Goal: Task Accomplishment & Management: Use online tool/utility

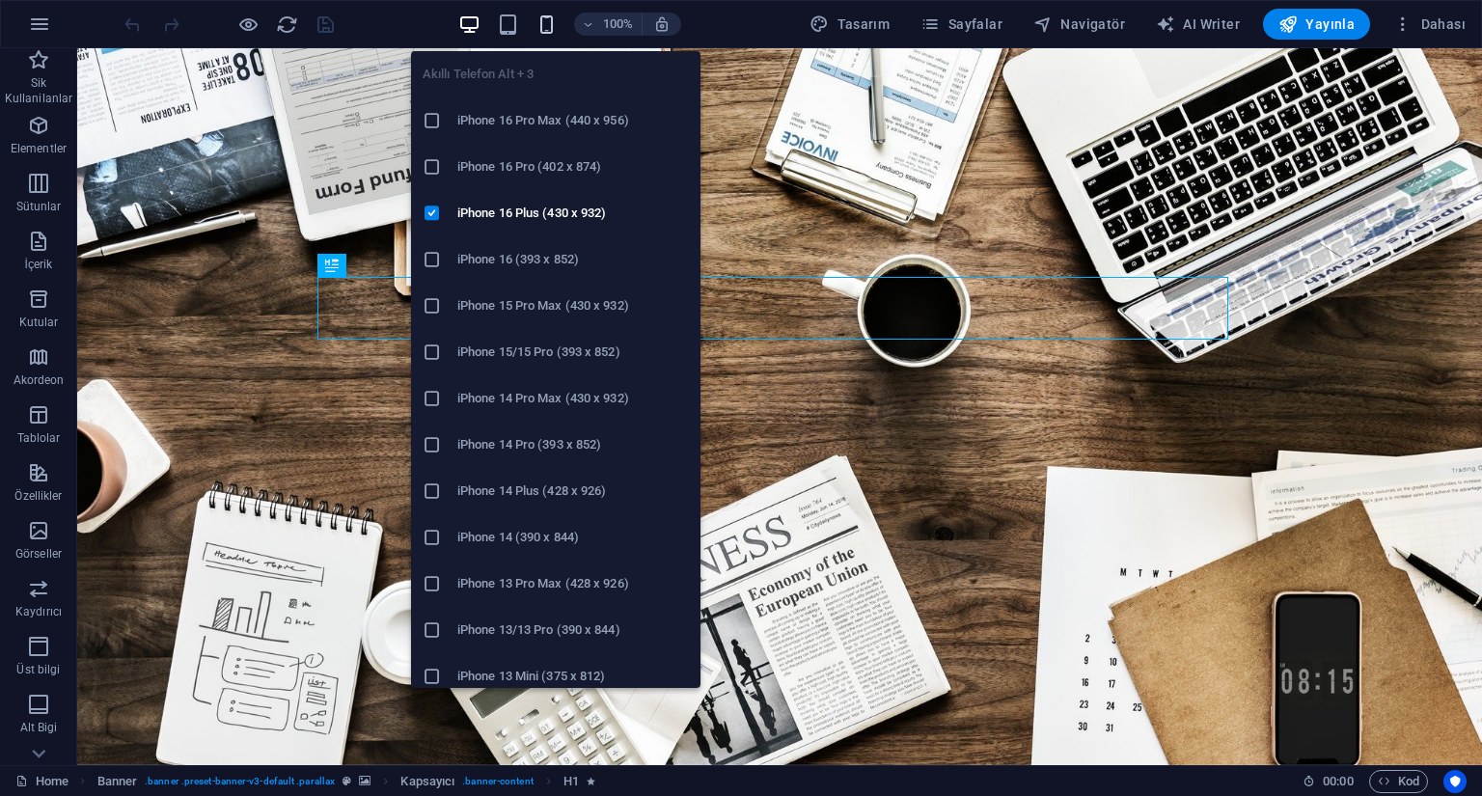
click at [550, 30] on icon "button" at bounding box center [547, 25] width 22 height 22
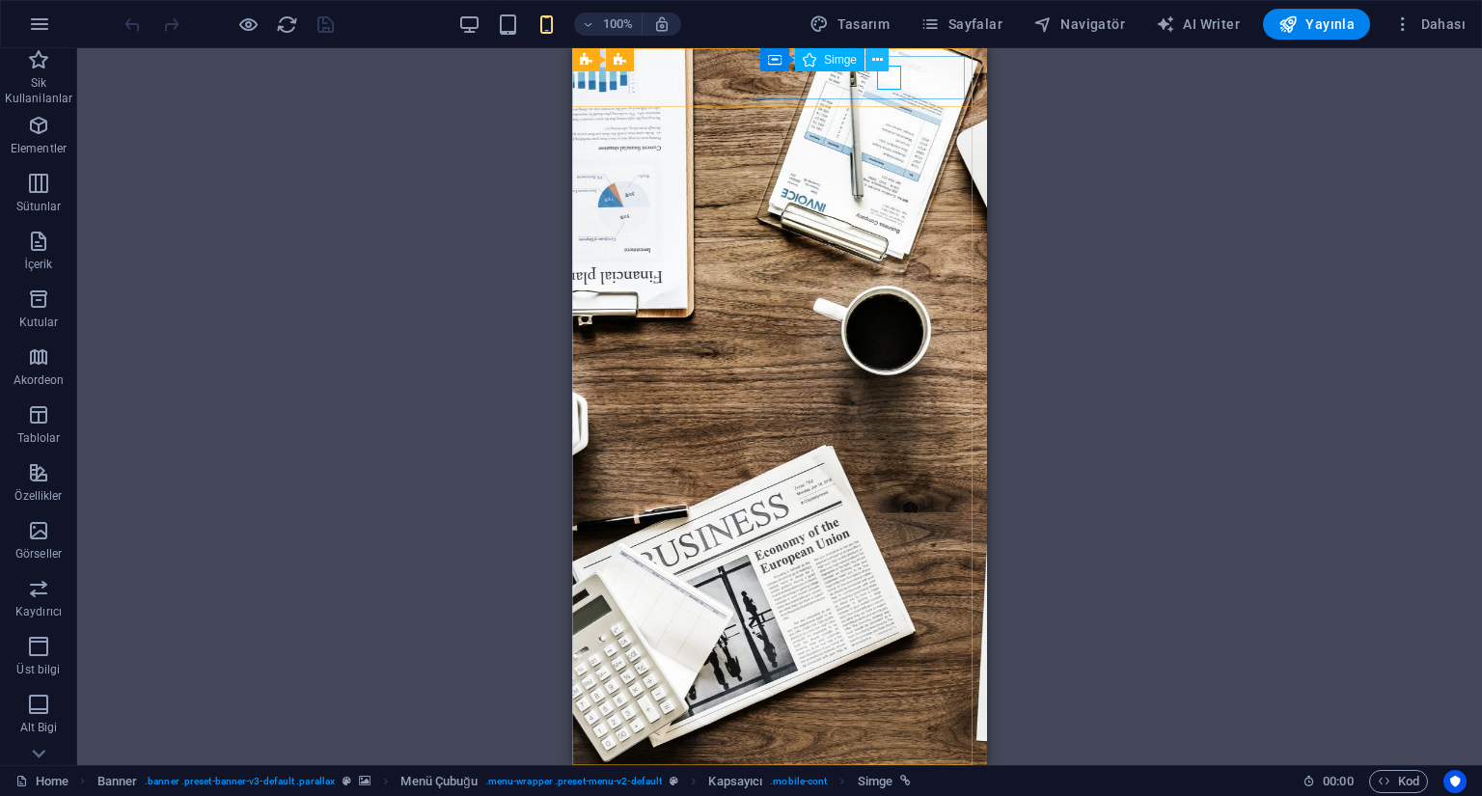
click at [877, 60] on icon at bounding box center [877, 60] width 11 height 20
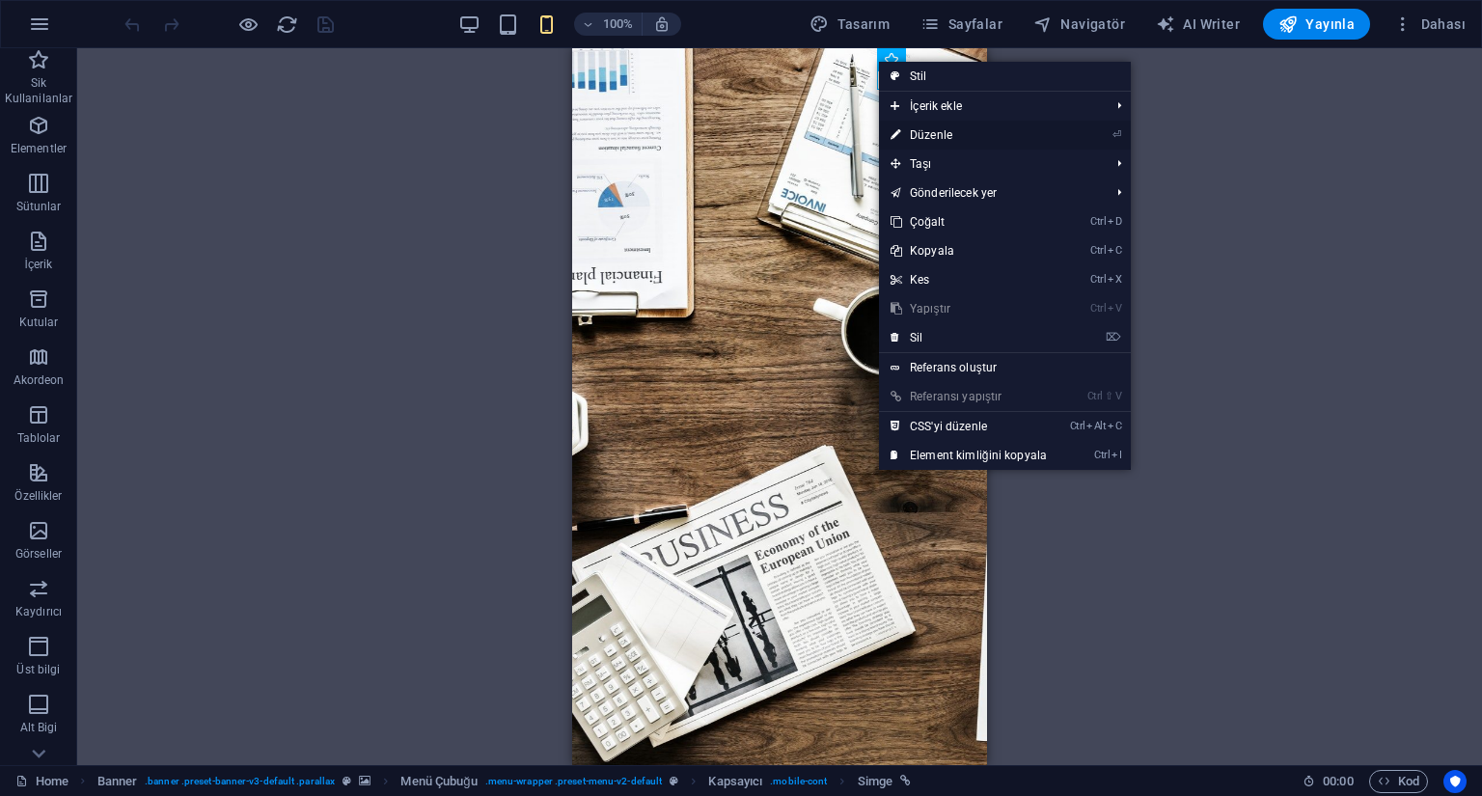
click at [960, 138] on link "⏎ Düzenle" at bounding box center [969, 135] width 180 height 29
select select "xMidYMid"
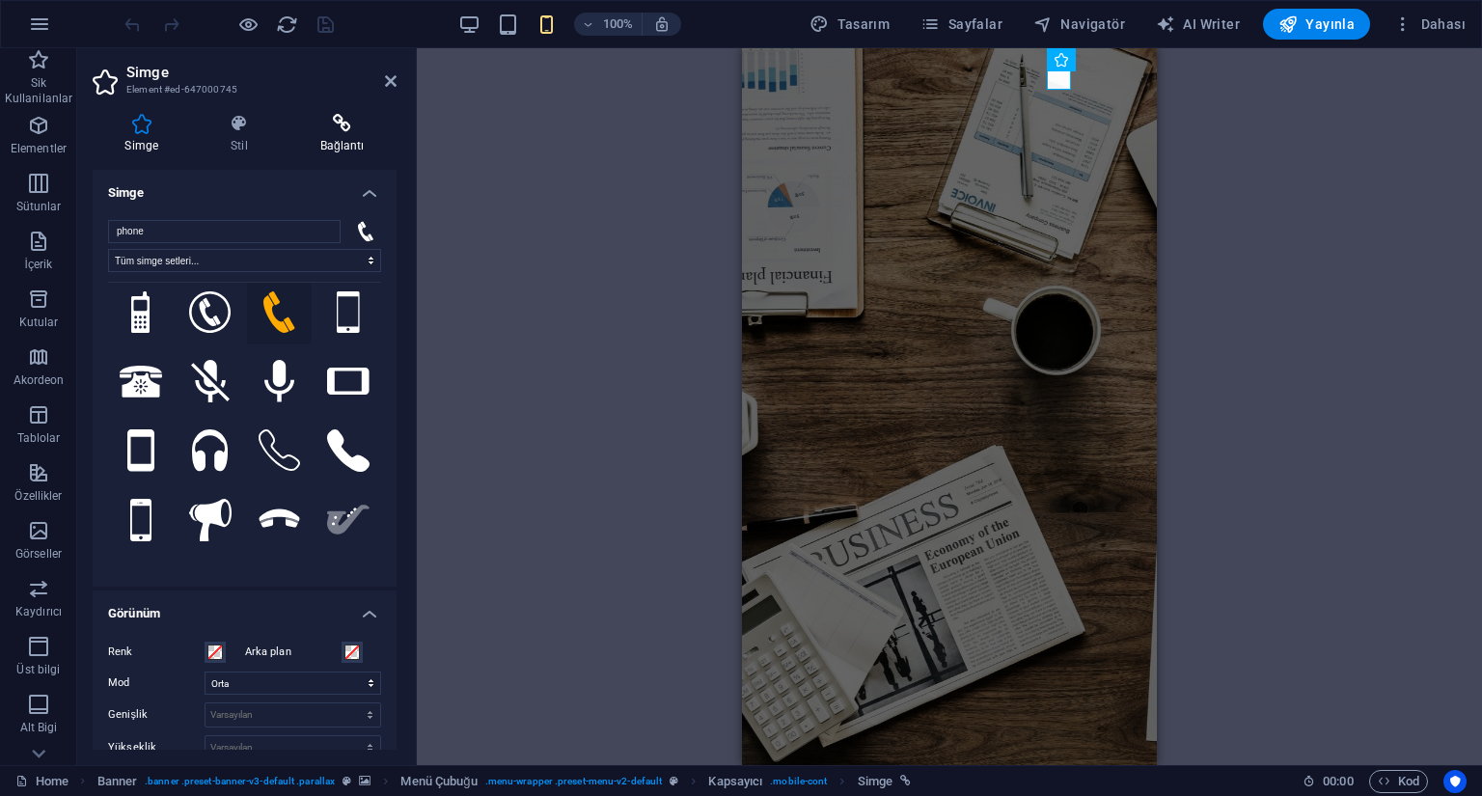
click at [349, 146] on h4 "Bağlantı" at bounding box center [342, 134] width 109 height 41
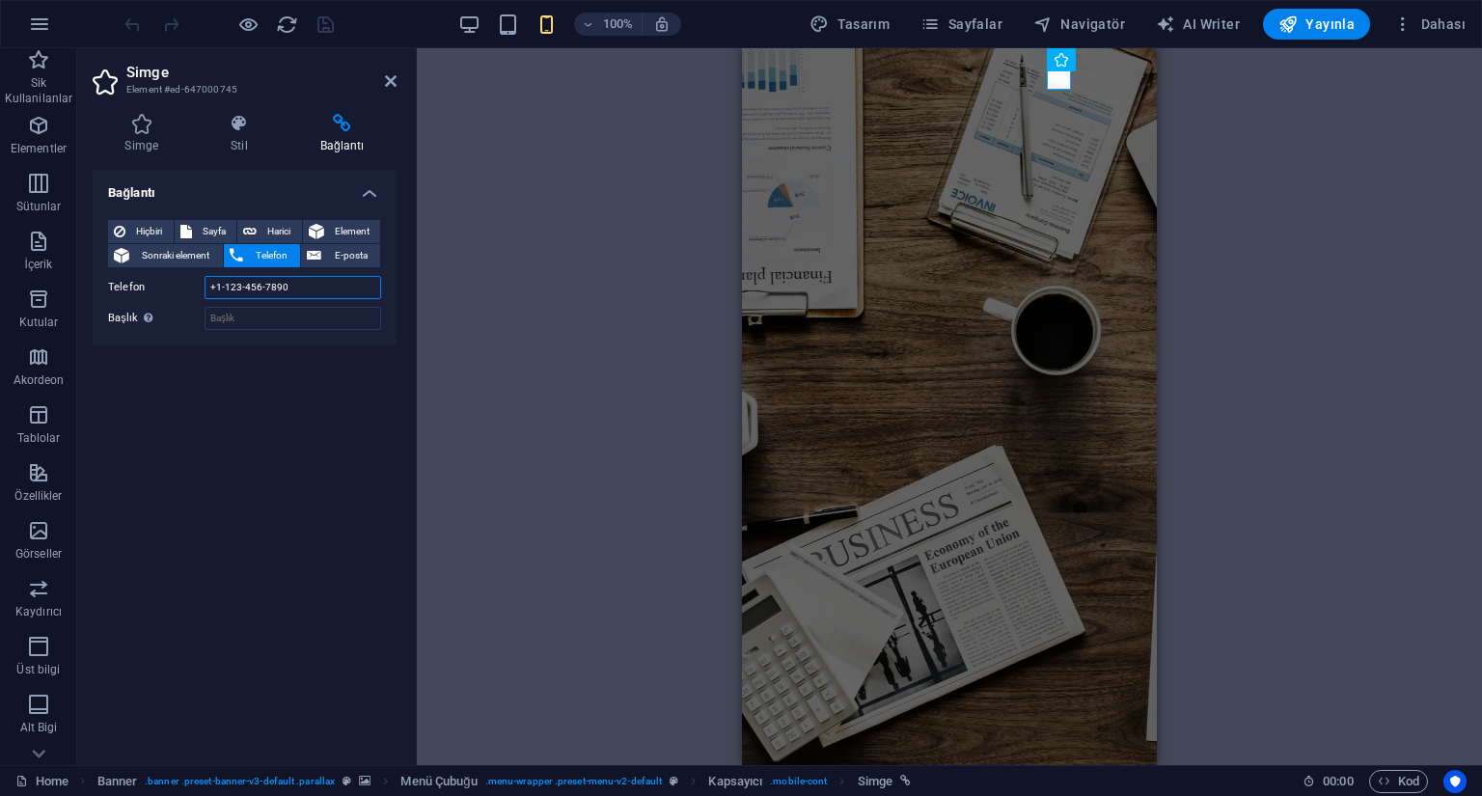
drag, startPoint x: 302, startPoint y: 291, endPoint x: 195, endPoint y: 297, distance: 107.3
click at [195, 297] on div "Telefon +1-123-456-7890" at bounding box center [244, 287] width 273 height 23
type input "0 552 221 29 35"
click at [324, 17] on icon "save" at bounding box center [326, 25] width 22 height 22
checkbox input "false"
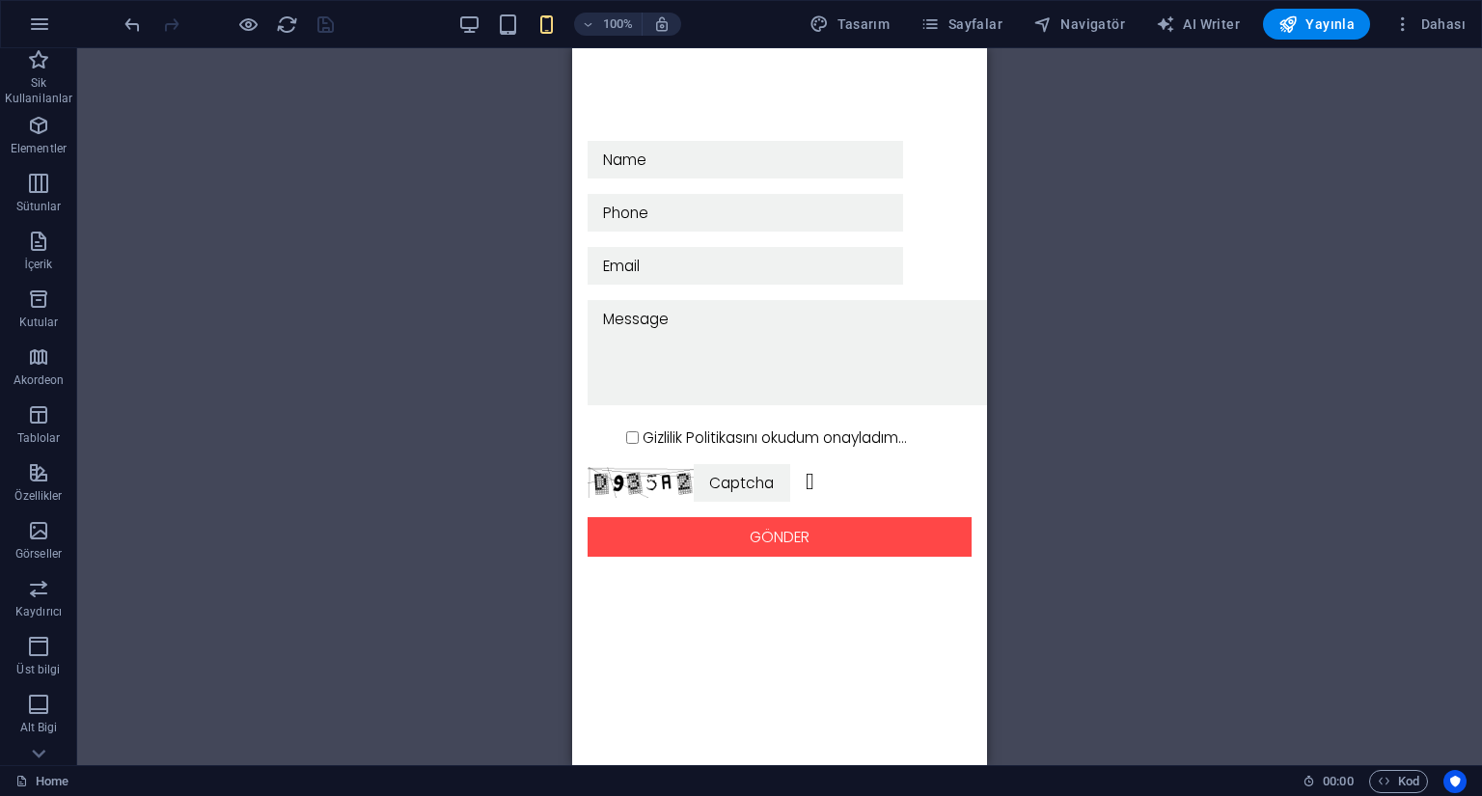
scroll to position [4218, 0]
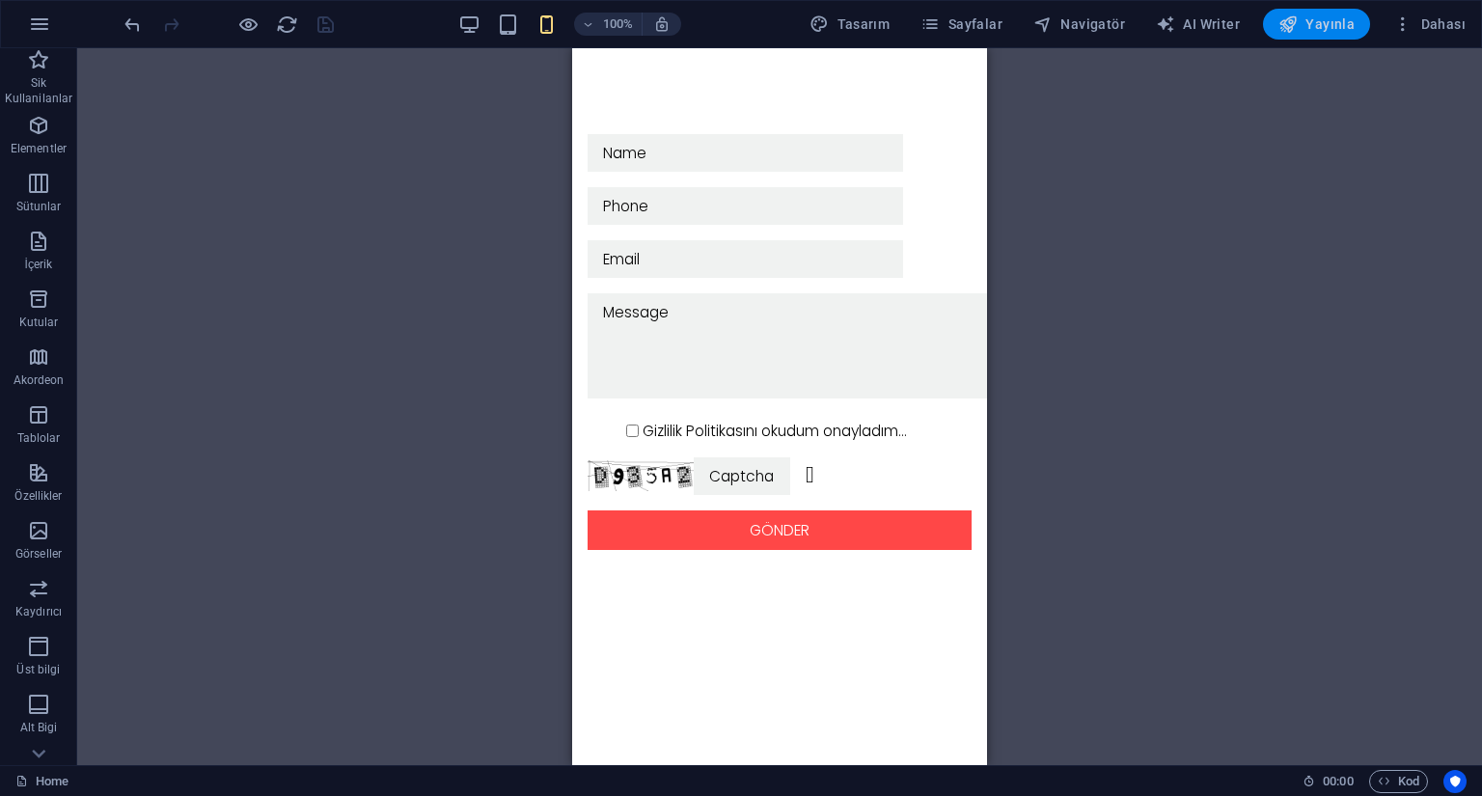
click at [1316, 29] on span "Yayınla" at bounding box center [1317, 23] width 76 height 19
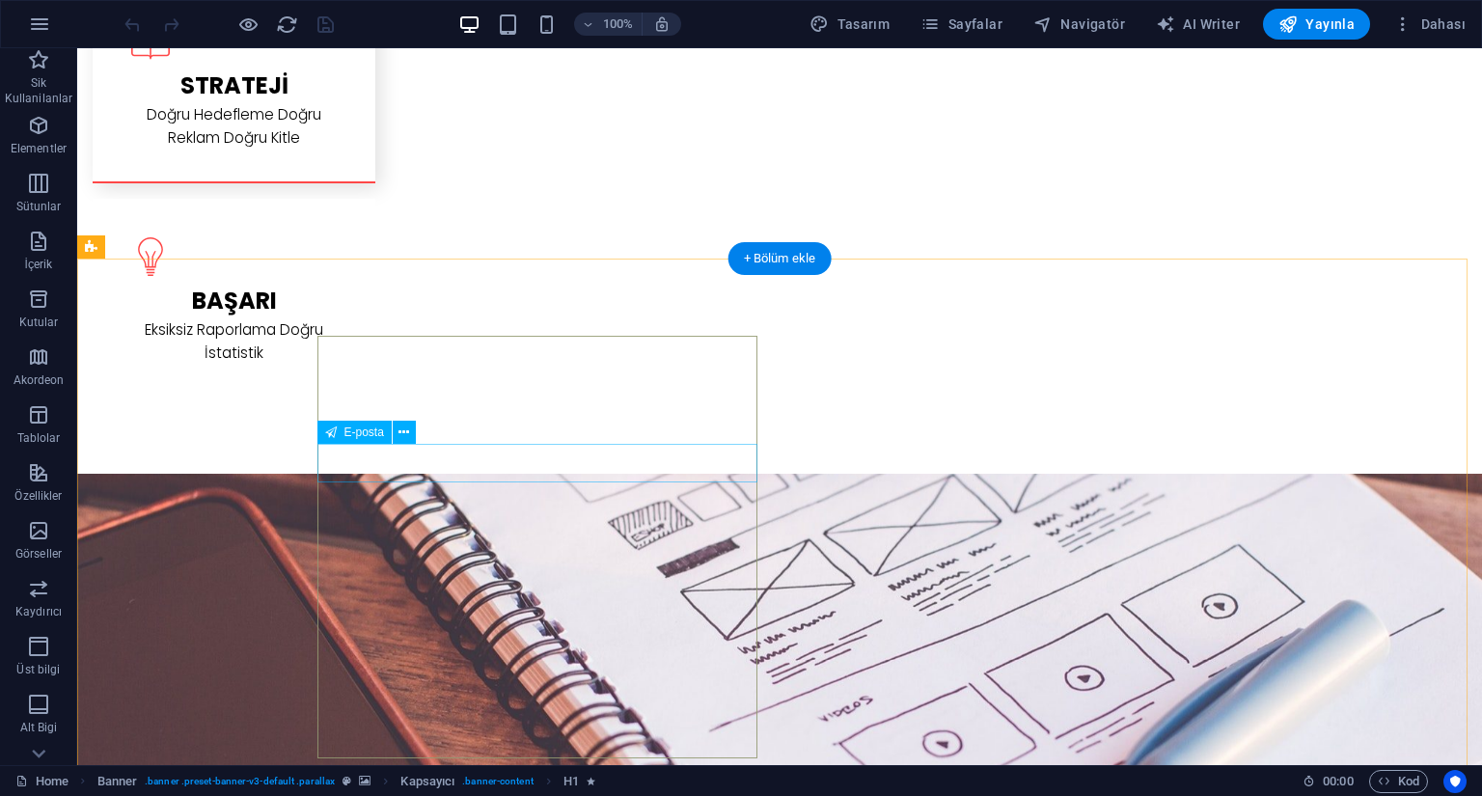
scroll to position [2895, 0]
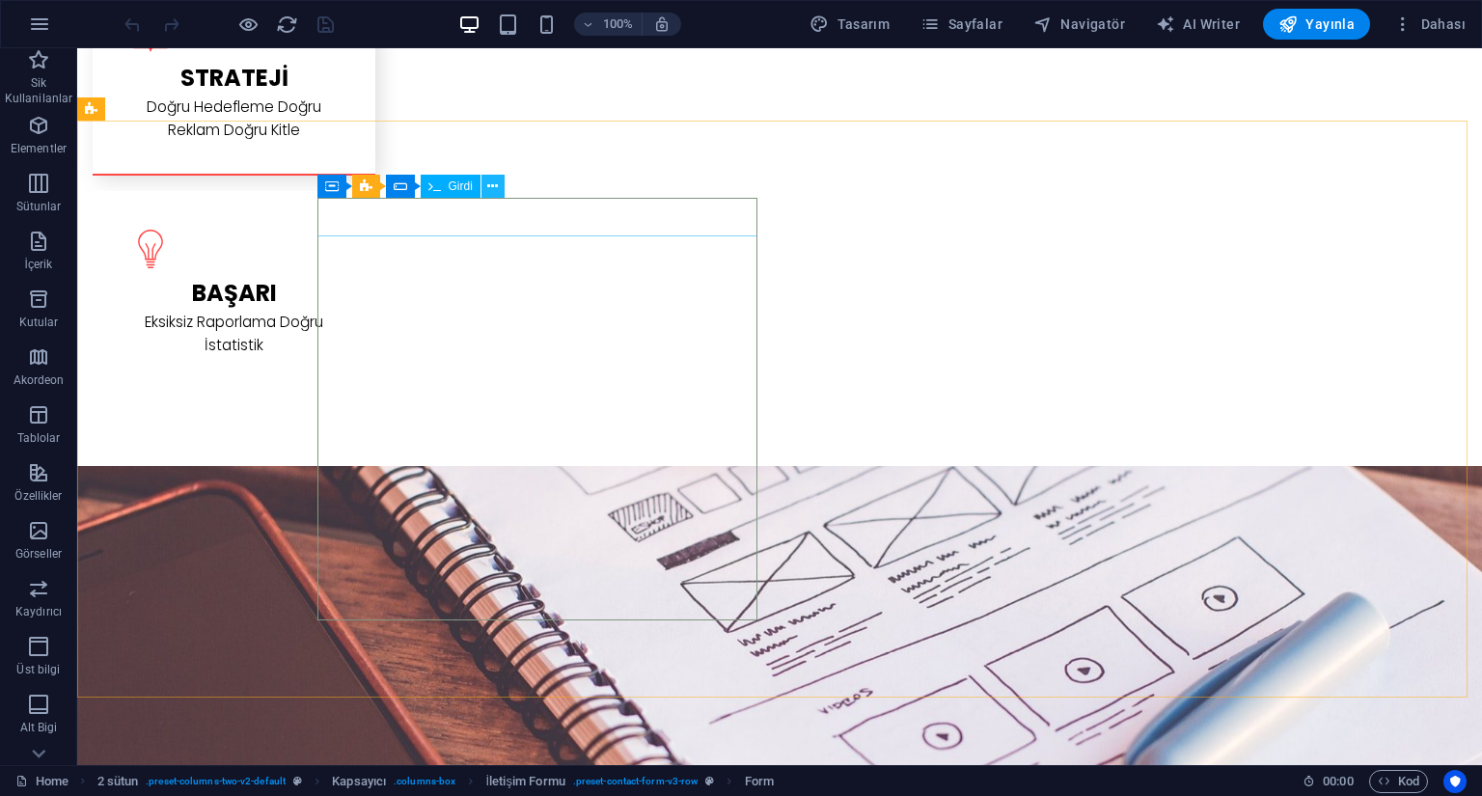
click at [491, 187] on icon at bounding box center [492, 187] width 11 height 20
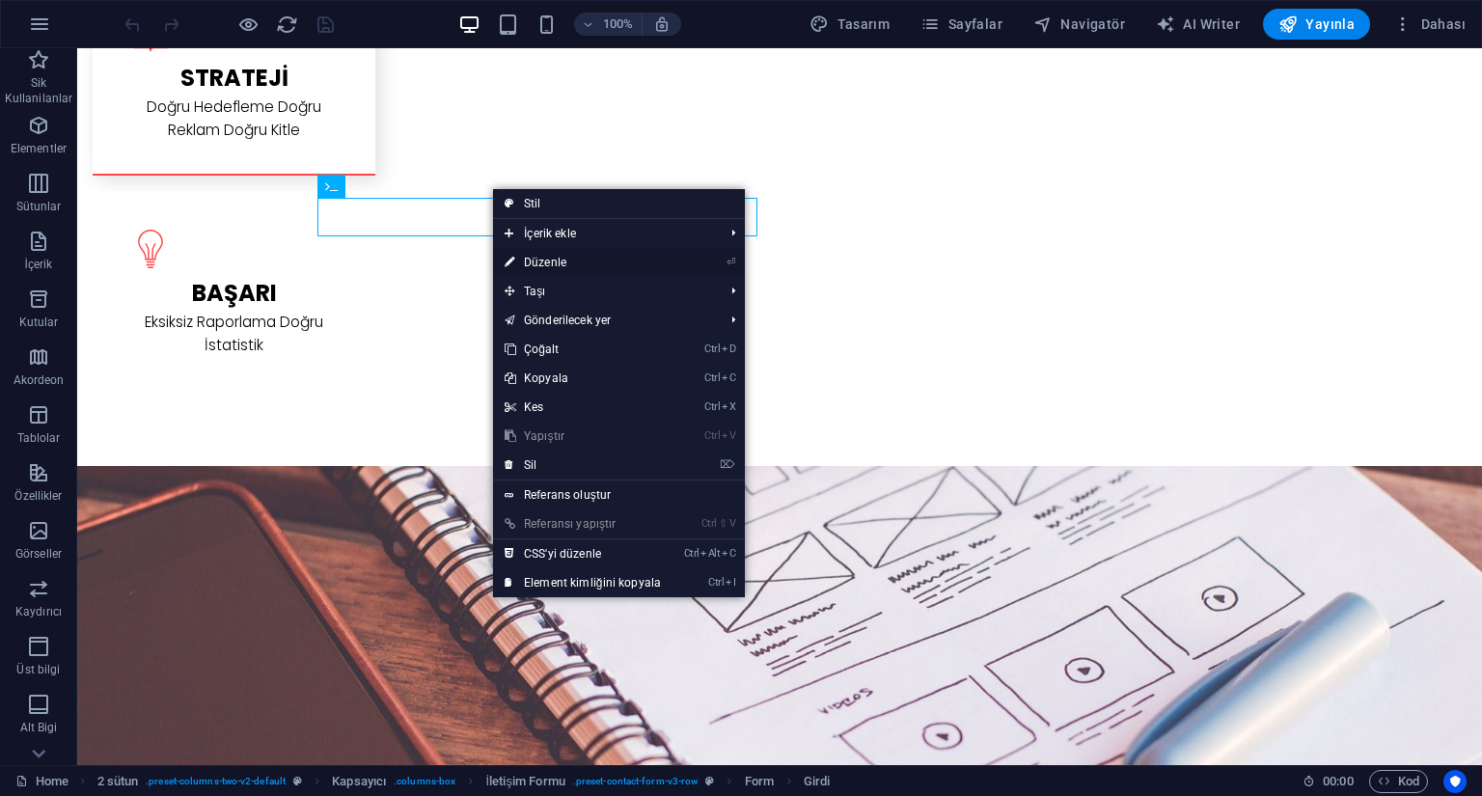
click at [553, 260] on link "⏎ Düzenle" at bounding box center [583, 262] width 180 height 29
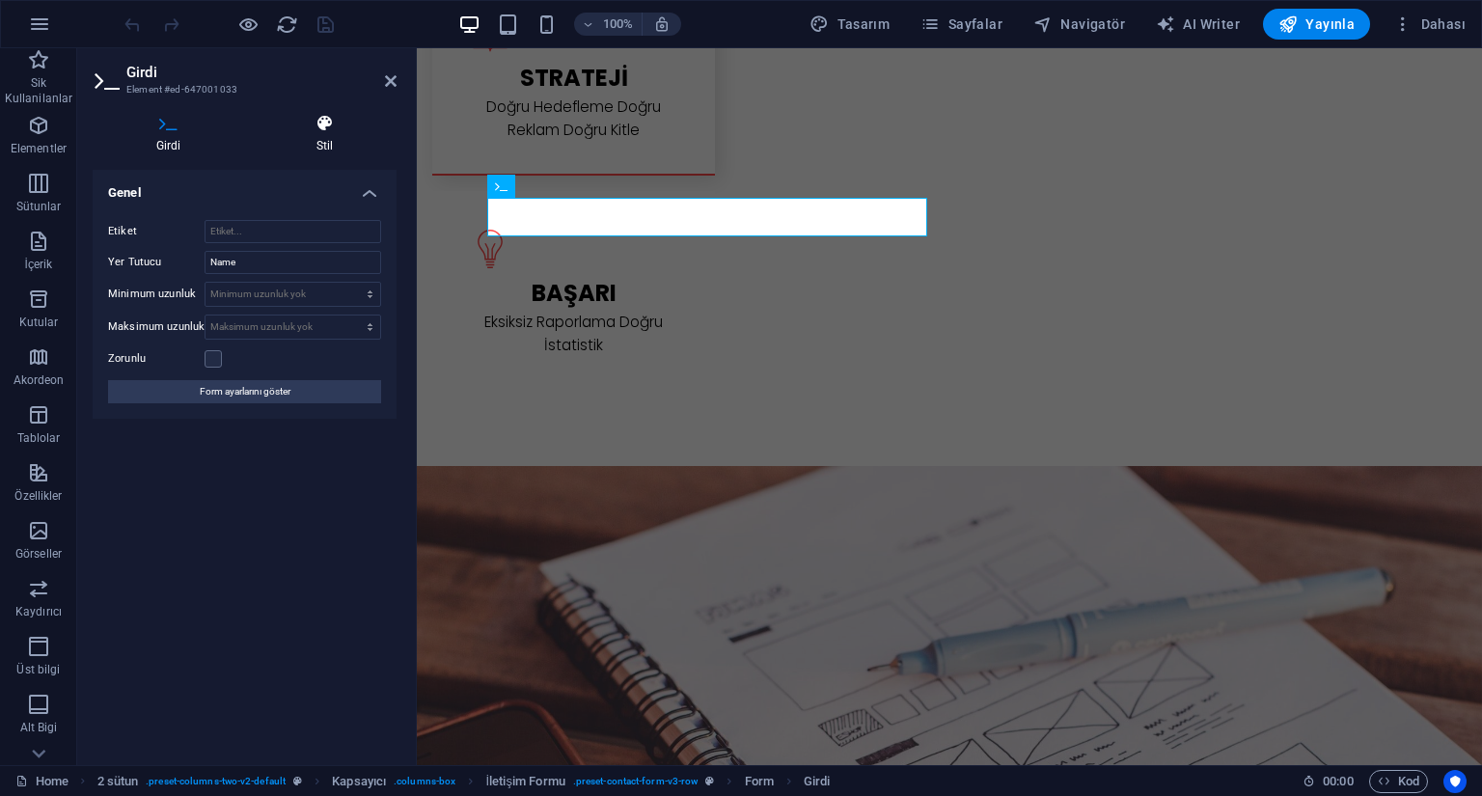
click at [340, 148] on h4 "Stil" at bounding box center [325, 134] width 144 height 41
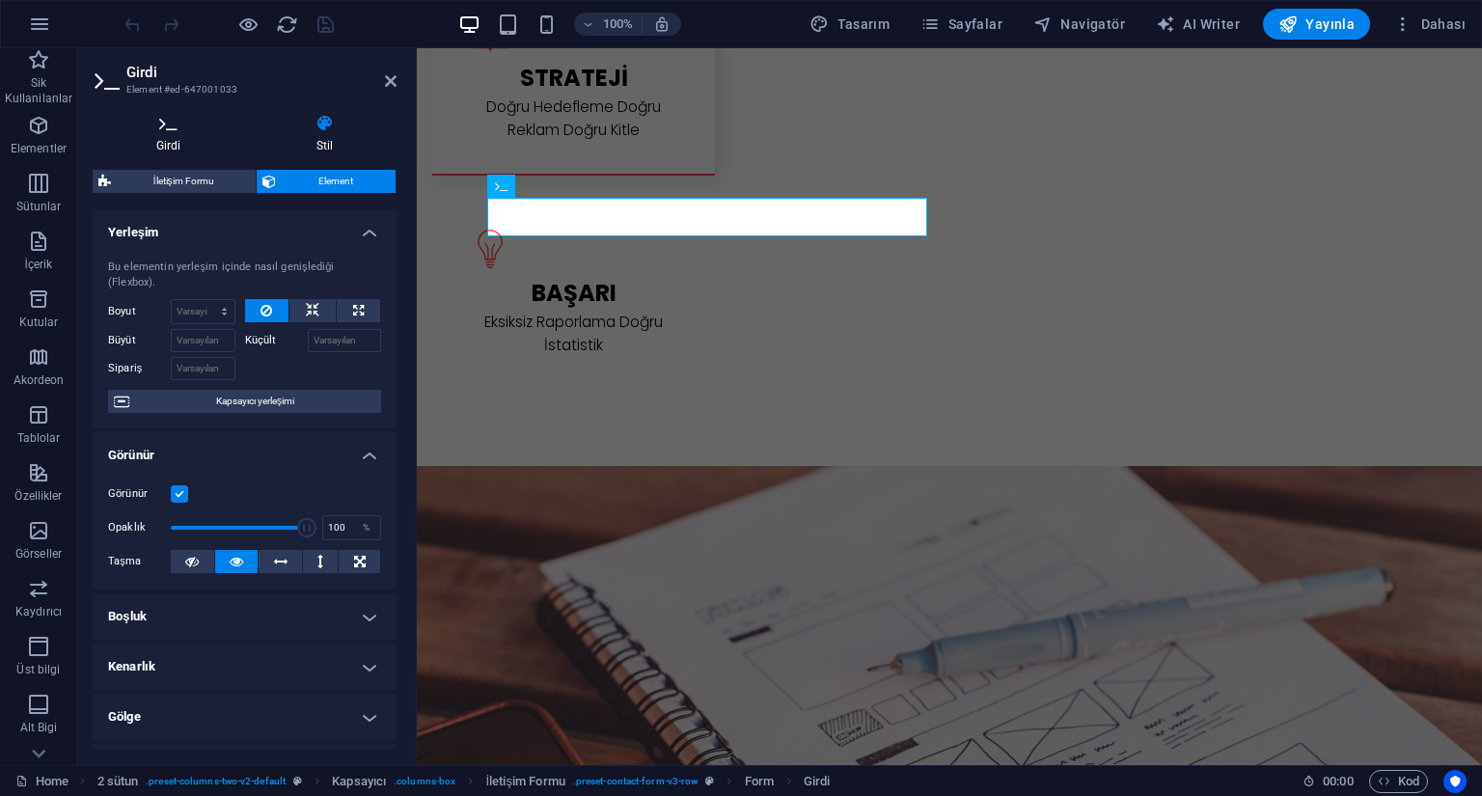
click at [169, 146] on h4 "Girdi" at bounding box center [173, 134] width 160 height 41
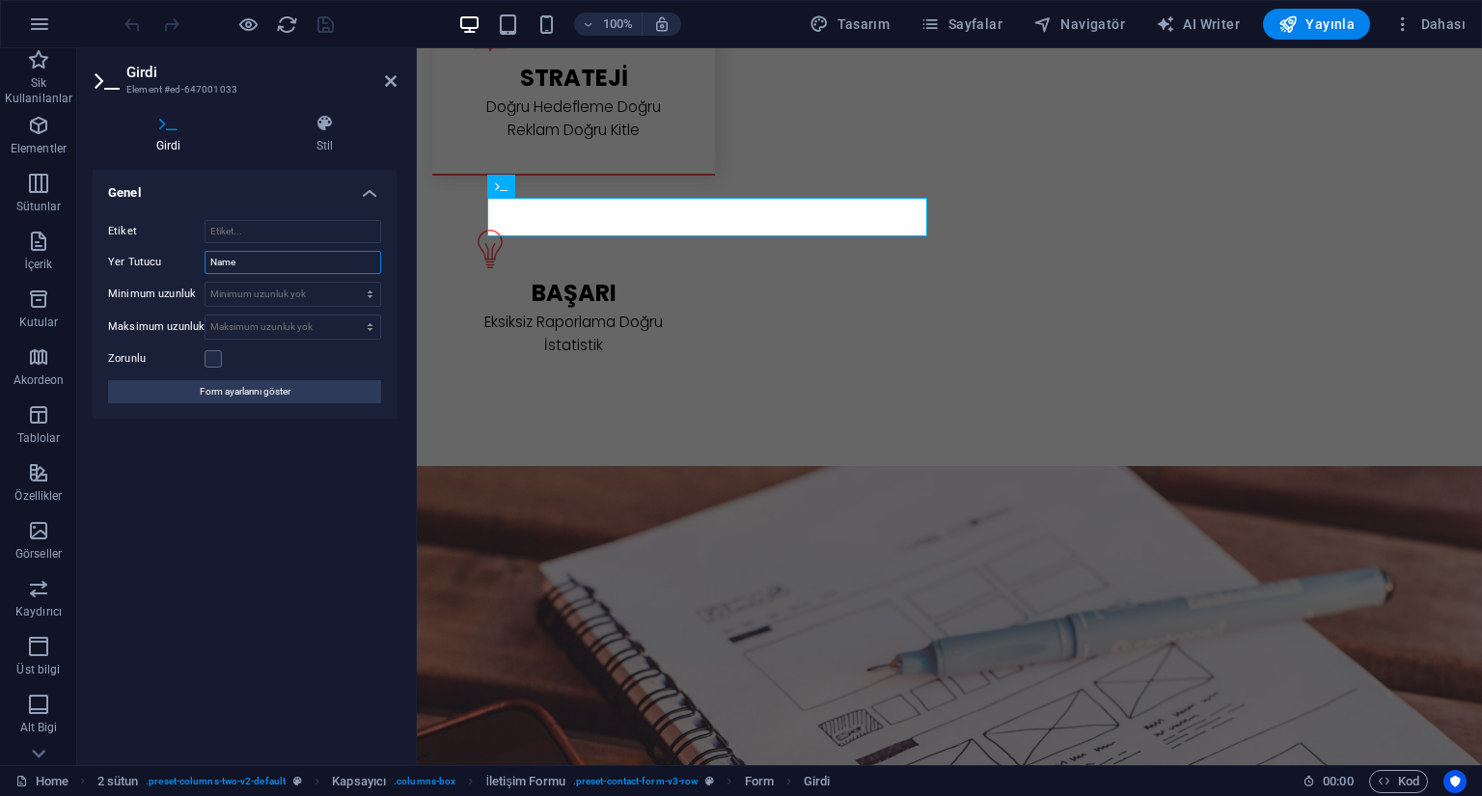
drag, startPoint x: 277, startPoint y: 262, endPoint x: 182, endPoint y: 258, distance: 94.7
click at [182, 258] on div "Yer Tutucu Name" at bounding box center [244, 262] width 273 height 23
type input "İsim"
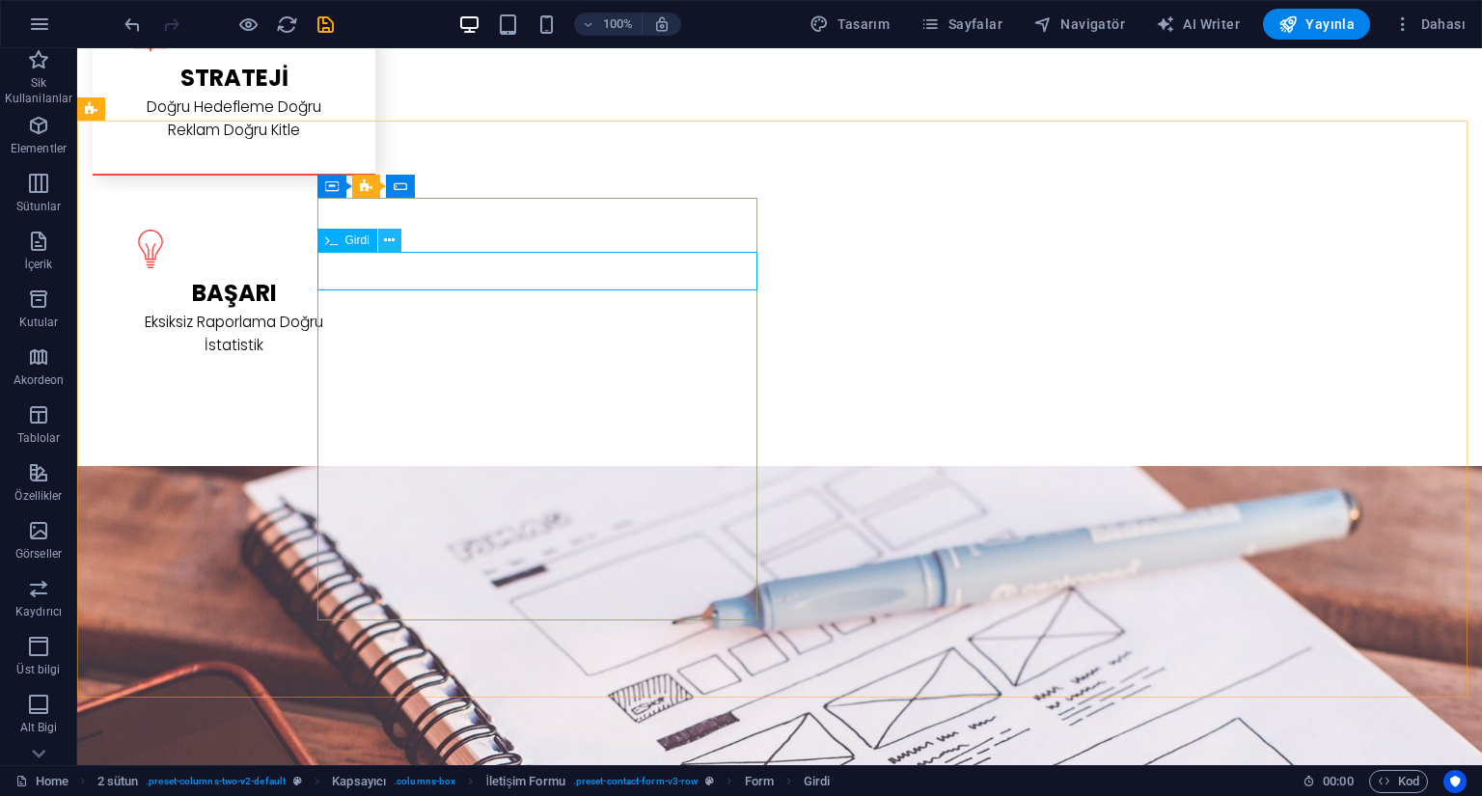
click at [388, 244] on icon at bounding box center [389, 241] width 11 height 20
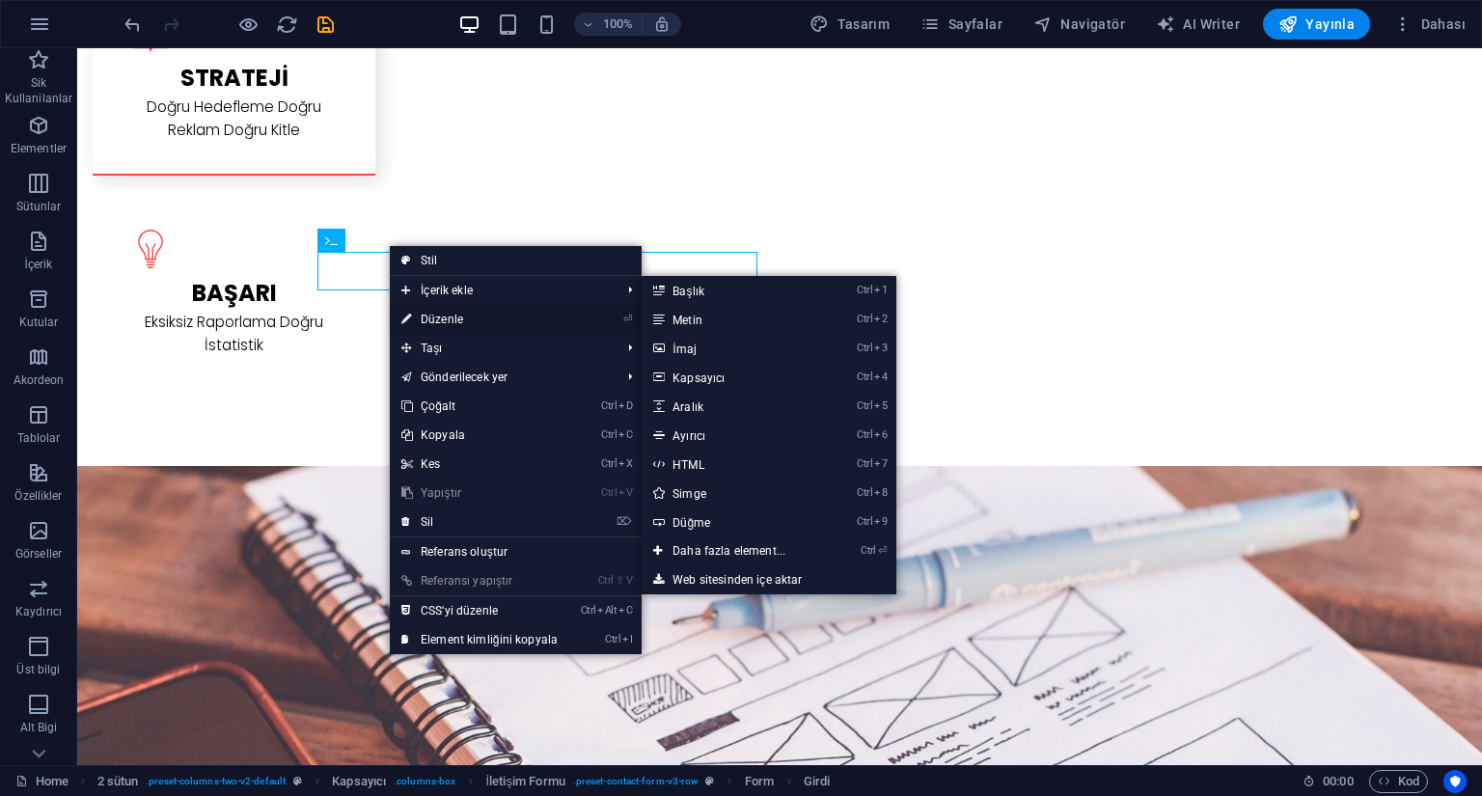
click at [445, 318] on link "⏎ Düzenle" at bounding box center [480, 319] width 180 height 29
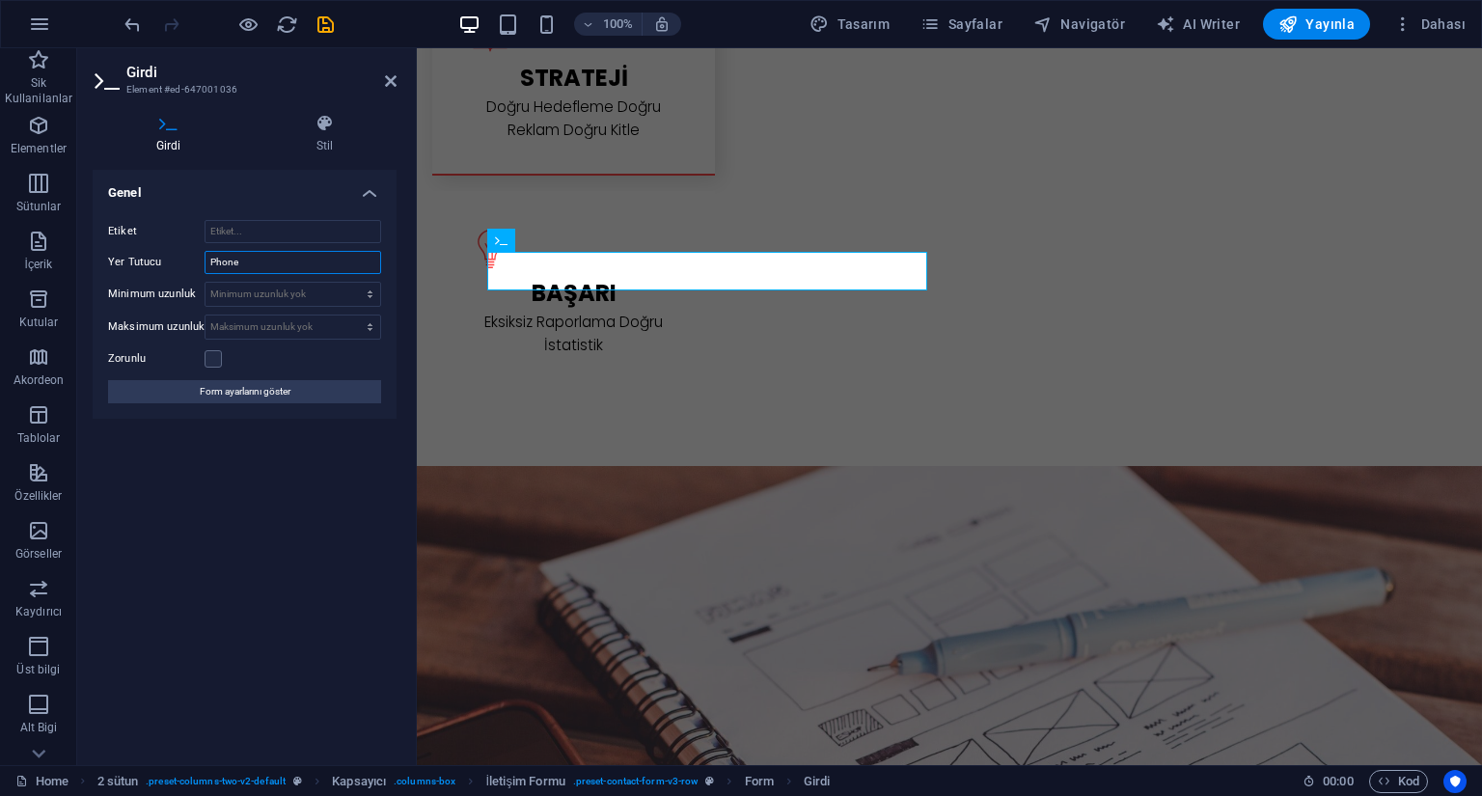
click at [148, 264] on div "Yer Tutucu Phone" at bounding box center [244, 262] width 273 height 23
type input "Tel"
click at [393, 267] on div "Etiket Yer Tutucu Tel Minimum uzunluk Minimum uzunluk yok karakter Maksimum uzu…" at bounding box center [245, 312] width 304 height 214
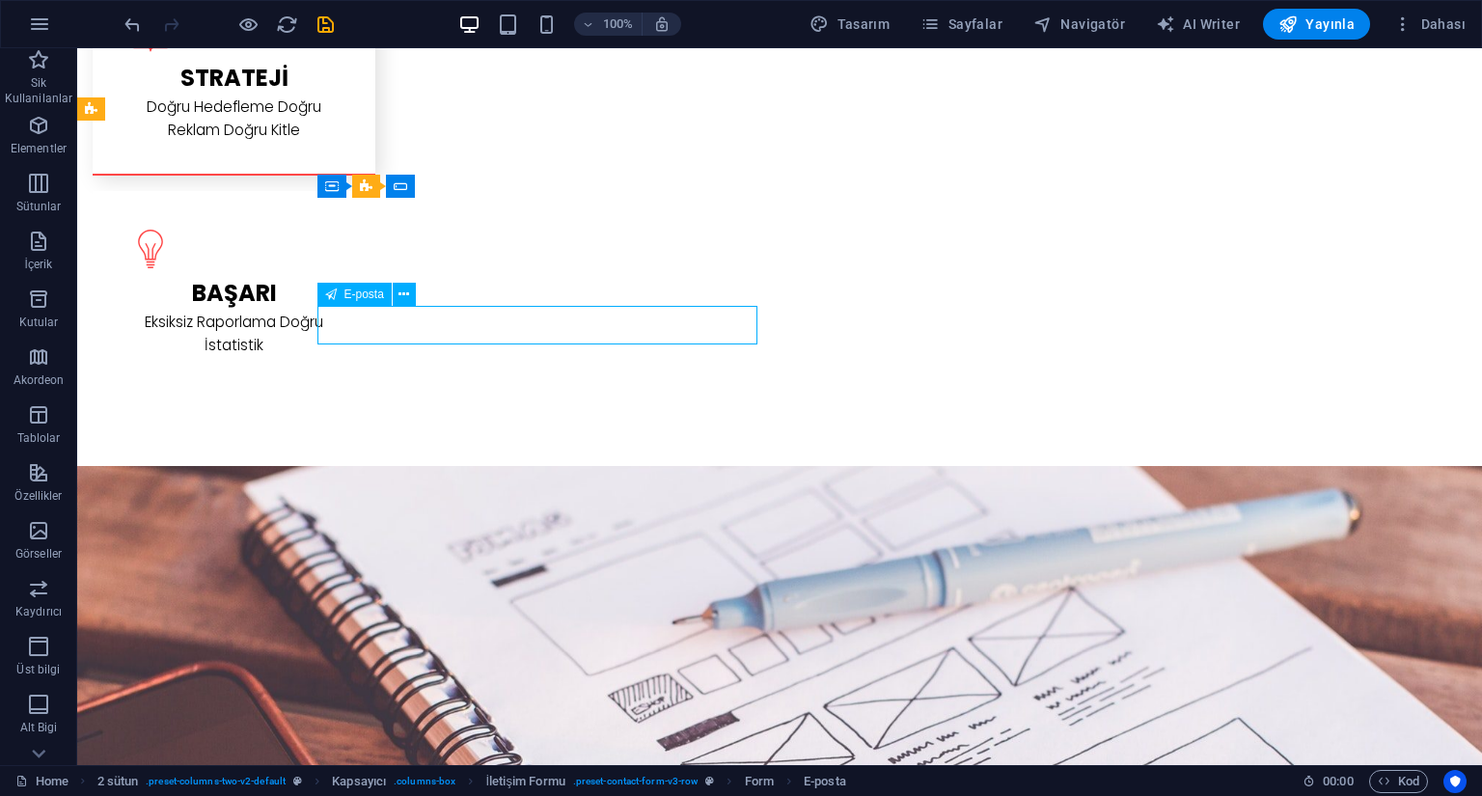
click at [403, 300] on icon at bounding box center [404, 295] width 11 height 20
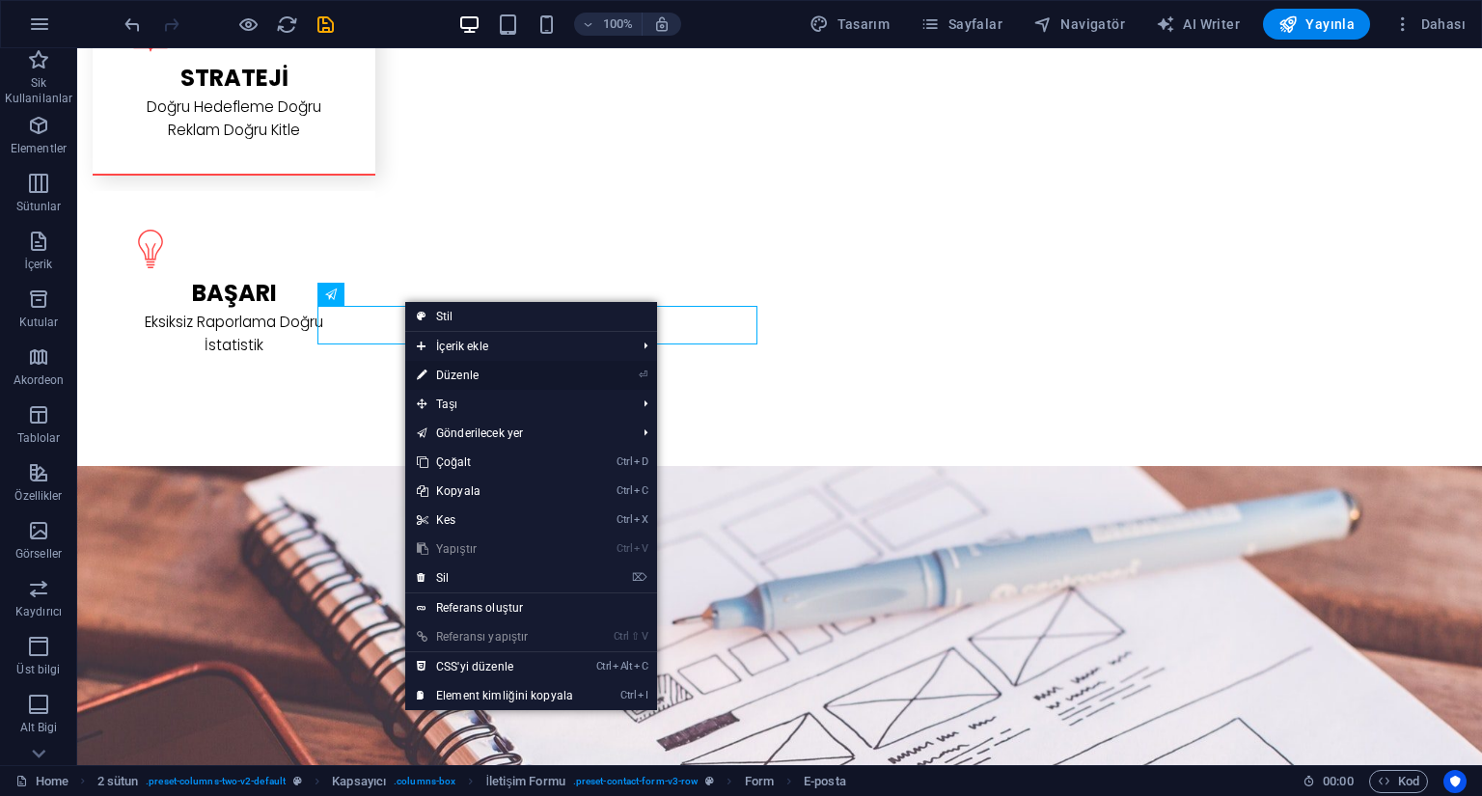
click at [483, 373] on link "⏎ Düzenle" at bounding box center [495, 375] width 180 height 29
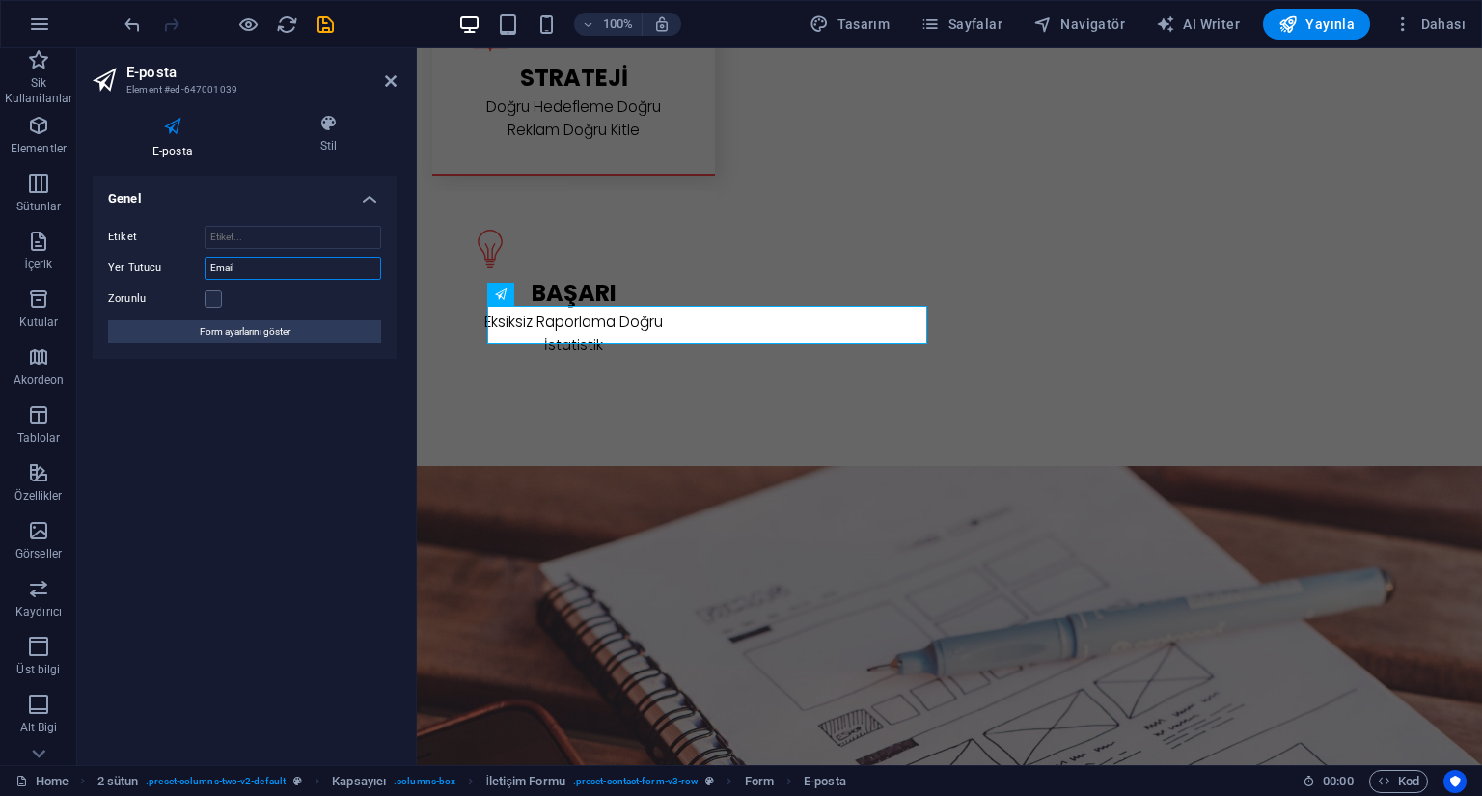
drag, startPoint x: 286, startPoint y: 267, endPoint x: 177, endPoint y: 268, distance: 109.1
click at [177, 269] on div "Yer Tutucu Email" at bounding box center [244, 268] width 273 height 23
type input "E-Posta"
click at [326, 511] on div "Genel Etiket Yer Tutucu E-Posta Zorunlu Form ayarlarını göster" at bounding box center [245, 463] width 304 height 574
click at [250, 331] on span "Form ayarlarını göster" at bounding box center [245, 331] width 91 height 23
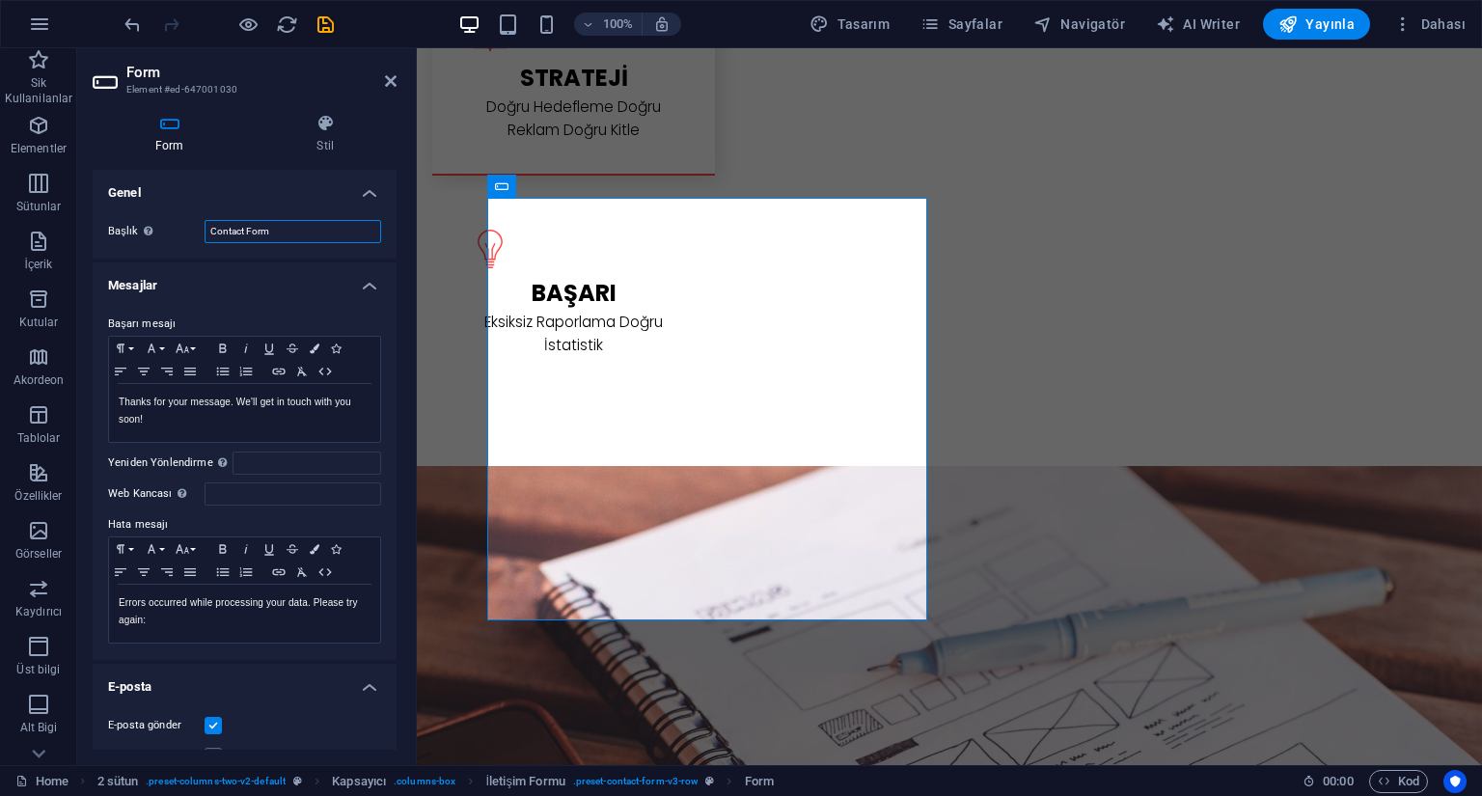
click at [167, 239] on div "Başlık Form için bir ad tanımla. Contact Form" at bounding box center [244, 231] width 273 height 23
type input "BTY İletişim"
drag, startPoint x: 167, startPoint y: 424, endPoint x: 63, endPoint y: 403, distance: 106.2
click at [63, 403] on section "Sik Kullanilanlar Elementler Sütunlar İçerik Kutular Akordeon Tablolar Özellikl…" at bounding box center [741, 406] width 1482 height 717
drag, startPoint x: 118, startPoint y: 617, endPoint x: 99, endPoint y: 602, distance: 23.4
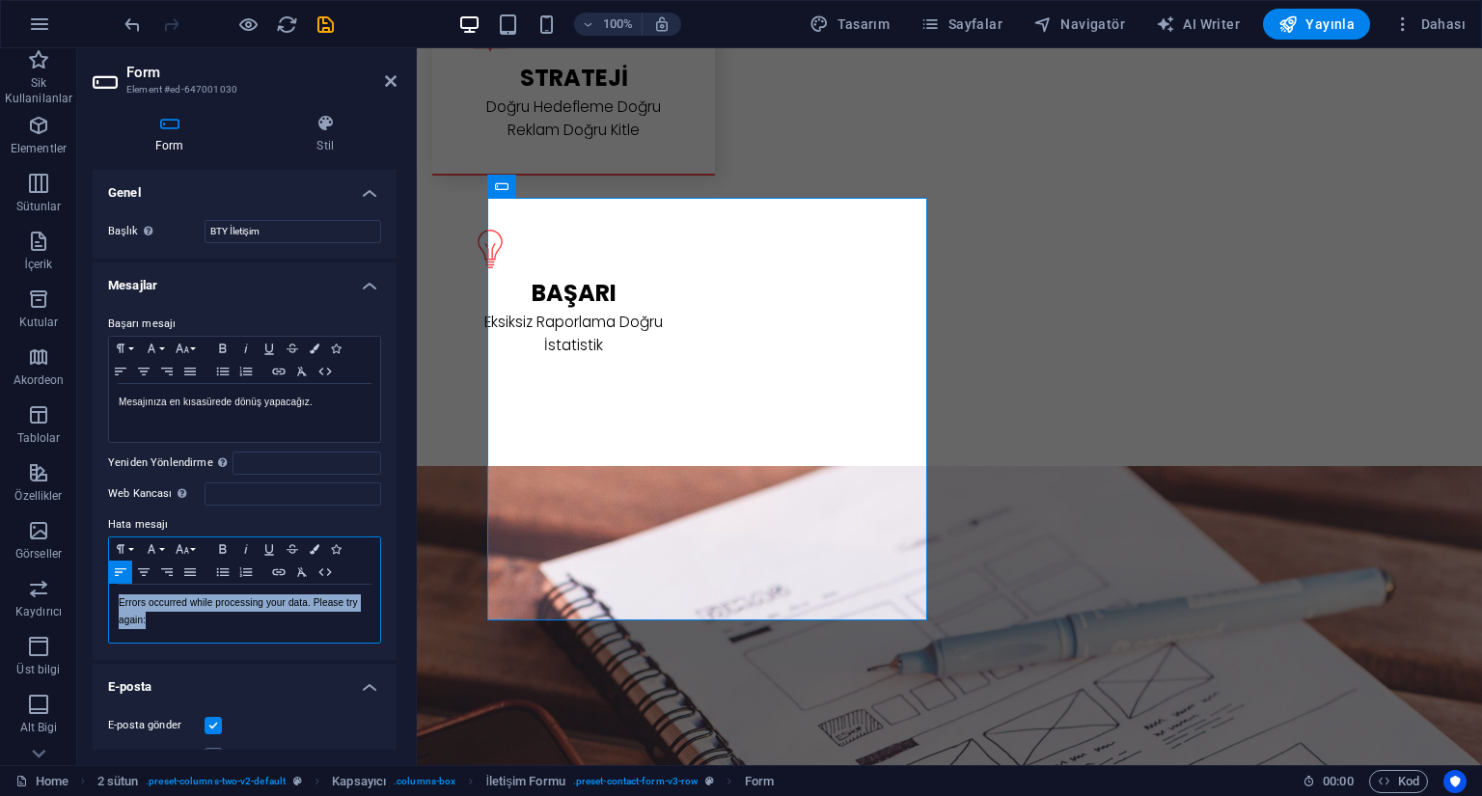
click at [99, 602] on div "Başarı mesajı Paragraph Format Normal Heading 1 Heading 2 Heading 3 Heading 4 H…" at bounding box center [245, 478] width 304 height 363
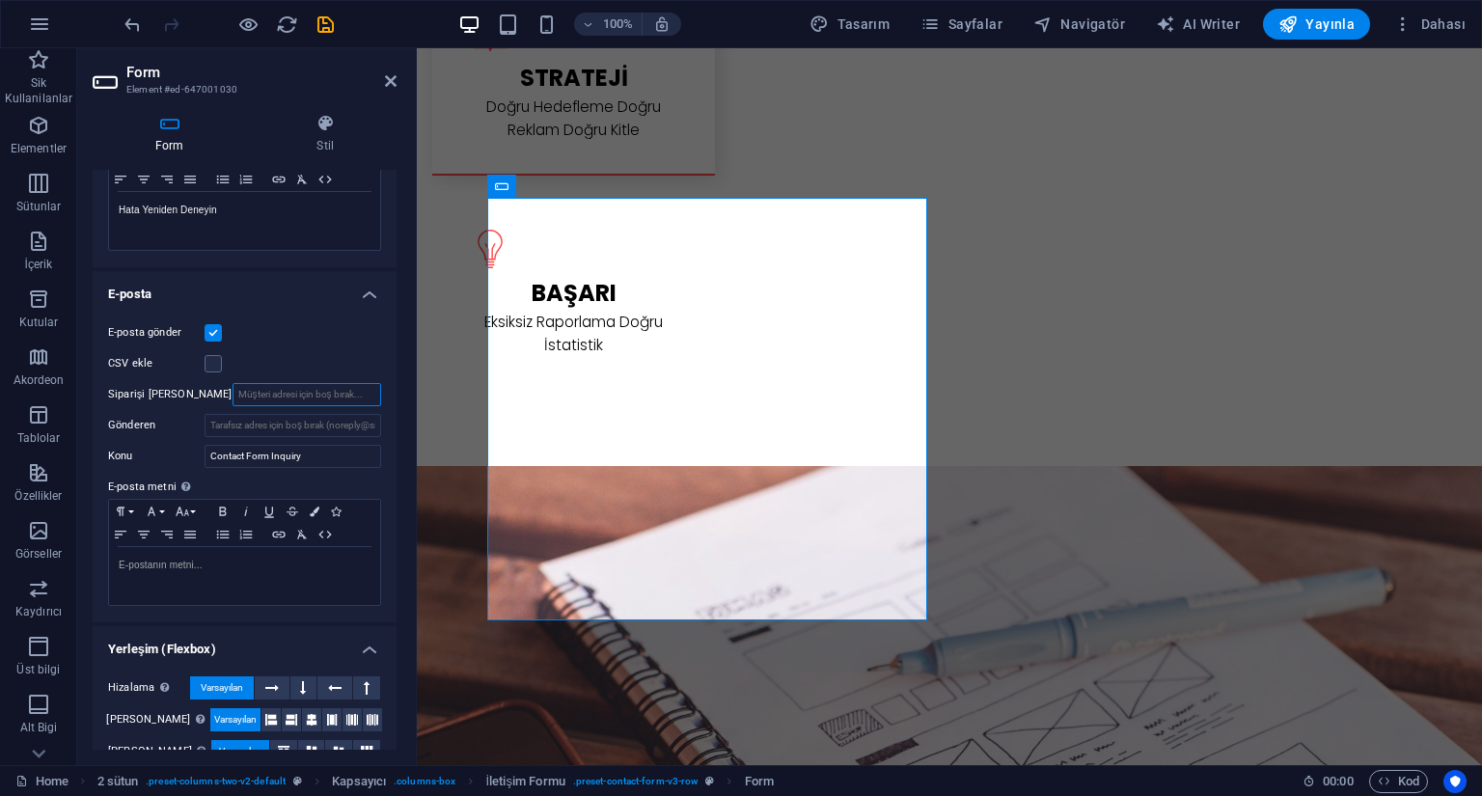
scroll to position [389, 0]
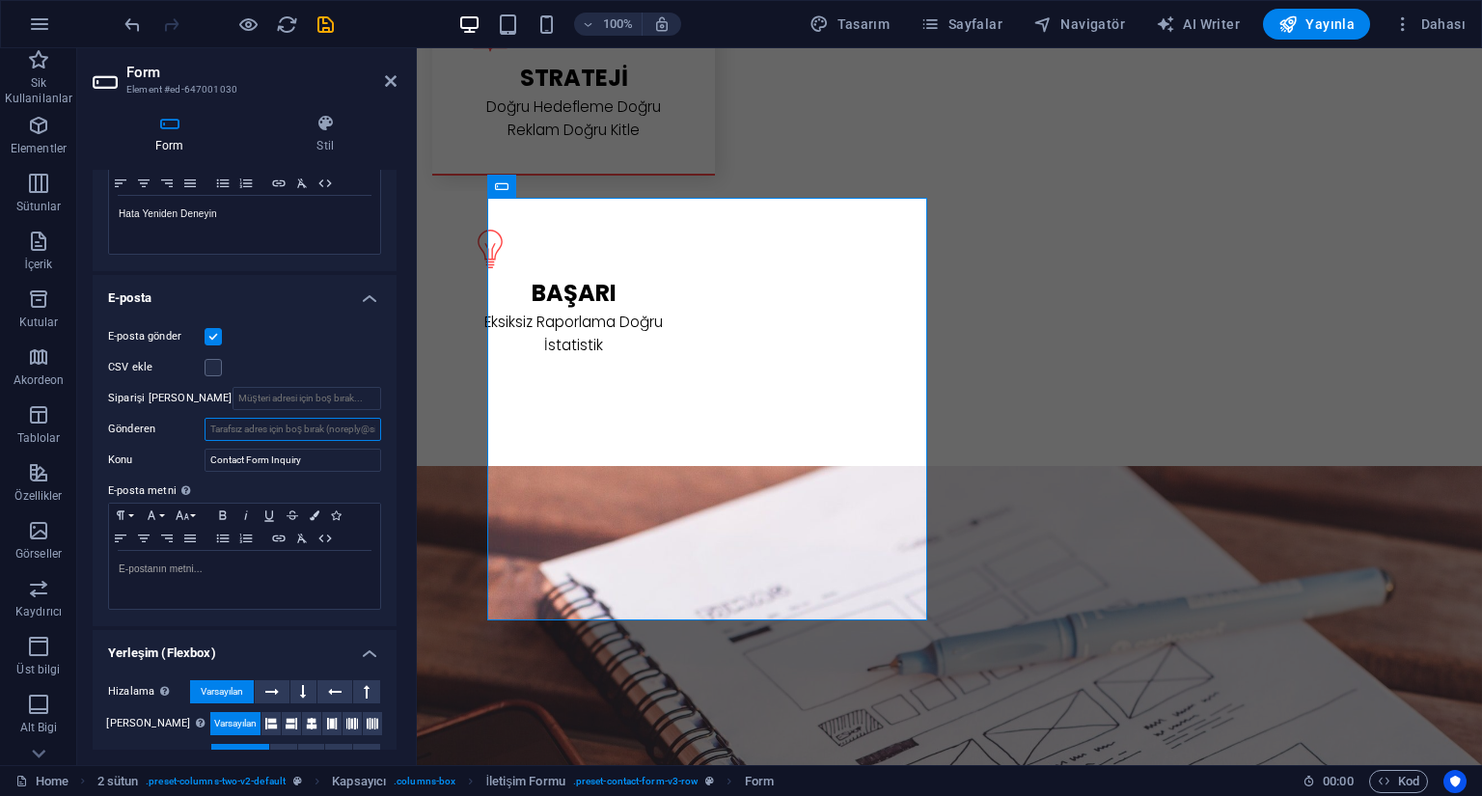
click at [321, 431] on input "Gönderen" at bounding box center [293, 429] width 177 height 23
type input "[EMAIL_ADDRESS][DOMAIN_NAME]"
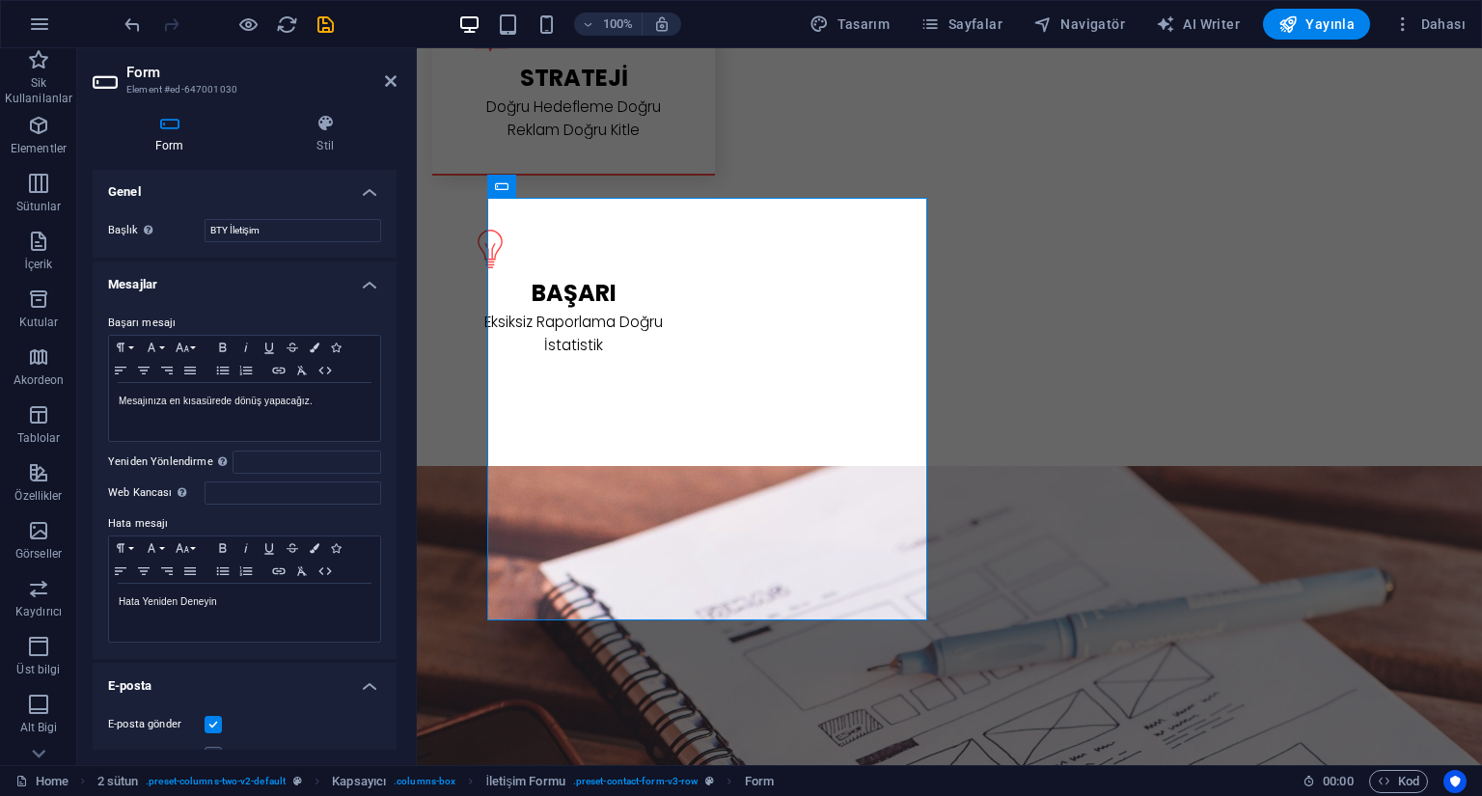
scroll to position [0, 0]
type input "BTY İletişim"
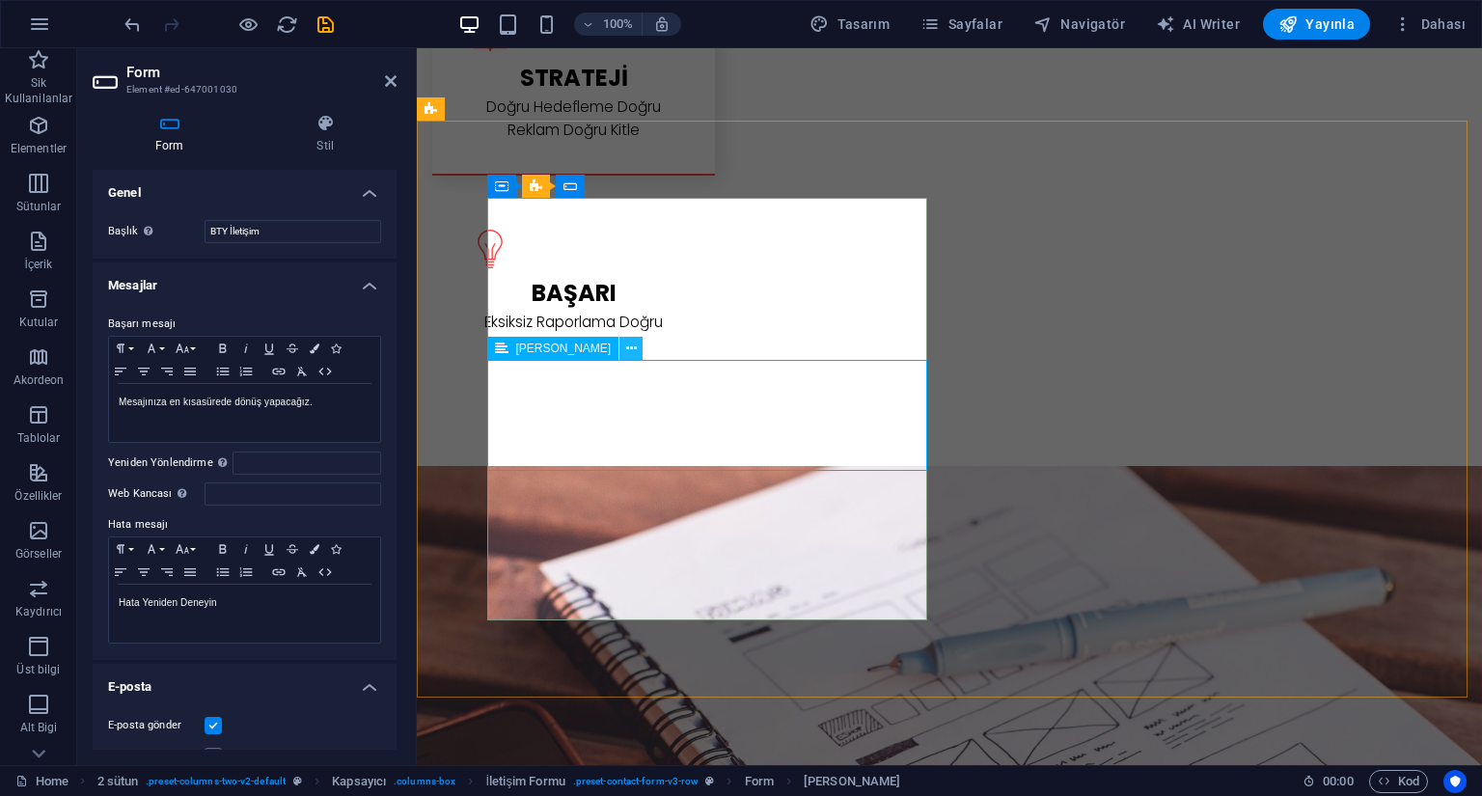
click at [626, 351] on icon at bounding box center [631, 349] width 11 height 20
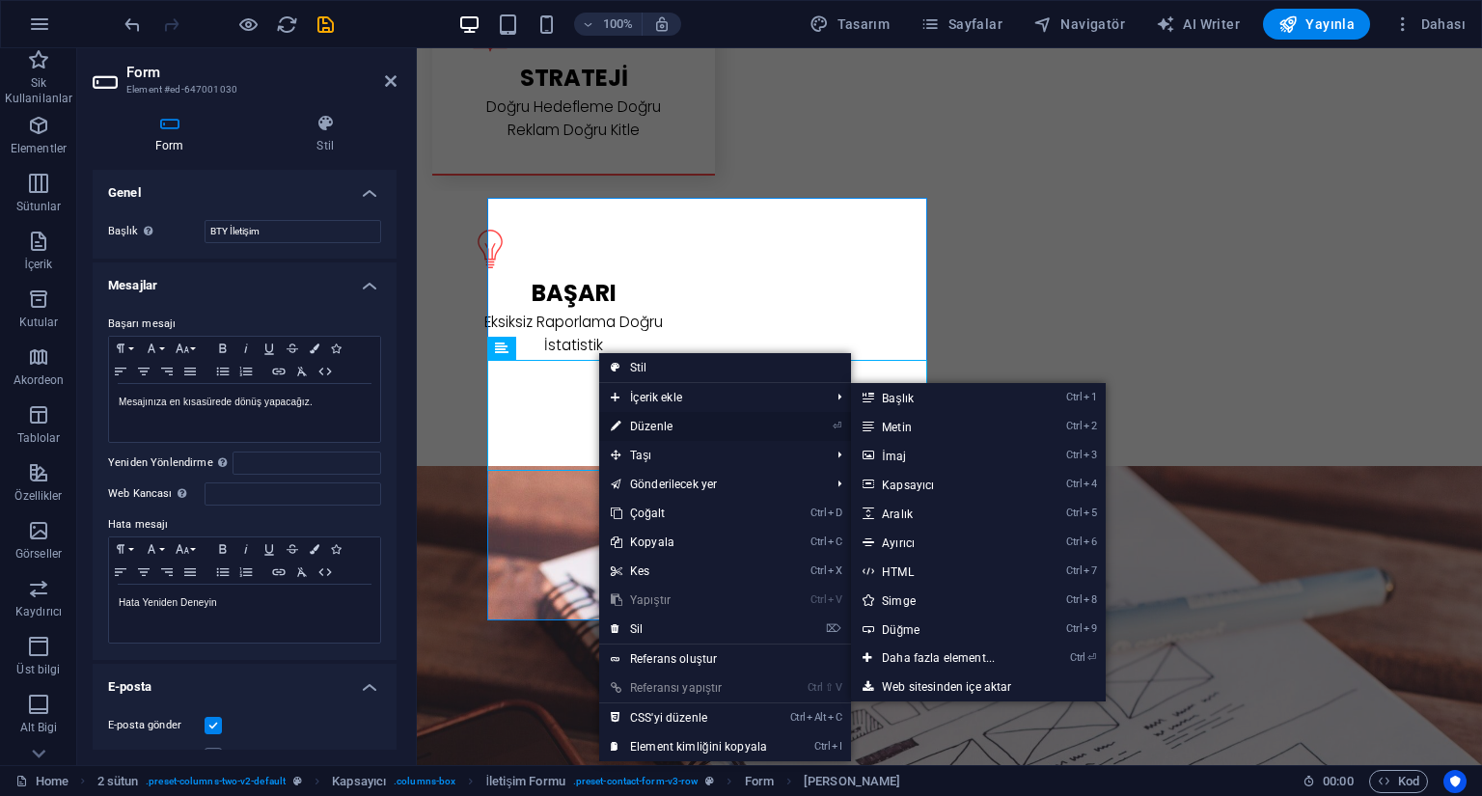
click at [642, 419] on link "⏎ Düzenle" at bounding box center [689, 426] width 180 height 29
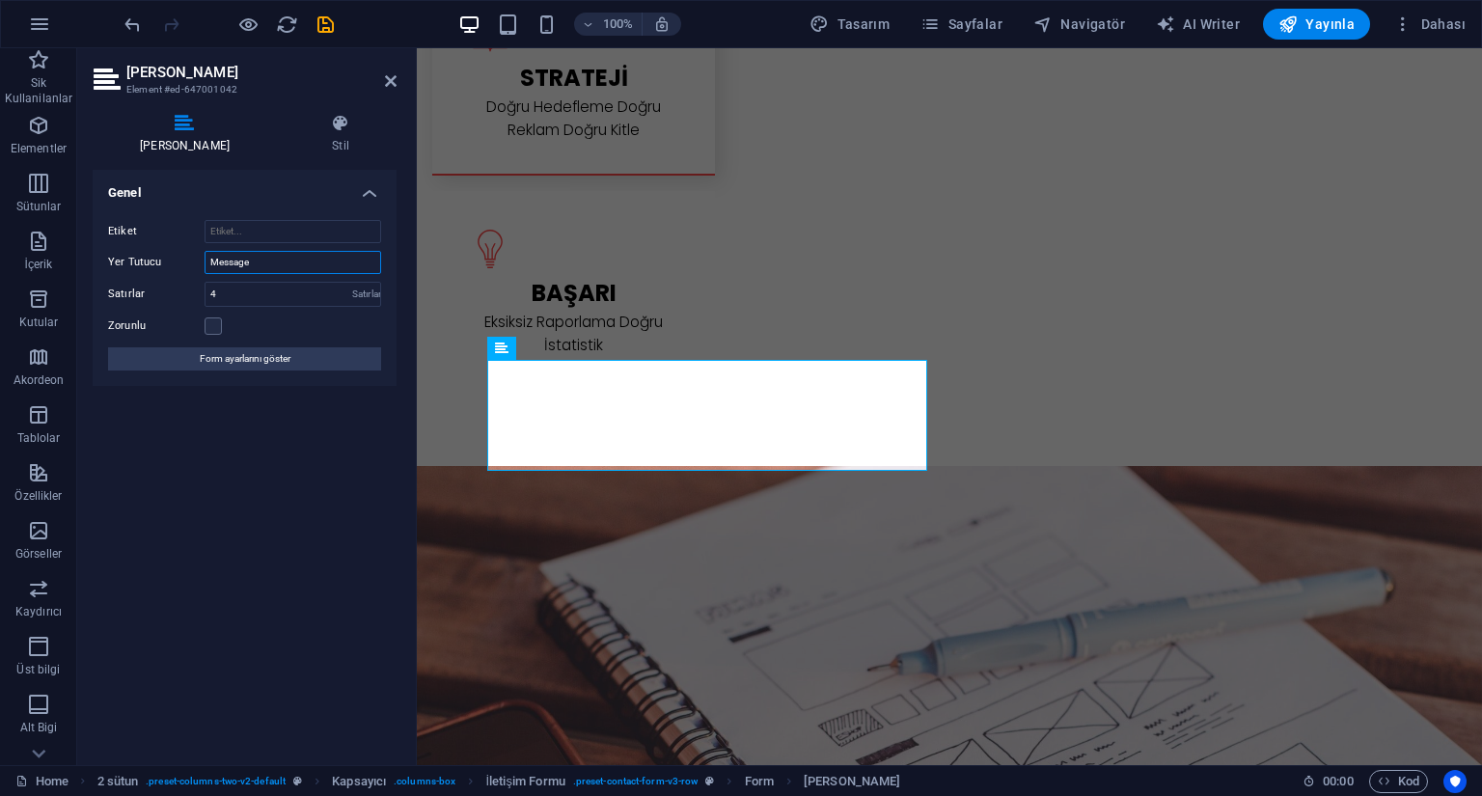
drag, startPoint x: 235, startPoint y: 264, endPoint x: 195, endPoint y: 264, distance: 39.6
click at [195, 264] on div "Yer Tutucu Message" at bounding box center [244, 262] width 273 height 23
type input "Mesajınız"
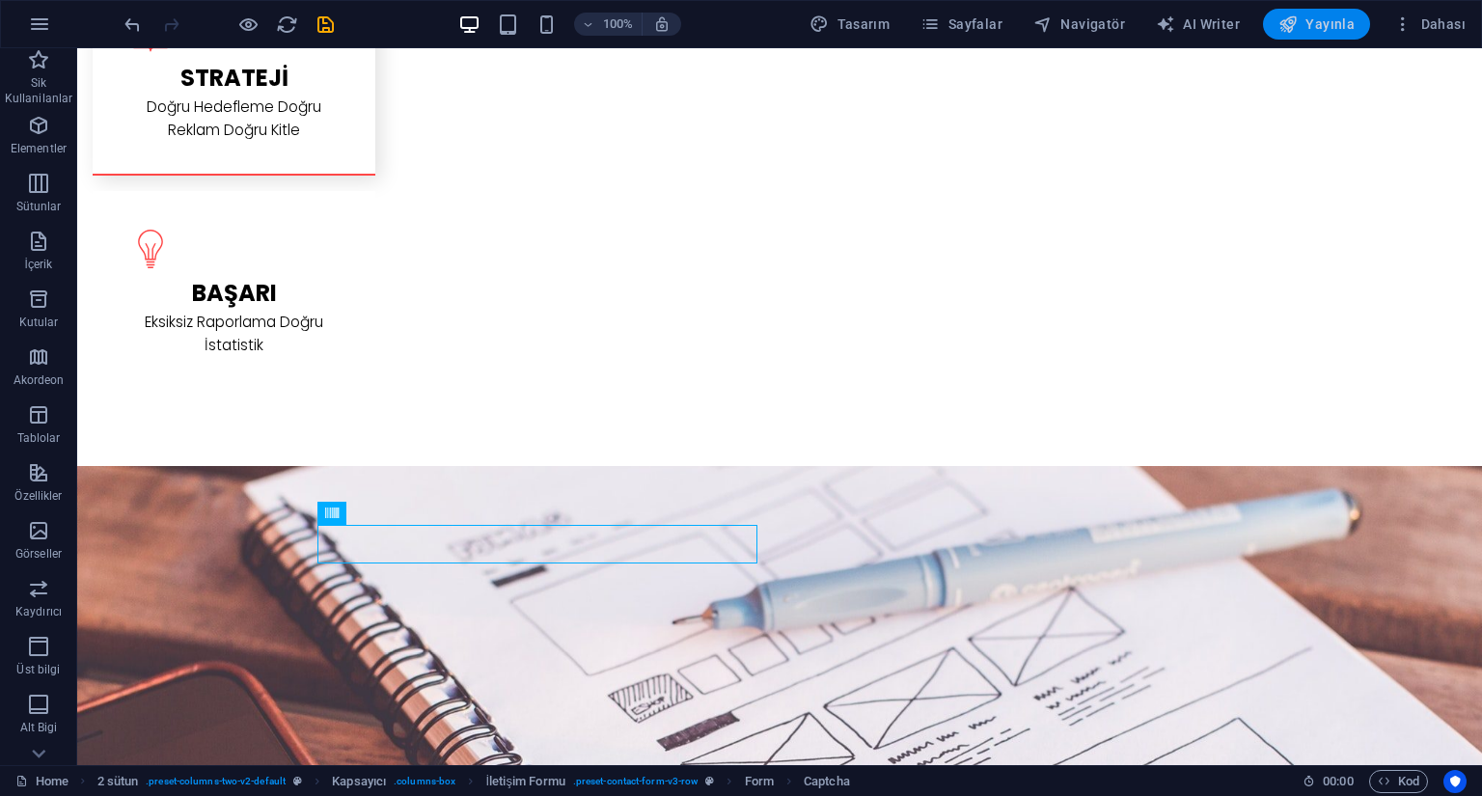
click at [1329, 21] on span "Yayınla" at bounding box center [1317, 23] width 76 height 19
checkbox input "false"
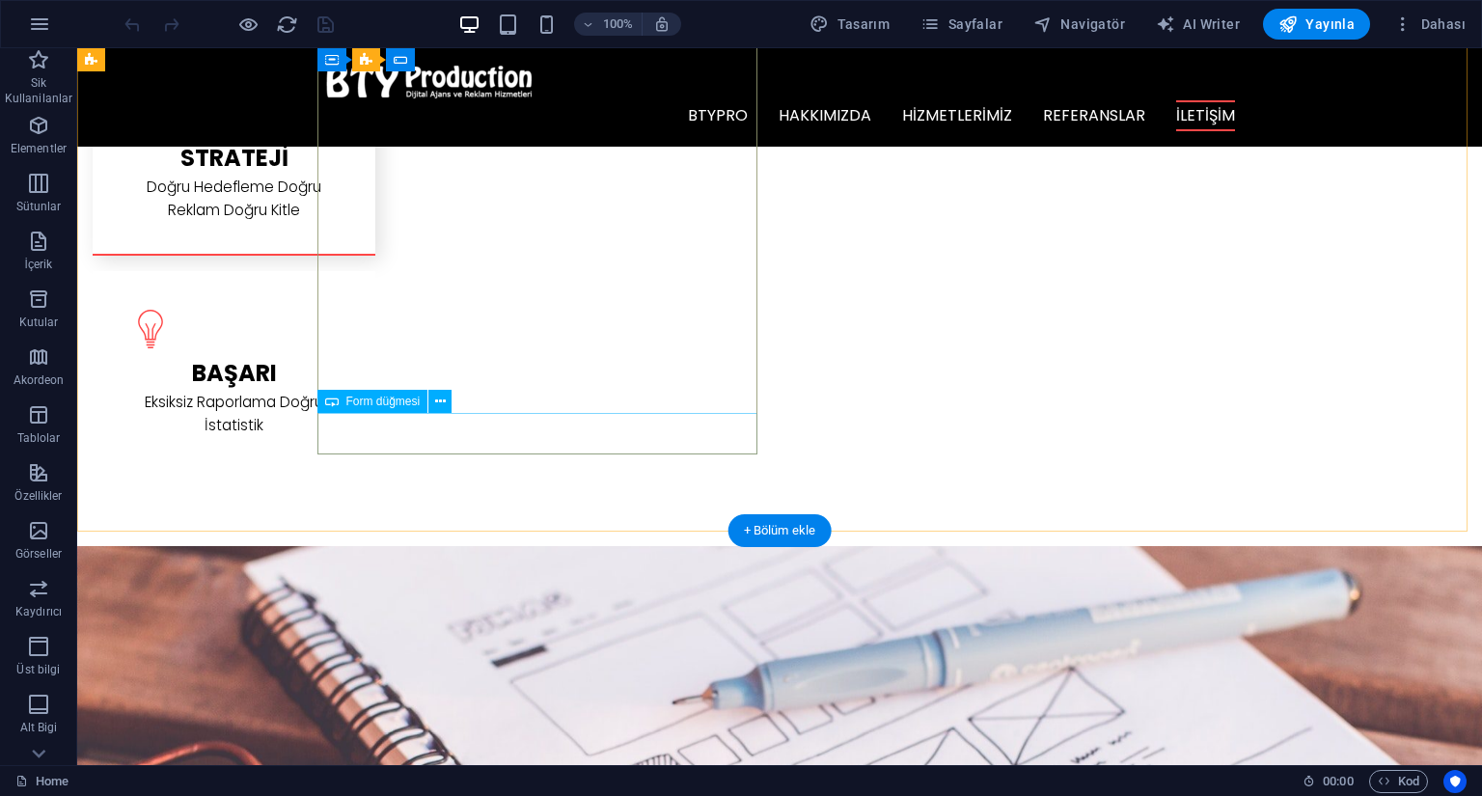
scroll to position [2774, 0]
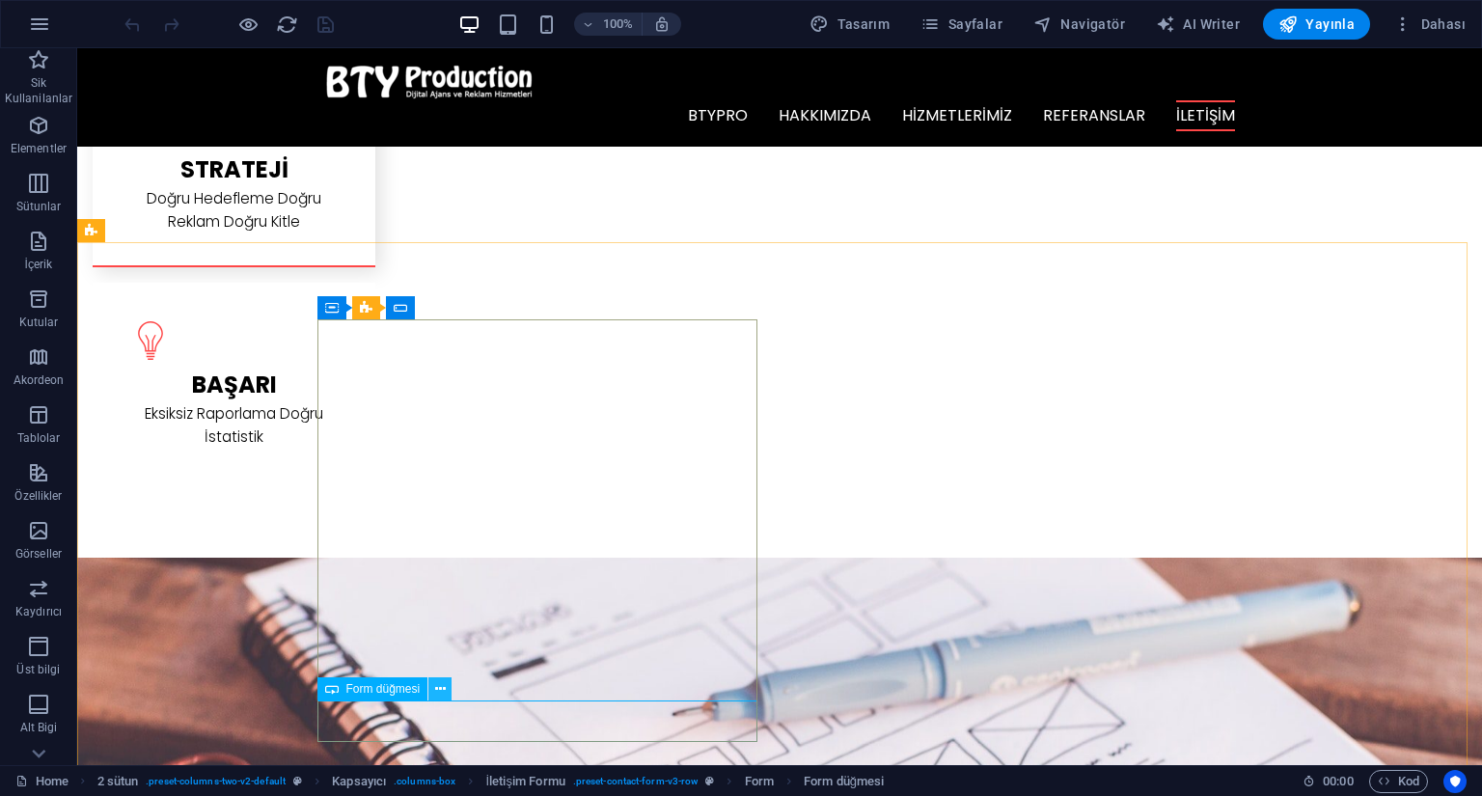
click at [448, 694] on button at bounding box center [439, 688] width 23 height 23
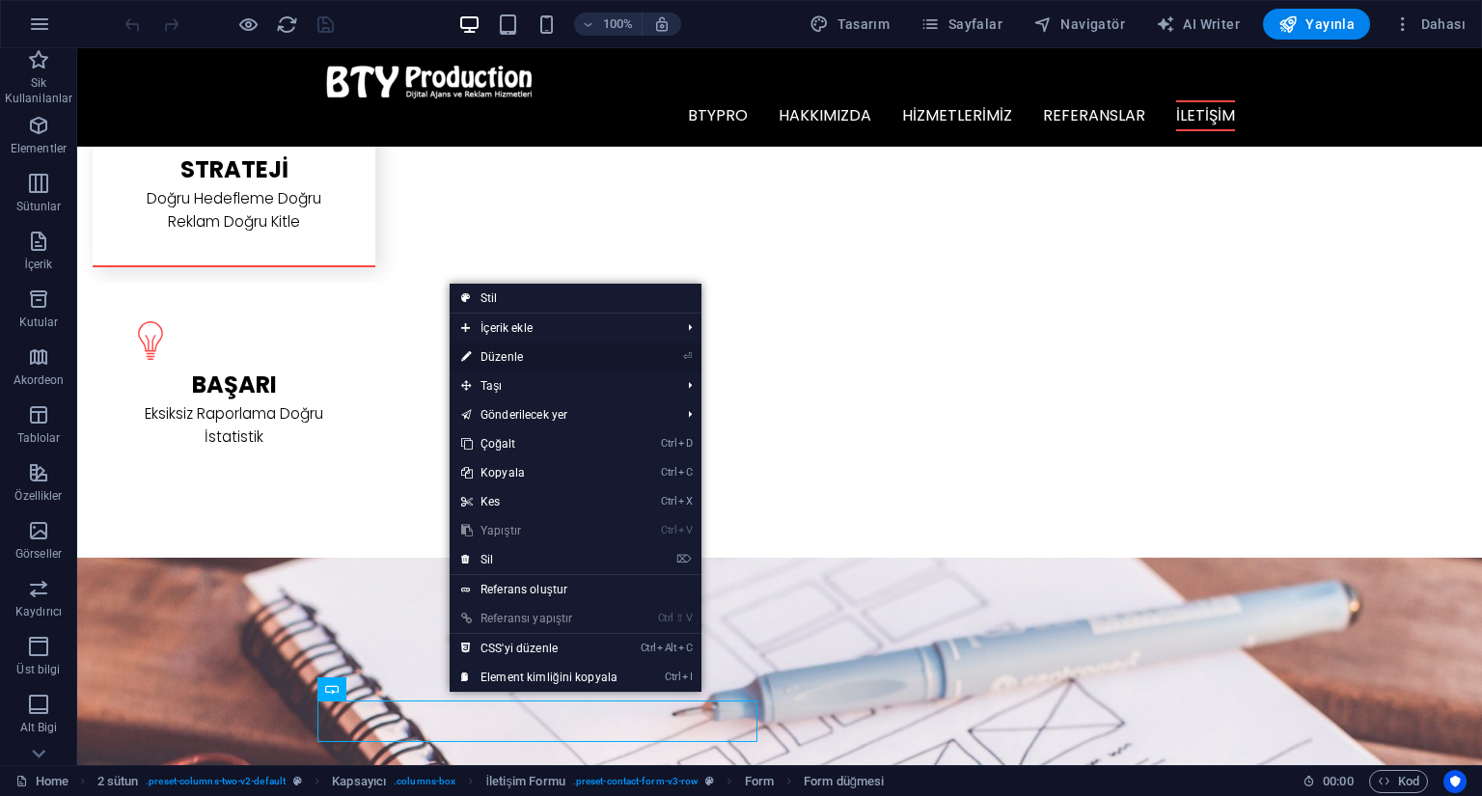
click at [536, 362] on link "⏎ Düzenle" at bounding box center [540, 357] width 180 height 29
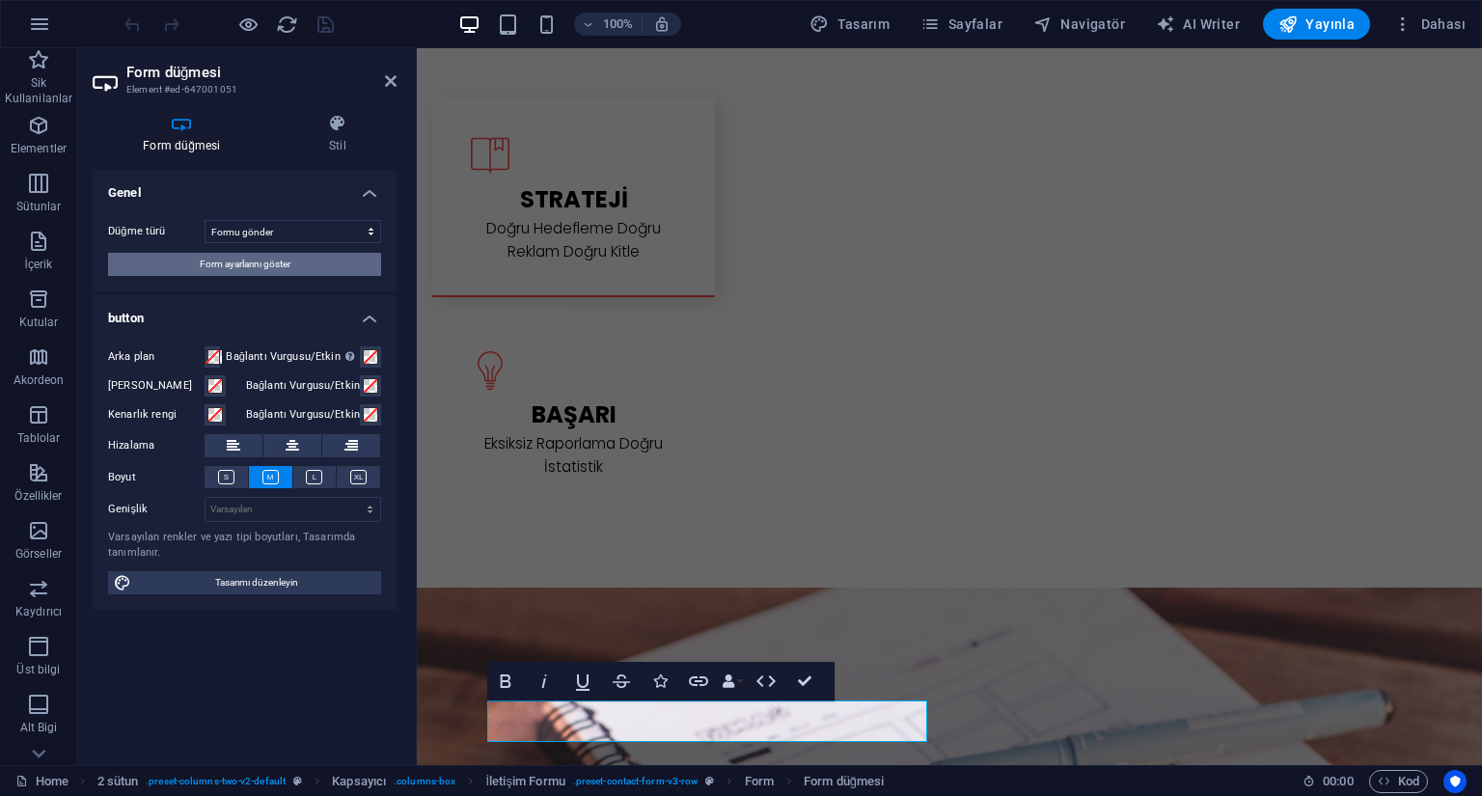
click at [292, 269] on button "Form ayarlarını göster" at bounding box center [244, 264] width 273 height 23
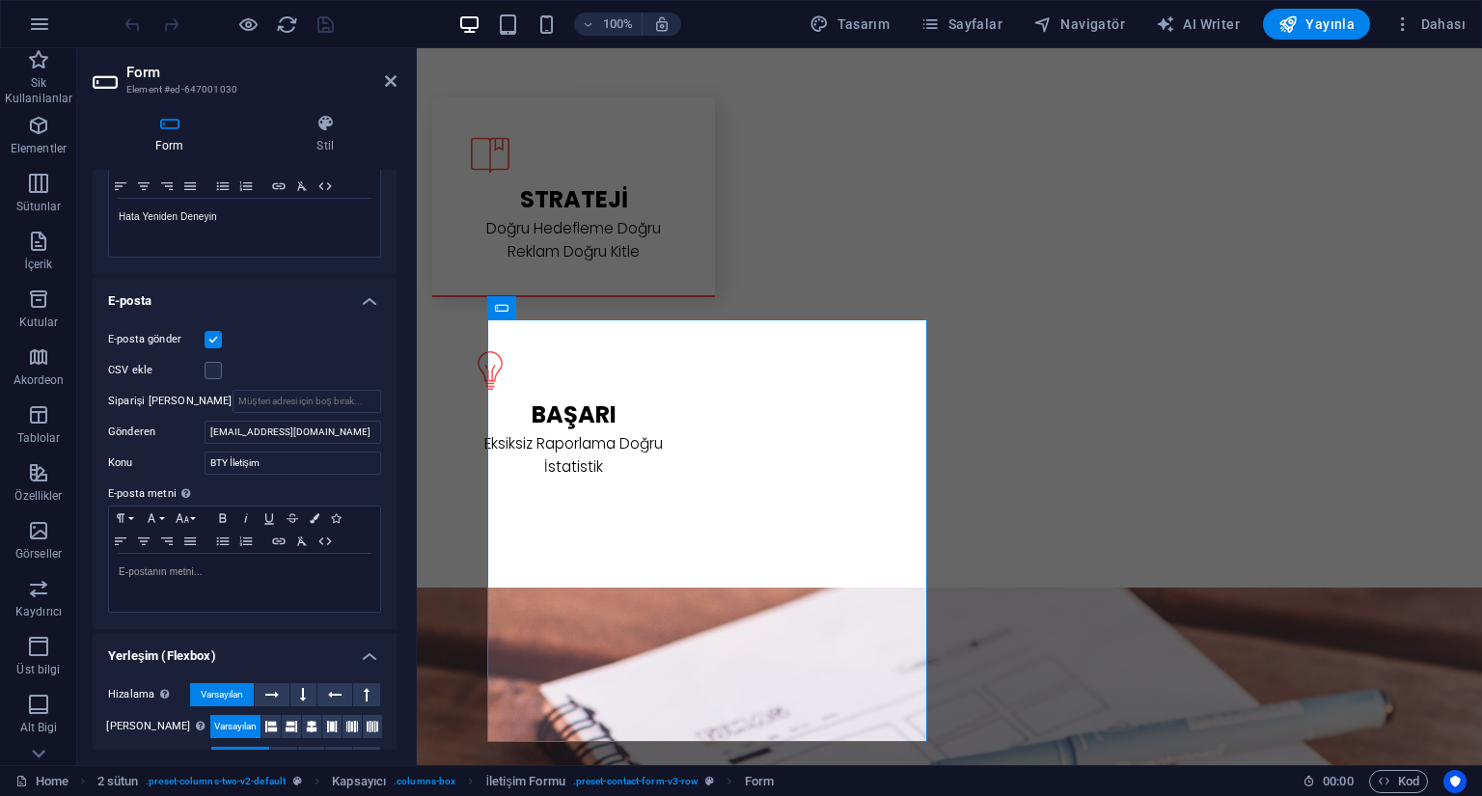
scroll to position [483, 0]
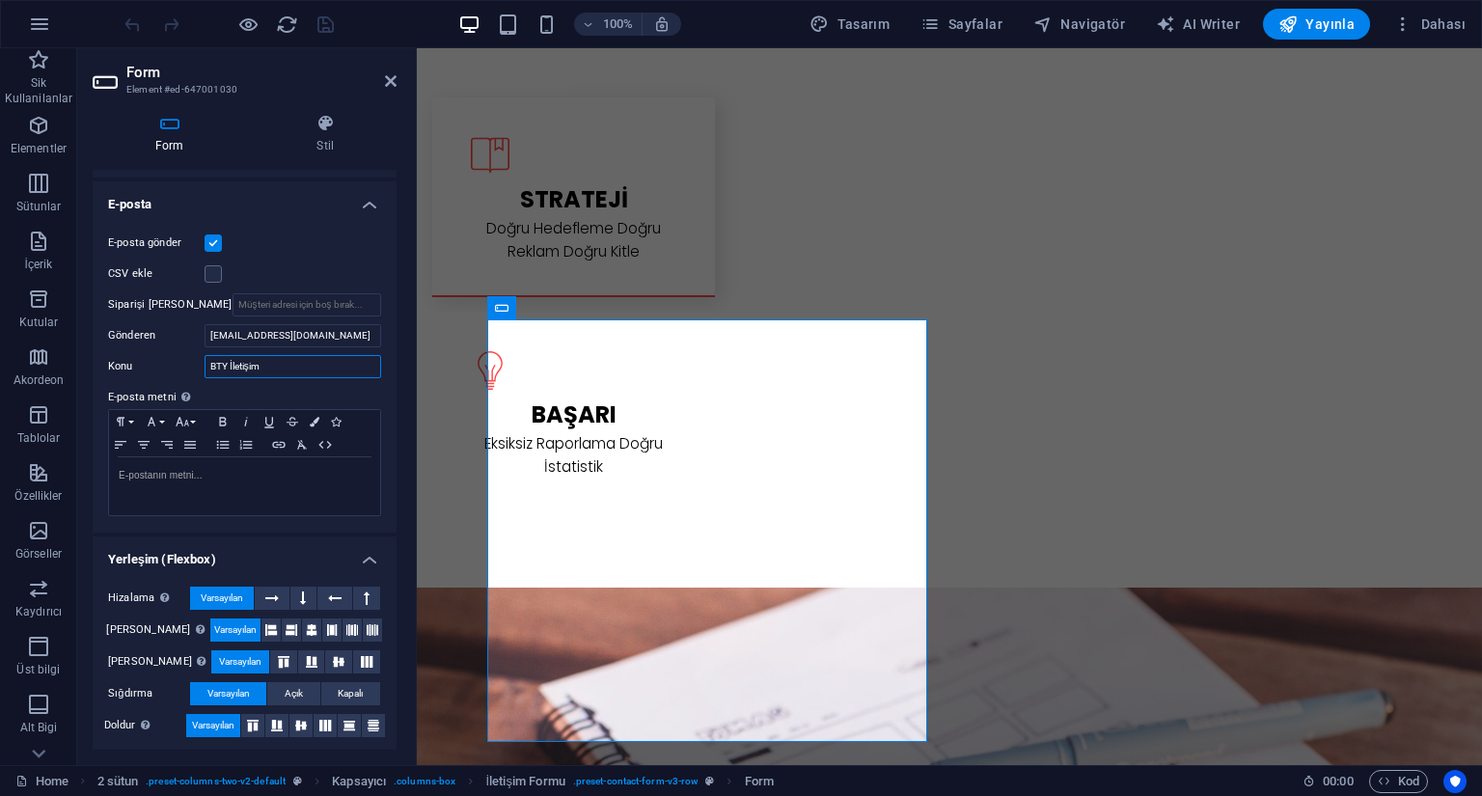
click at [307, 374] on input "BTY İletişim" at bounding box center [293, 366] width 177 height 23
type input "BTY İletişim Formu"
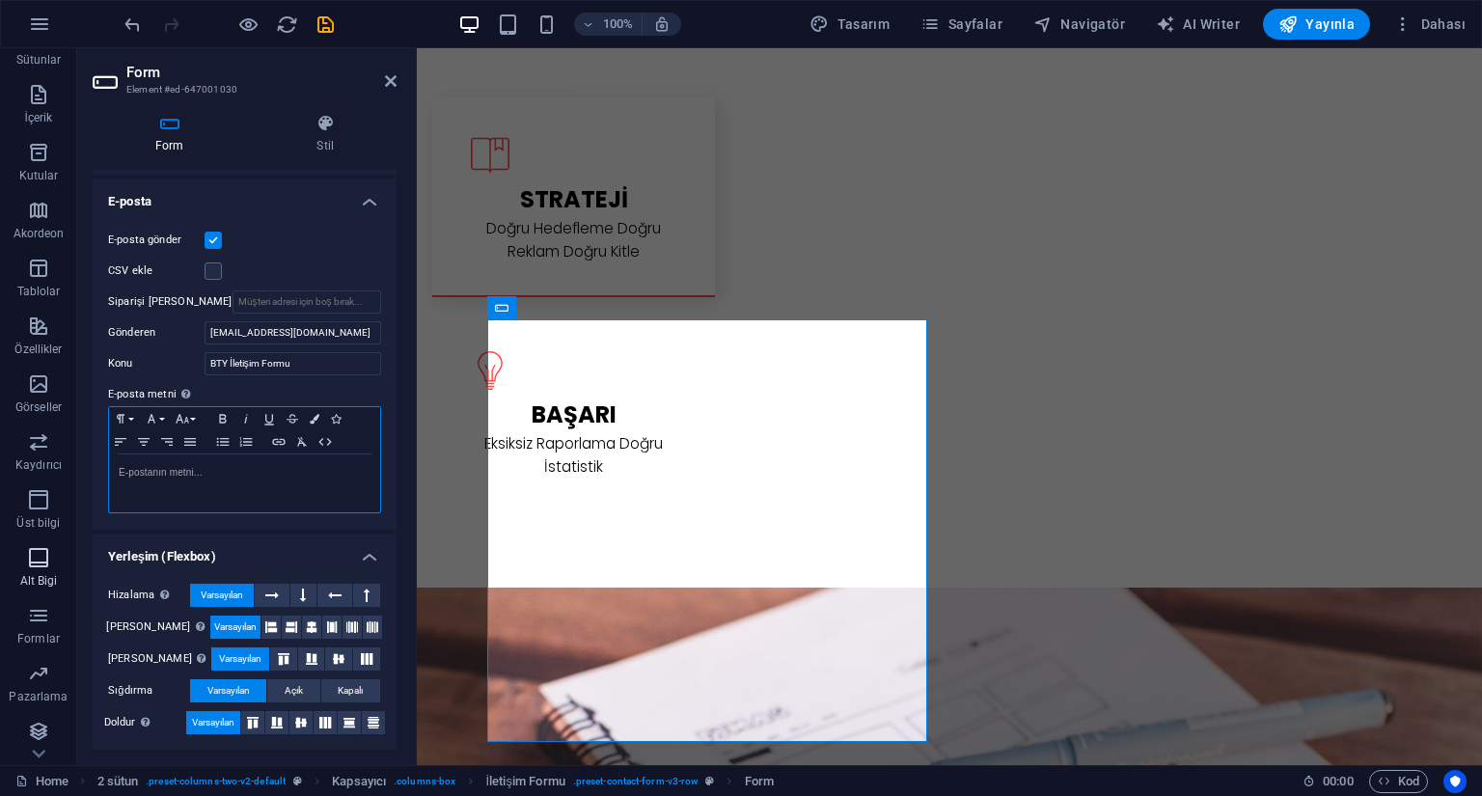
scroll to position [152, 0]
click at [50, 686] on p "Pazarlama" at bounding box center [38, 691] width 59 height 15
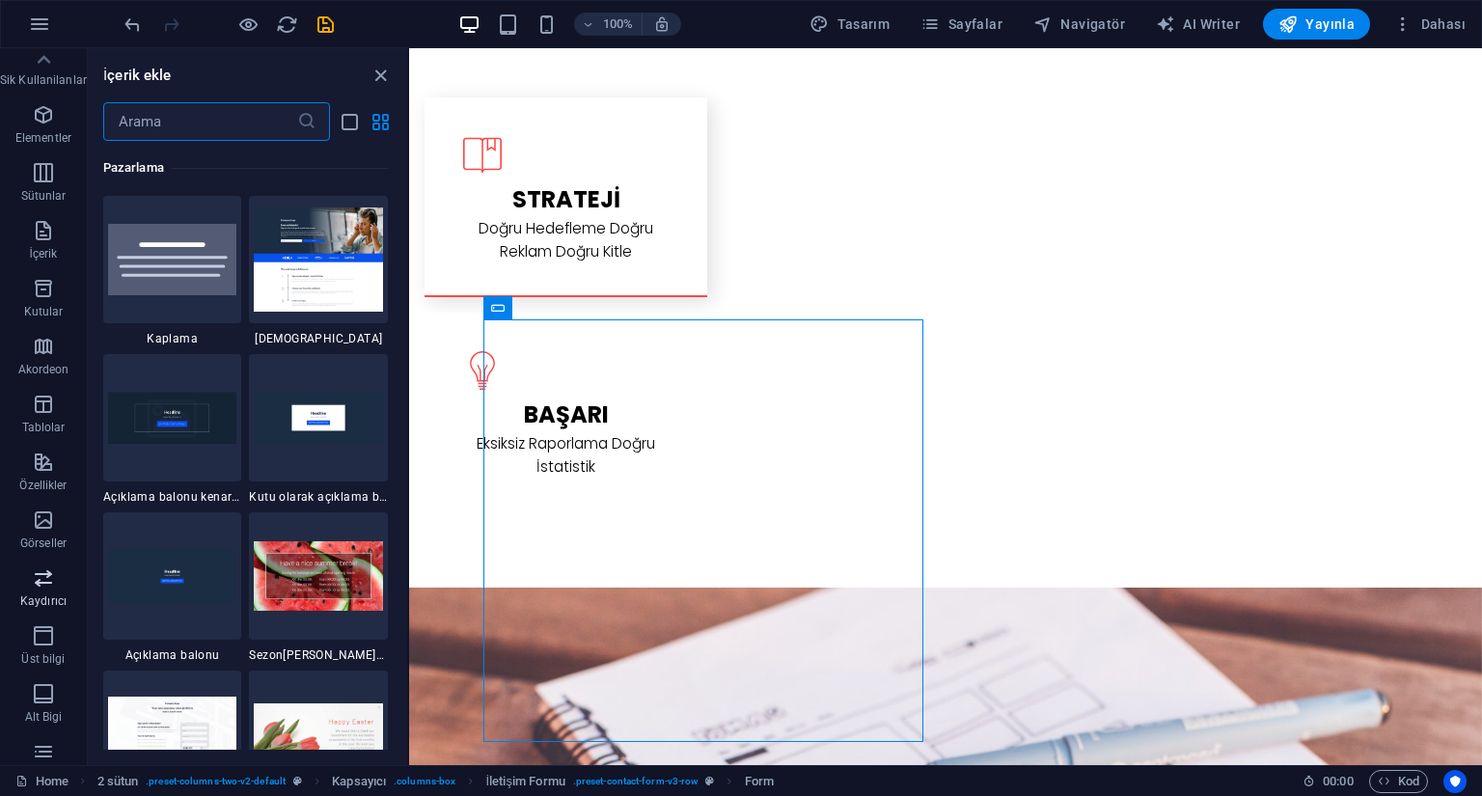
scroll to position [0, 0]
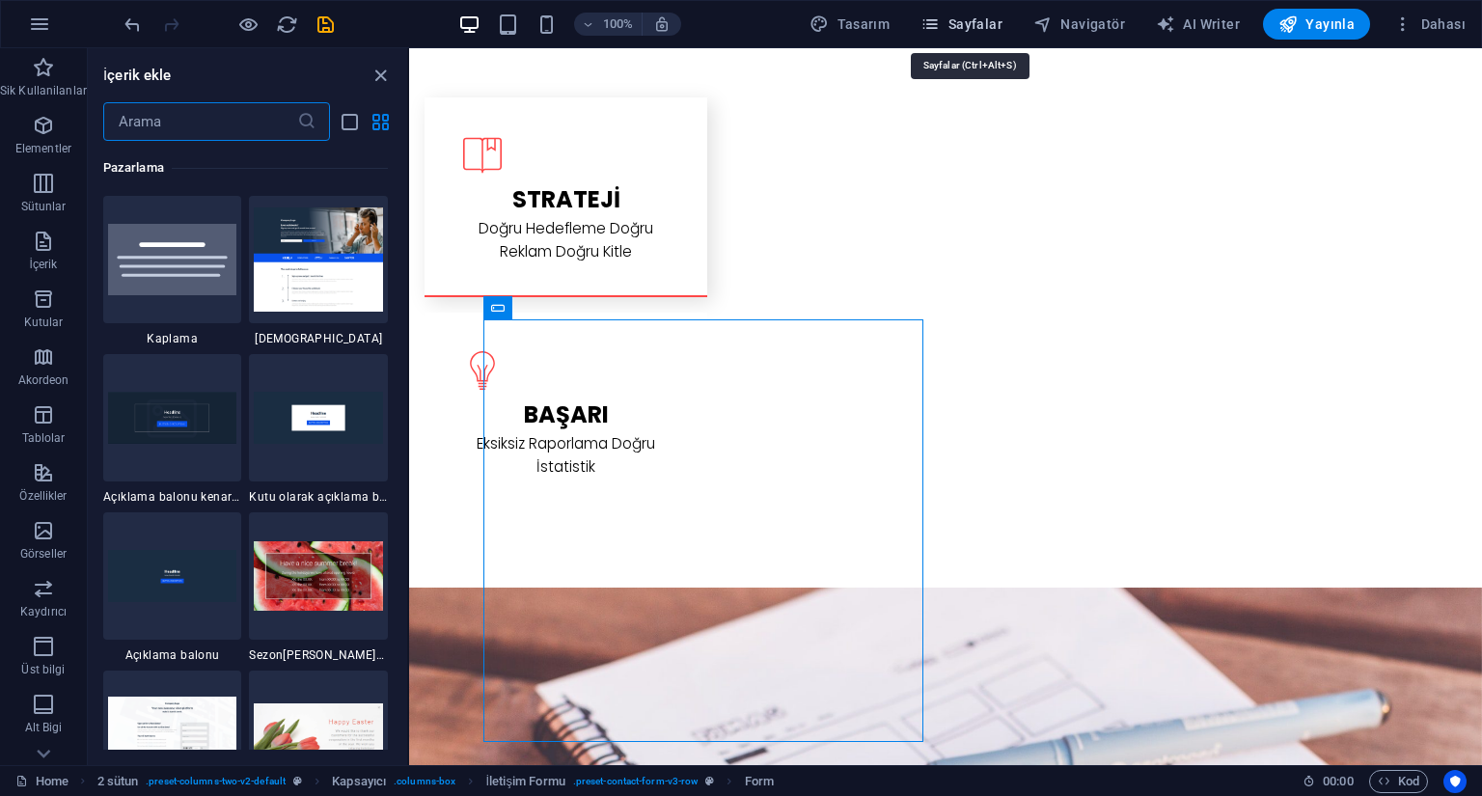
click at [984, 30] on span "Sayfalar" at bounding box center [962, 23] width 82 height 19
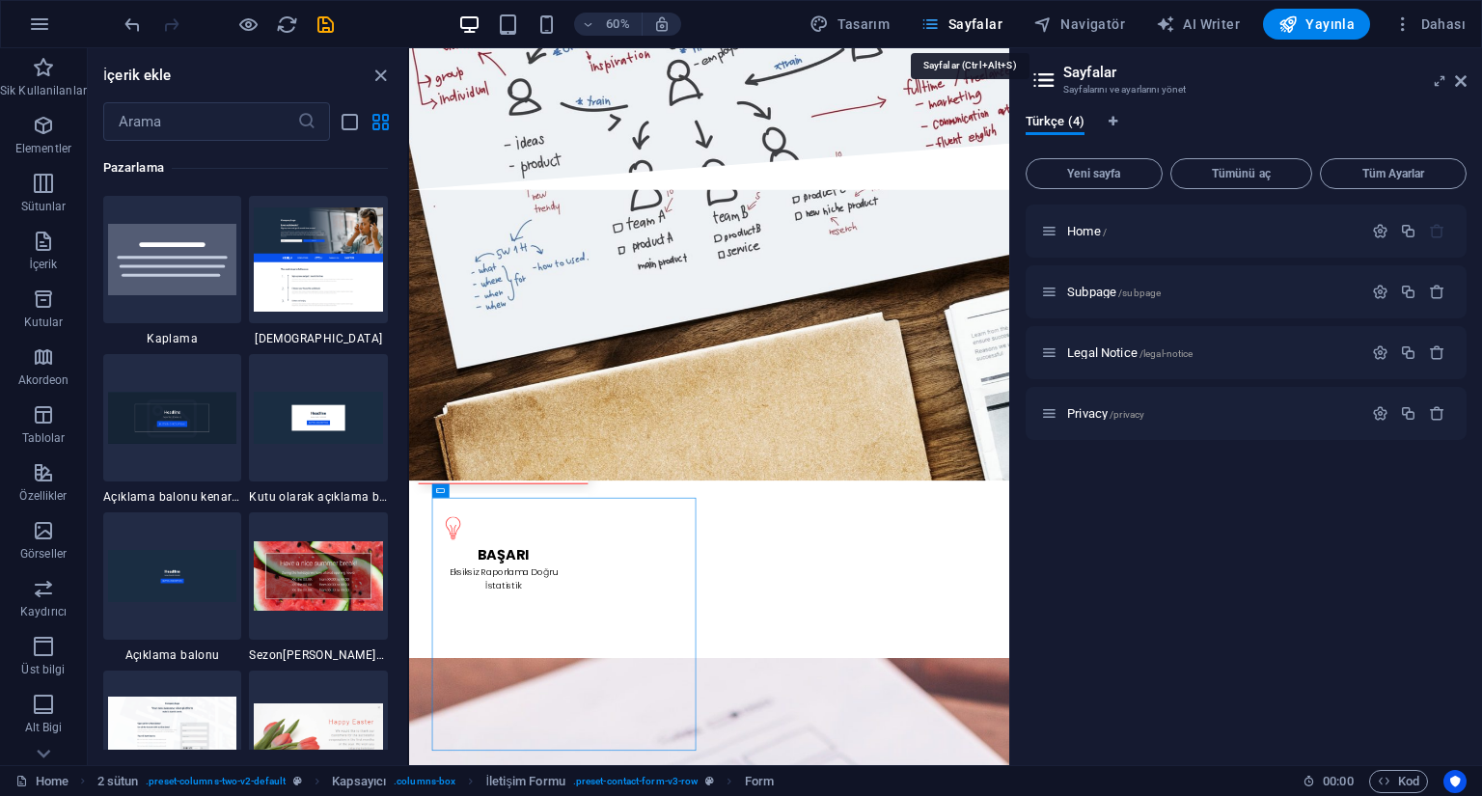
click at [984, 30] on span "Sayfalar" at bounding box center [962, 23] width 82 height 19
click at [887, 27] on span "Tasarım" at bounding box center [850, 23] width 80 height 19
select select "rem"
select select "300"
select select "px"
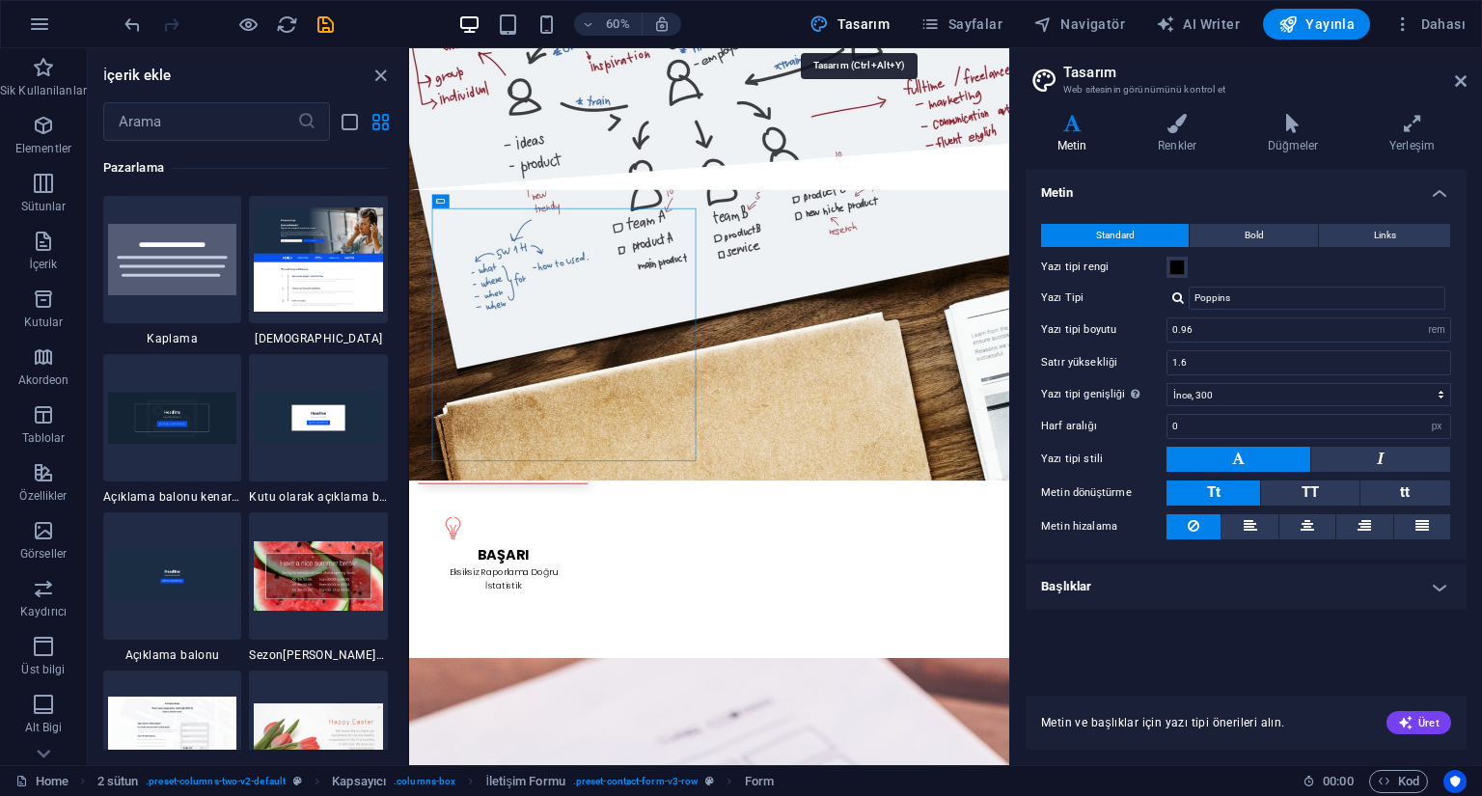
scroll to position [3256, 0]
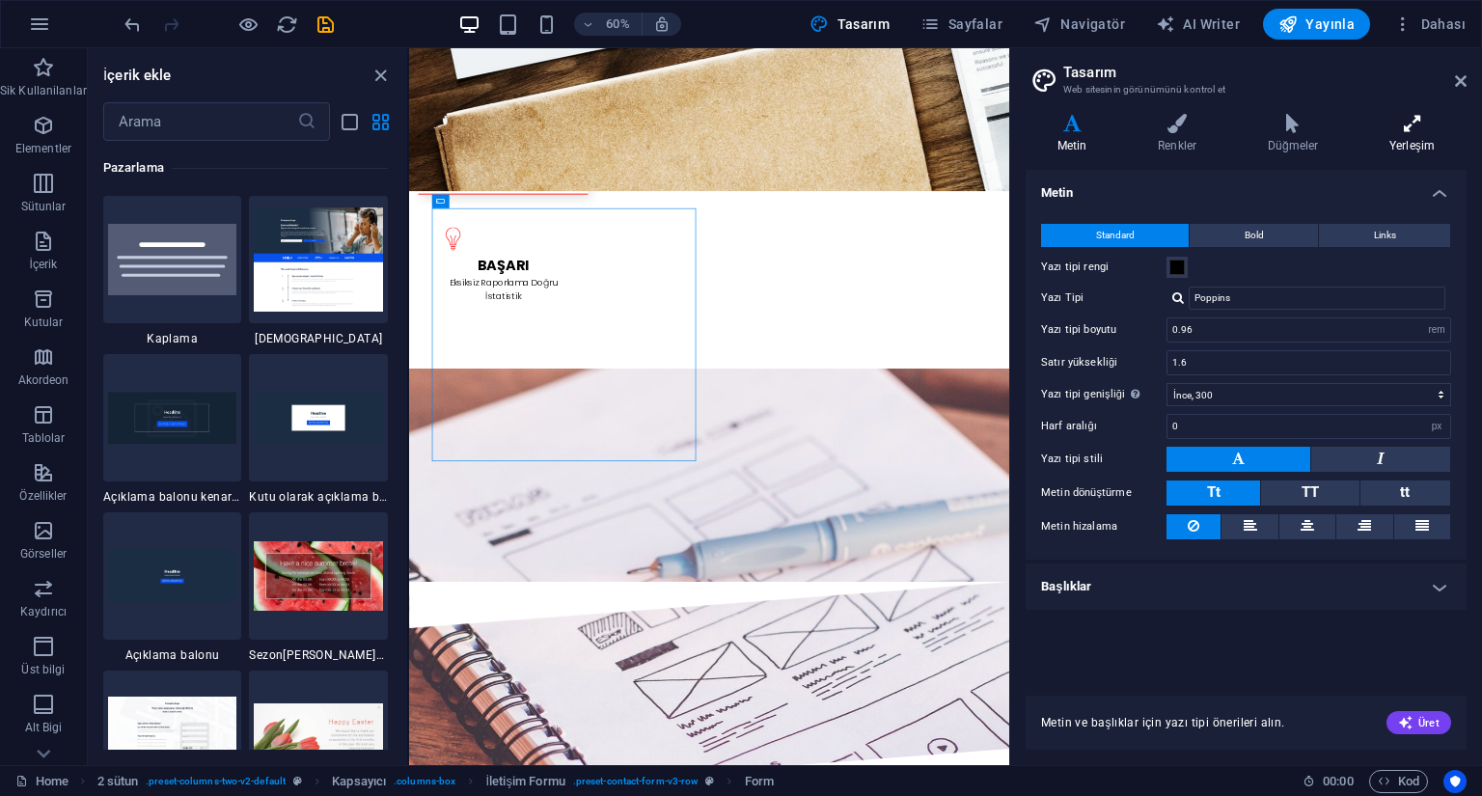
click at [1403, 138] on h4 "Yerleşim" at bounding box center [1412, 134] width 109 height 41
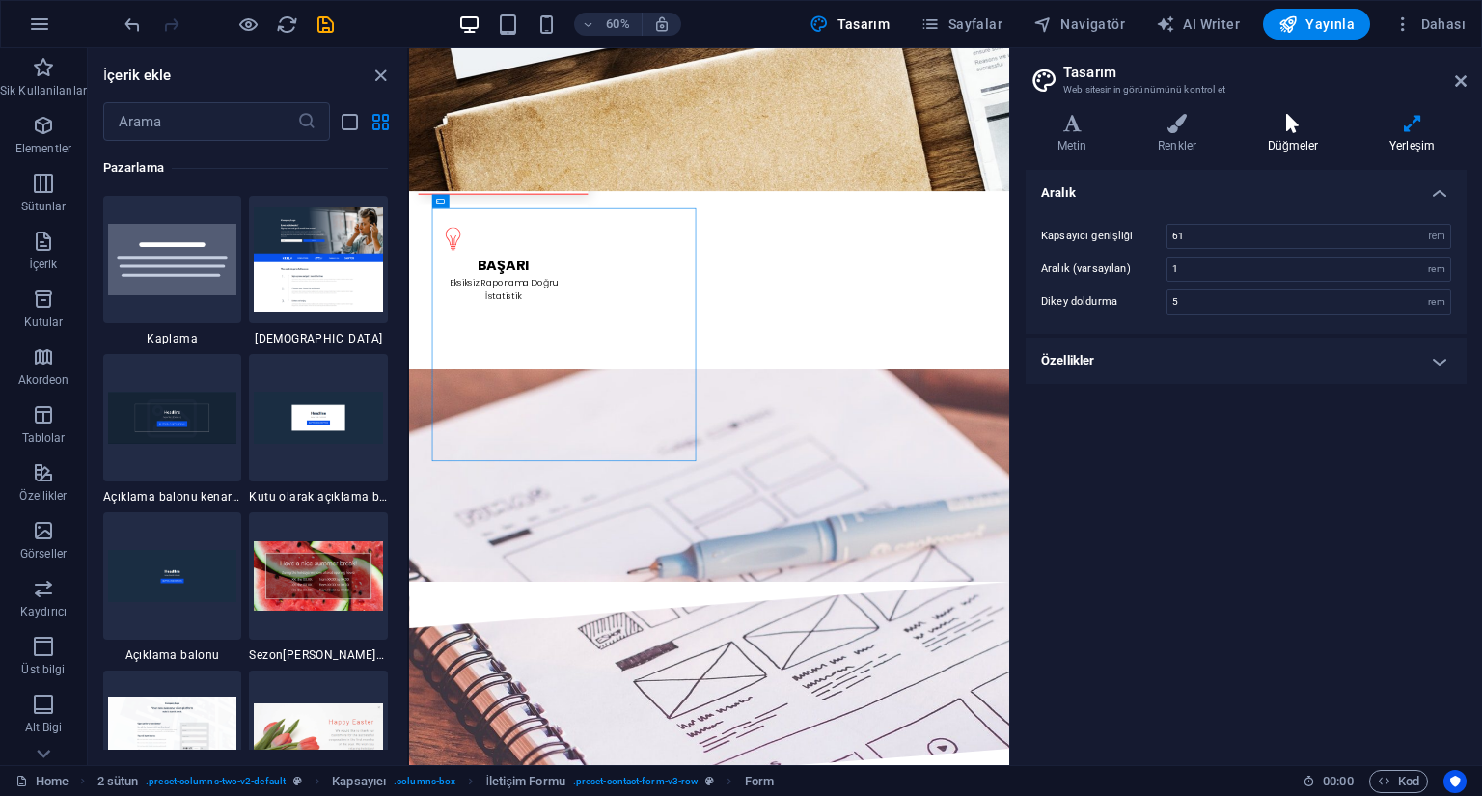
click at [1292, 142] on h4 "Düğmeler" at bounding box center [1297, 134] width 122 height 41
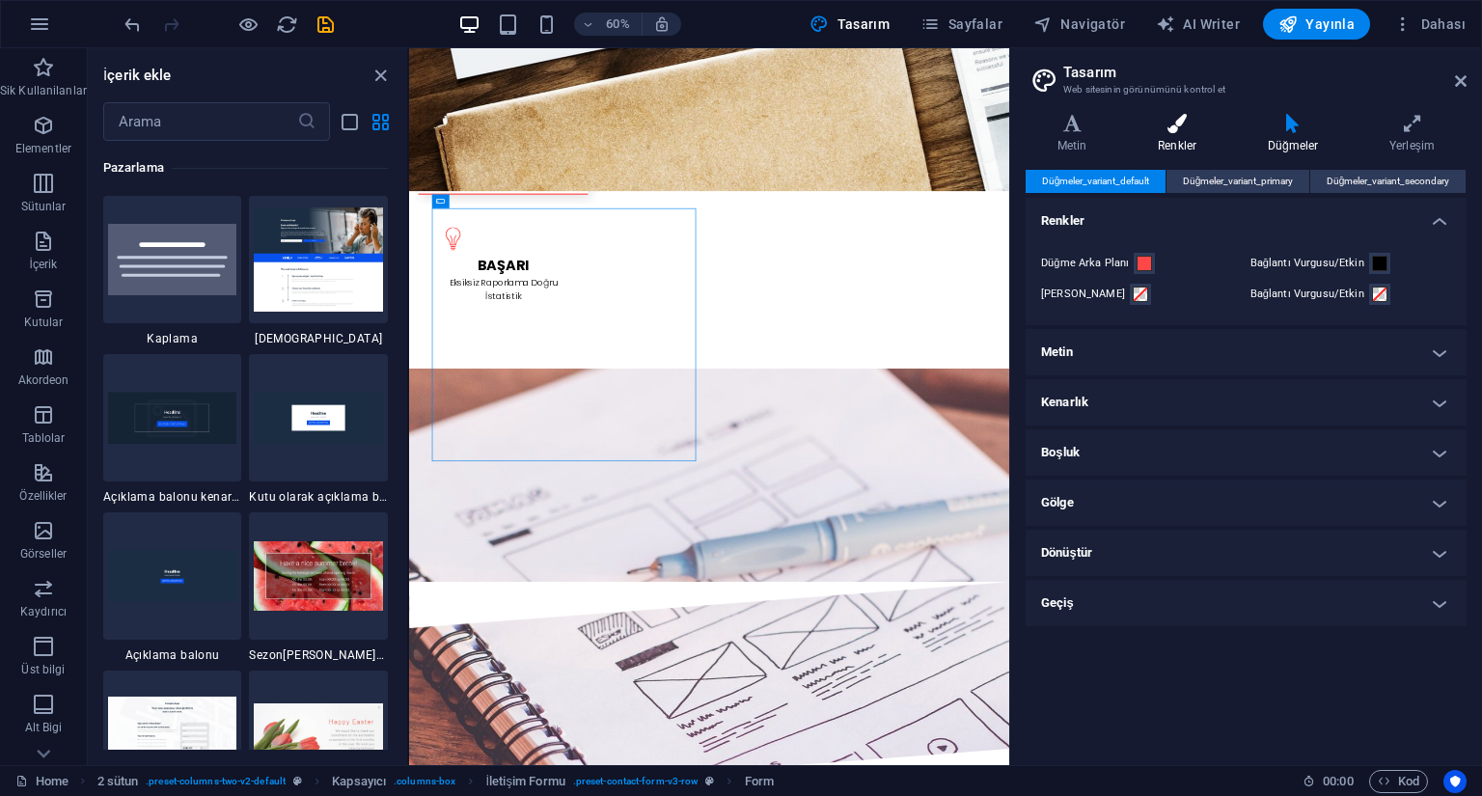
click at [1176, 130] on icon at bounding box center [1177, 123] width 102 height 19
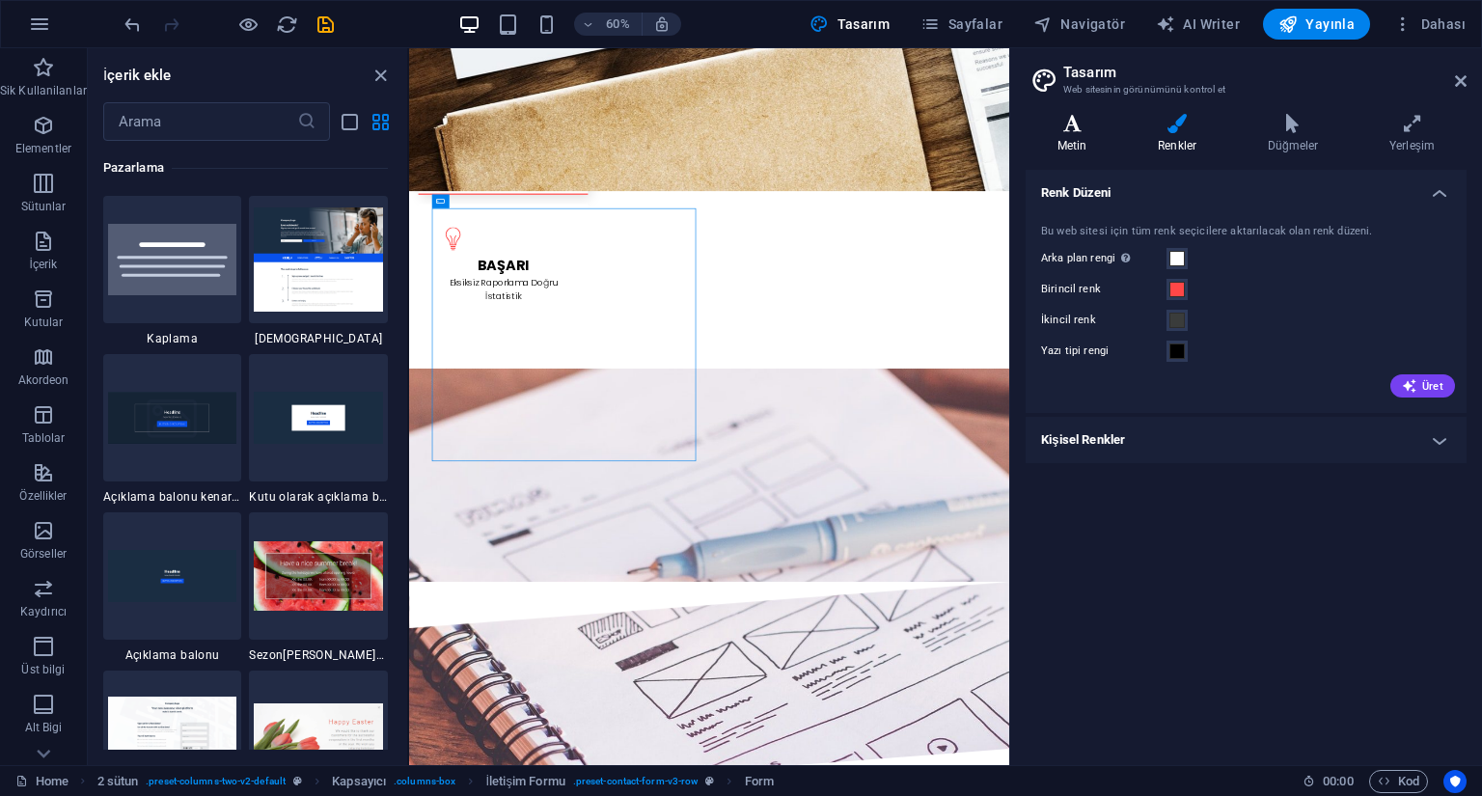
click at [1086, 129] on icon at bounding box center [1072, 123] width 93 height 19
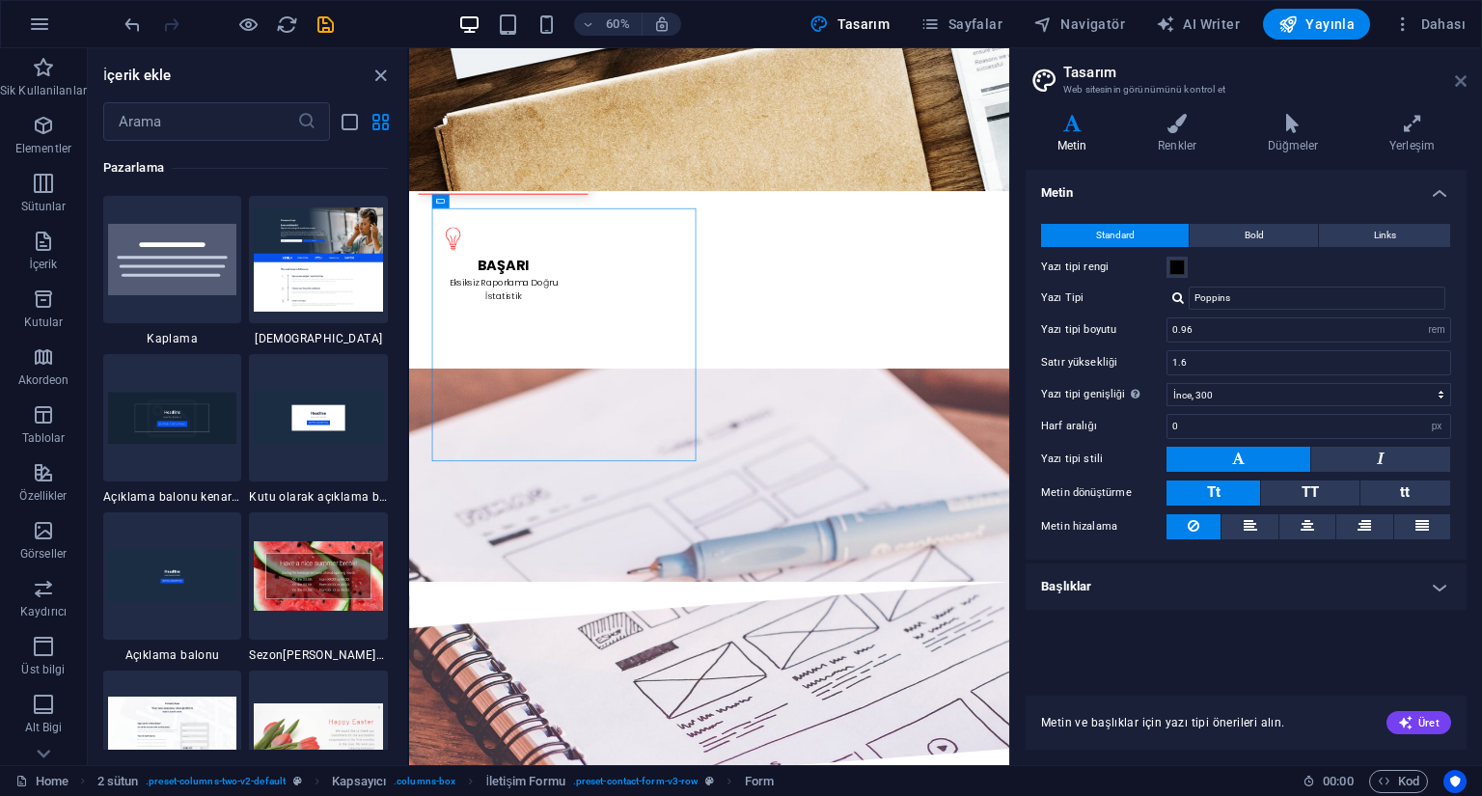
drag, startPoint x: 1465, startPoint y: 78, endPoint x: 1057, endPoint y: 24, distance: 411.8
click at [1465, 78] on icon at bounding box center [1461, 80] width 12 height 15
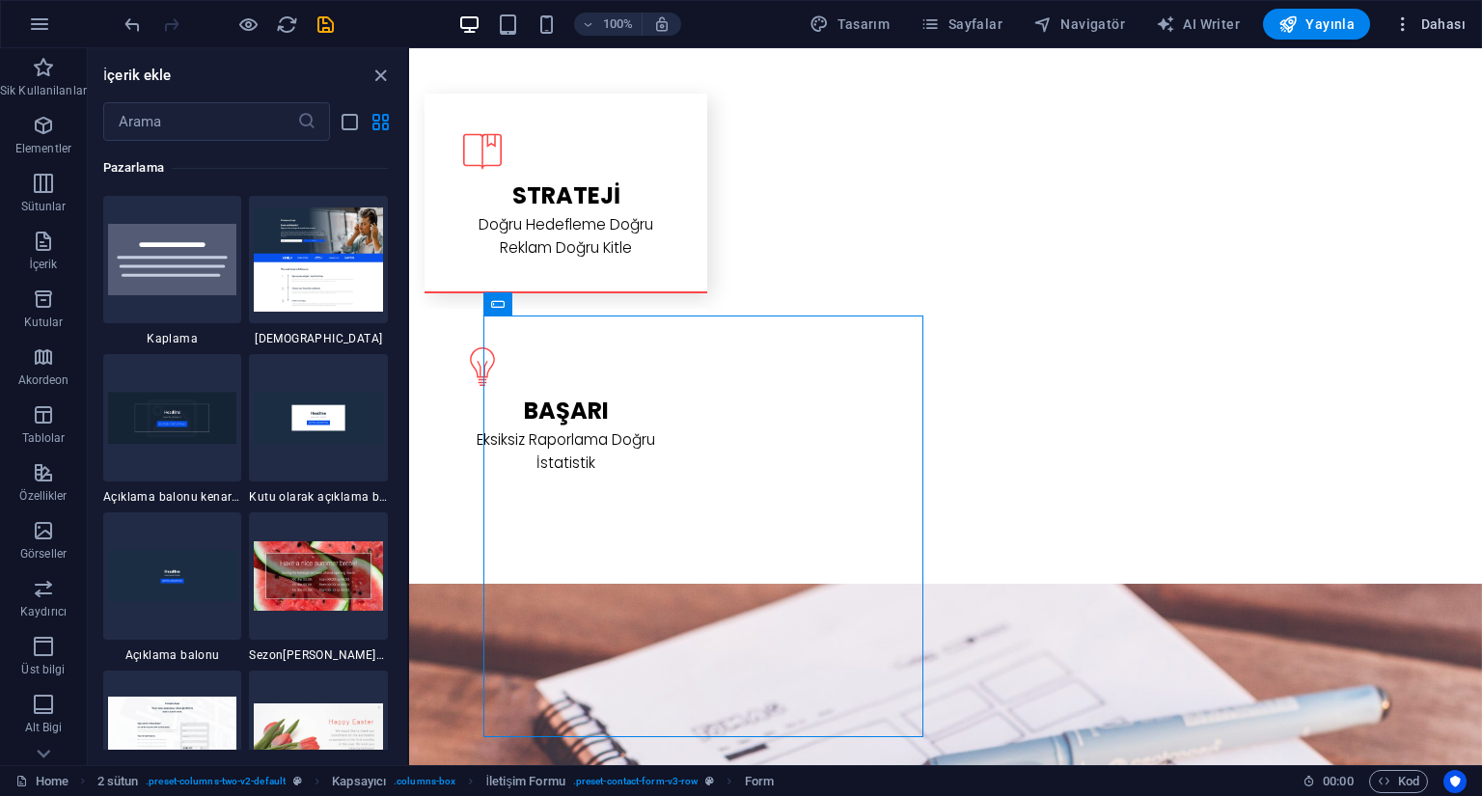
click at [1455, 28] on span "Dahası" at bounding box center [1430, 23] width 72 height 19
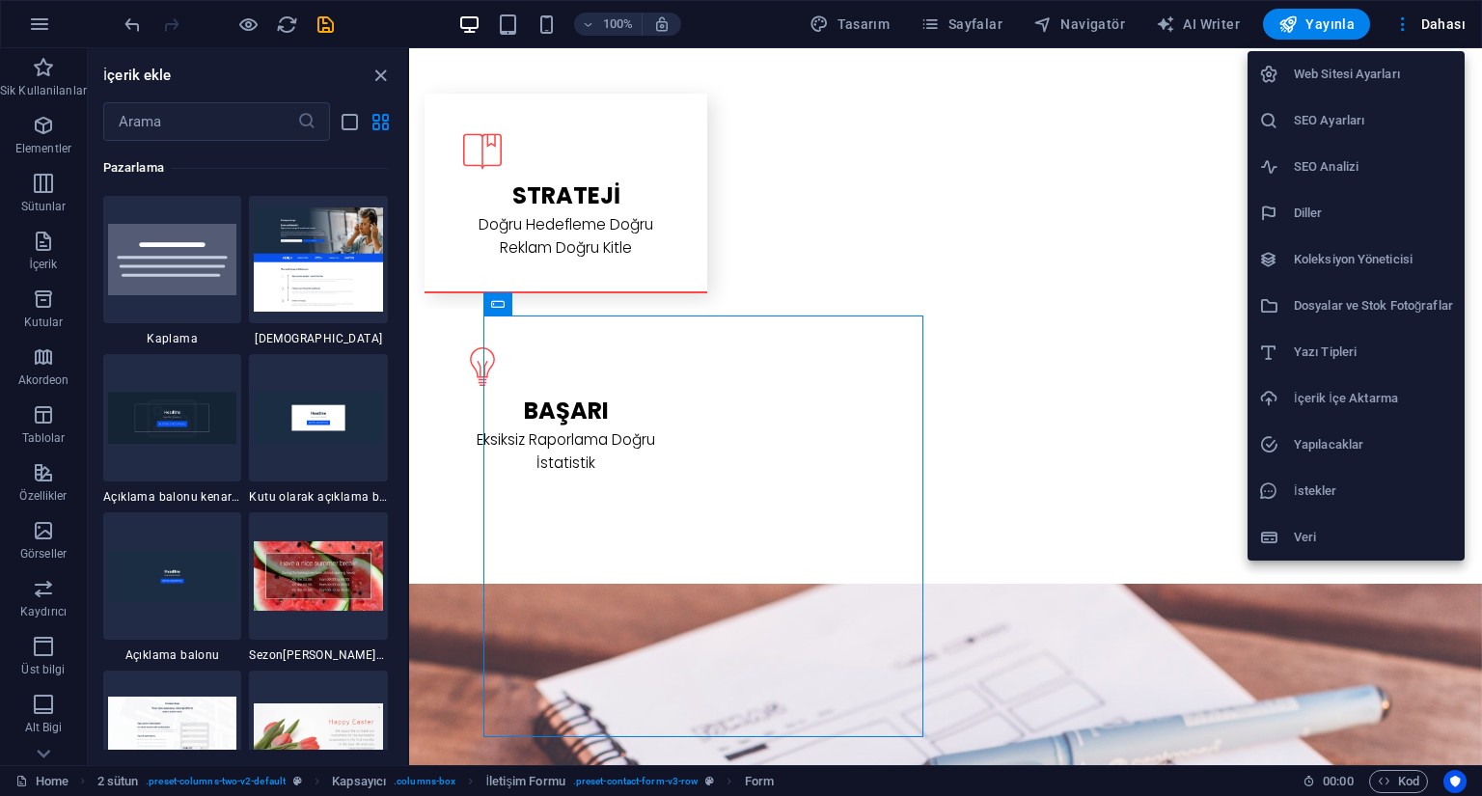
click at [1413, 75] on h6 "Web Sitesi Ayarları" at bounding box center [1373, 74] width 159 height 23
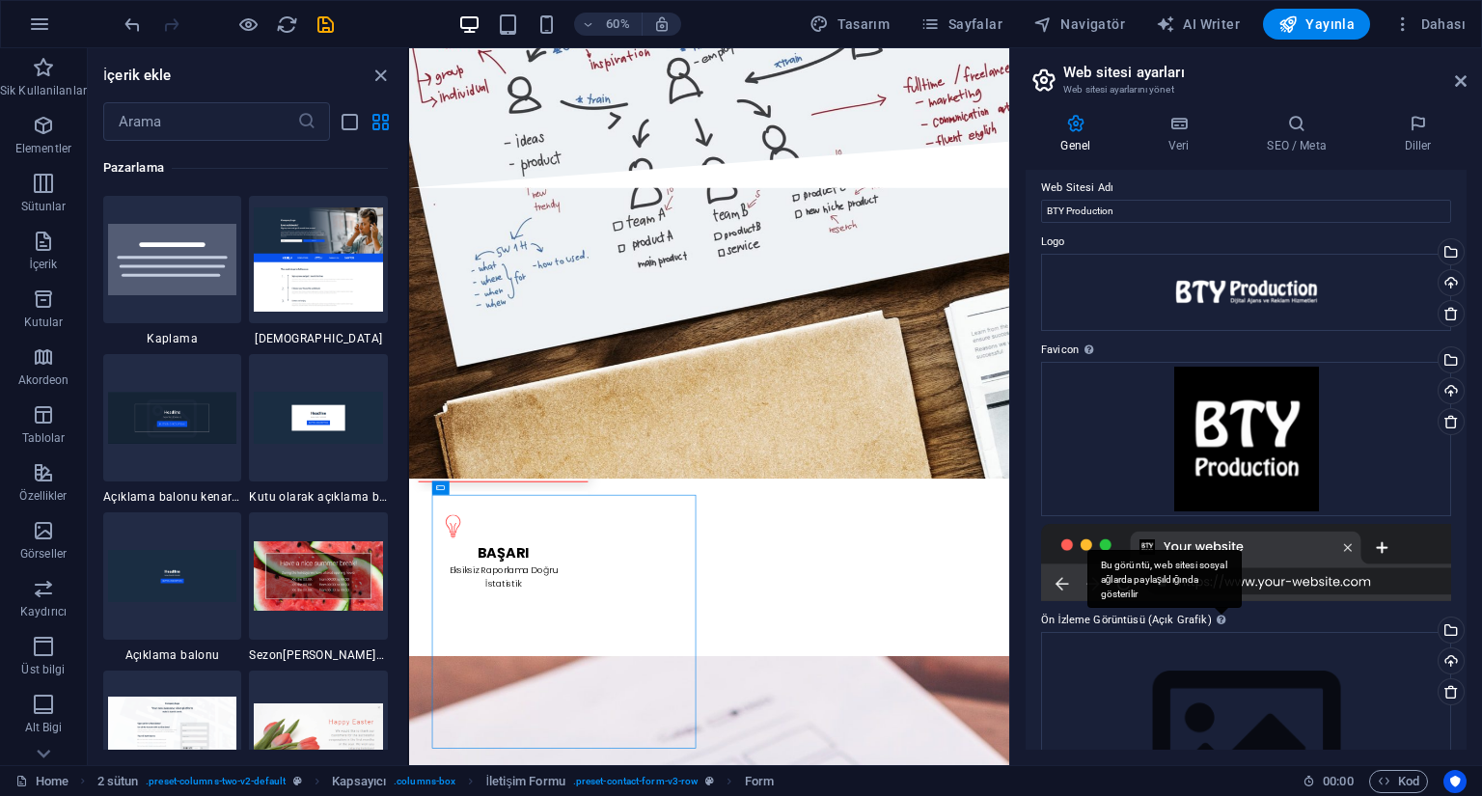
scroll to position [0, 0]
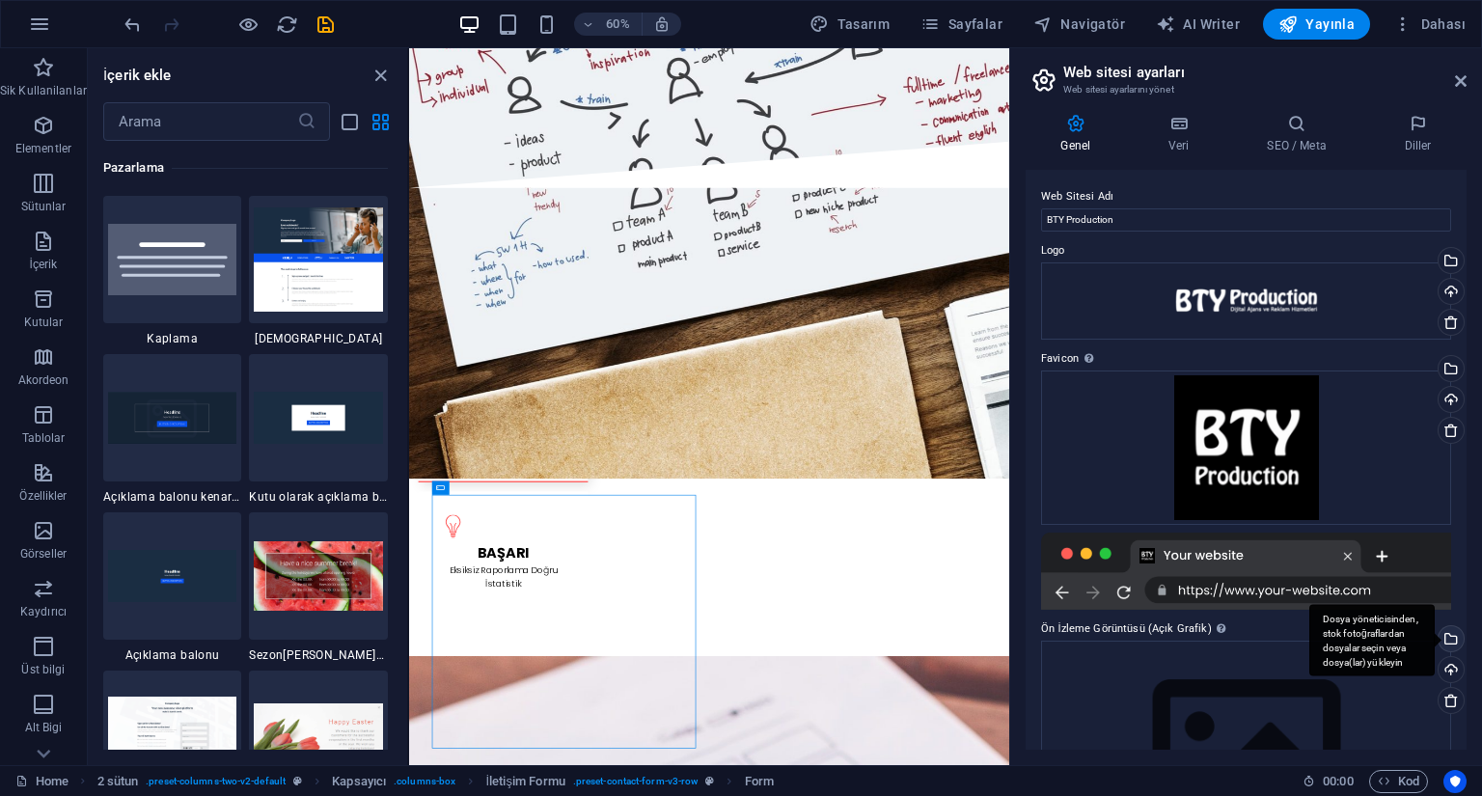
click at [1451, 639] on div "Dosya yöneticisinden, stok fotoğraflardan dosyalar seçin veya dosya(lar) yükley…" at bounding box center [1449, 640] width 29 height 29
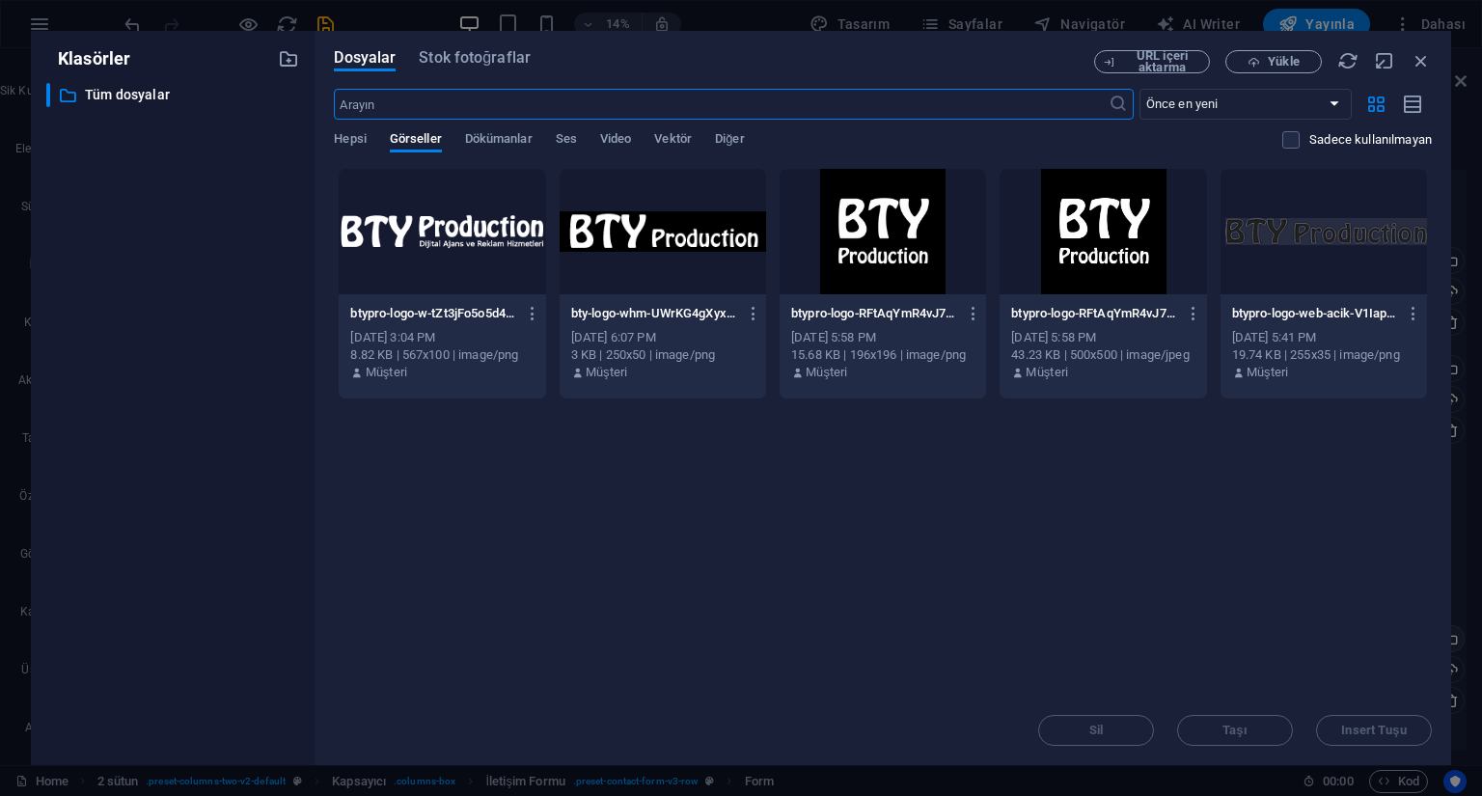
scroll to position [3255, 0]
click at [1418, 62] on icon "button" at bounding box center [1421, 60] width 21 height 21
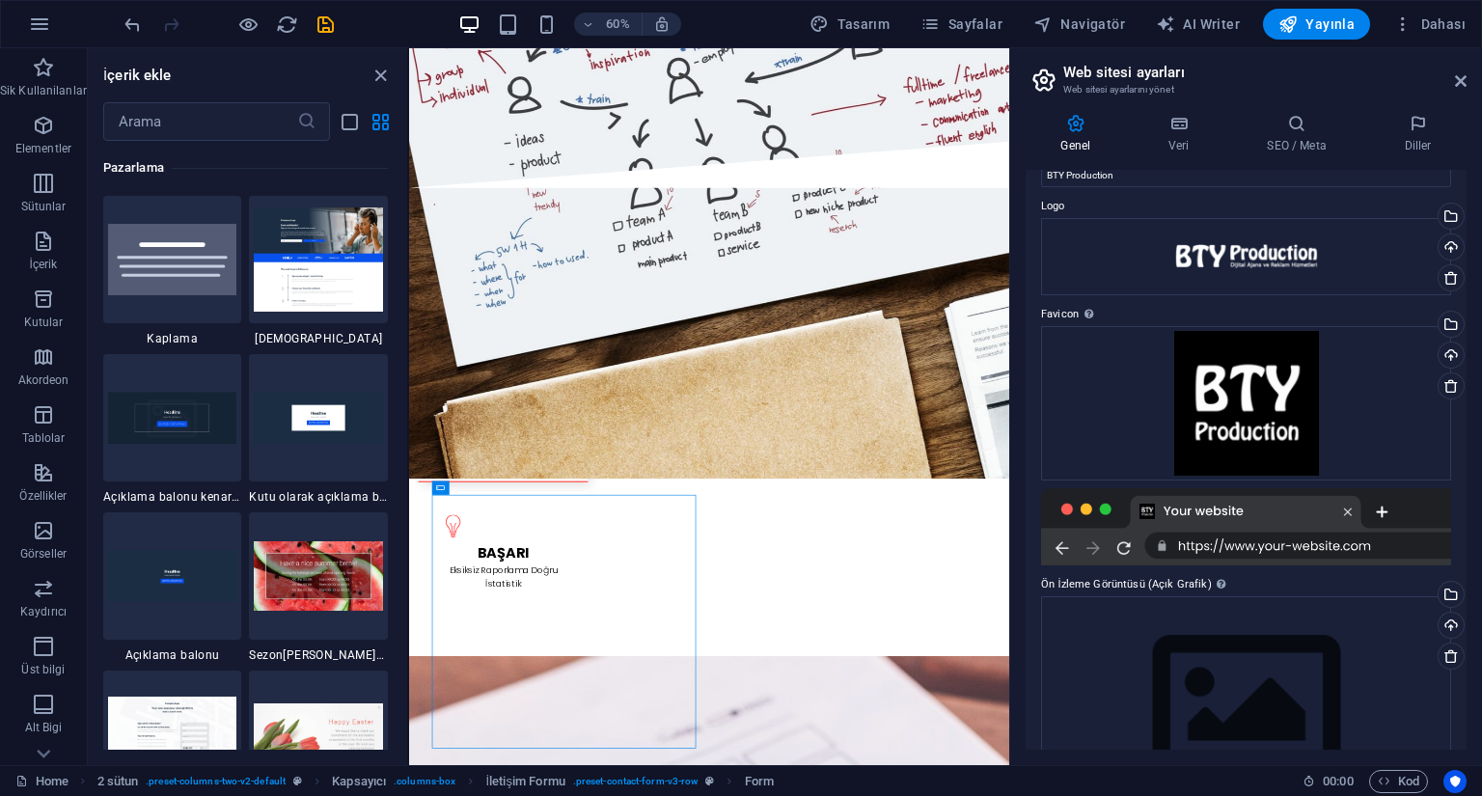
scroll to position [127, 0]
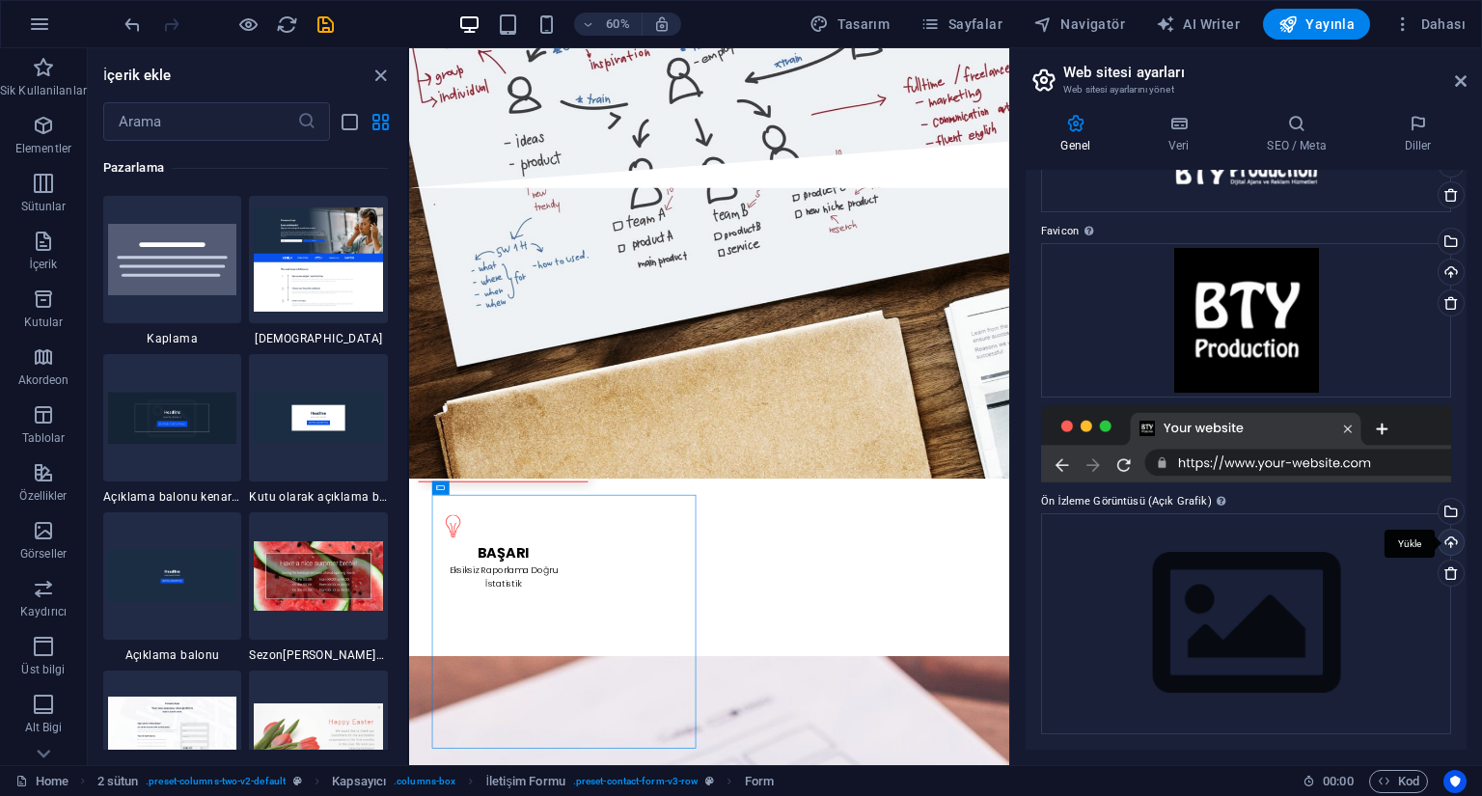
click at [1450, 544] on div "Yükle" at bounding box center [1449, 544] width 29 height 29
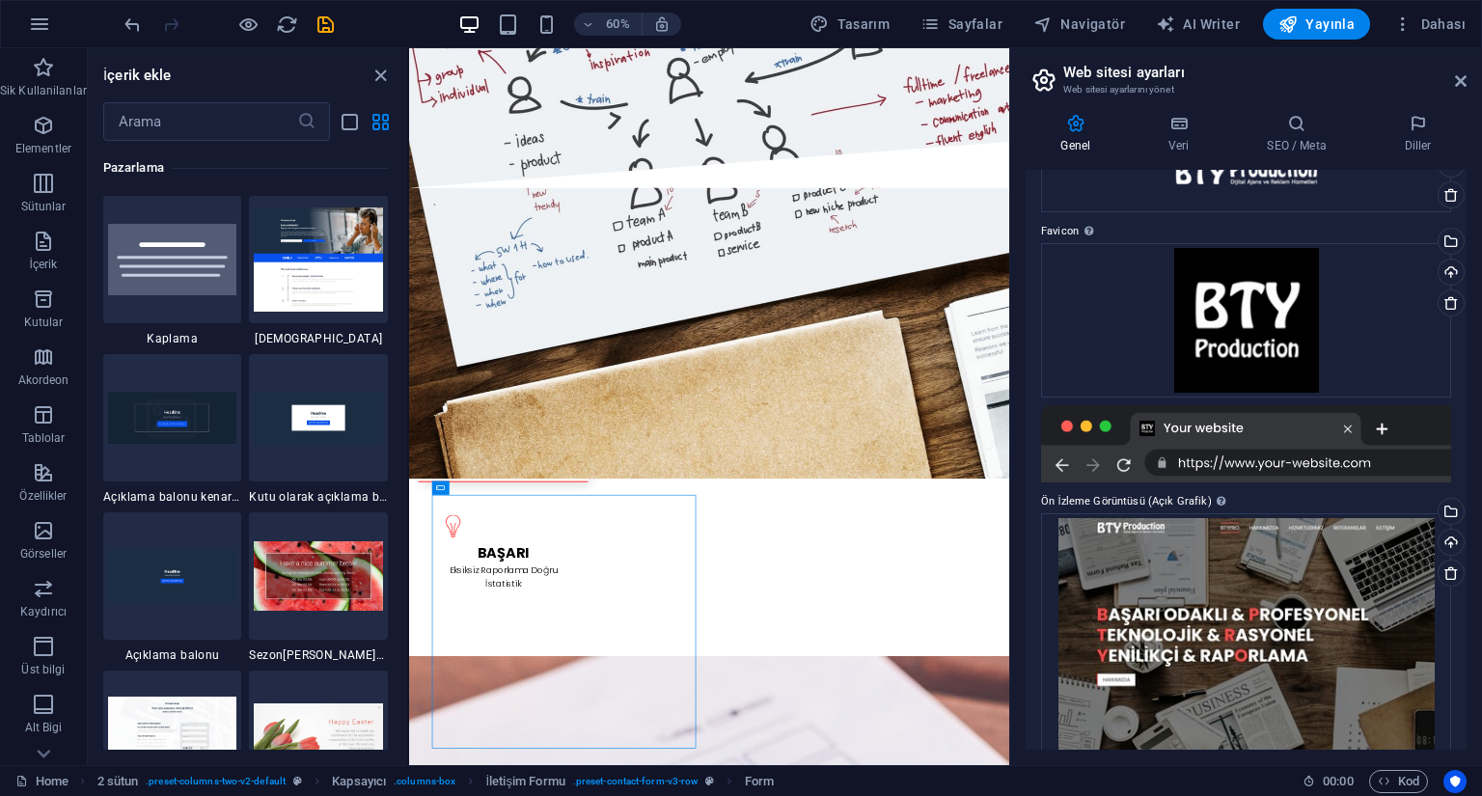
click at [1272, 461] on div at bounding box center [1246, 443] width 410 height 77
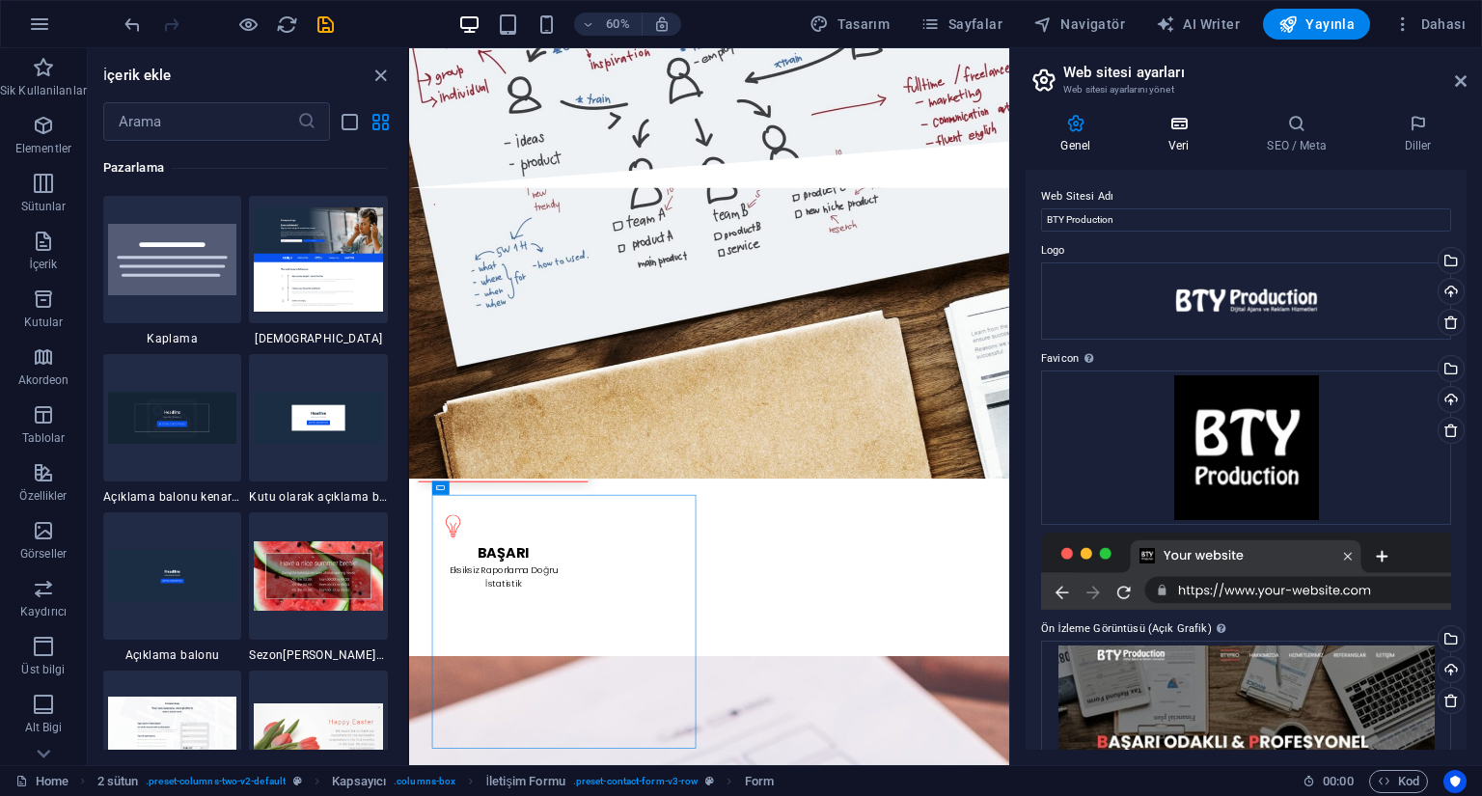
click at [1172, 153] on h4 "Veri" at bounding box center [1183, 134] width 98 height 41
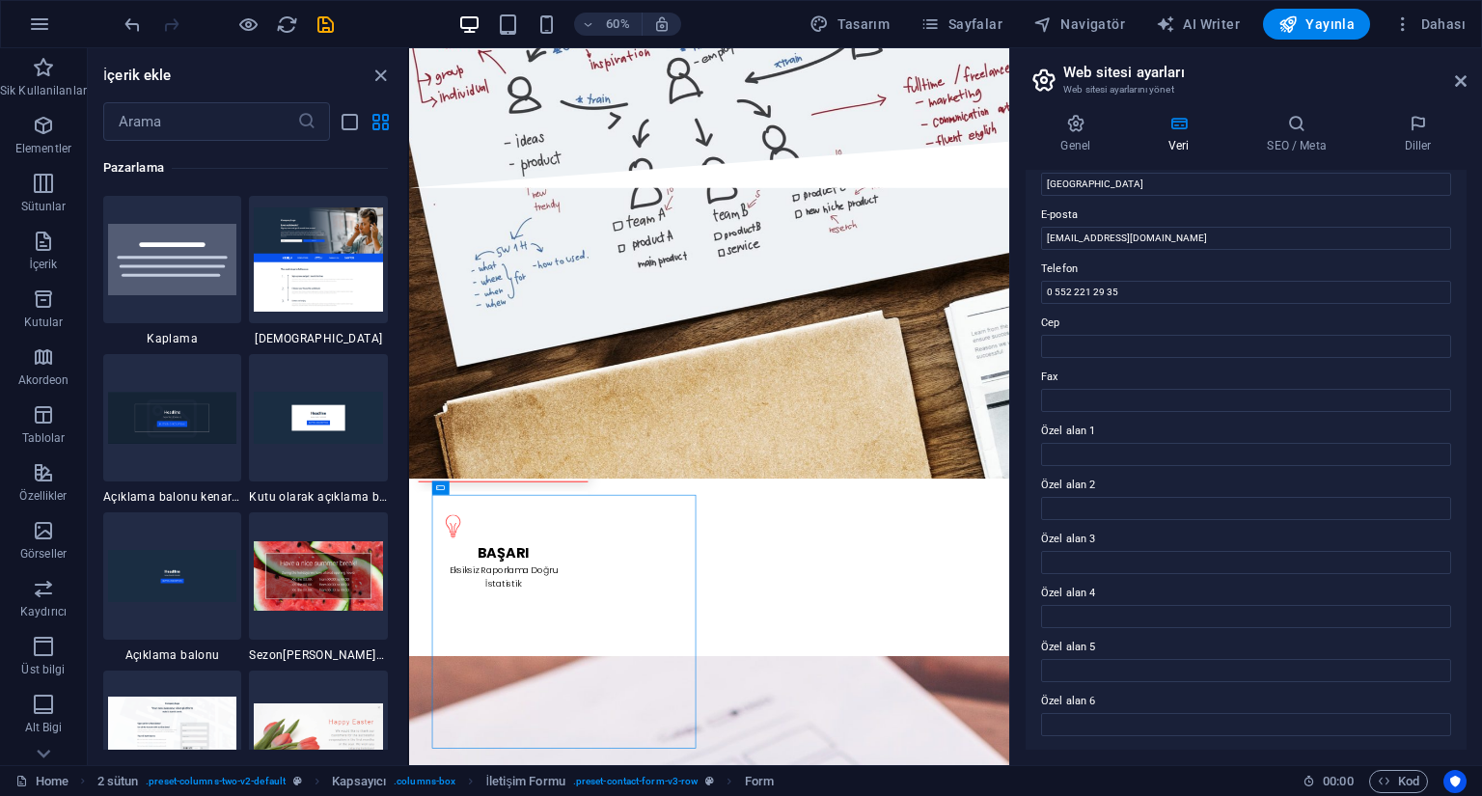
scroll to position [346, 0]
drag, startPoint x: 1542, startPoint y: 331, endPoint x: 1338, endPoint y: 443, distance: 233.2
click at [1157, 288] on input "0 552 221 29 35" at bounding box center [1246, 291] width 410 height 23
click at [1114, 343] on input "Cep" at bounding box center [1246, 345] width 410 height 23
paste input "0 552 221 29 35"
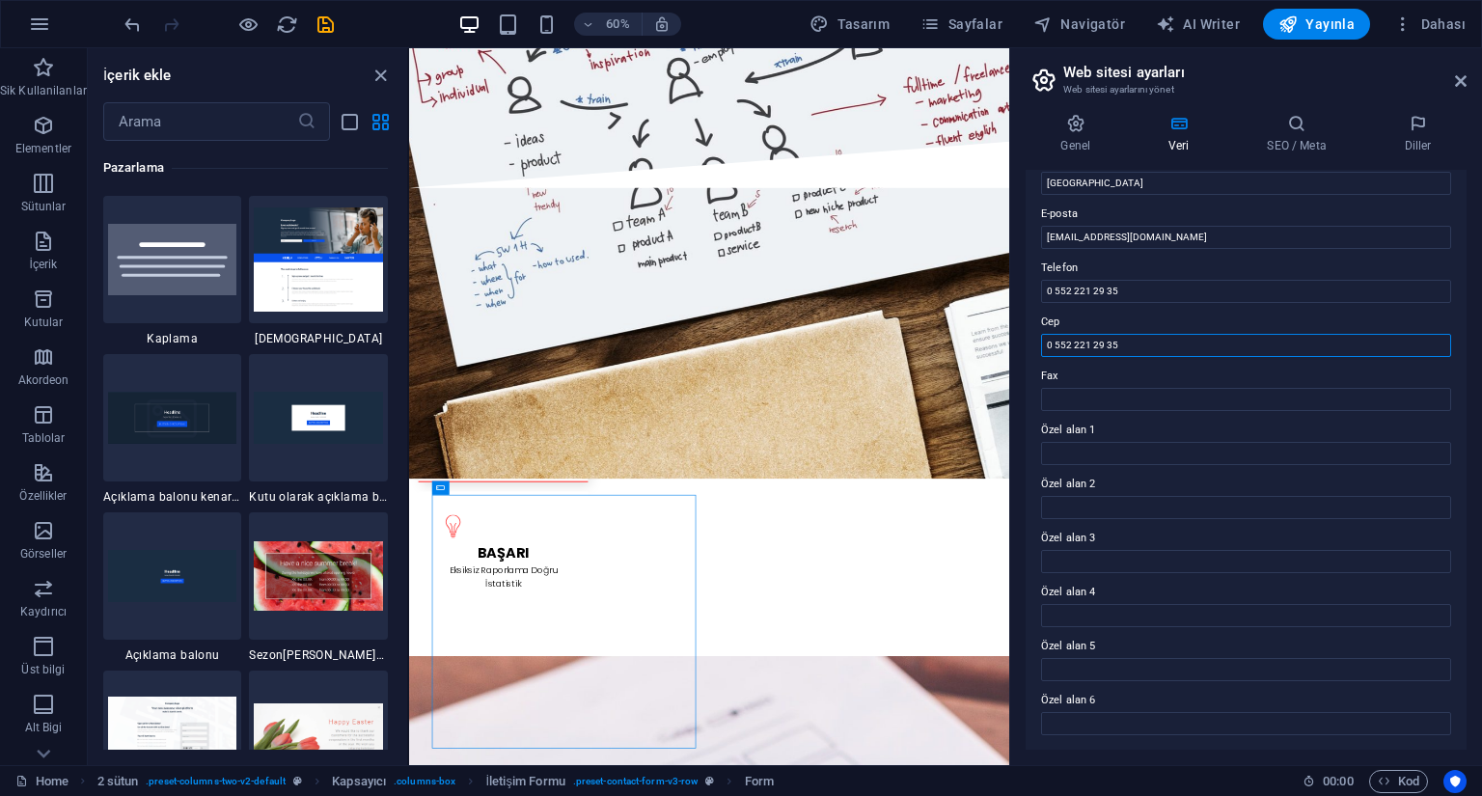
type input "0 552 221 29 35"
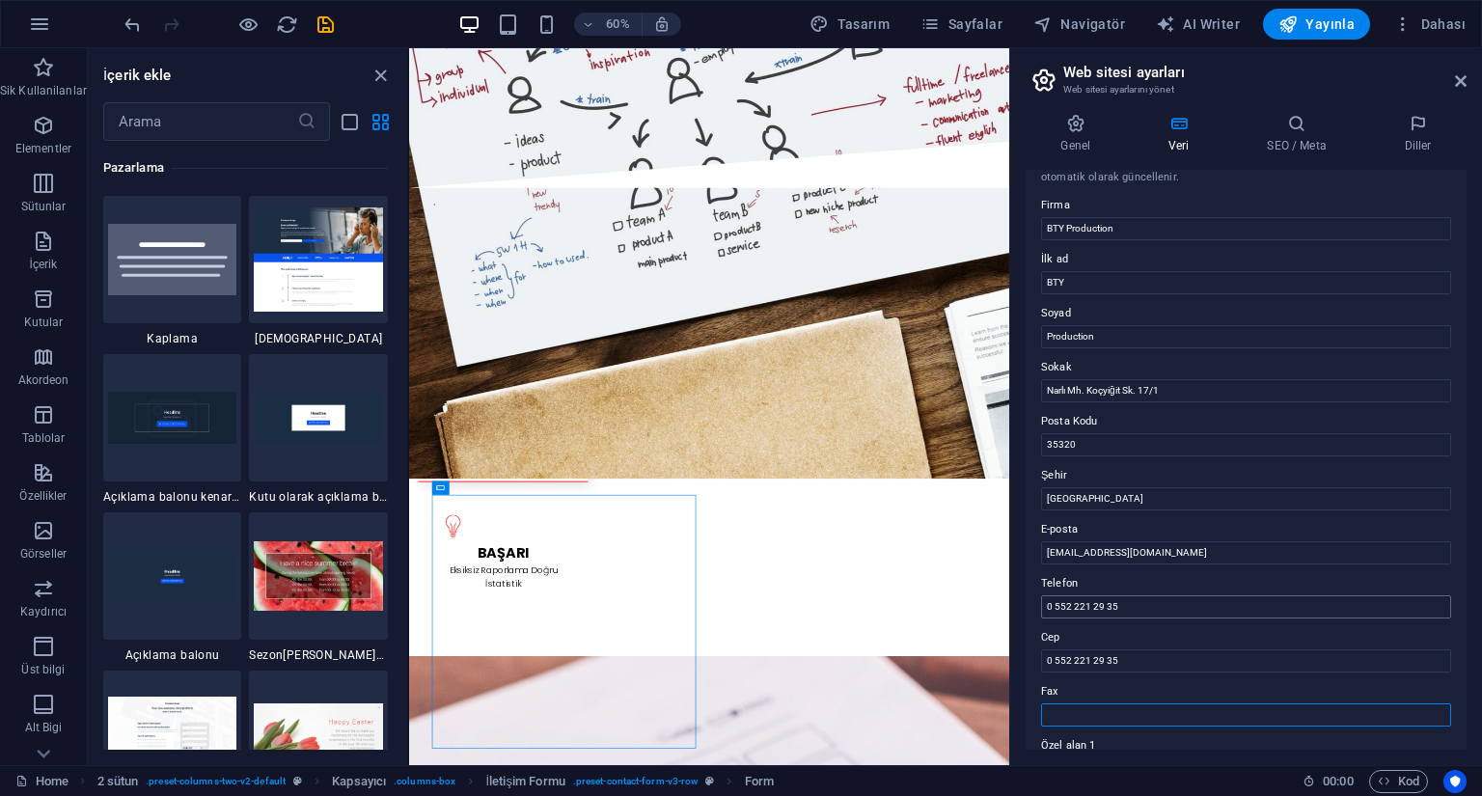
scroll to position [0, 0]
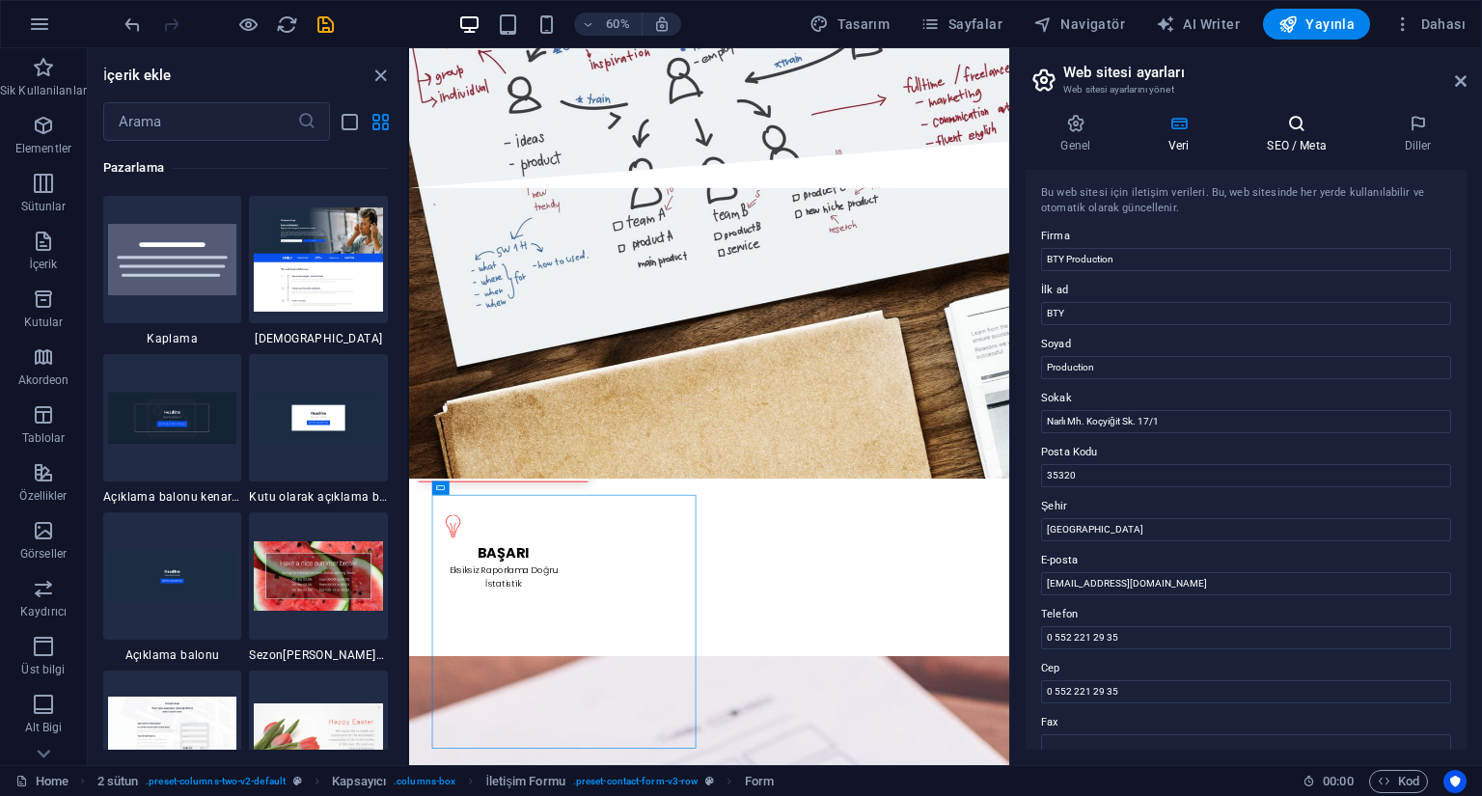
click at [1311, 146] on h4 "SEO / Meta" at bounding box center [1300, 134] width 137 height 41
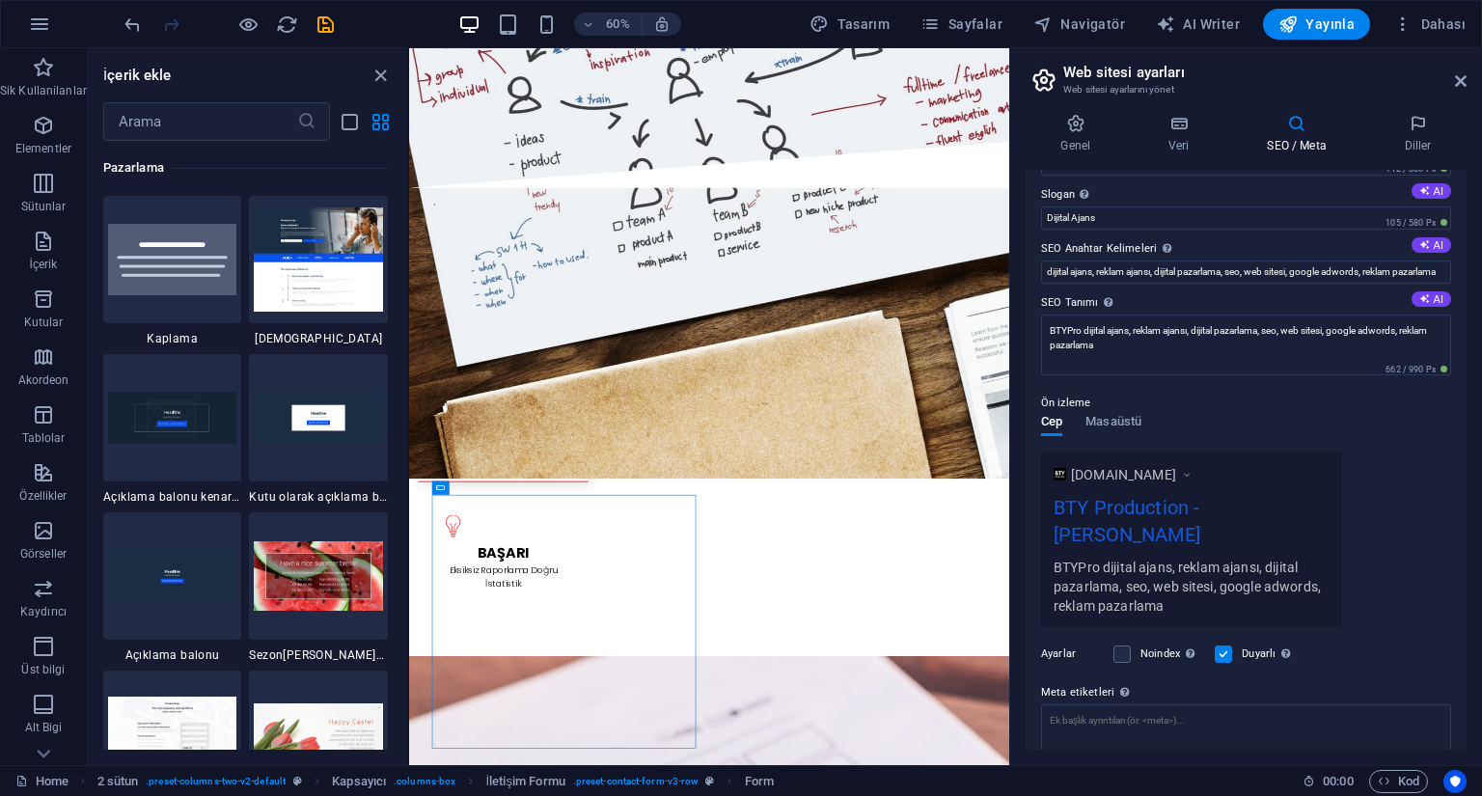
scroll to position [168, 0]
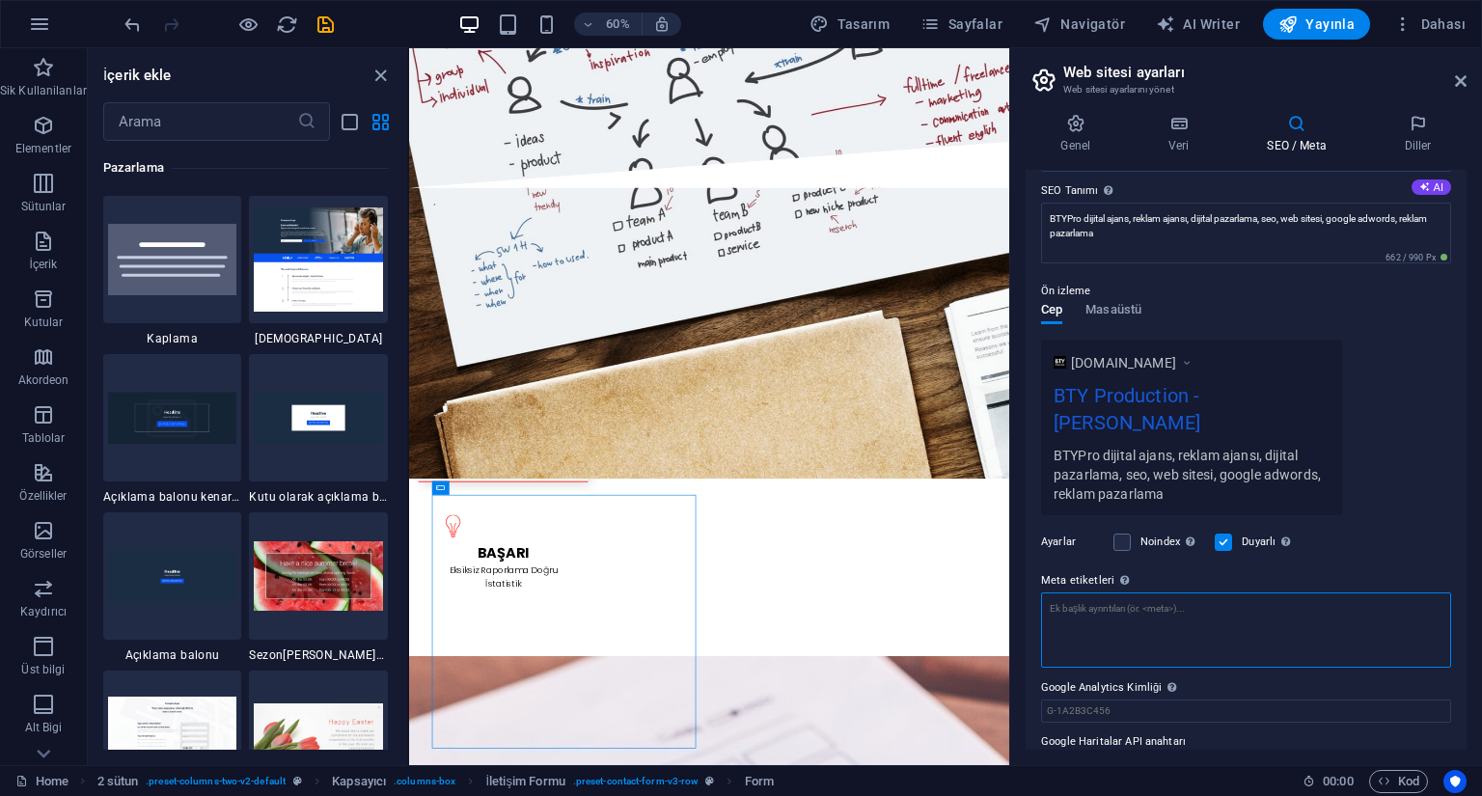
click at [1242, 593] on textarea "Meta etiketleri Web sitenin etiketlerinin içine yerleştirilecek HTML kodunu bur…" at bounding box center [1246, 630] width 410 height 75
type textarea "dijital reklam, dijital ajans, bty production"
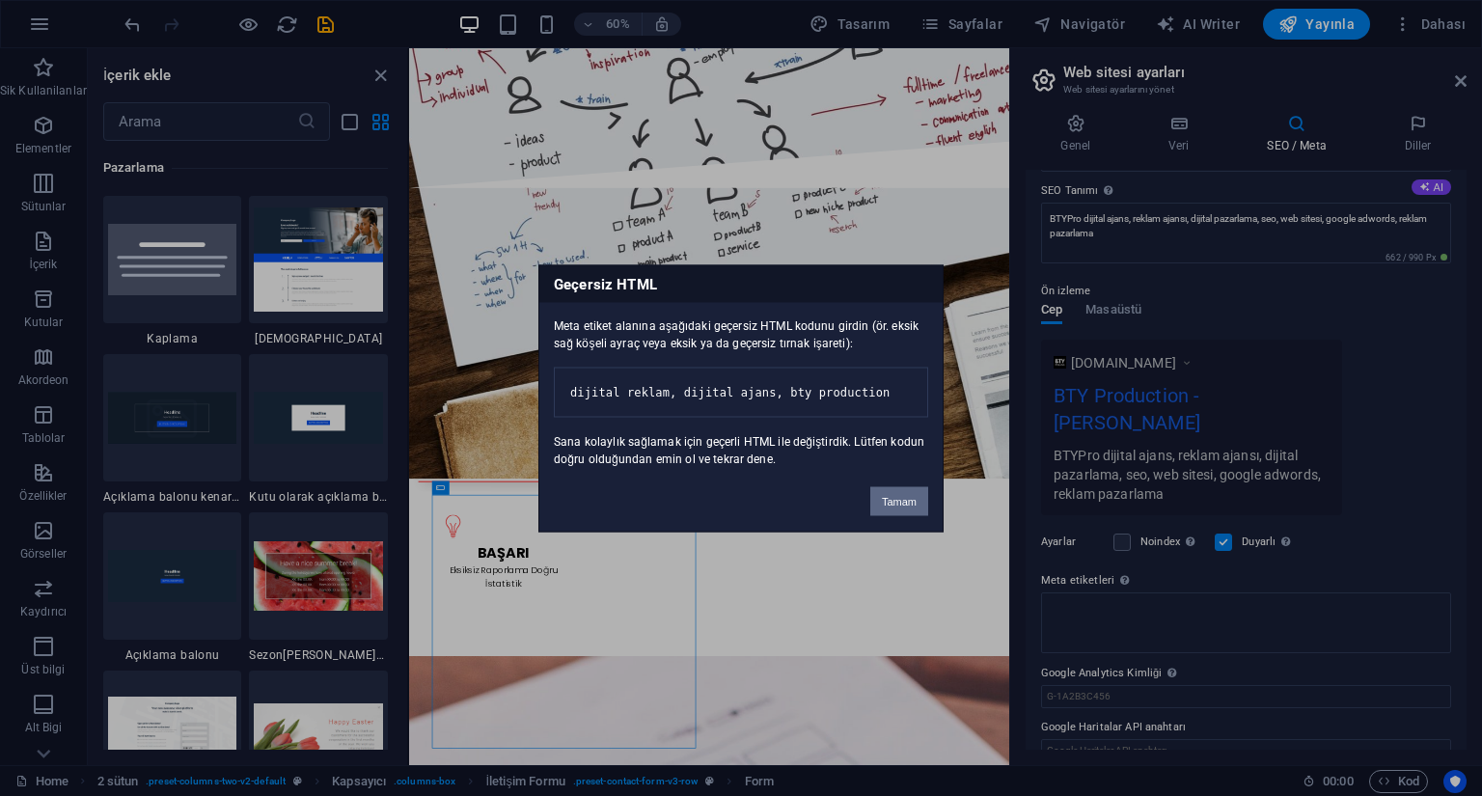
click at [898, 515] on button "Tamam" at bounding box center [899, 500] width 58 height 29
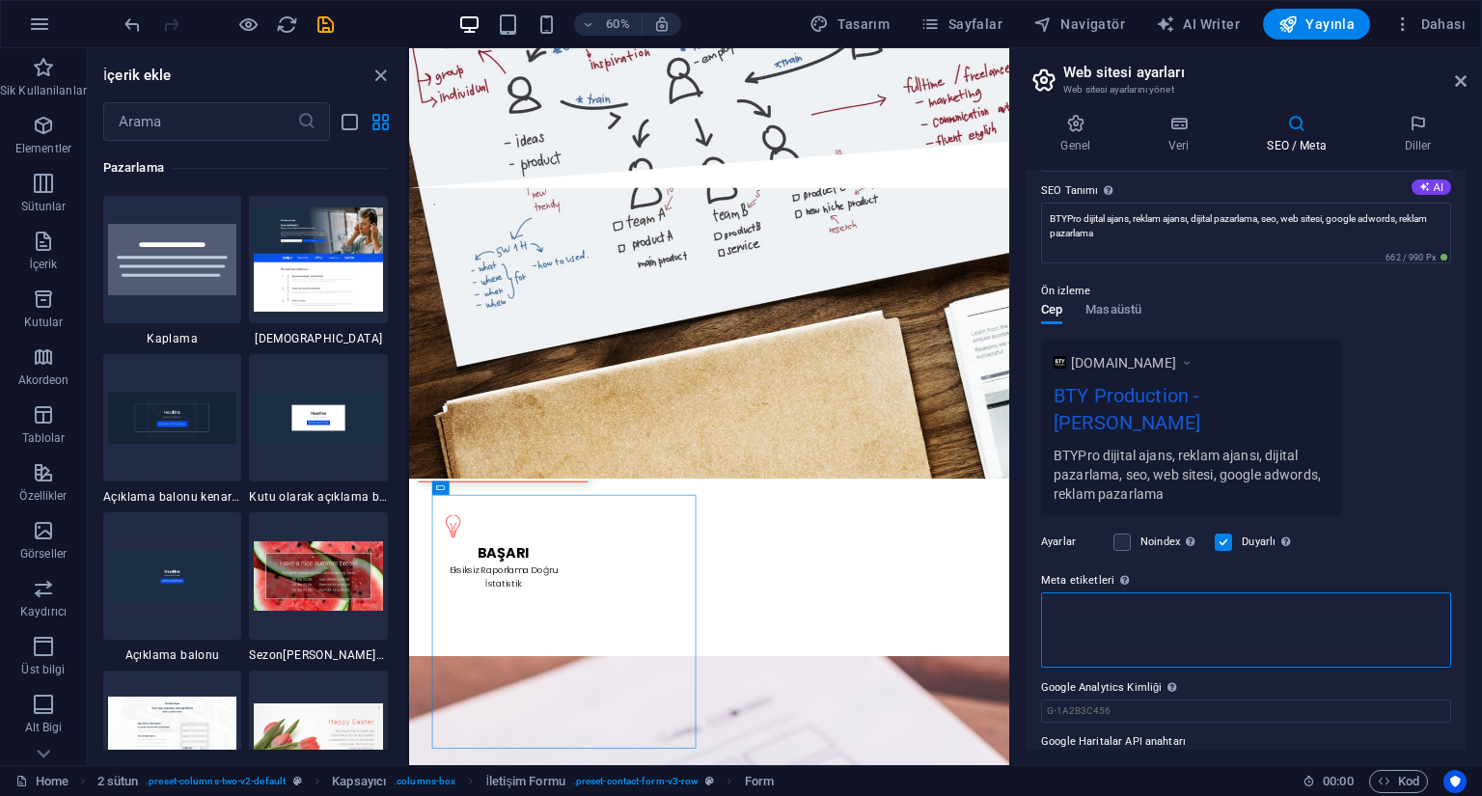
click at [1159, 603] on textarea "Meta etiketleri Web sitenin etiketlerinin içine yerleştirilecek HTML kodunu bur…" at bounding box center [1246, 630] width 410 height 75
drag, startPoint x: 1110, startPoint y: 593, endPoint x: 1048, endPoint y: 593, distance: 61.8
click at [1048, 593] on textarea "Meta etiketleri Web sitenin etiketlerinin içine yerleştirilecek HTML kodunu bur…" at bounding box center [1246, 630] width 410 height 75
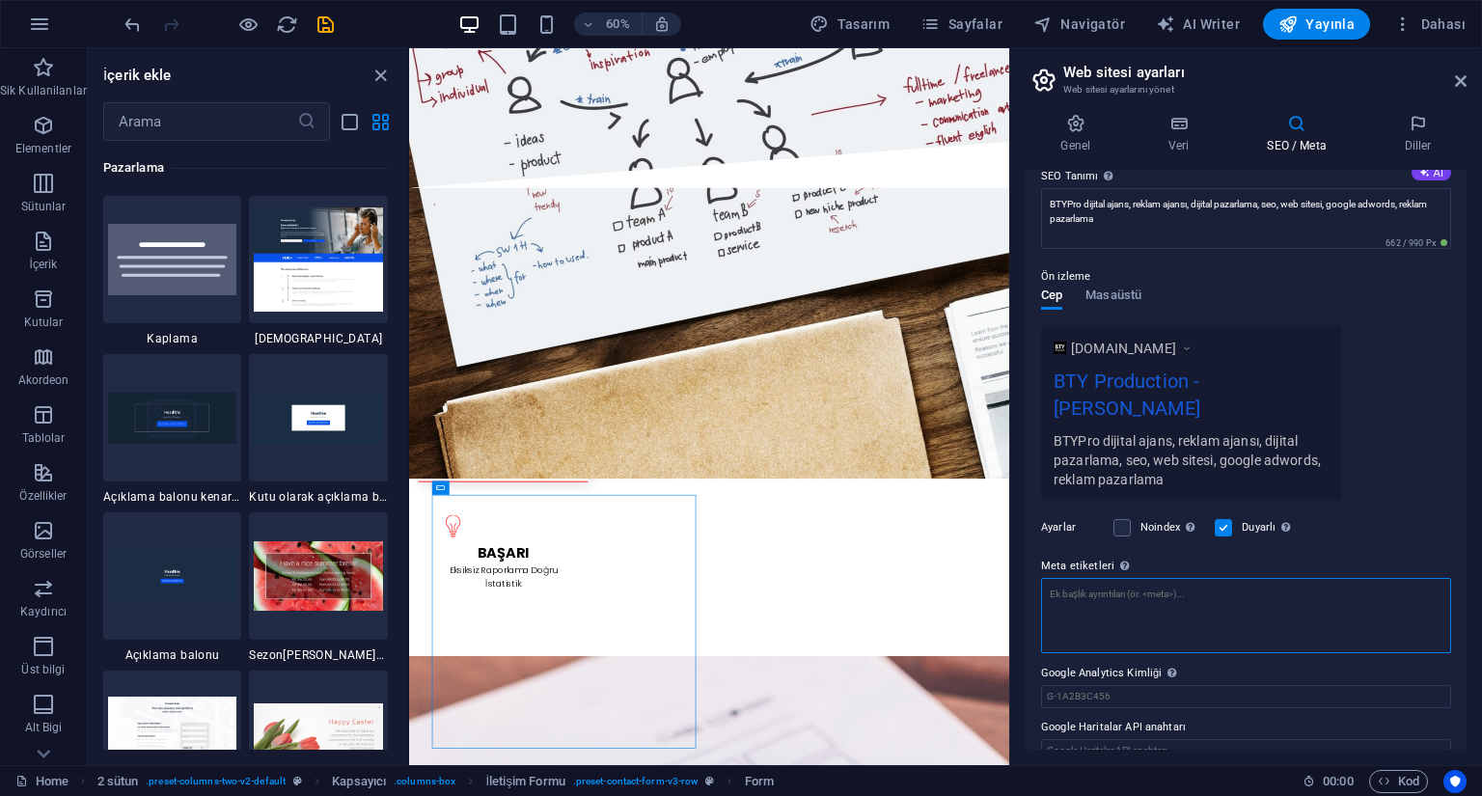
scroll to position [0, 0]
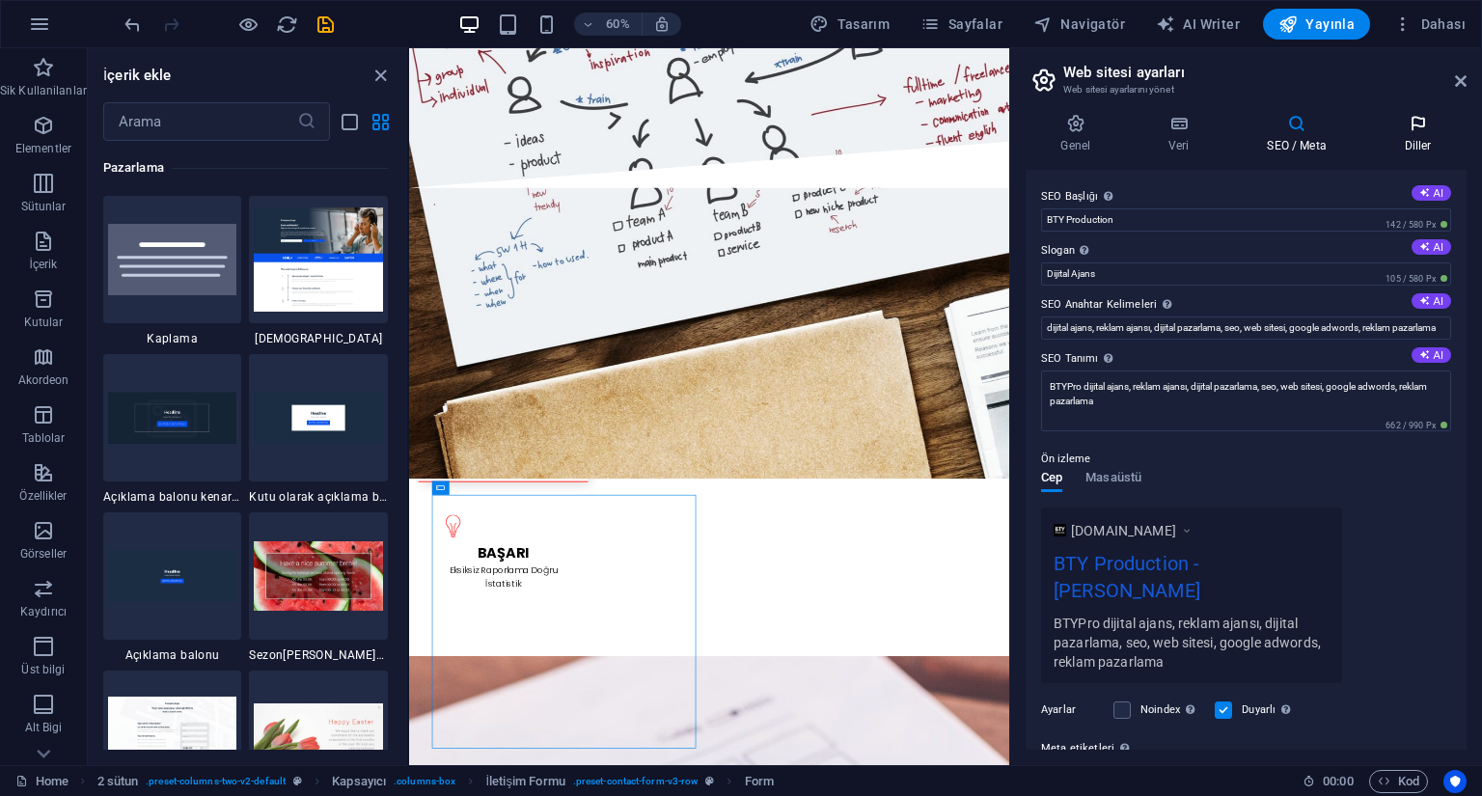
click at [1420, 142] on h4 "Diller" at bounding box center [1417, 134] width 97 height 41
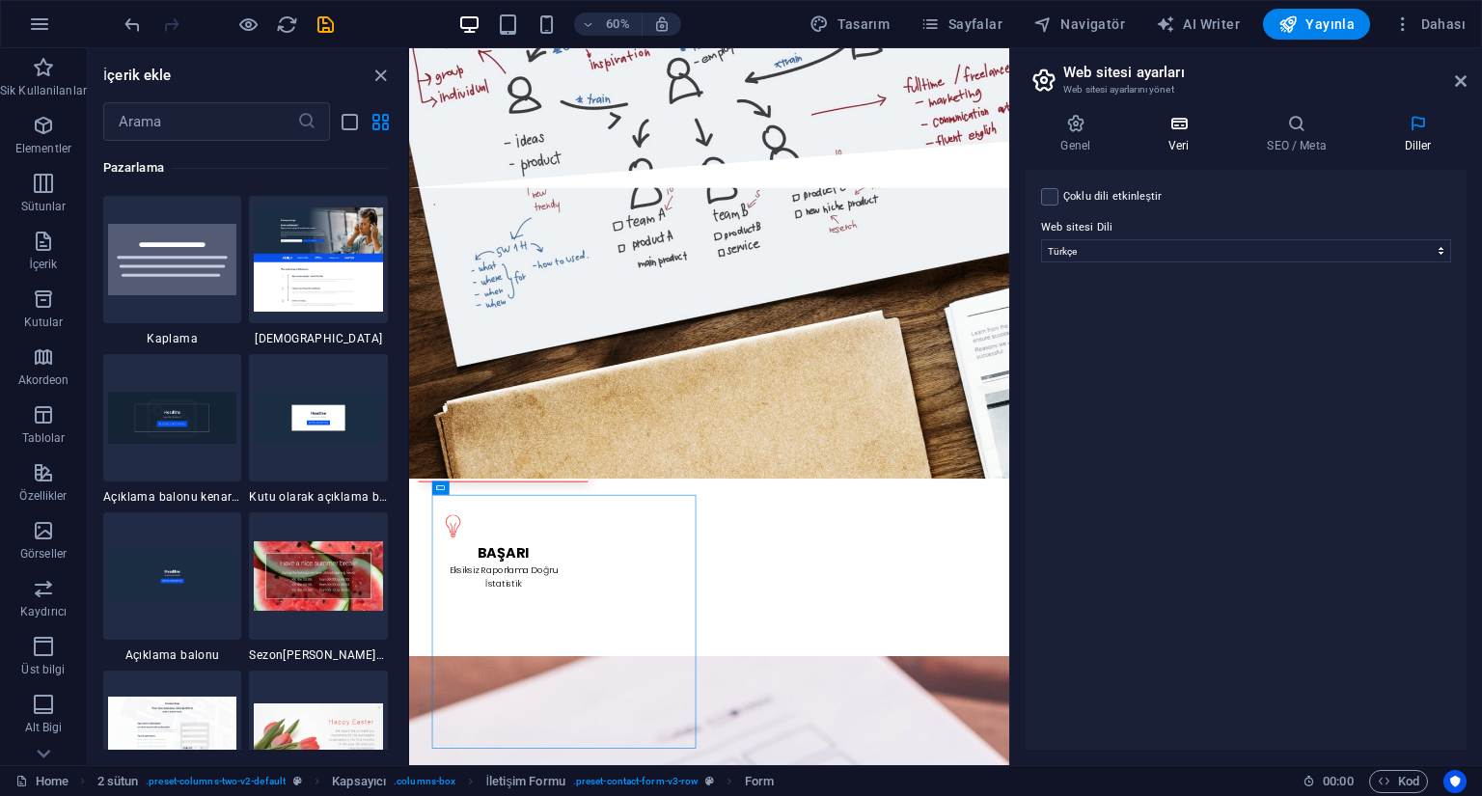
click at [1187, 150] on h4 "Veri" at bounding box center [1183, 134] width 98 height 41
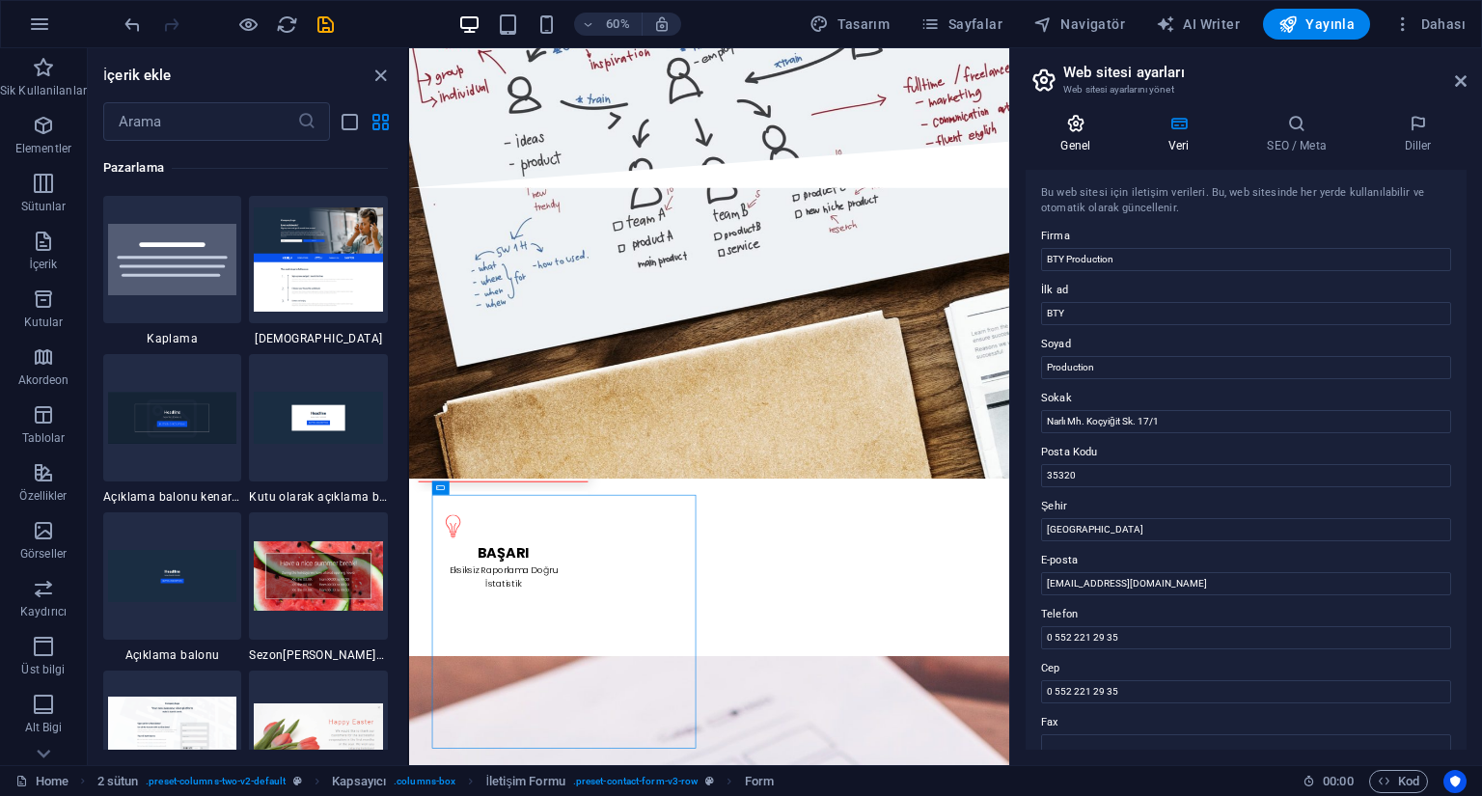
click at [1058, 128] on icon at bounding box center [1076, 123] width 100 height 19
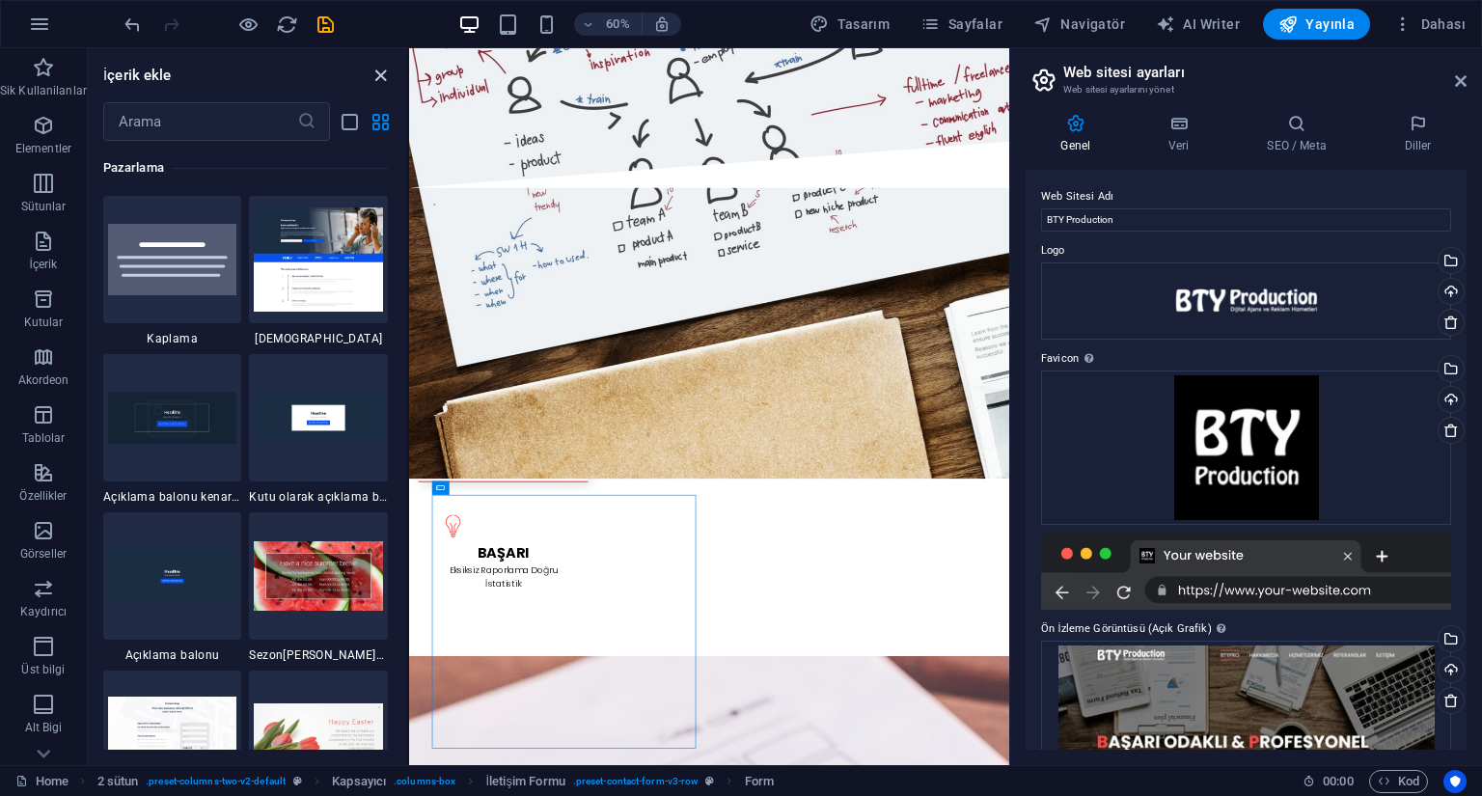
click at [377, 69] on icon "close panel" at bounding box center [381, 76] width 22 height 22
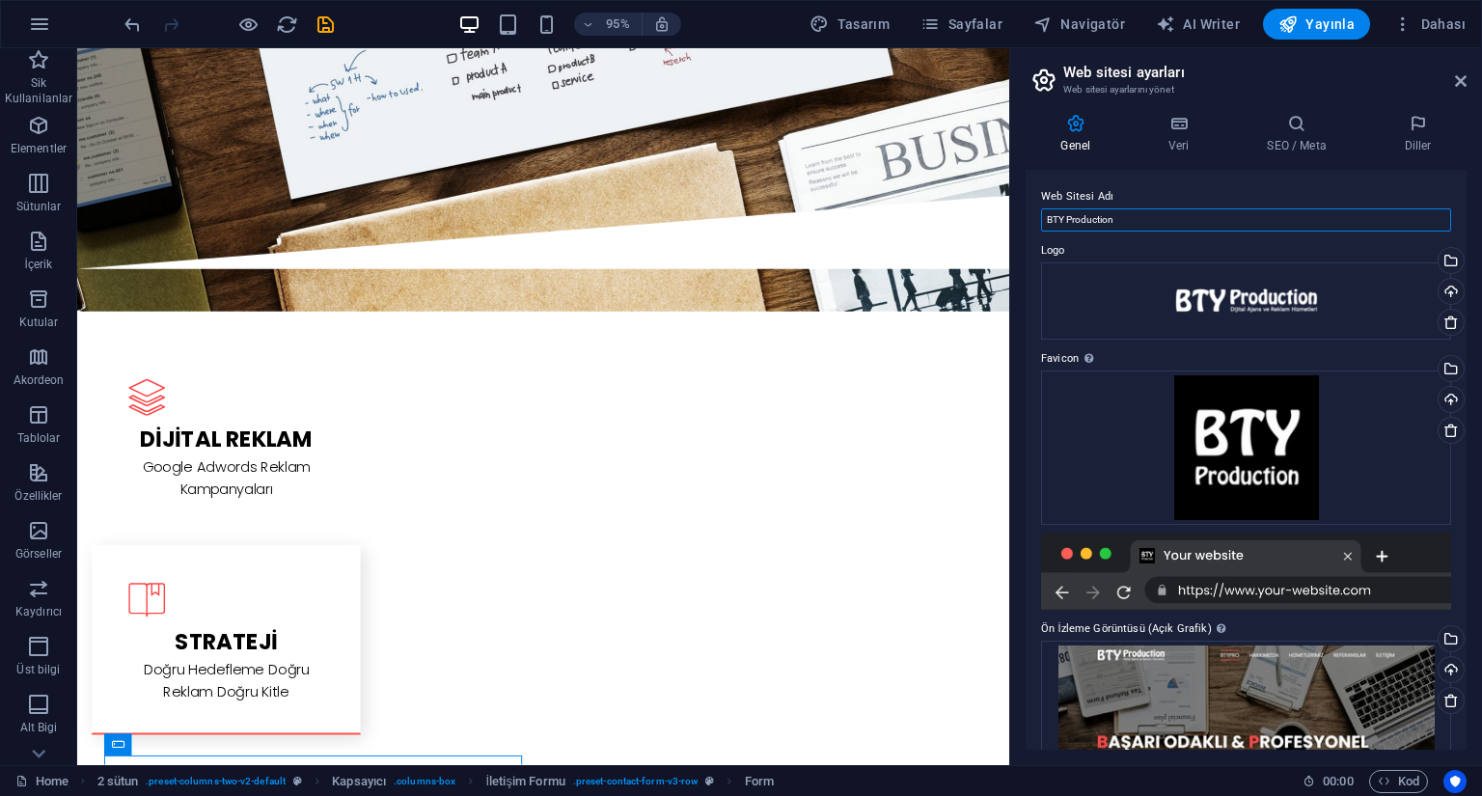
click at [1194, 223] on input "BTY Production" at bounding box center [1246, 219] width 410 height 23
click at [866, 20] on span "Tasarım" at bounding box center [850, 23] width 80 height 19
select select "rem"
select select "300"
select select "px"
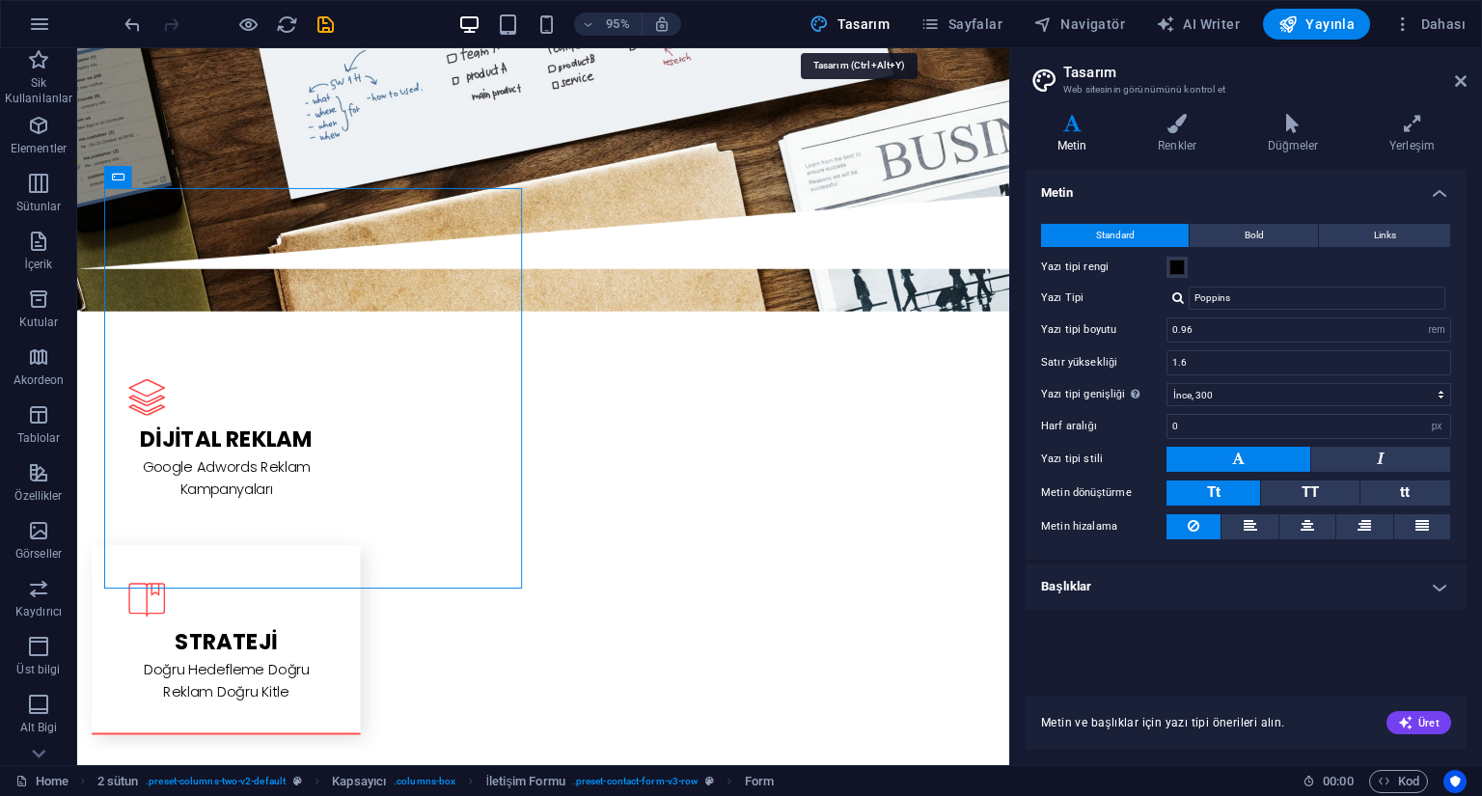
scroll to position [2935, 0]
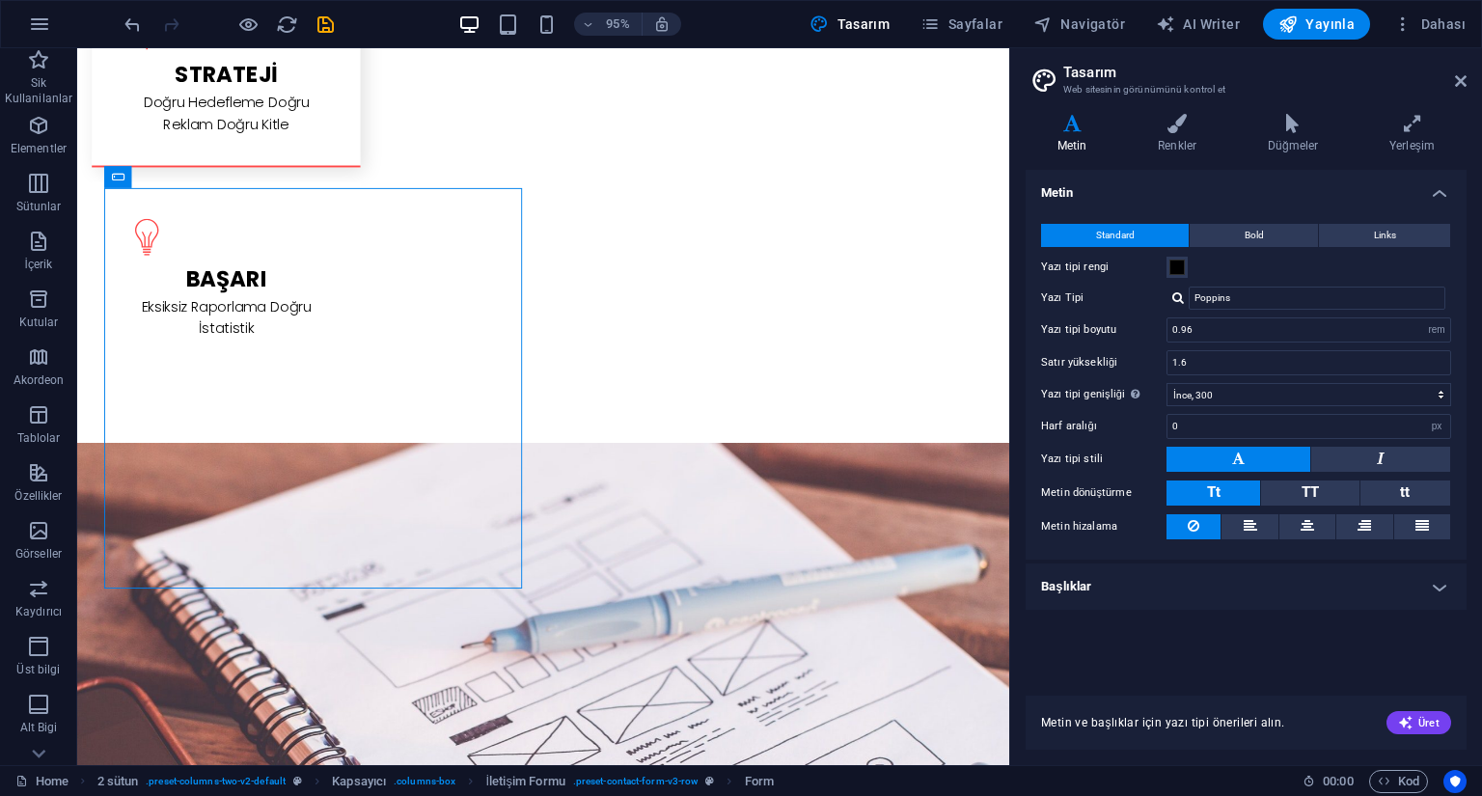
click at [1257, 593] on h4 "Başlıklar" at bounding box center [1246, 587] width 441 height 46
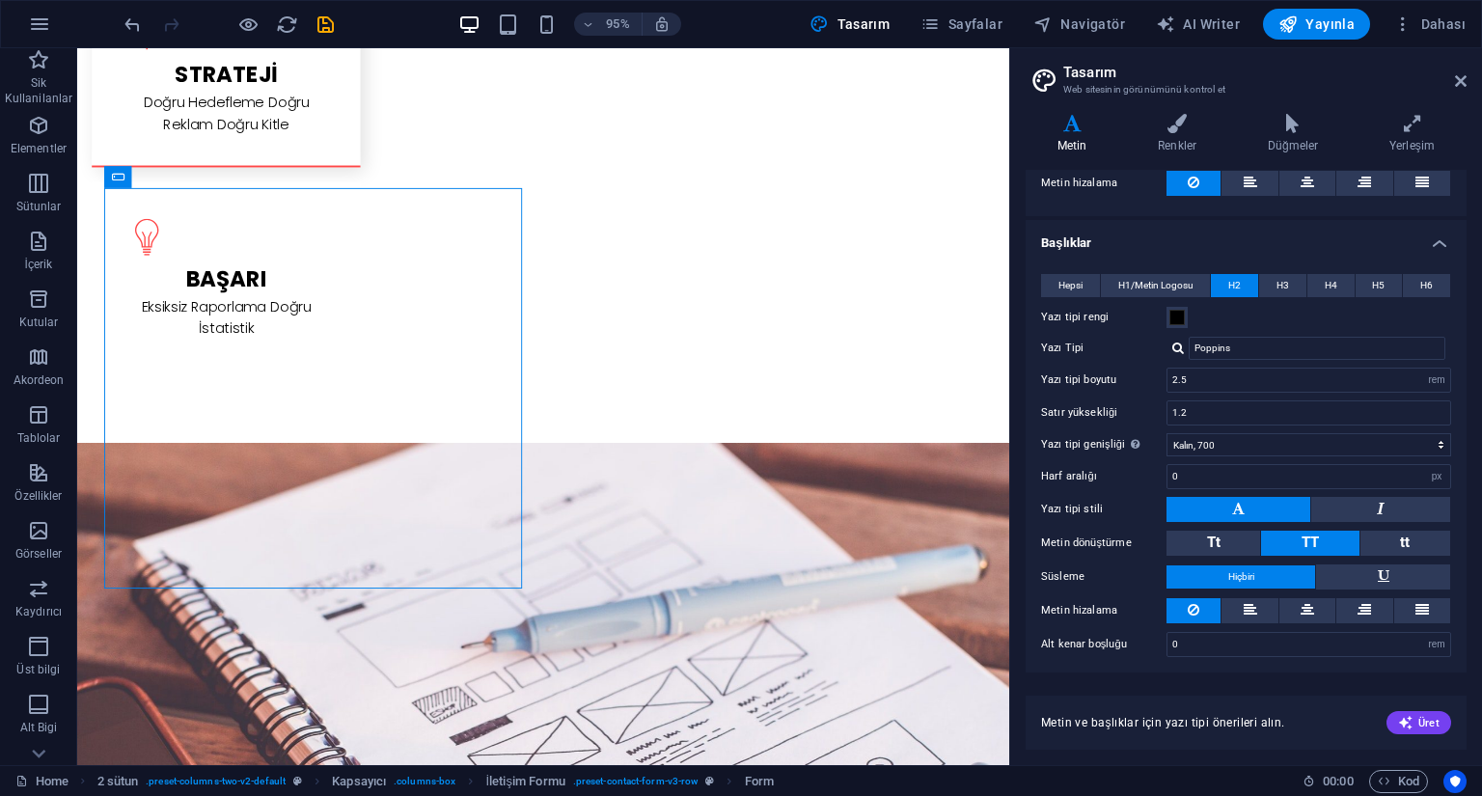
scroll to position [0, 0]
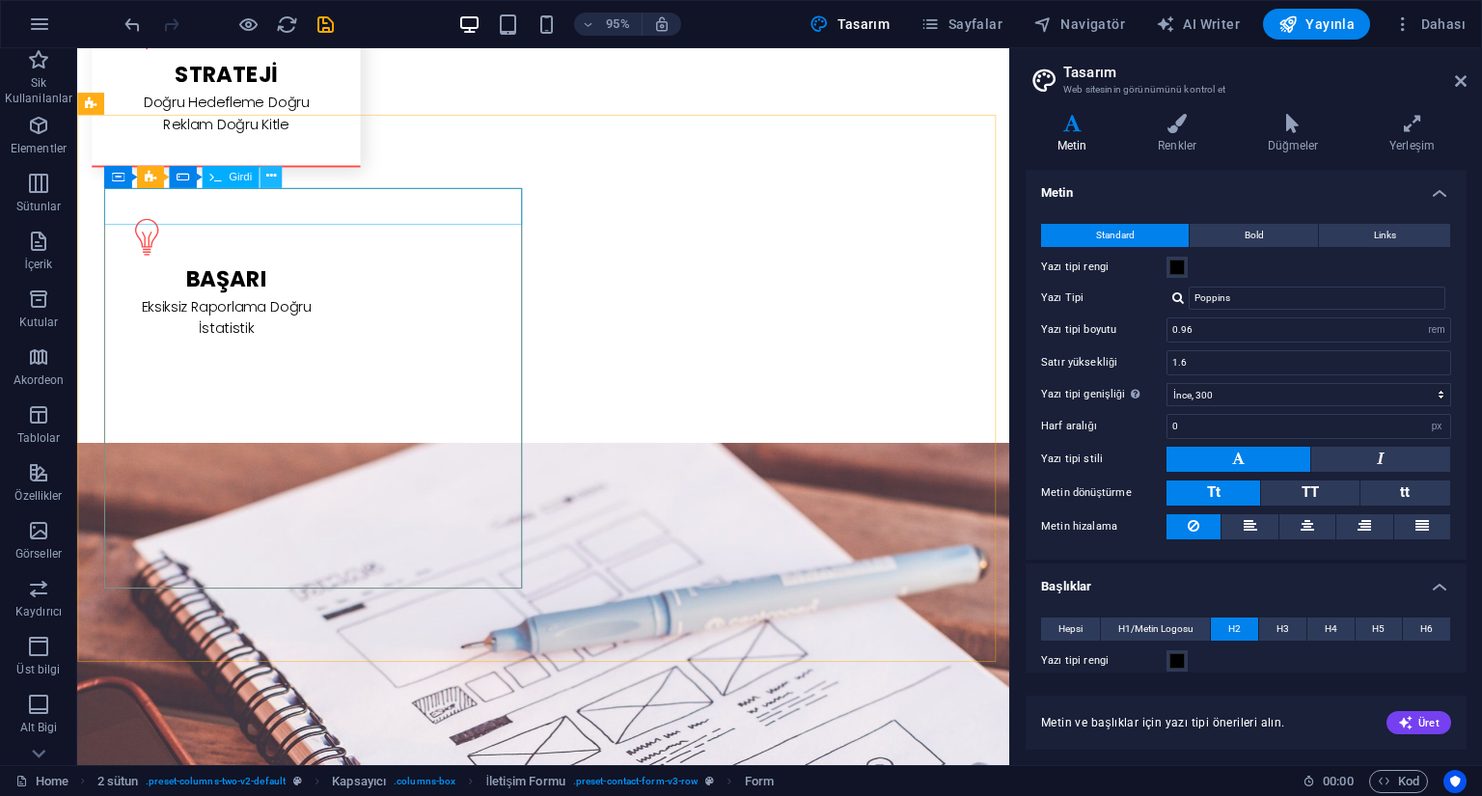
click at [274, 179] on icon at bounding box center [271, 177] width 10 height 19
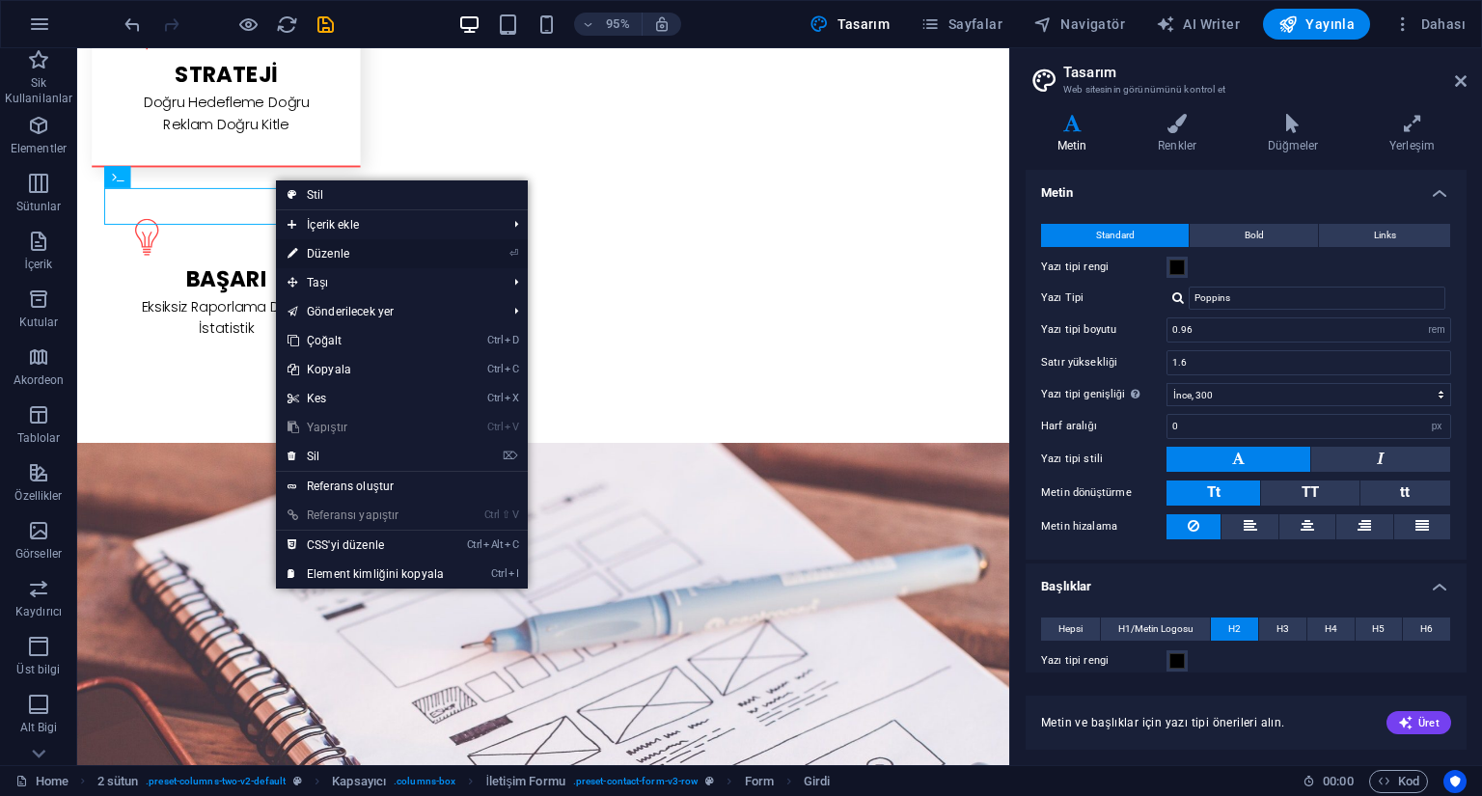
click at [381, 254] on link "⏎ Düzenle" at bounding box center [366, 253] width 180 height 29
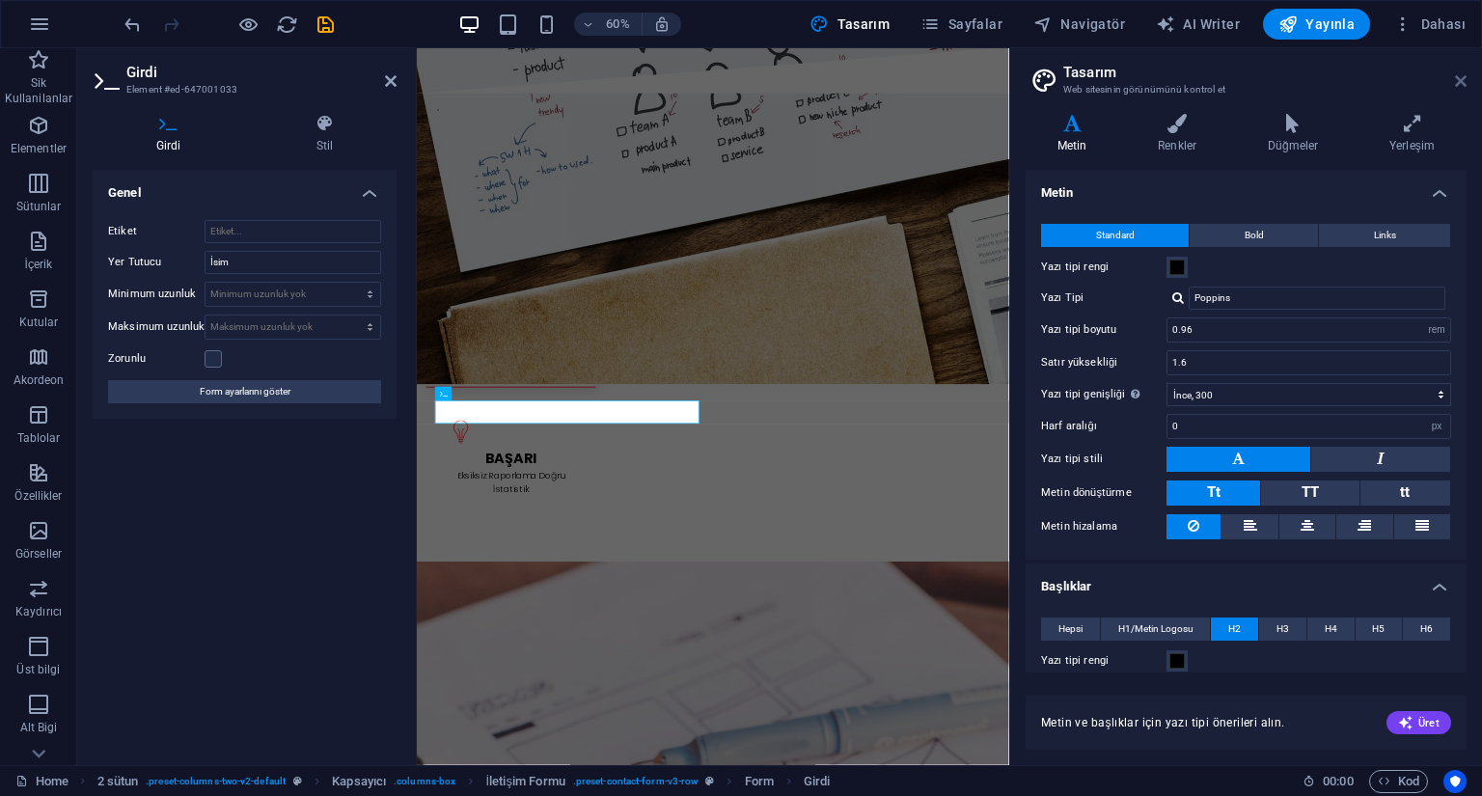
click at [1459, 82] on icon at bounding box center [1461, 80] width 12 height 15
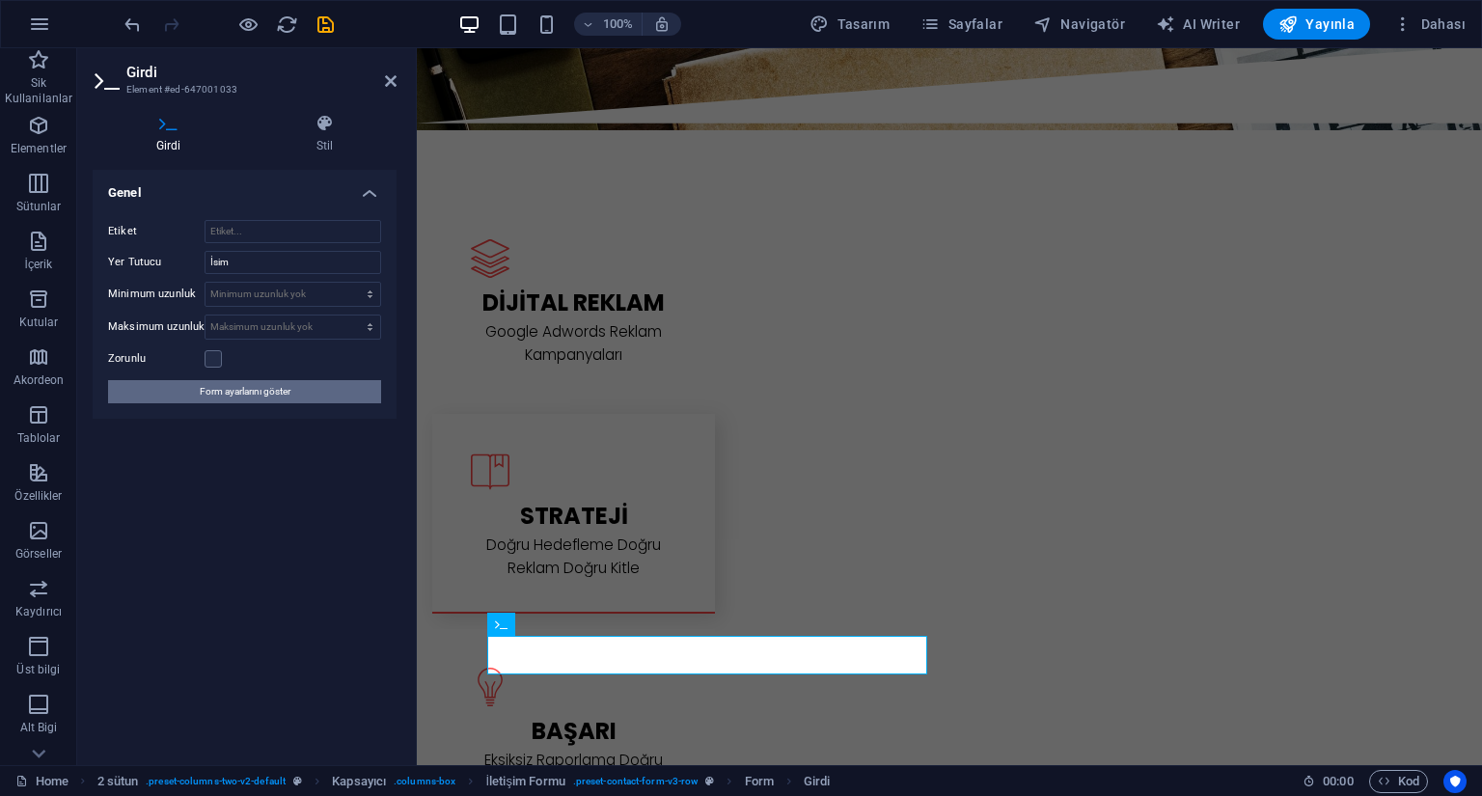
click at [259, 396] on span "Form ayarlarını göster" at bounding box center [245, 391] width 91 height 23
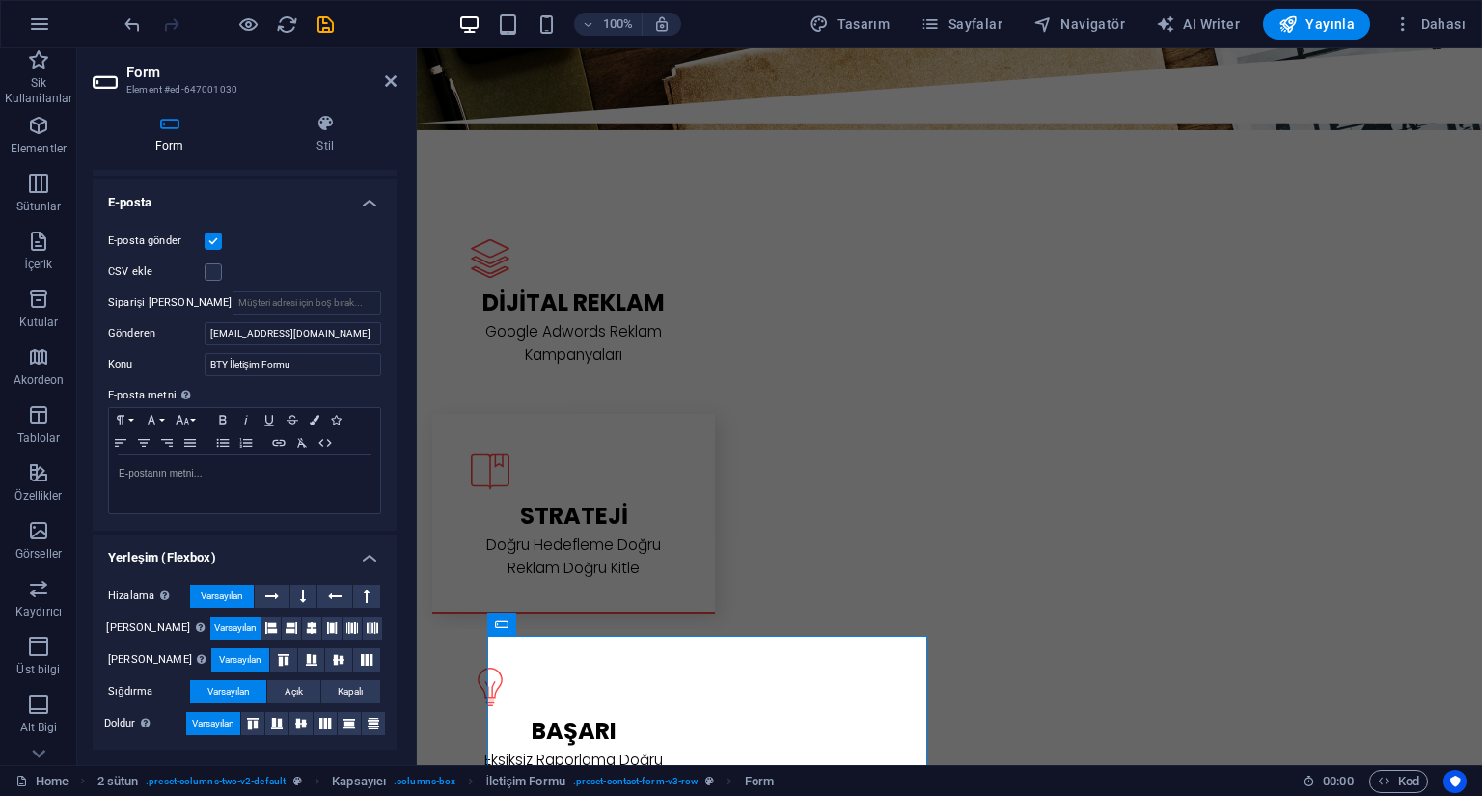
scroll to position [485, 0]
click at [308, 143] on h4 "Stil" at bounding box center [326, 134] width 143 height 41
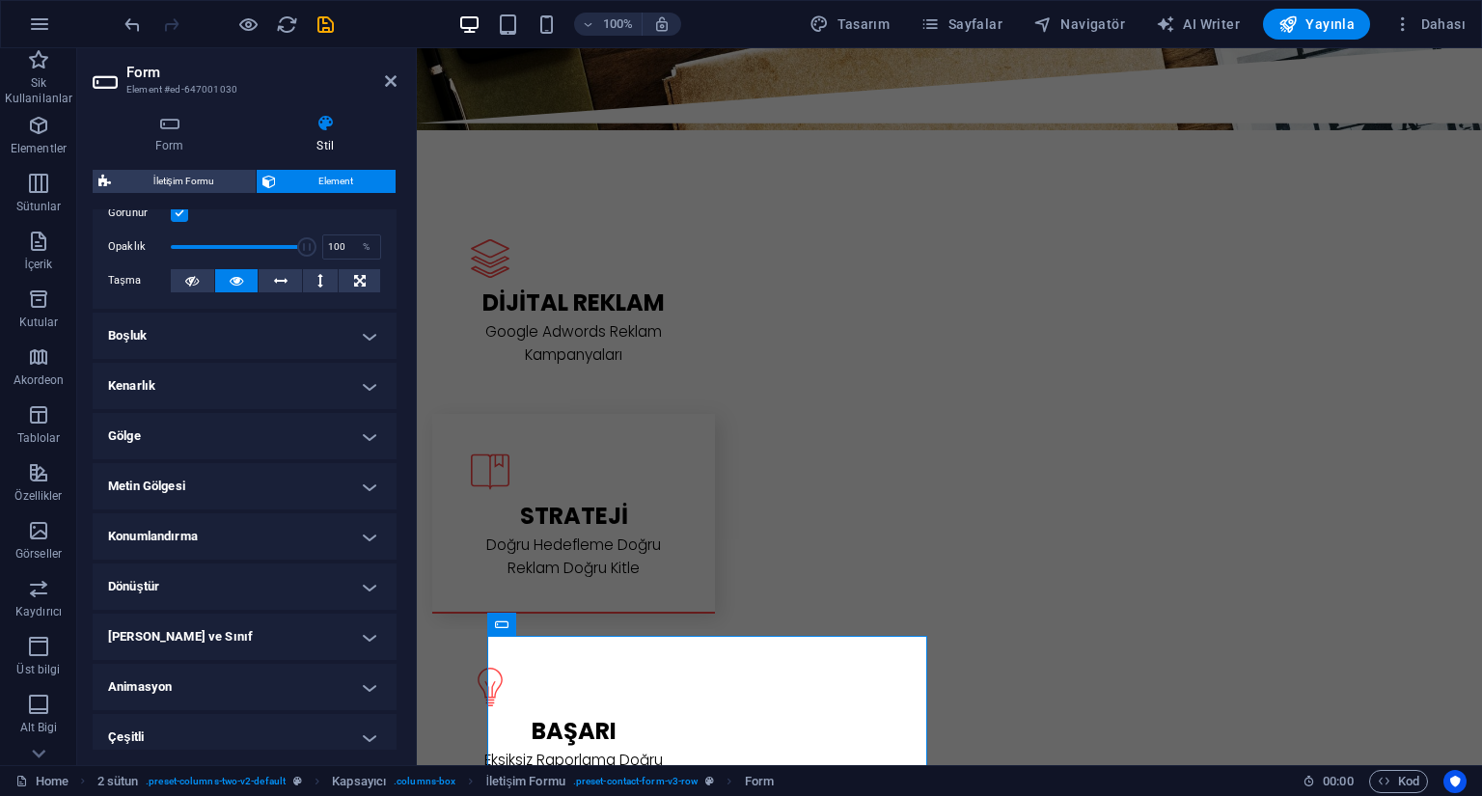
scroll to position [290, 0]
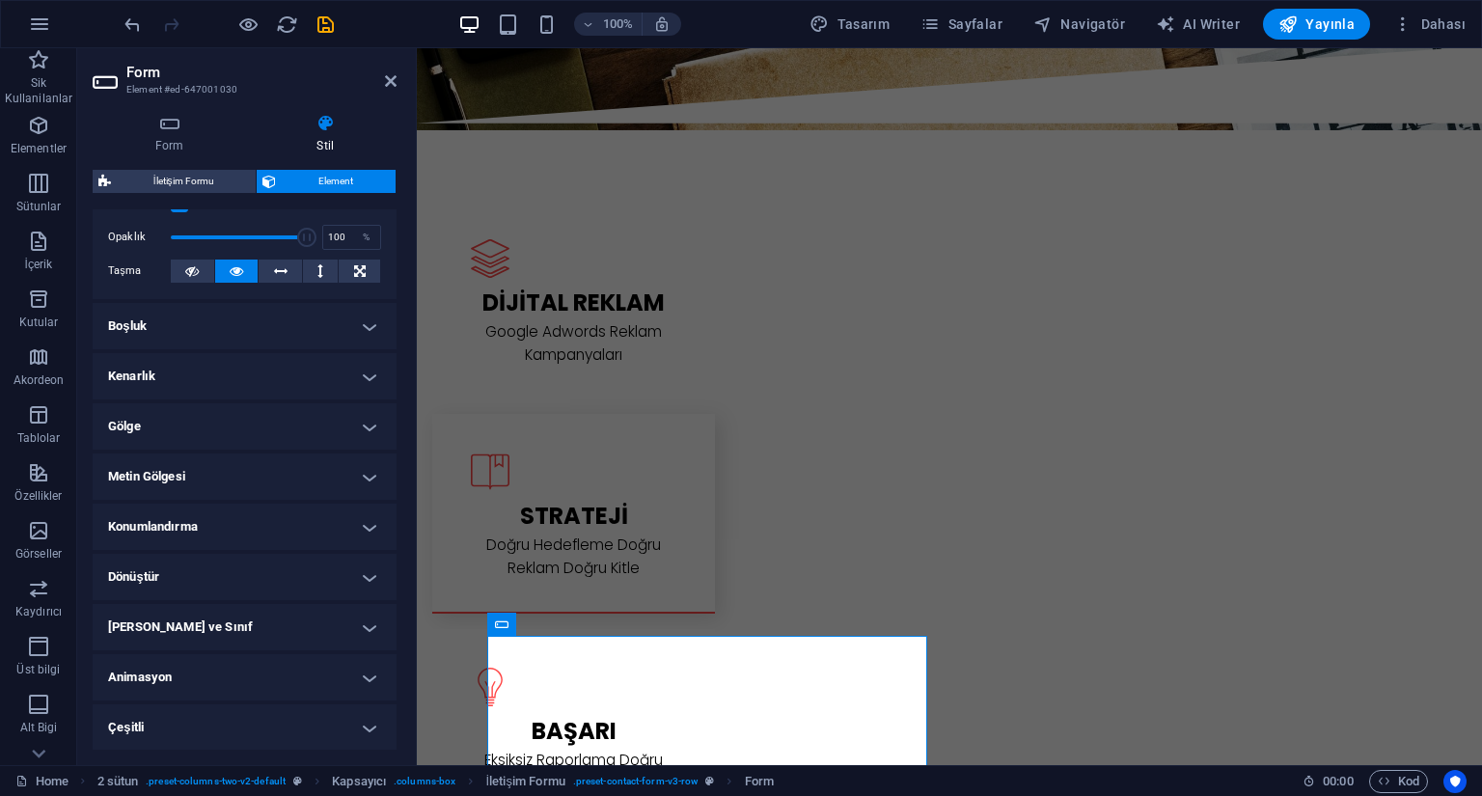
click at [253, 728] on h4 "Çeşitli" at bounding box center [245, 728] width 304 height 46
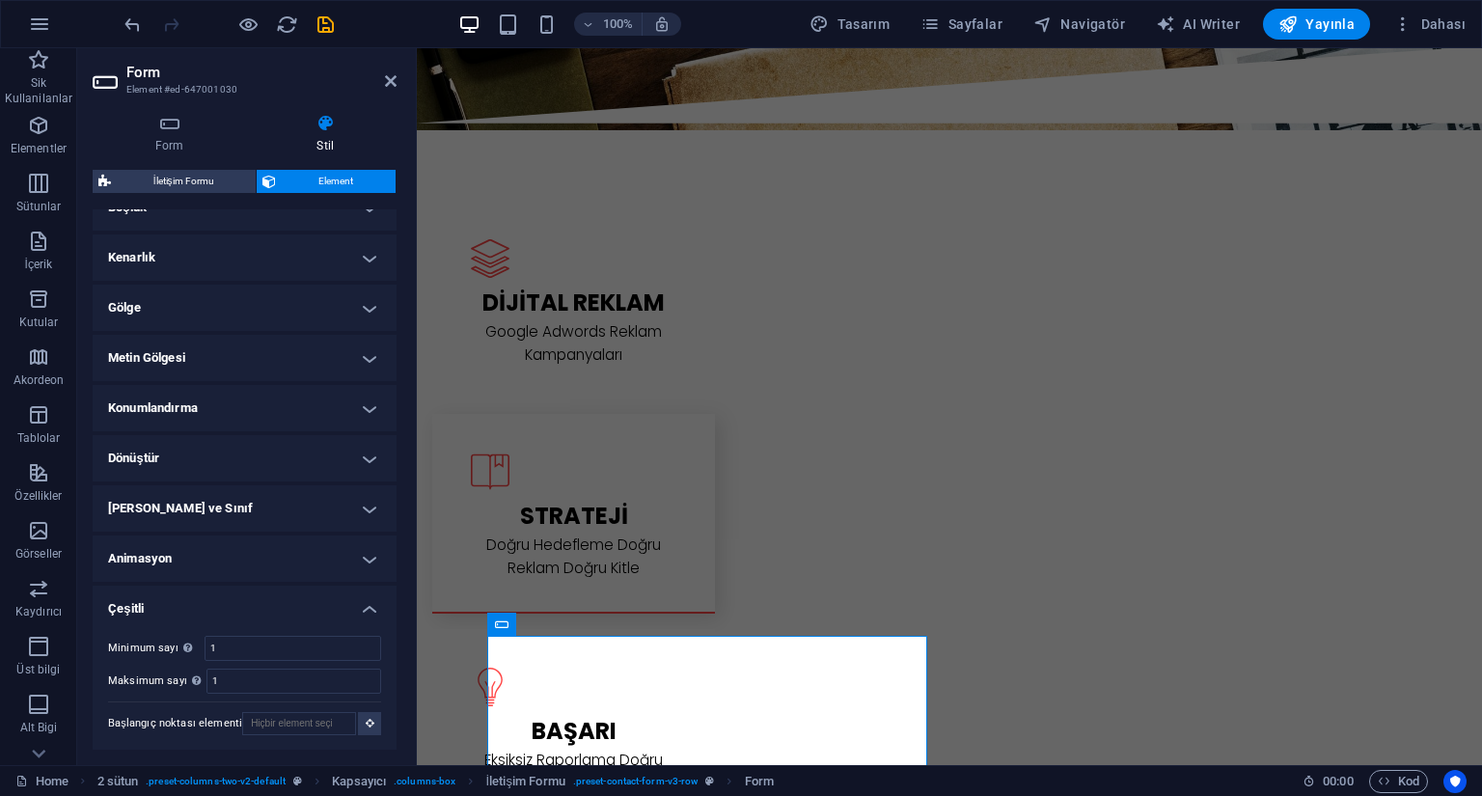
scroll to position [410, 0]
click at [194, 355] on h4 "Metin Gölgesi" at bounding box center [245, 357] width 304 height 46
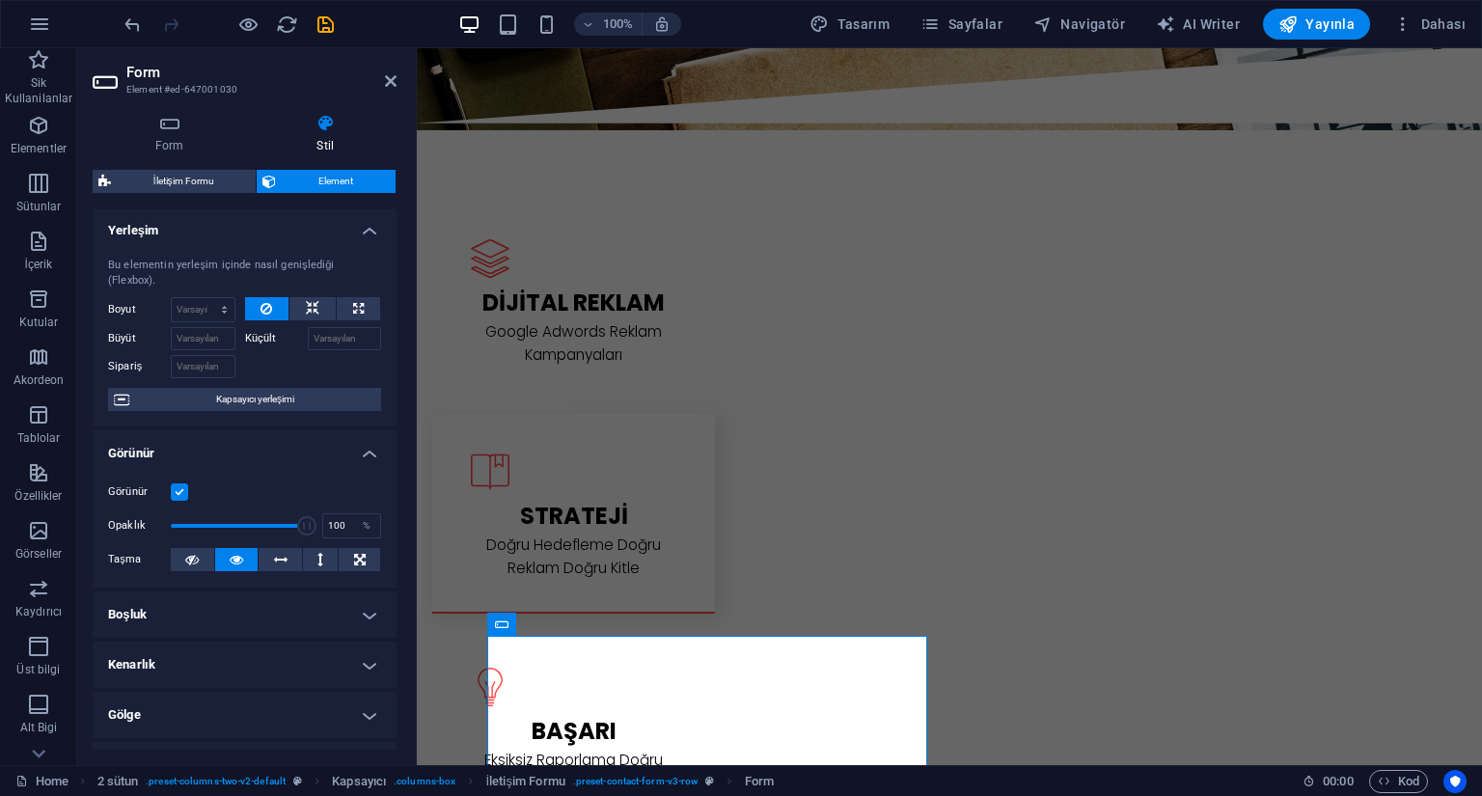
scroll to position [0, 0]
click at [183, 185] on span "İletişim Formu" at bounding box center [183, 181] width 133 height 23
select select "rem"
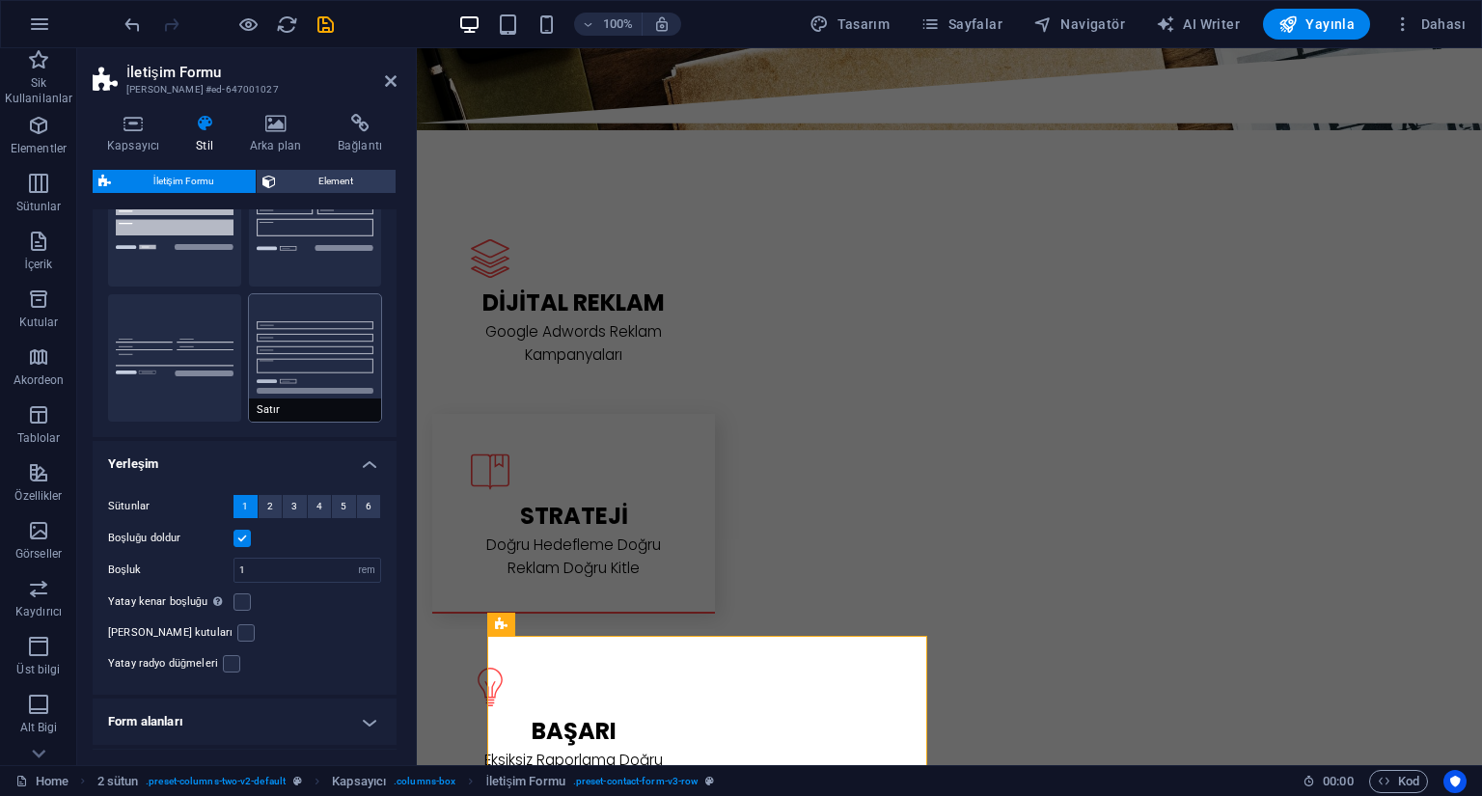
scroll to position [191, 0]
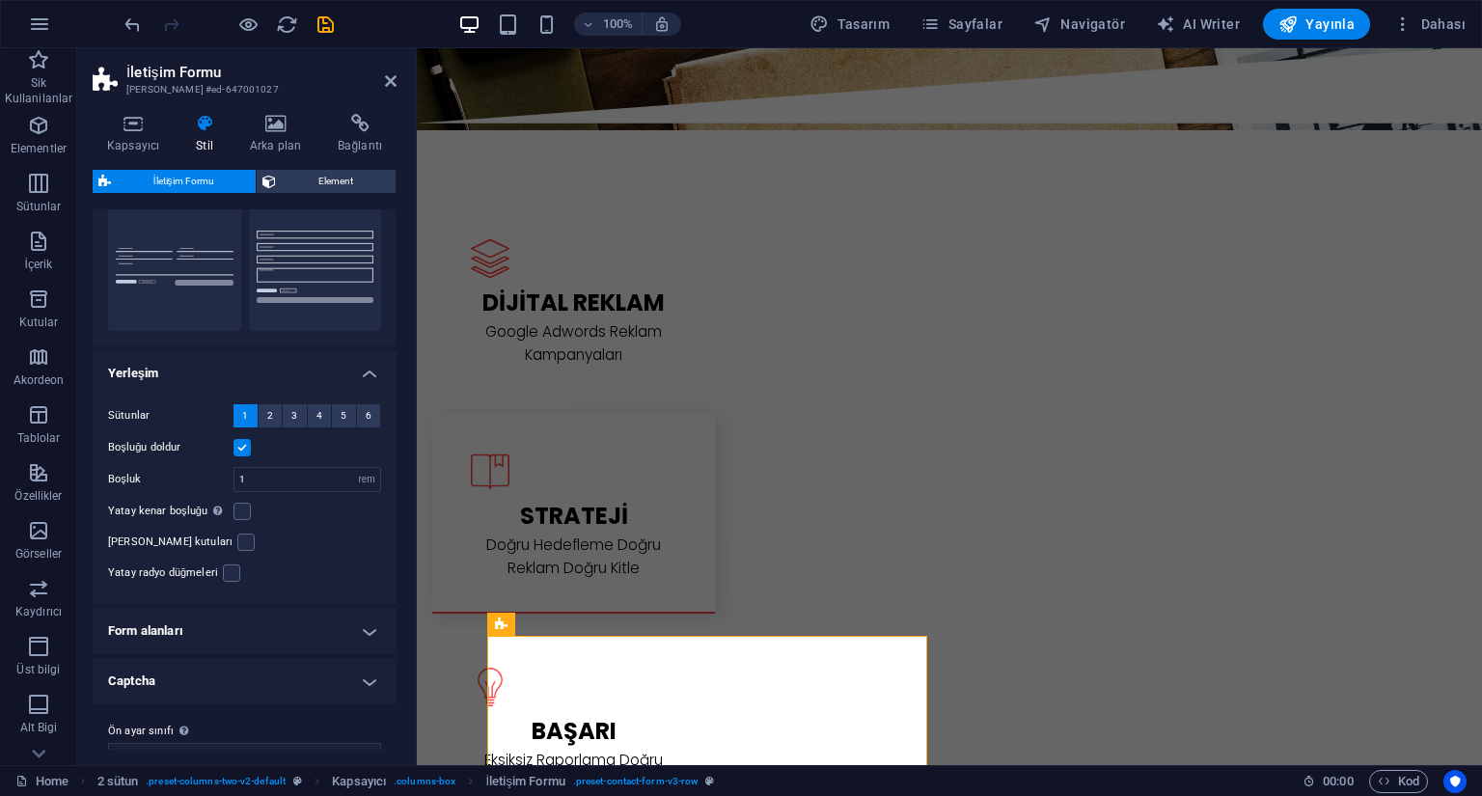
click at [344, 608] on h4 "Form alanları" at bounding box center [245, 631] width 304 height 46
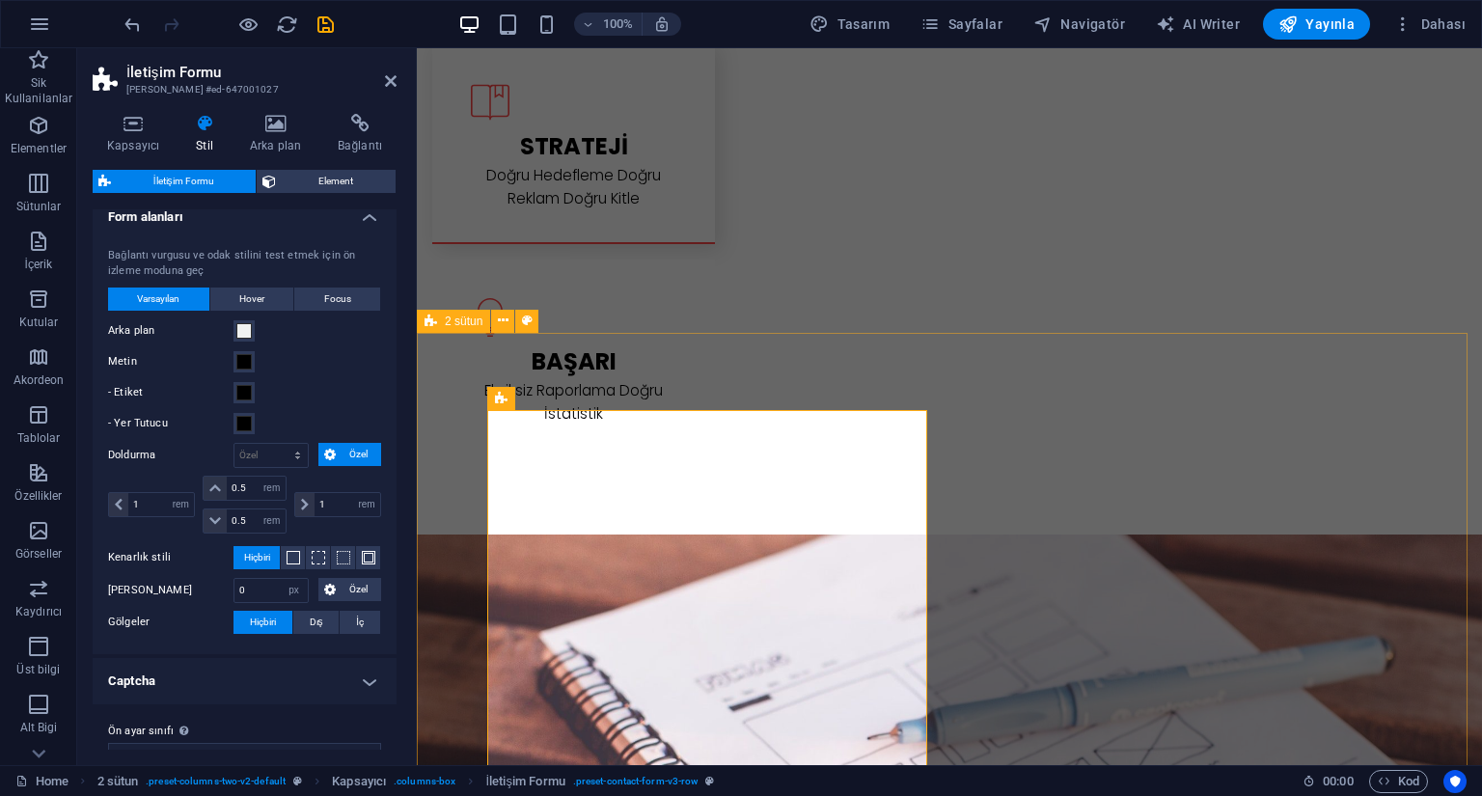
scroll to position [2843, 0]
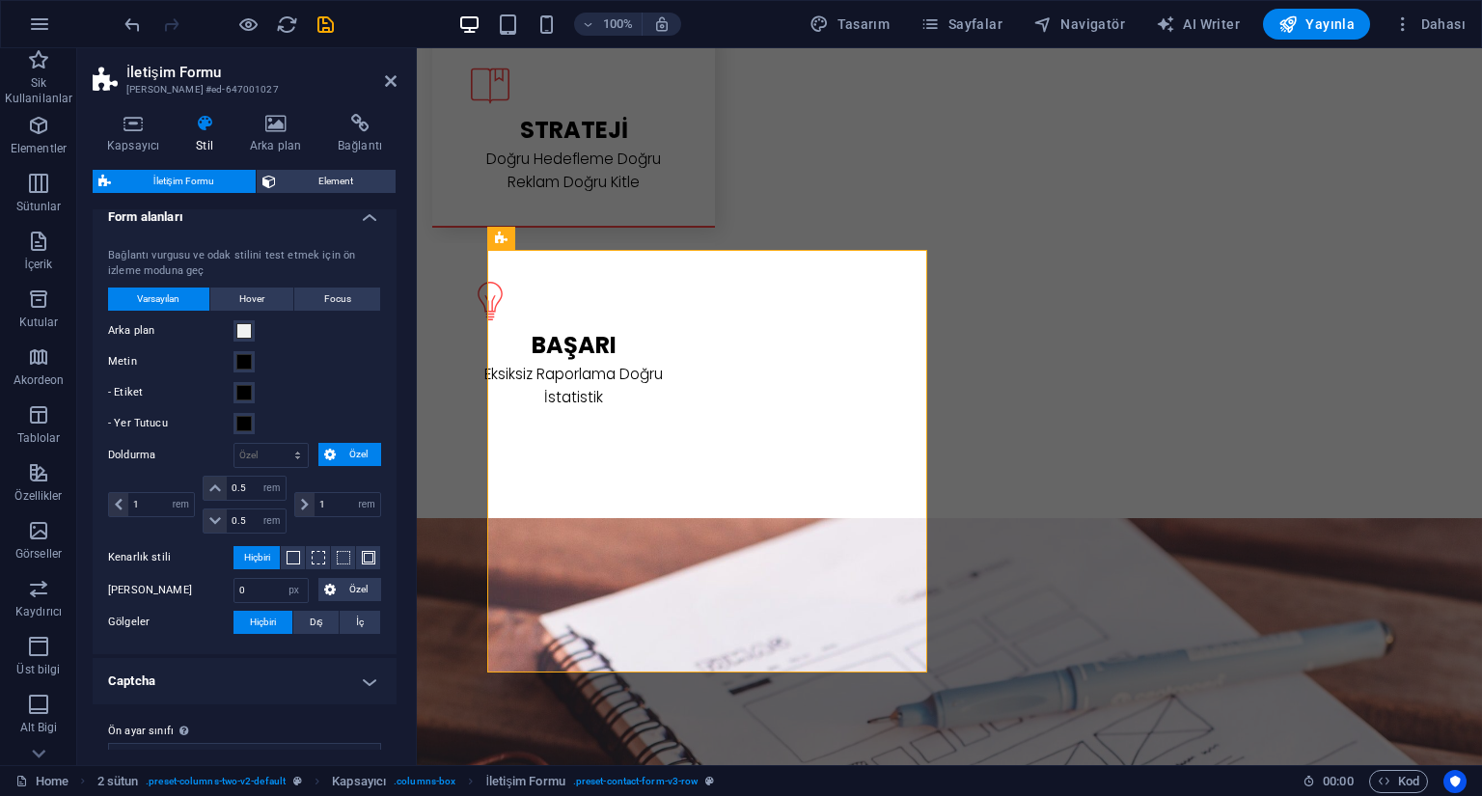
click at [322, 658] on h4 "Captcha" at bounding box center [245, 681] width 304 height 46
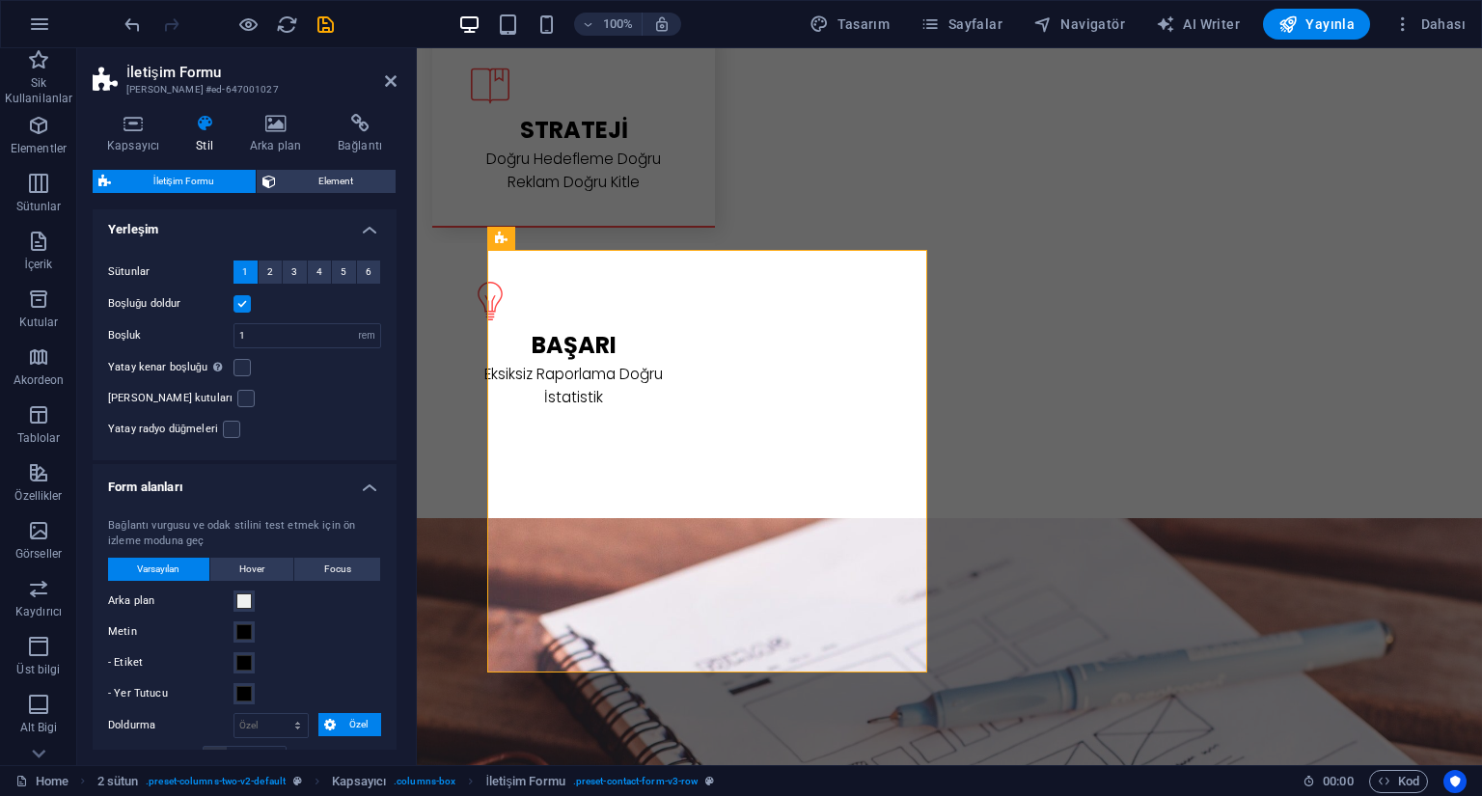
scroll to position [0, 0]
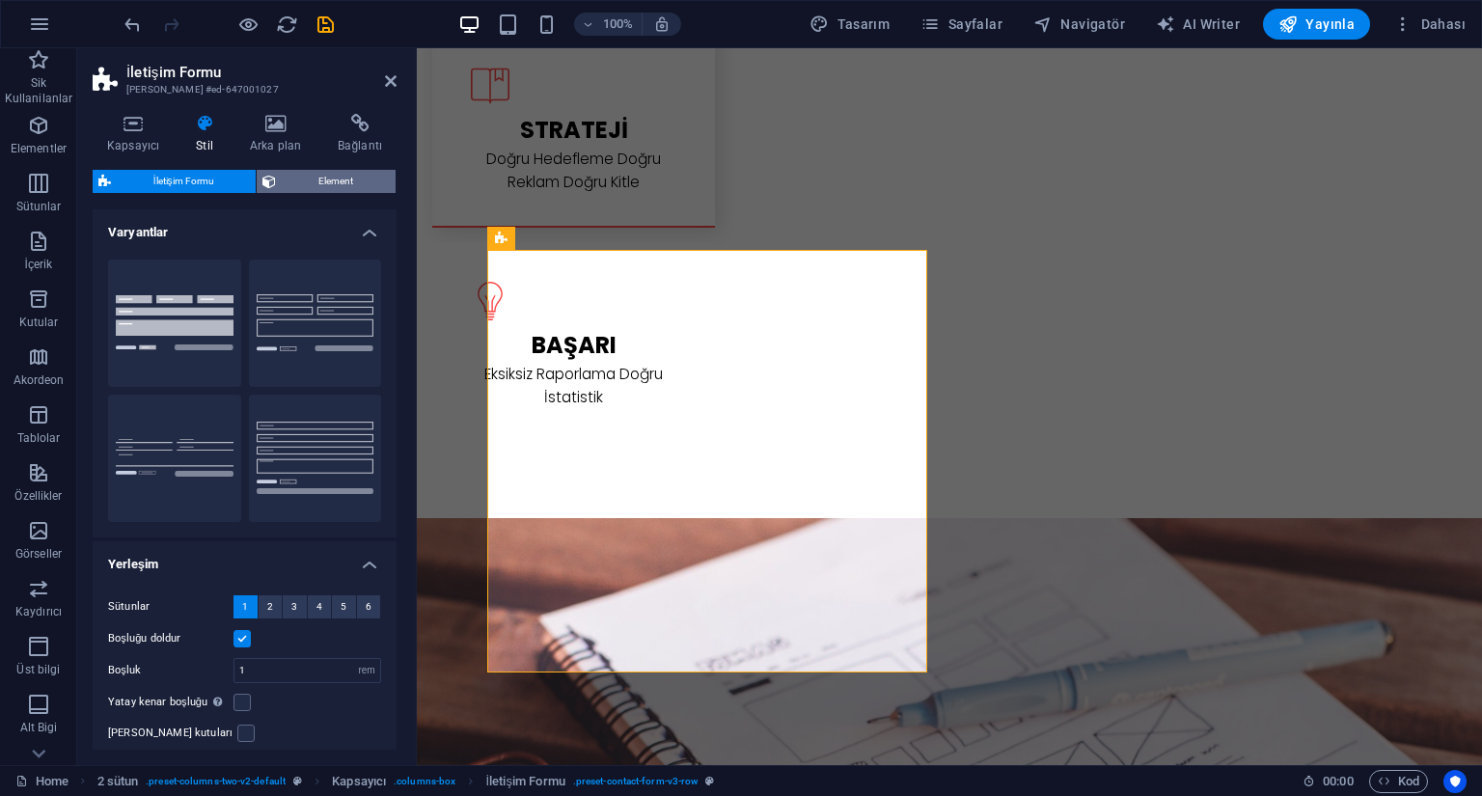
click at [319, 180] on span "Element" at bounding box center [336, 181] width 108 height 23
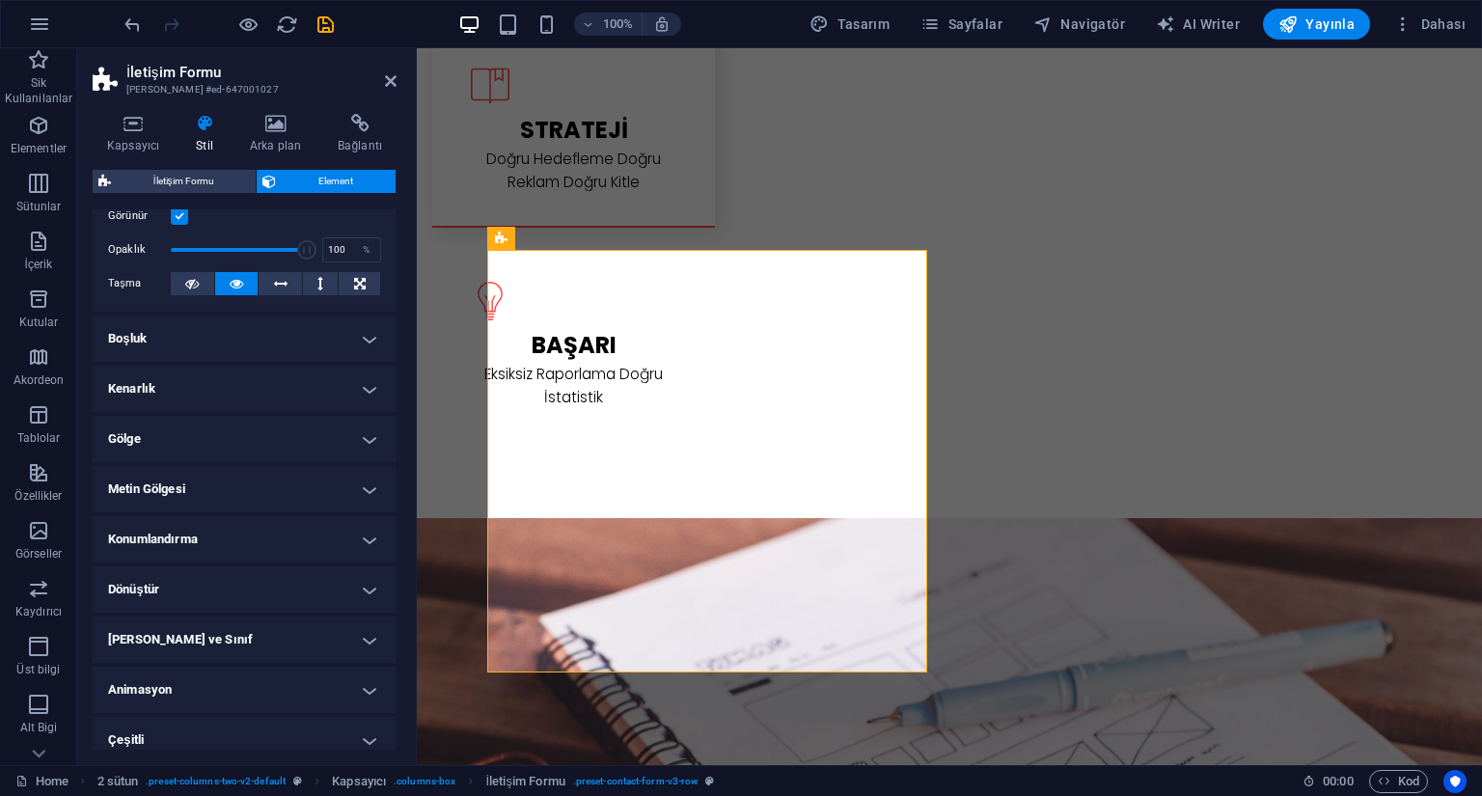
scroll to position [290, 0]
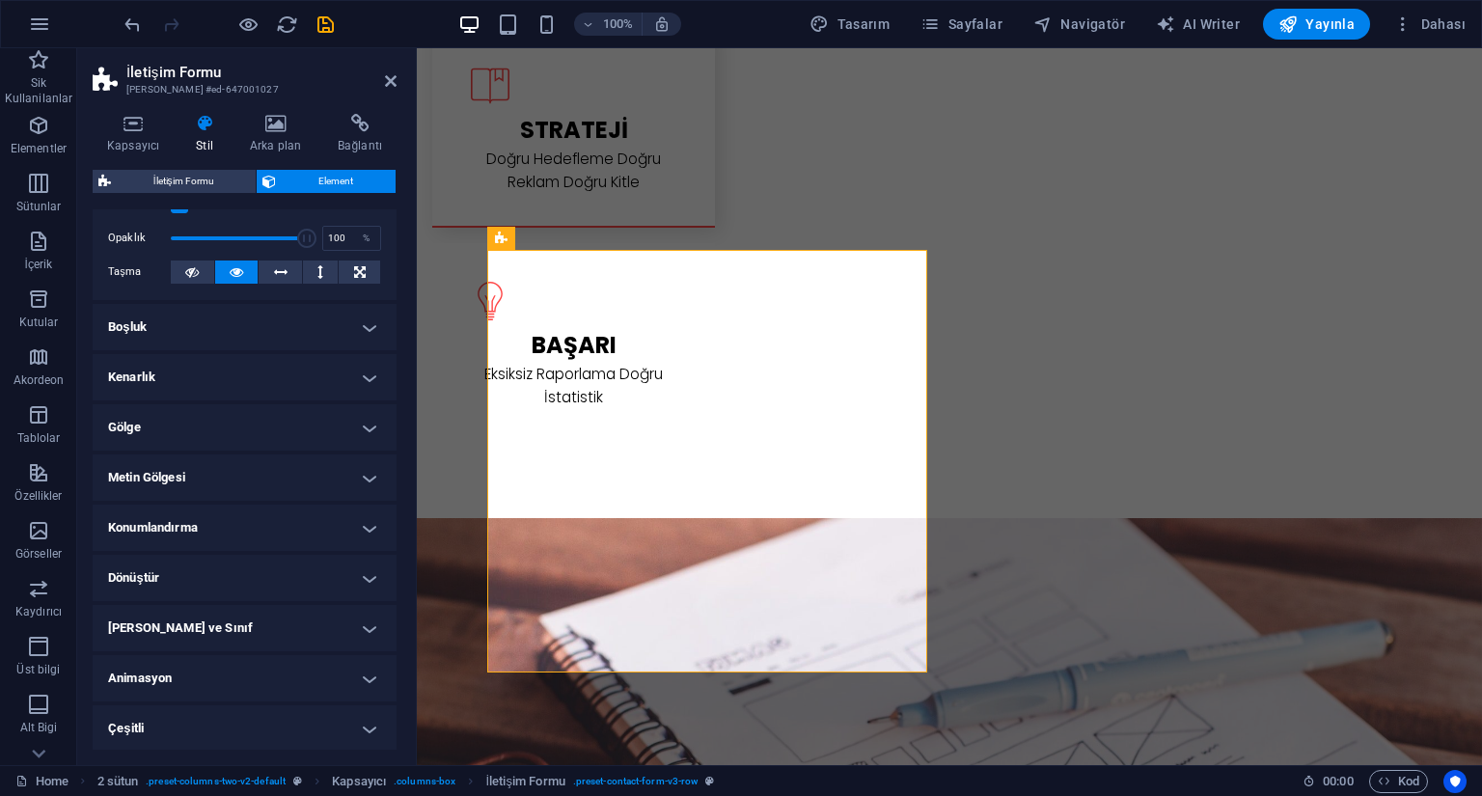
click at [290, 626] on h4 "[PERSON_NAME] ve Sınıf" at bounding box center [245, 628] width 304 height 46
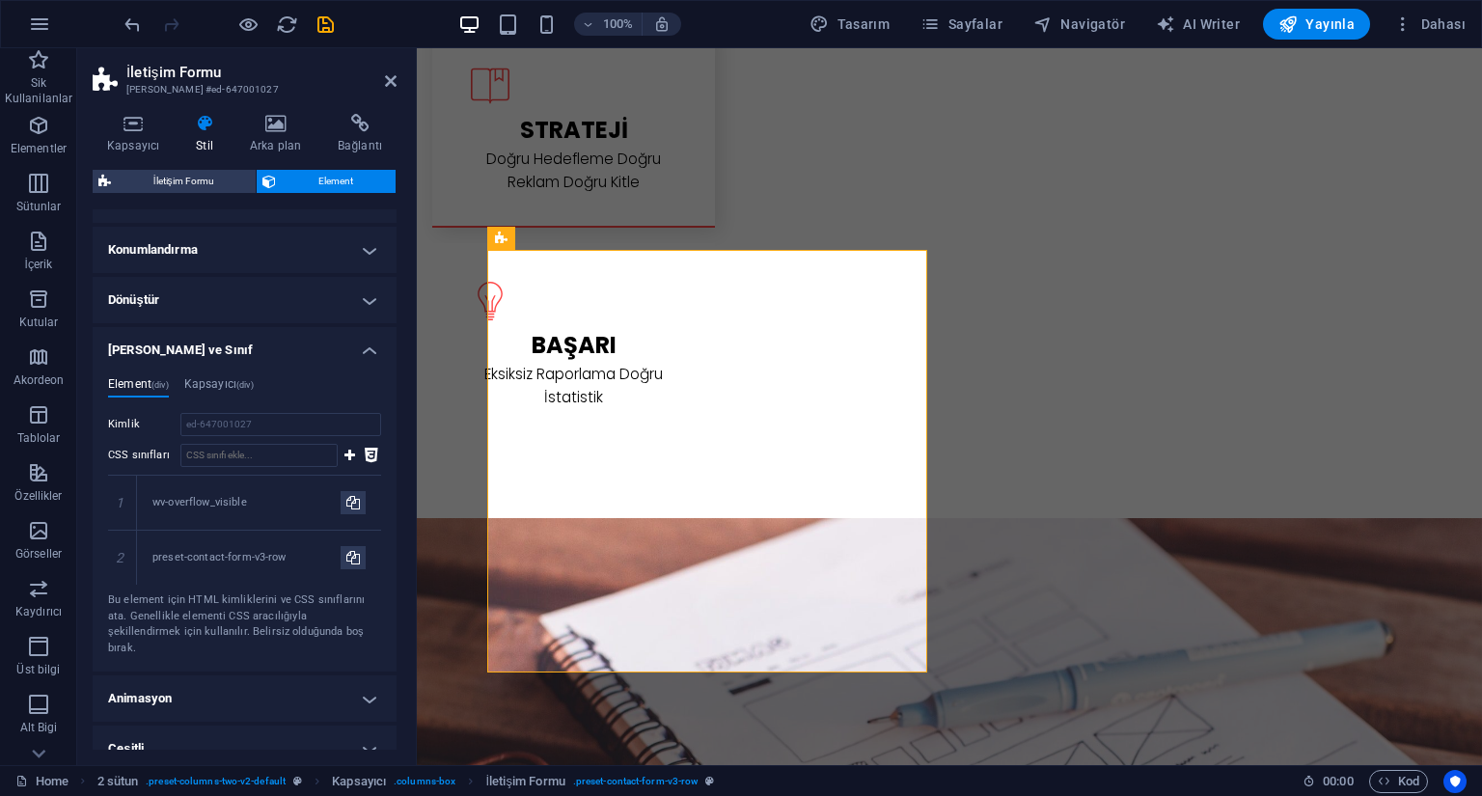
scroll to position [573, 0]
click at [237, 386] on h4 "Kapsayıcı (div)" at bounding box center [218, 382] width 69 height 21
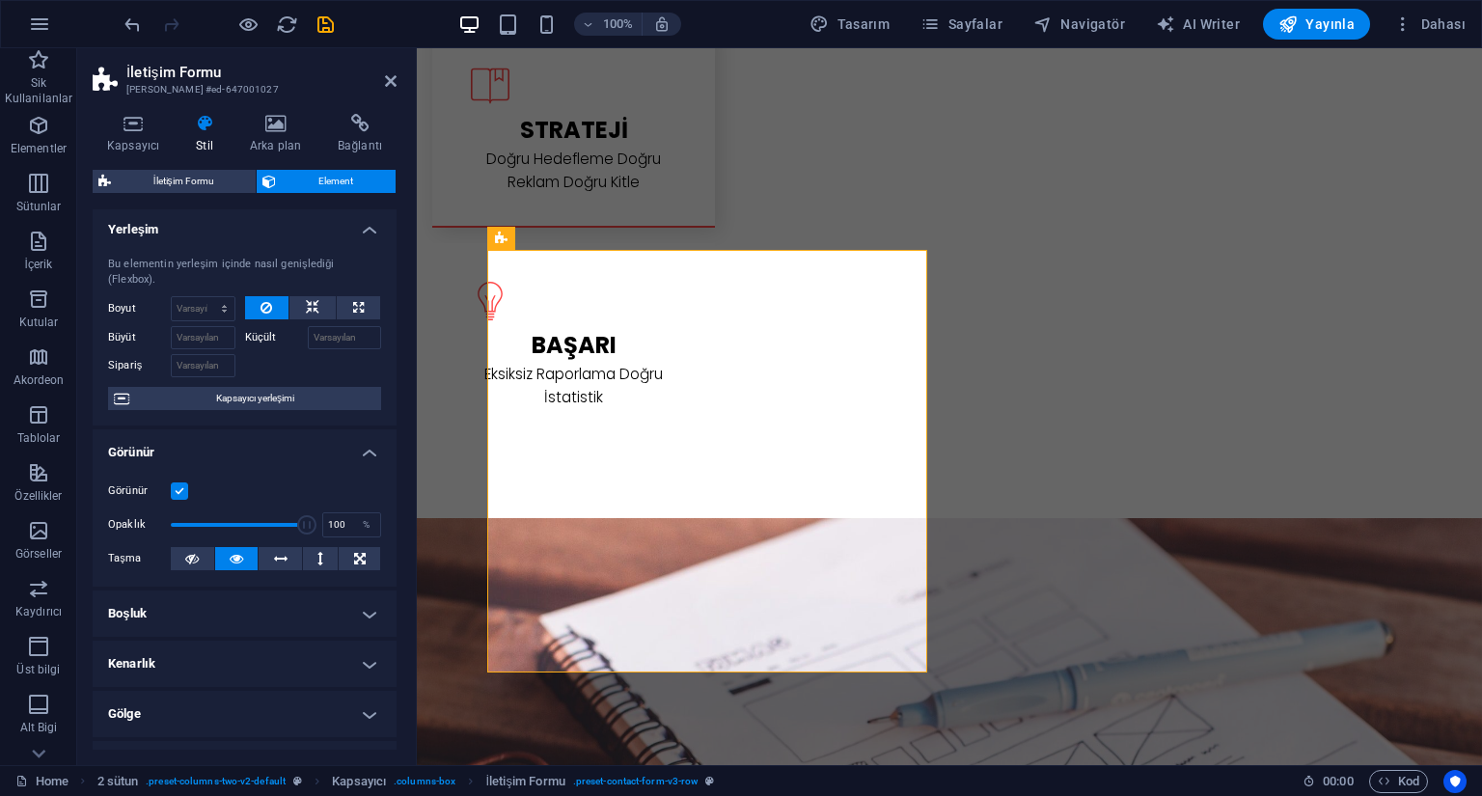
scroll to position [0, 0]
click at [371, 143] on h4 "Bağlantı" at bounding box center [359, 134] width 73 height 41
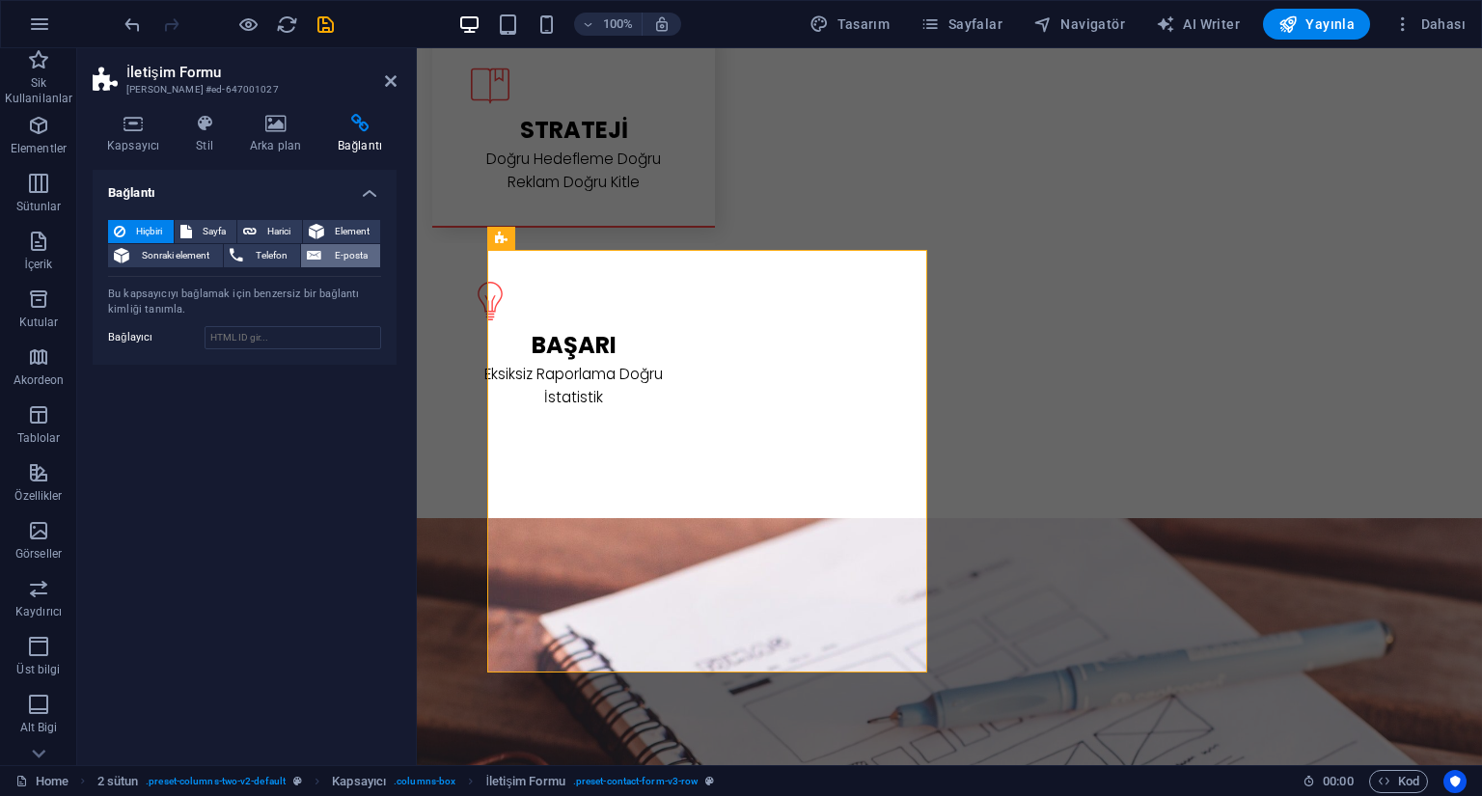
click at [326, 259] on button "E-posta" at bounding box center [340, 255] width 79 height 23
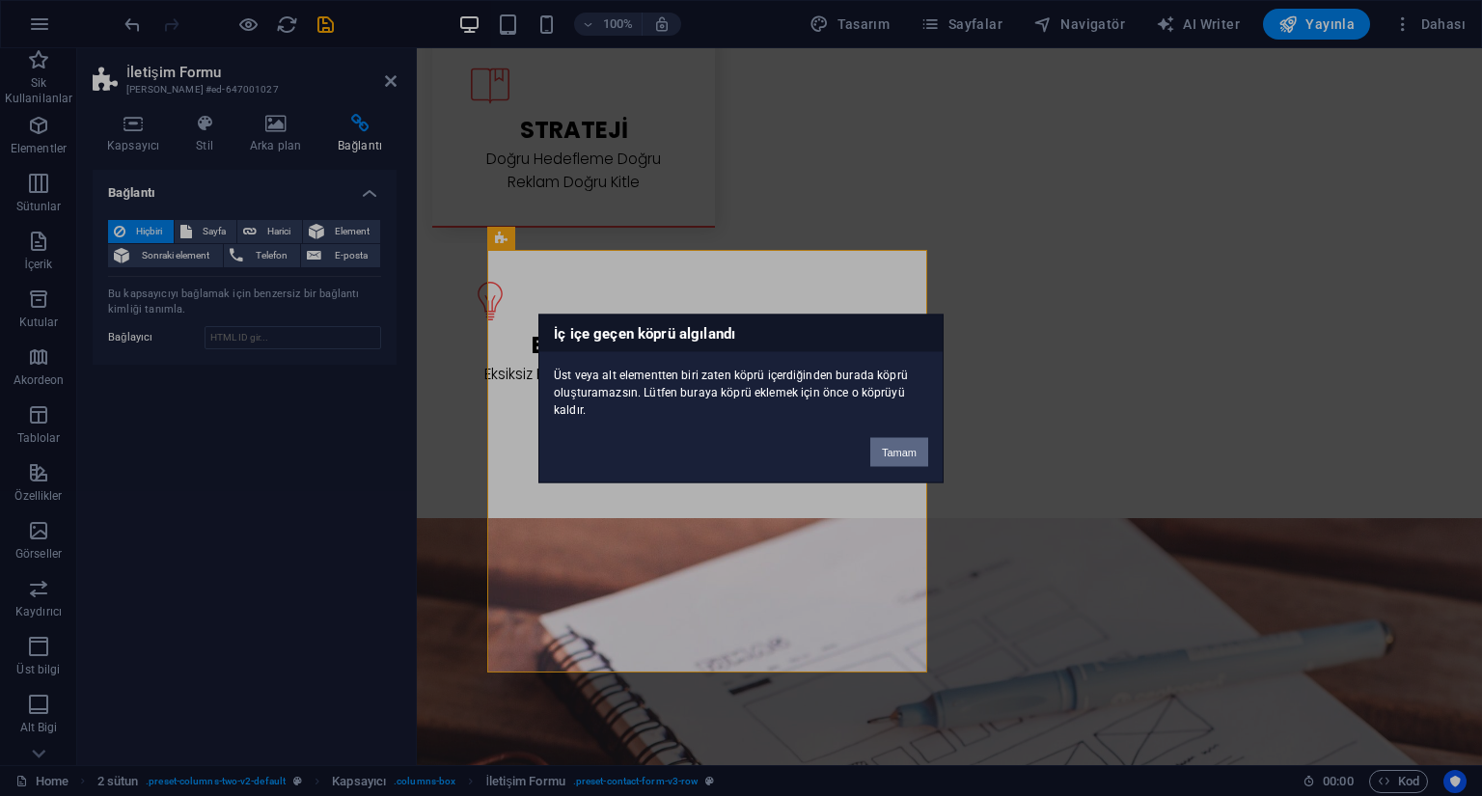
click at [887, 453] on button "Tamam" at bounding box center [899, 451] width 58 height 29
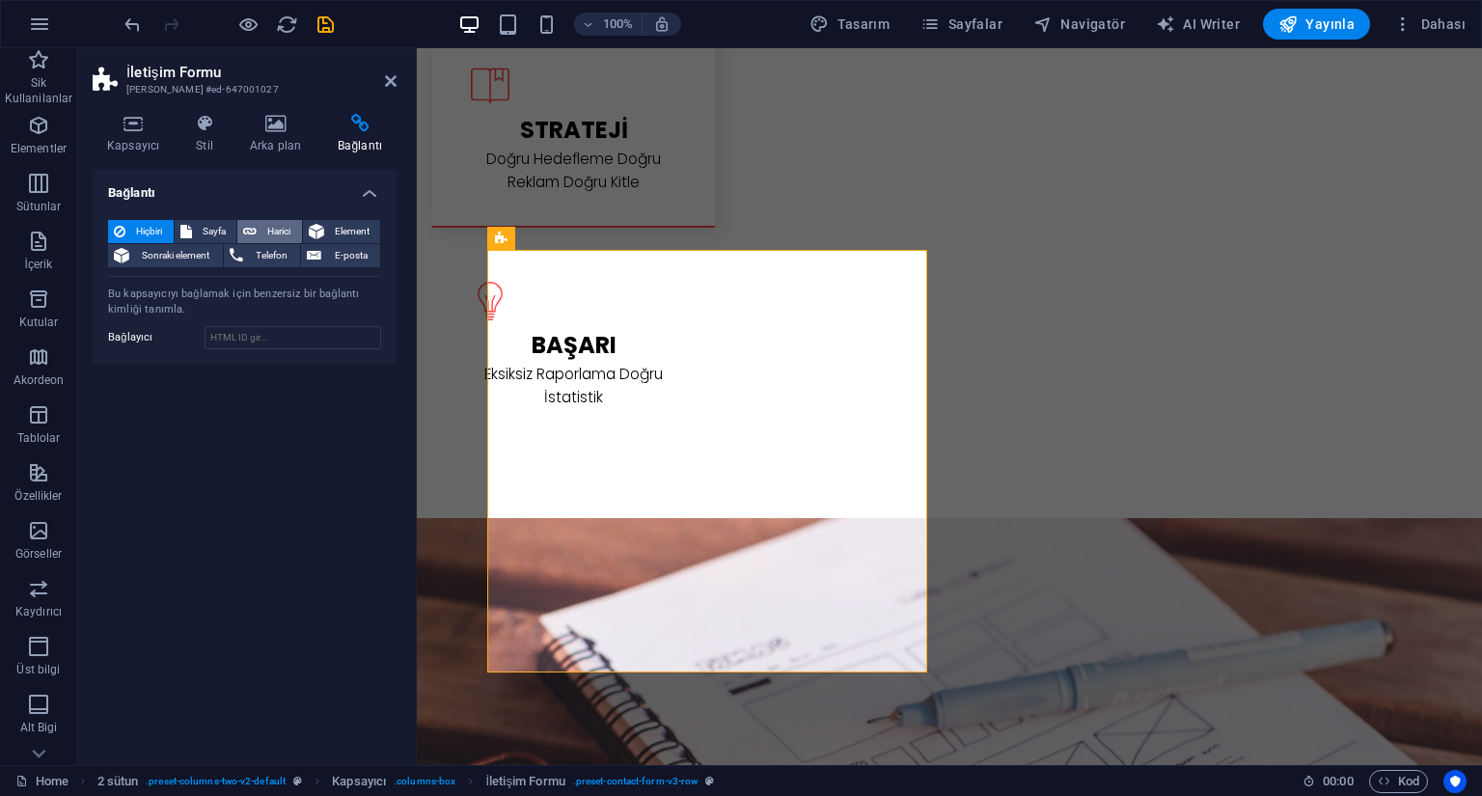
click at [271, 228] on span "Harici" at bounding box center [279, 231] width 34 height 23
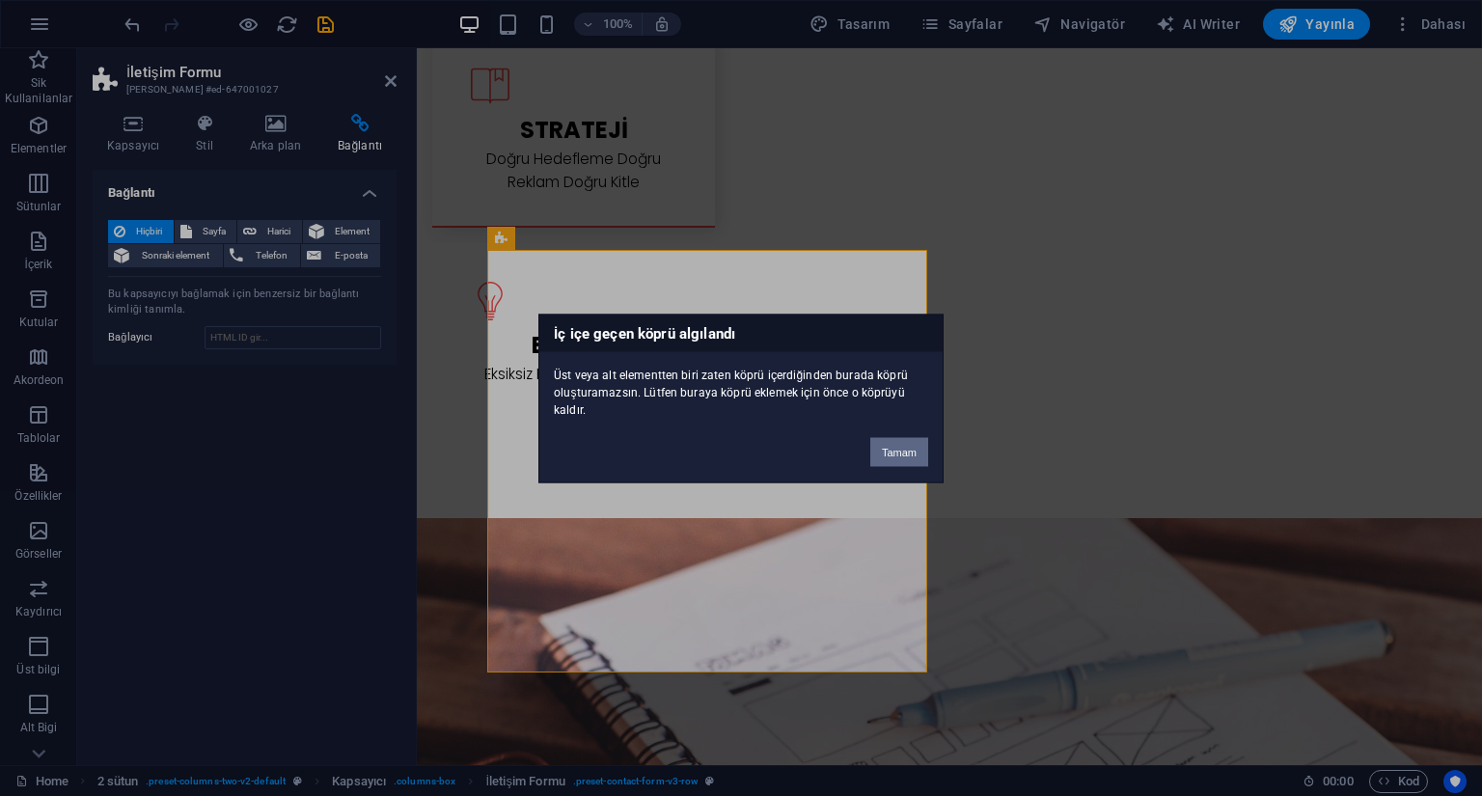
click at [899, 456] on button "Tamam" at bounding box center [899, 451] width 58 height 29
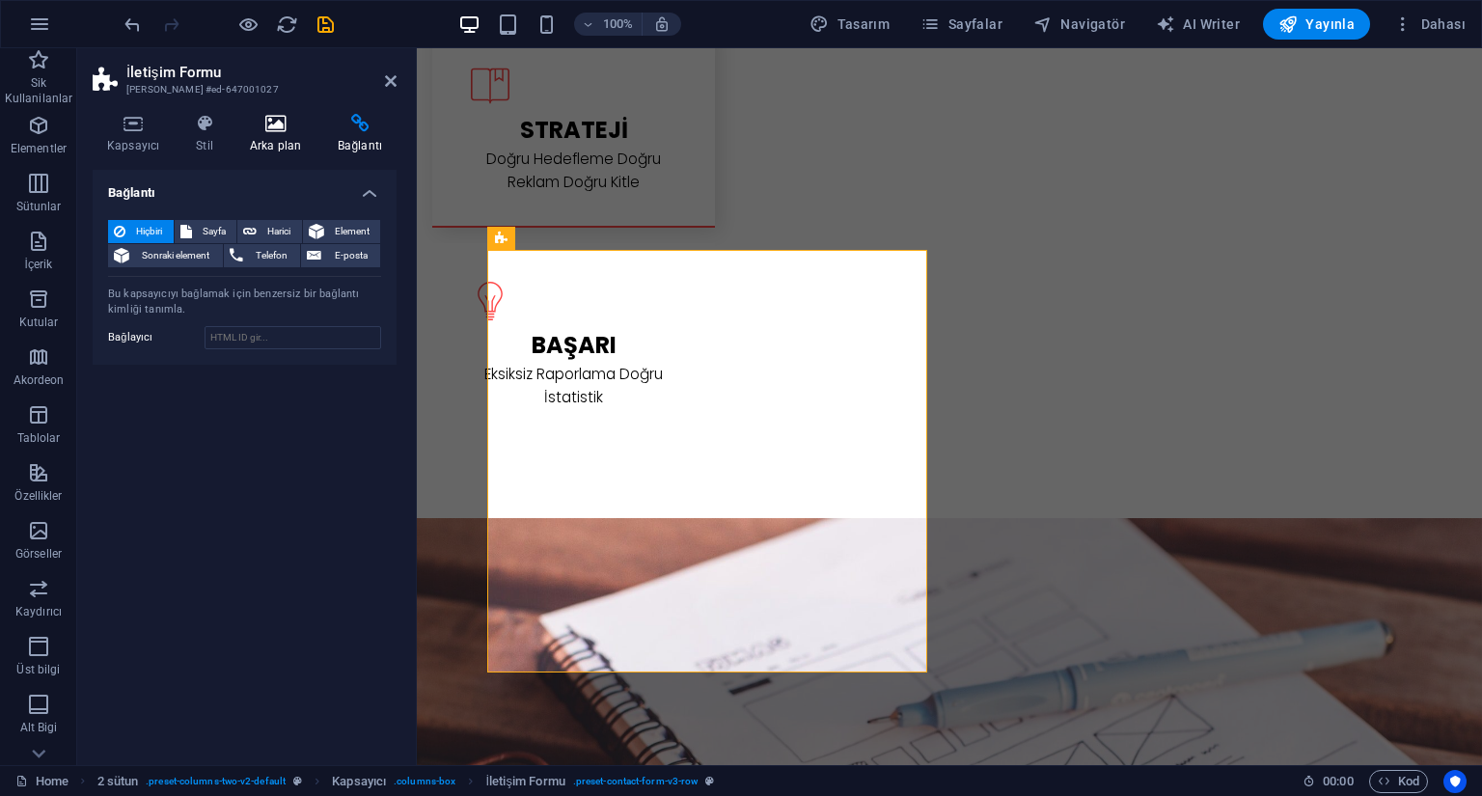
click at [280, 140] on h4 "Arka plan" at bounding box center [279, 134] width 88 height 41
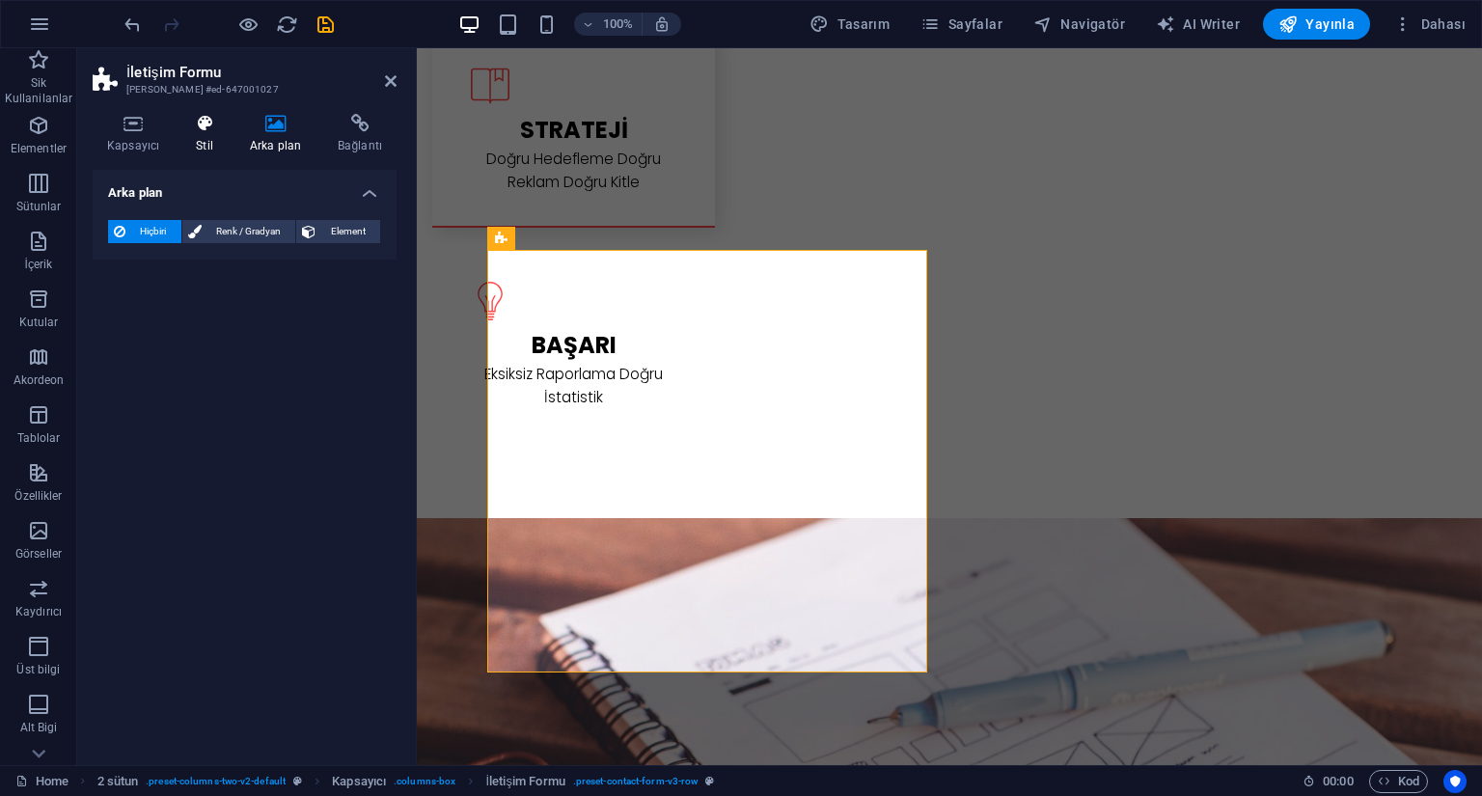
click at [211, 143] on h4 "Stil" at bounding box center [208, 134] width 54 height 41
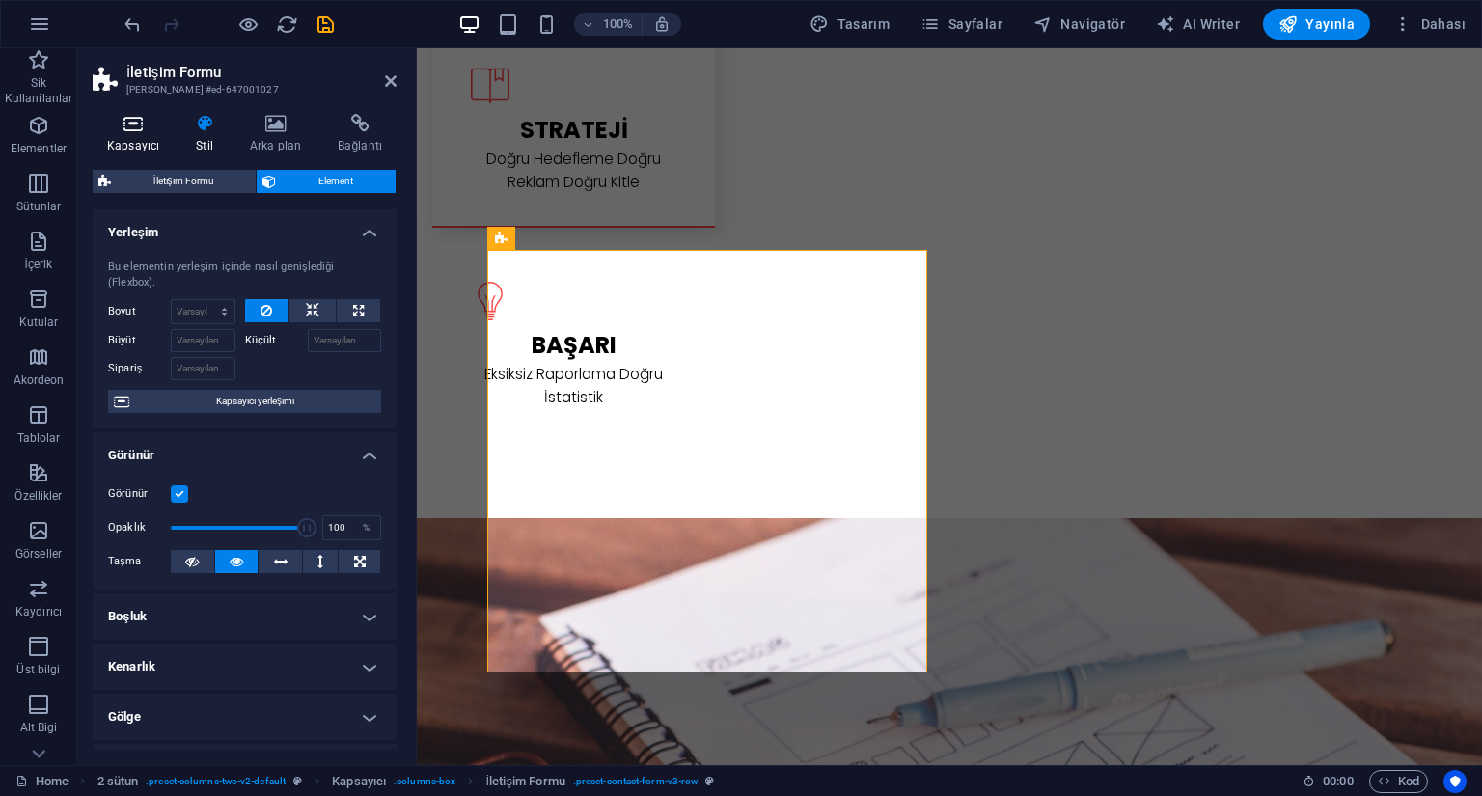
click at [155, 141] on h4 "Kapsayıcı" at bounding box center [137, 134] width 89 height 41
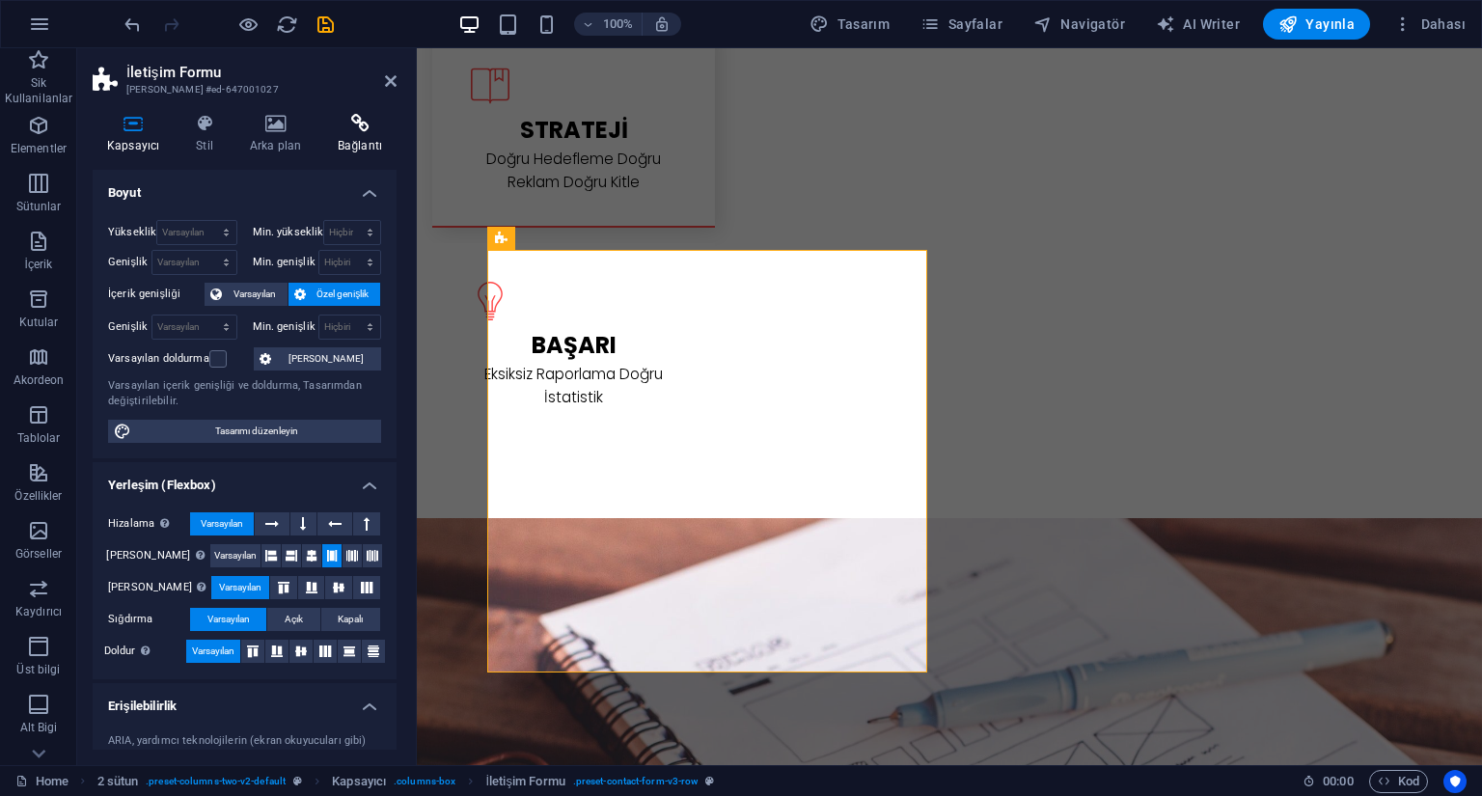
click at [353, 138] on h4 "Bağlantı" at bounding box center [359, 134] width 73 height 41
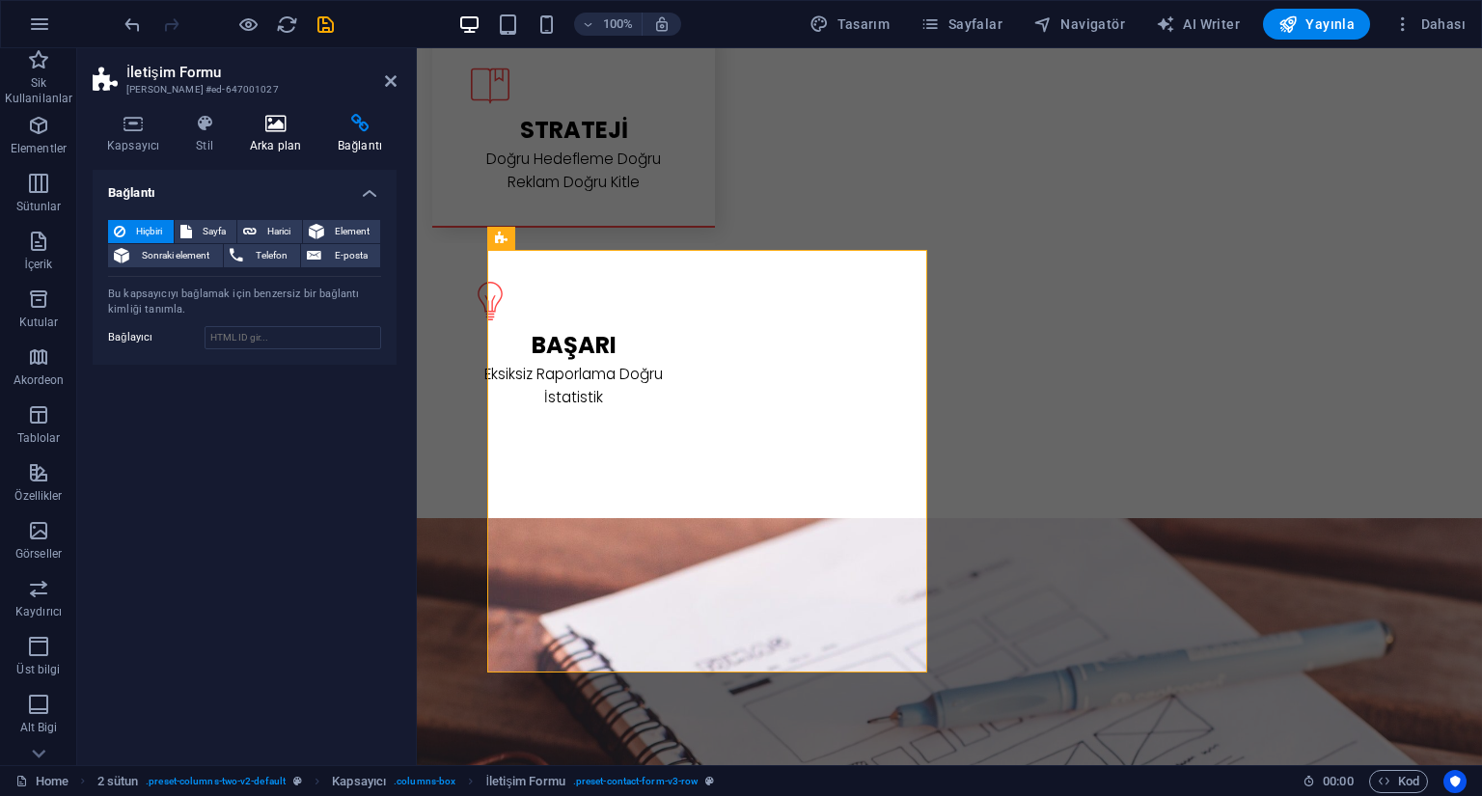
click at [272, 142] on h4 "Arka plan" at bounding box center [279, 134] width 88 height 41
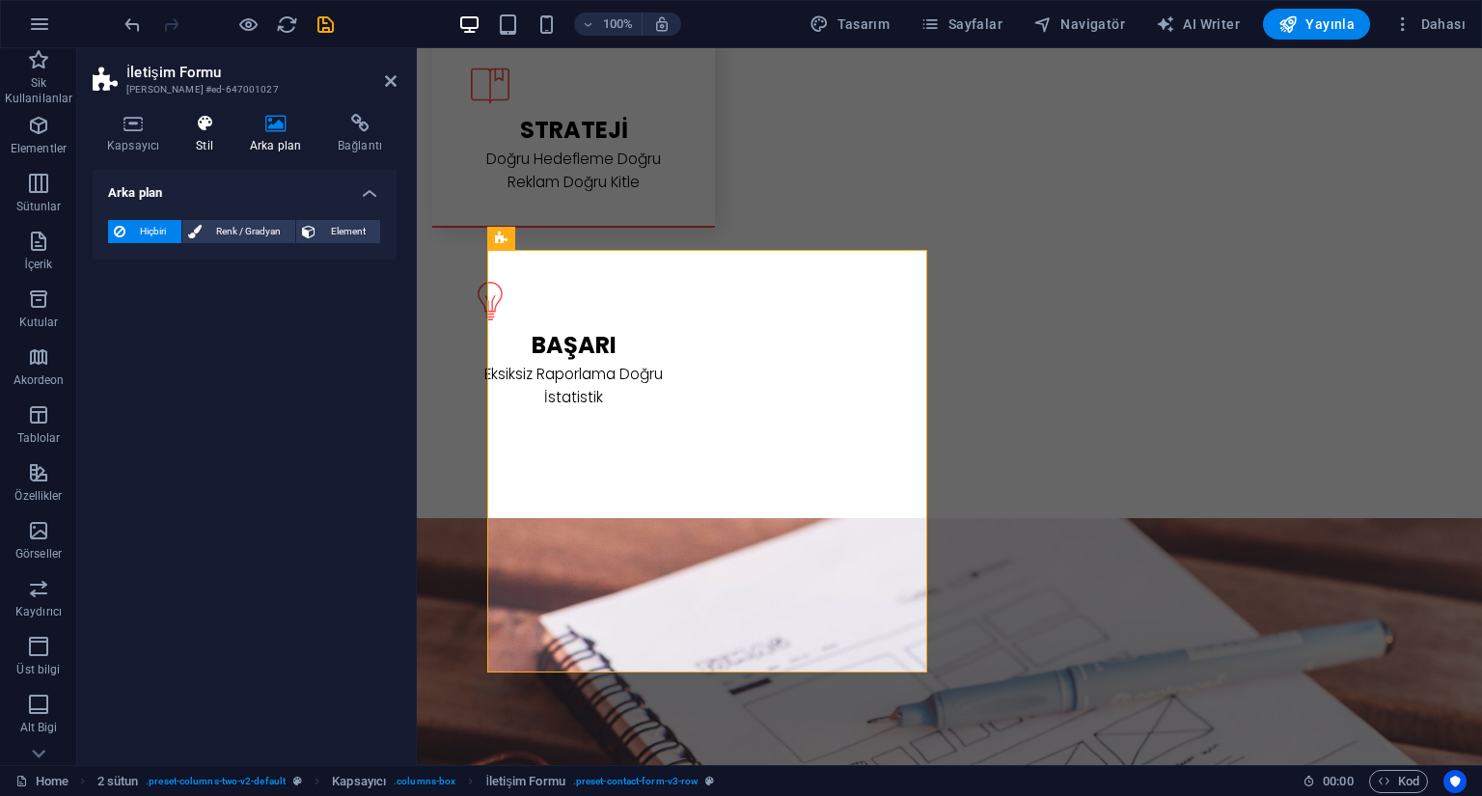
click at [221, 136] on h4 "Stil" at bounding box center [208, 134] width 54 height 41
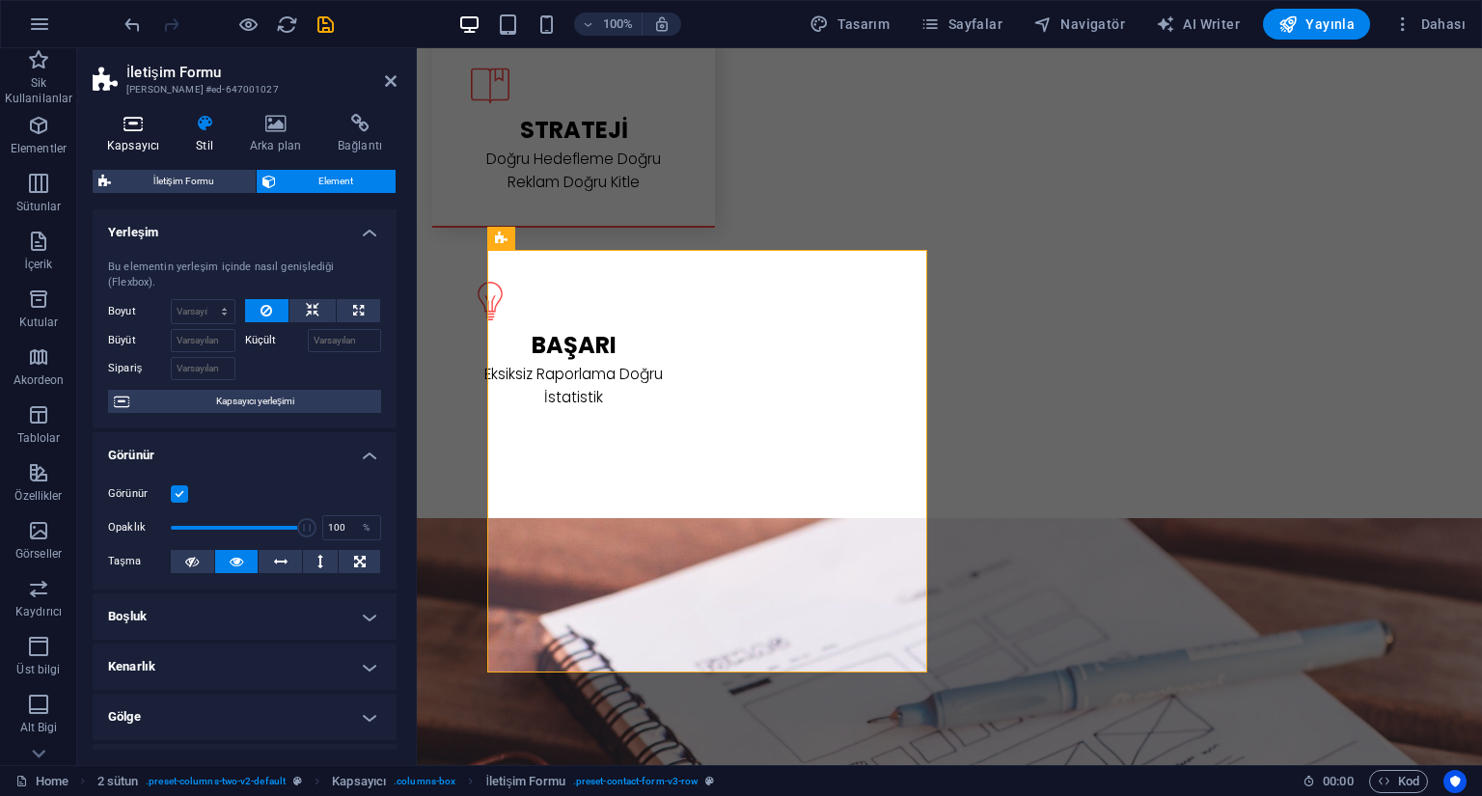
click at [129, 136] on h4 "Kapsayıcı" at bounding box center [137, 134] width 89 height 41
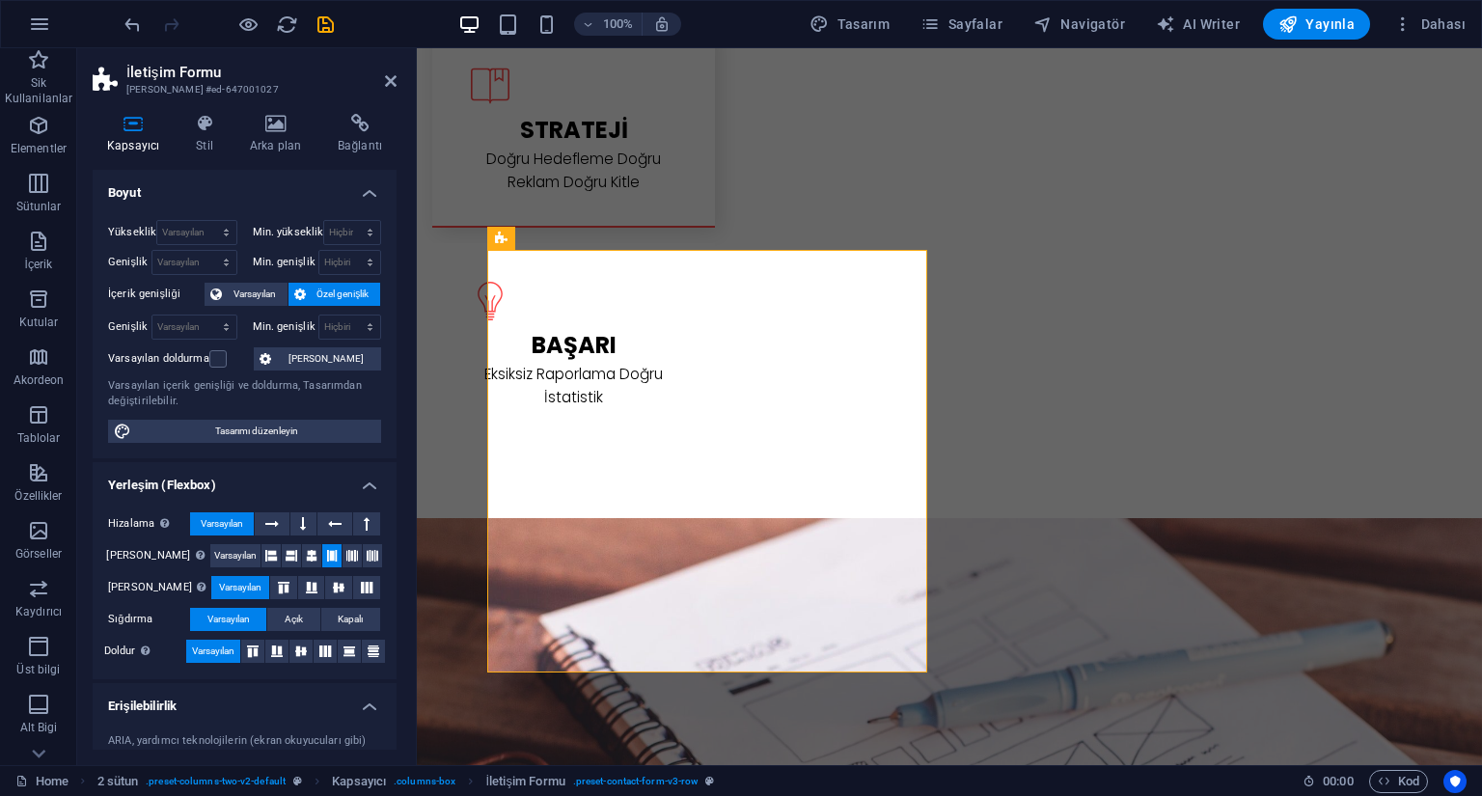
drag, startPoint x: 384, startPoint y: 84, endPoint x: 308, endPoint y: 35, distance: 90.7
click at [385, 84] on icon at bounding box center [391, 80] width 12 height 15
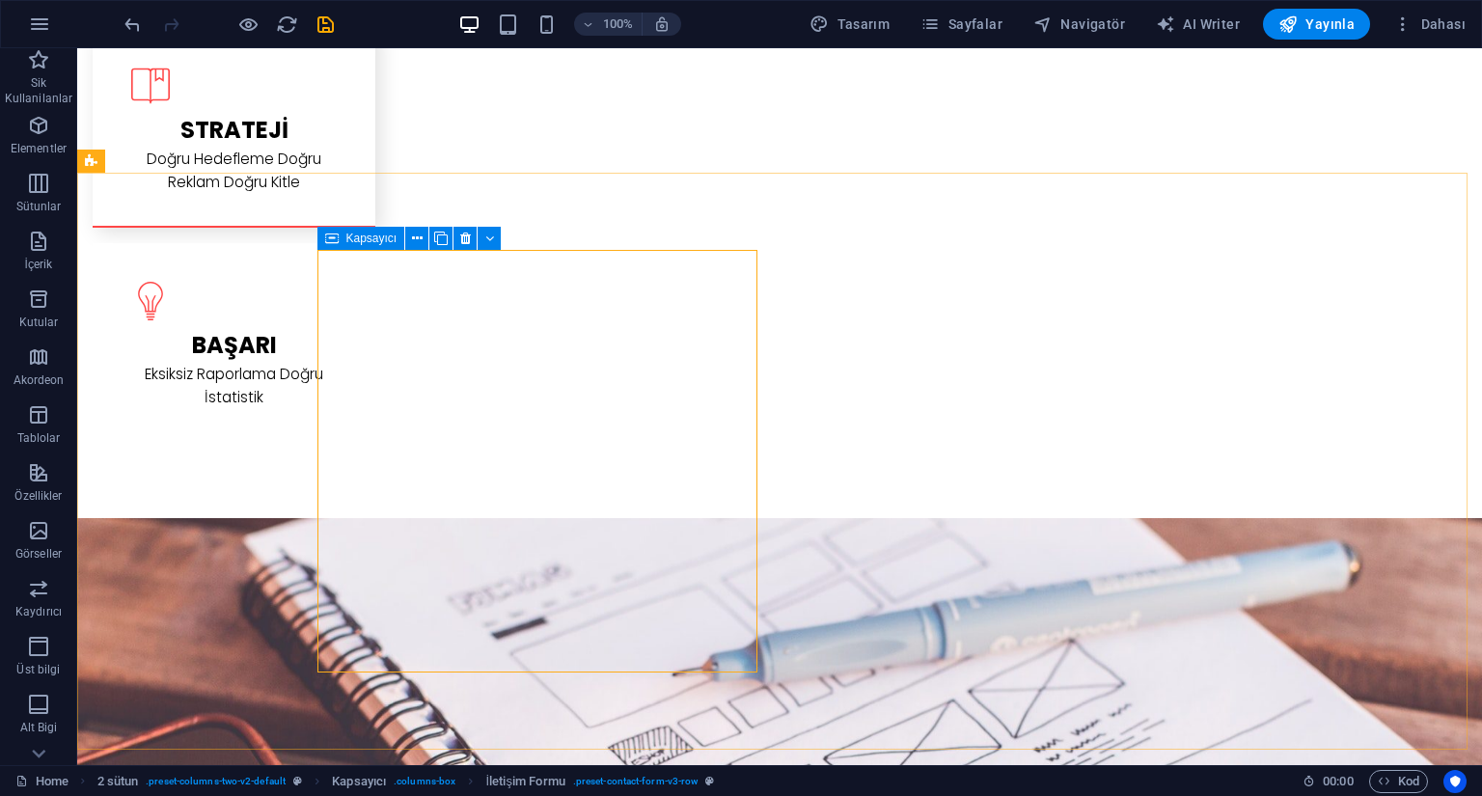
click at [365, 235] on span "Kapsayıcı" at bounding box center [371, 239] width 51 height 12
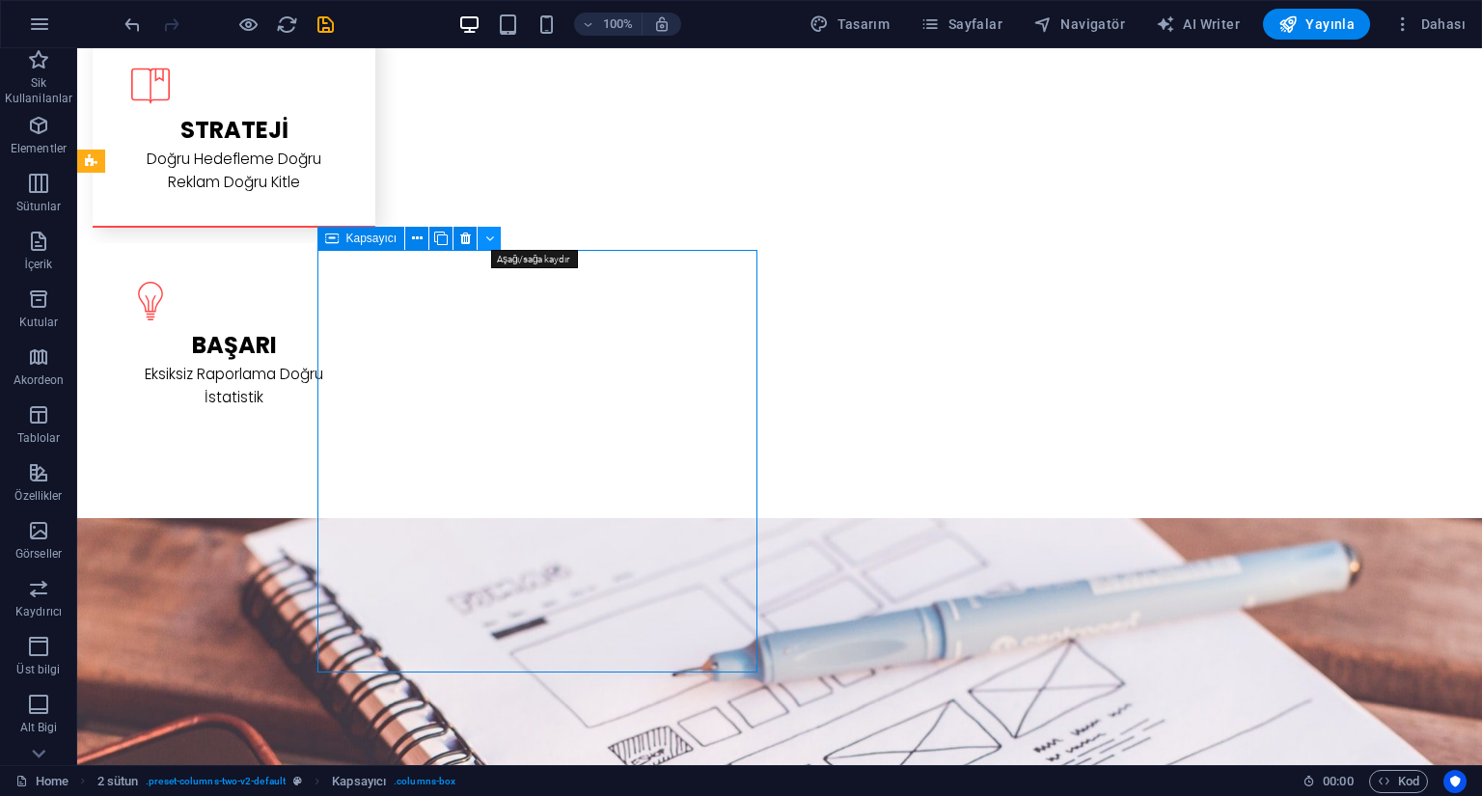
click at [494, 245] on button at bounding box center [489, 238] width 23 height 23
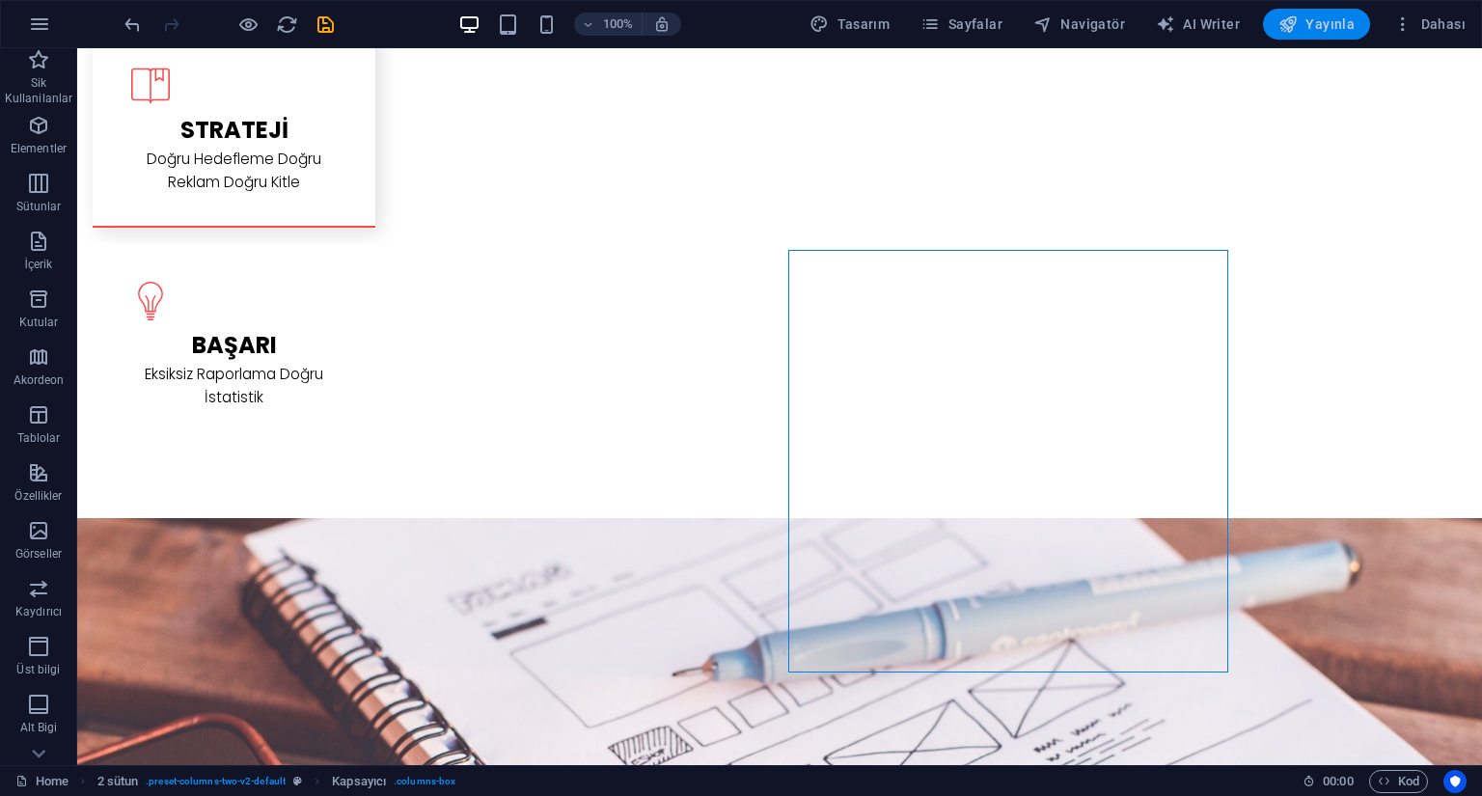
click at [1318, 14] on span "Yayınla" at bounding box center [1317, 23] width 76 height 19
checkbox input "false"
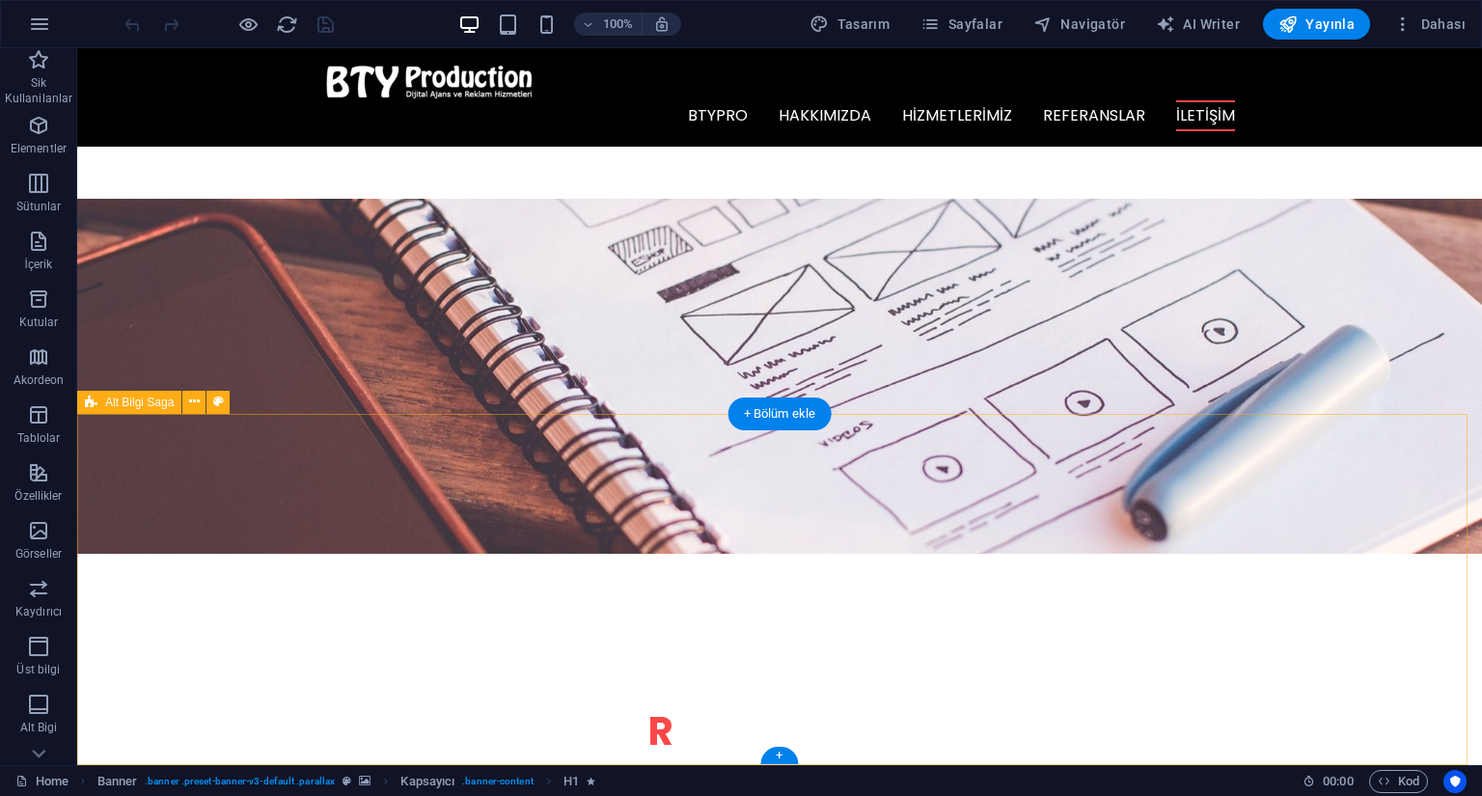
scroll to position [2774, 0]
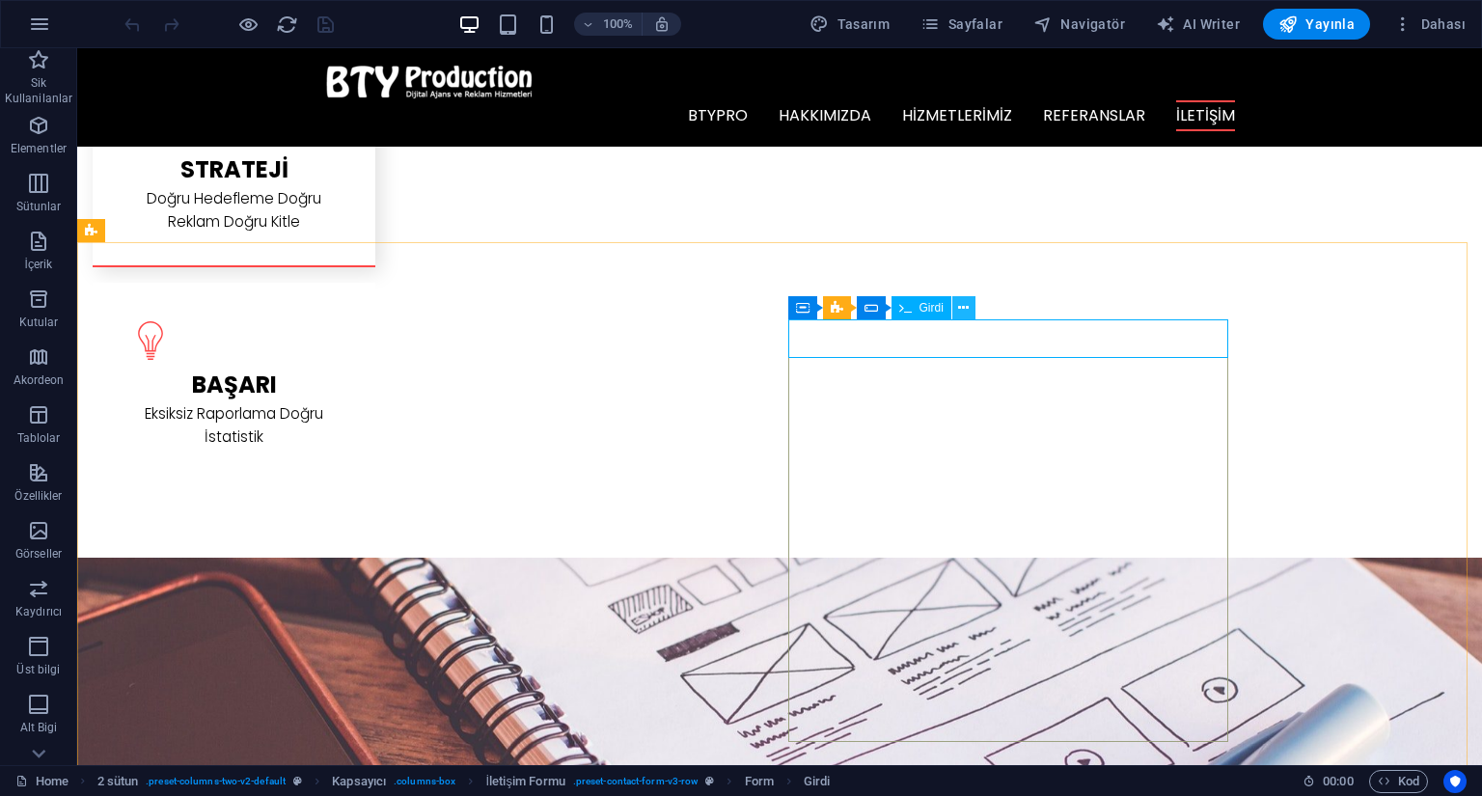
click at [964, 310] on icon at bounding box center [963, 308] width 11 height 20
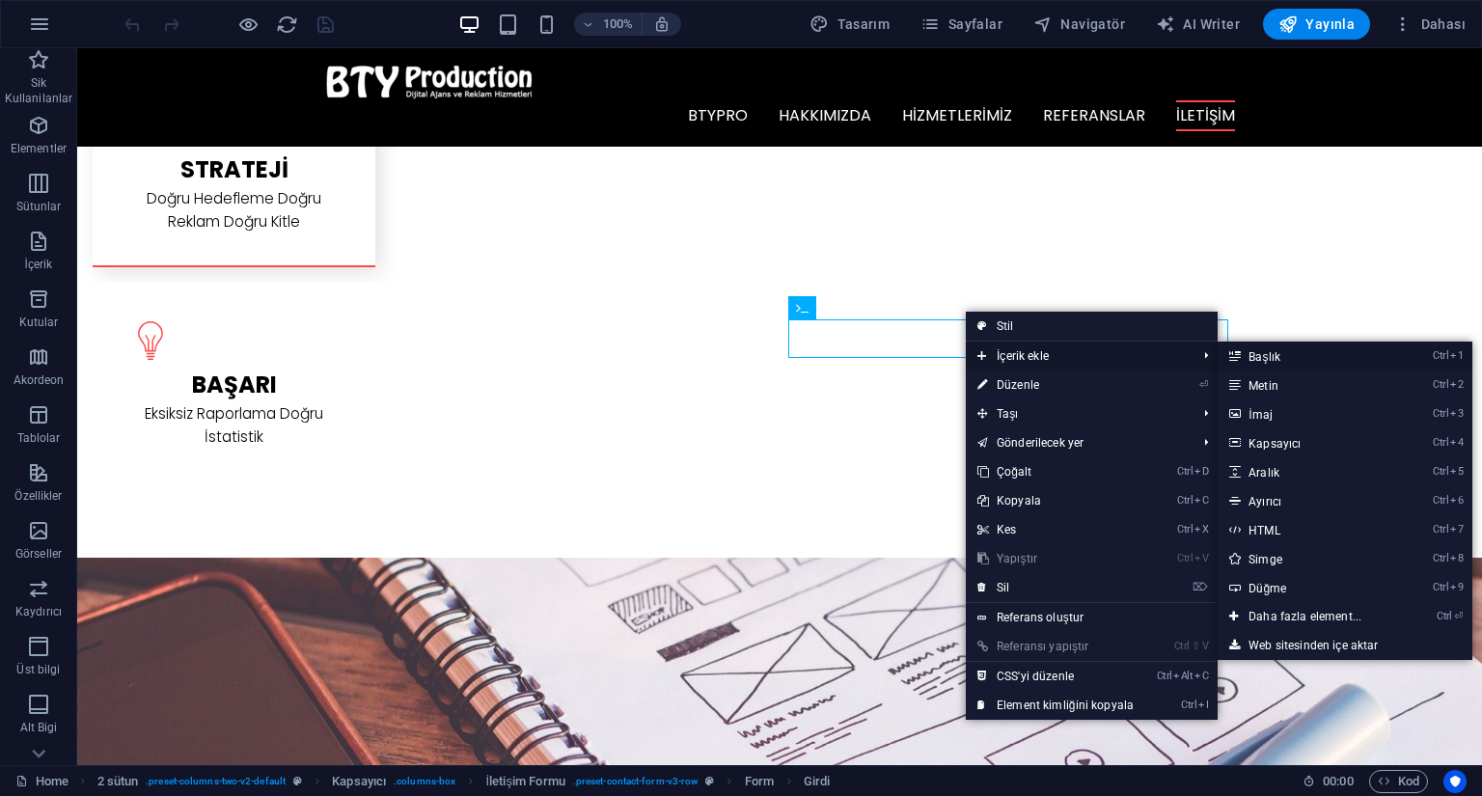
click at [1272, 358] on link "Ctrl 1 Başlık" at bounding box center [1309, 356] width 182 height 29
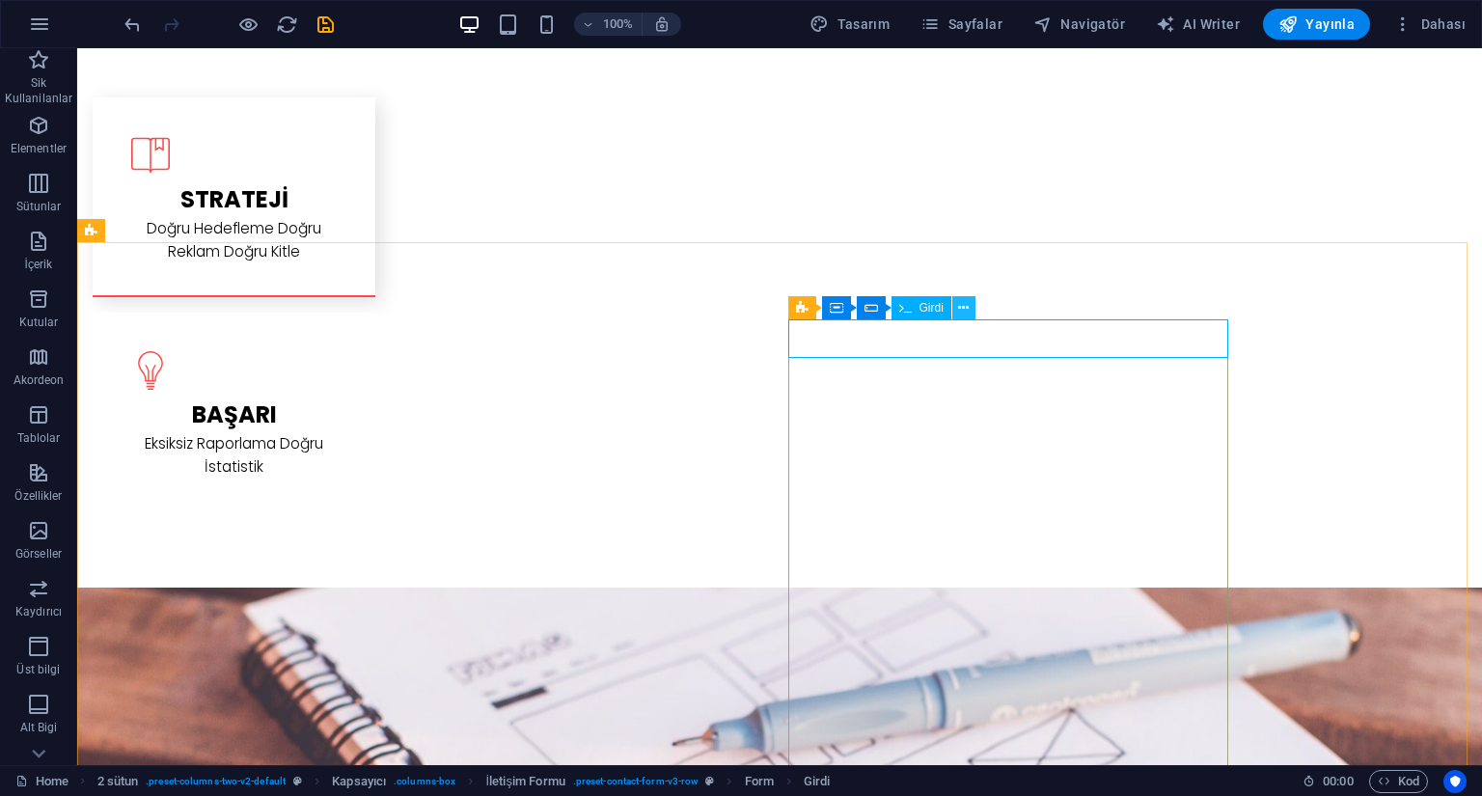
click at [959, 308] on icon at bounding box center [963, 308] width 11 height 20
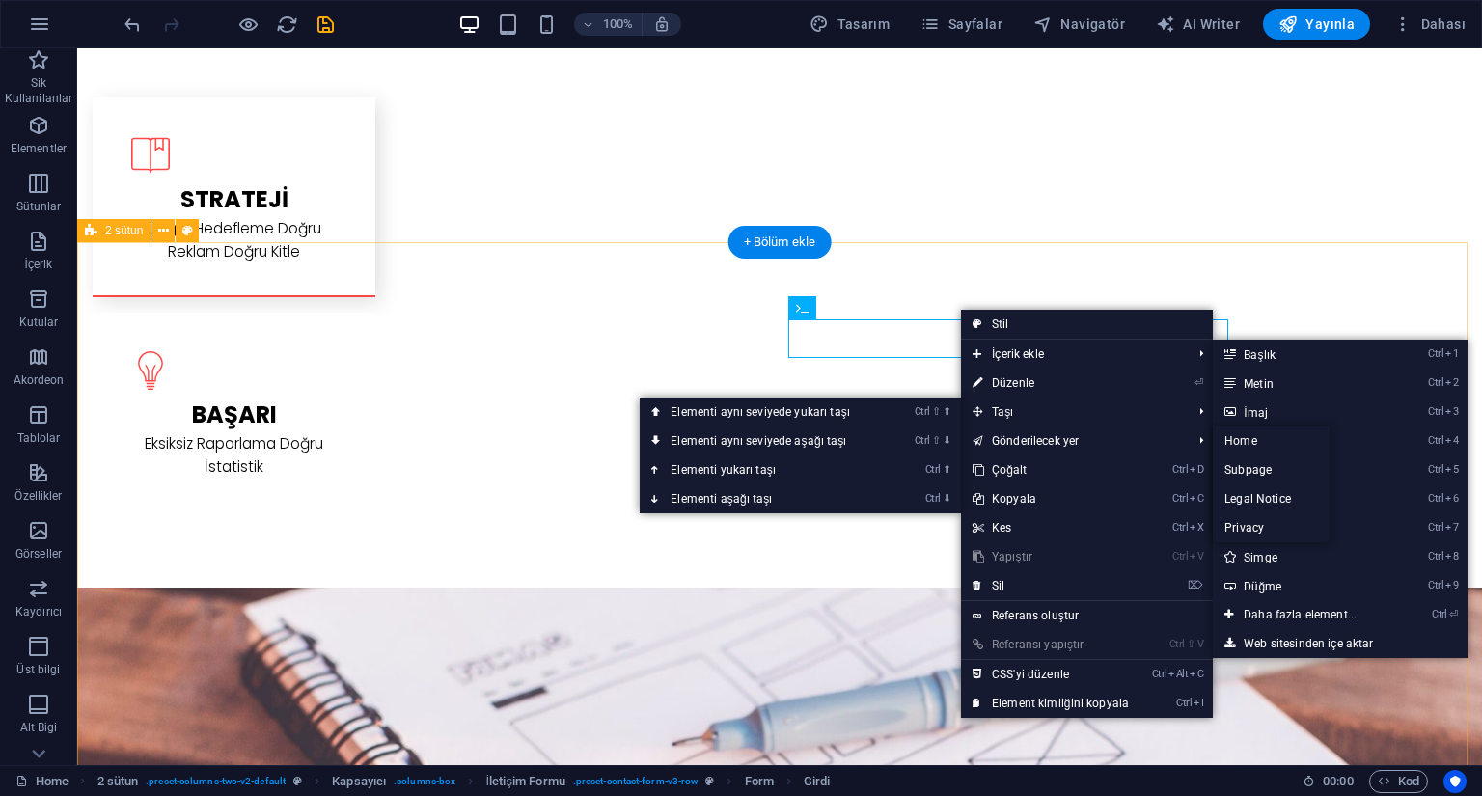
drag, startPoint x: 1266, startPoint y: 315, endPoint x: 1092, endPoint y: 324, distance: 174.0
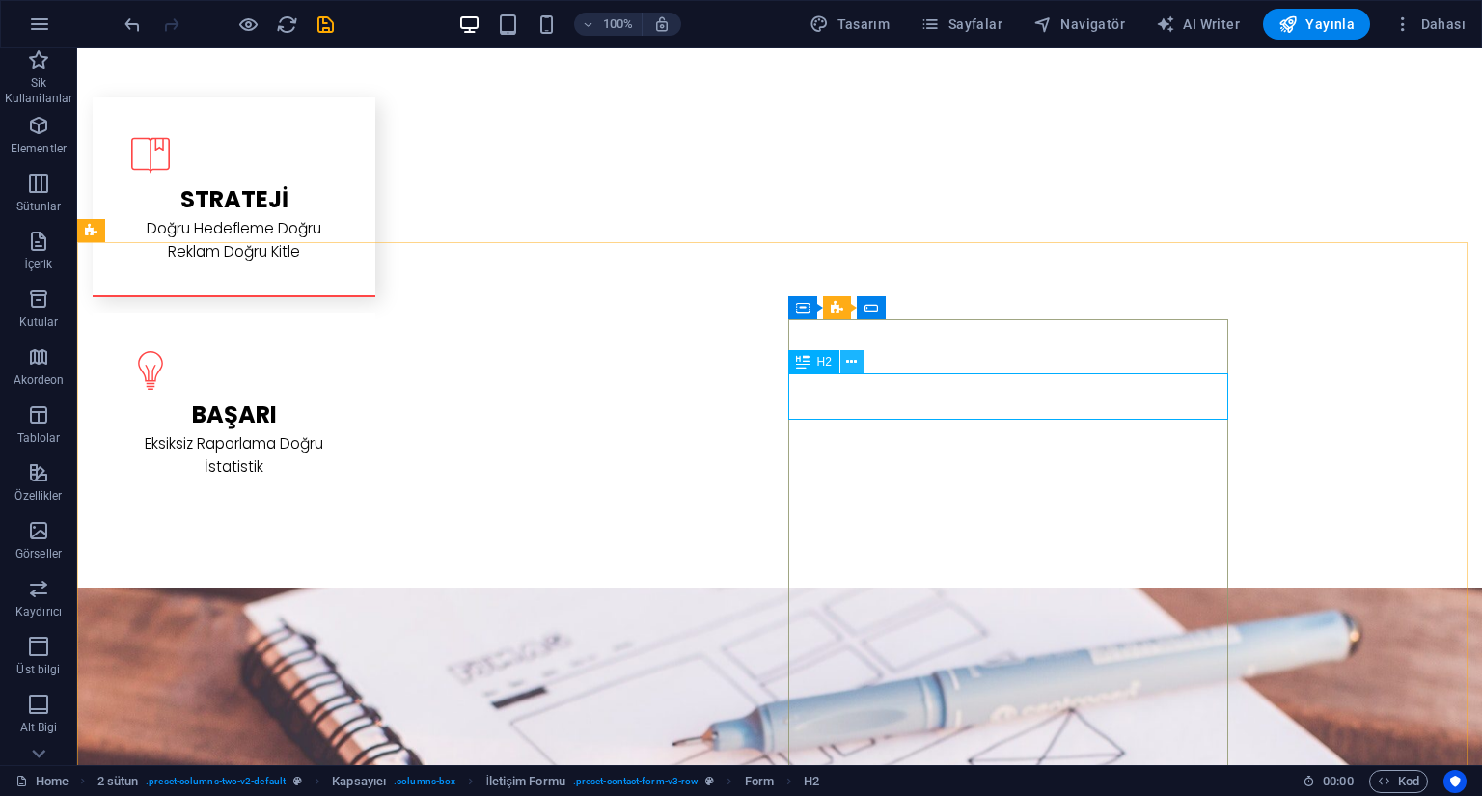
click at [853, 367] on icon at bounding box center [851, 362] width 11 height 20
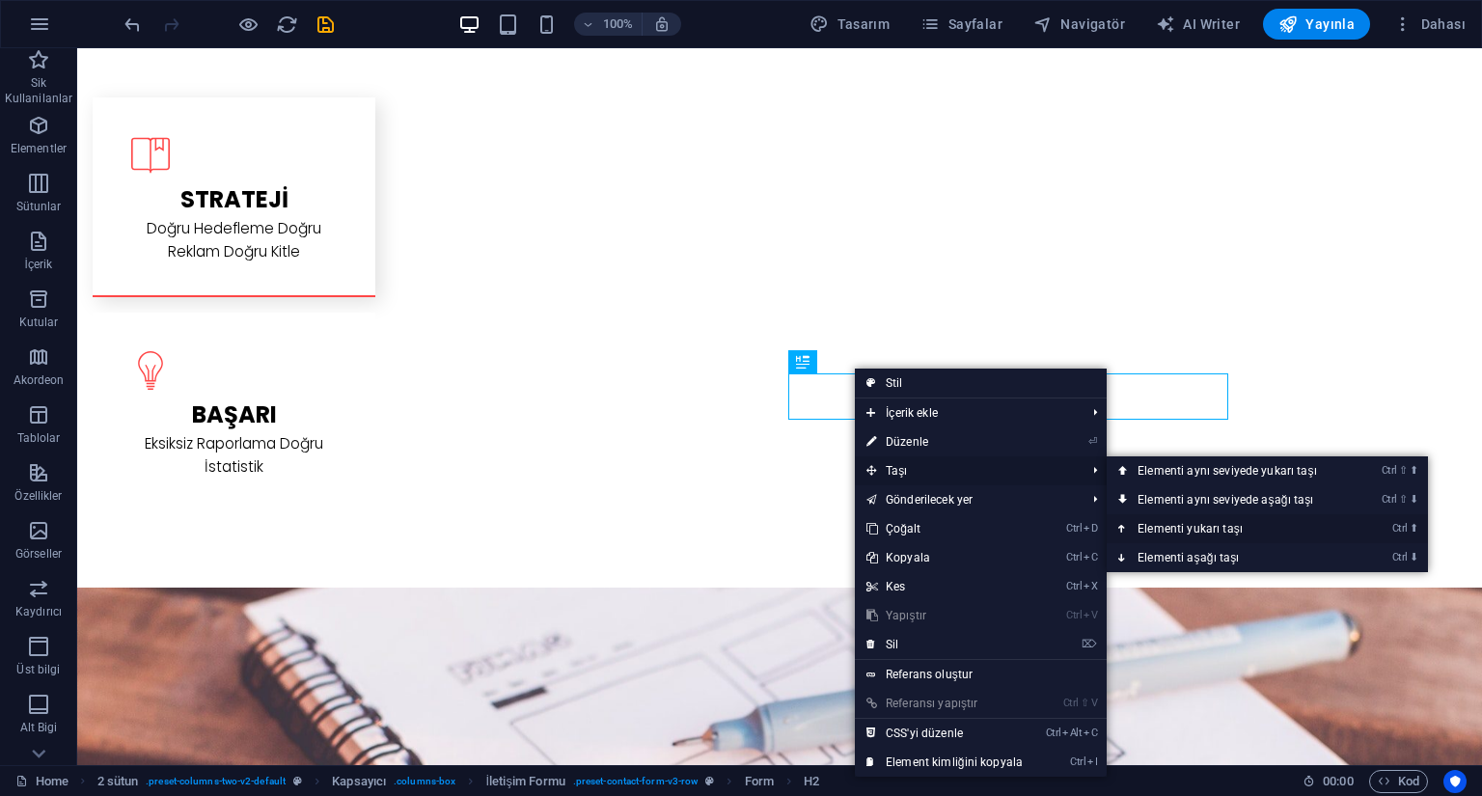
click at [1216, 533] on link "Ctrl ⬆ Elementi yukarı taşı" at bounding box center [1231, 528] width 249 height 29
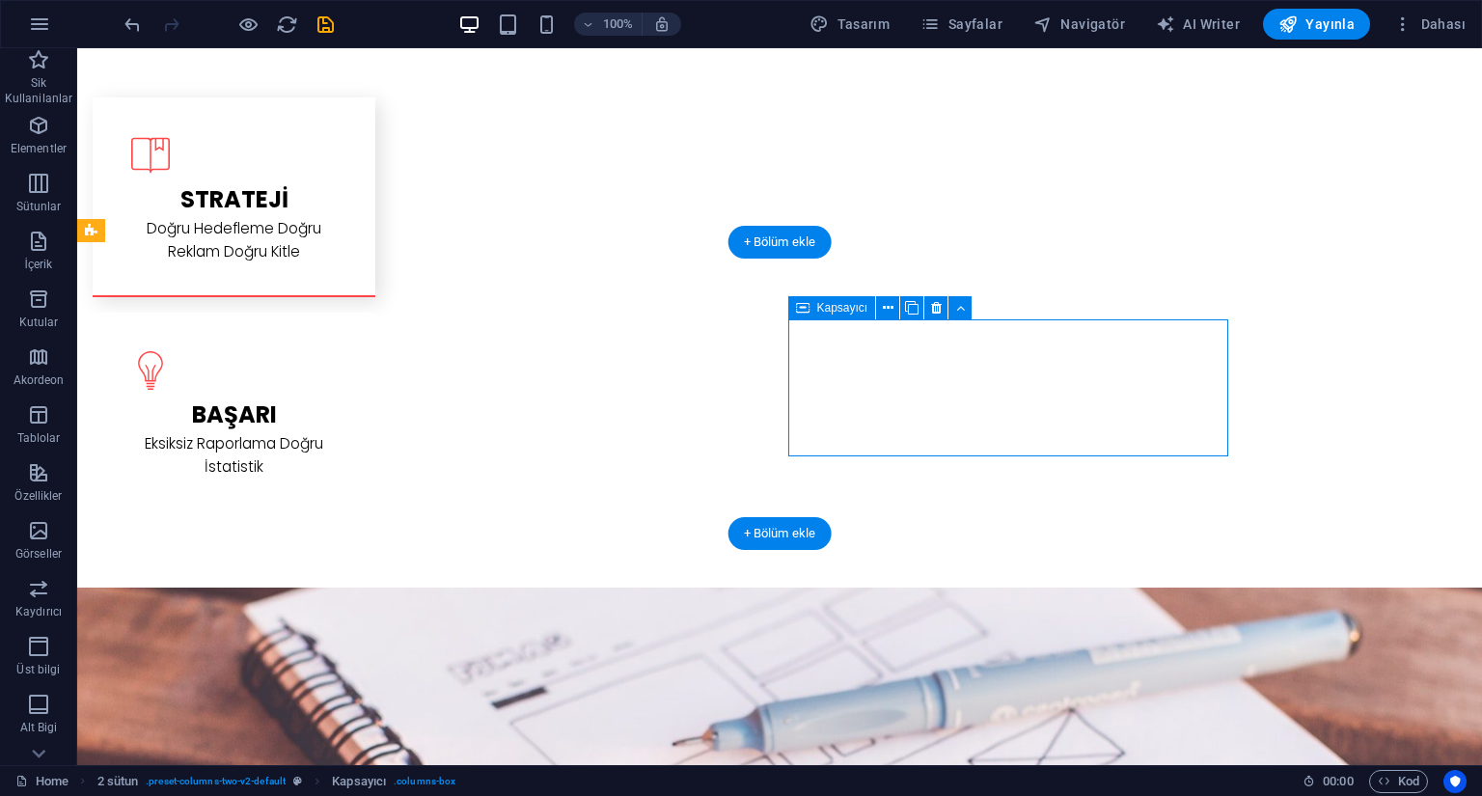
click at [790, 247] on div "+ Bölüm ekle" at bounding box center [780, 242] width 103 height 33
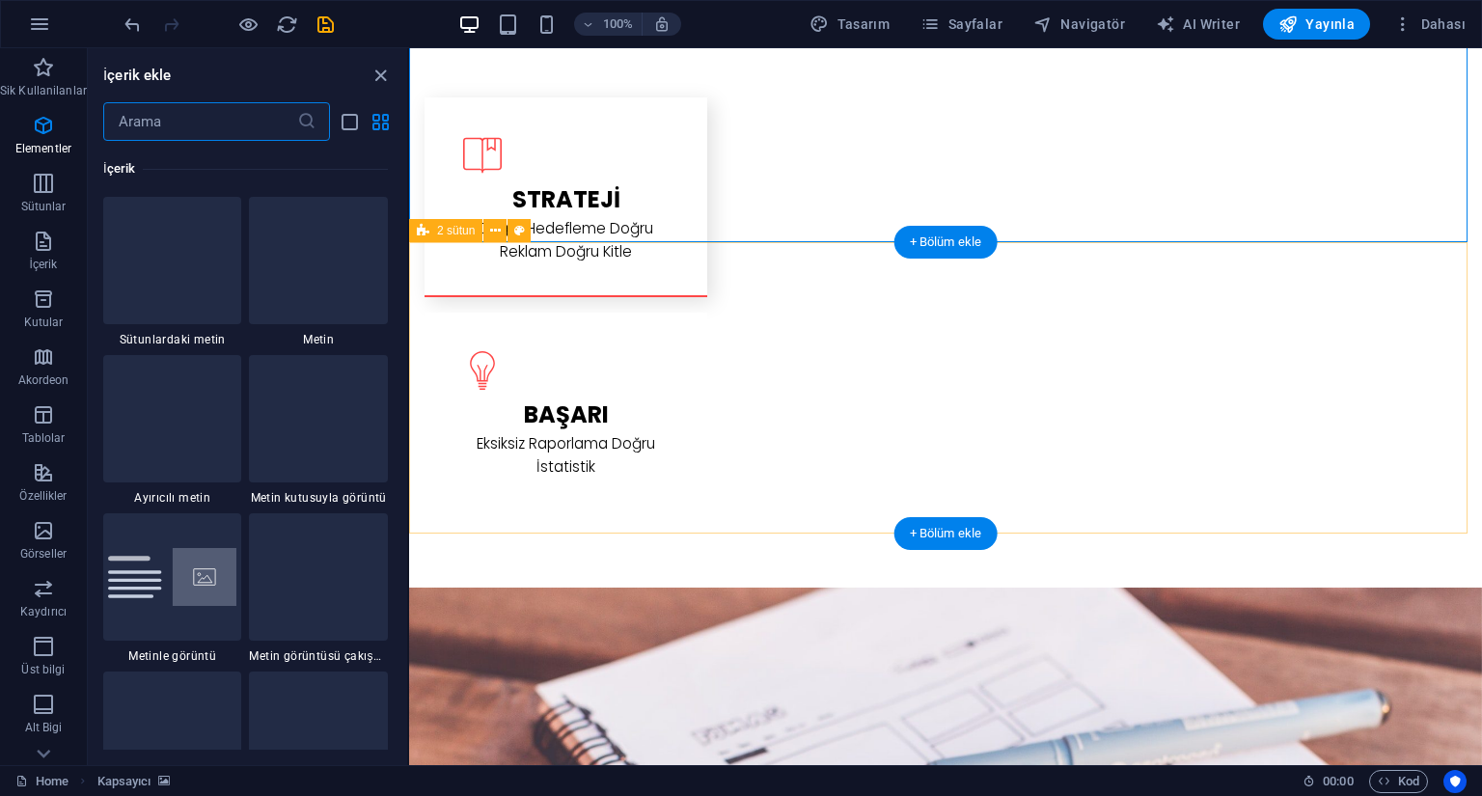
scroll to position [3377, 0]
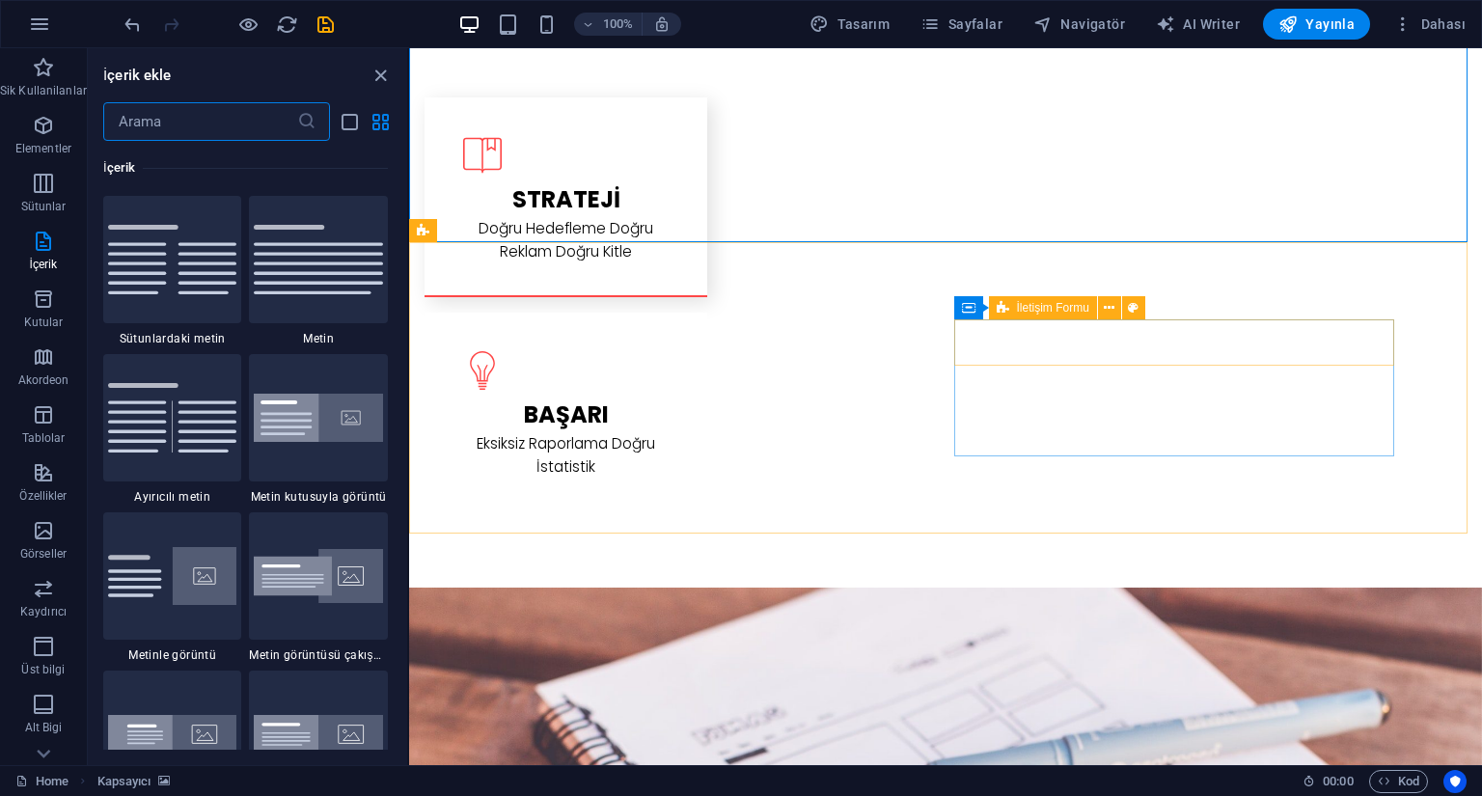
click at [1039, 313] on span "İletişim Formu" at bounding box center [1053, 308] width 72 height 12
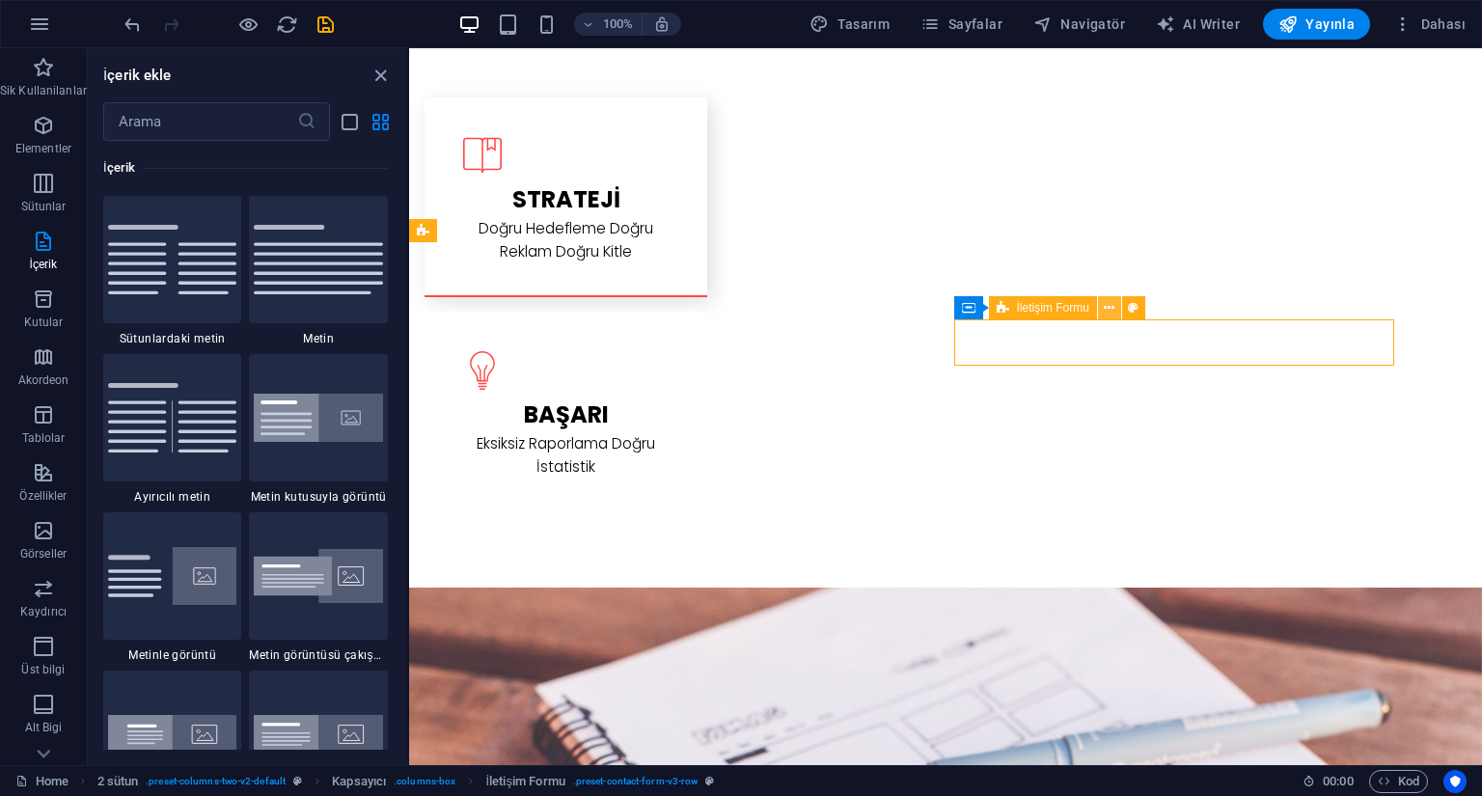
click at [1104, 309] on icon at bounding box center [1109, 308] width 11 height 20
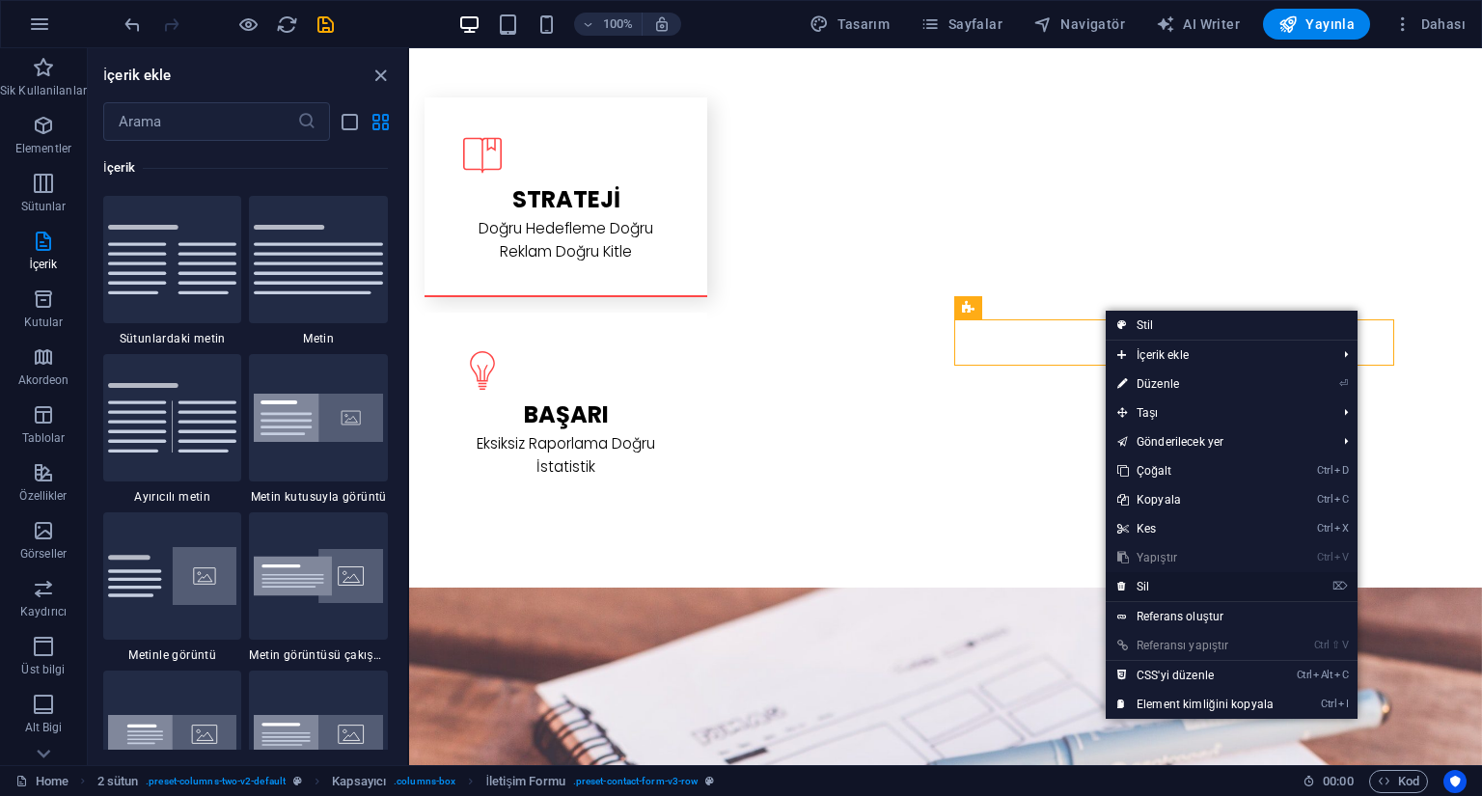
click at [1153, 588] on link "⌦ Sil" at bounding box center [1196, 586] width 180 height 29
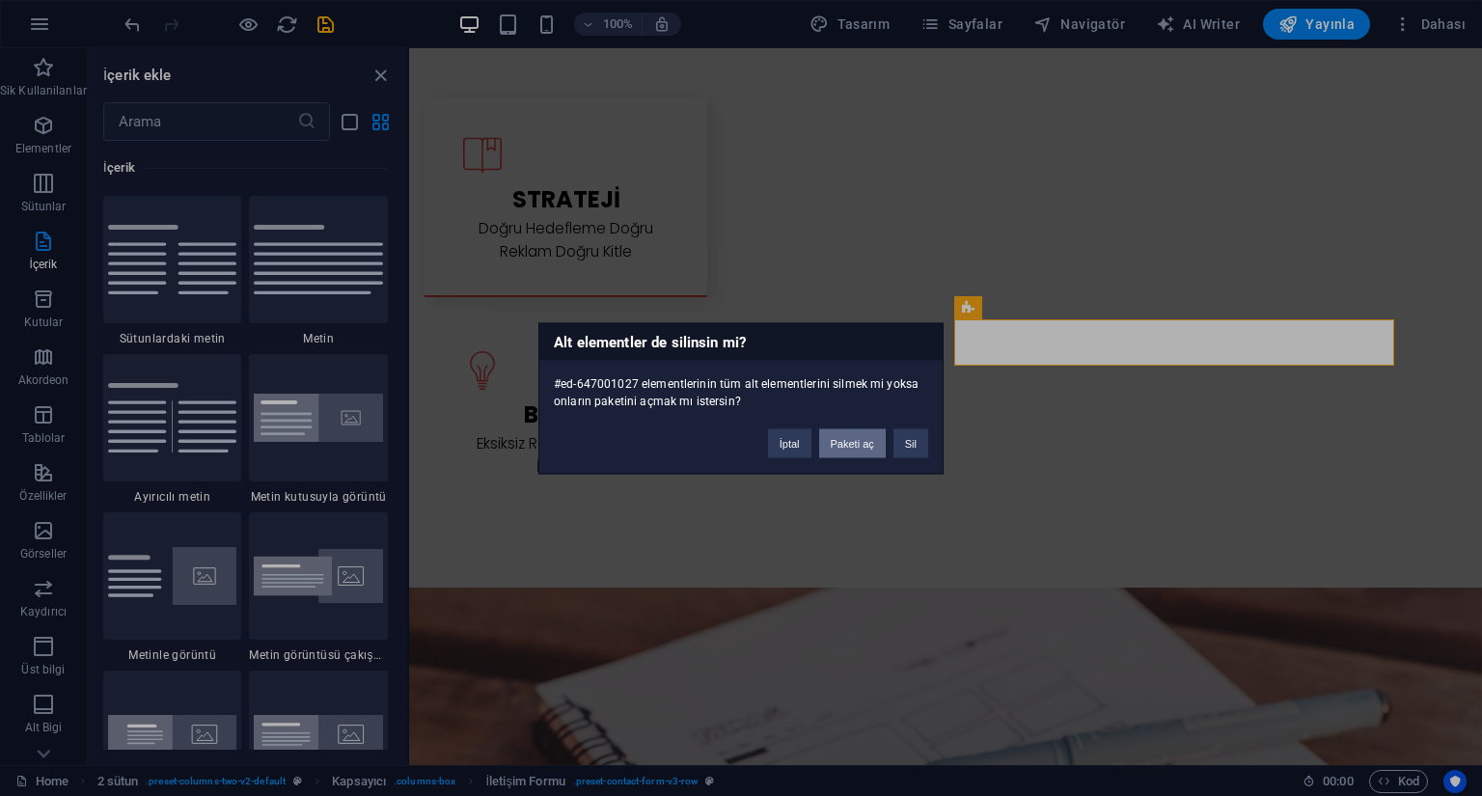
click at [868, 449] on button "Paketi aç" at bounding box center [852, 442] width 67 height 29
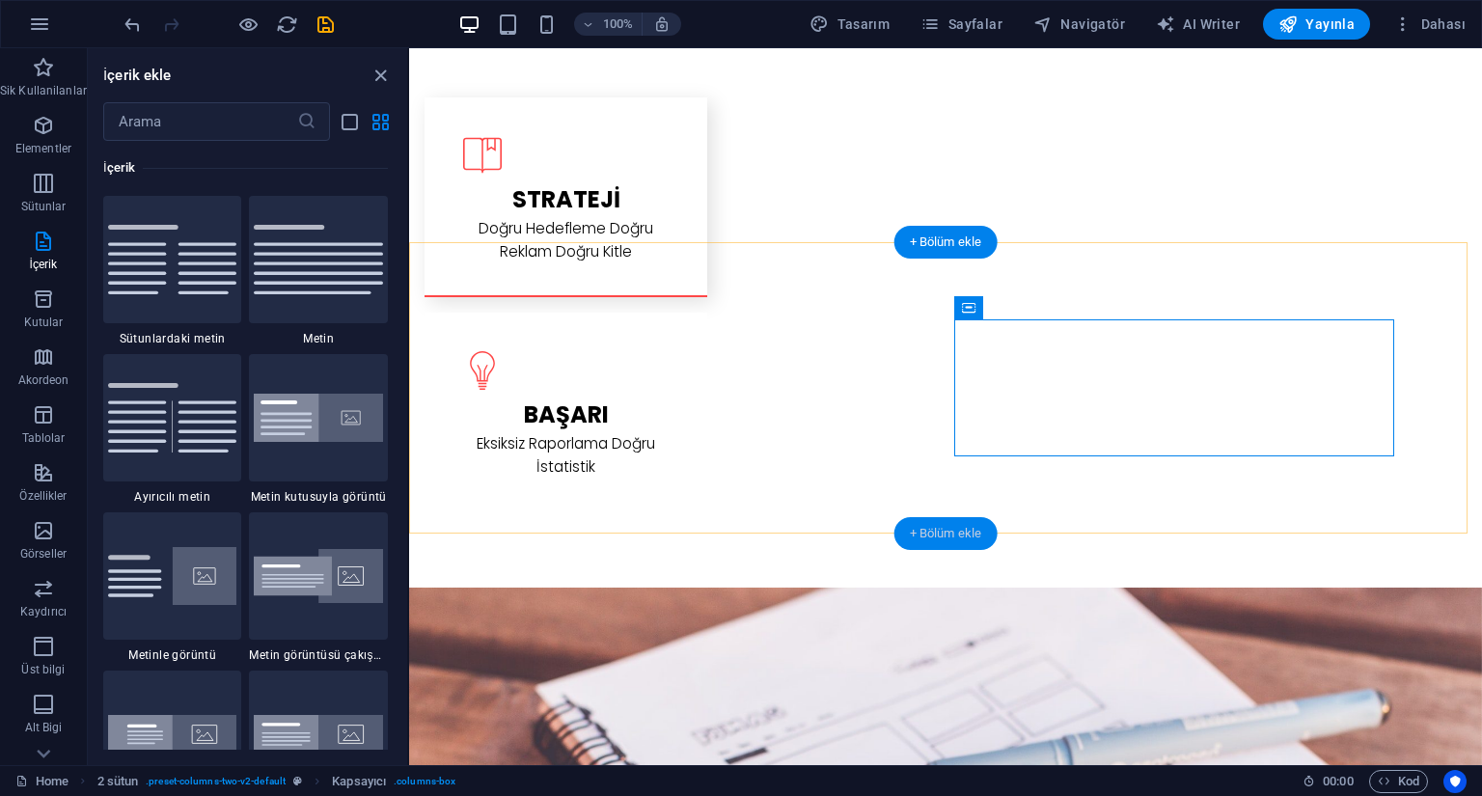
click at [960, 531] on div "+ Bölüm ekle" at bounding box center [946, 533] width 103 height 33
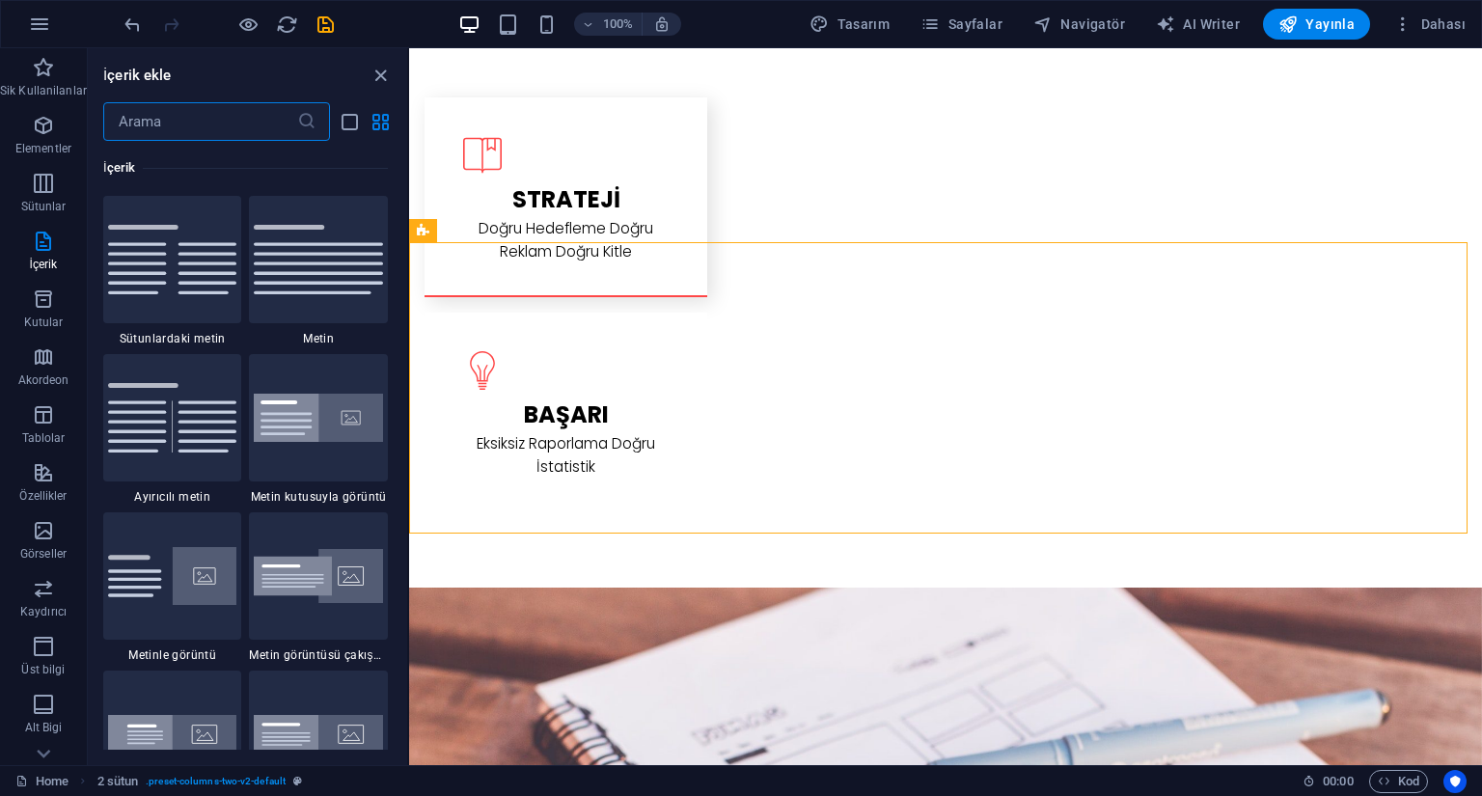
click at [241, 122] on input "text" at bounding box center [200, 121] width 194 height 39
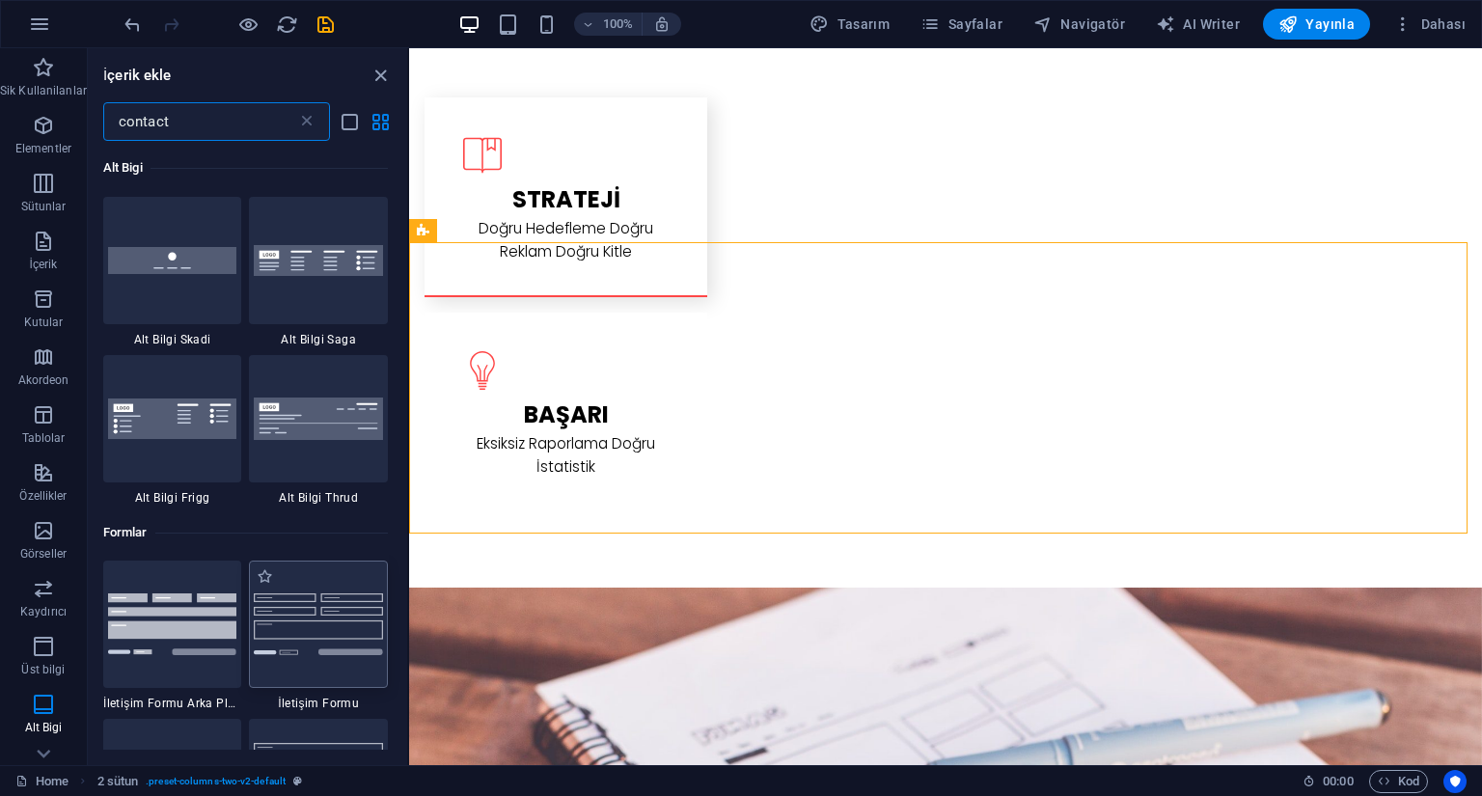
scroll to position [947, 0]
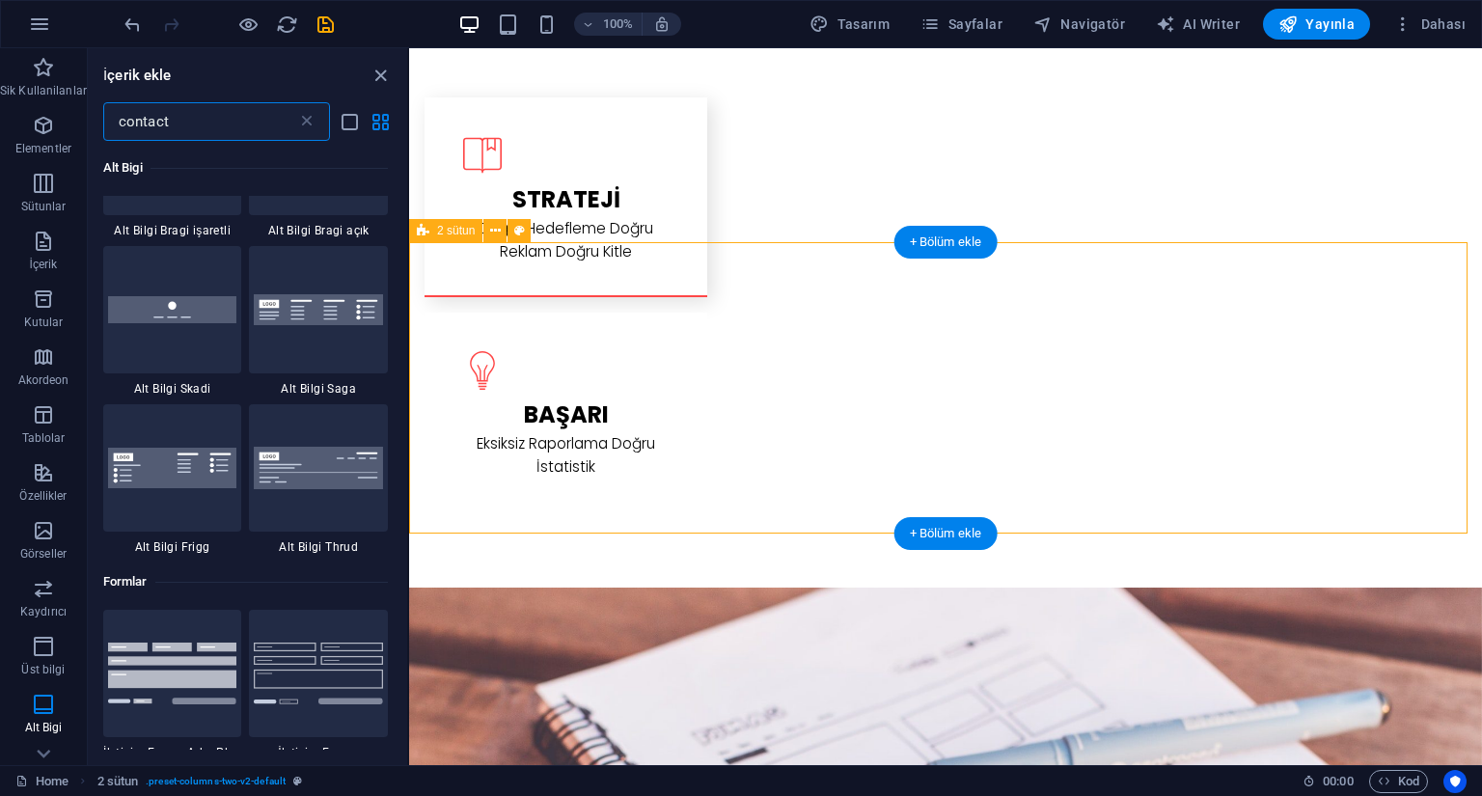
type input "contact"
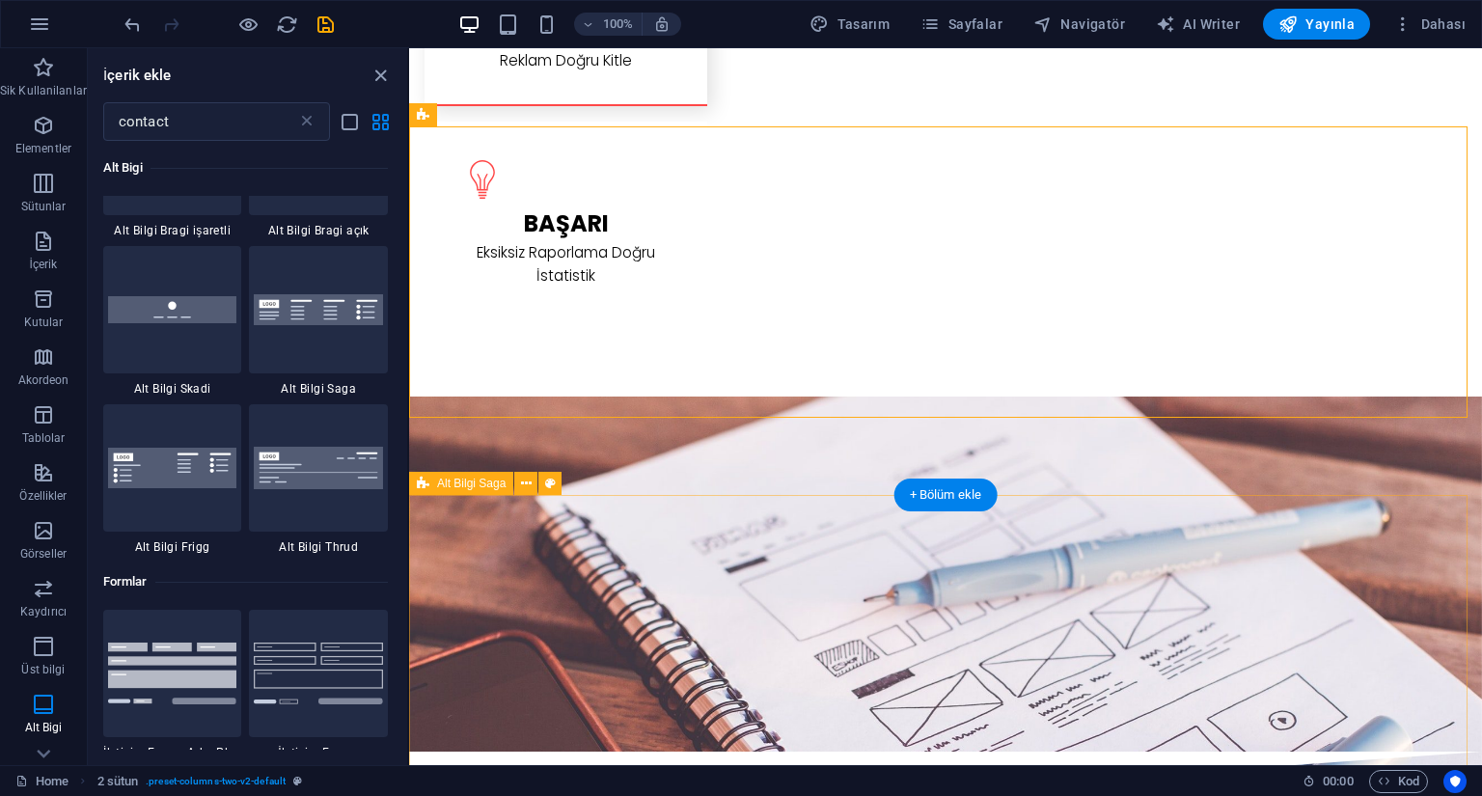
scroll to position [2967, 0]
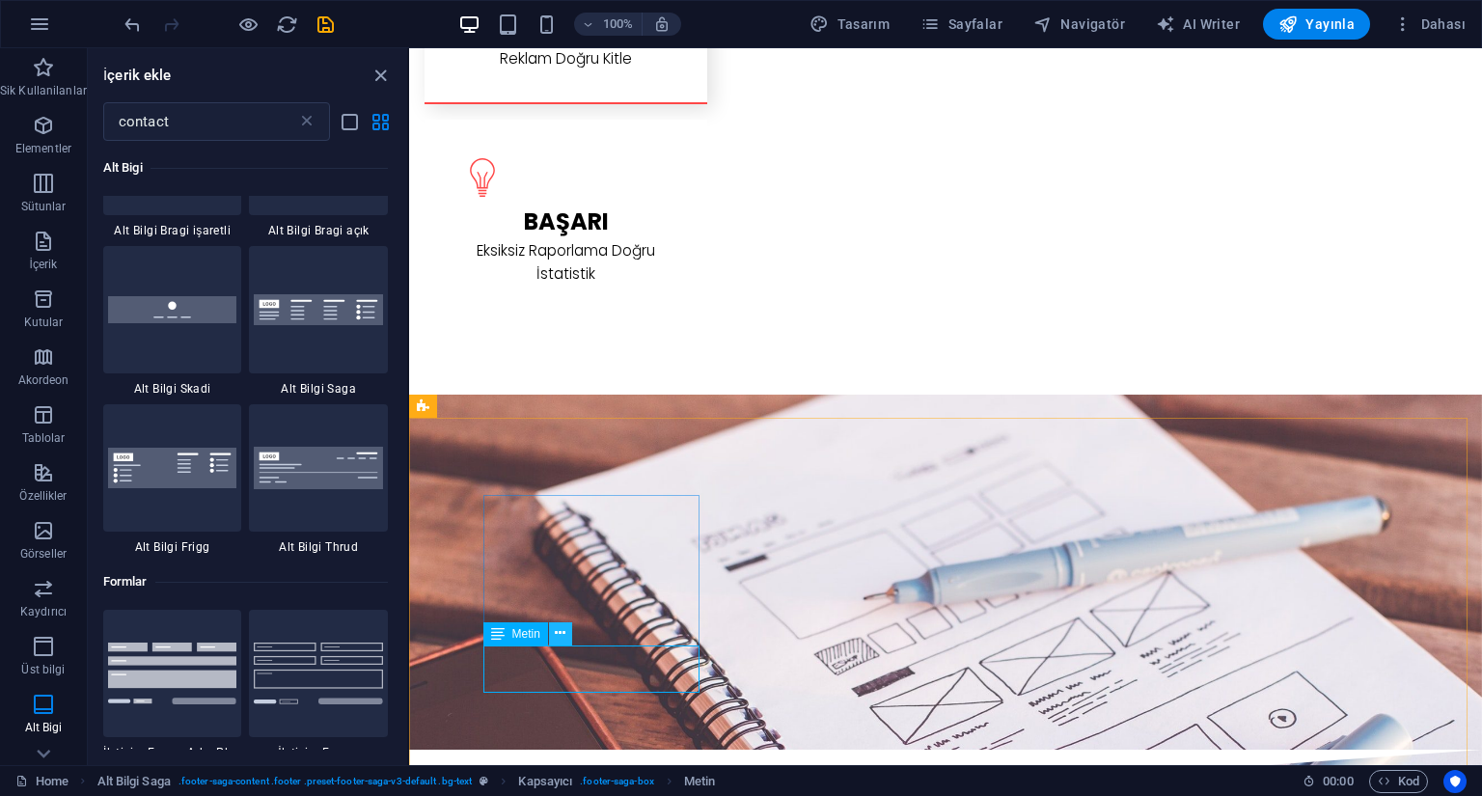
click at [567, 637] on button at bounding box center [560, 633] width 23 height 23
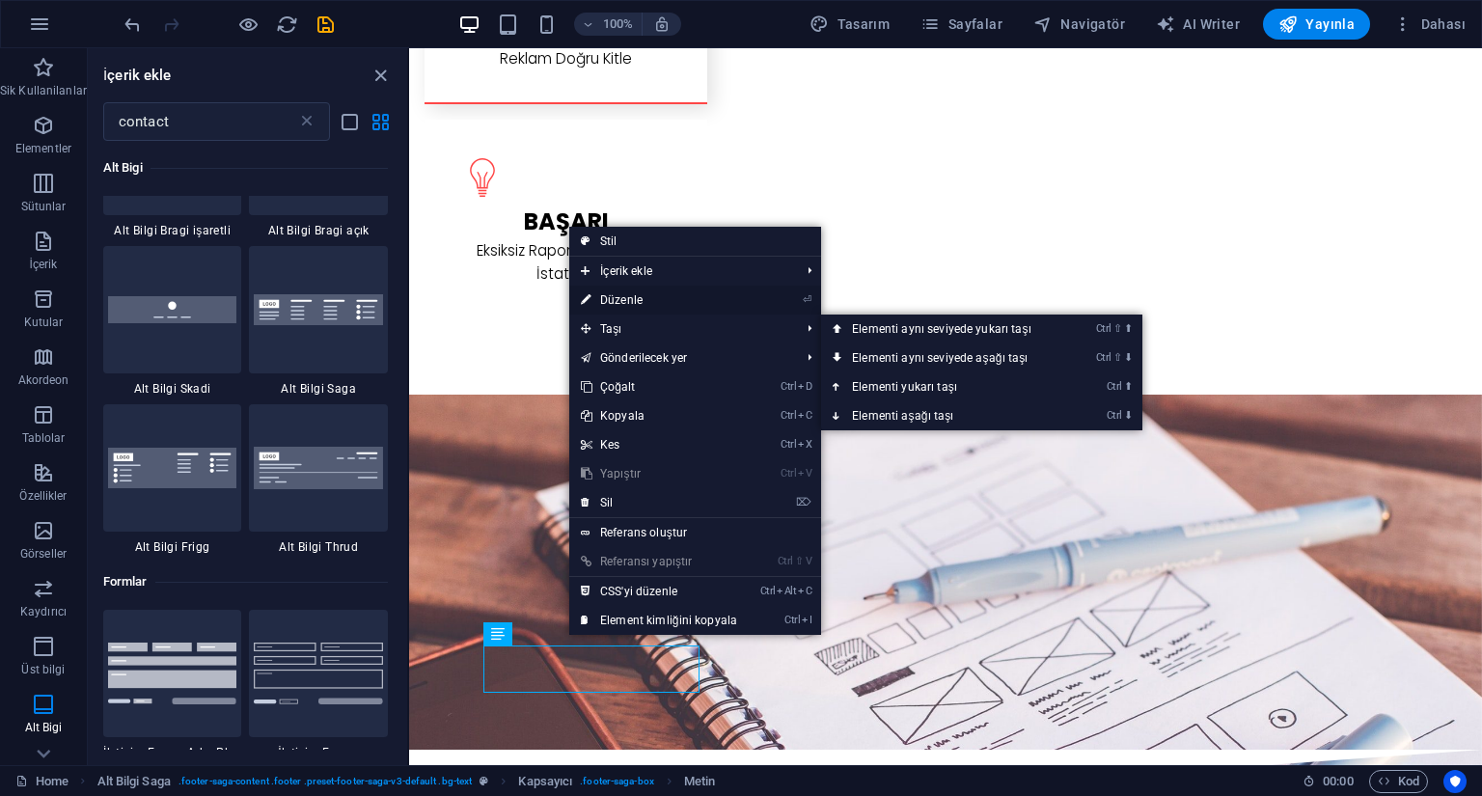
click at [694, 306] on link "⏎ Düzenle" at bounding box center [659, 300] width 180 height 29
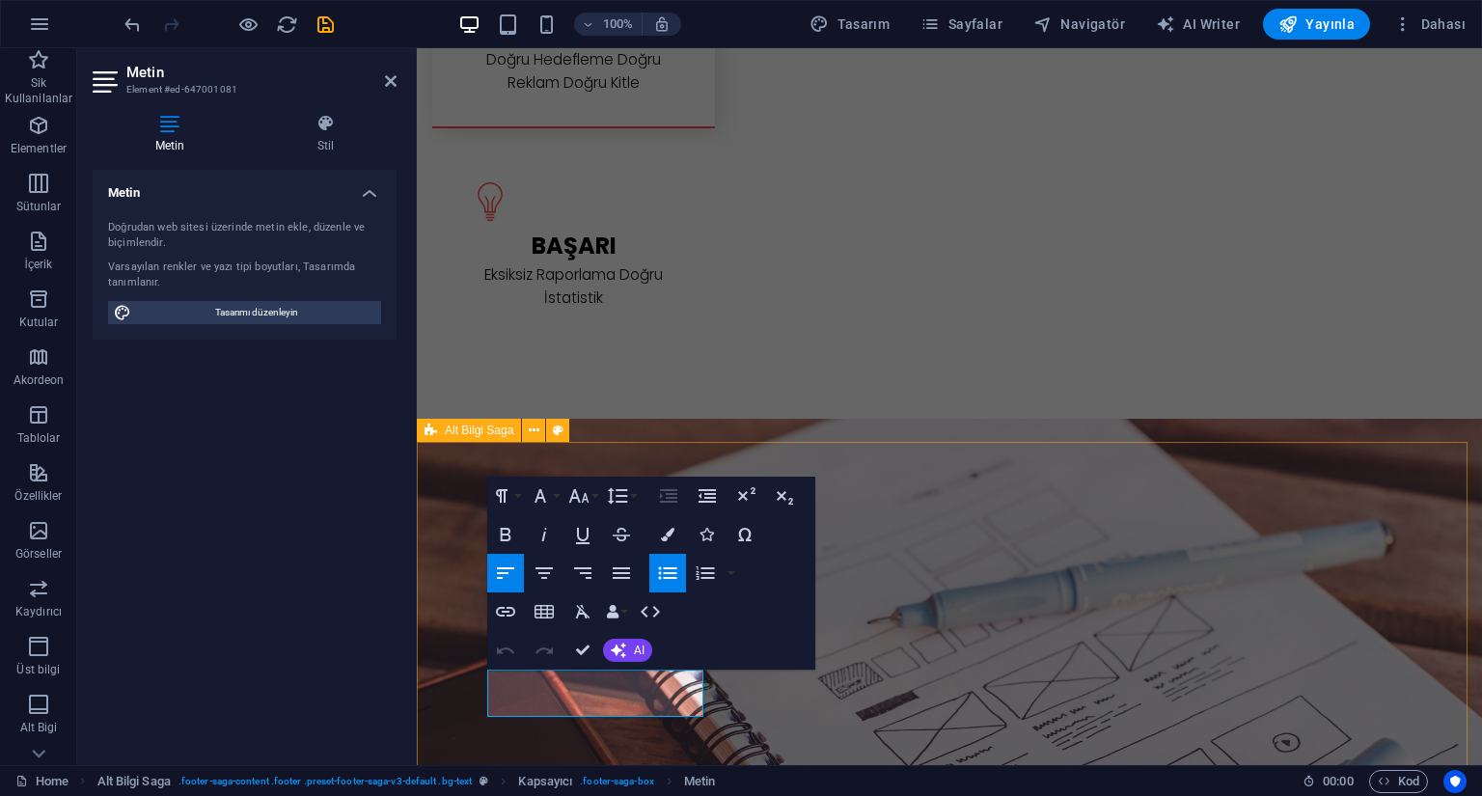
drag, startPoint x: 590, startPoint y: 683, endPoint x: 443, endPoint y: 683, distance: 146.7
drag, startPoint x: 607, startPoint y: 705, endPoint x: 433, endPoint y: 709, distance: 173.8
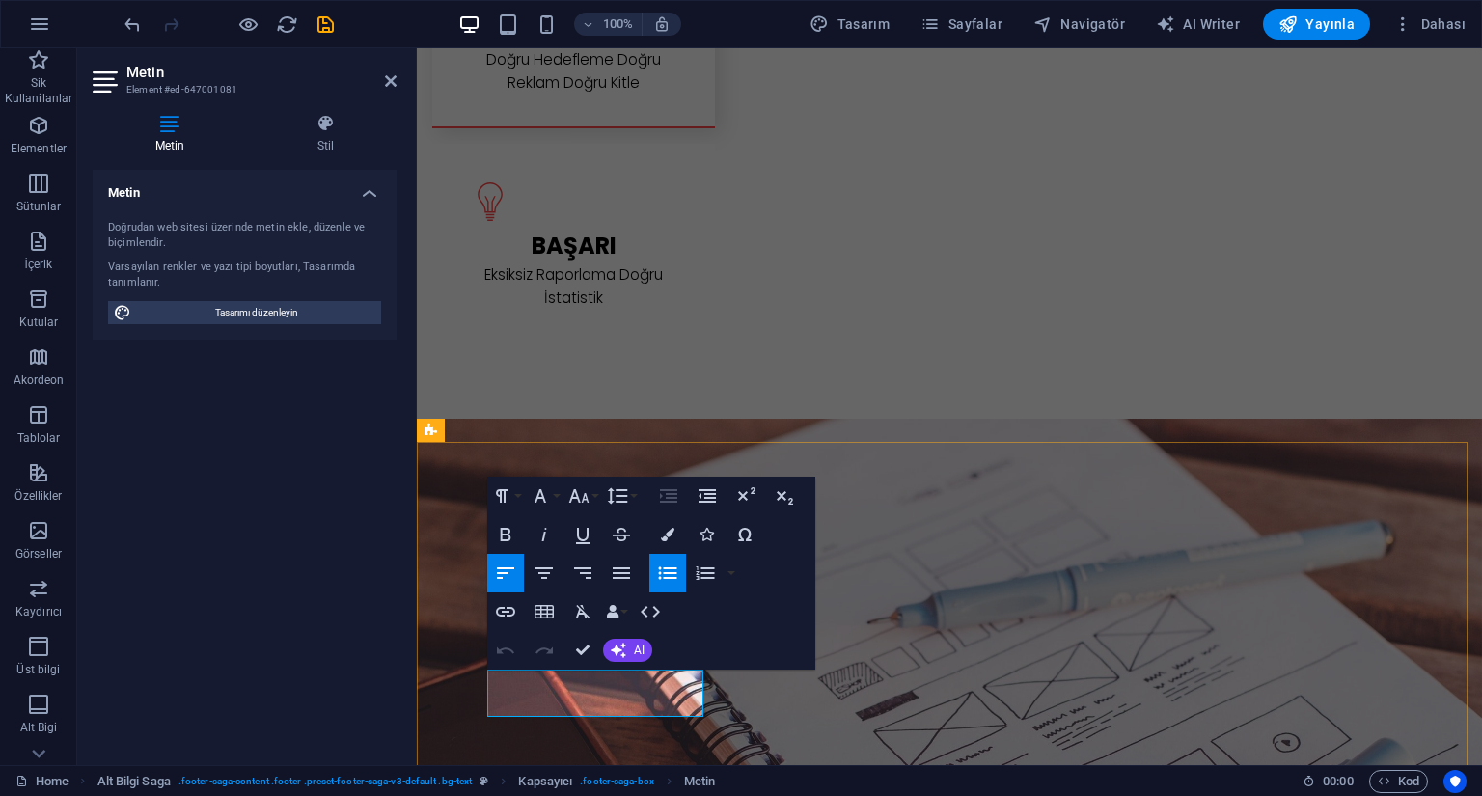
drag, startPoint x: 607, startPoint y: 681, endPoint x: 524, endPoint y: 680, distance: 83.0
copy li "0 552 221 29 35"
click at [507, 609] on icon "button" at bounding box center [505, 611] width 23 height 23
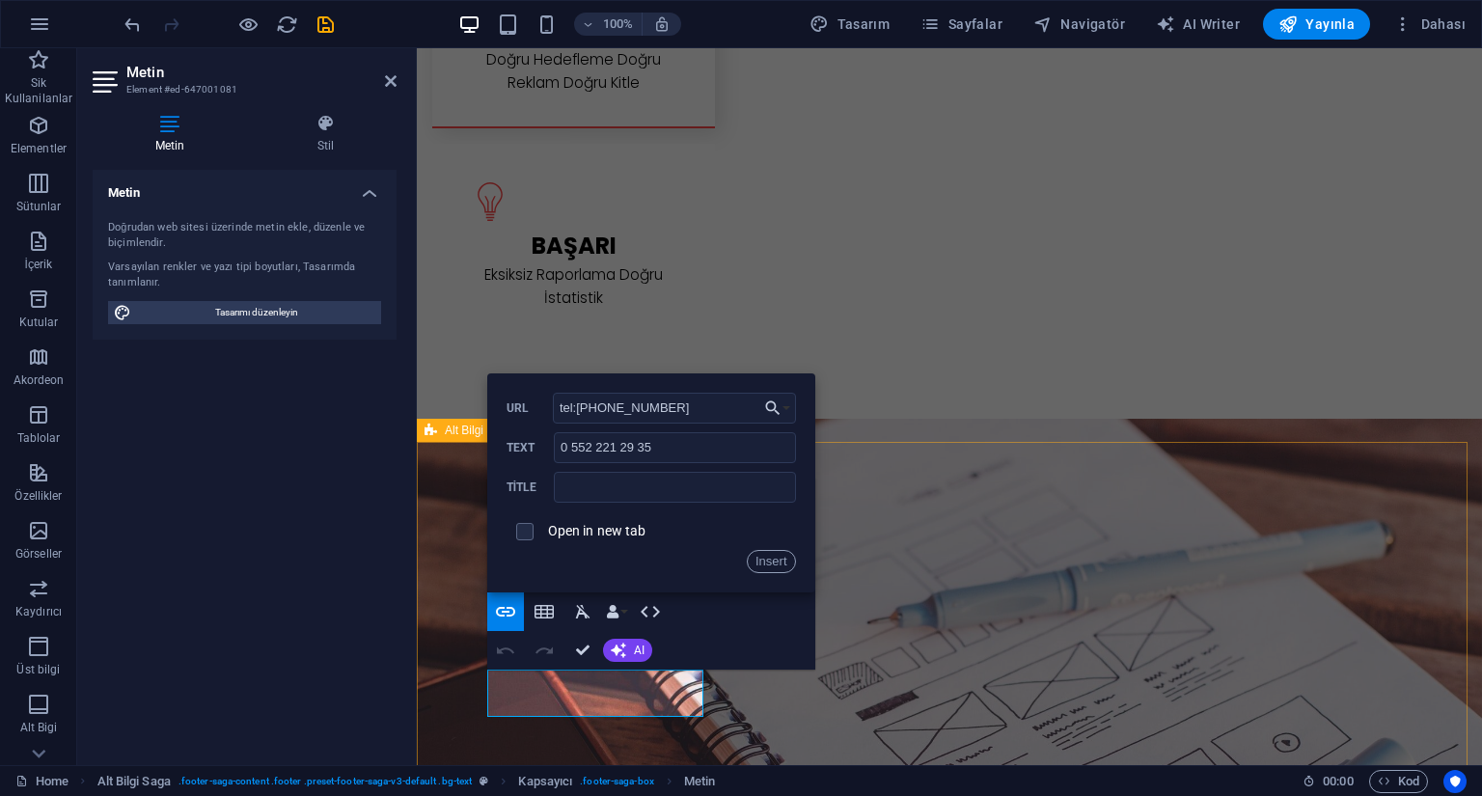
type input "tel:0 552 221 29 35"
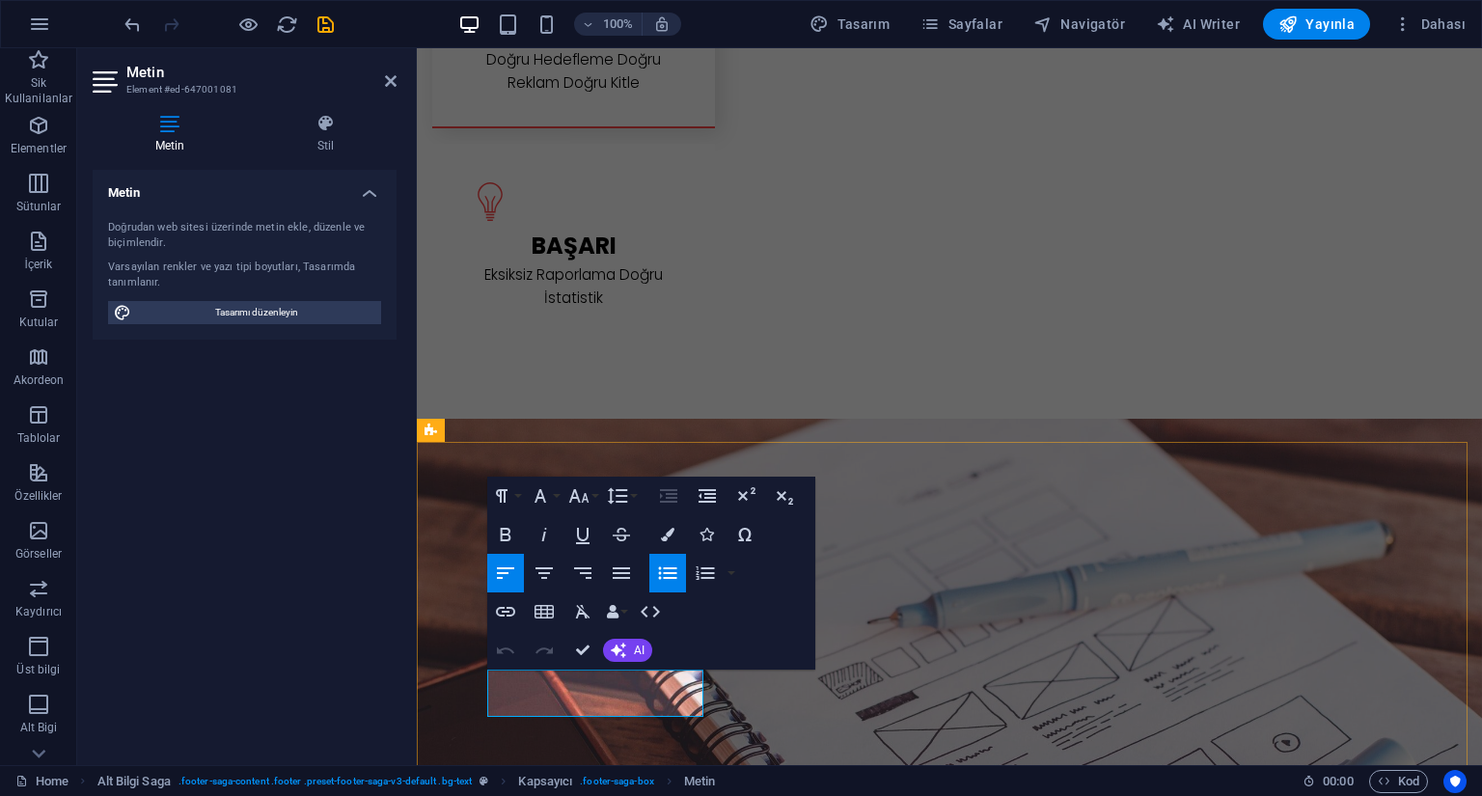
drag, startPoint x: 626, startPoint y: 697, endPoint x: 487, endPoint y: 704, distance: 139.1
copy li "[EMAIL_ADDRESS][DOMAIN_NAME]"
click at [517, 607] on button "Insert Link" at bounding box center [505, 612] width 37 height 39
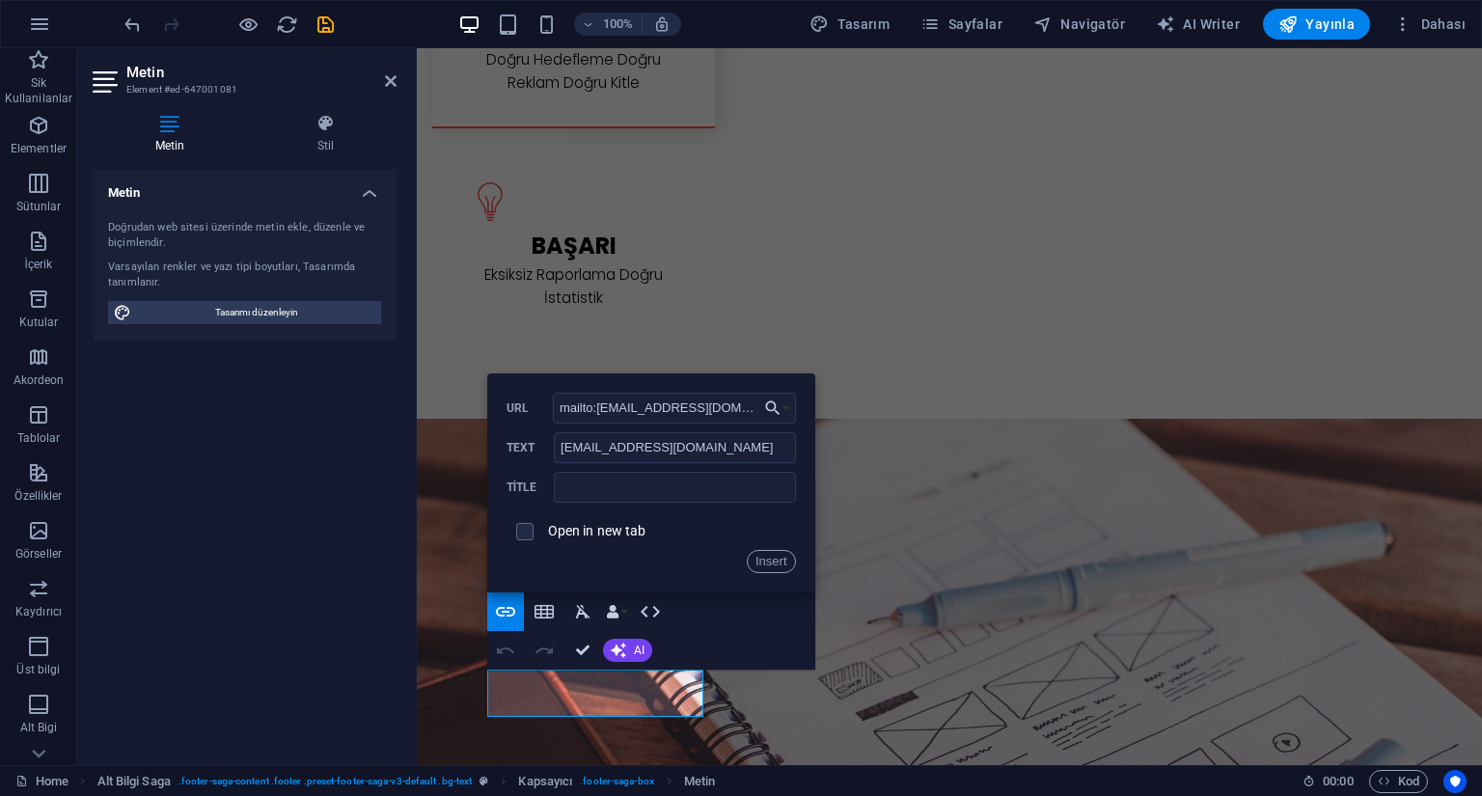
type input "mailto:info@btypro.com"
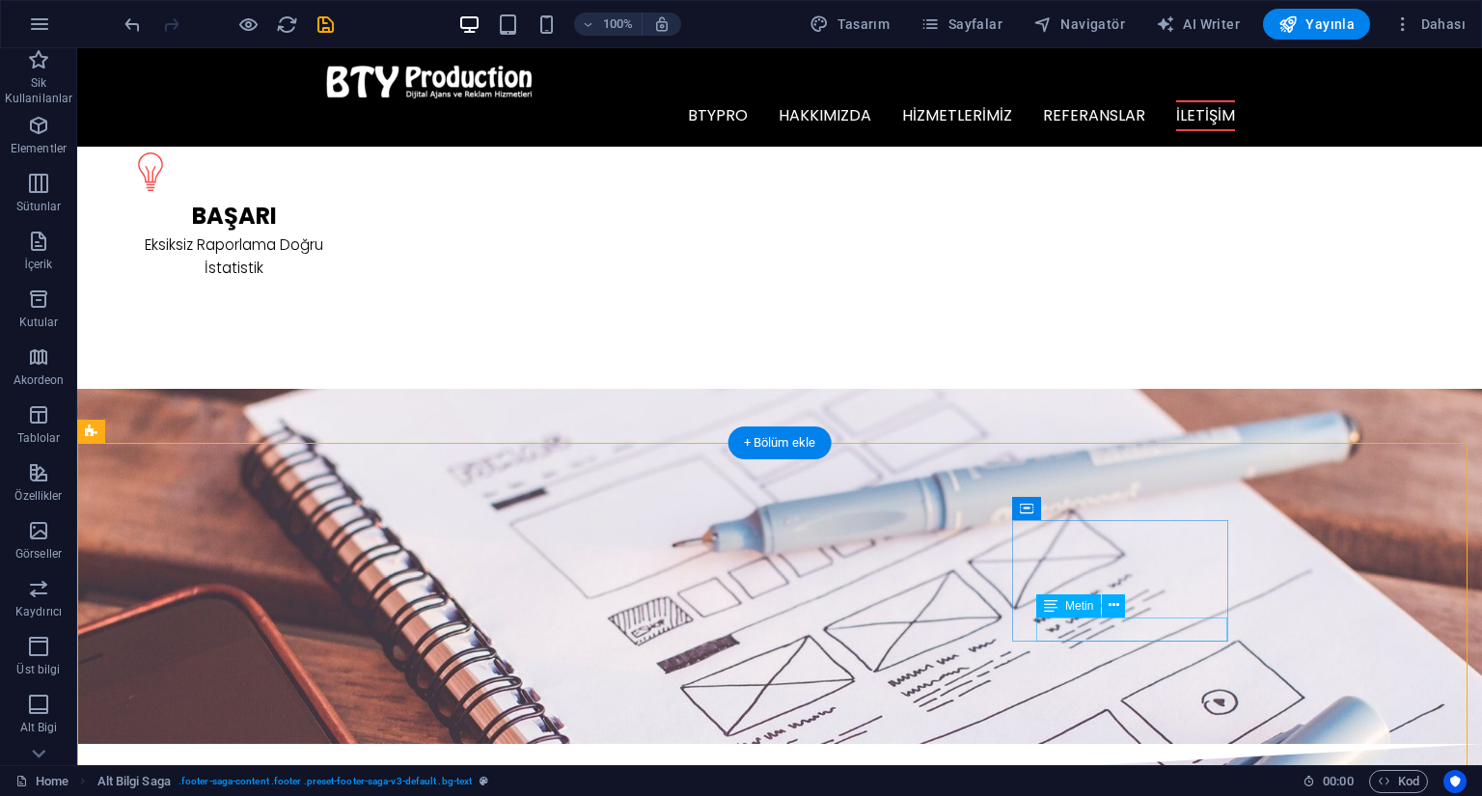
scroll to position [2749, 0]
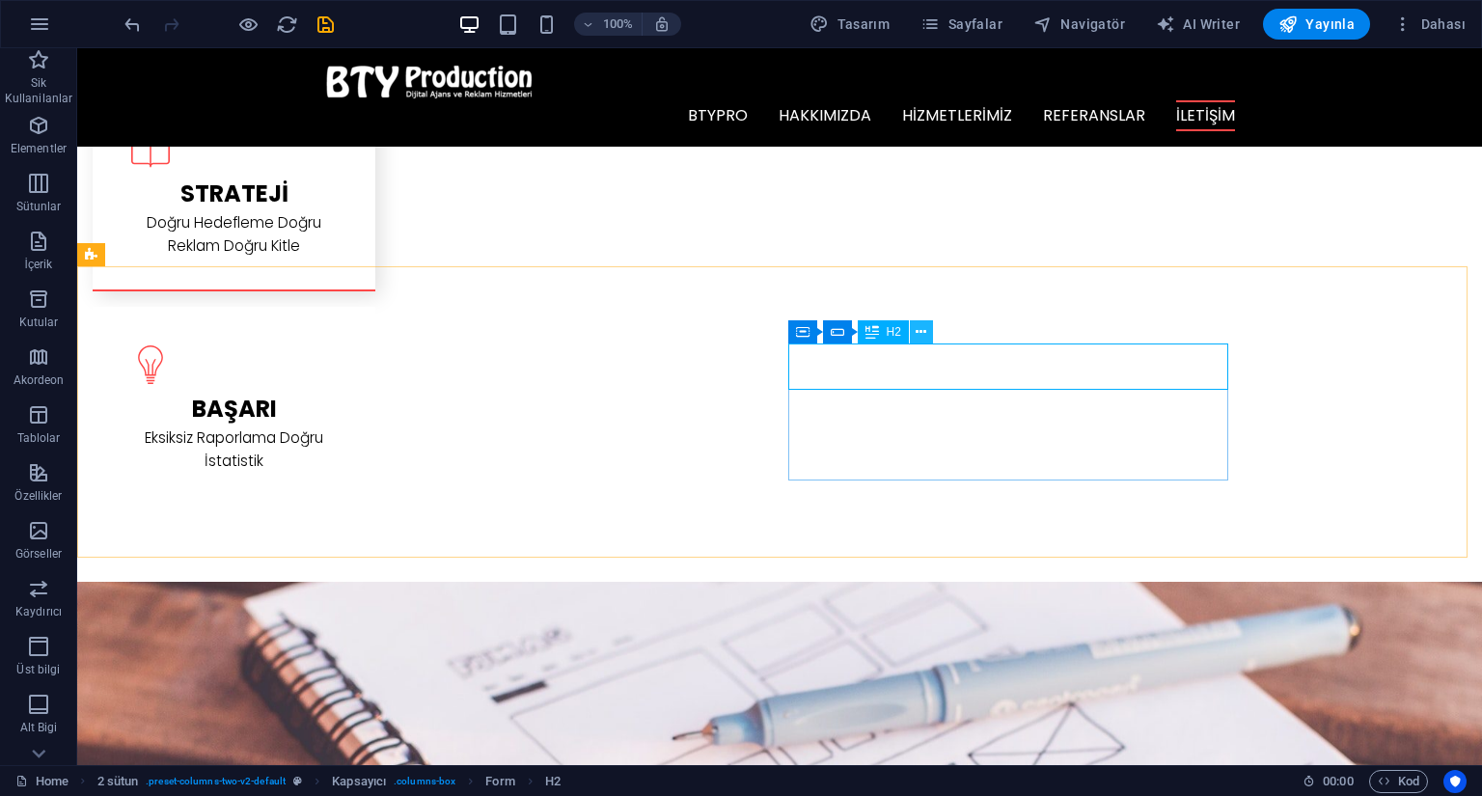
click at [926, 340] on icon at bounding box center [921, 332] width 11 height 20
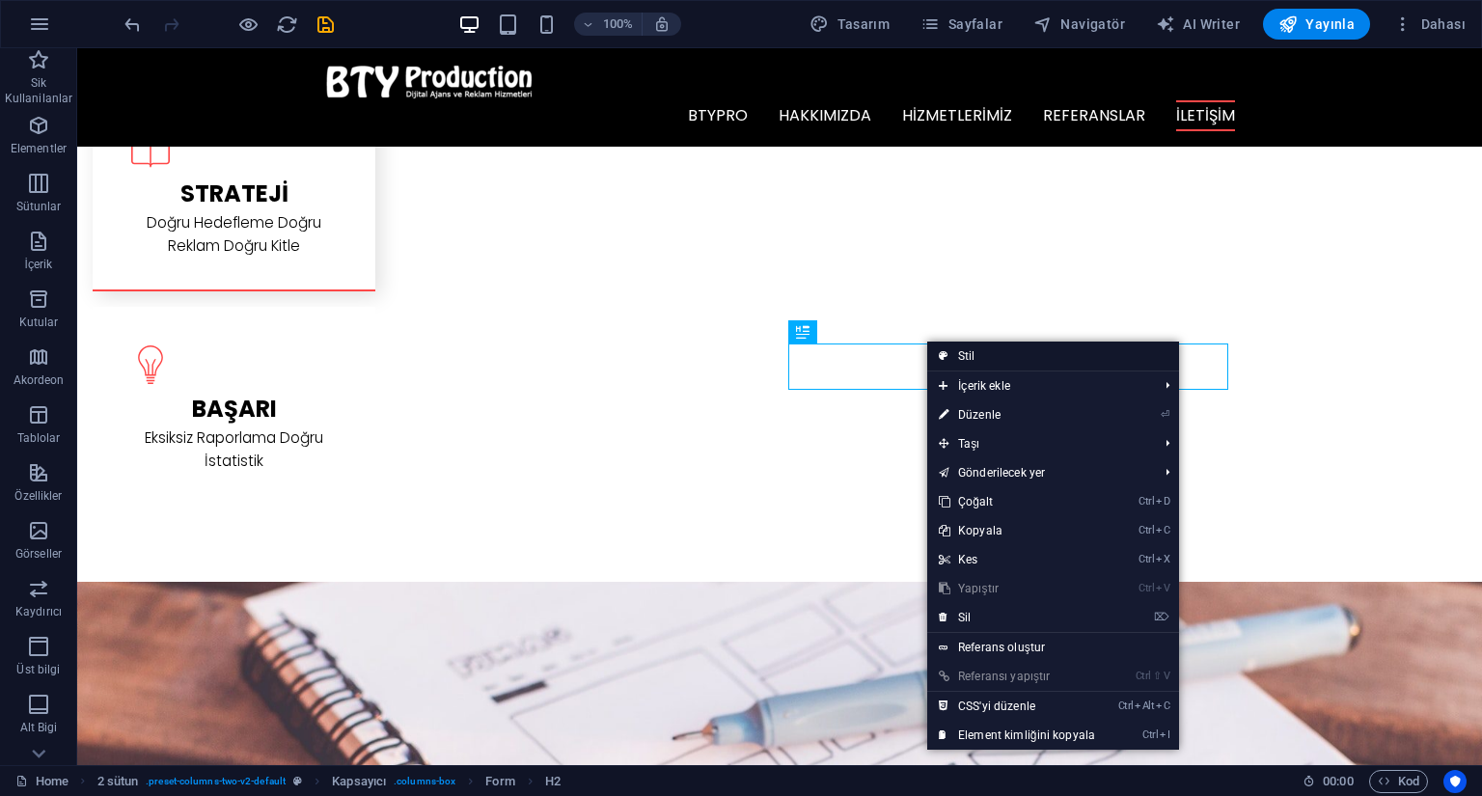
click at [975, 356] on link "Stil" at bounding box center [1053, 356] width 252 height 29
select select "rem"
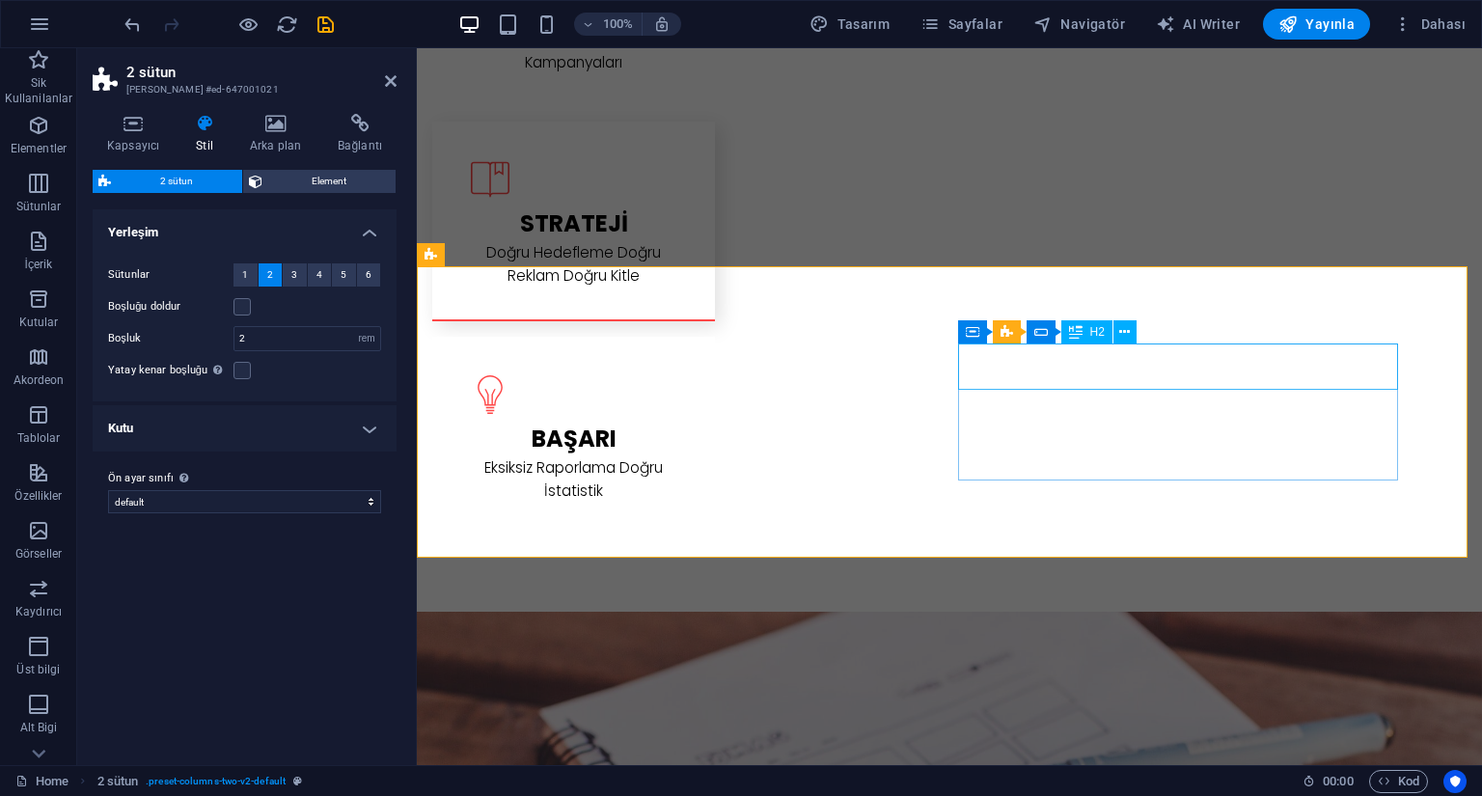
click at [1124, 332] on icon at bounding box center [1124, 332] width 11 height 20
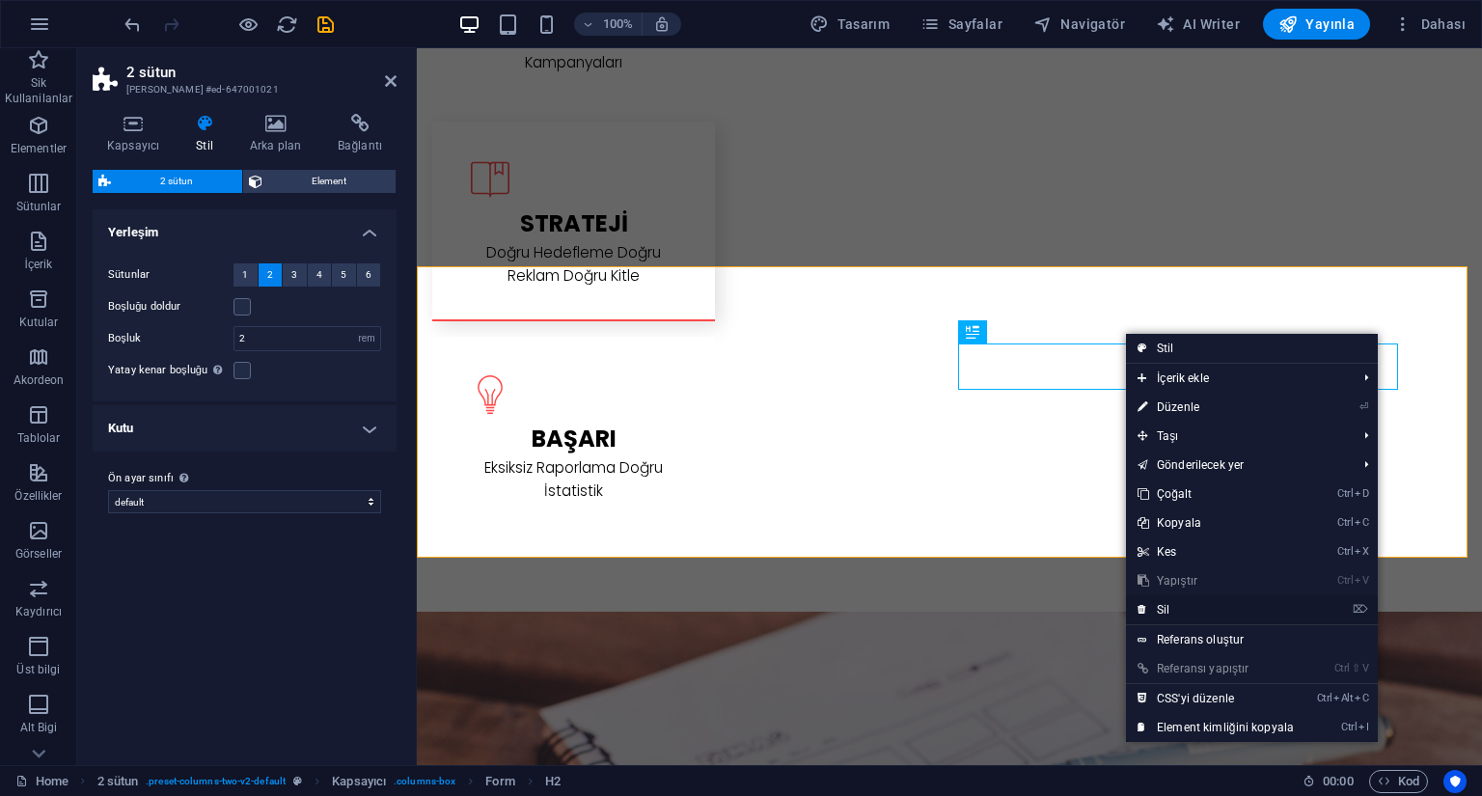
click at [1172, 606] on link "⌦ Sil" at bounding box center [1216, 609] width 180 height 29
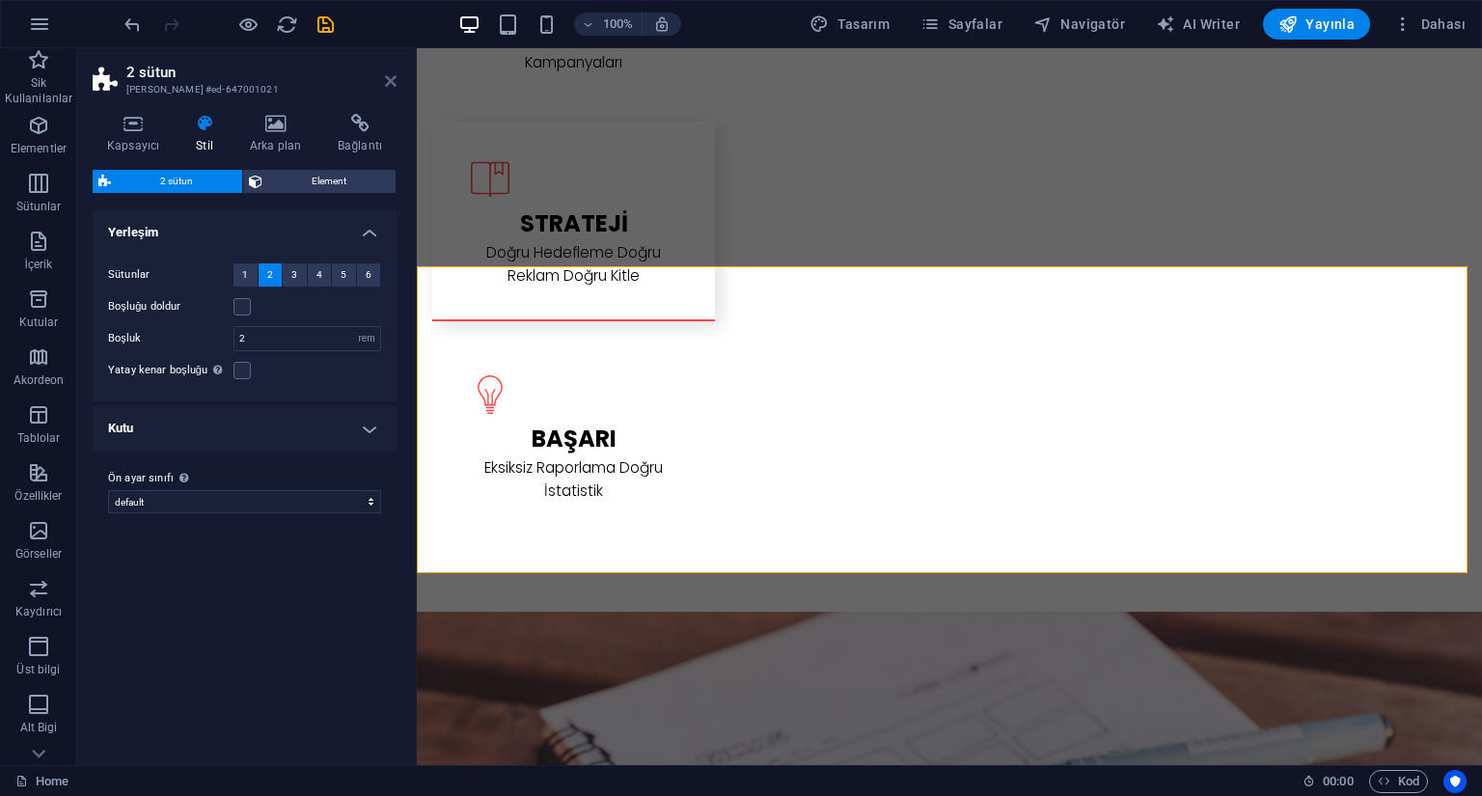
drag, startPoint x: 388, startPoint y: 78, endPoint x: 319, endPoint y: 41, distance: 78.2
click at [388, 78] on icon at bounding box center [391, 80] width 12 height 15
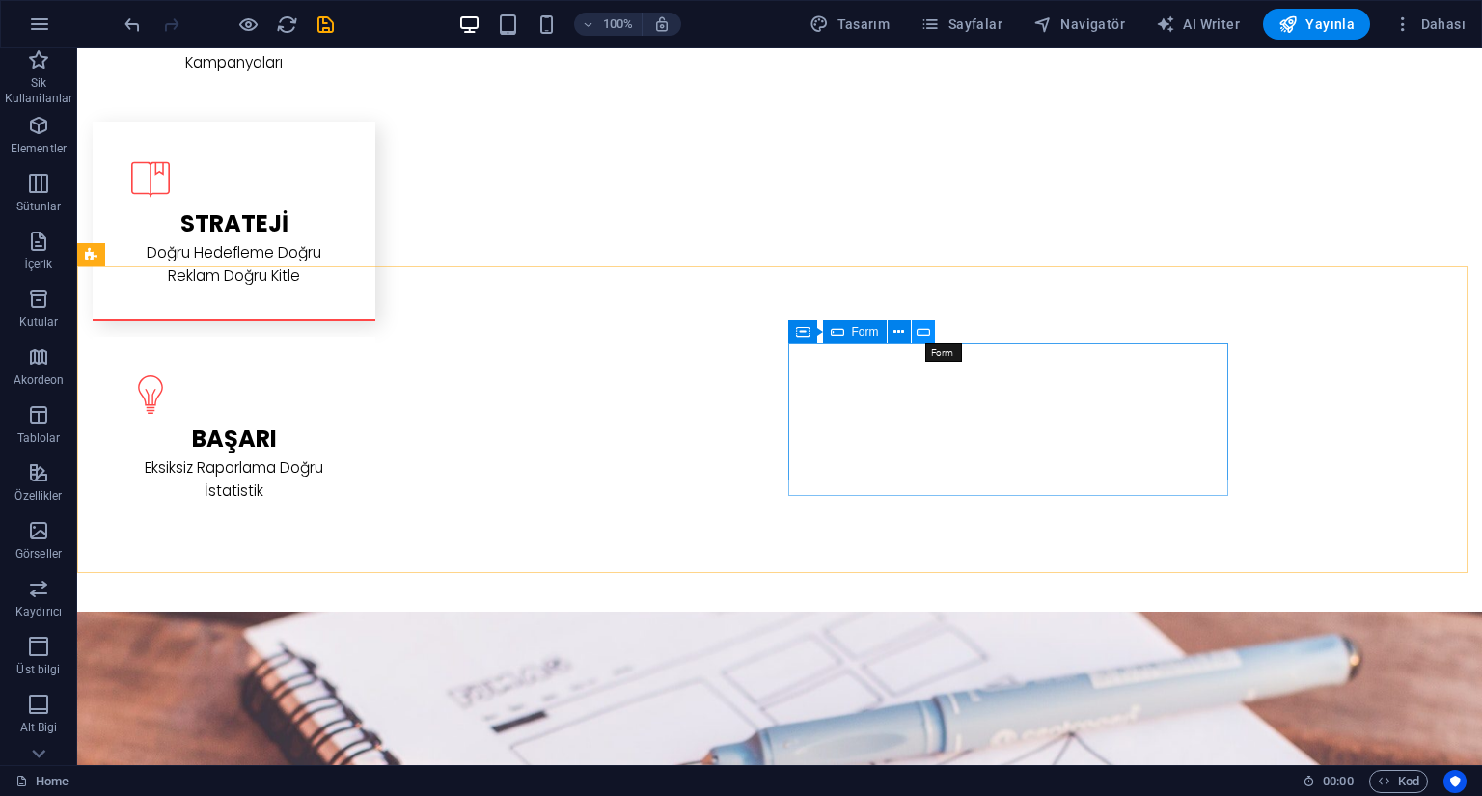
click at [921, 333] on icon at bounding box center [924, 332] width 14 height 20
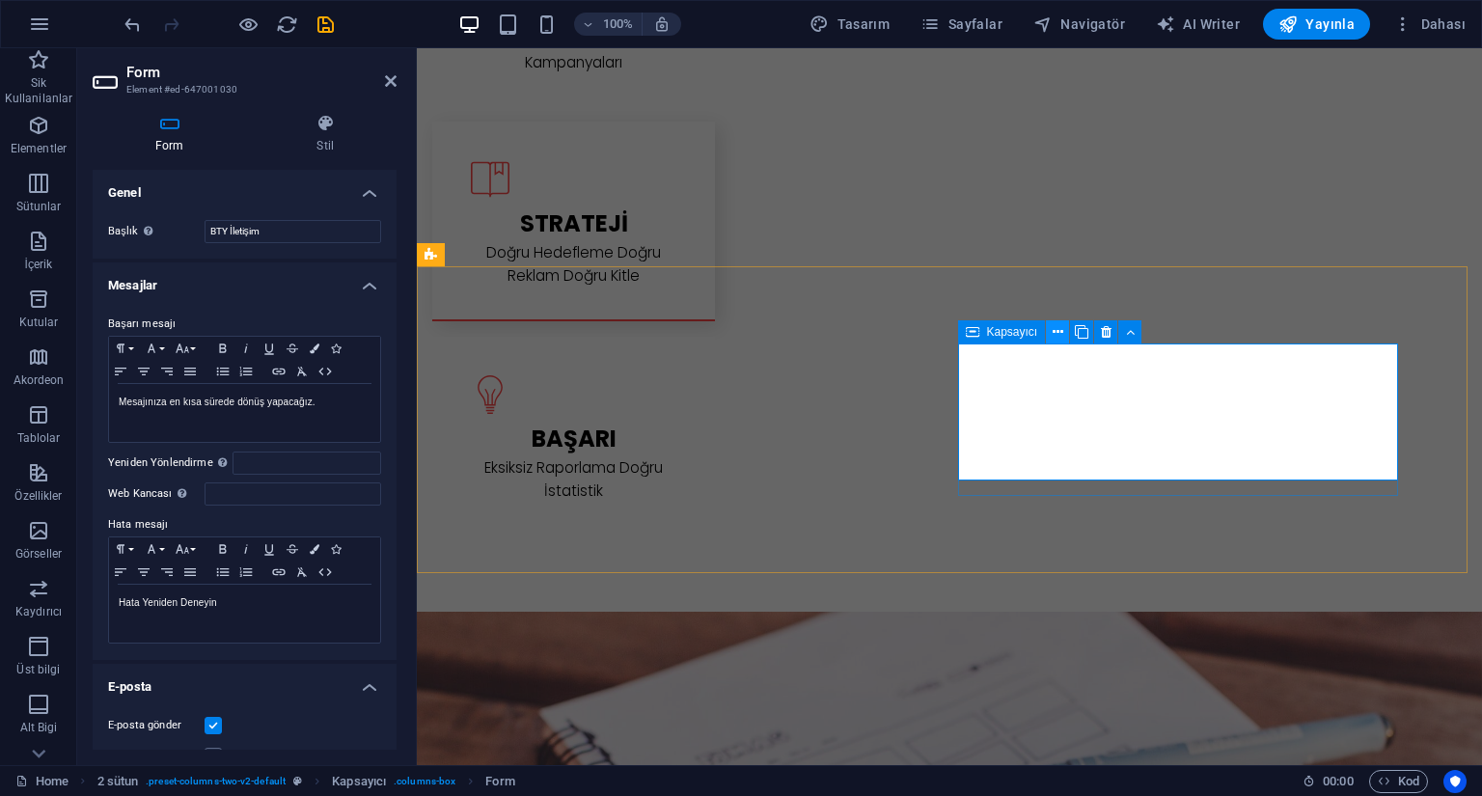
click at [1057, 336] on icon at bounding box center [1058, 332] width 11 height 20
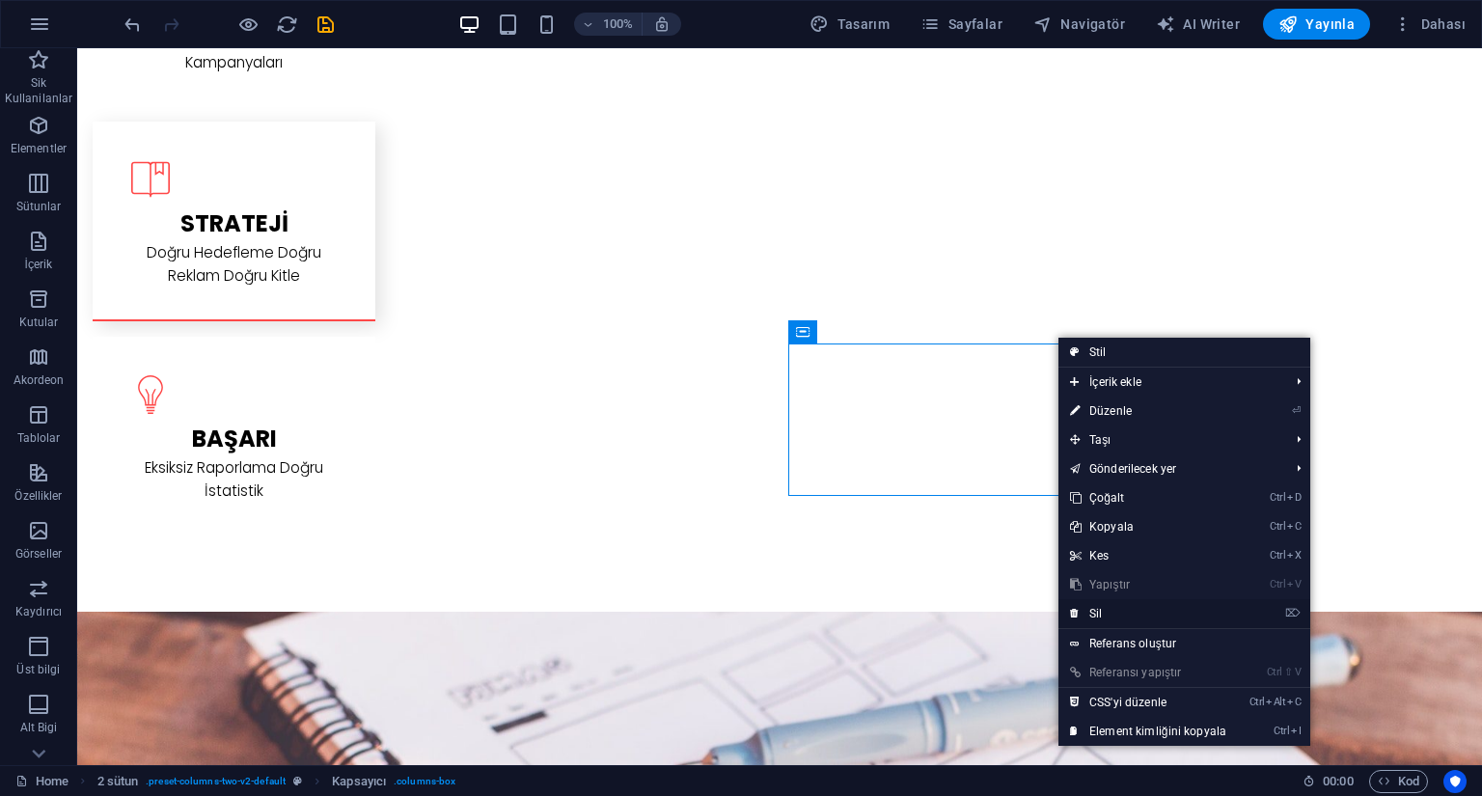
click at [1091, 615] on link "⌦ Sil" at bounding box center [1149, 613] width 180 height 29
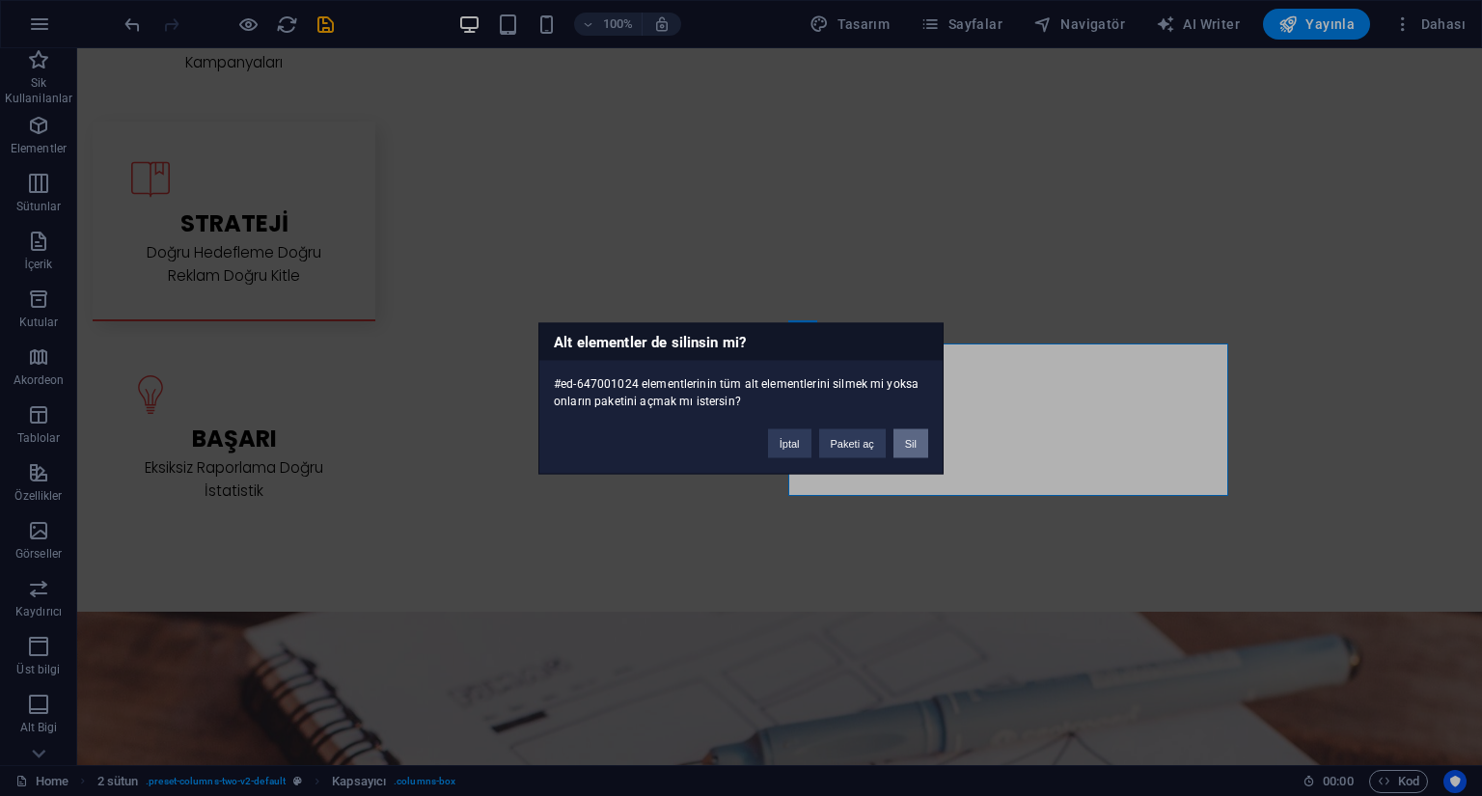
click at [911, 456] on button "Sil" at bounding box center [911, 442] width 35 height 29
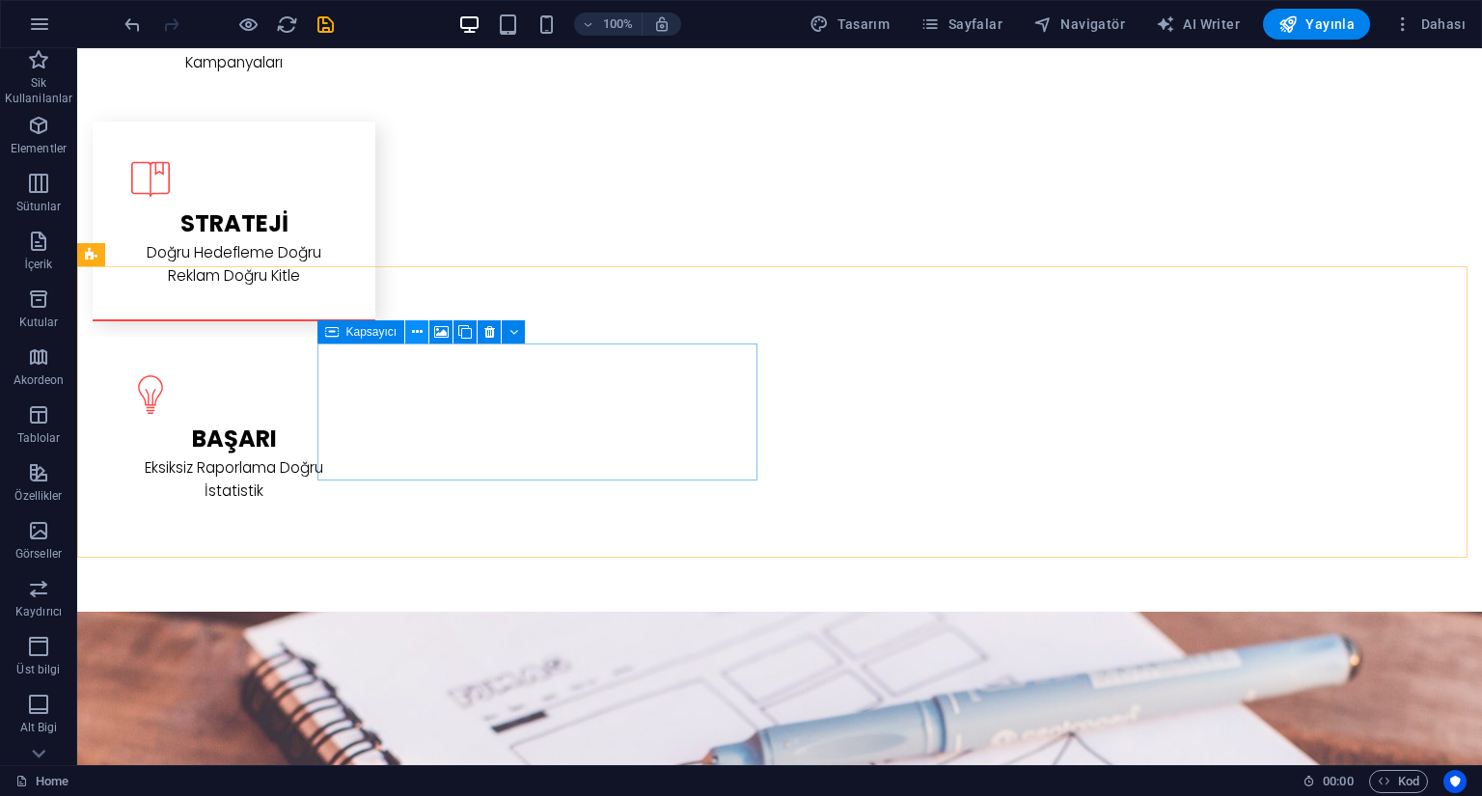
click at [419, 337] on icon at bounding box center [417, 332] width 11 height 20
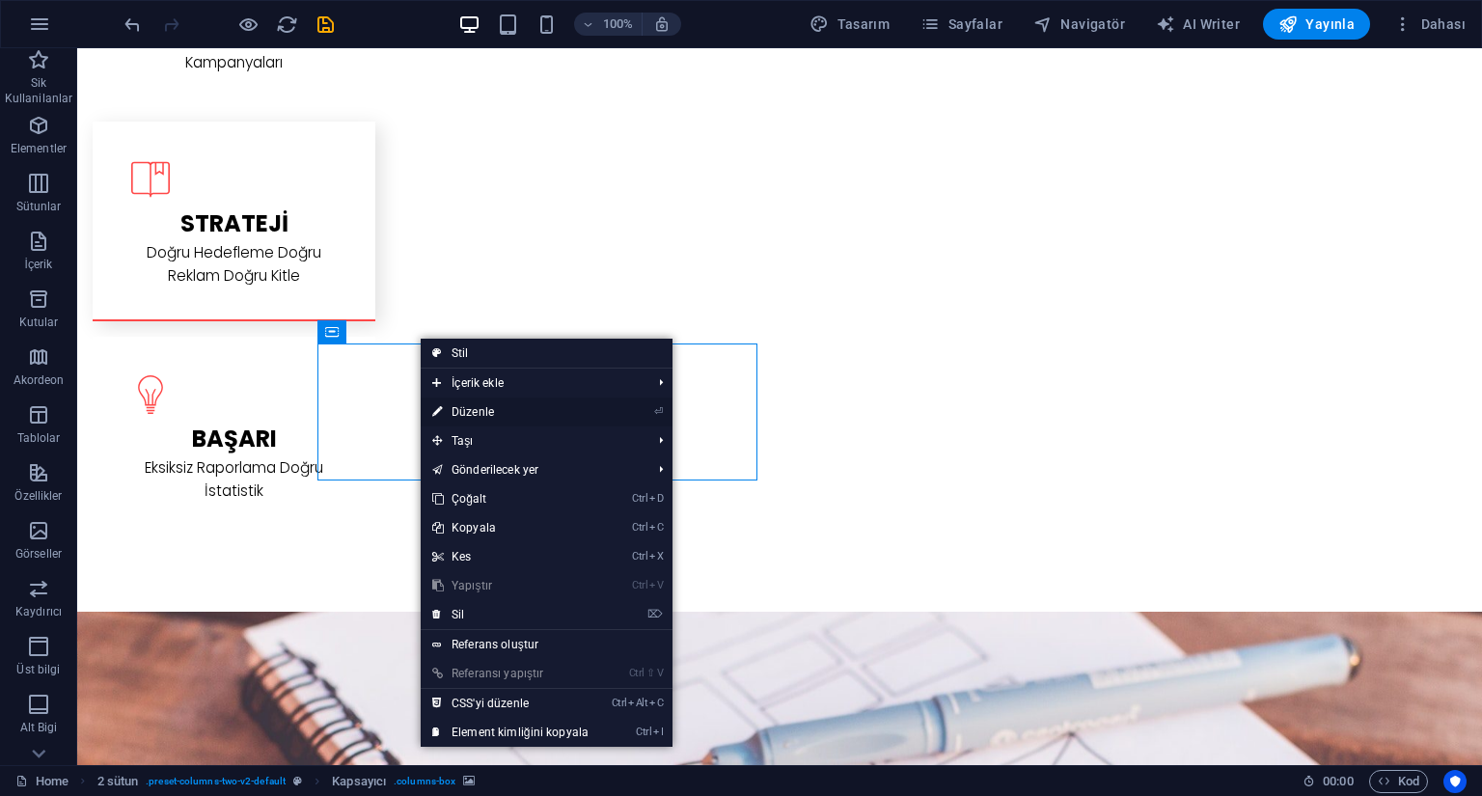
click at [487, 414] on link "⏎ Düzenle" at bounding box center [511, 412] width 180 height 29
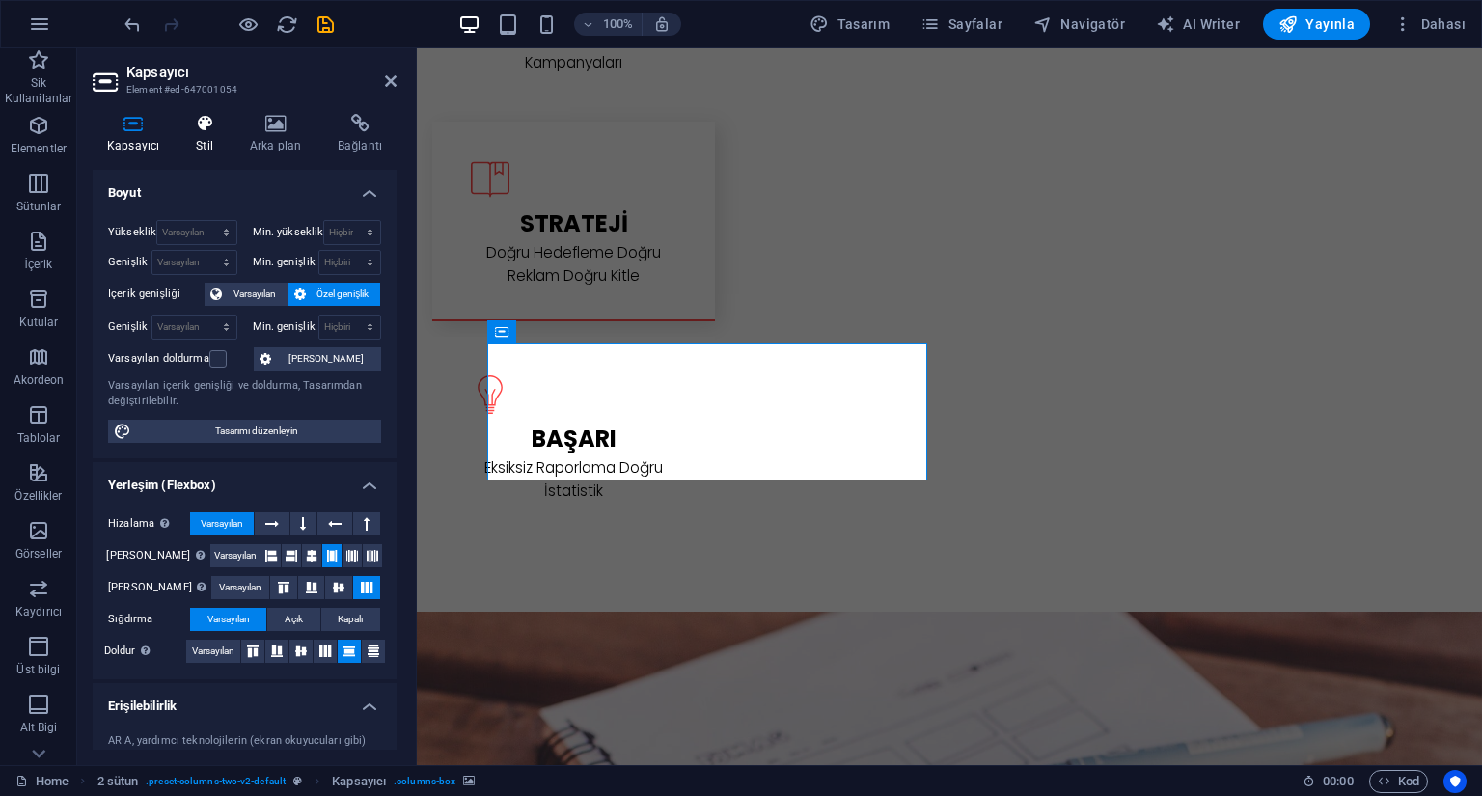
click at [204, 151] on h4 "Stil" at bounding box center [208, 134] width 54 height 41
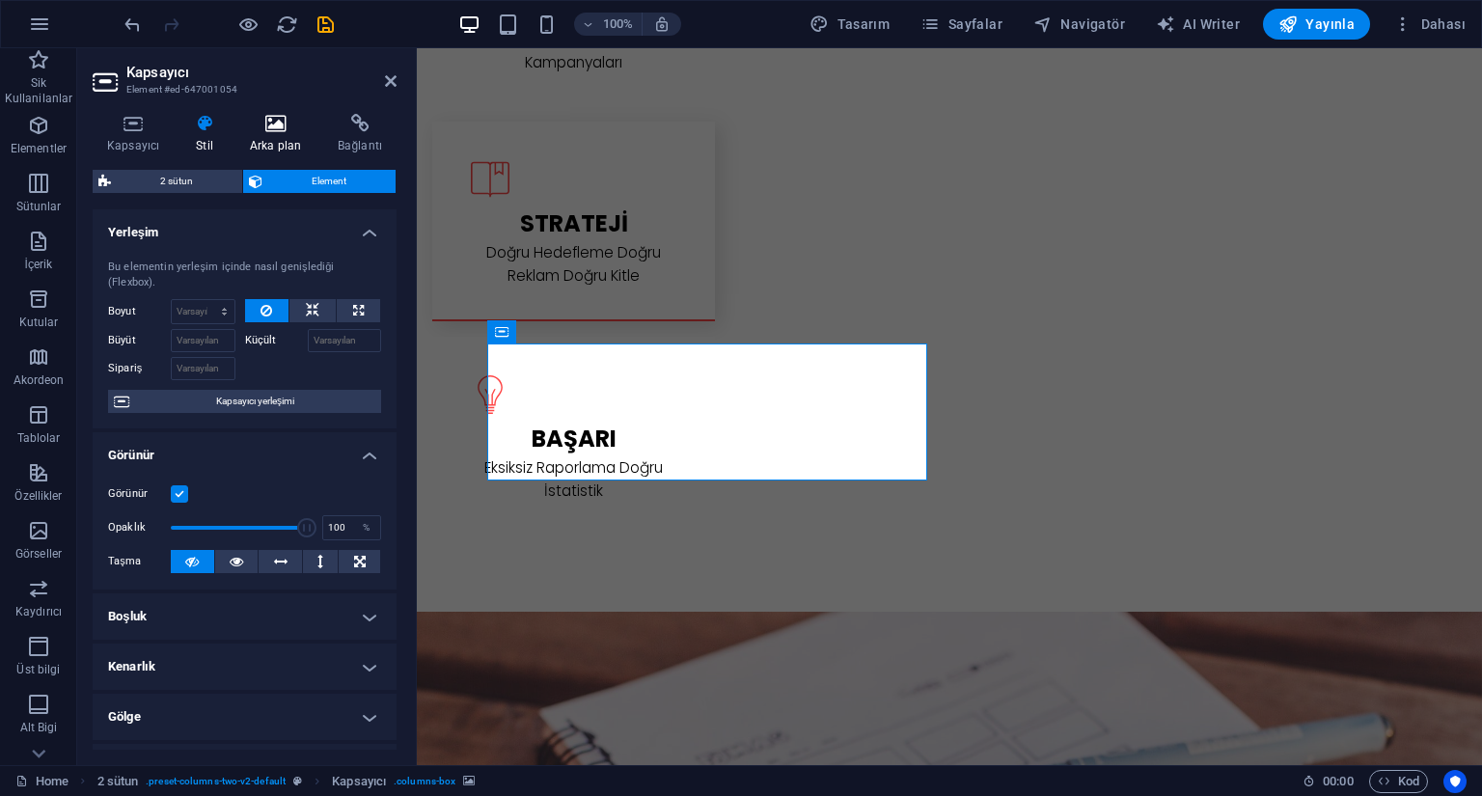
click at [279, 144] on h4 "Arka plan" at bounding box center [279, 134] width 88 height 41
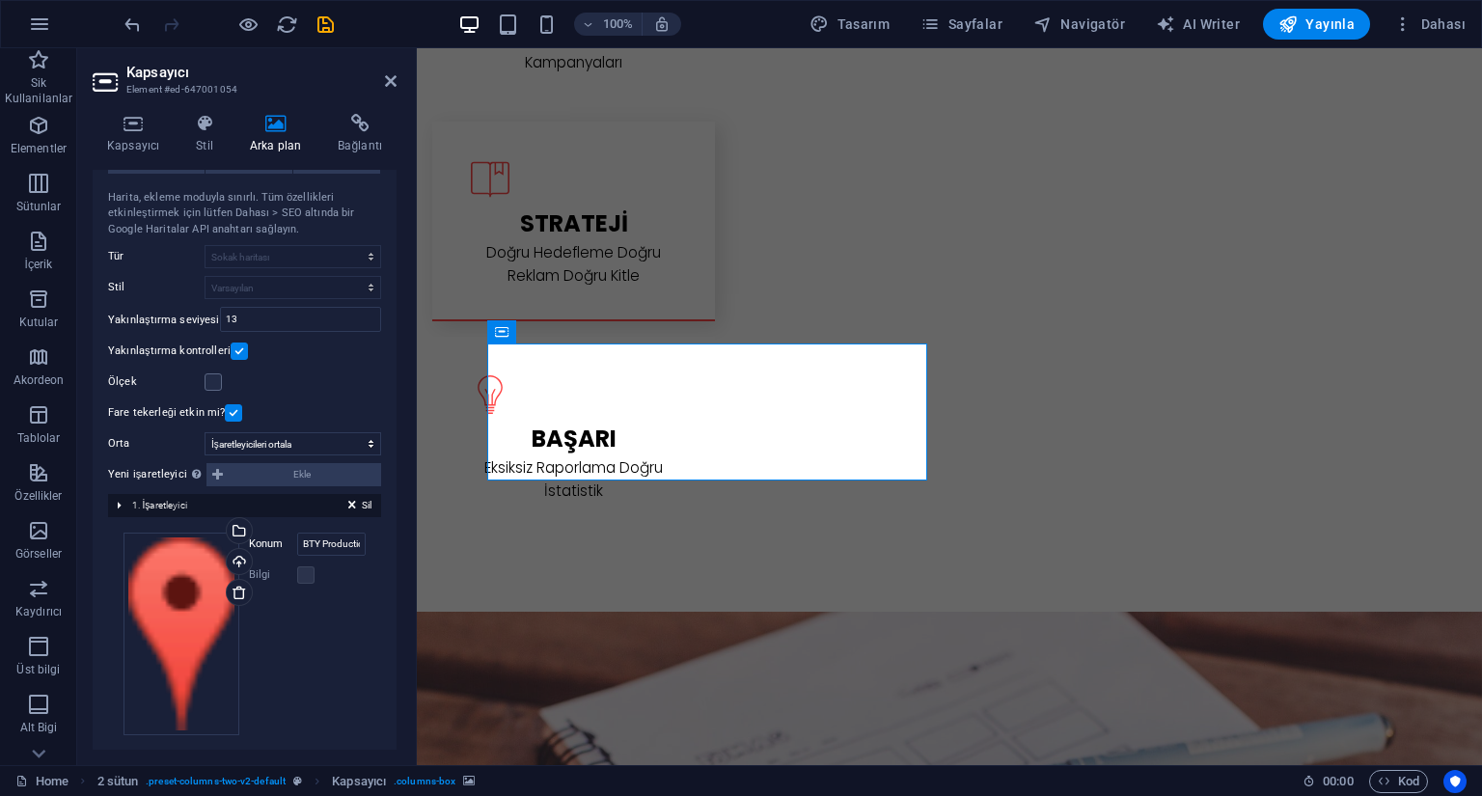
scroll to position [165, 0]
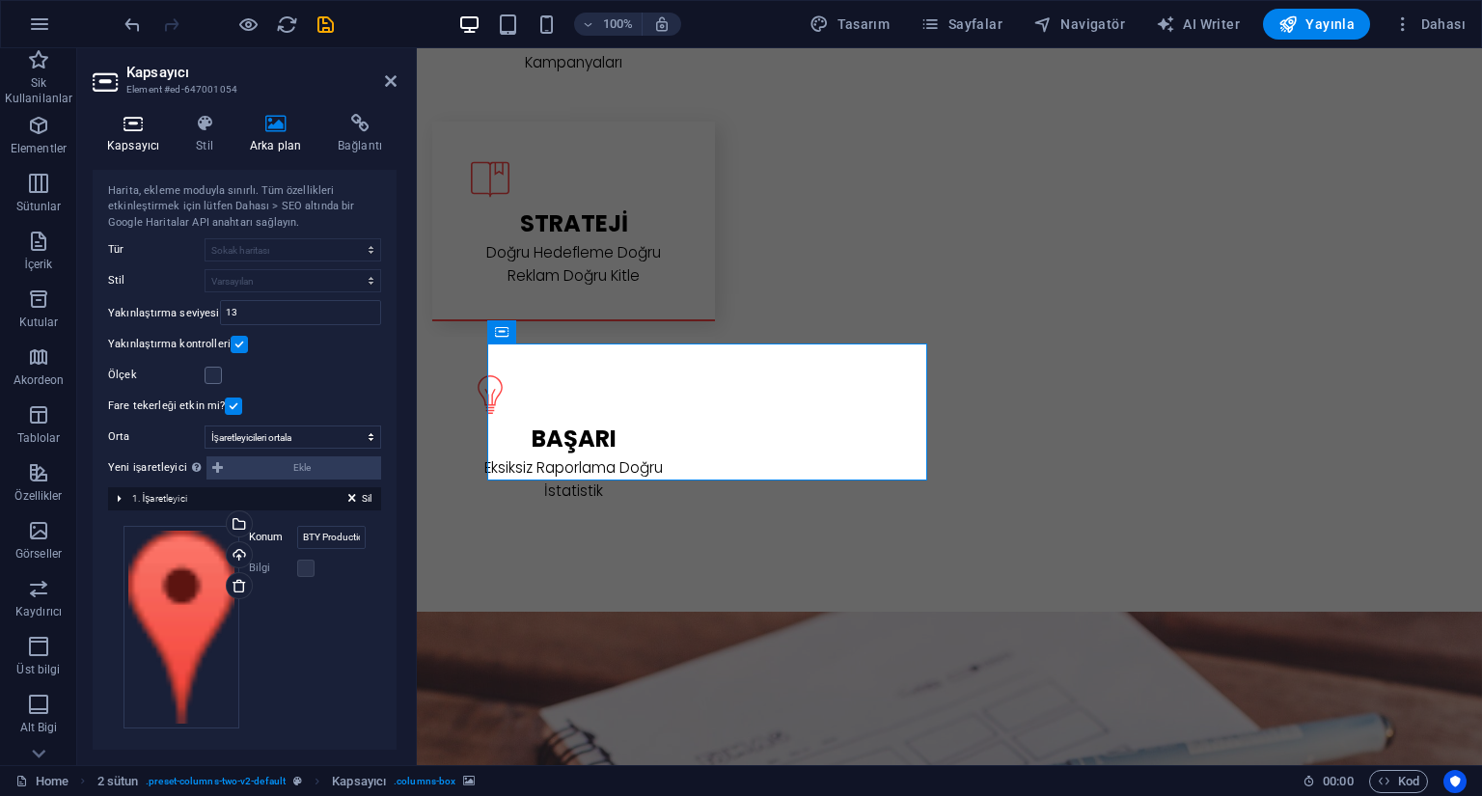
click at [141, 148] on h4 "Kapsayıcı" at bounding box center [137, 134] width 89 height 41
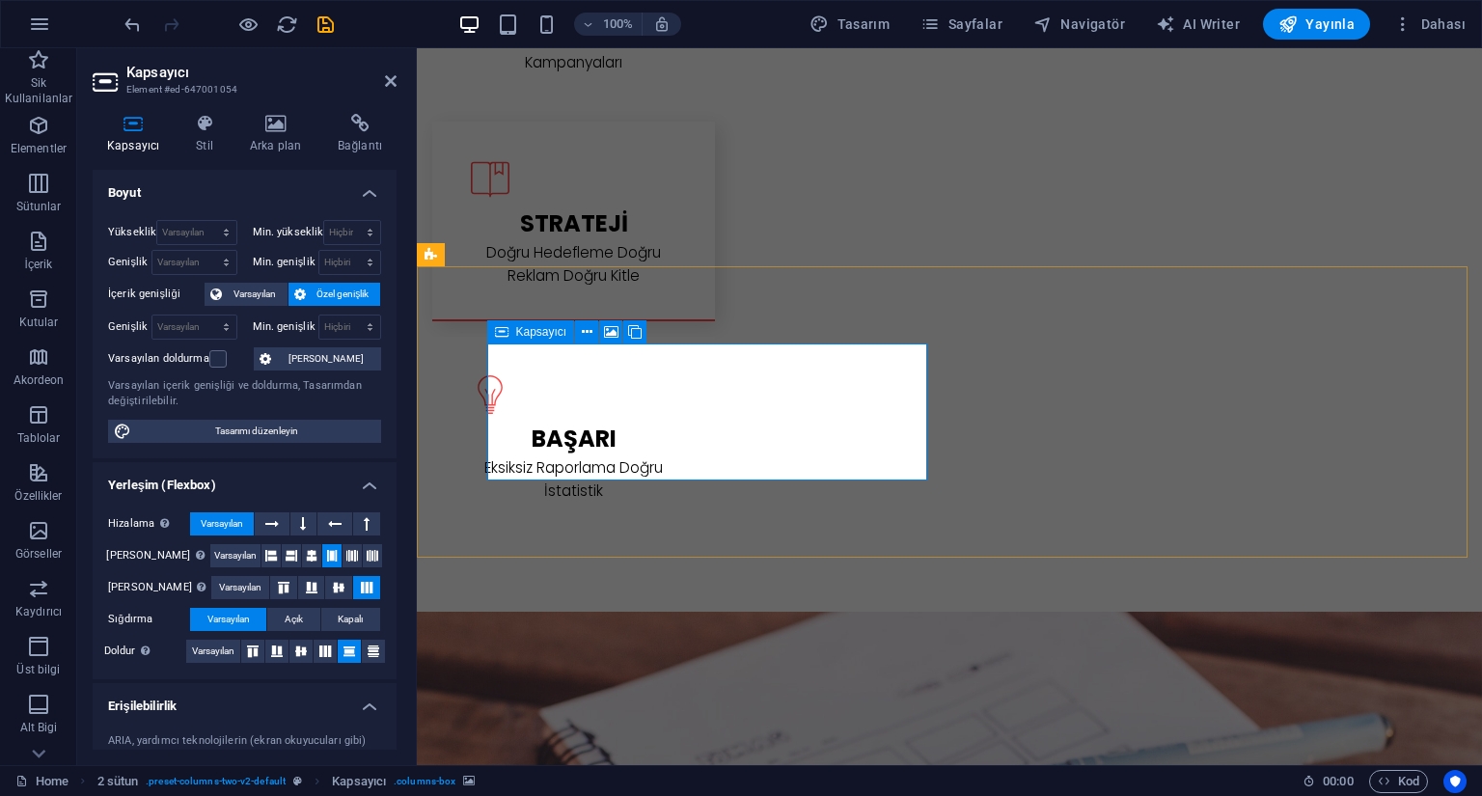
click at [508, 336] on icon at bounding box center [502, 331] width 14 height 23
click at [210, 147] on h4 "Stil" at bounding box center [208, 134] width 54 height 41
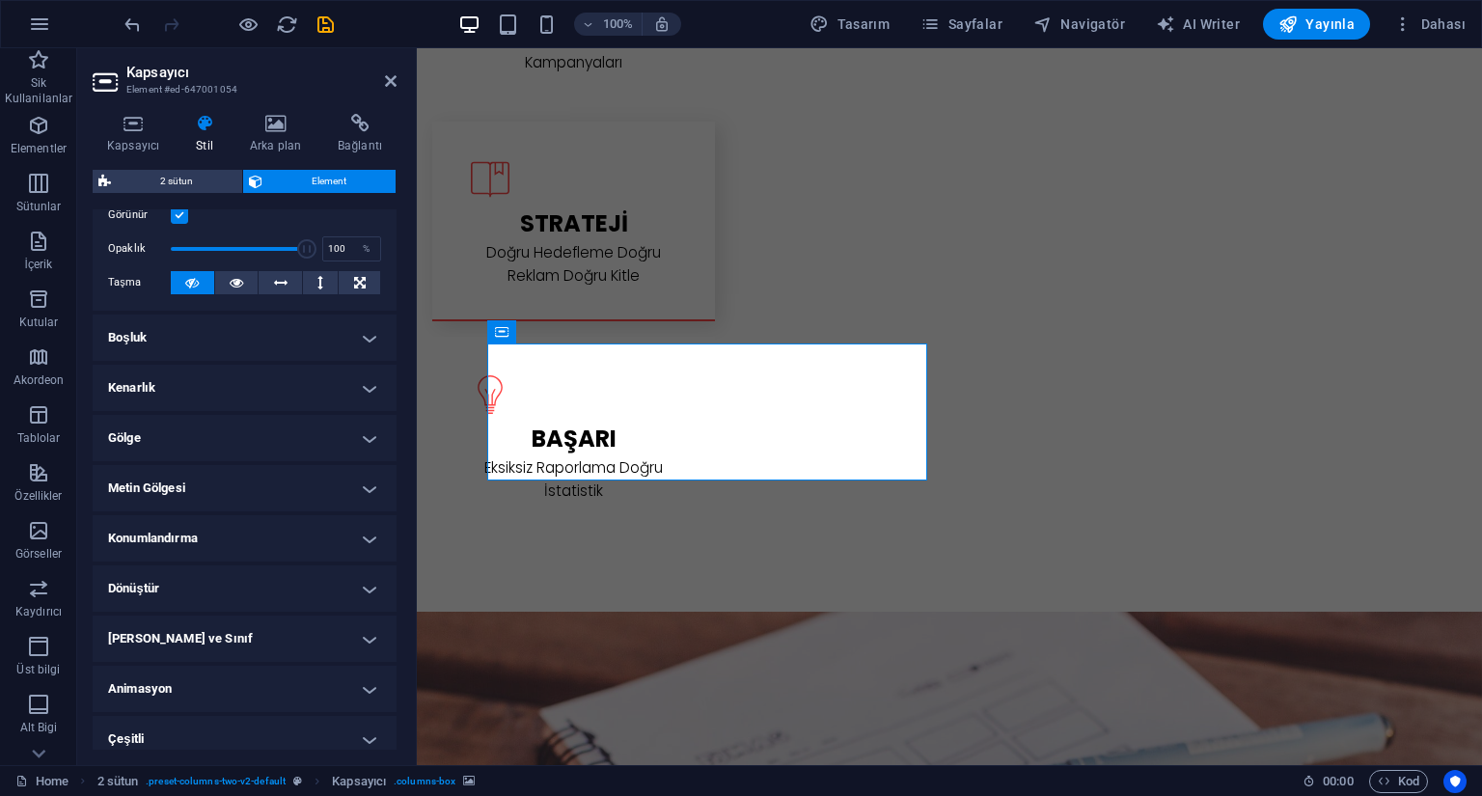
scroll to position [290, 0]
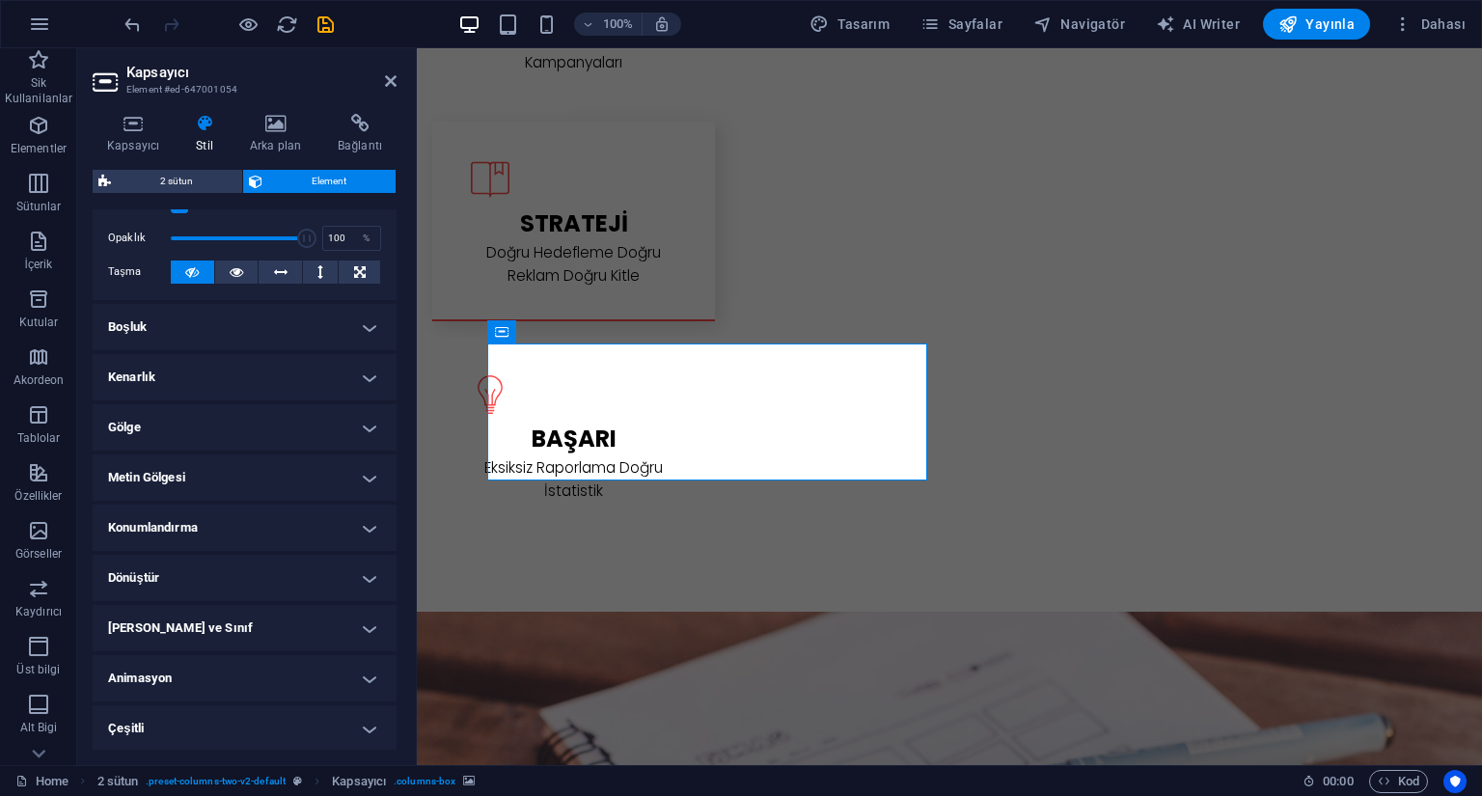
click at [255, 333] on h4 "Boşluk" at bounding box center [245, 327] width 304 height 46
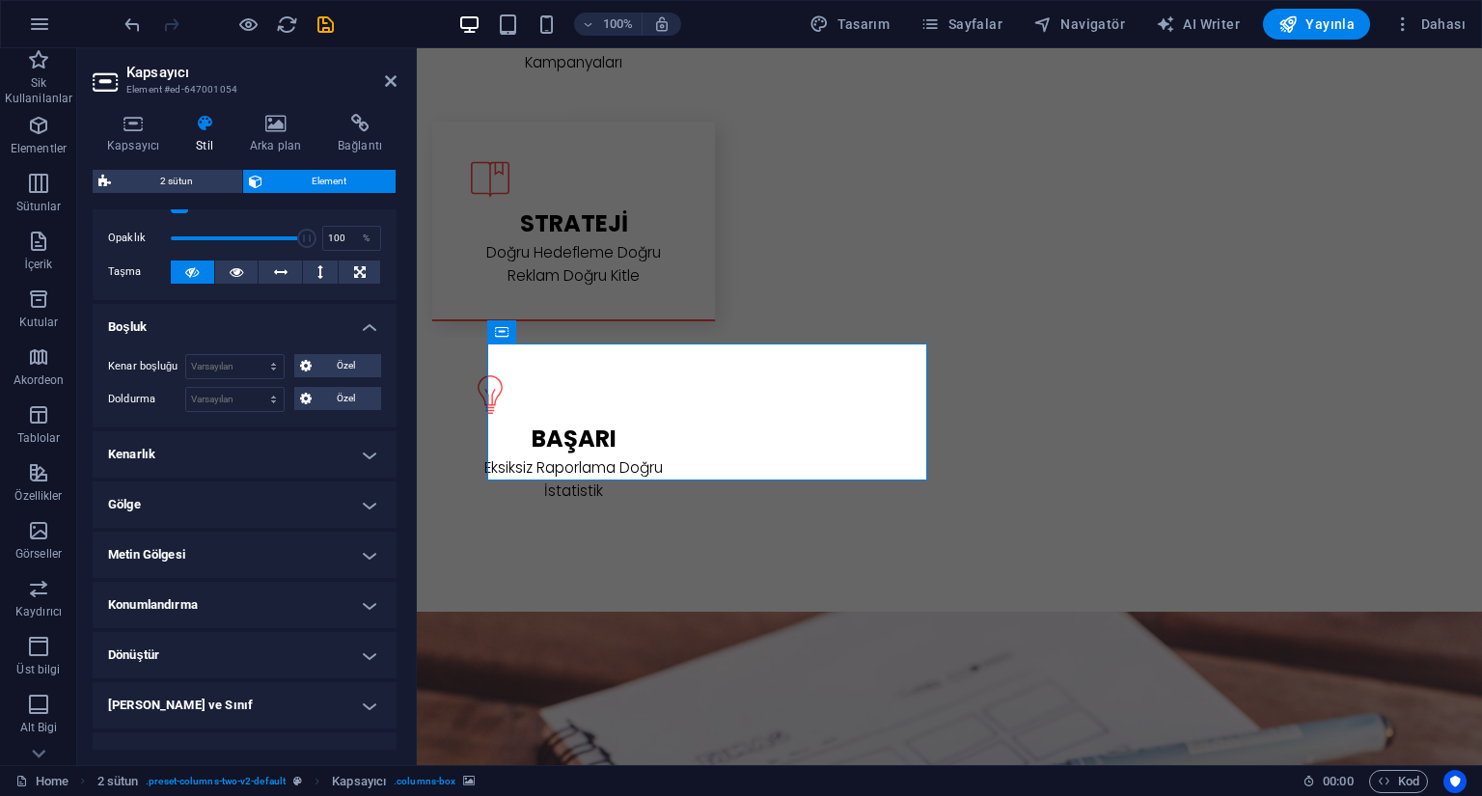
click at [249, 461] on h4 "Kenarlık" at bounding box center [245, 454] width 304 height 46
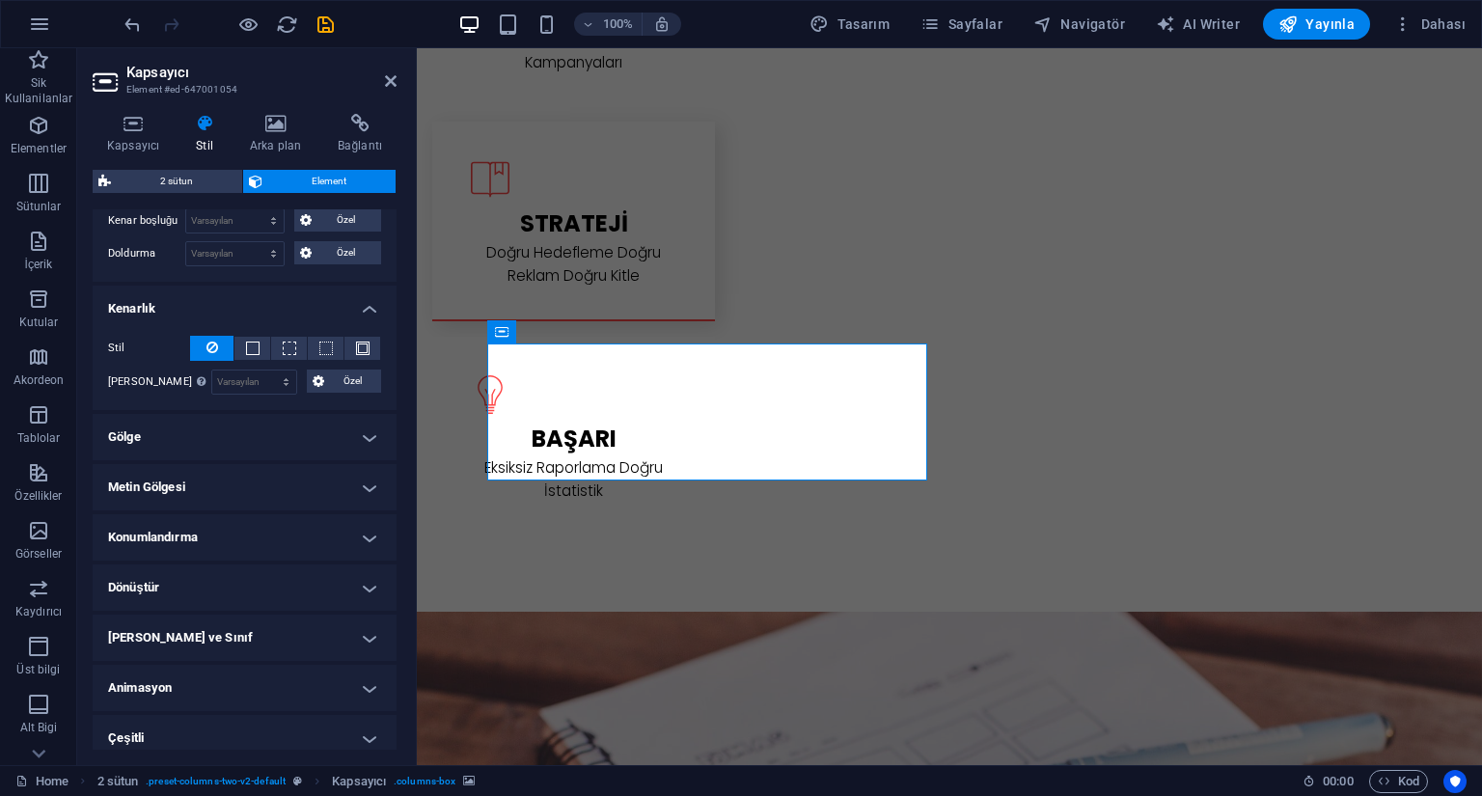
scroll to position [446, 0]
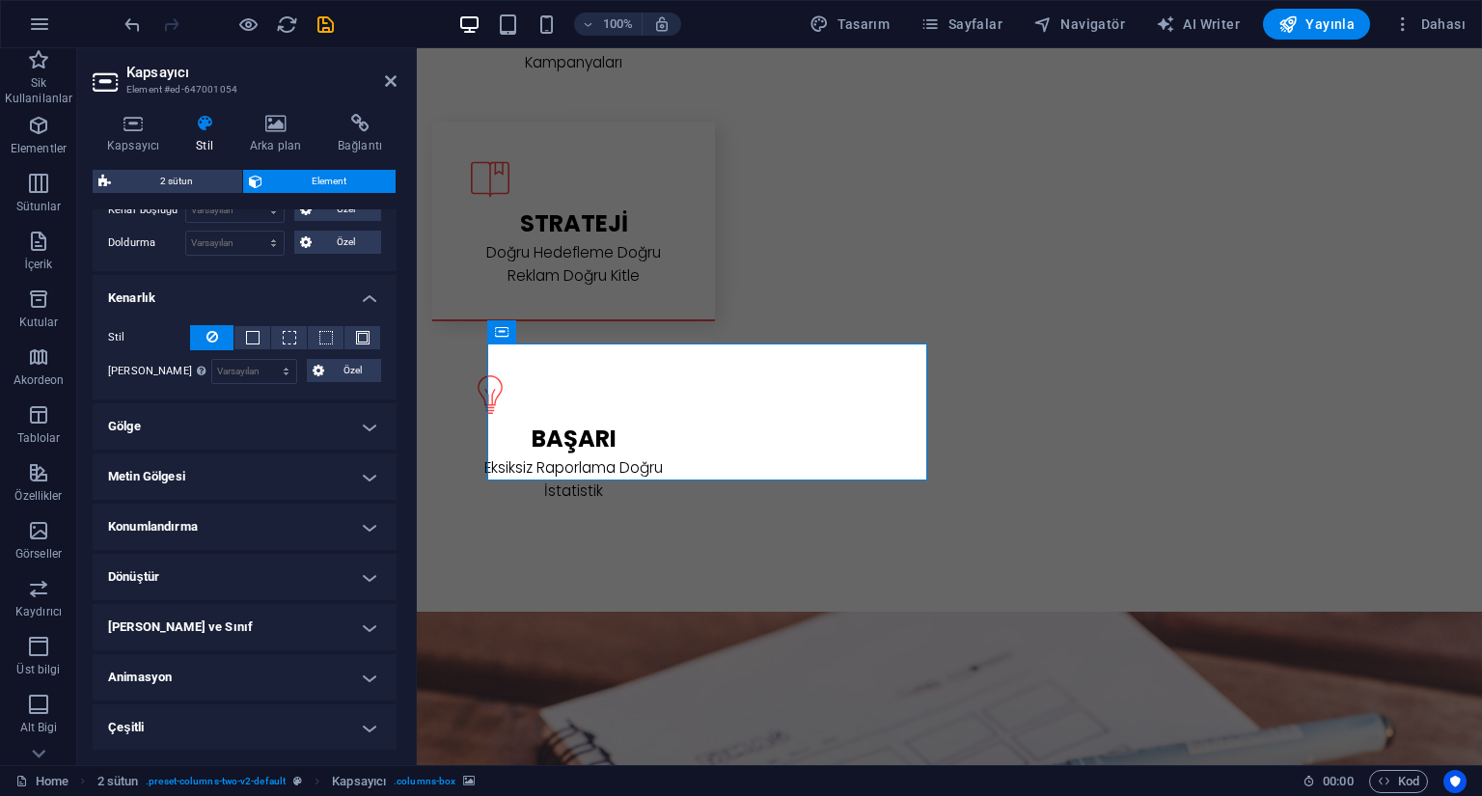
click at [226, 522] on h4 "Konumlandırma" at bounding box center [245, 527] width 304 height 46
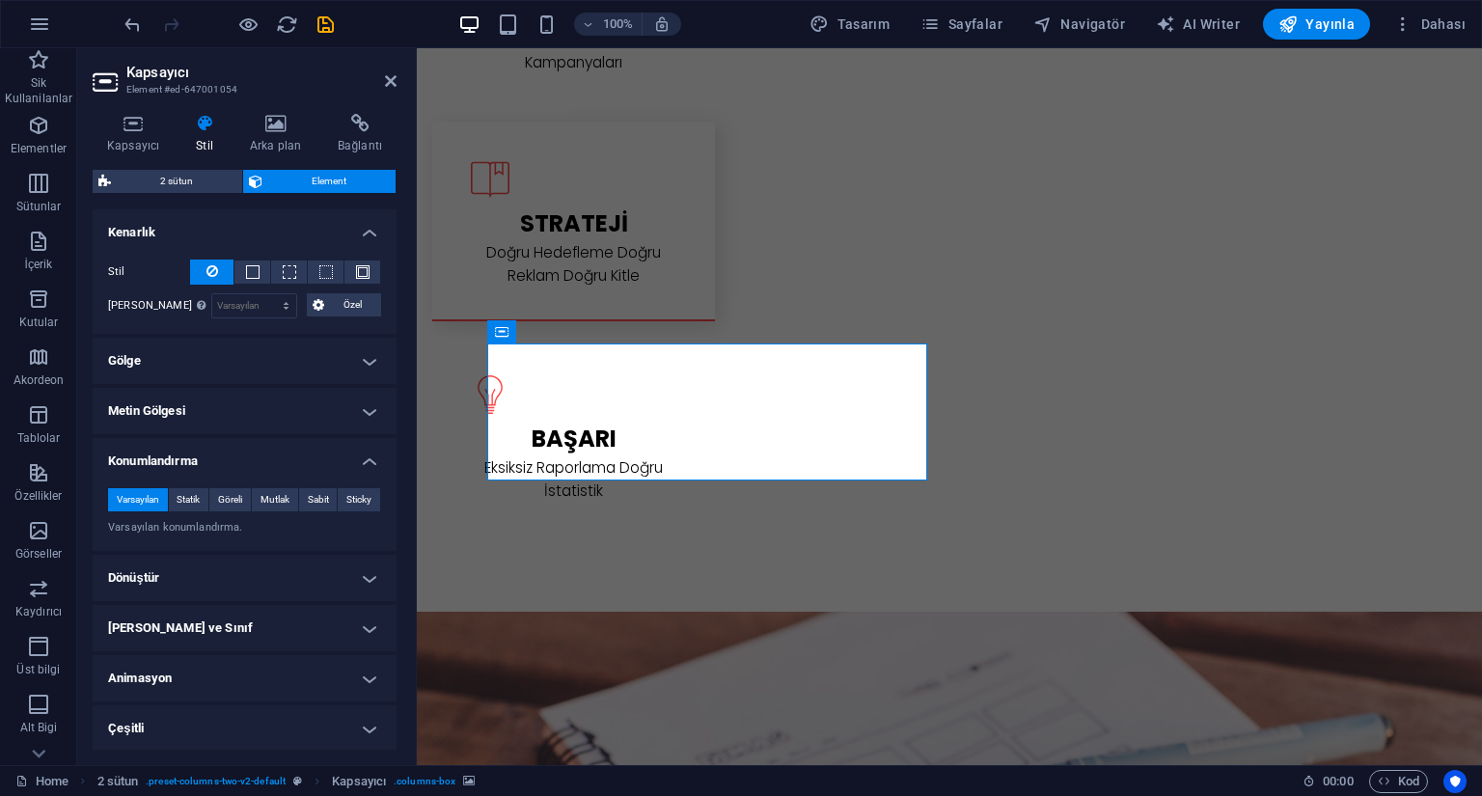
scroll to position [512, 0]
click at [183, 716] on h4 "Çeşitli" at bounding box center [245, 728] width 304 height 46
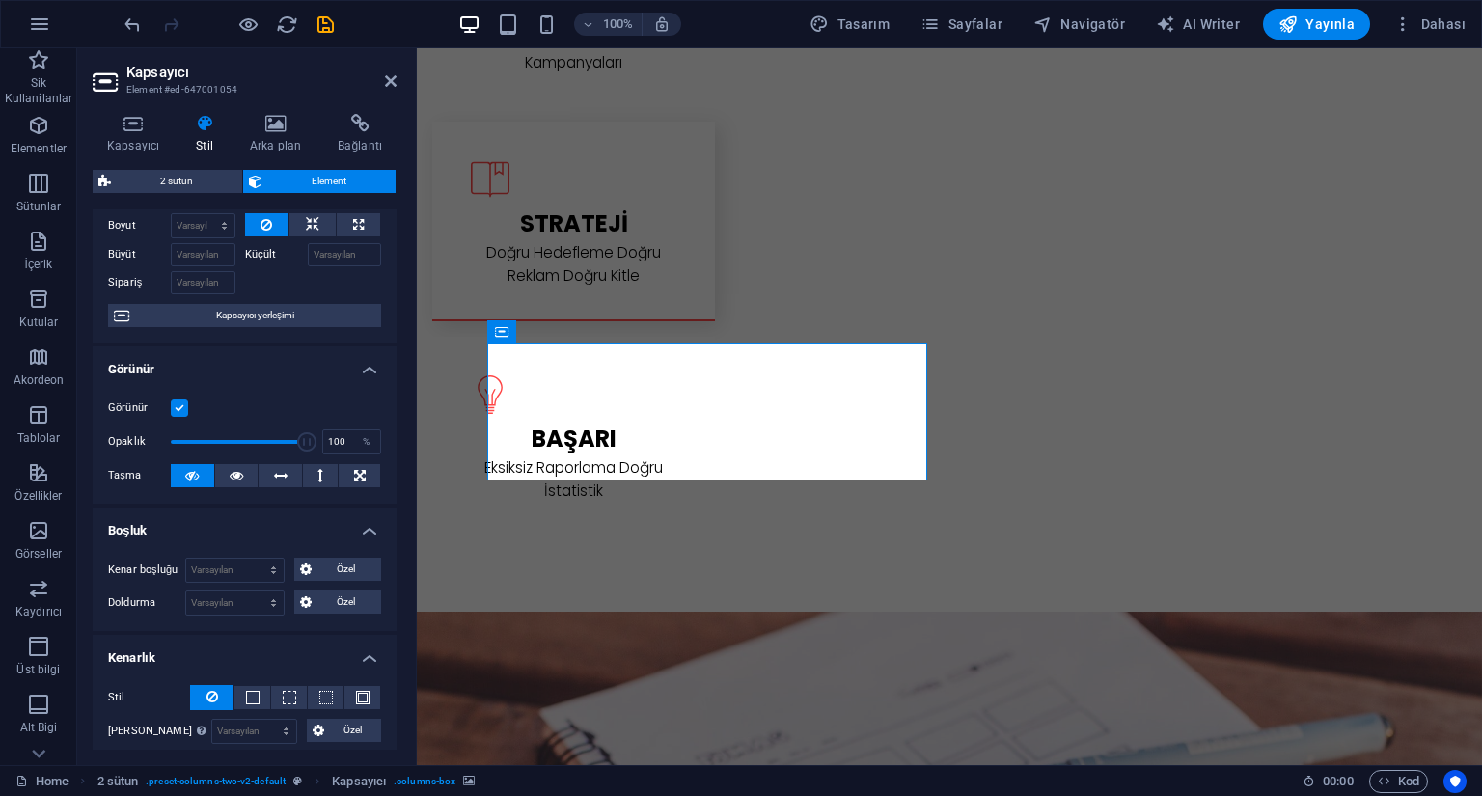
scroll to position [0, 0]
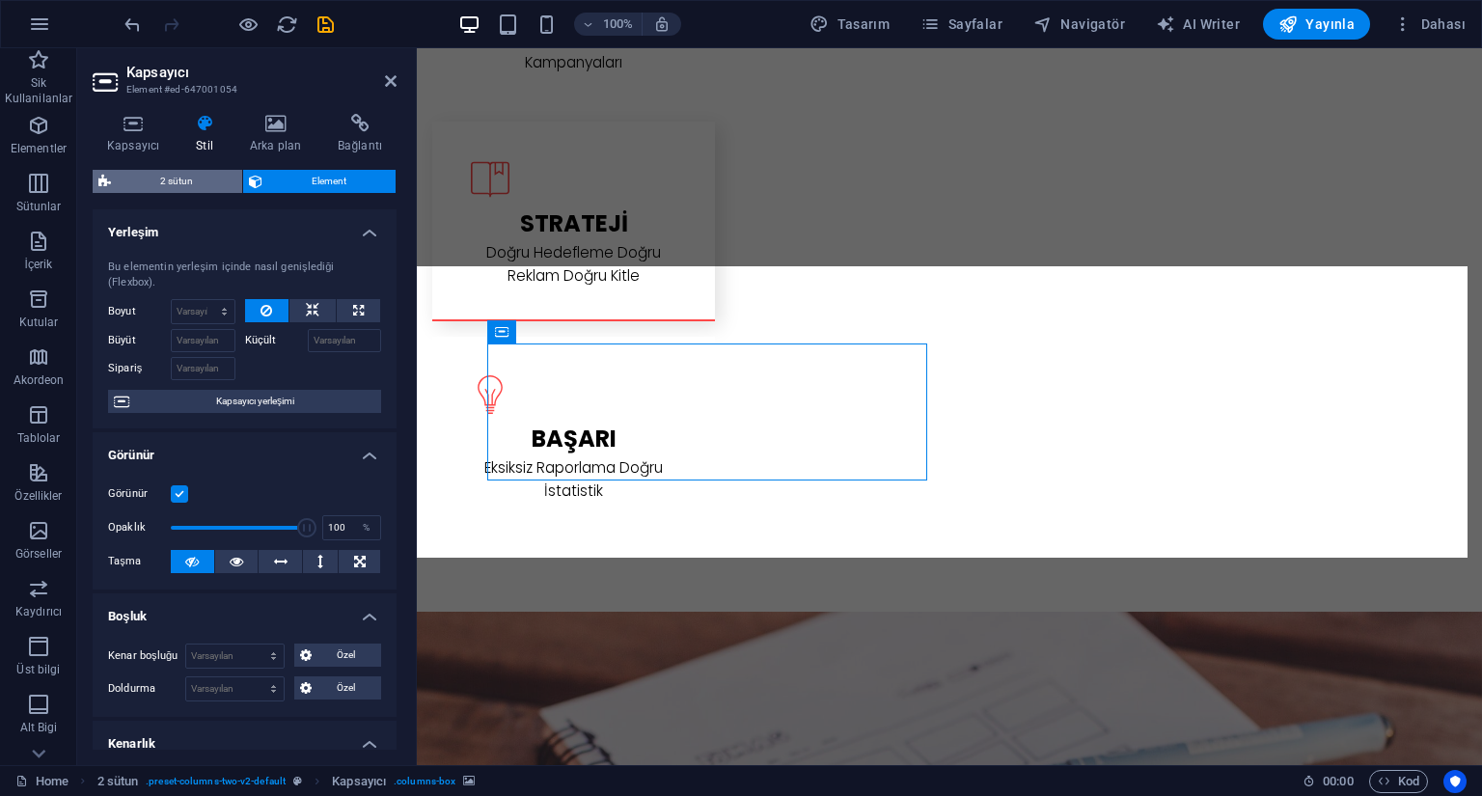
click at [158, 182] on span "2 sütun" at bounding box center [177, 181] width 120 height 23
select select "rem"
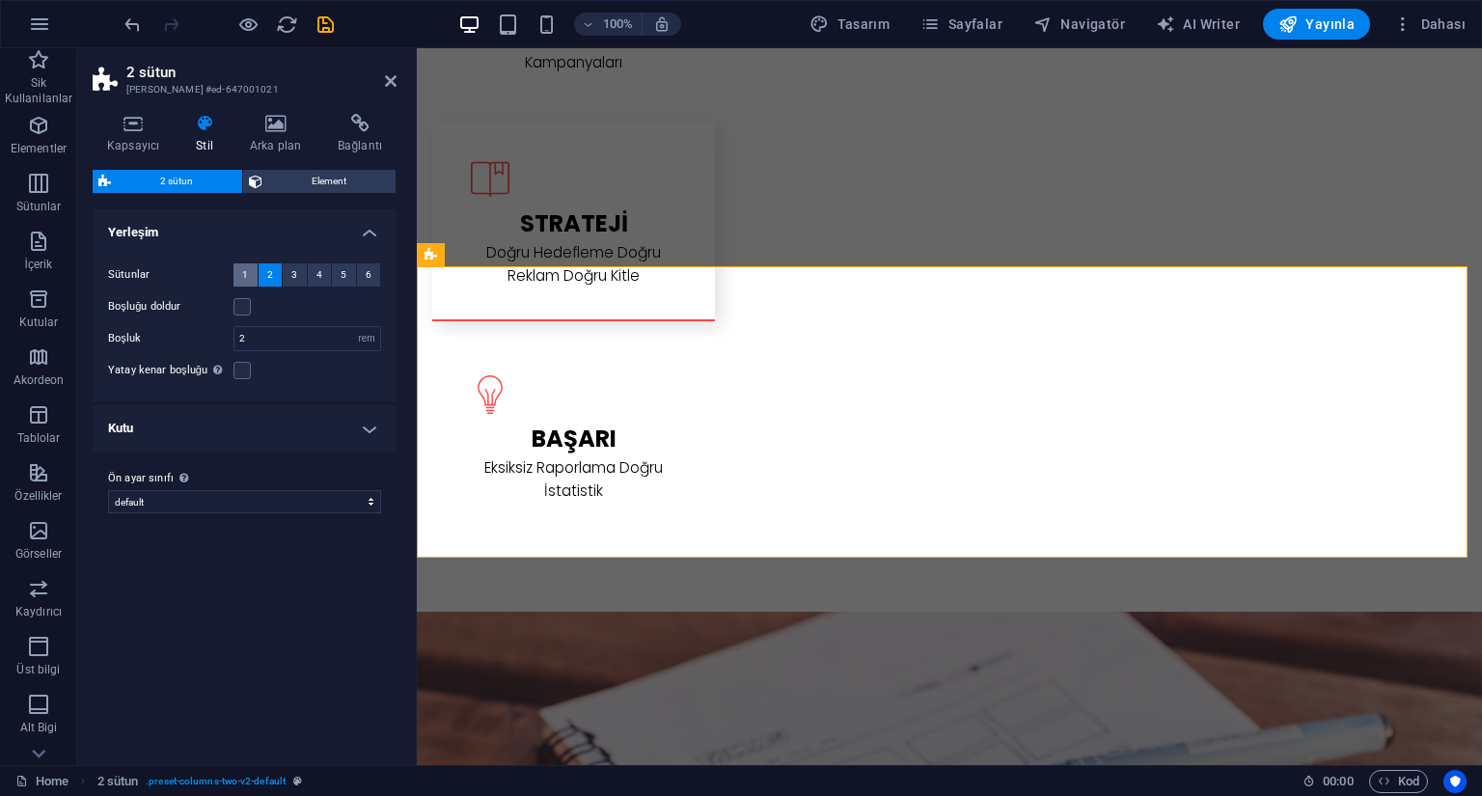
click at [247, 283] on span "1" at bounding box center [245, 274] width 6 height 23
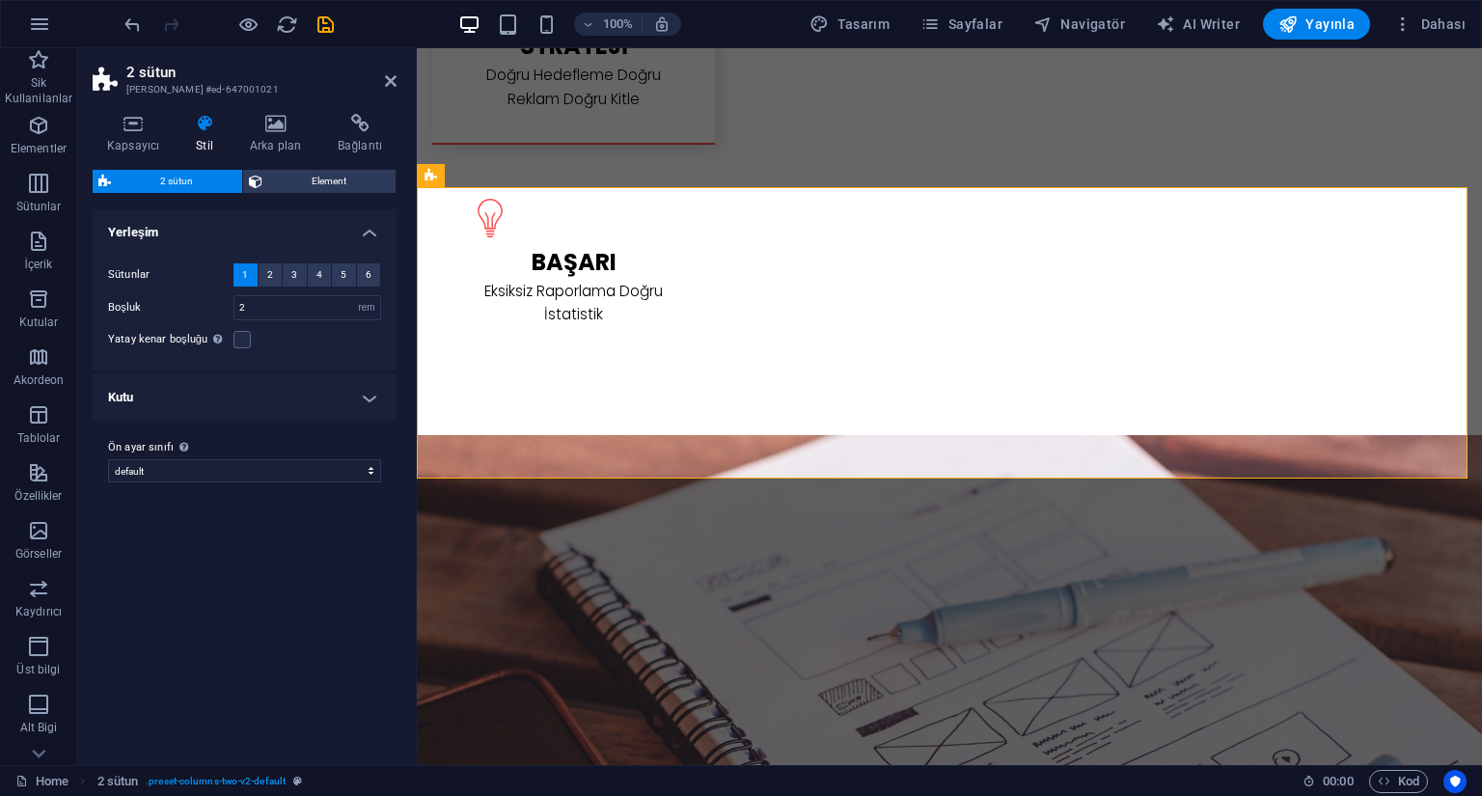
click at [342, 405] on h4 "Kutu" at bounding box center [245, 397] width 304 height 46
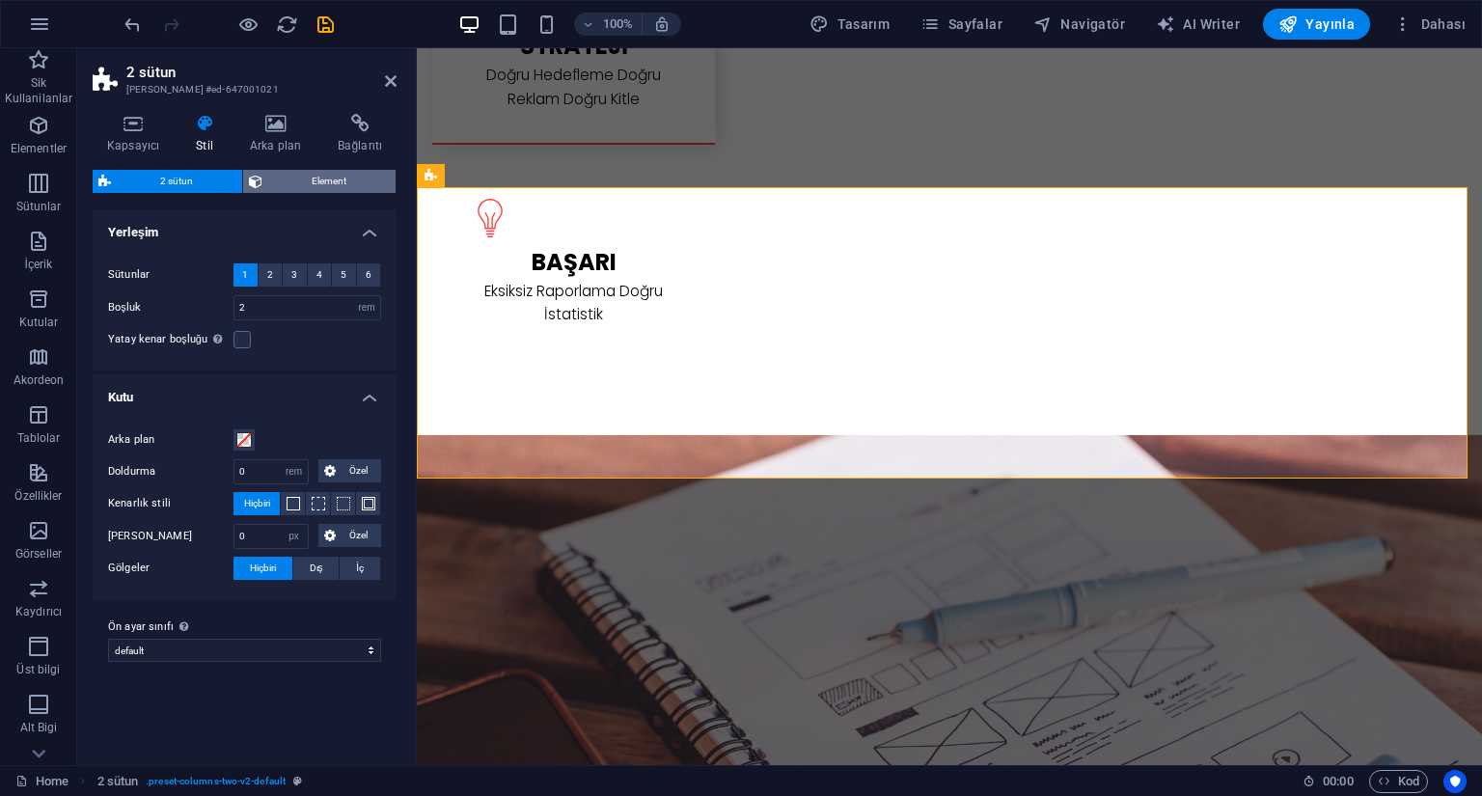
click at [293, 183] on span "Element" at bounding box center [329, 181] width 122 height 23
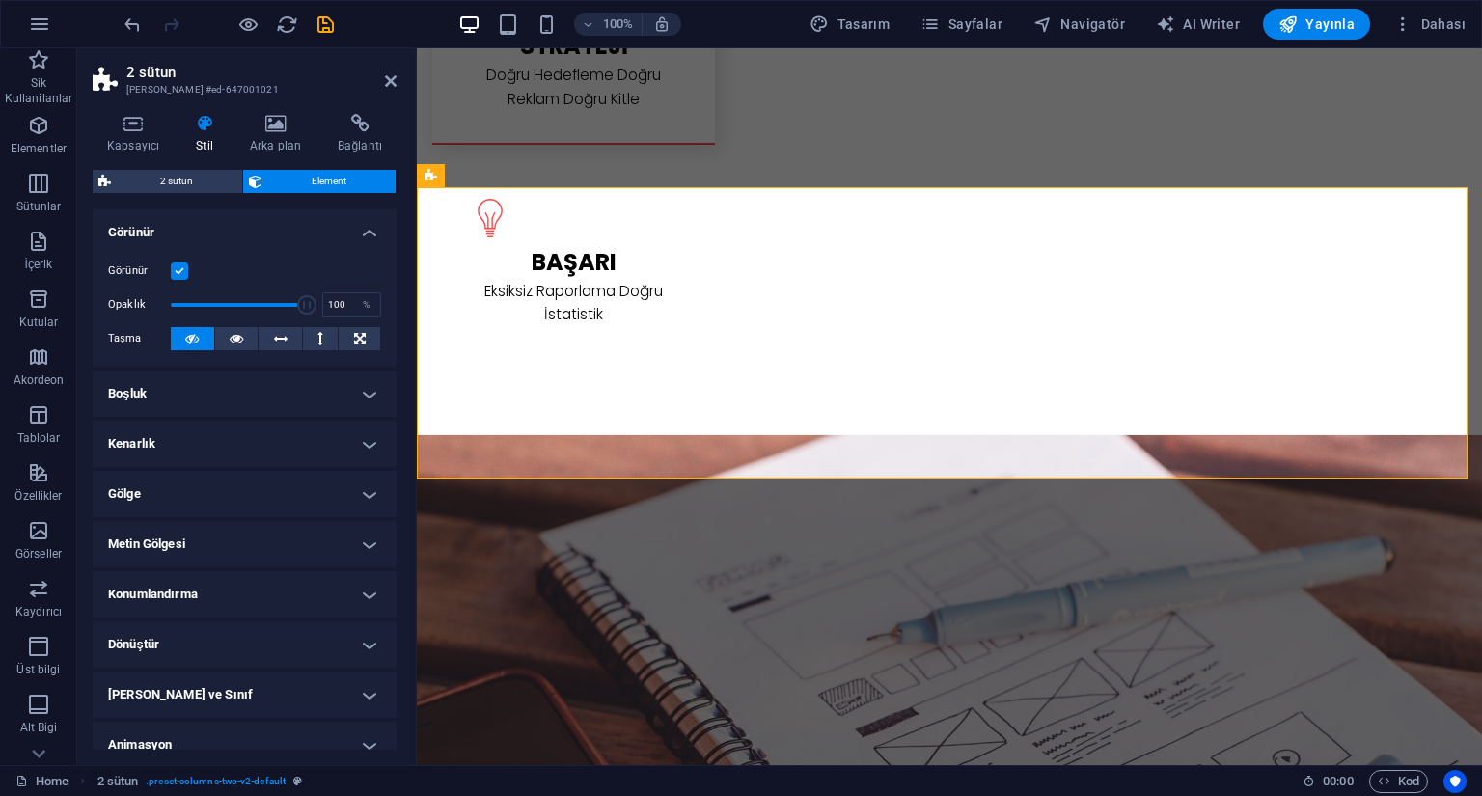
click at [322, 593] on h4 "Konumlandırma" at bounding box center [245, 594] width 304 height 46
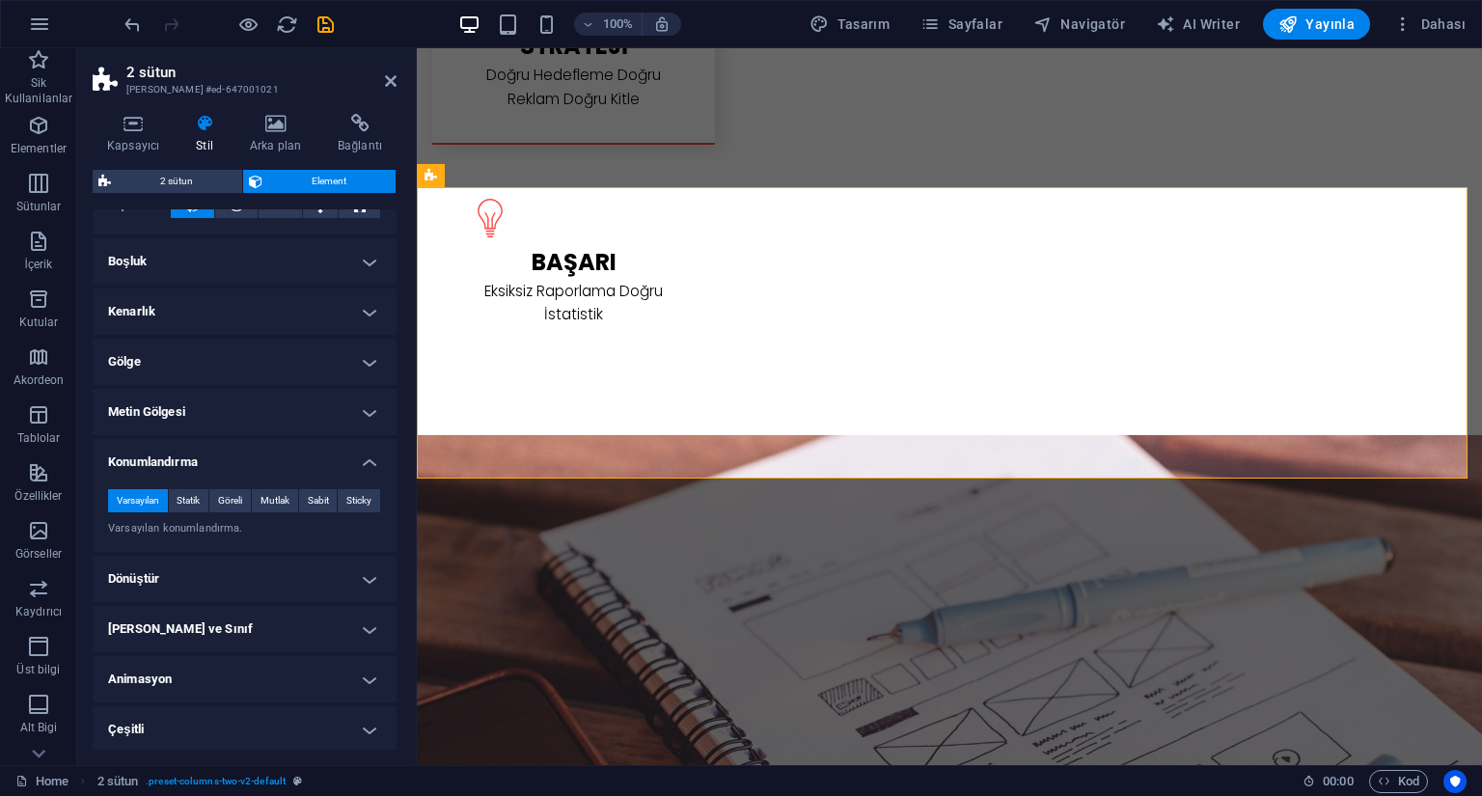
scroll to position [135, 0]
click at [350, 579] on h4 "Dönüştür" at bounding box center [245, 576] width 304 height 46
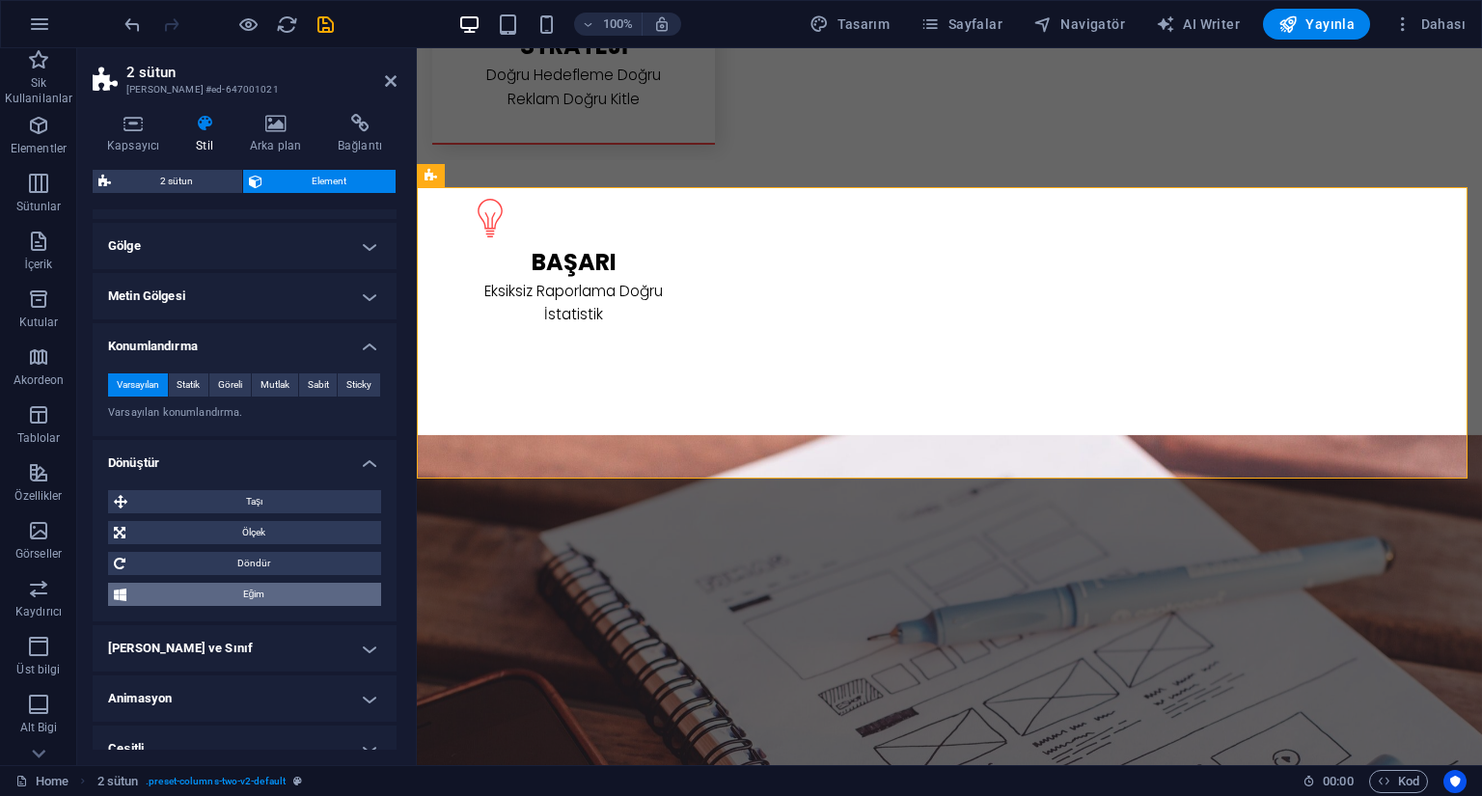
scroll to position [270, 0]
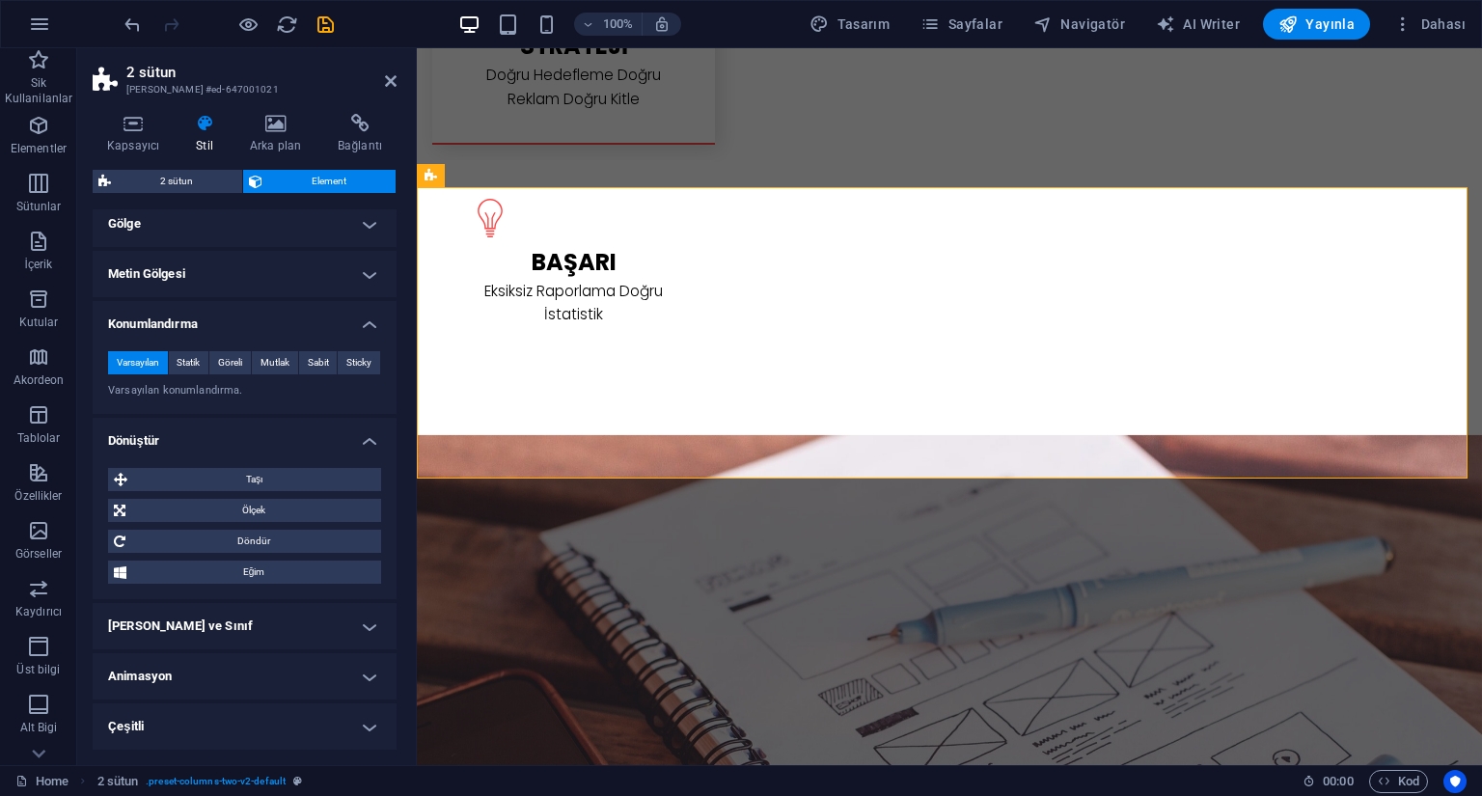
click at [307, 732] on h4 "Çeşitli" at bounding box center [245, 727] width 304 height 46
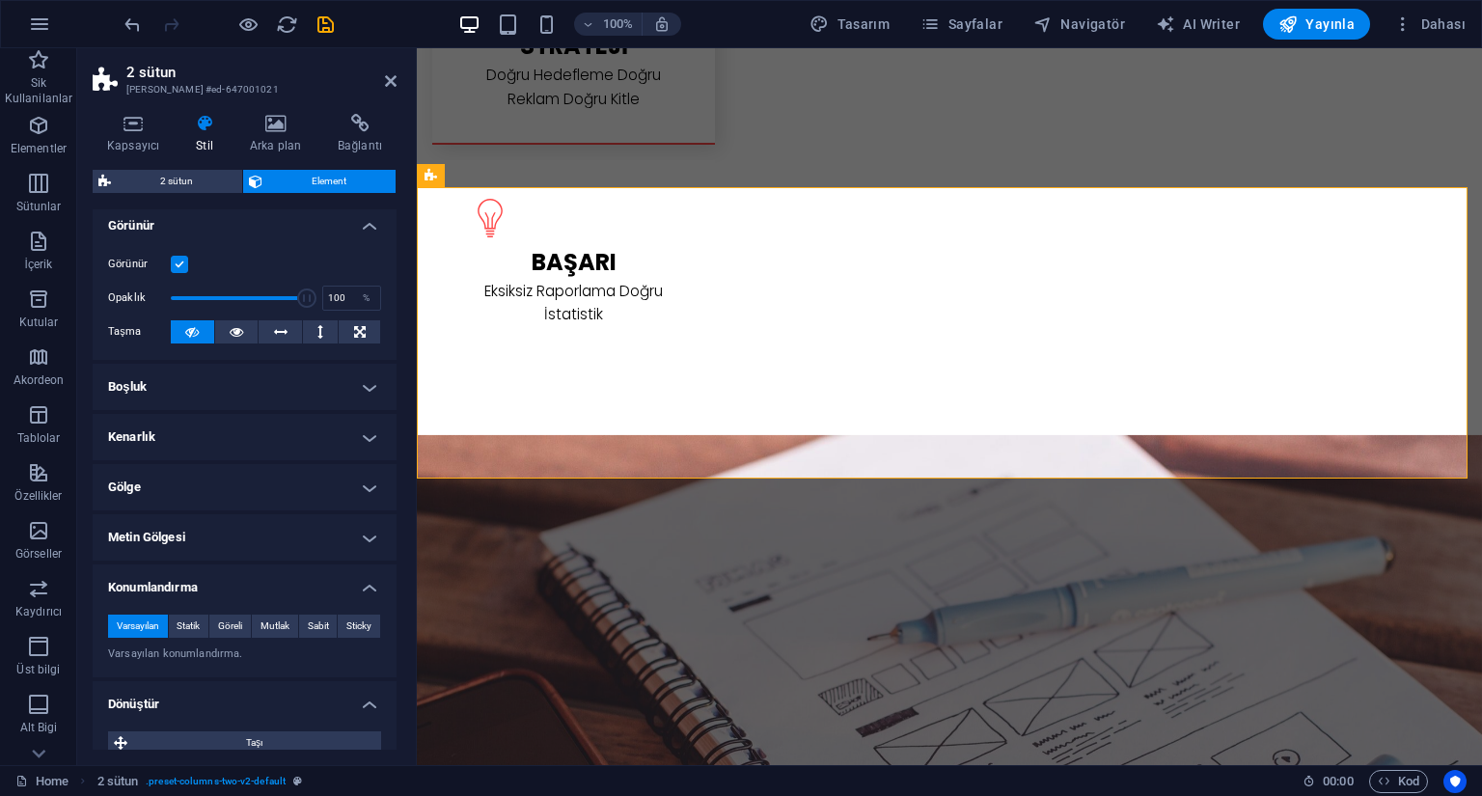
scroll to position [0, 0]
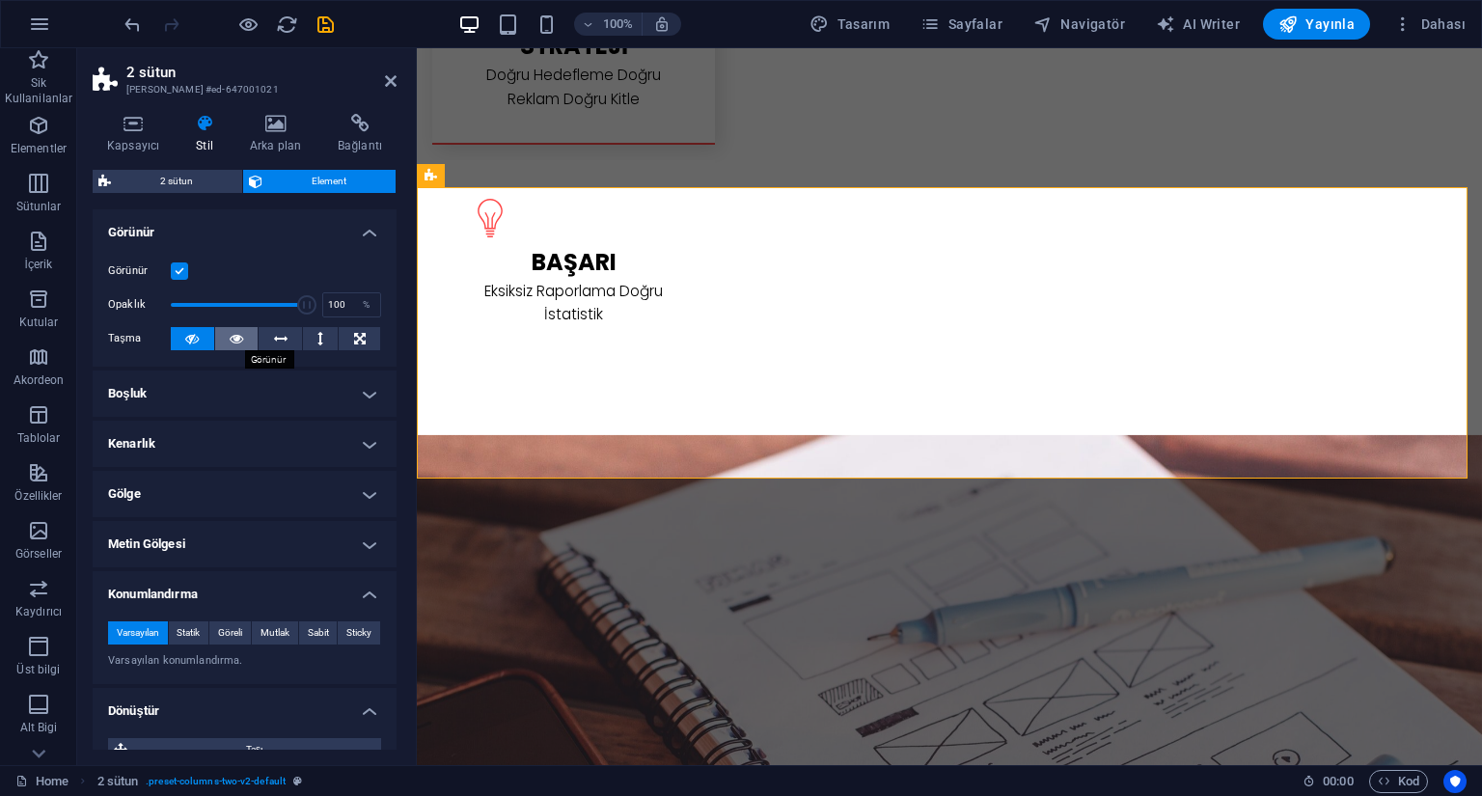
click at [234, 334] on icon at bounding box center [237, 338] width 14 height 23
click at [198, 339] on icon at bounding box center [192, 338] width 14 height 23
click at [230, 343] on icon at bounding box center [237, 338] width 14 height 23
click at [355, 346] on icon at bounding box center [360, 338] width 12 height 23
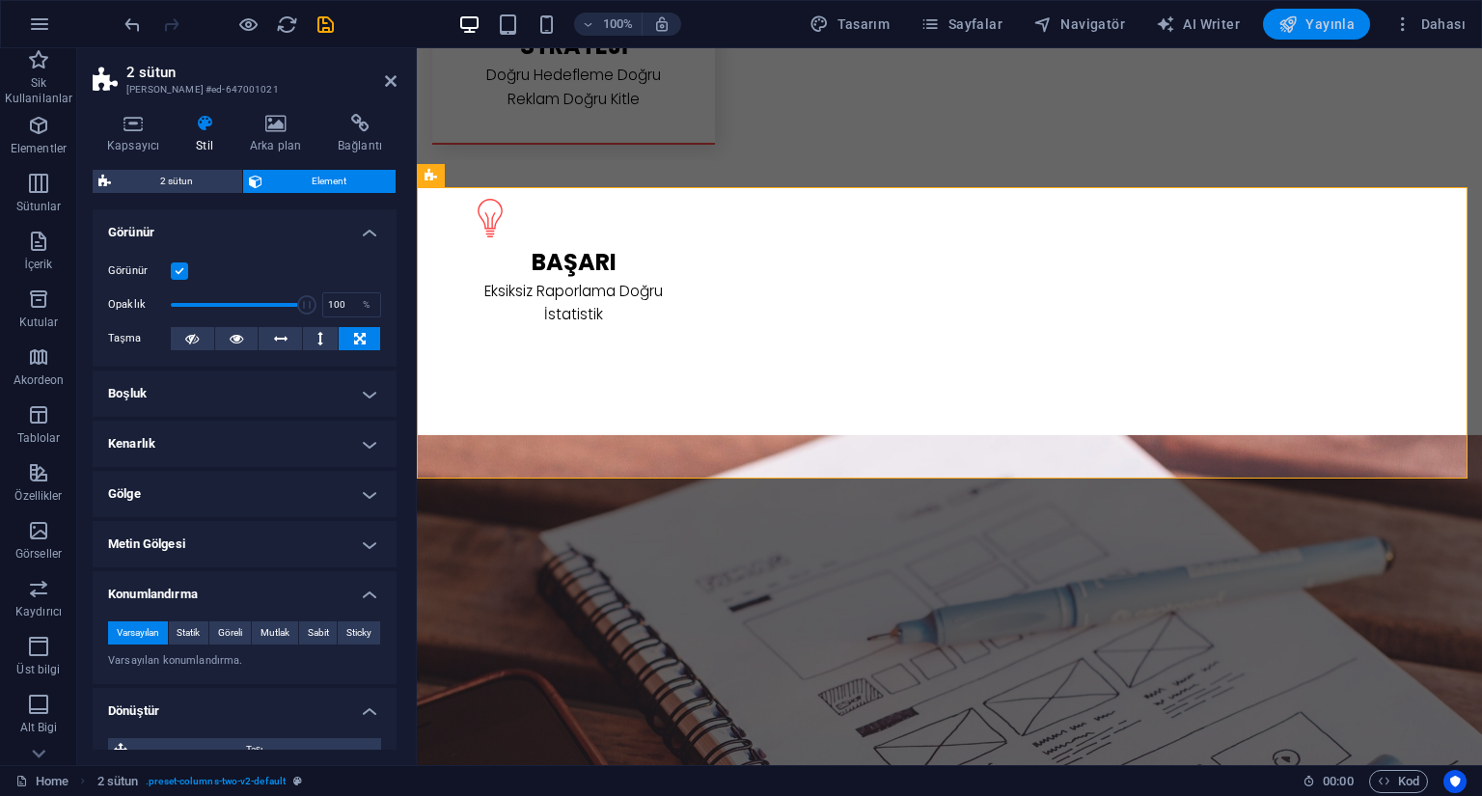
click at [1331, 24] on span "Yayınla" at bounding box center [1317, 23] width 76 height 19
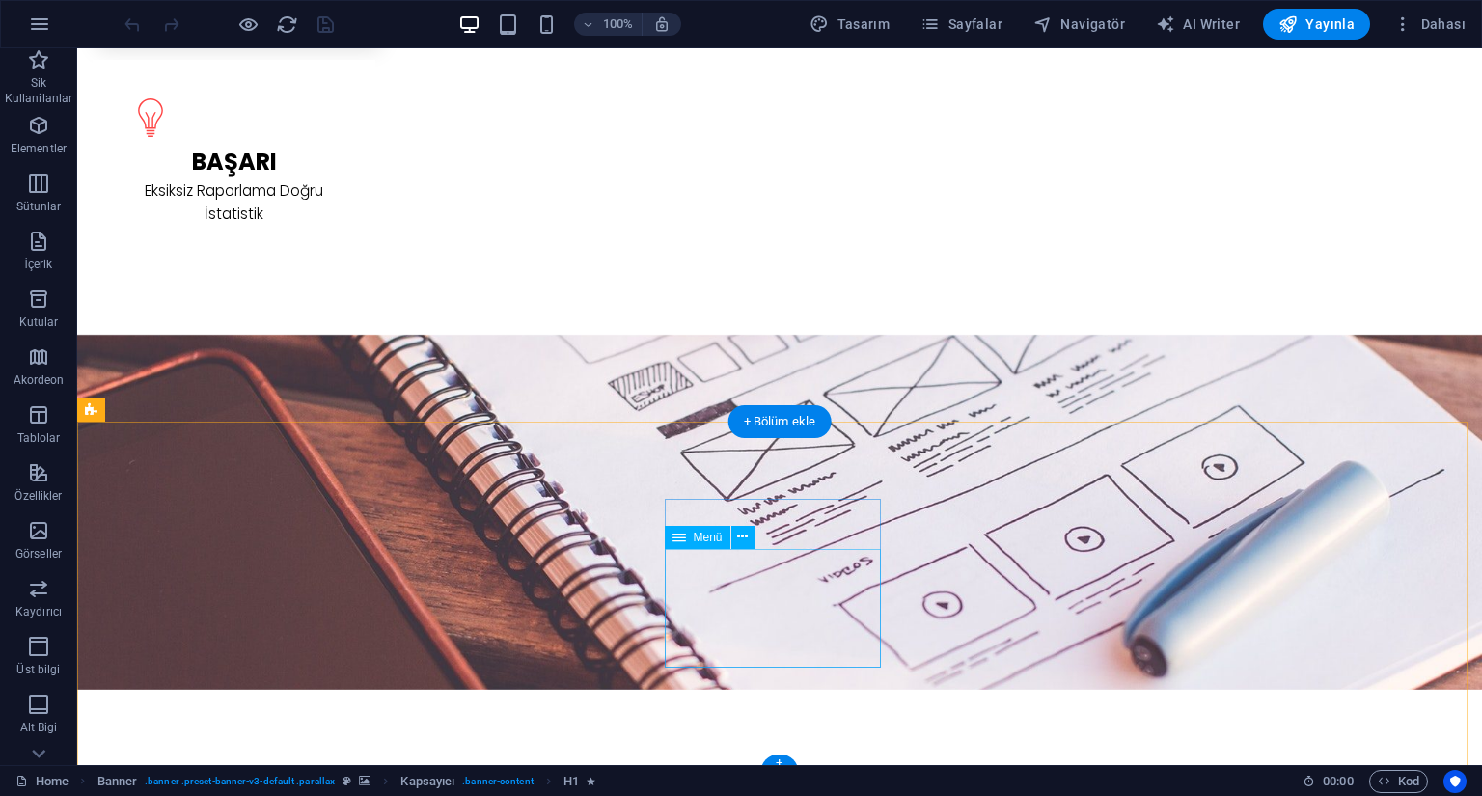
scroll to position [2891, 0]
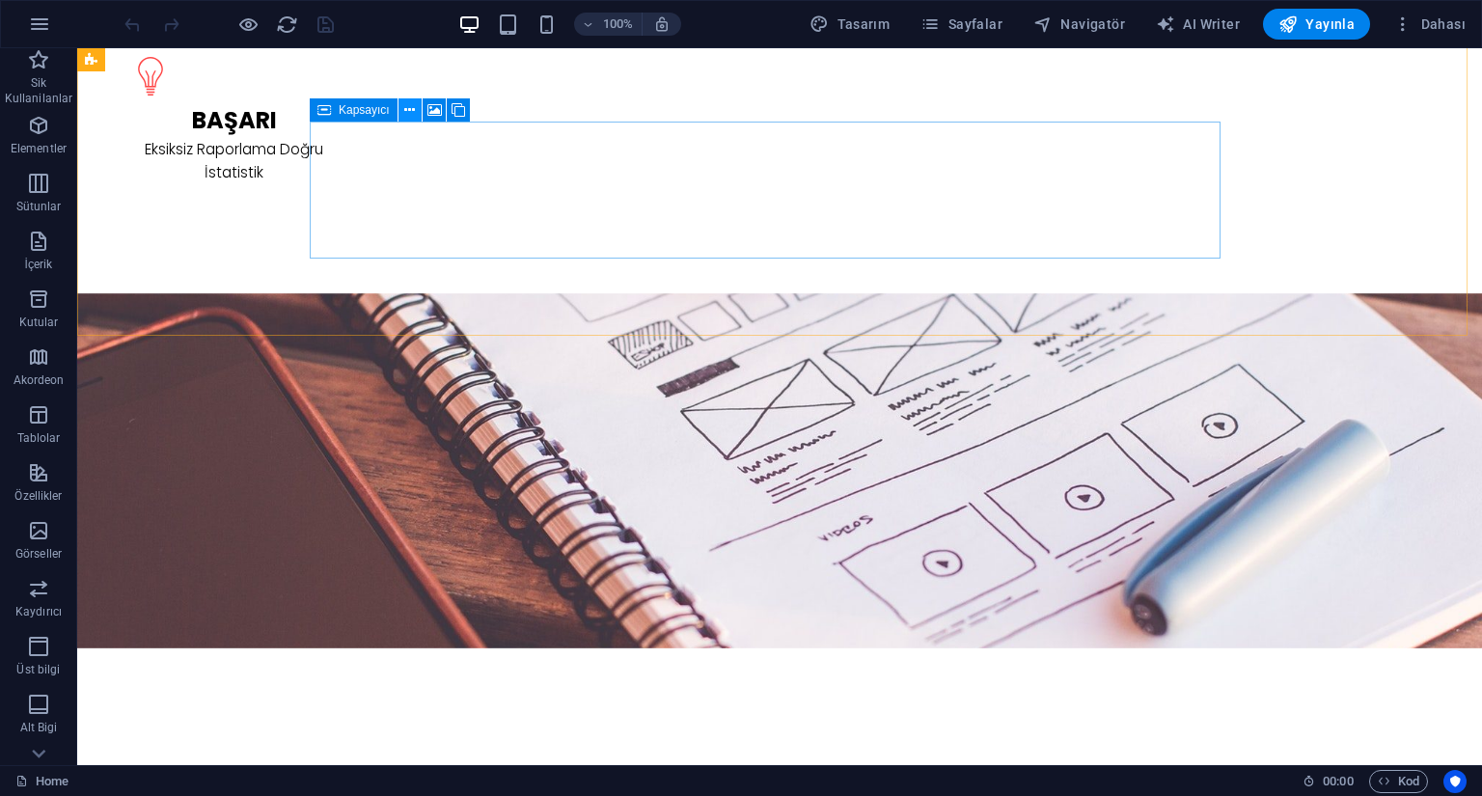
click at [409, 115] on icon at bounding box center [409, 110] width 11 height 20
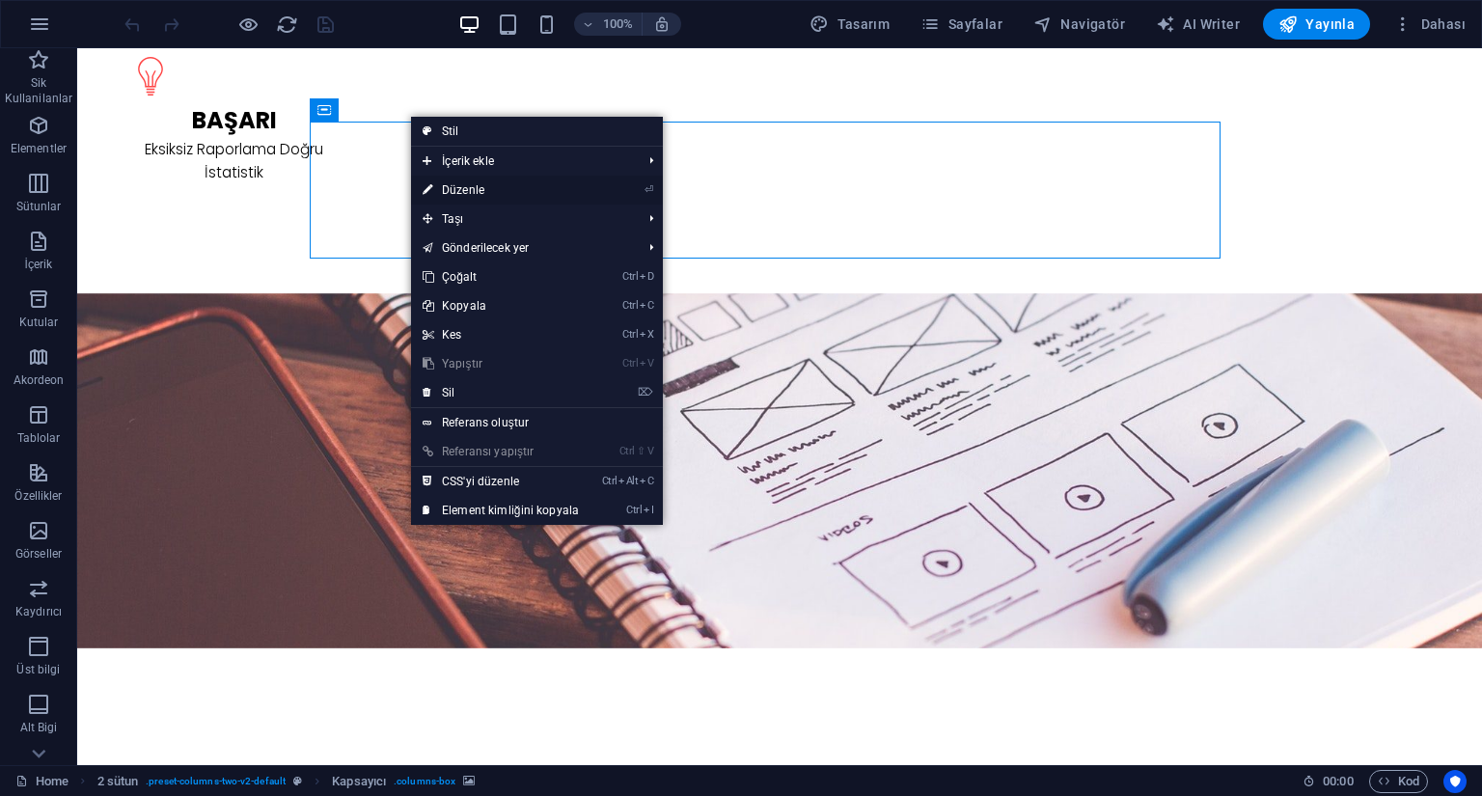
click at [579, 191] on link "⏎ Düzenle" at bounding box center [501, 190] width 180 height 29
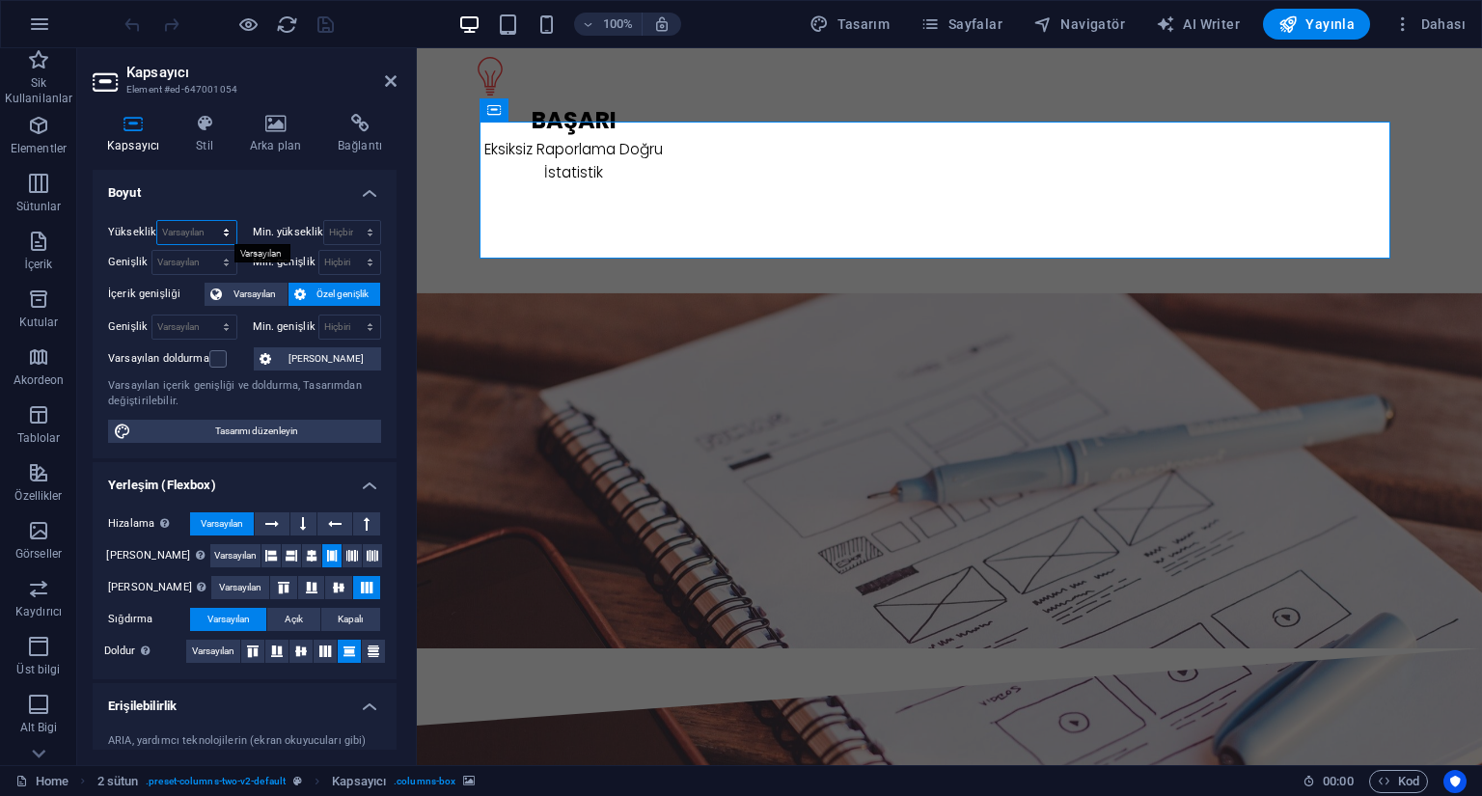
click at [183, 232] on select "Varsayılan px rem % vh vw" at bounding box center [196, 232] width 78 height 23
select select "px"
click at [207, 221] on select "Varsayılan px rem % vh vw" at bounding box center [196, 232] width 78 height 23
click at [342, 234] on select "Hiçbiri px rem % vh vw" at bounding box center [352, 232] width 56 height 23
type input "400"
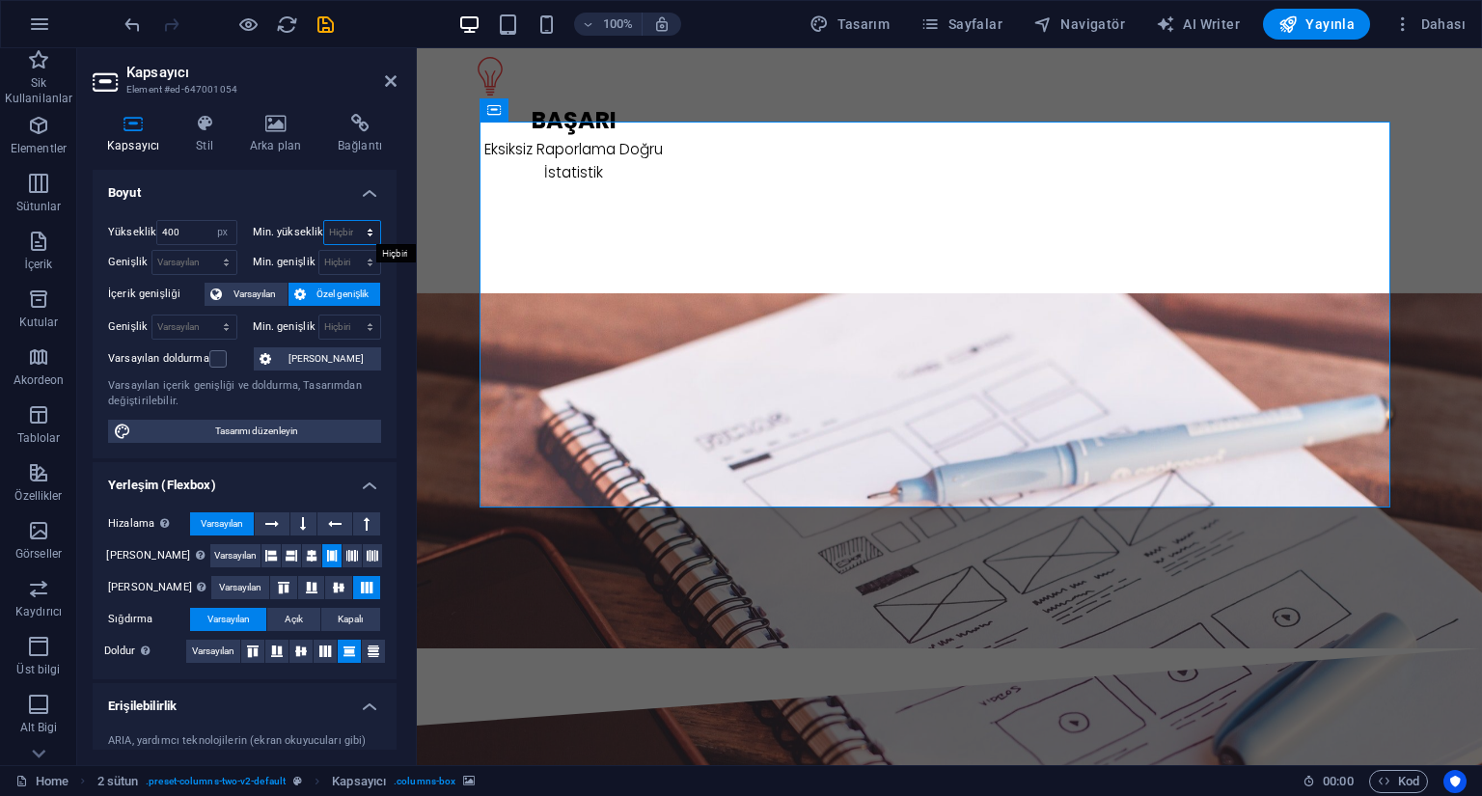
click at [353, 236] on select "Hiçbiri px rem % vh vw" at bounding box center [352, 232] width 56 height 23
select select "px"
click at [349, 221] on select "Hiçbiri px rem % vh vw" at bounding box center [352, 232] width 56 height 23
type input "400"
click at [1329, 30] on span "Yayınla" at bounding box center [1317, 23] width 76 height 19
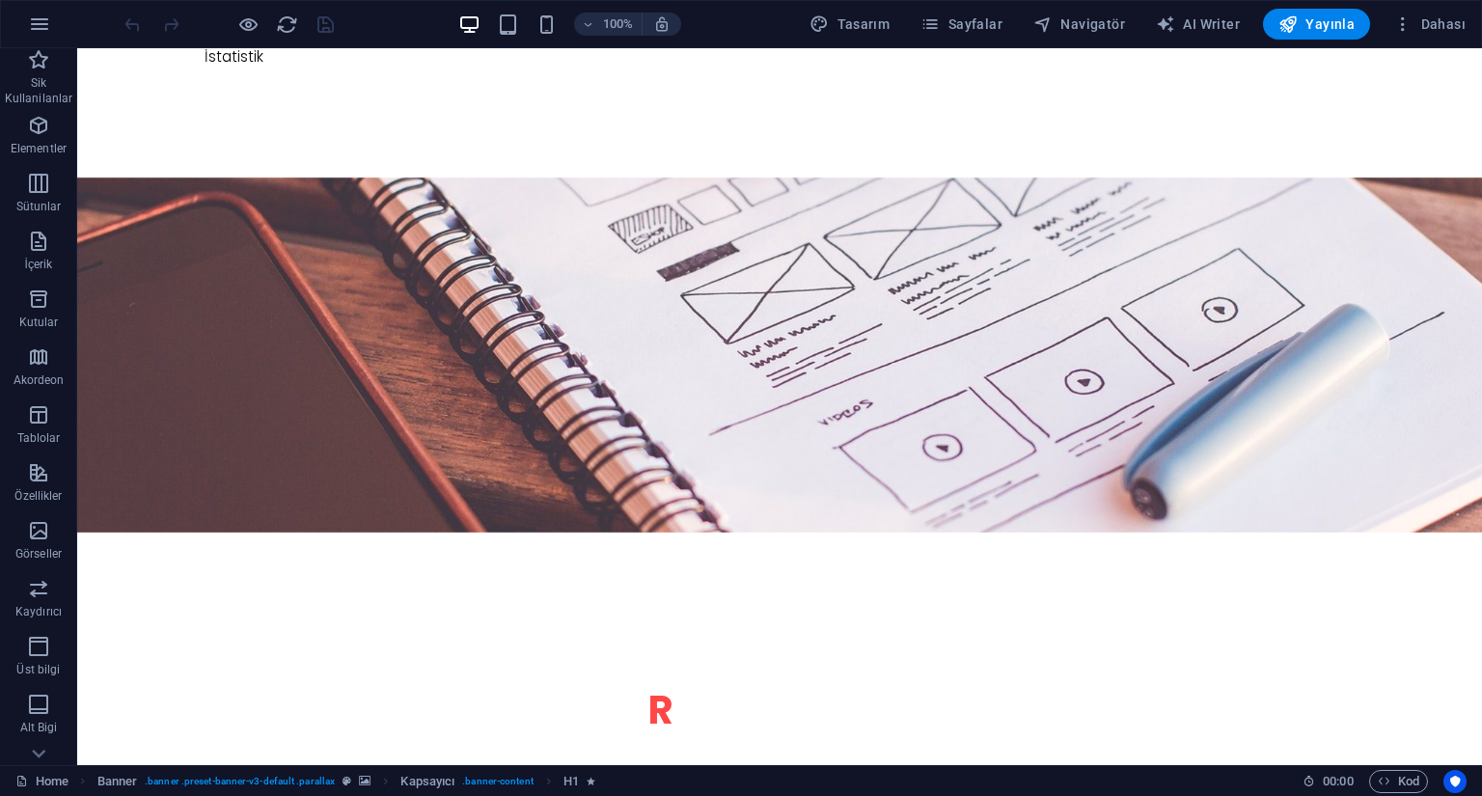
scroll to position [3018, 0]
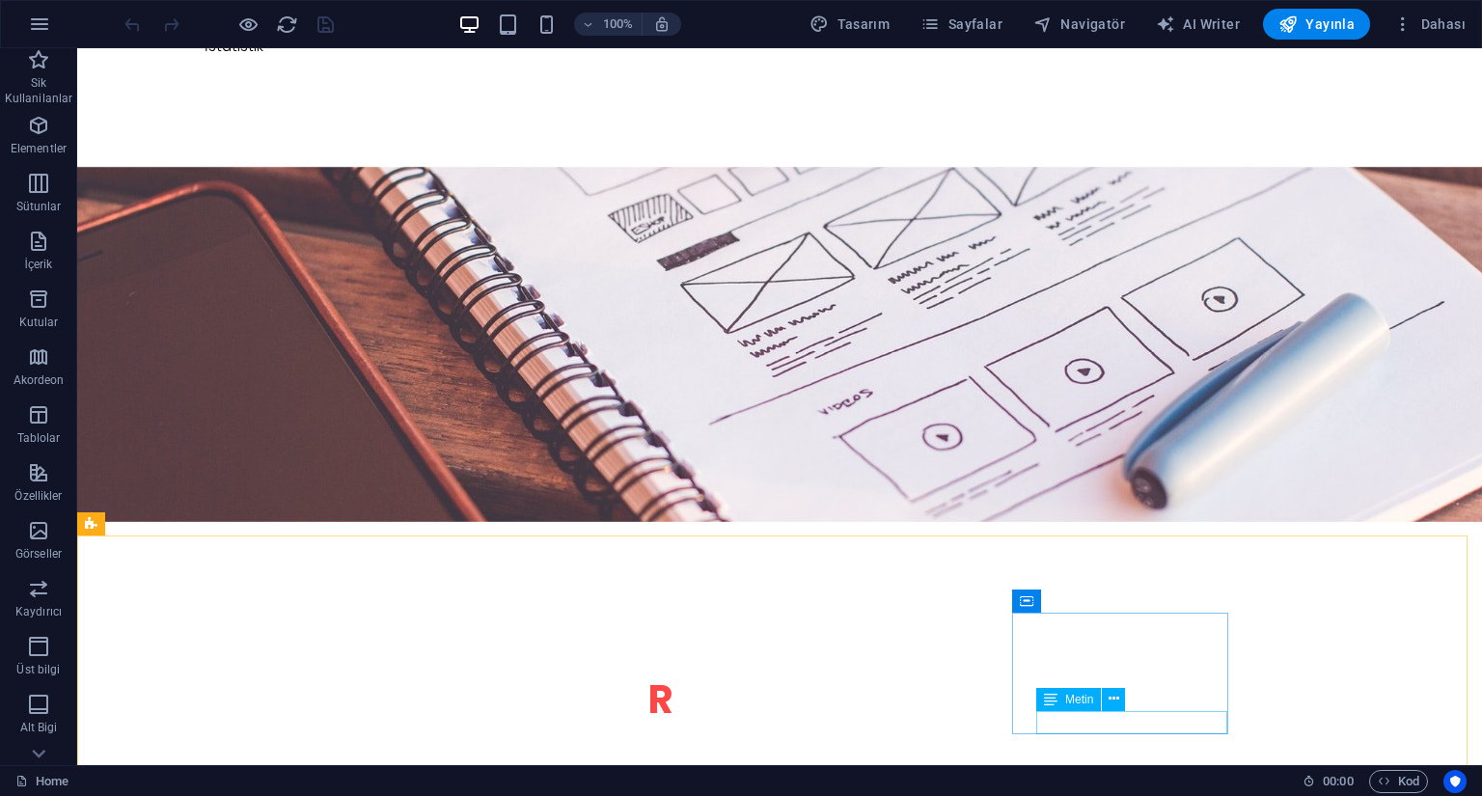
click at [1059, 705] on div "Metin" at bounding box center [1068, 699] width 65 height 23
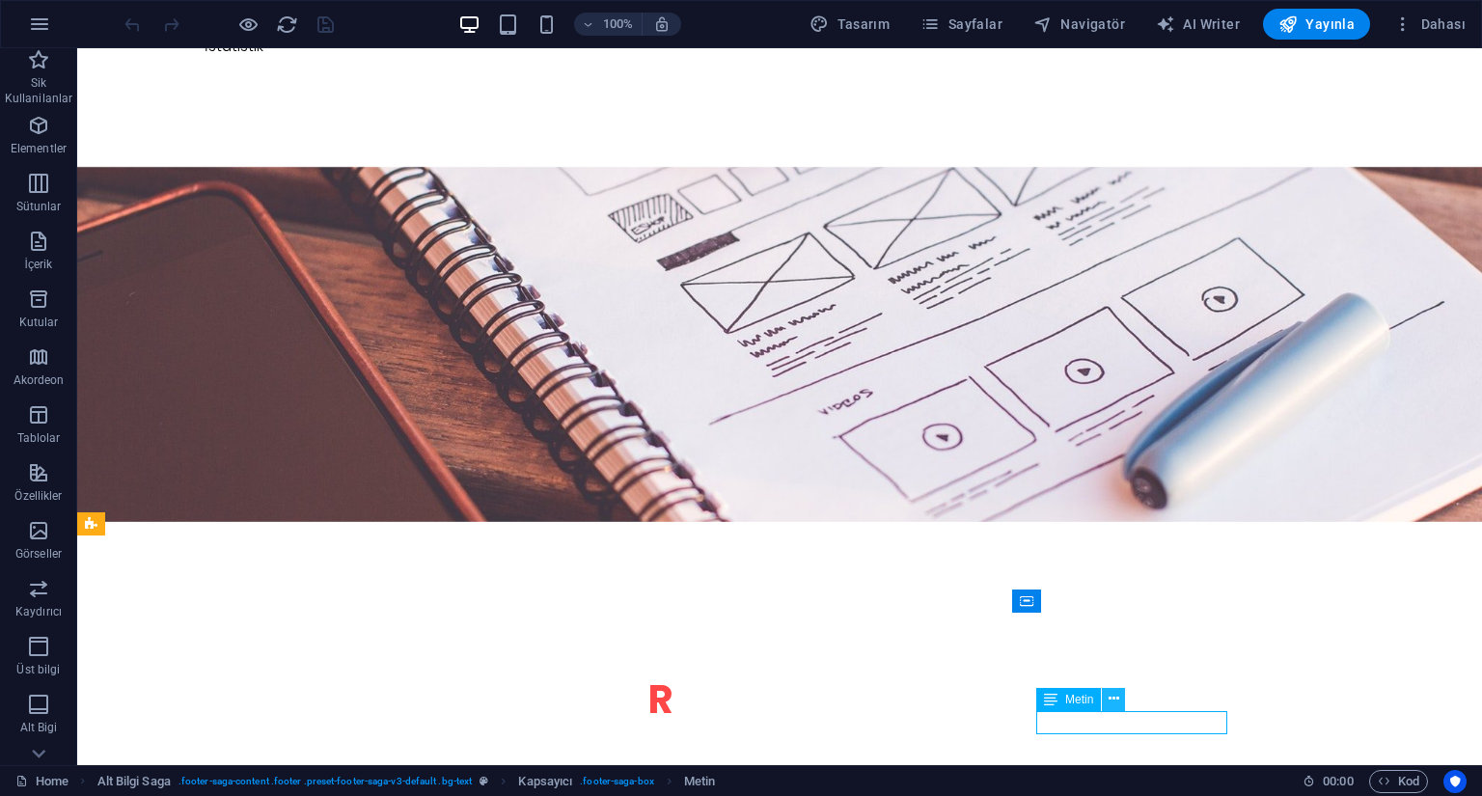
click at [1119, 705] on icon at bounding box center [1114, 699] width 11 height 20
click at [1114, 705] on icon at bounding box center [1114, 699] width 11 height 20
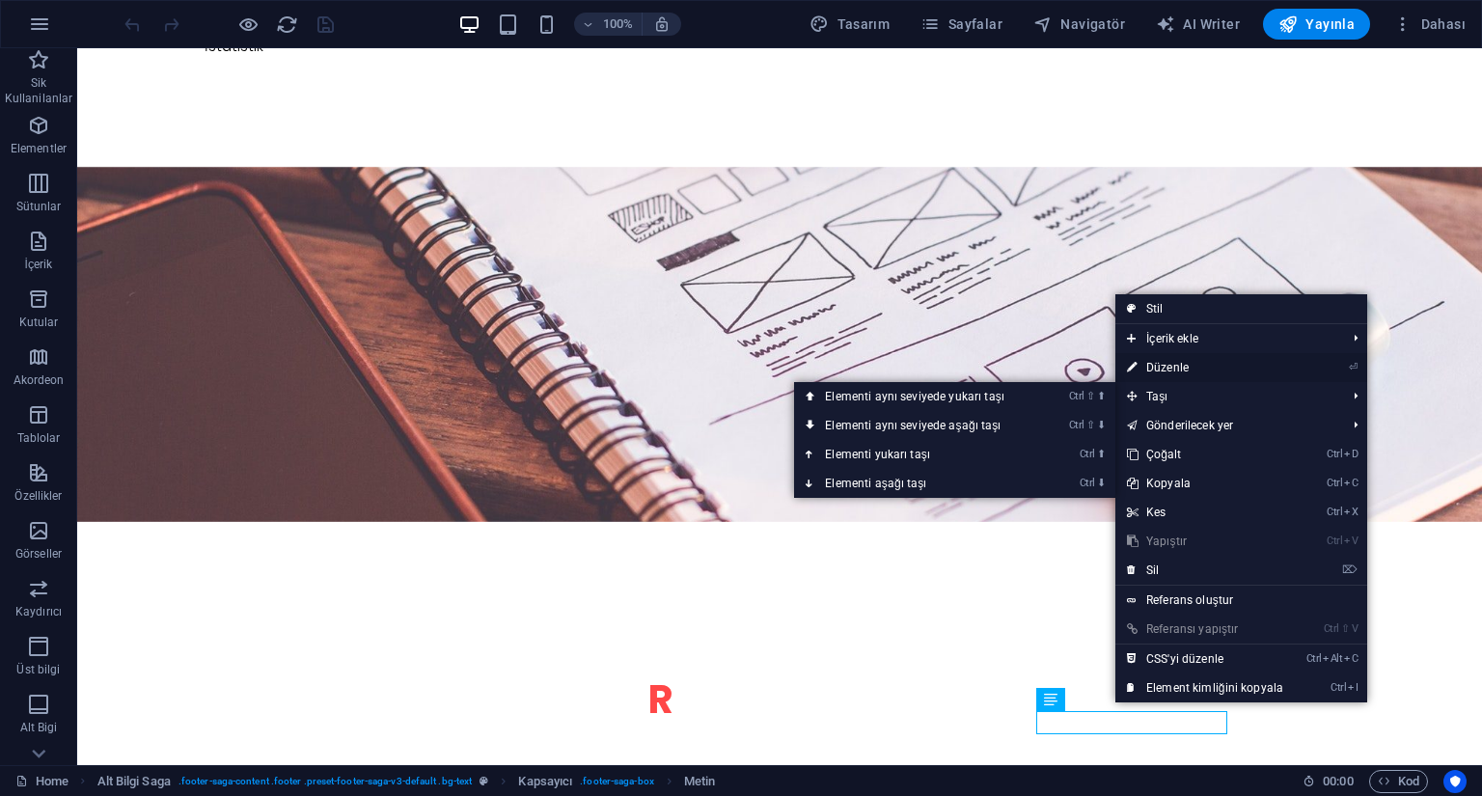
click at [1212, 369] on link "⏎ Düzenle" at bounding box center [1206, 367] width 180 height 29
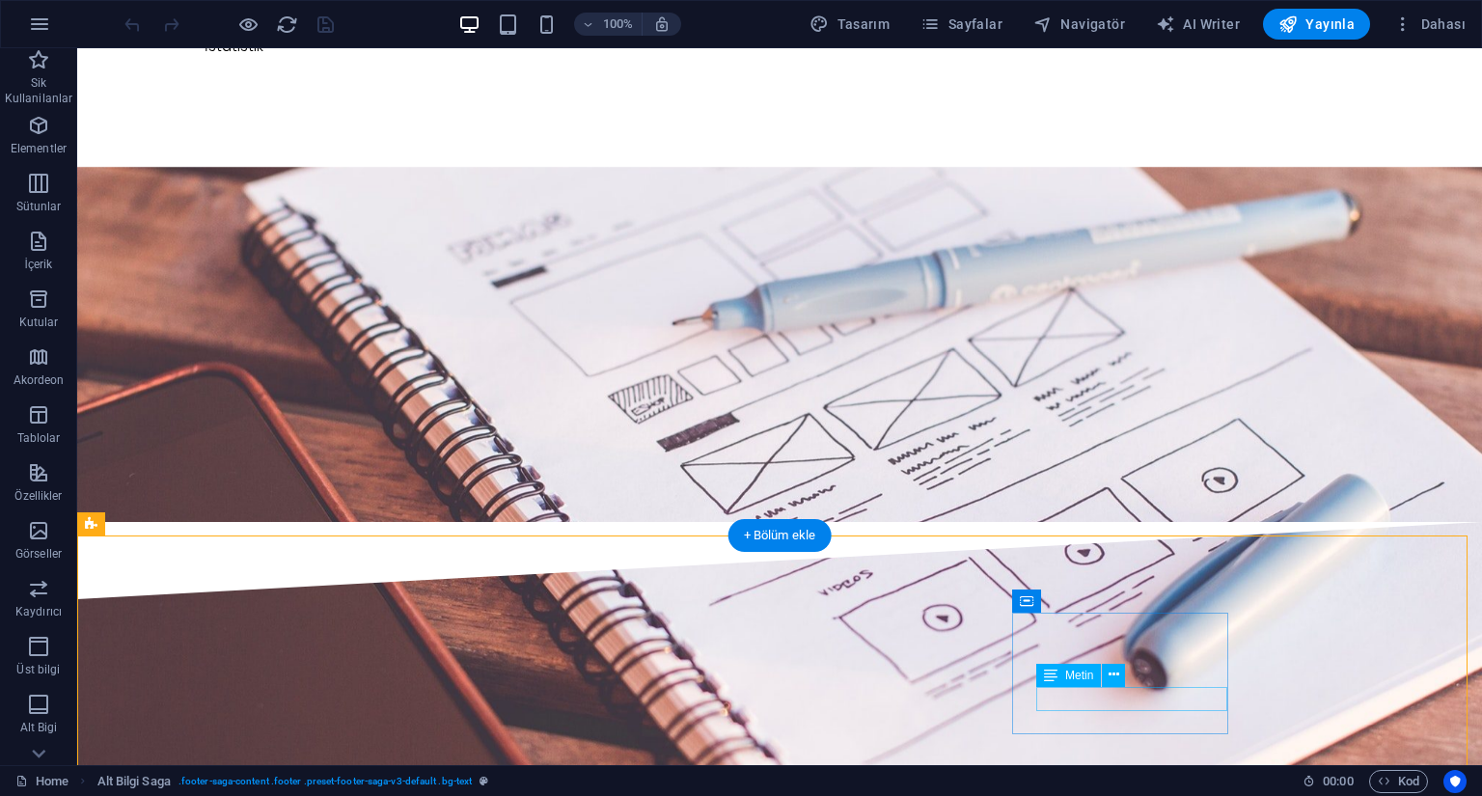
click at [1111, 678] on icon at bounding box center [1114, 675] width 11 height 20
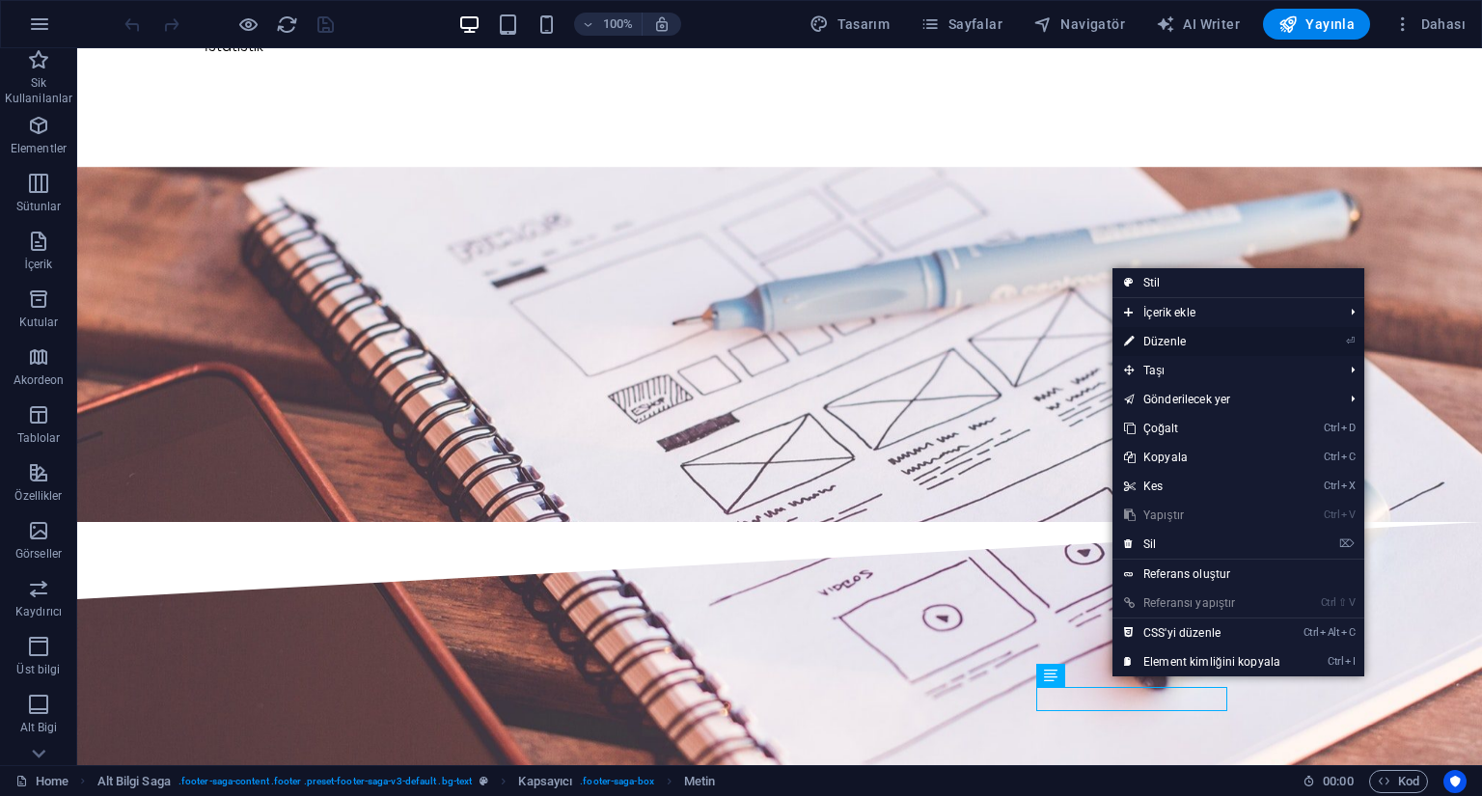
click at [1247, 340] on link "⏎ Düzenle" at bounding box center [1203, 341] width 180 height 29
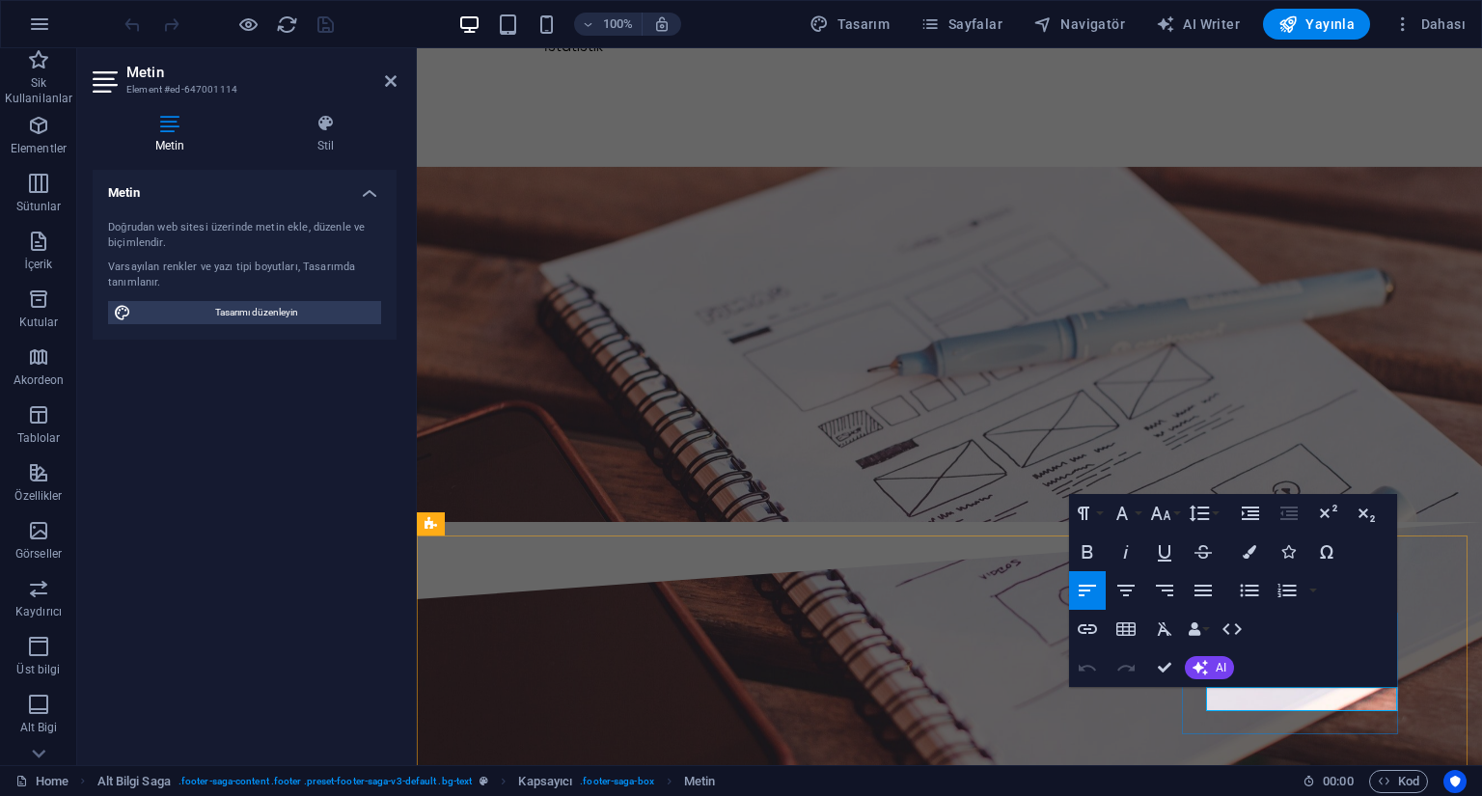
drag, startPoint x: 1234, startPoint y: 704, endPoint x: 1624, endPoint y: 729, distance: 390.7
click at [1085, 631] on icon "button" at bounding box center [1087, 629] width 23 height 23
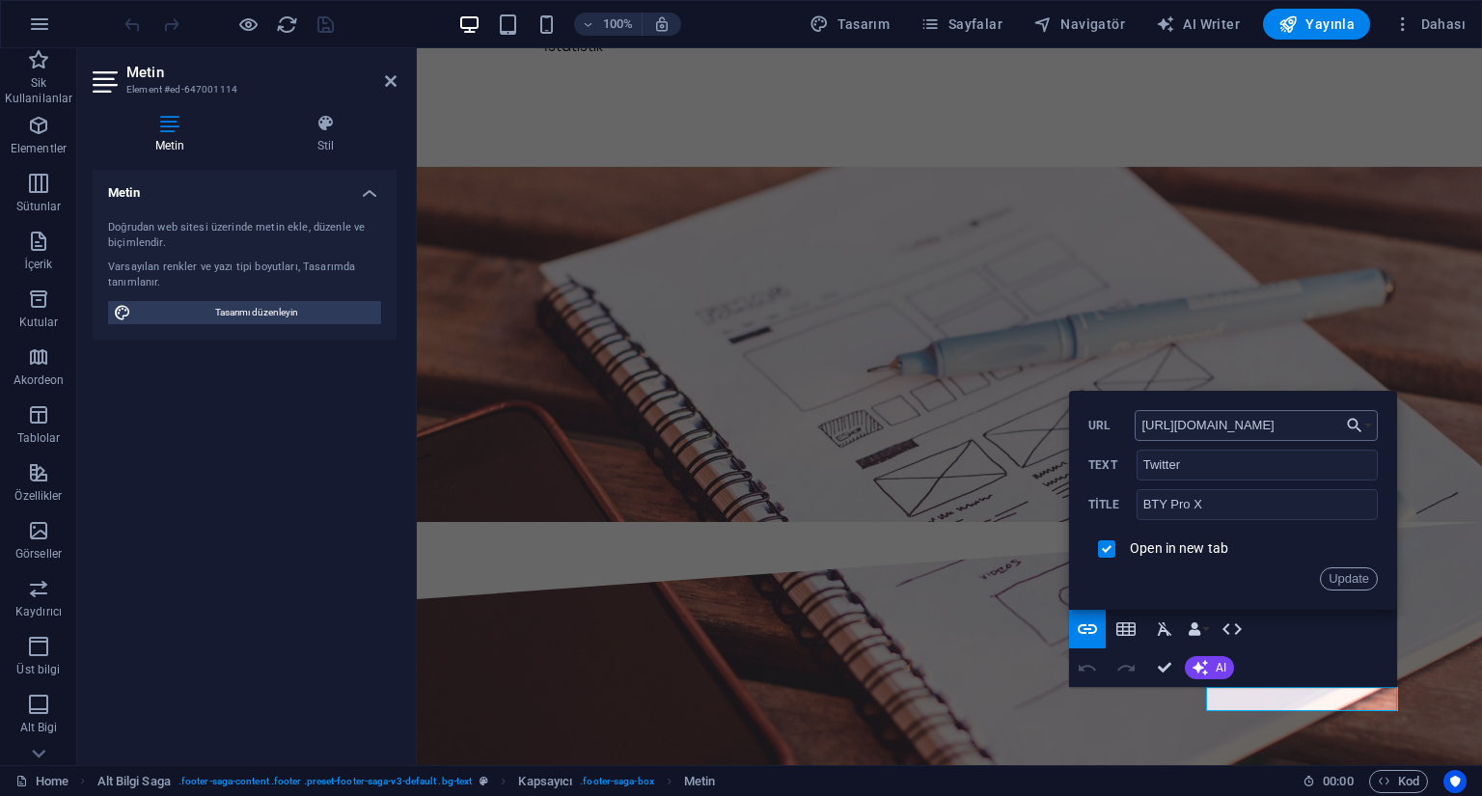
drag, startPoint x: 1214, startPoint y: 428, endPoint x: 1176, endPoint y: 432, distance: 37.8
click at [1176, 432] on input "[URL][DOMAIN_NAME]" at bounding box center [1256, 425] width 243 height 31
type input "[URL][DOMAIN_NAME]"
click at [1349, 583] on button "Update" at bounding box center [1349, 578] width 58 height 23
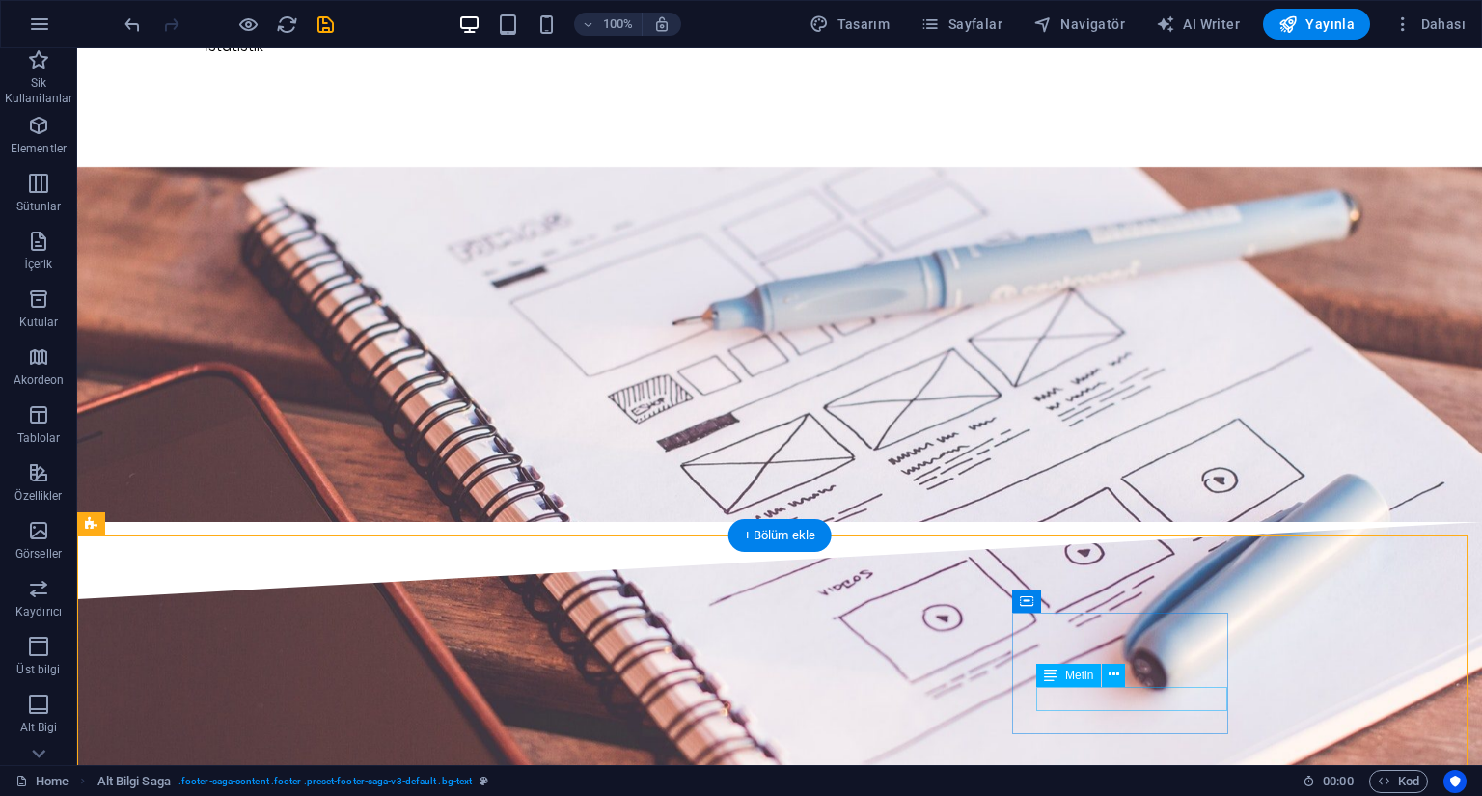
click at [1115, 680] on icon at bounding box center [1114, 675] width 11 height 20
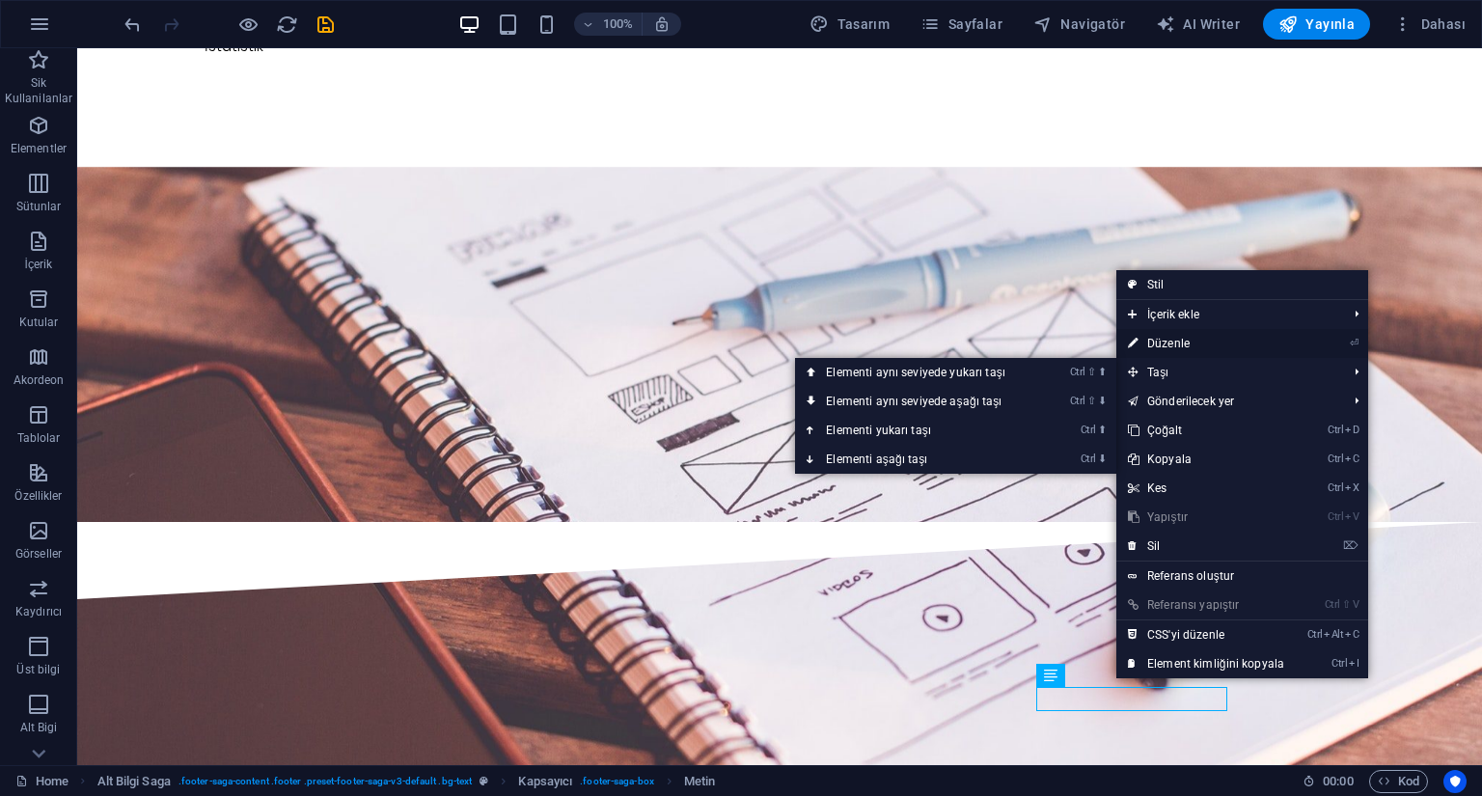
click at [1202, 346] on link "⏎ Düzenle" at bounding box center [1207, 343] width 180 height 29
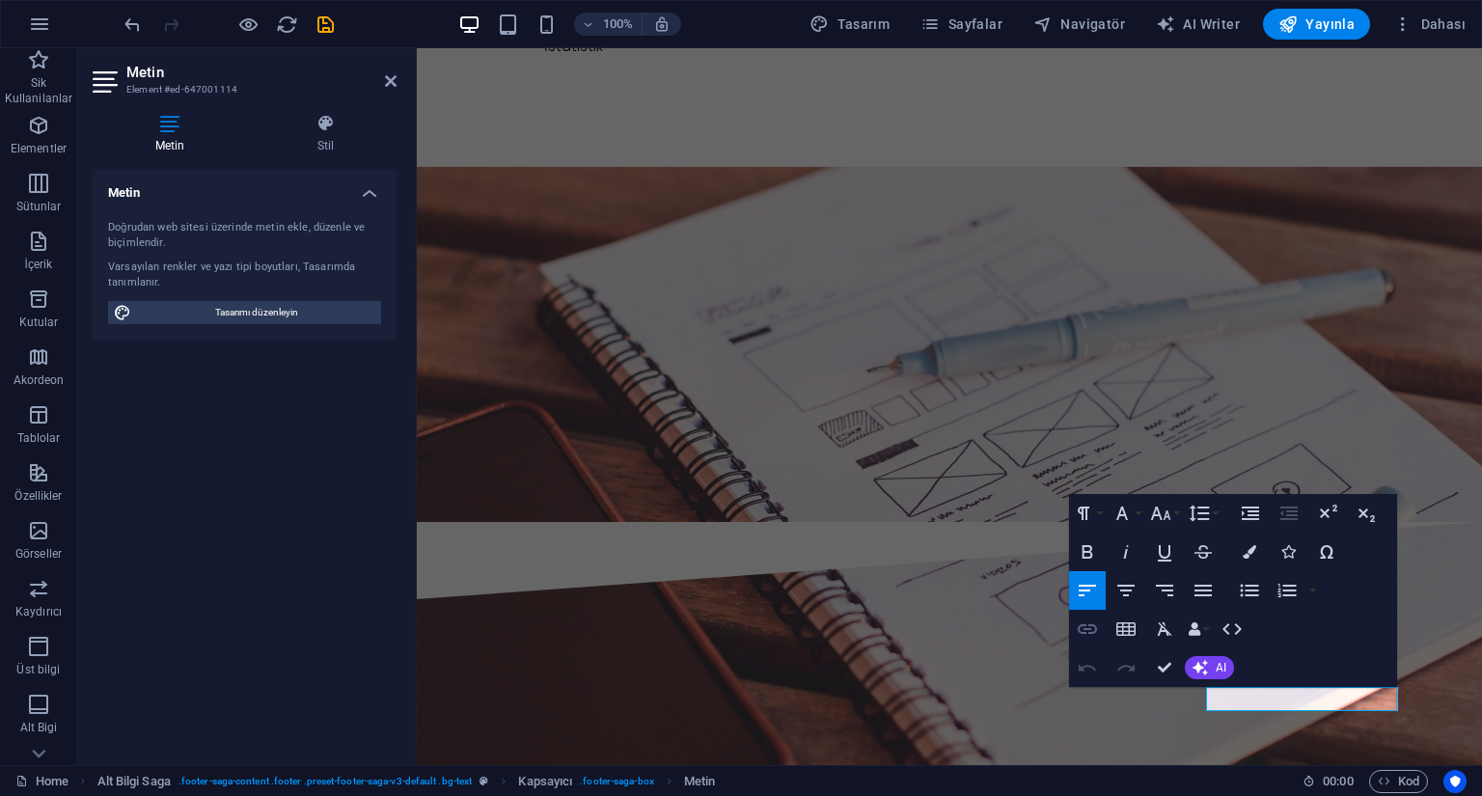
click at [1084, 629] on icon "button" at bounding box center [1087, 629] width 23 height 23
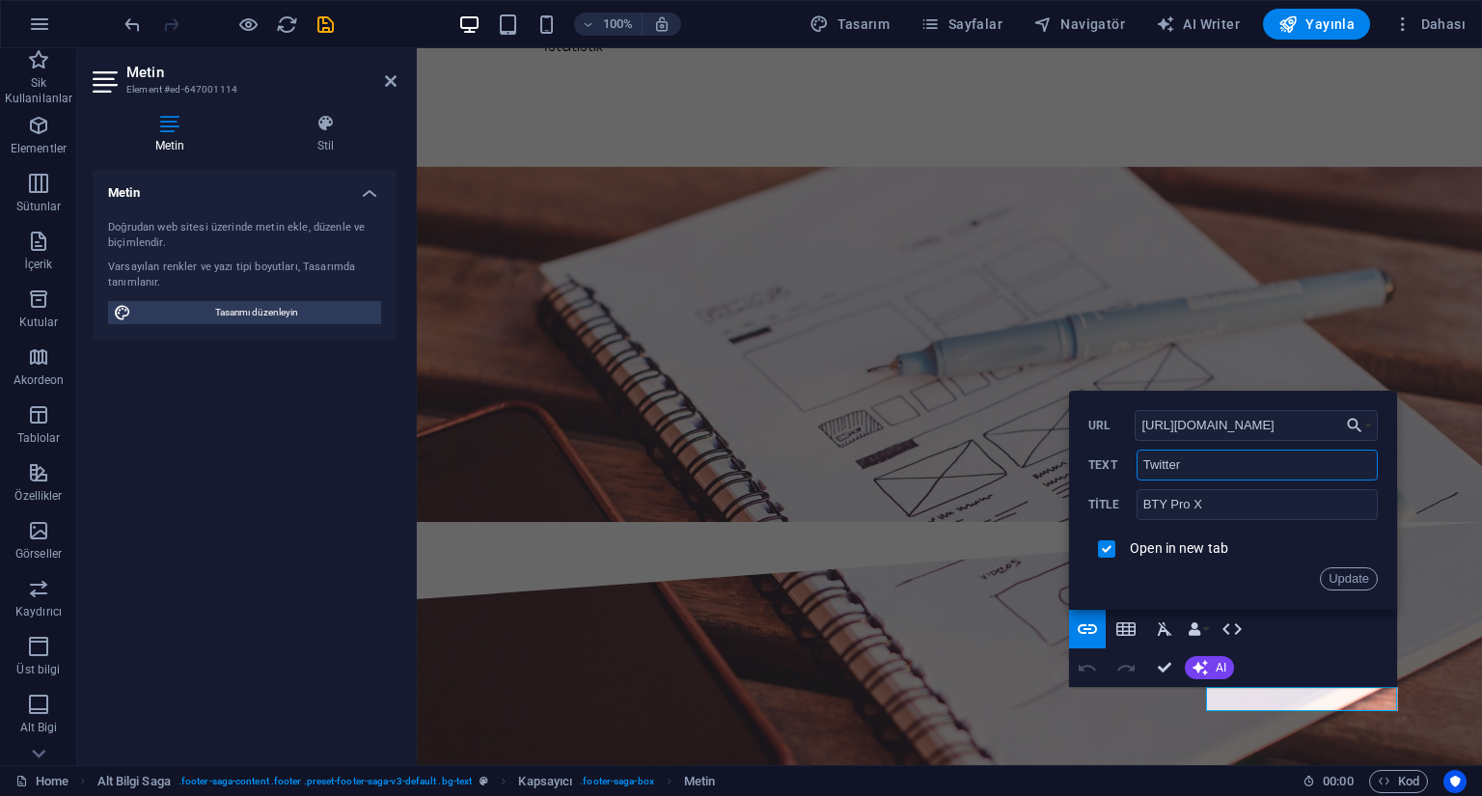
drag, startPoint x: 1150, startPoint y: 464, endPoint x: 1124, endPoint y: 463, distance: 26.1
click at [1125, 463] on div "Twitter Text" at bounding box center [1234, 466] width 290 height 32
type input "X"
click at [1349, 580] on button "Update" at bounding box center [1349, 578] width 58 height 23
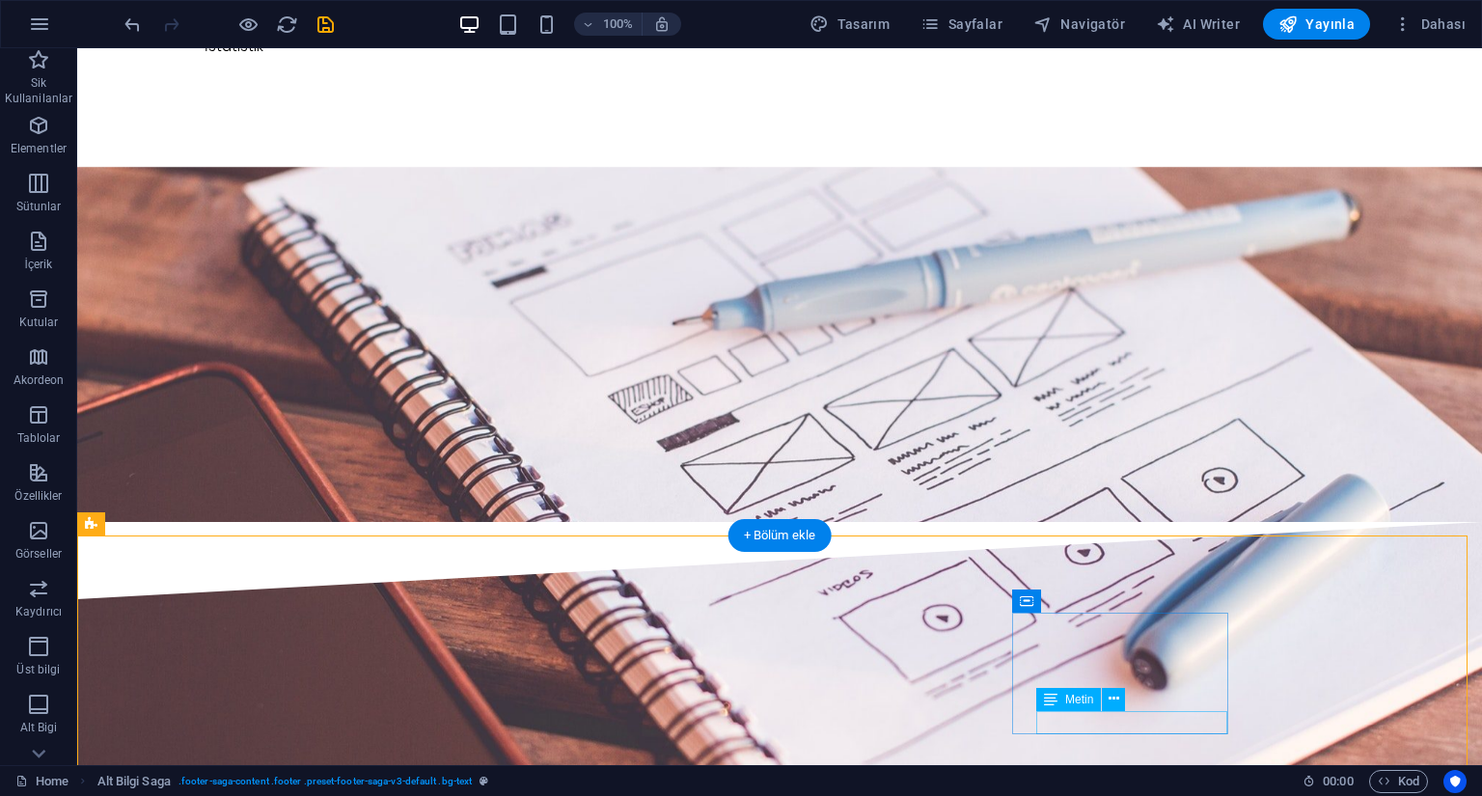
click at [1116, 704] on icon at bounding box center [1114, 699] width 11 height 20
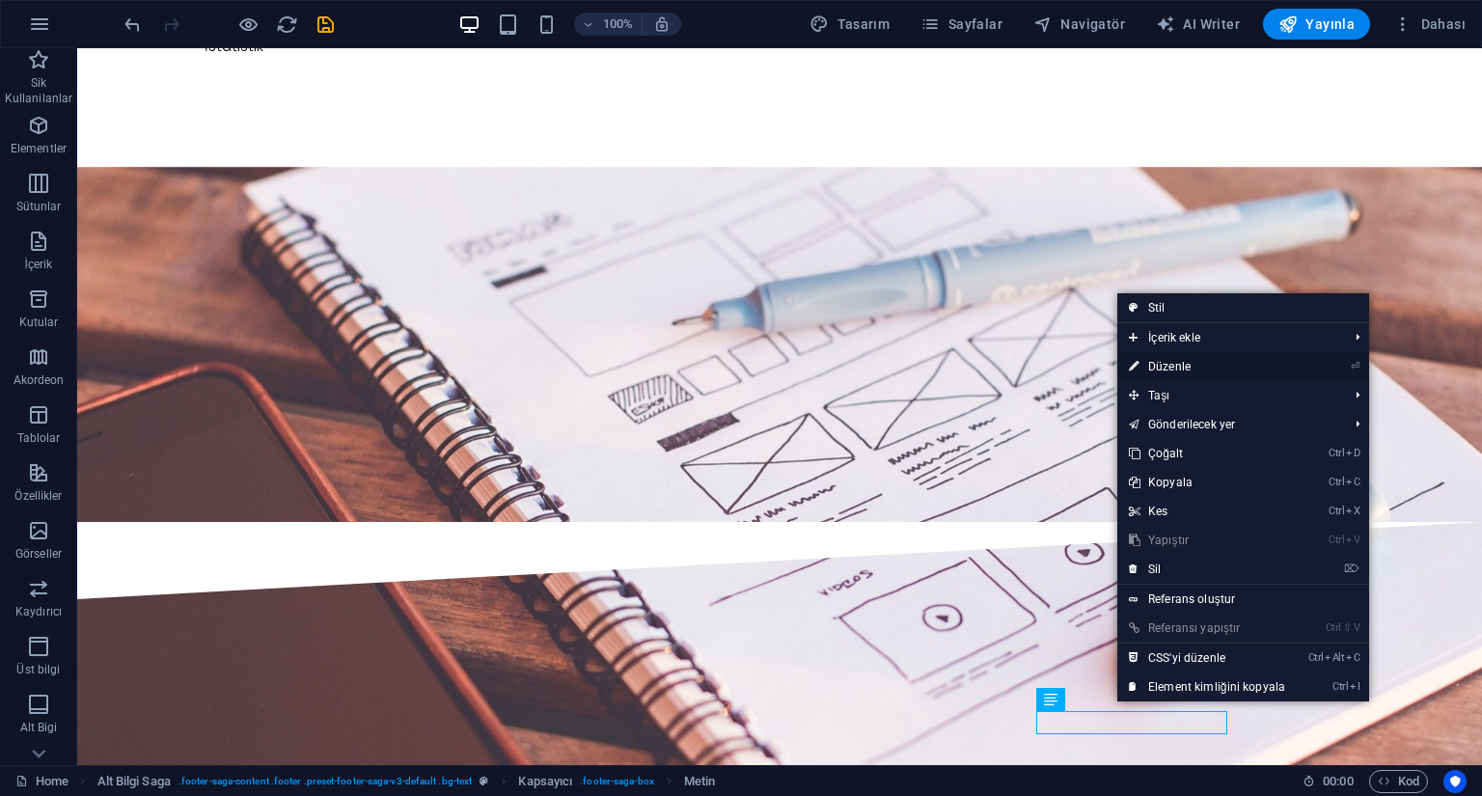
click at [1224, 373] on link "⏎ Düzenle" at bounding box center [1208, 366] width 180 height 29
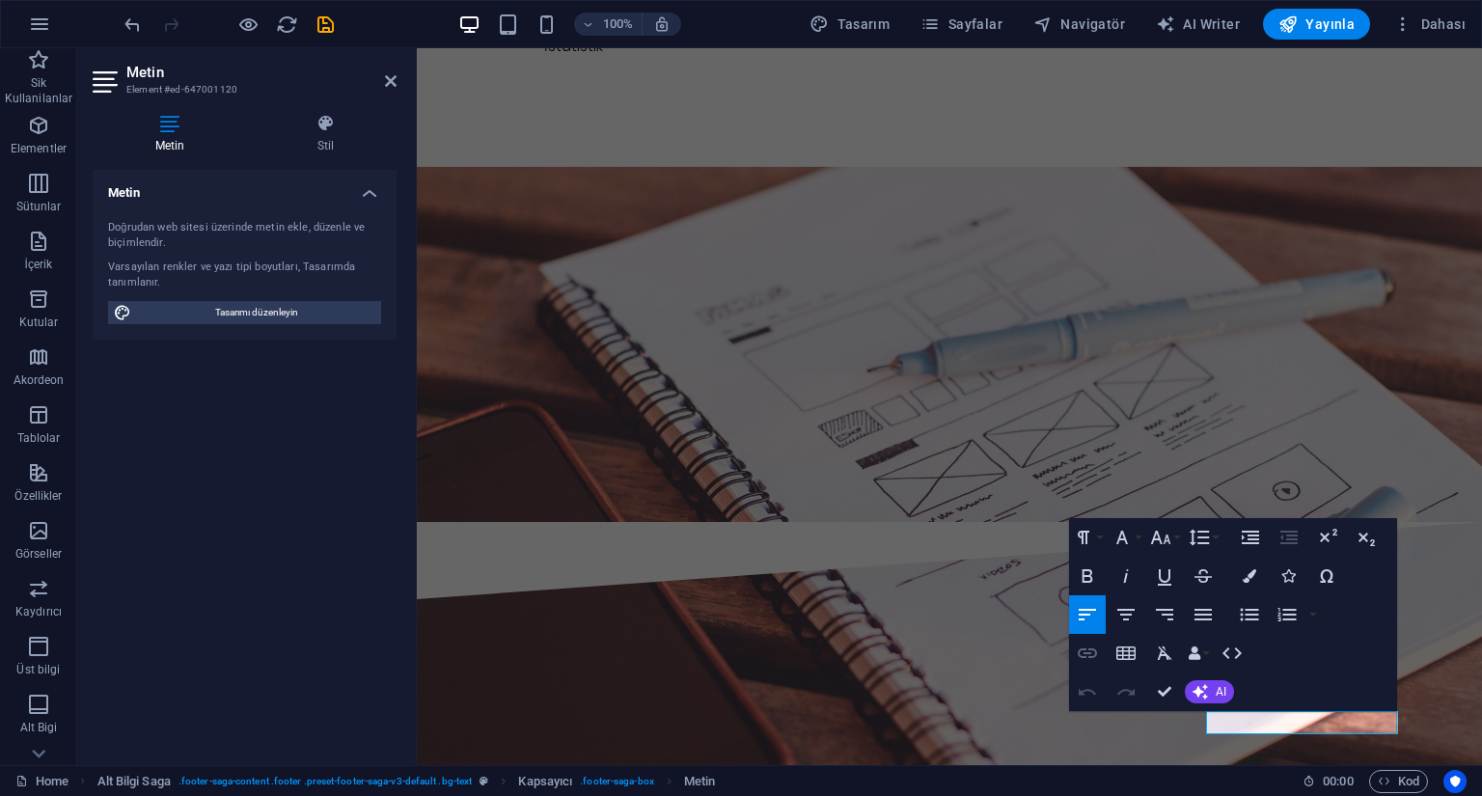
click at [1082, 653] on icon "button" at bounding box center [1087, 653] width 23 height 23
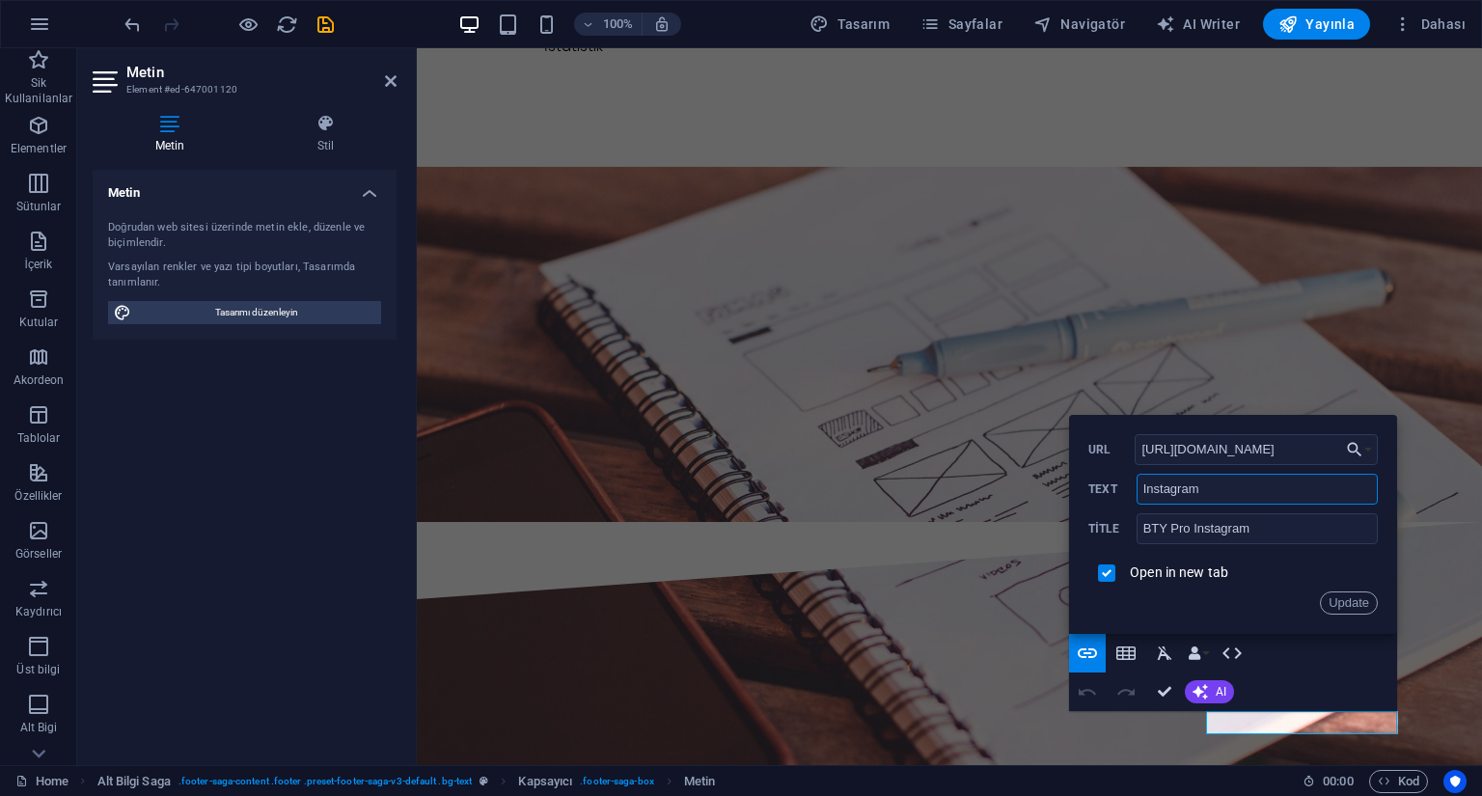
click at [1203, 491] on input "Instagram" at bounding box center [1257, 489] width 241 height 31
type input "Insta"
click at [1278, 526] on input "BTY Pro Instagram" at bounding box center [1257, 528] width 241 height 31
type input "BTY Pro Insta"
click at [1348, 607] on button "Update" at bounding box center [1349, 603] width 58 height 23
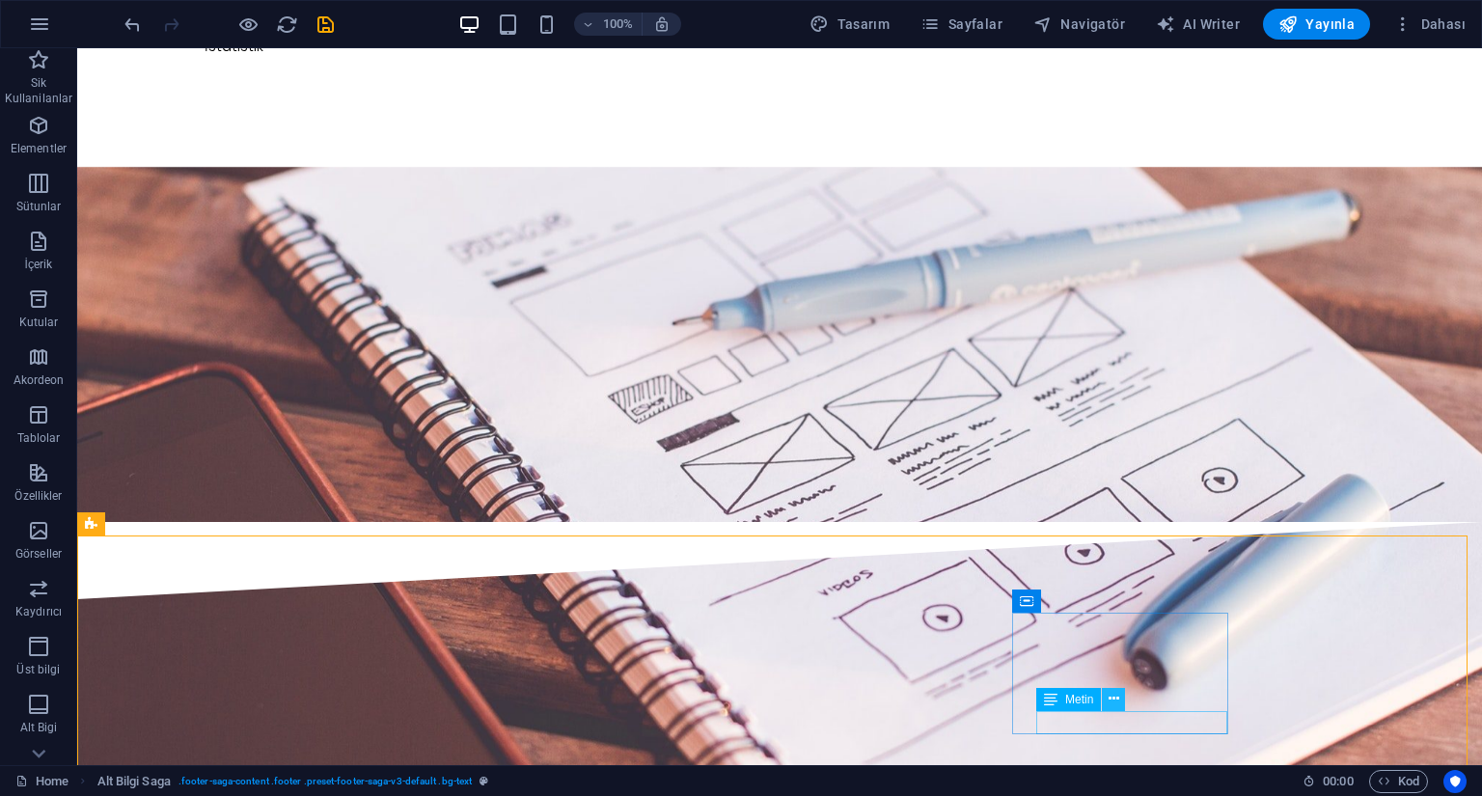
click at [1122, 705] on button at bounding box center [1113, 699] width 23 height 23
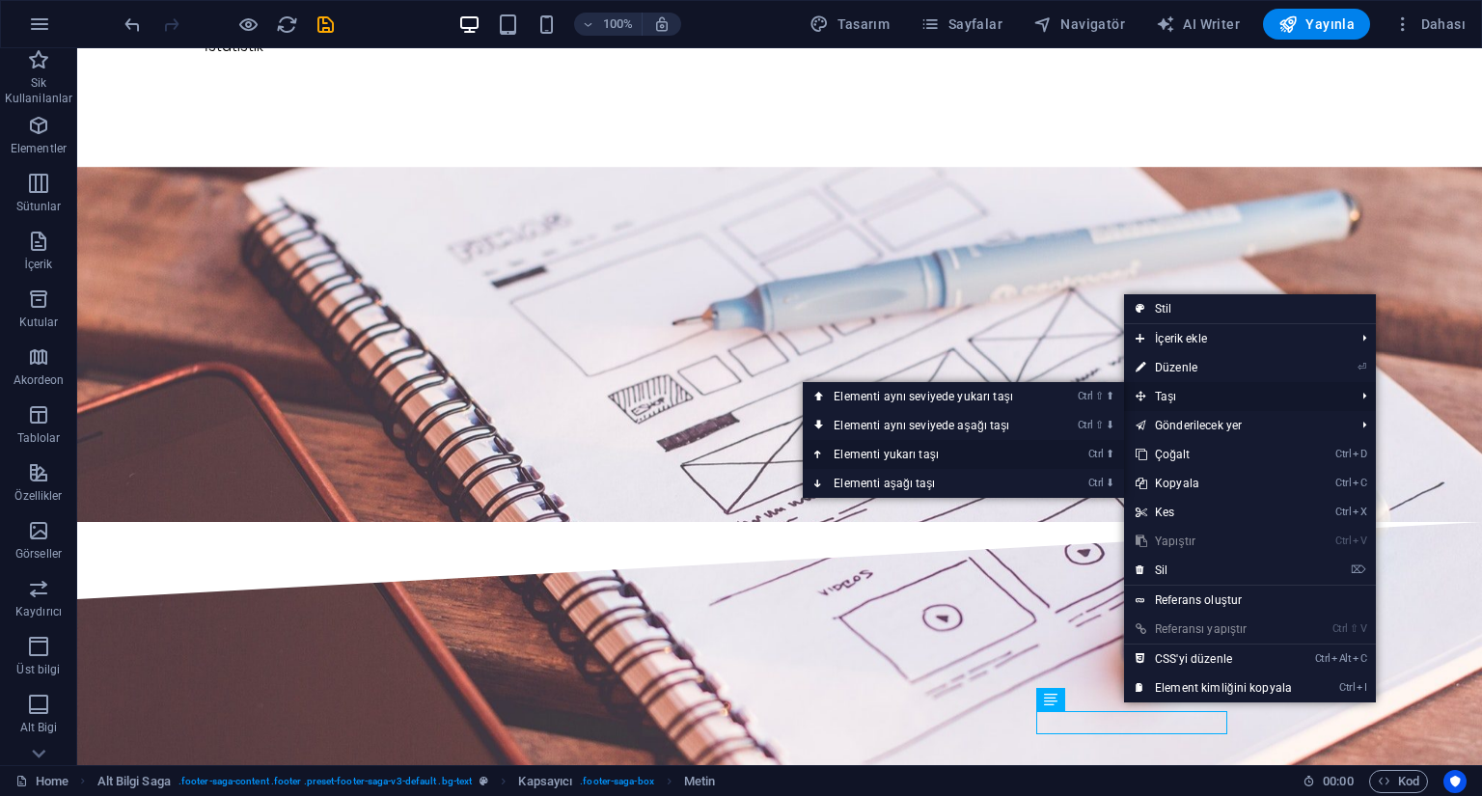
click at [950, 457] on link "Ctrl ⬆ Elementi yukarı taşı" at bounding box center [927, 454] width 249 height 29
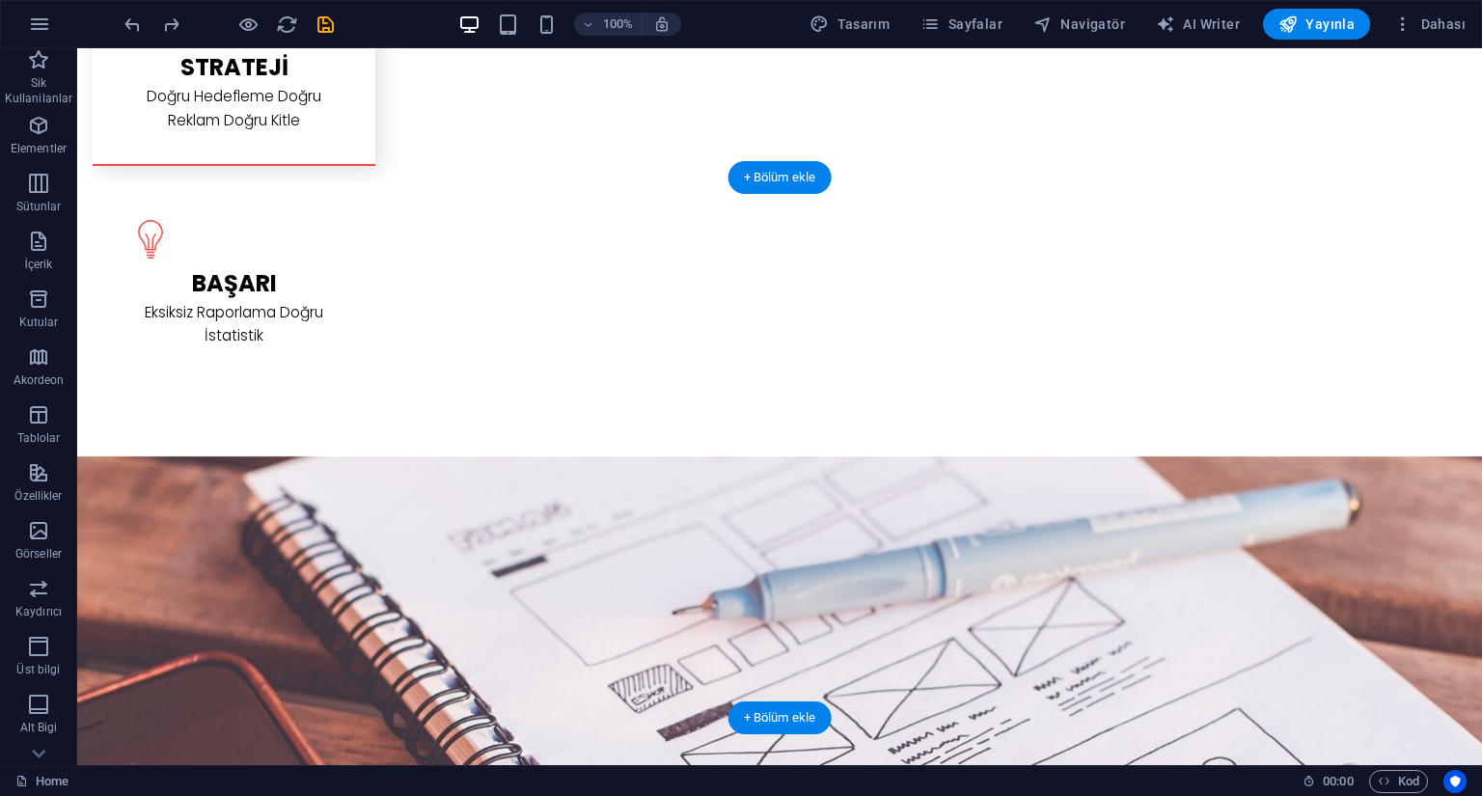
scroll to position [3114, 0]
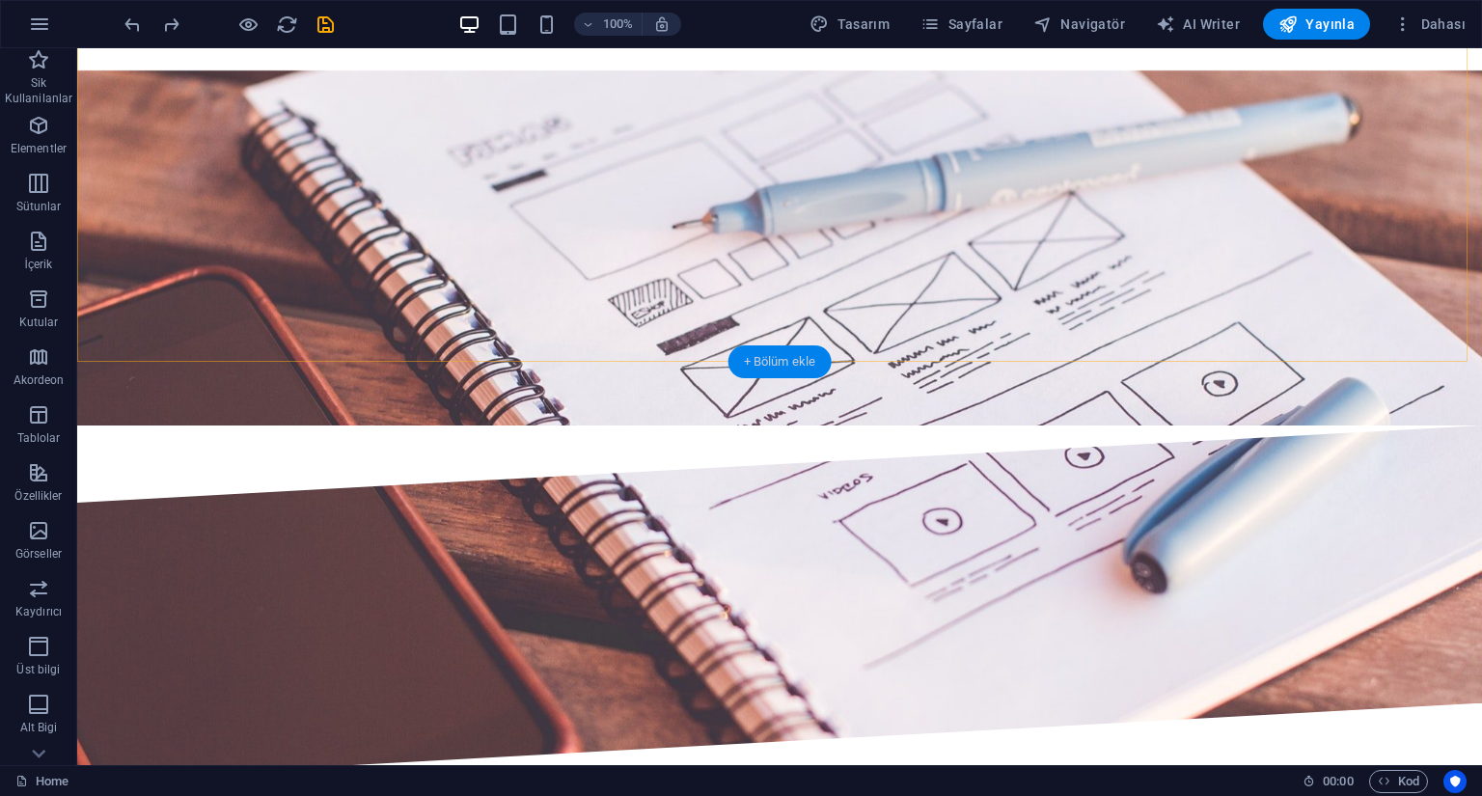
click at [780, 358] on div "+ Bölüm ekle" at bounding box center [780, 361] width 103 height 33
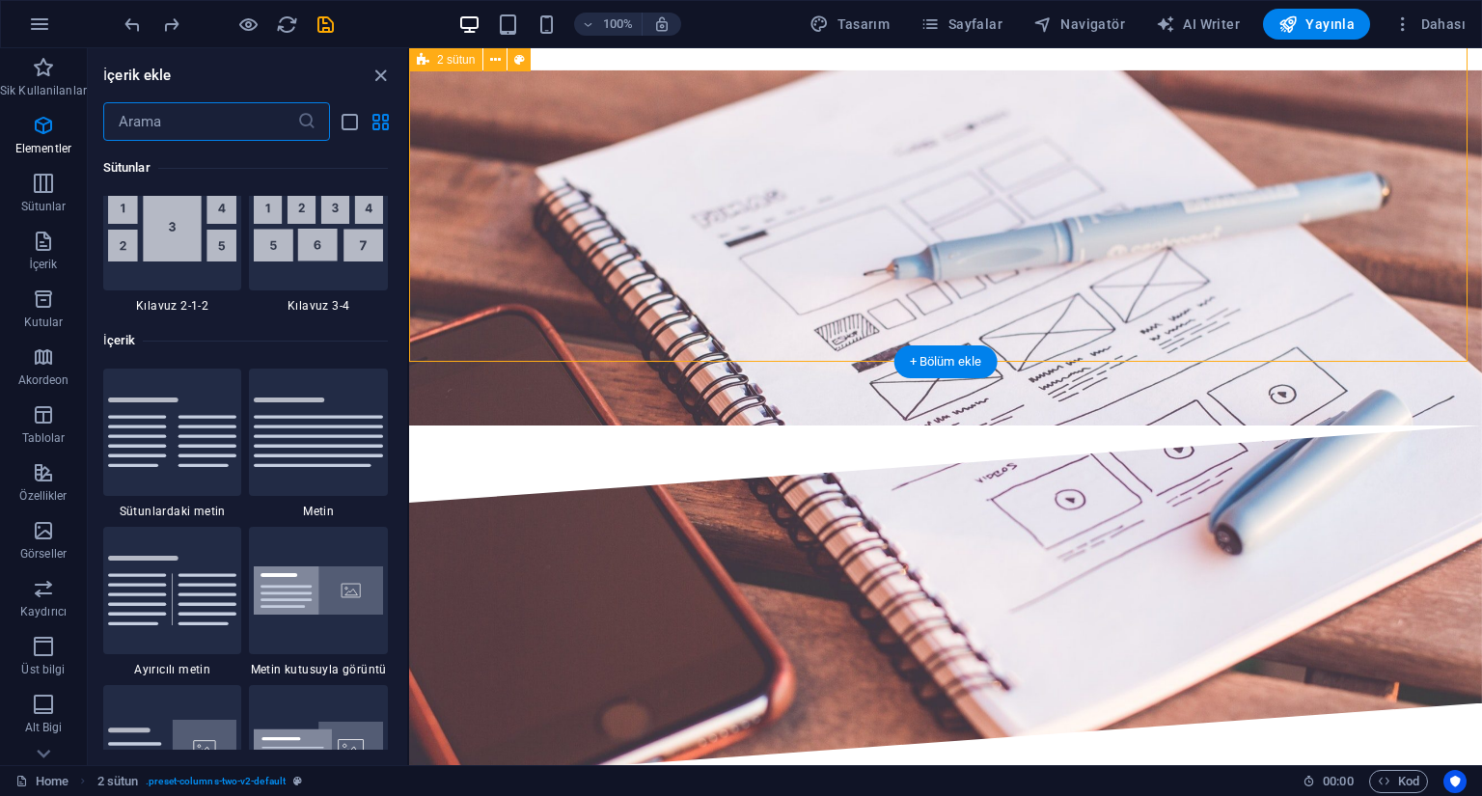
scroll to position [3377, 0]
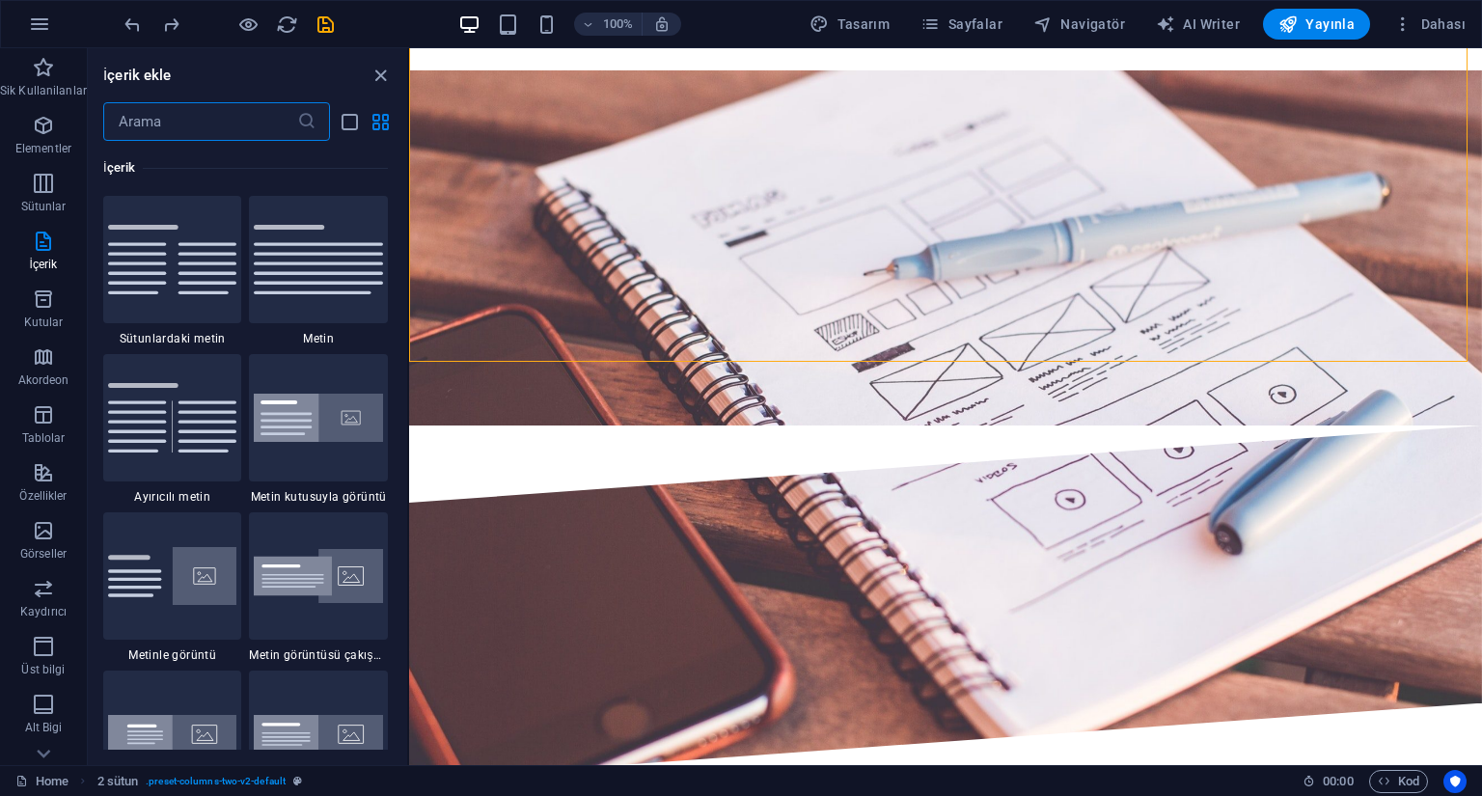
click at [182, 129] on input "text" at bounding box center [200, 121] width 194 height 39
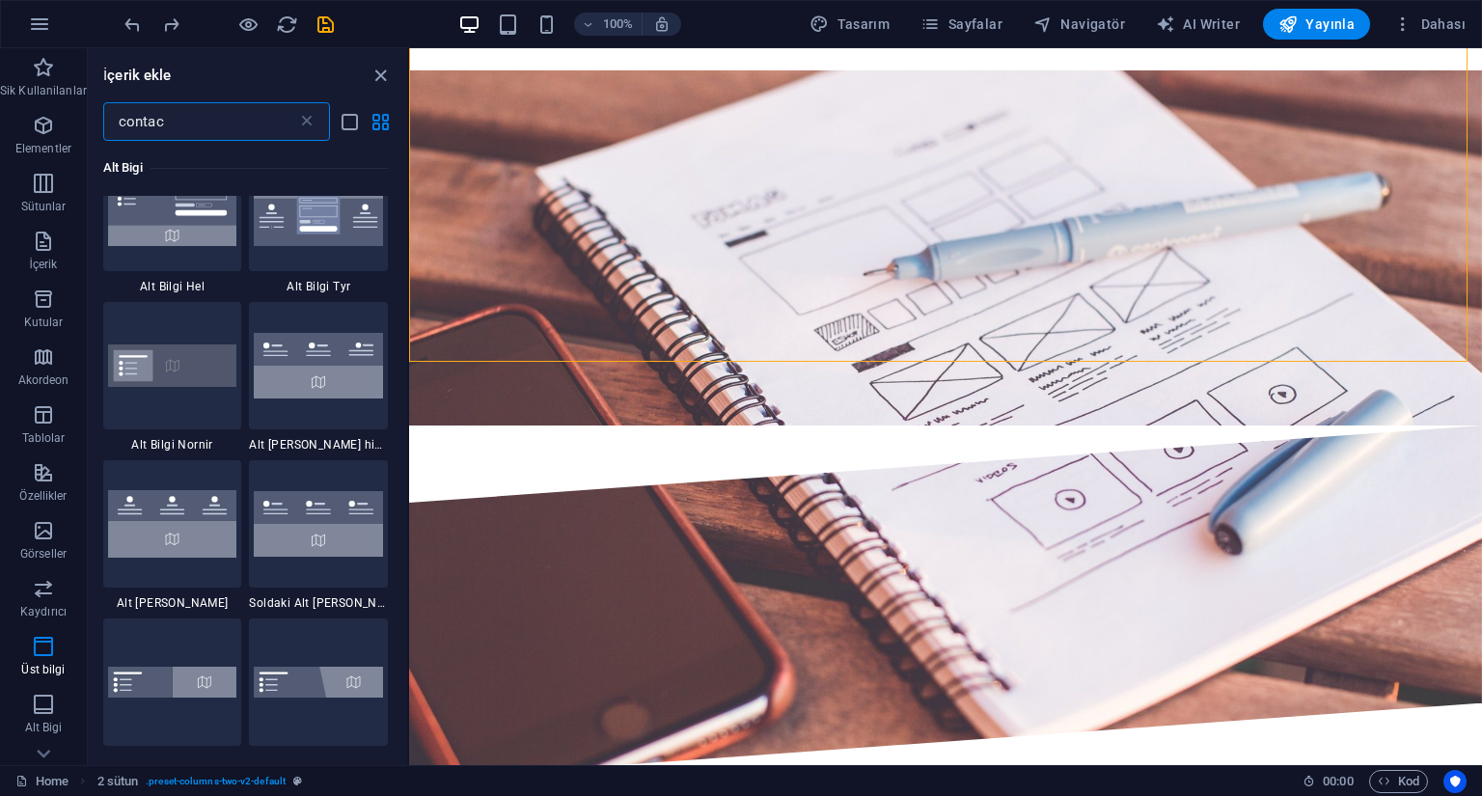
scroll to position [290, 0]
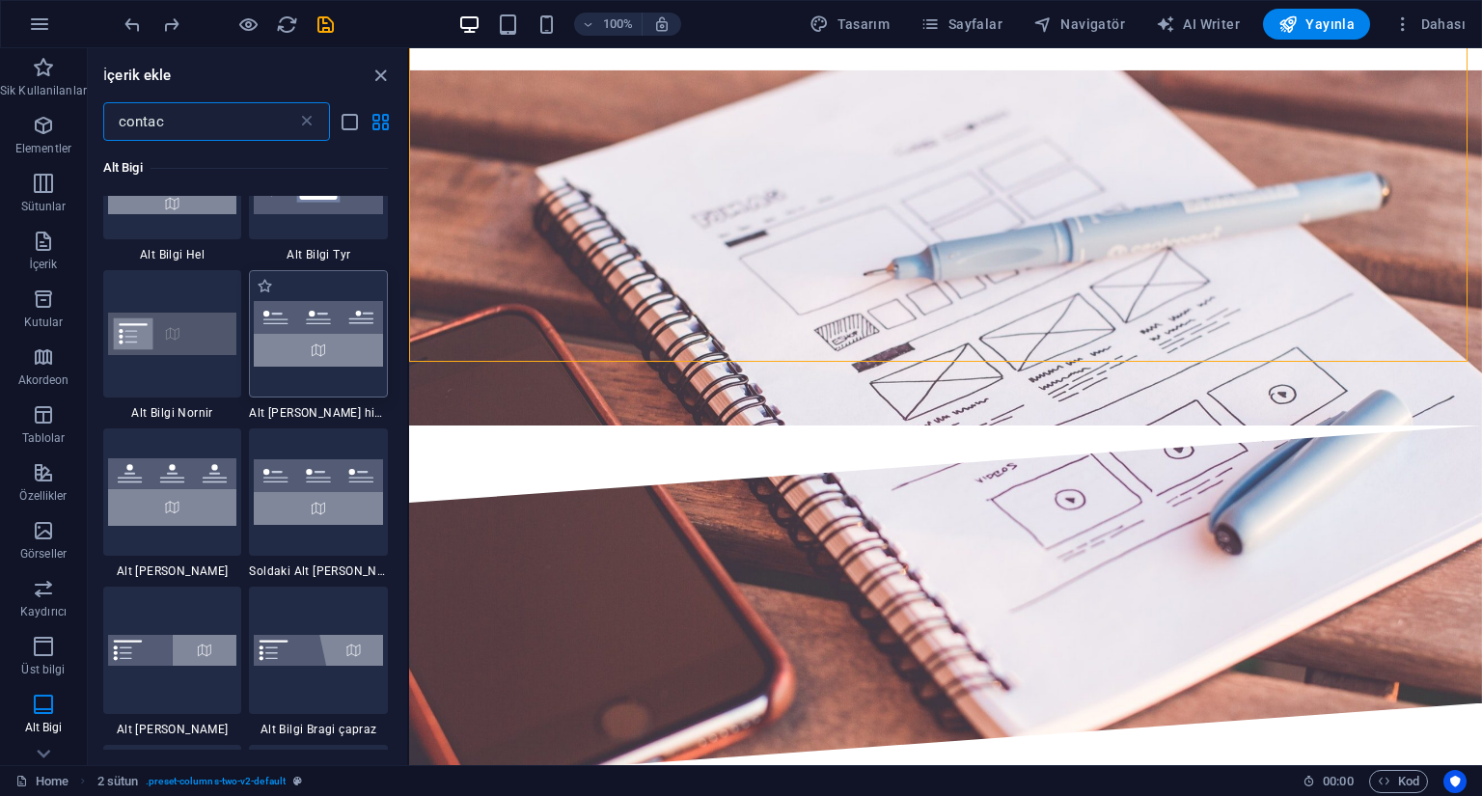
type input "contac"
click at [319, 366] on img at bounding box center [318, 334] width 129 height 66
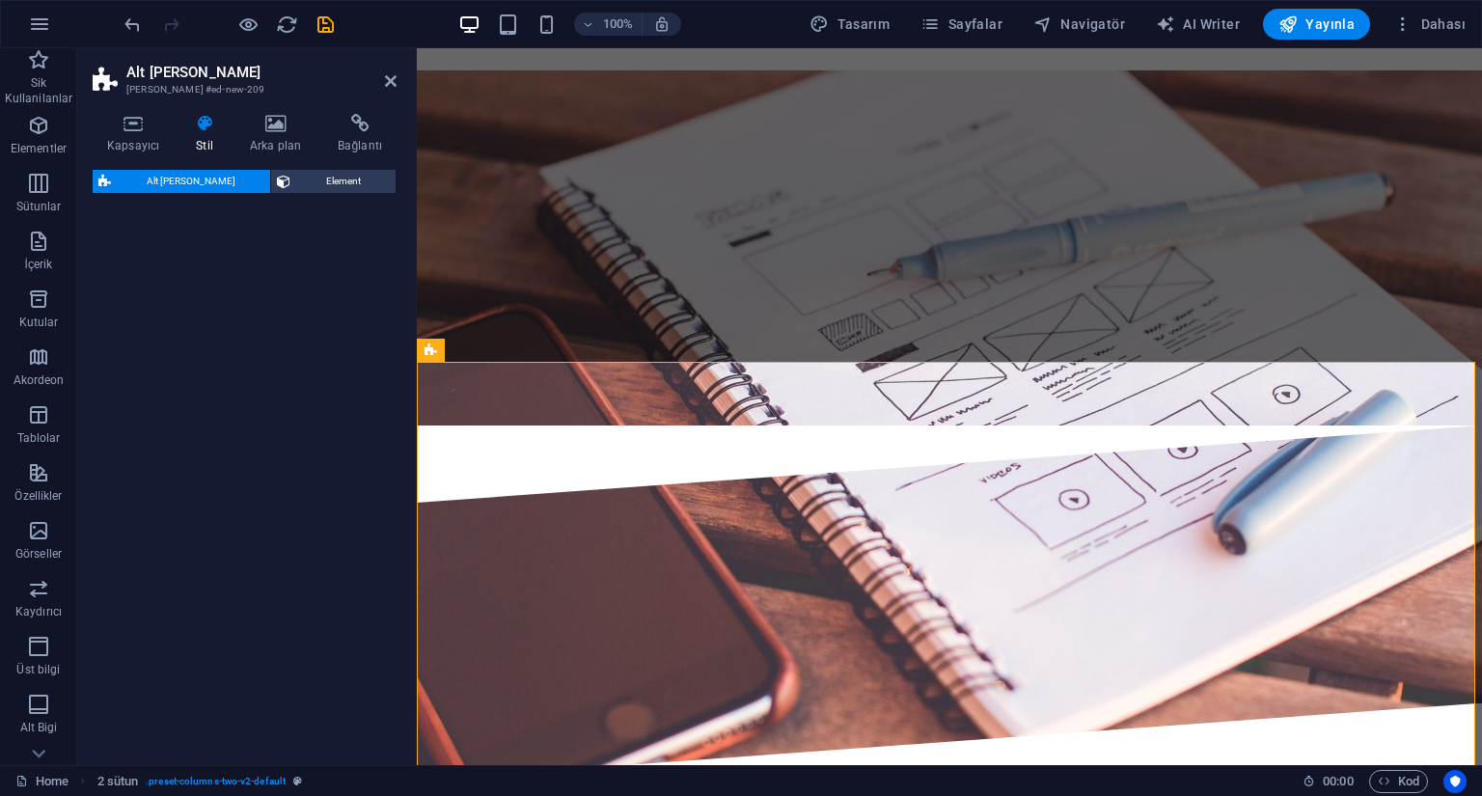
select select "rem"
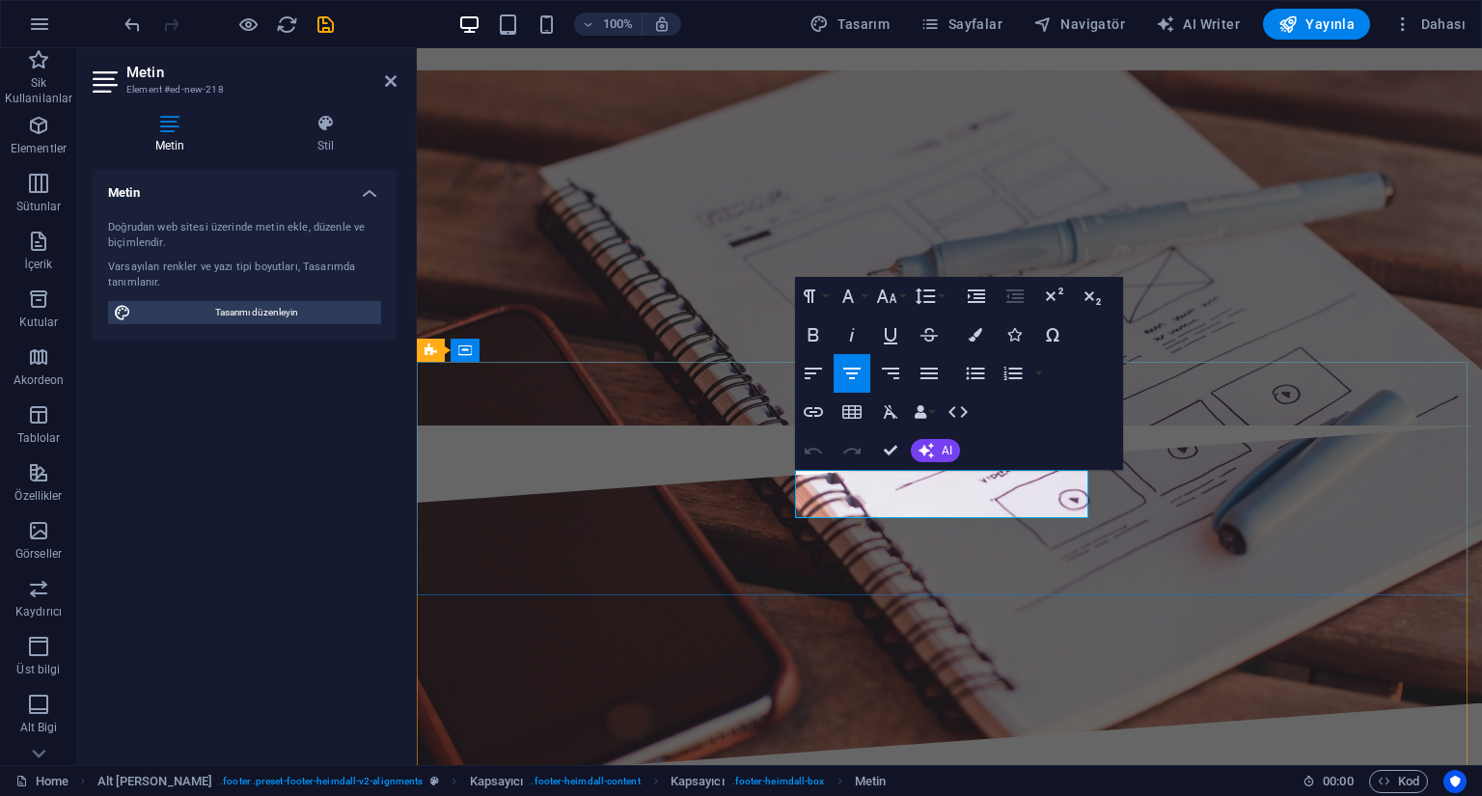
drag, startPoint x: 1036, startPoint y: 504, endPoint x: 785, endPoint y: 502, distance: 250.9
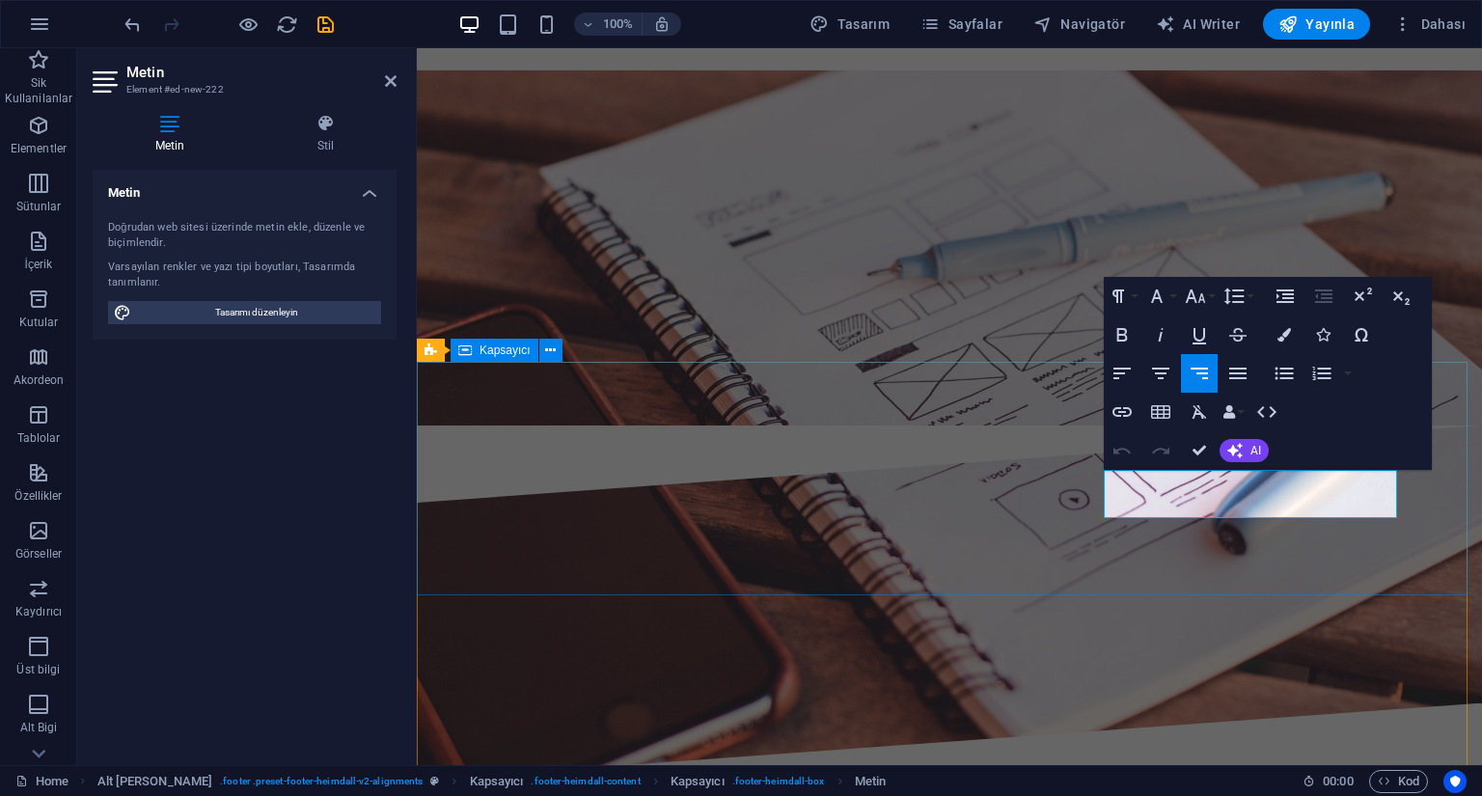
drag, startPoint x: 1285, startPoint y: 506, endPoint x: 1459, endPoint y: 506, distance: 174.7
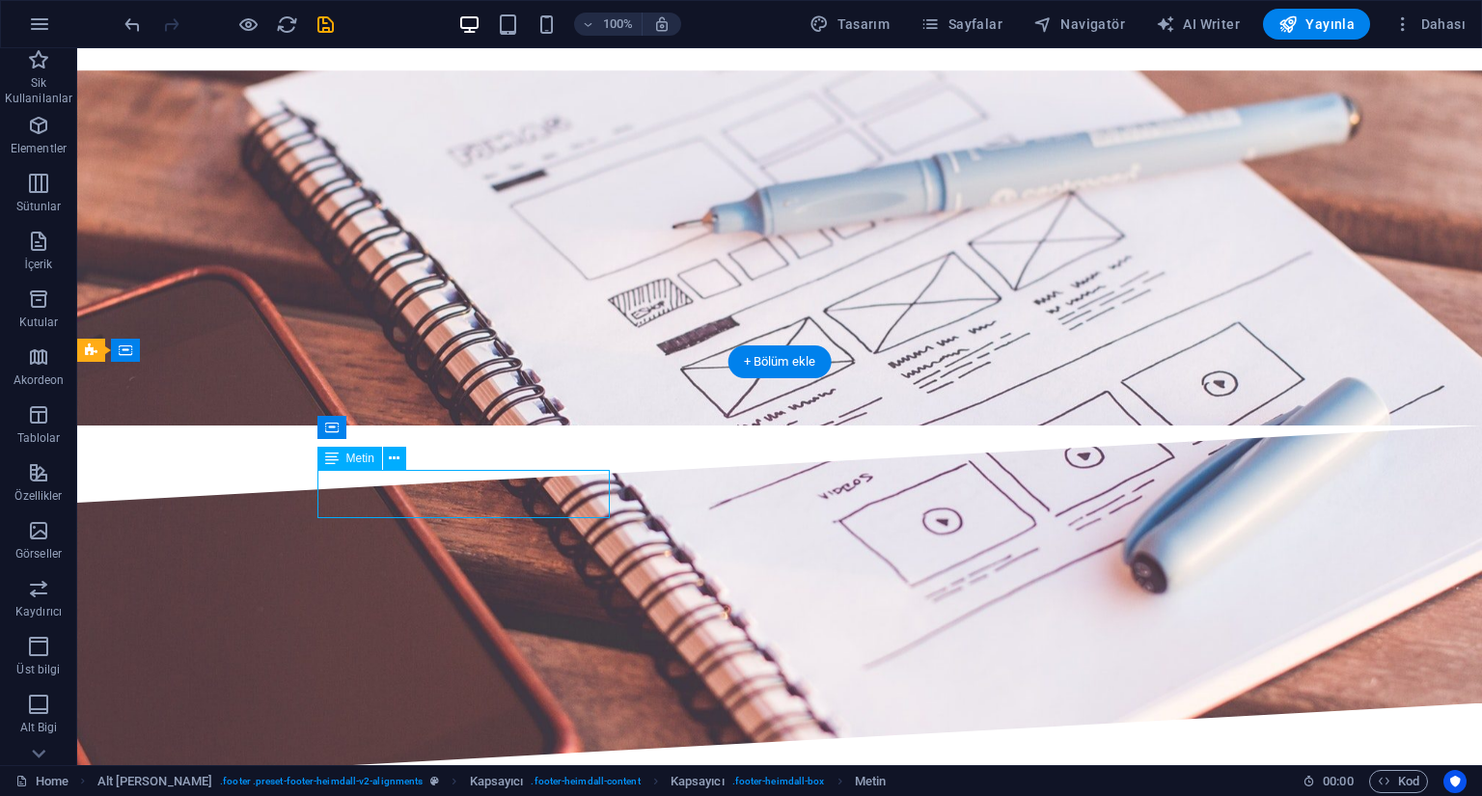
drag, startPoint x: 424, startPoint y: 507, endPoint x: 84, endPoint y: 507, distance: 339.7
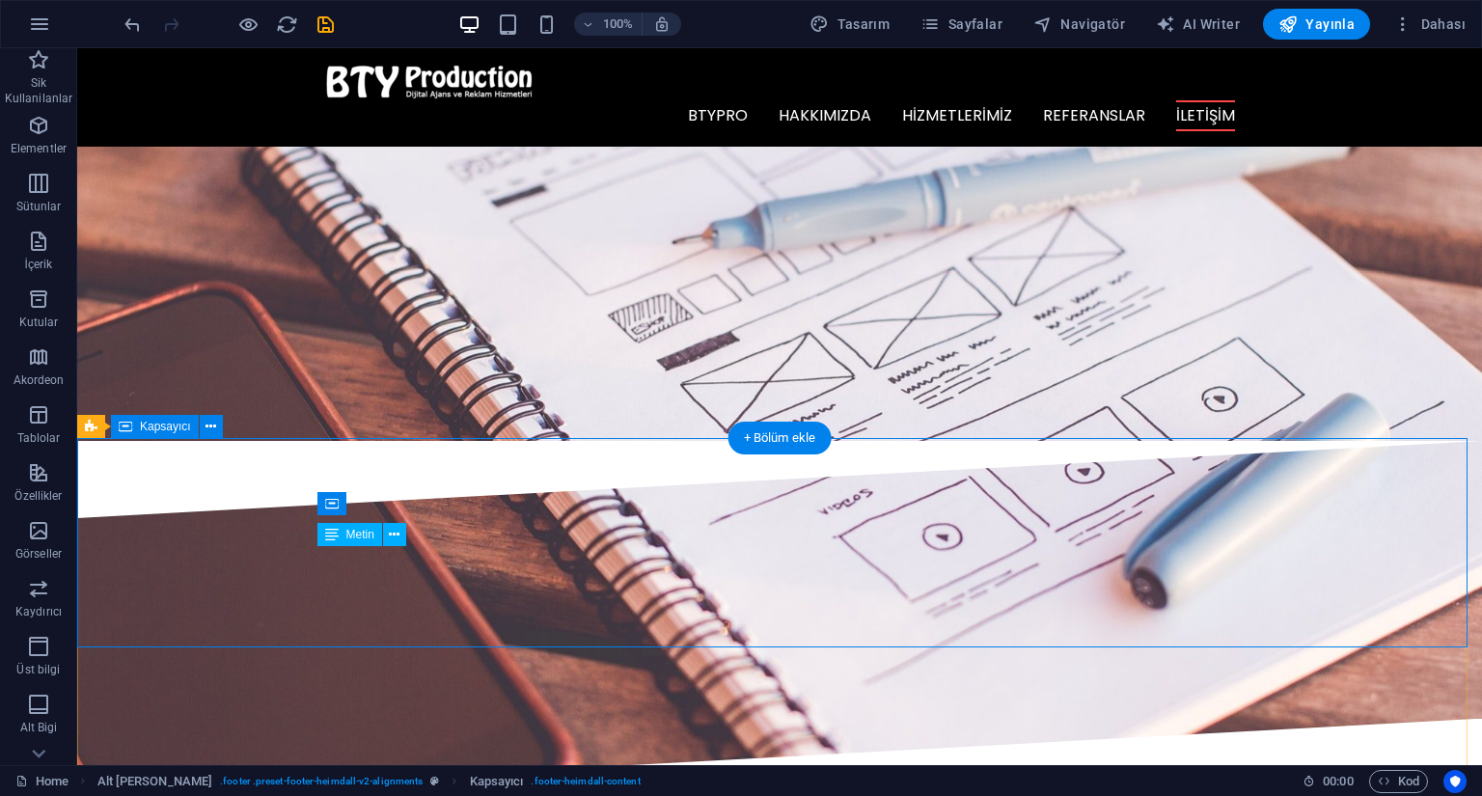
scroll to position [3018, 0]
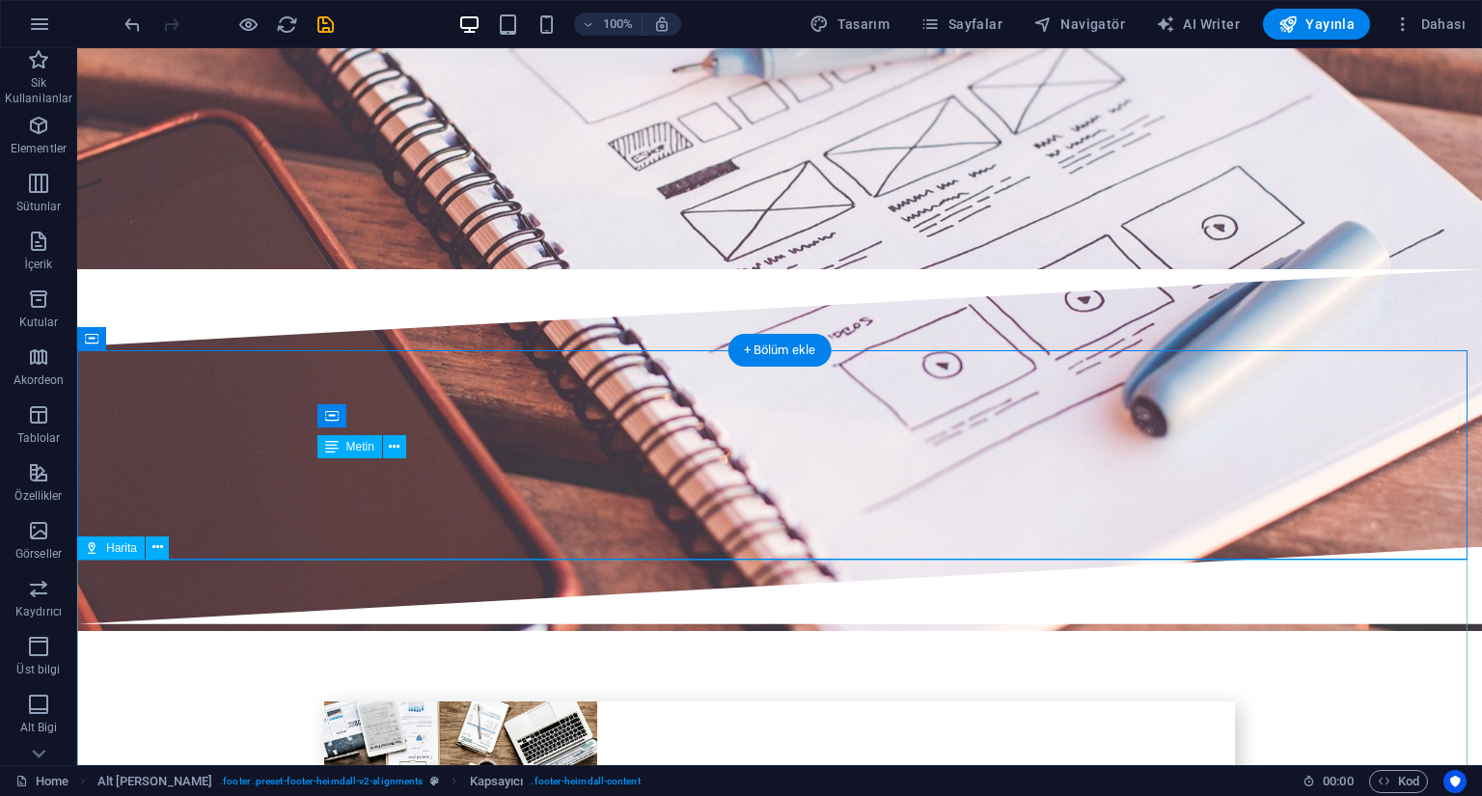
scroll to position [3307, 0]
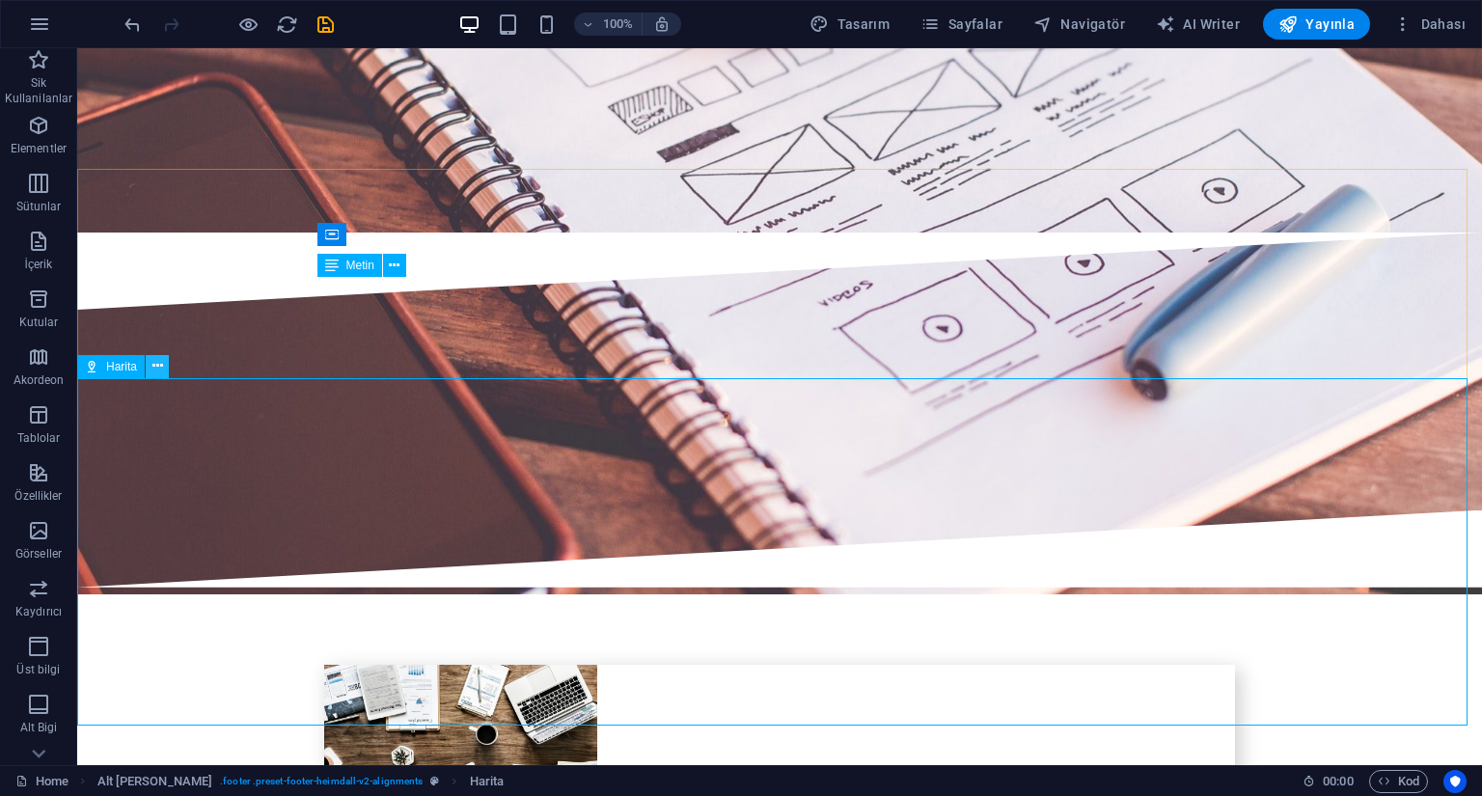
click at [161, 374] on icon at bounding box center [157, 366] width 11 height 20
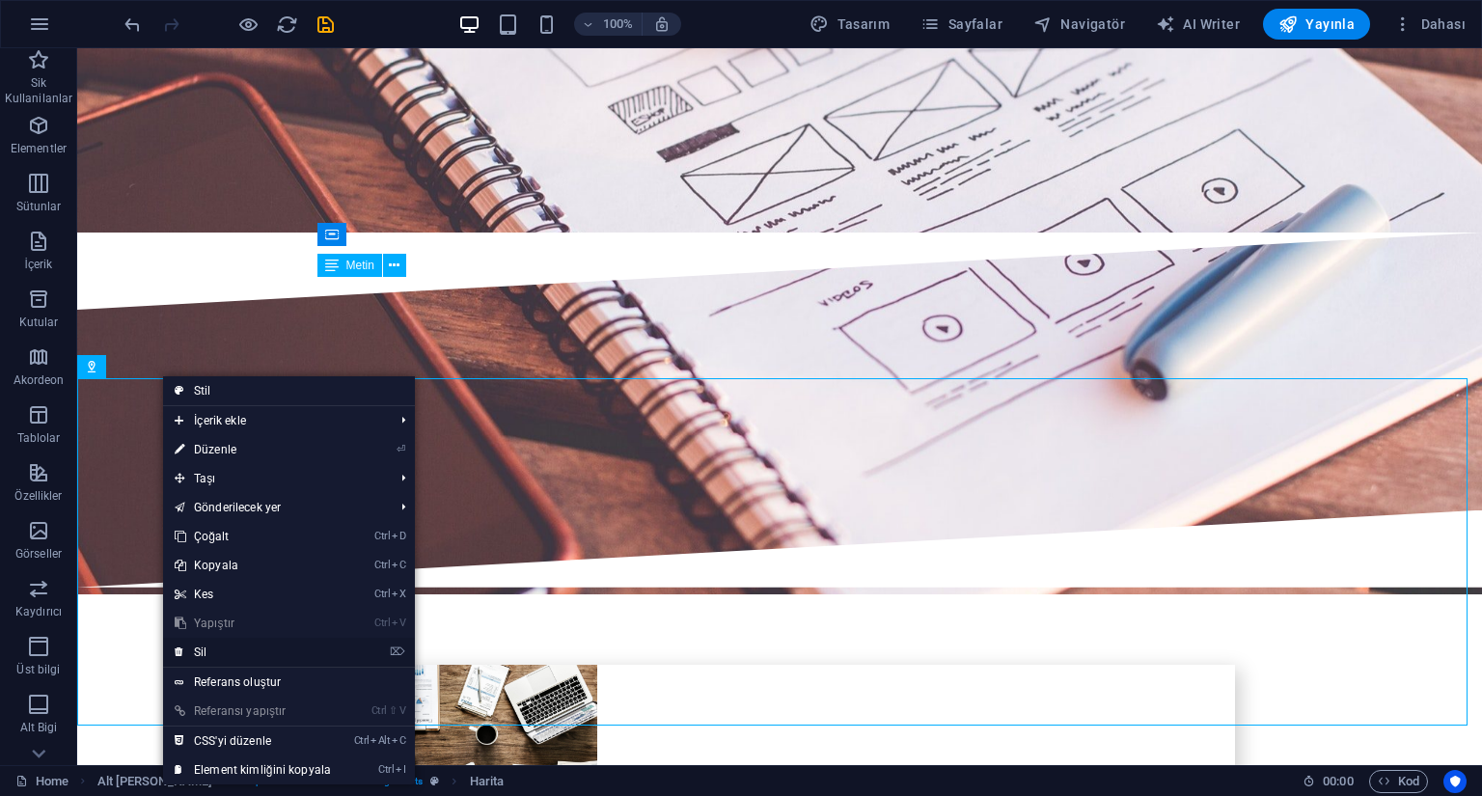
click at [223, 655] on link "⌦ Sil" at bounding box center [253, 652] width 180 height 29
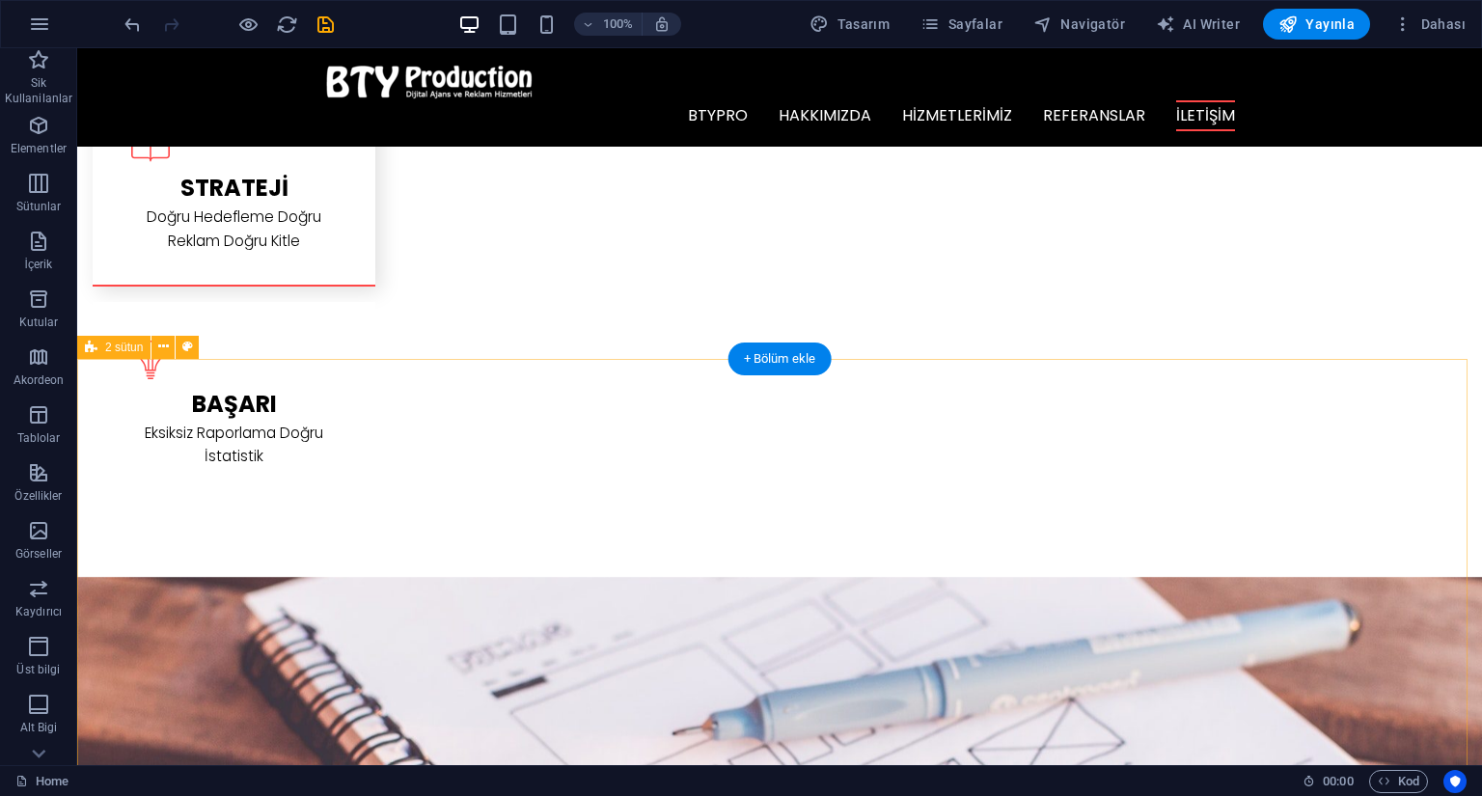
scroll to position [0, 0]
click at [1332, 24] on span "Yayınla" at bounding box center [1317, 23] width 76 height 19
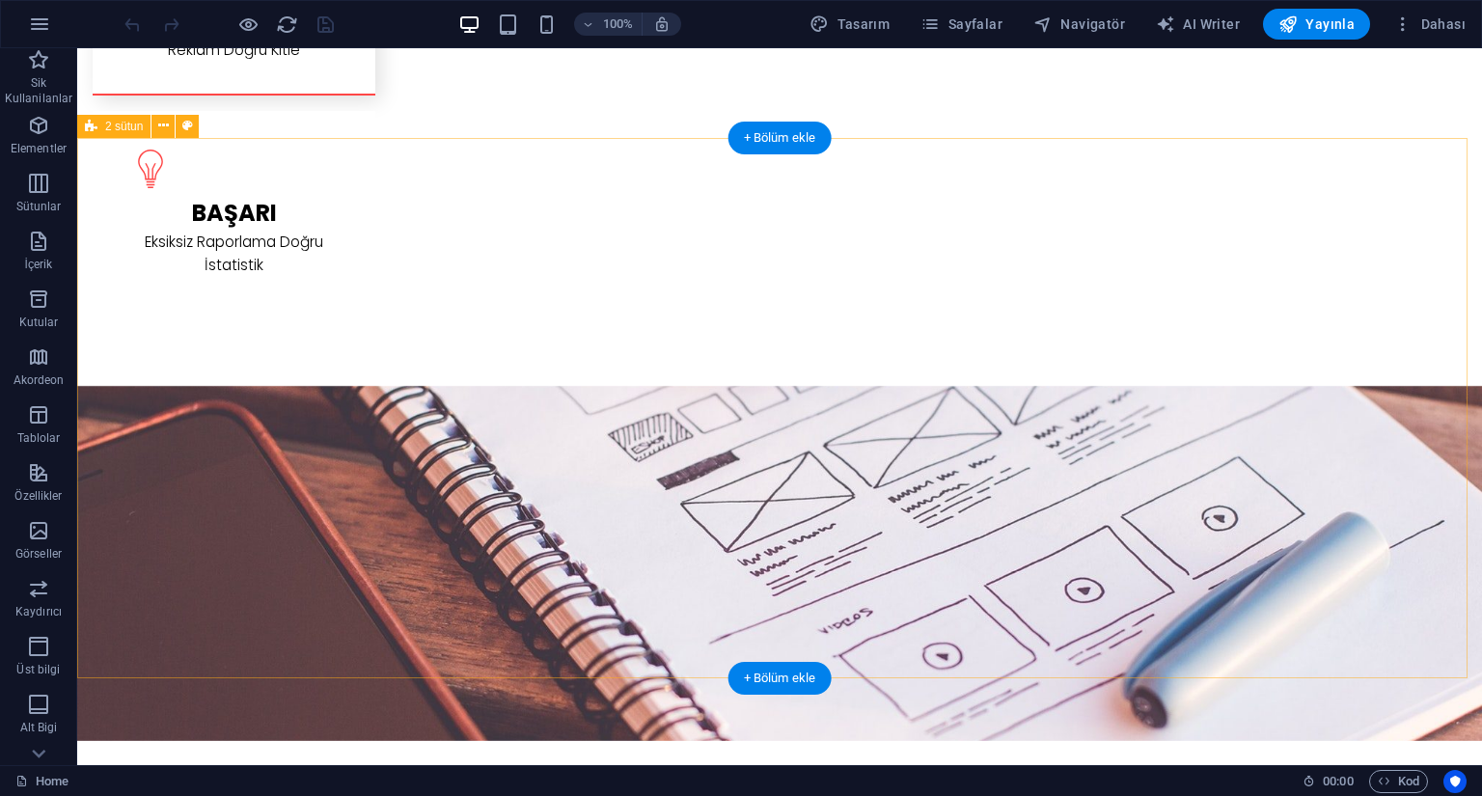
scroll to position [15, 0]
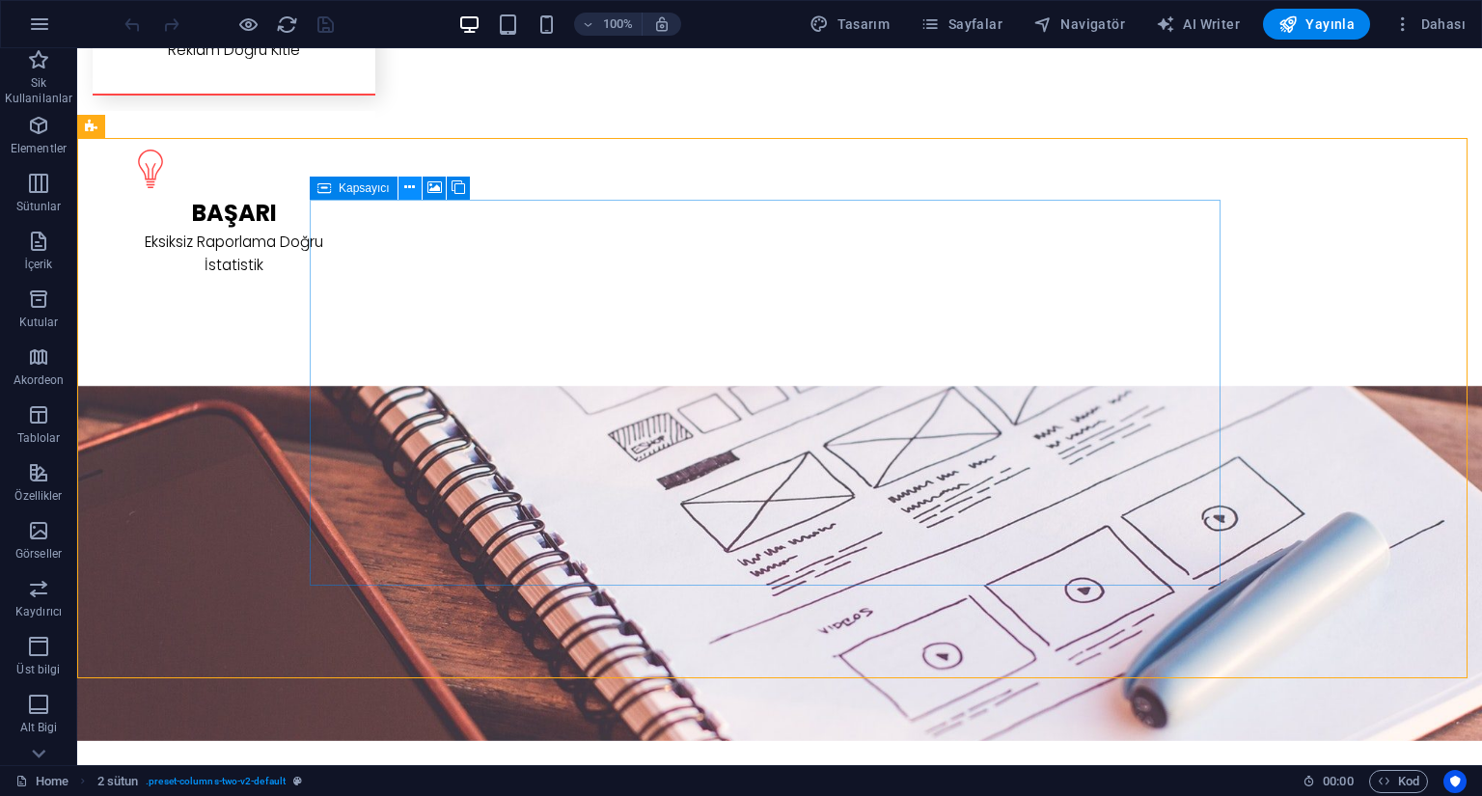
click at [401, 190] on button at bounding box center [410, 188] width 23 height 23
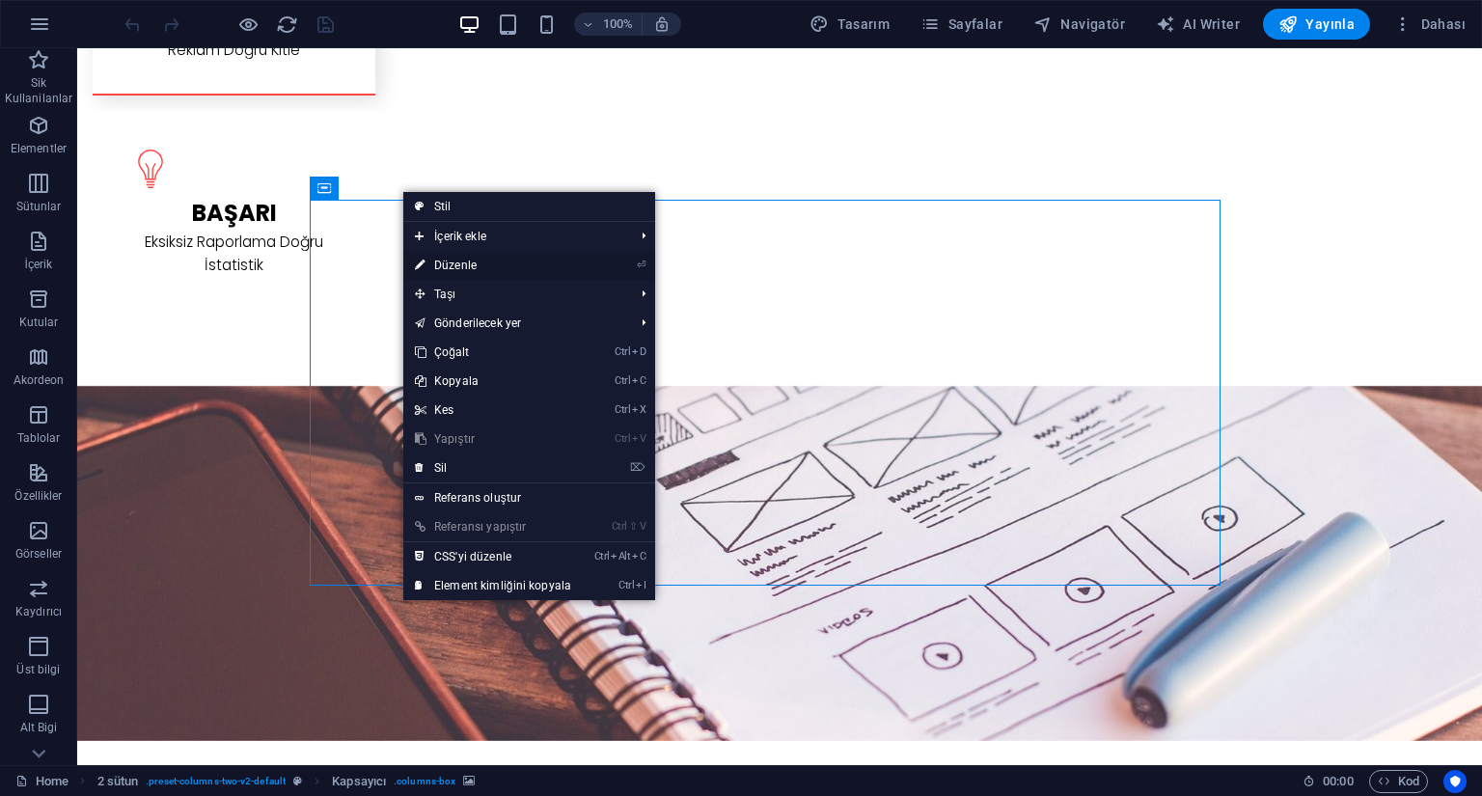
click at [523, 266] on link "⏎ Düzenle" at bounding box center [493, 265] width 180 height 29
select select "px"
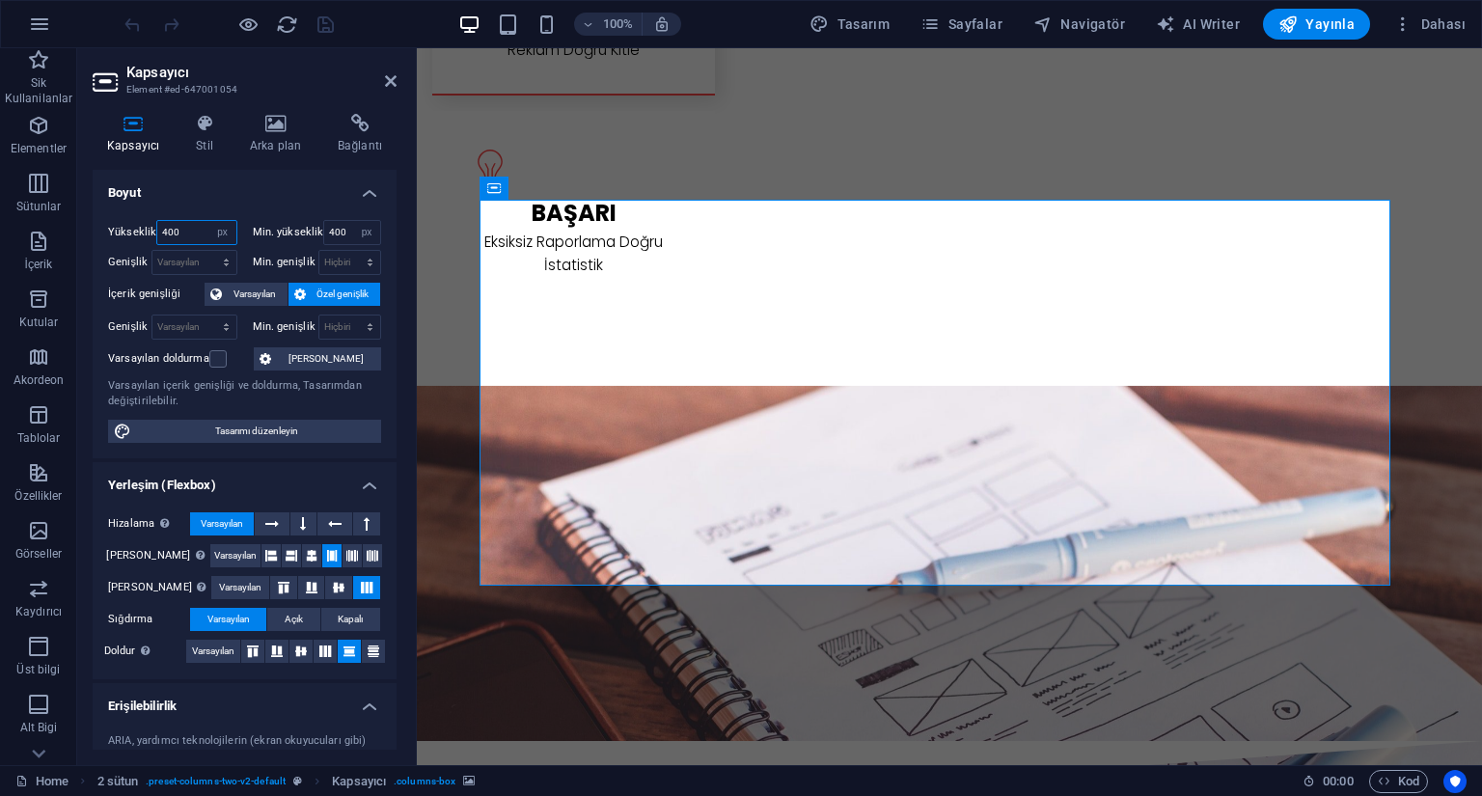
drag, startPoint x: 184, startPoint y: 234, endPoint x: 150, endPoint y: 234, distance: 34.7
click at [151, 234] on div "Yükseklik 400 Varsayılan px rem % vh vw" at bounding box center [172, 232] width 129 height 25
type input "380"
click at [372, 233] on select "Hiçbiri px rem % vh vw" at bounding box center [366, 232] width 27 height 23
click at [353, 221] on select "Hiçbiri px rem % vh vw" at bounding box center [366, 232] width 27 height 23
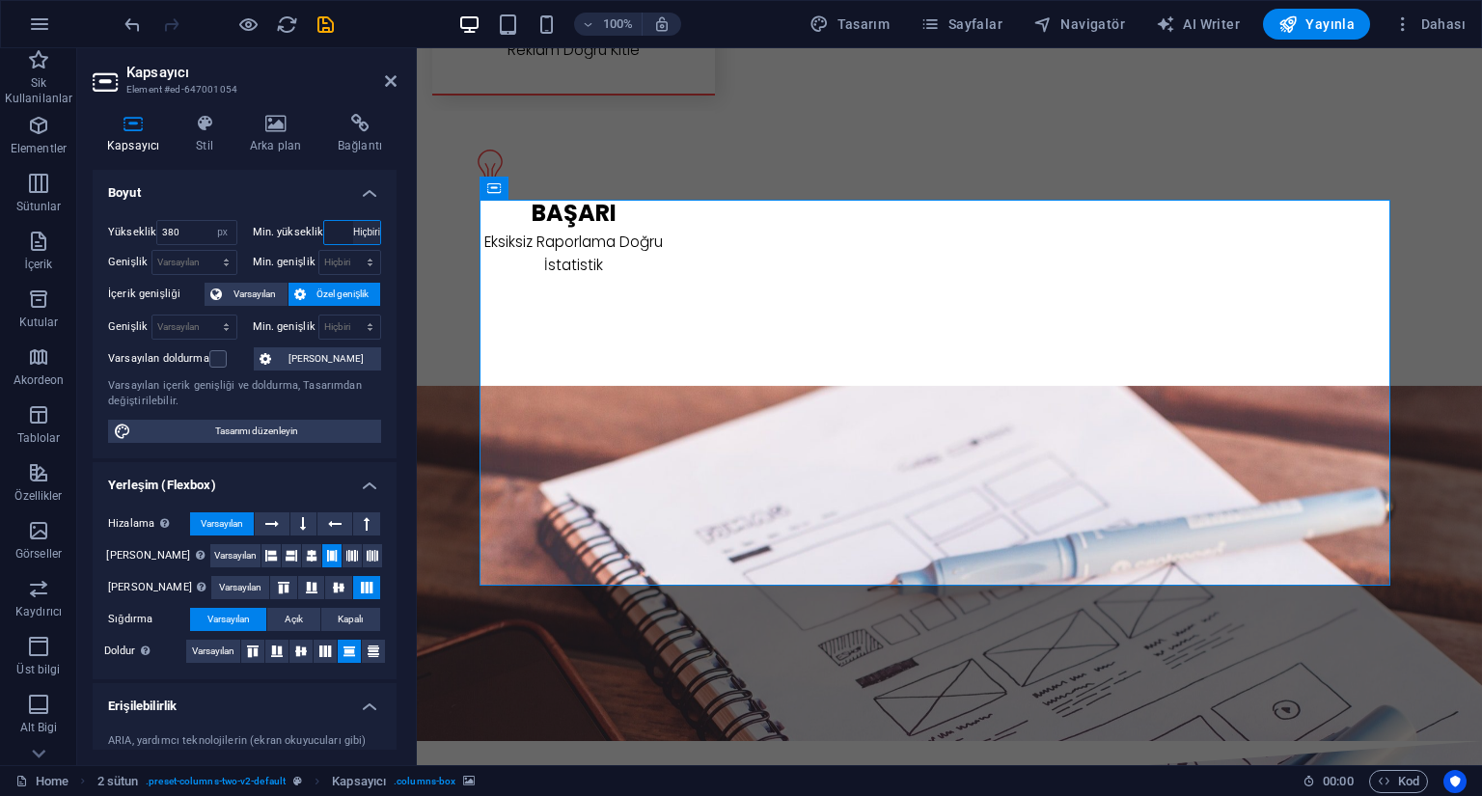
select select "DISABLED_OPTION_VALUE"
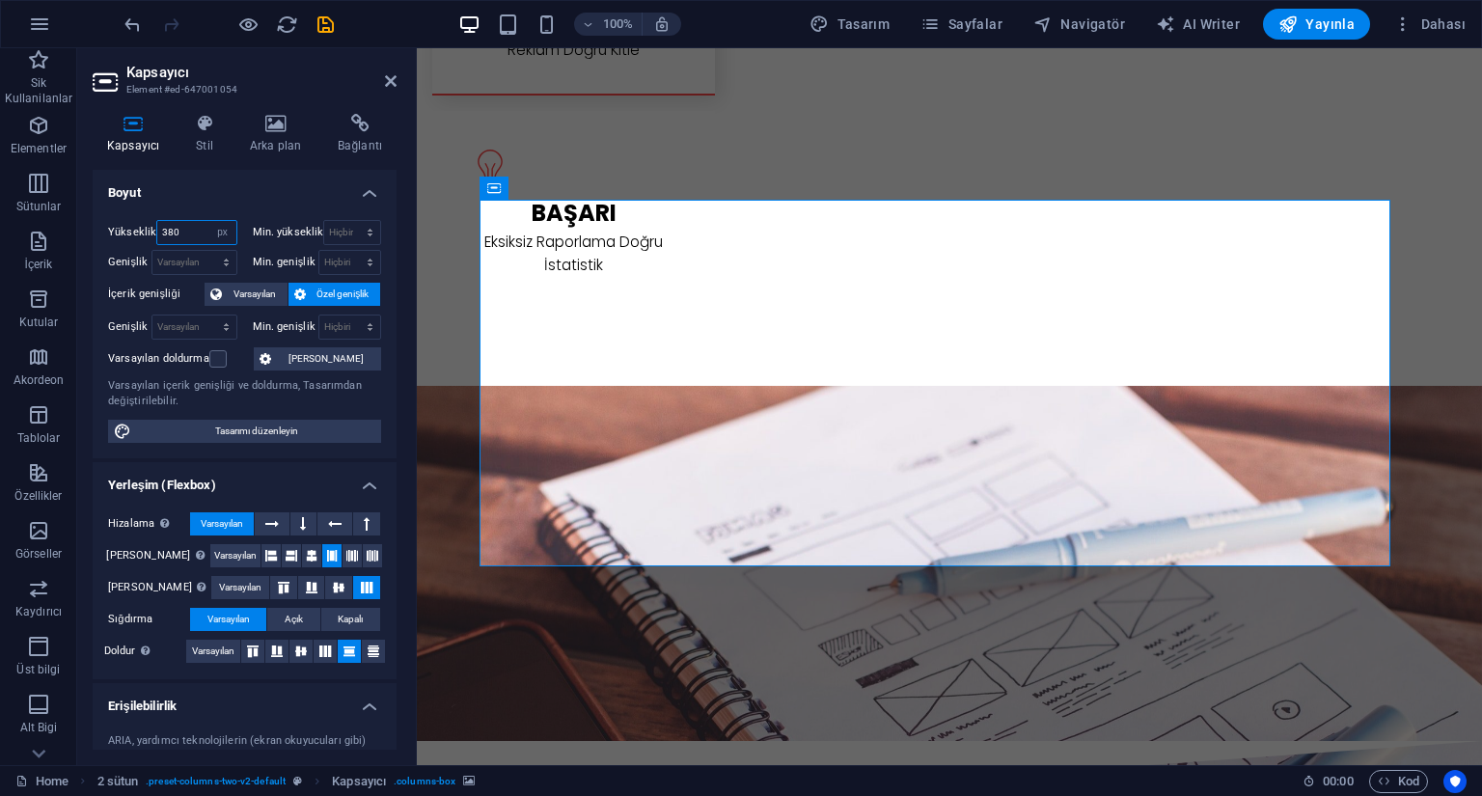
drag, startPoint x: 185, startPoint y: 235, endPoint x: 107, endPoint y: 235, distance: 78.2
click at [107, 236] on div "Yükseklik 380 Varsayılan px rem % vh vw Min. yükseklik Hiçbiri px rem % vh vw G…" at bounding box center [245, 332] width 304 height 254
type input "400"
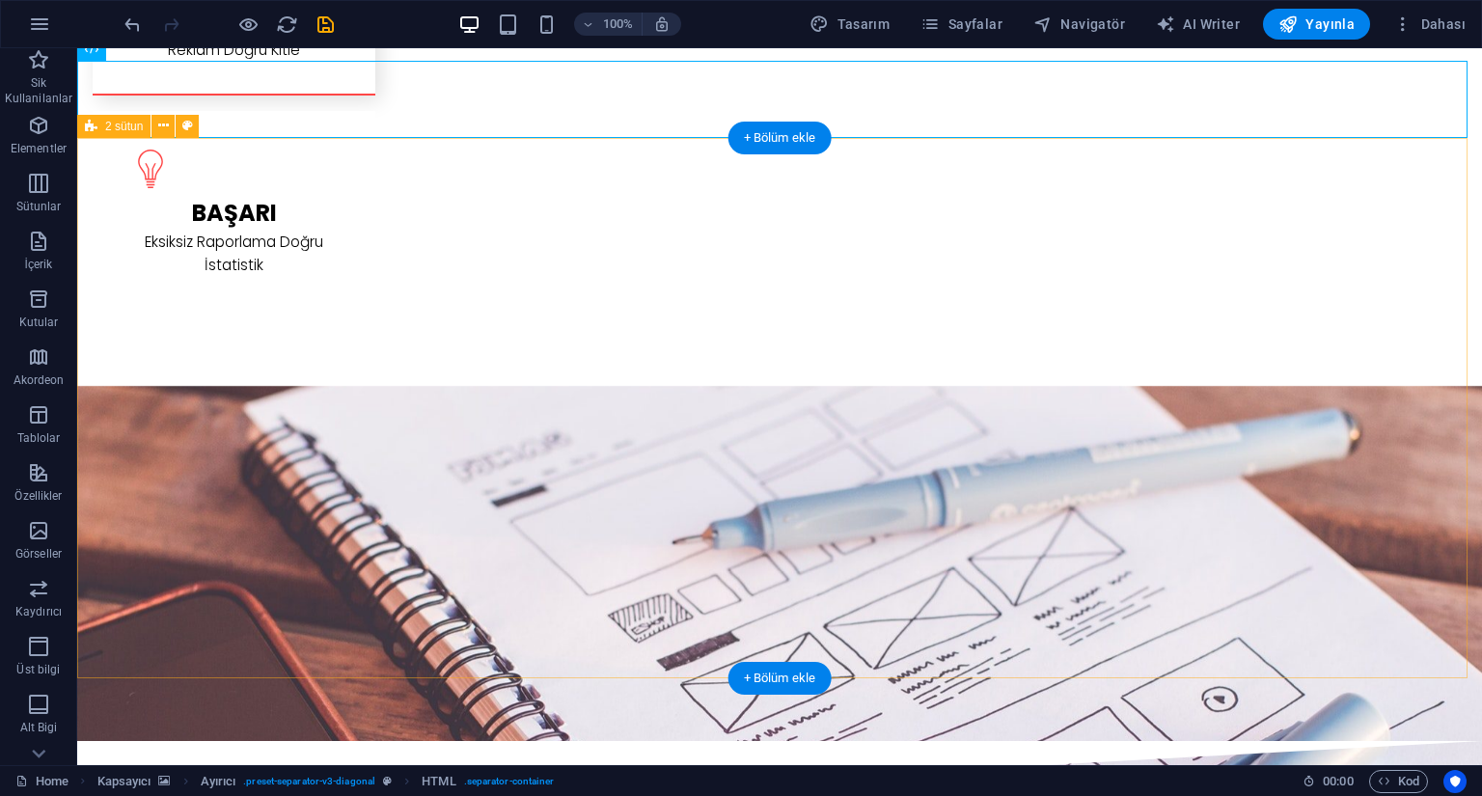
scroll to position [0, 0]
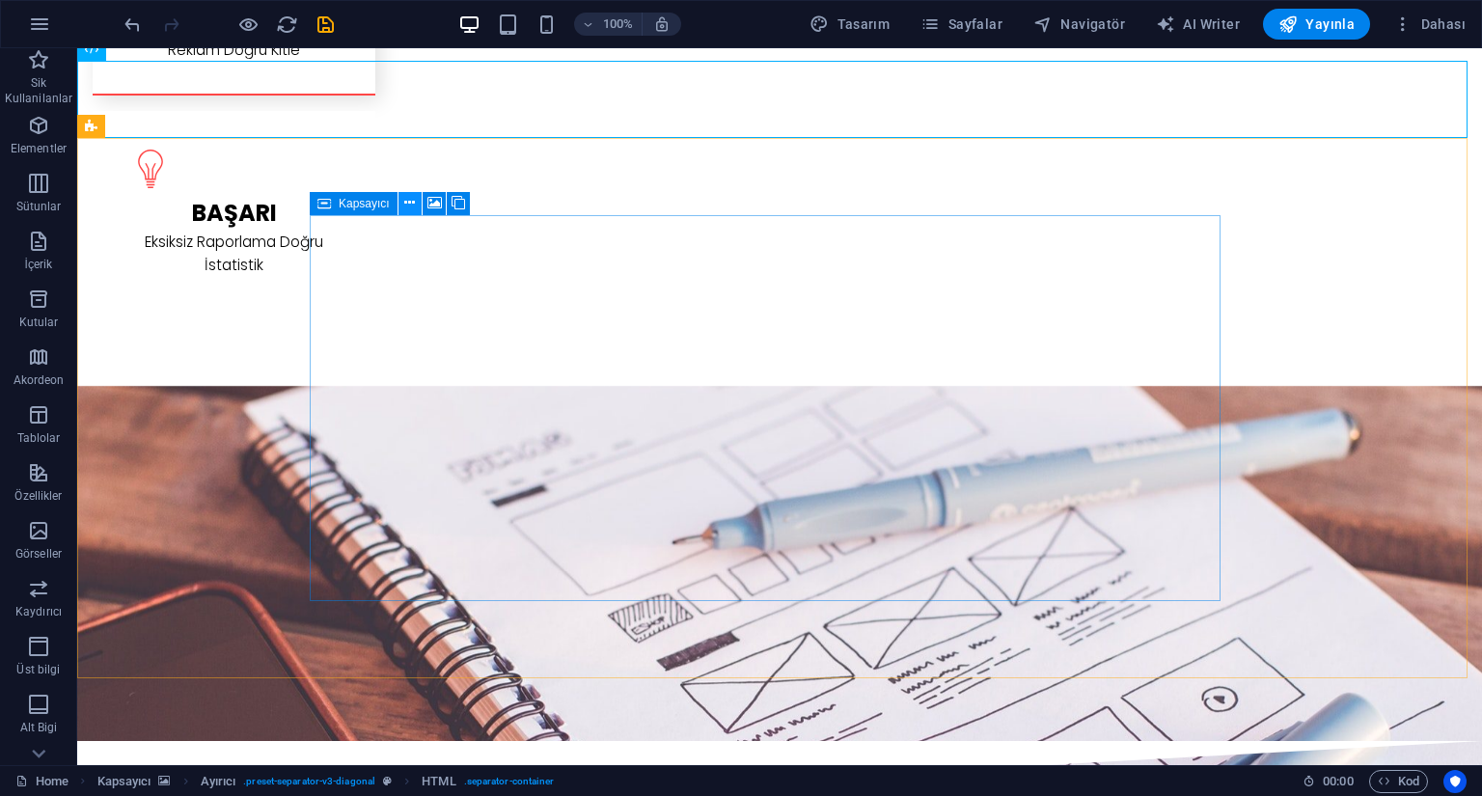
click at [409, 209] on icon at bounding box center [409, 203] width 11 height 20
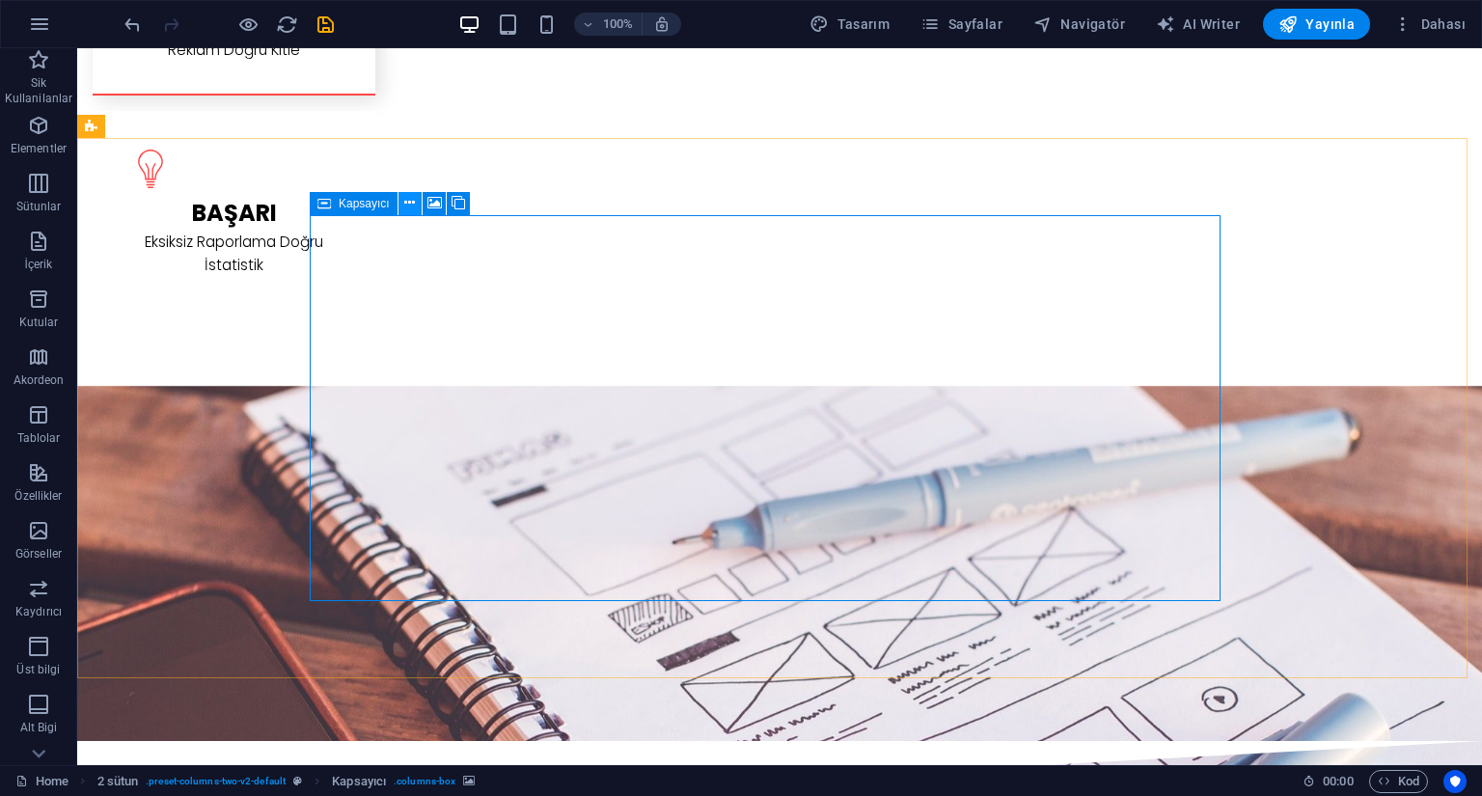
click at [405, 207] on icon at bounding box center [409, 203] width 11 height 20
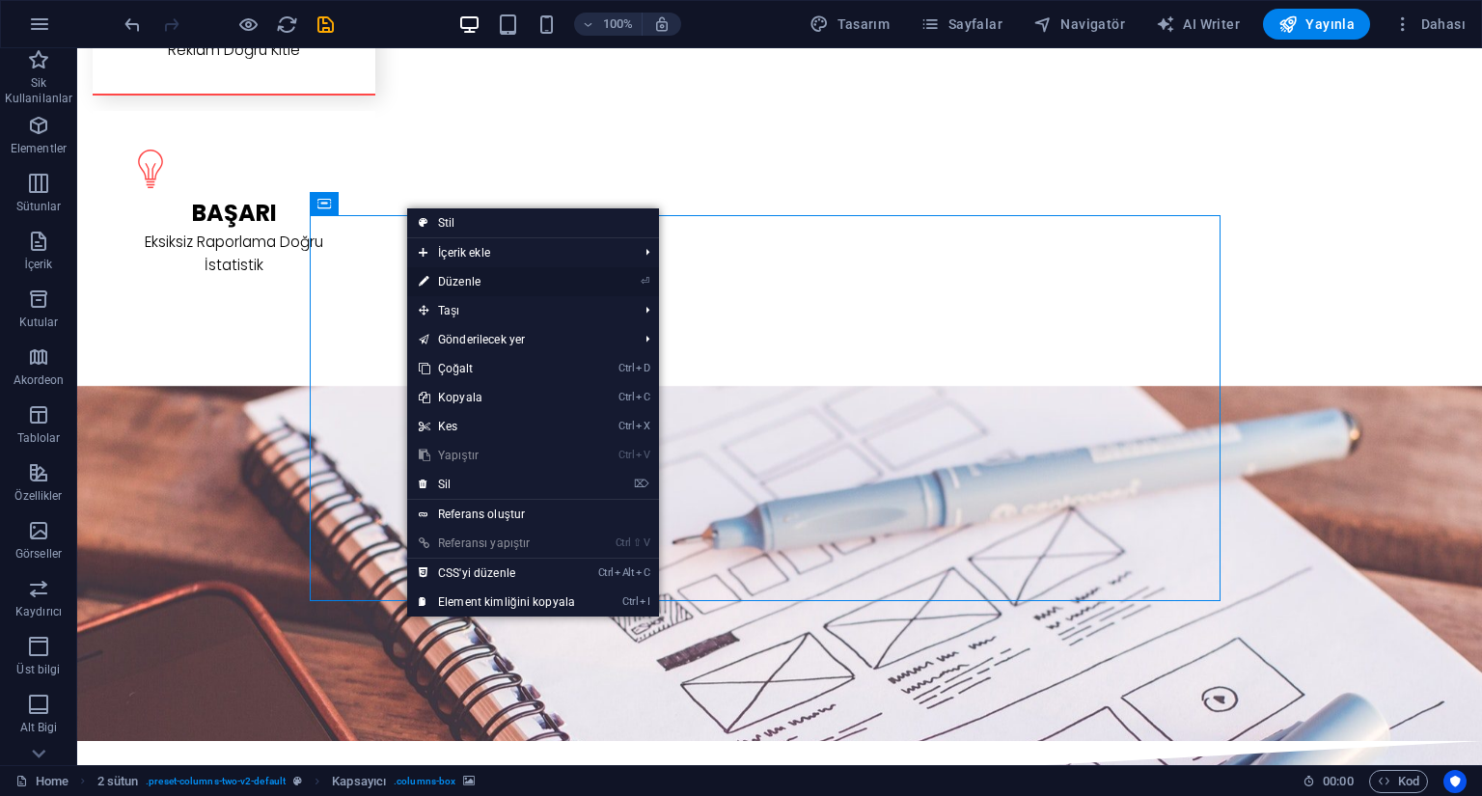
click at [493, 279] on link "⏎ Düzenle" at bounding box center [497, 281] width 180 height 29
select select "px"
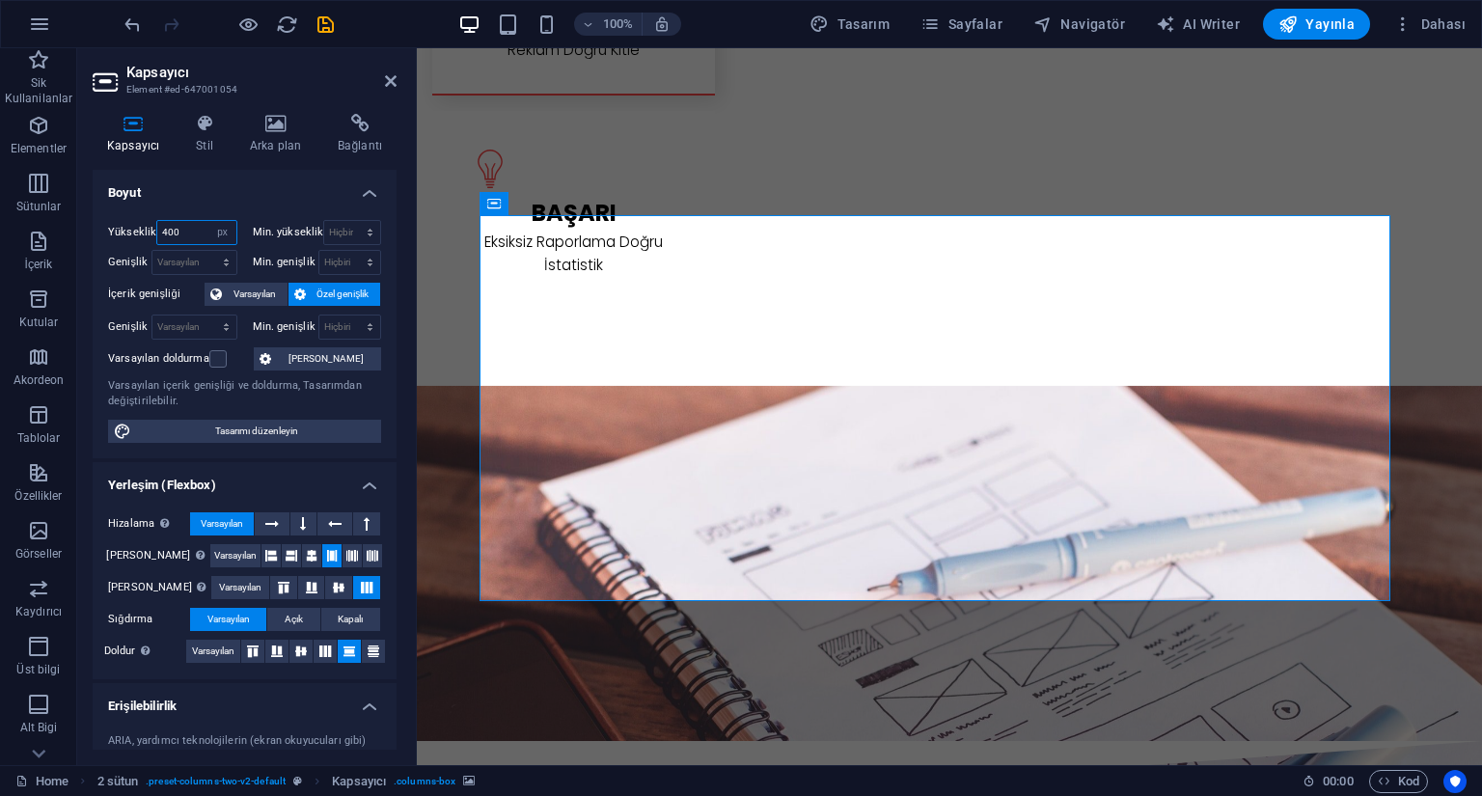
drag, startPoint x: 195, startPoint y: 232, endPoint x: 130, endPoint y: 233, distance: 64.7
click at [130, 233] on div "Yükseklik 400 Varsayılan px rem % vh vw" at bounding box center [172, 232] width 129 height 25
click at [230, 230] on select "Varsayılan px rem % vh vw" at bounding box center [222, 232] width 27 height 23
click at [209, 221] on select "Varsayılan px rem % vh vw" at bounding box center [222, 232] width 27 height 23
select select "DISABLED_OPTION_VALUE"
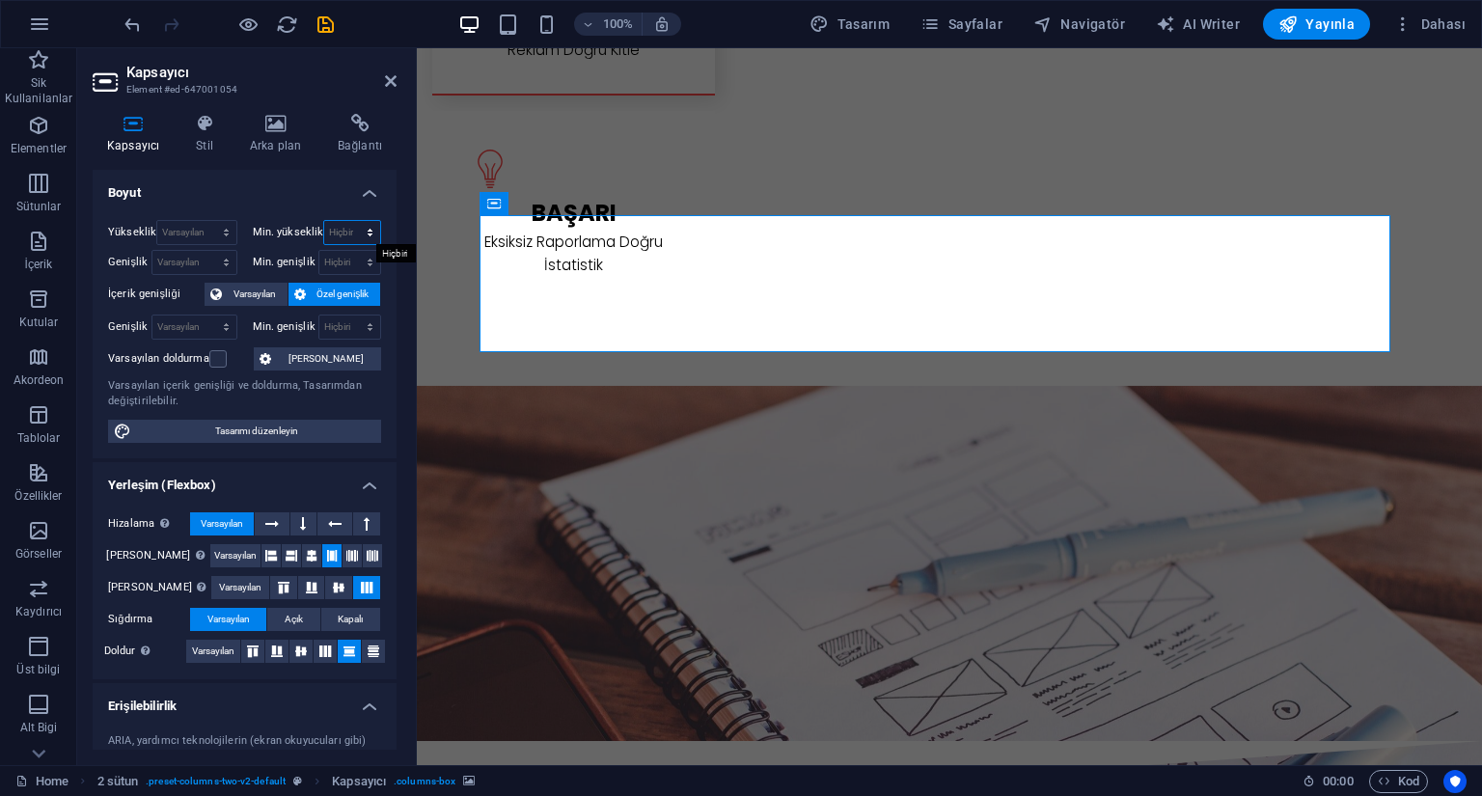
click at [365, 235] on select "Hiçbiri px rem % vh vw" at bounding box center [352, 232] width 56 height 23
select select "px"
click at [349, 221] on select "Hiçbiri px rem % vh vw" at bounding box center [352, 232] width 56 height 23
type input "400"
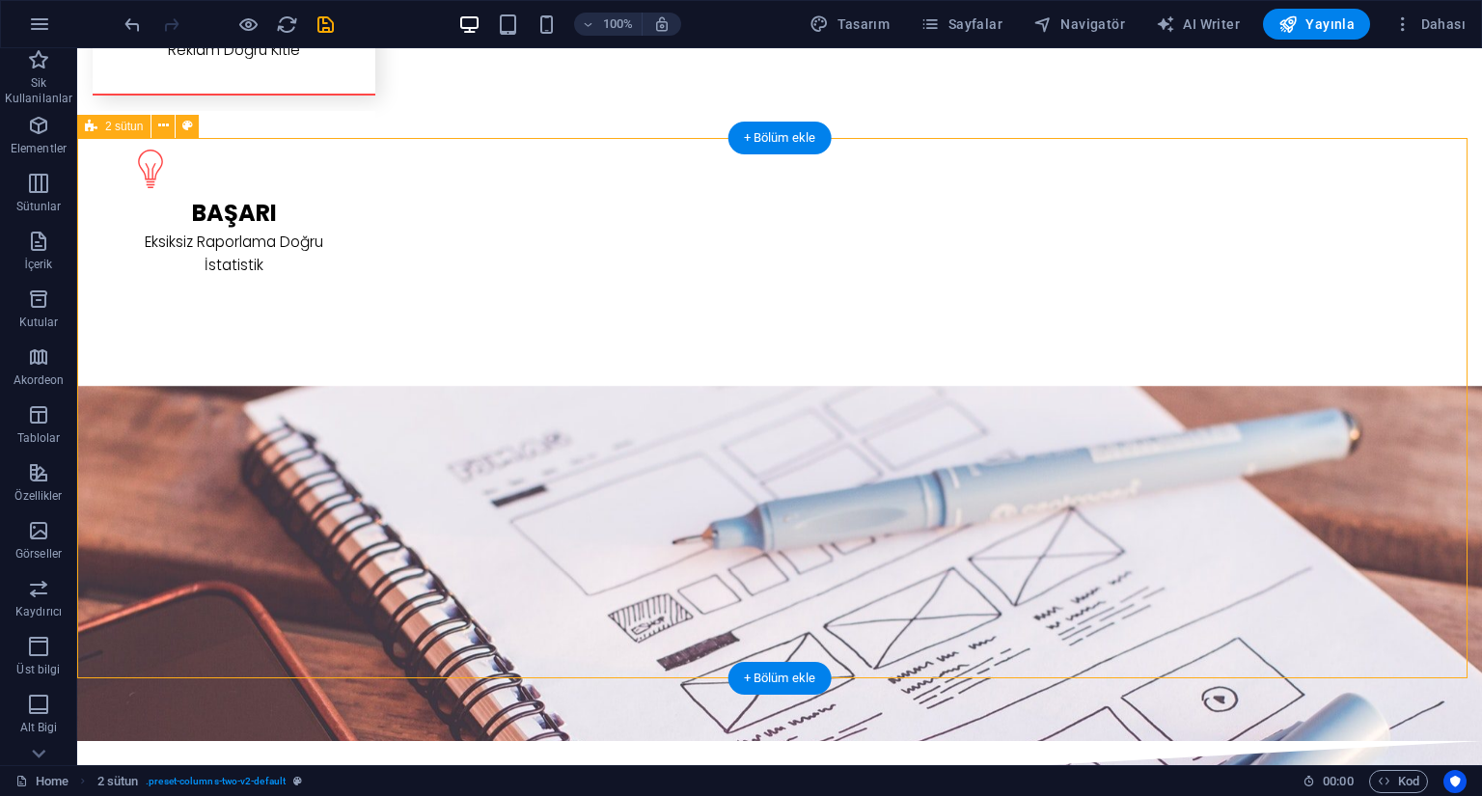
click at [126, 130] on span "2 sütun" at bounding box center [124, 127] width 38 height 12
click at [159, 131] on icon at bounding box center [163, 126] width 11 height 20
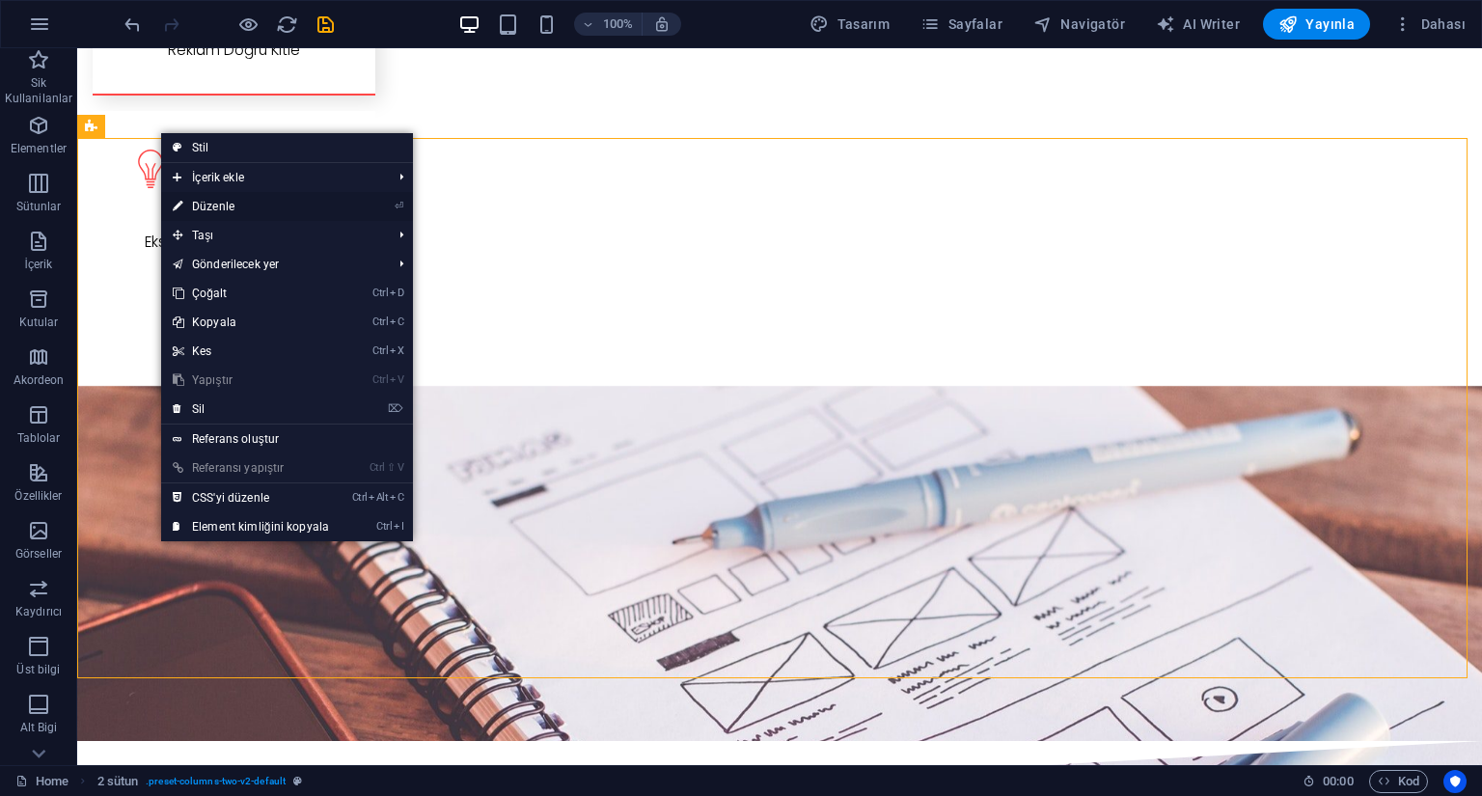
click at [218, 207] on link "⏎ Düzenle" at bounding box center [251, 206] width 180 height 29
select select "rem"
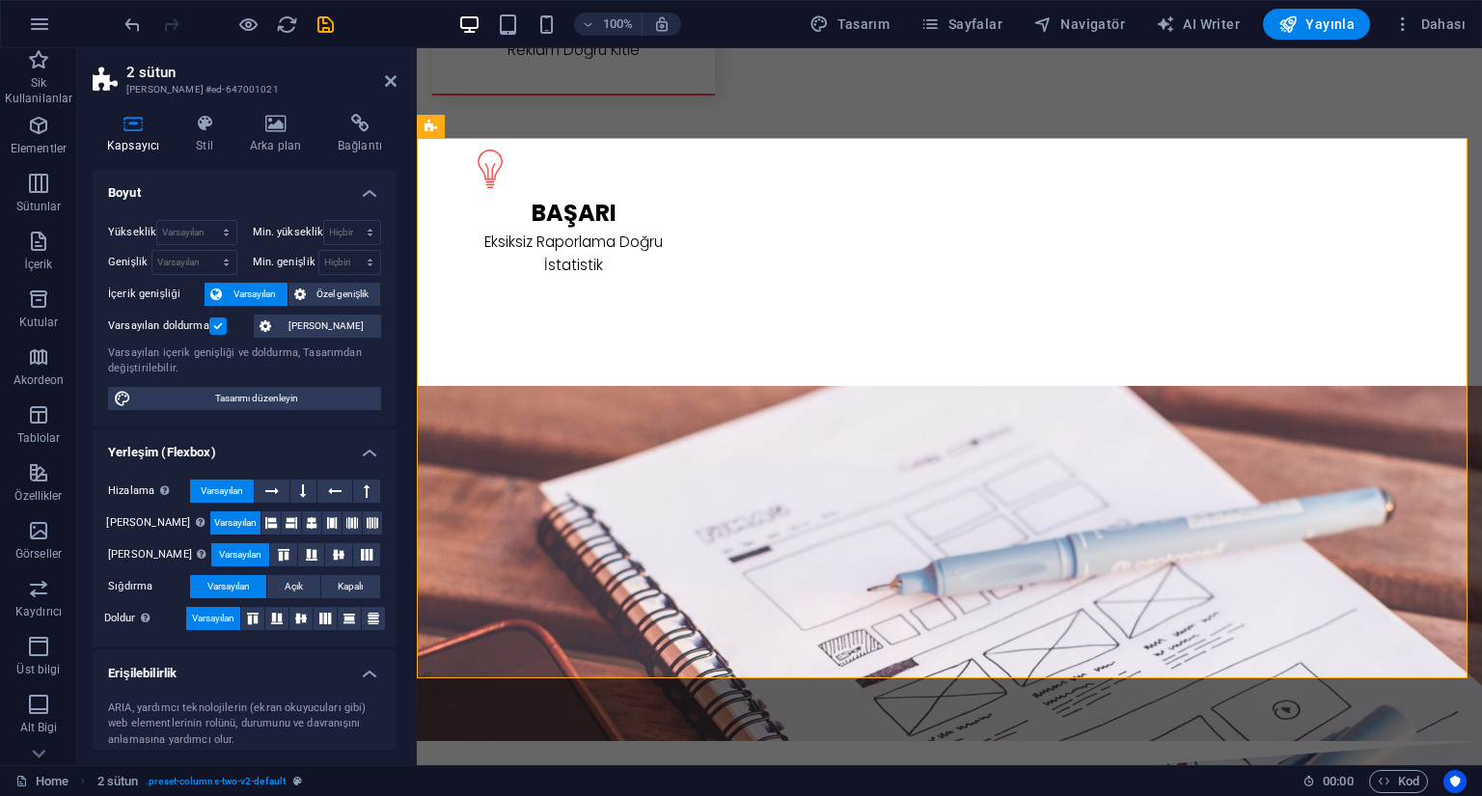
click at [207, 154] on div "Kapsayıcı Stil Arka plan Bağlantı Boyut Yükseklik Varsayılan px rem % vh vw Min…" at bounding box center [245, 432] width 304 height 636
click at [216, 126] on icon at bounding box center [204, 123] width 46 height 19
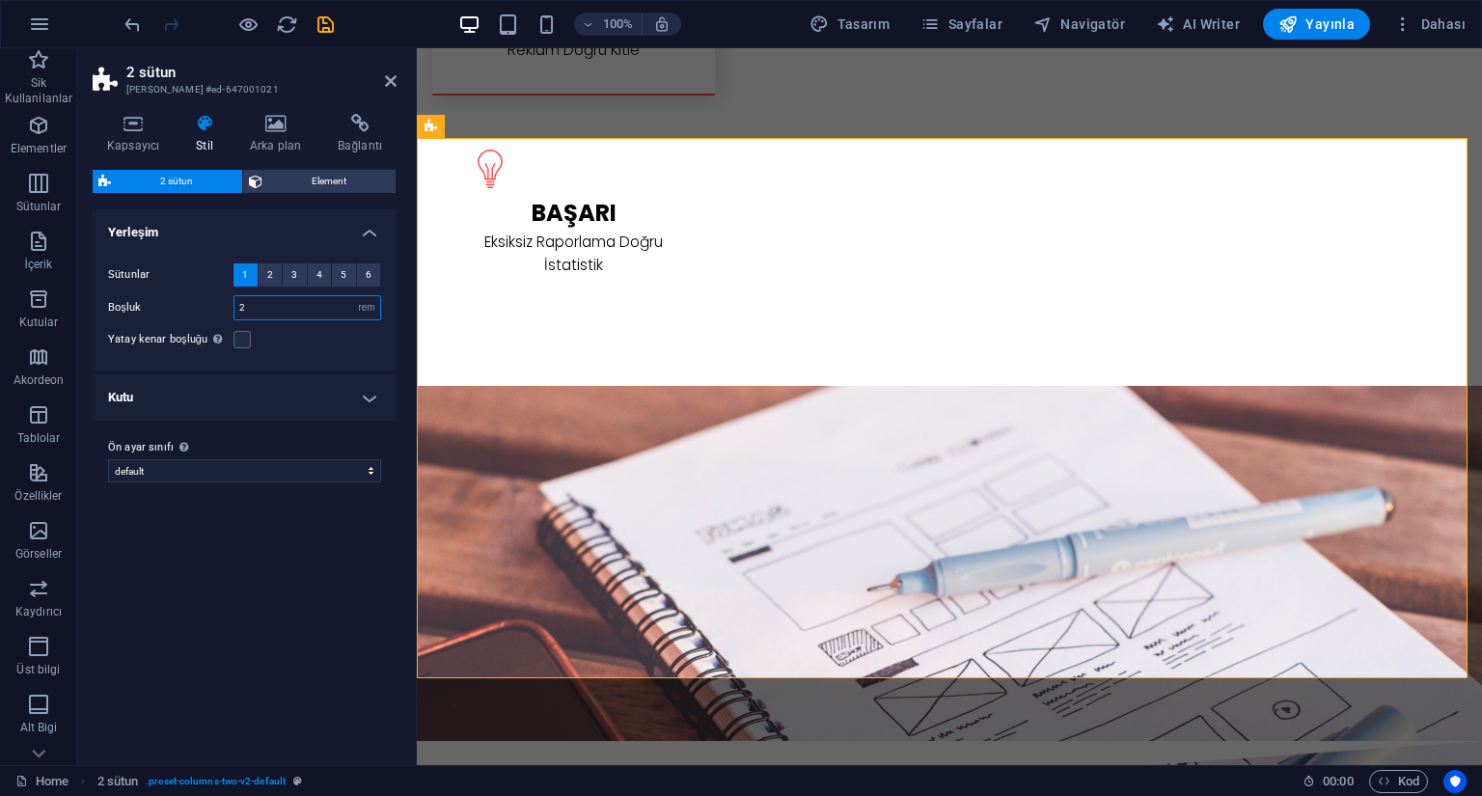
drag, startPoint x: 280, startPoint y: 311, endPoint x: 229, endPoint y: 311, distance: 51.1
click at [229, 311] on div "Boşluk 2 px rem % vw vh" at bounding box center [244, 307] width 273 height 25
click at [328, 395] on h4 "Kutu" at bounding box center [245, 397] width 304 height 46
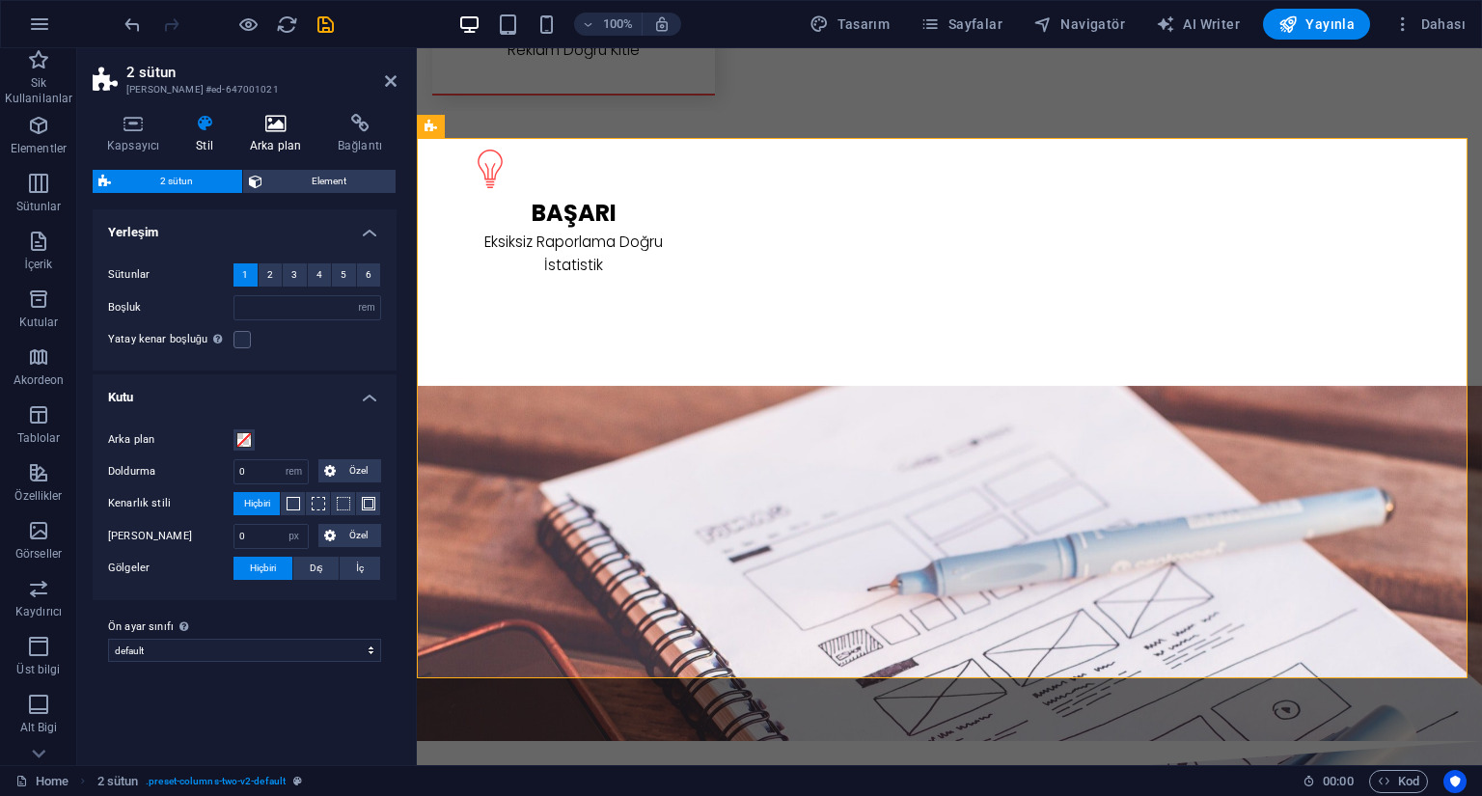
click at [273, 139] on h4 "Arka plan" at bounding box center [279, 134] width 88 height 41
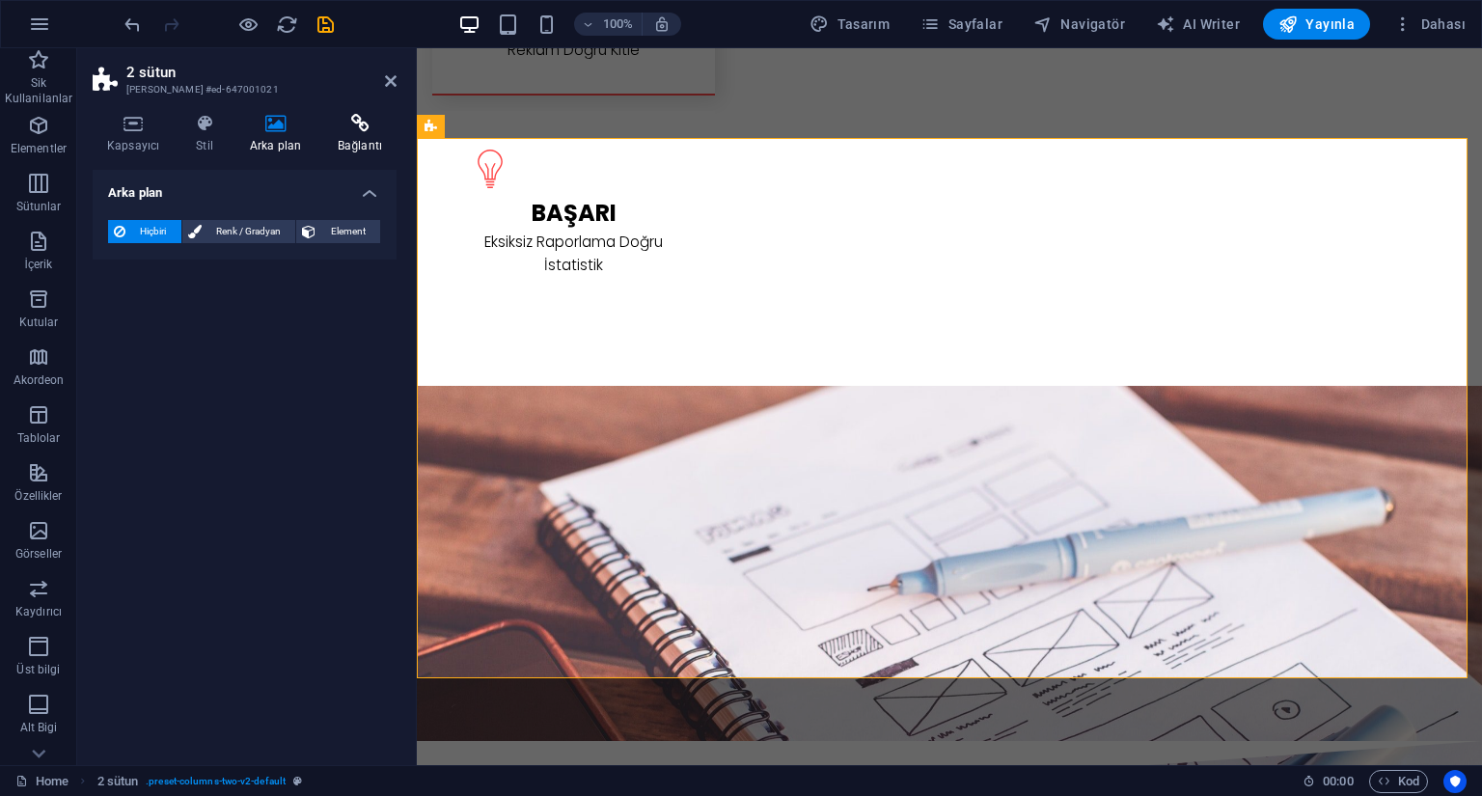
click at [364, 139] on h4 "Bağlantı" at bounding box center [359, 134] width 73 height 41
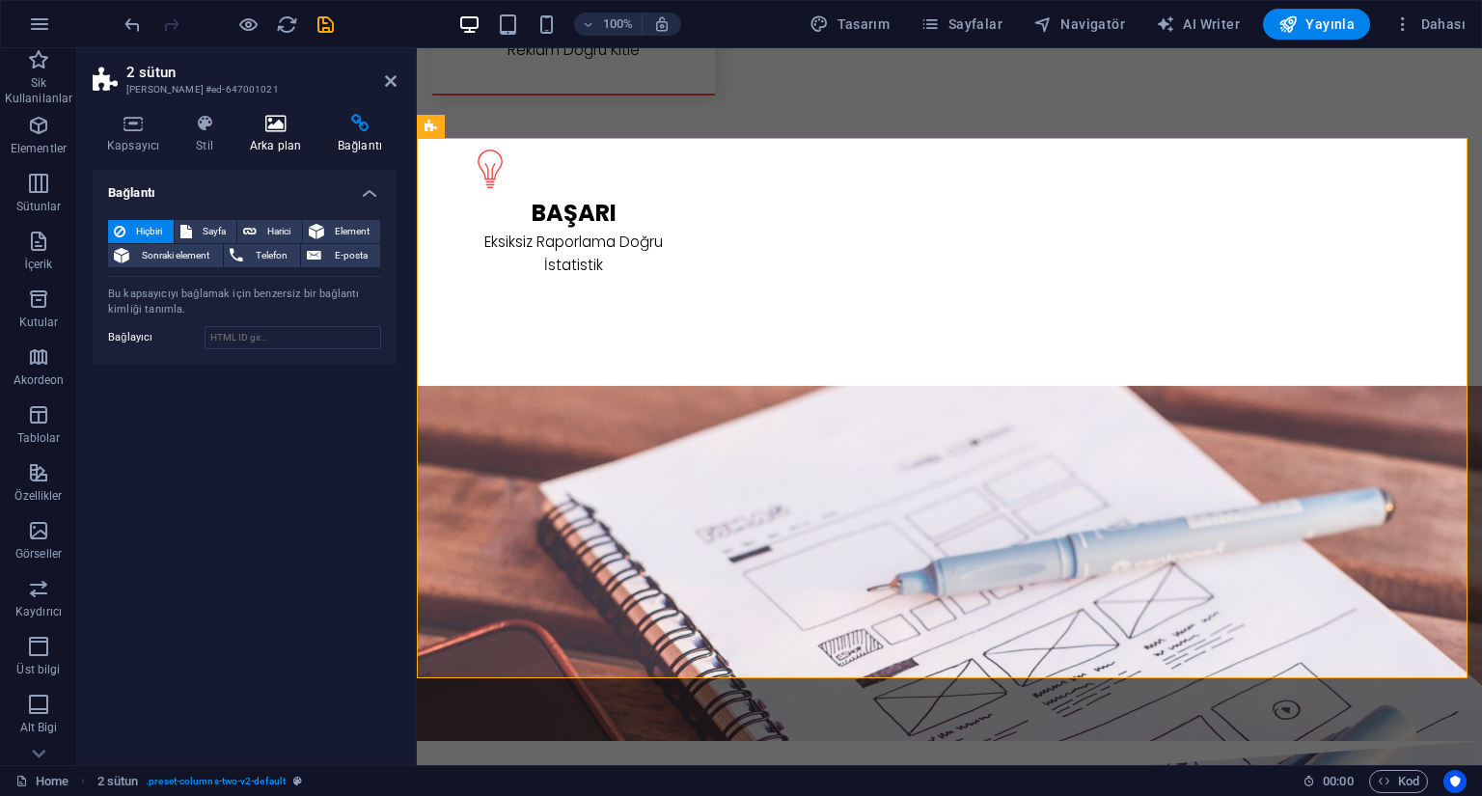
click at [252, 139] on h4 "Arka plan" at bounding box center [279, 134] width 88 height 41
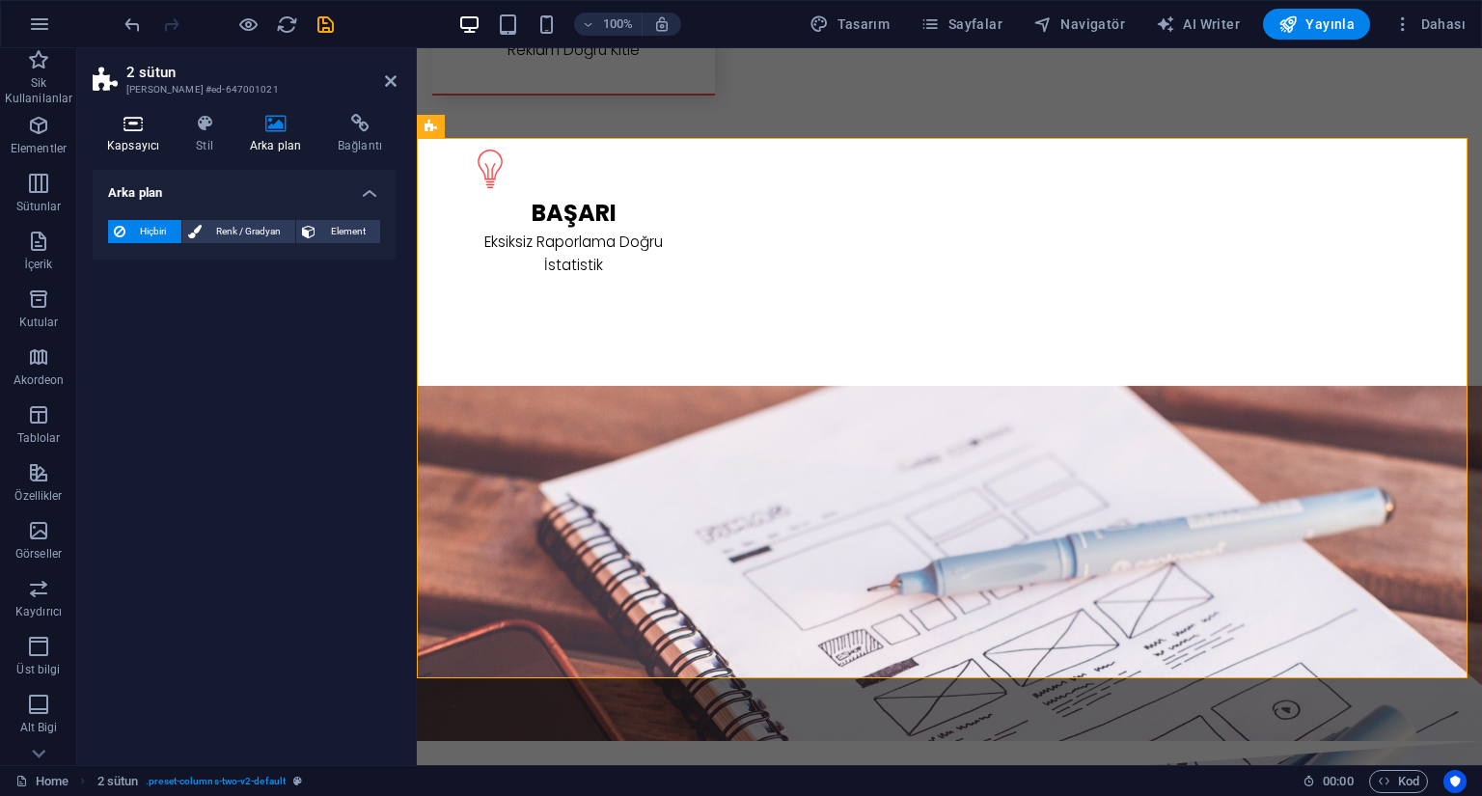
click at [115, 139] on h4 "Kapsayıcı" at bounding box center [137, 134] width 89 height 41
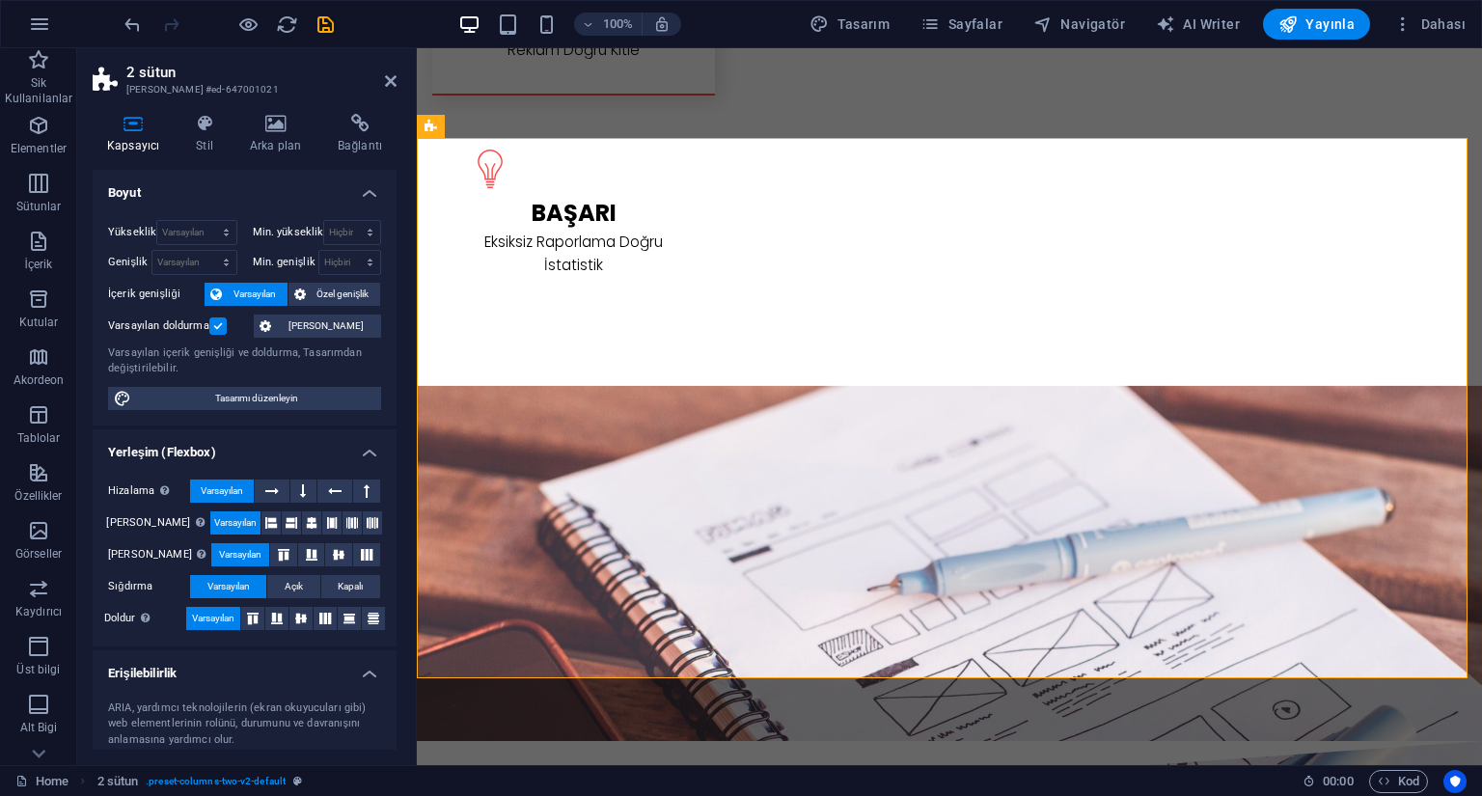
click at [159, 80] on h2 "2 sütun" at bounding box center [261, 72] width 270 height 17
click at [201, 151] on h4 "Stil" at bounding box center [208, 134] width 54 height 41
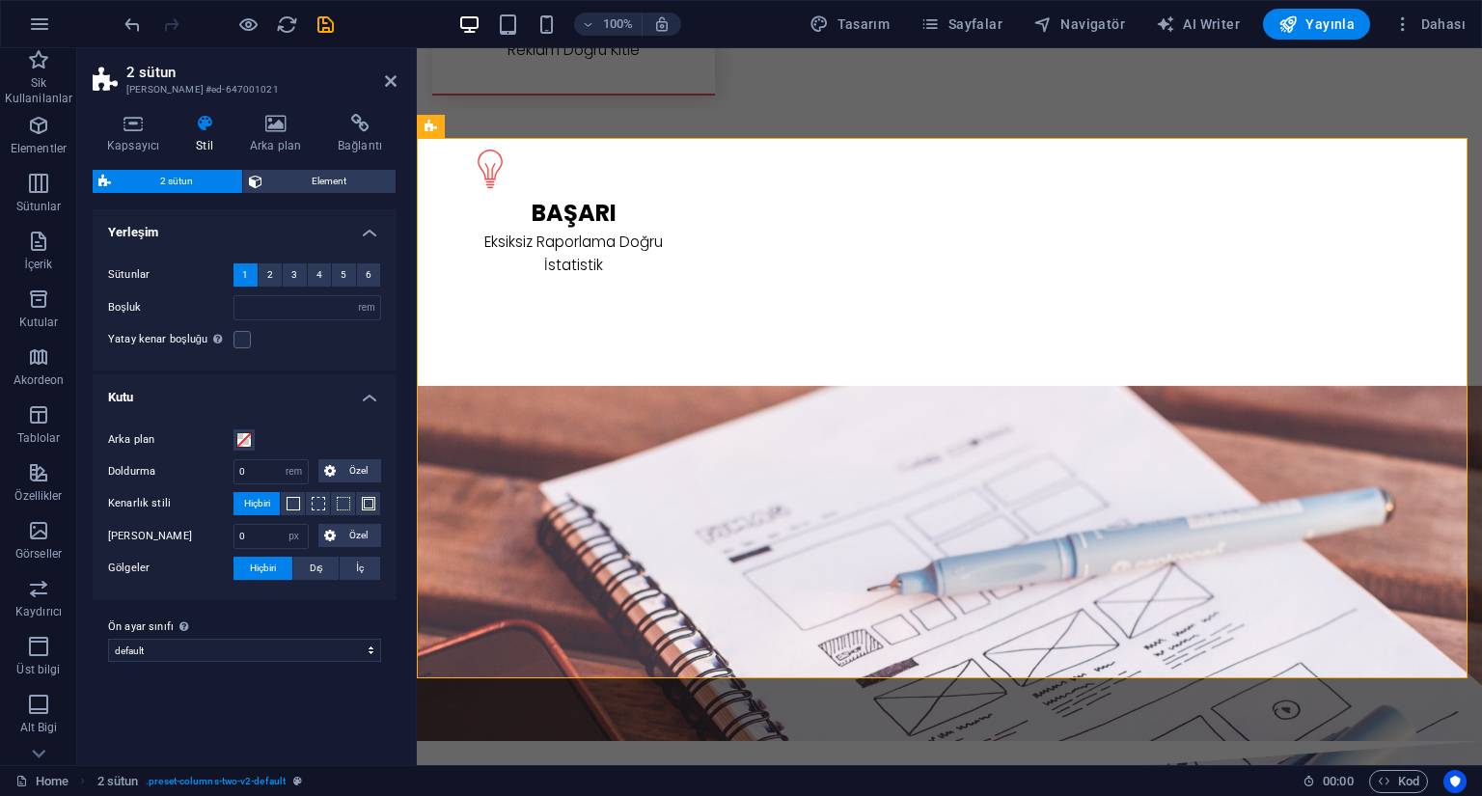
click at [203, 187] on span "2 sütun" at bounding box center [177, 181] width 120 height 23
click at [144, 187] on span "2 sütun" at bounding box center [177, 181] width 120 height 23
click at [104, 187] on icon at bounding box center [104, 181] width 13 height 23
click at [264, 275] on button "2" at bounding box center [271, 274] width 24 height 23
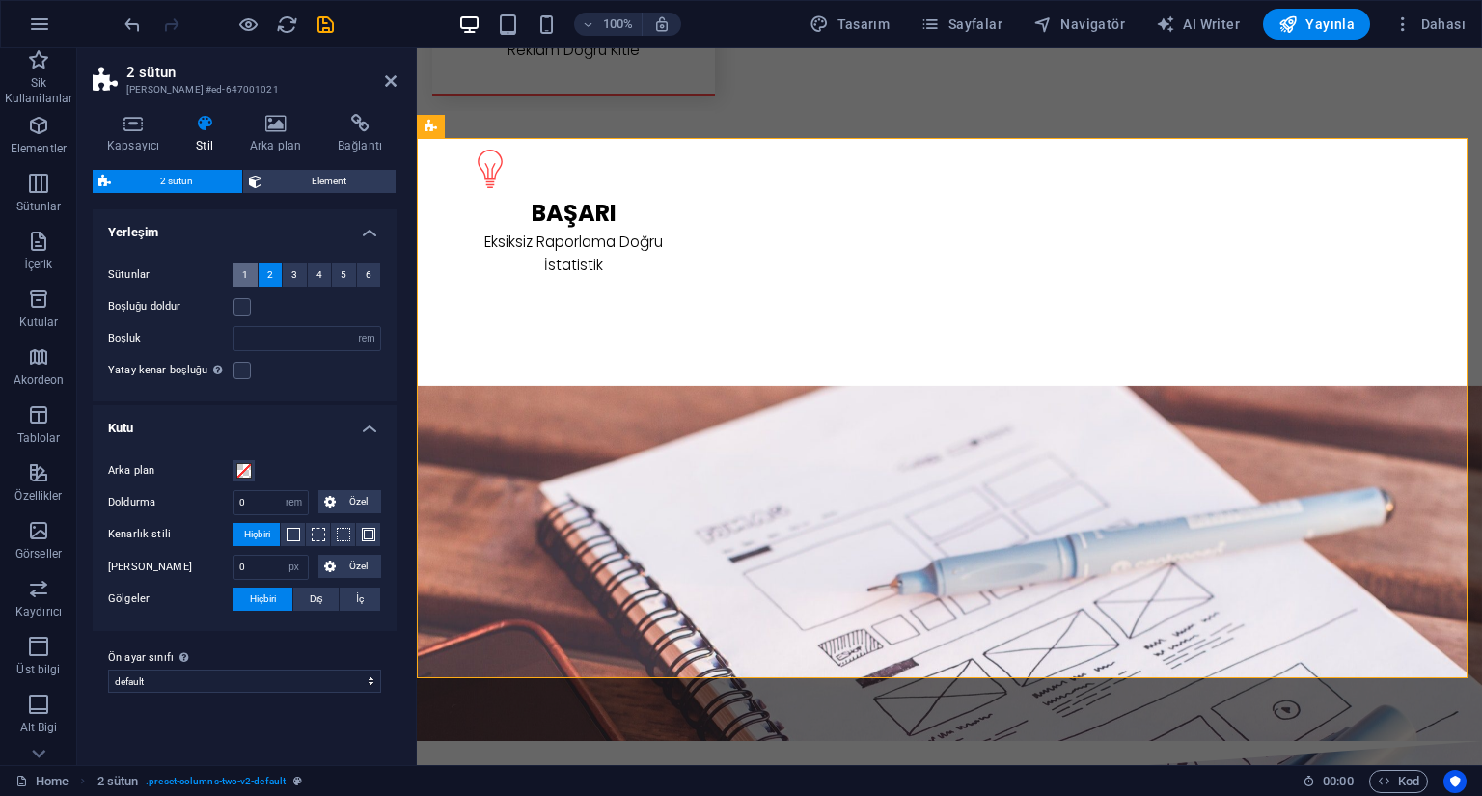
type input "2"
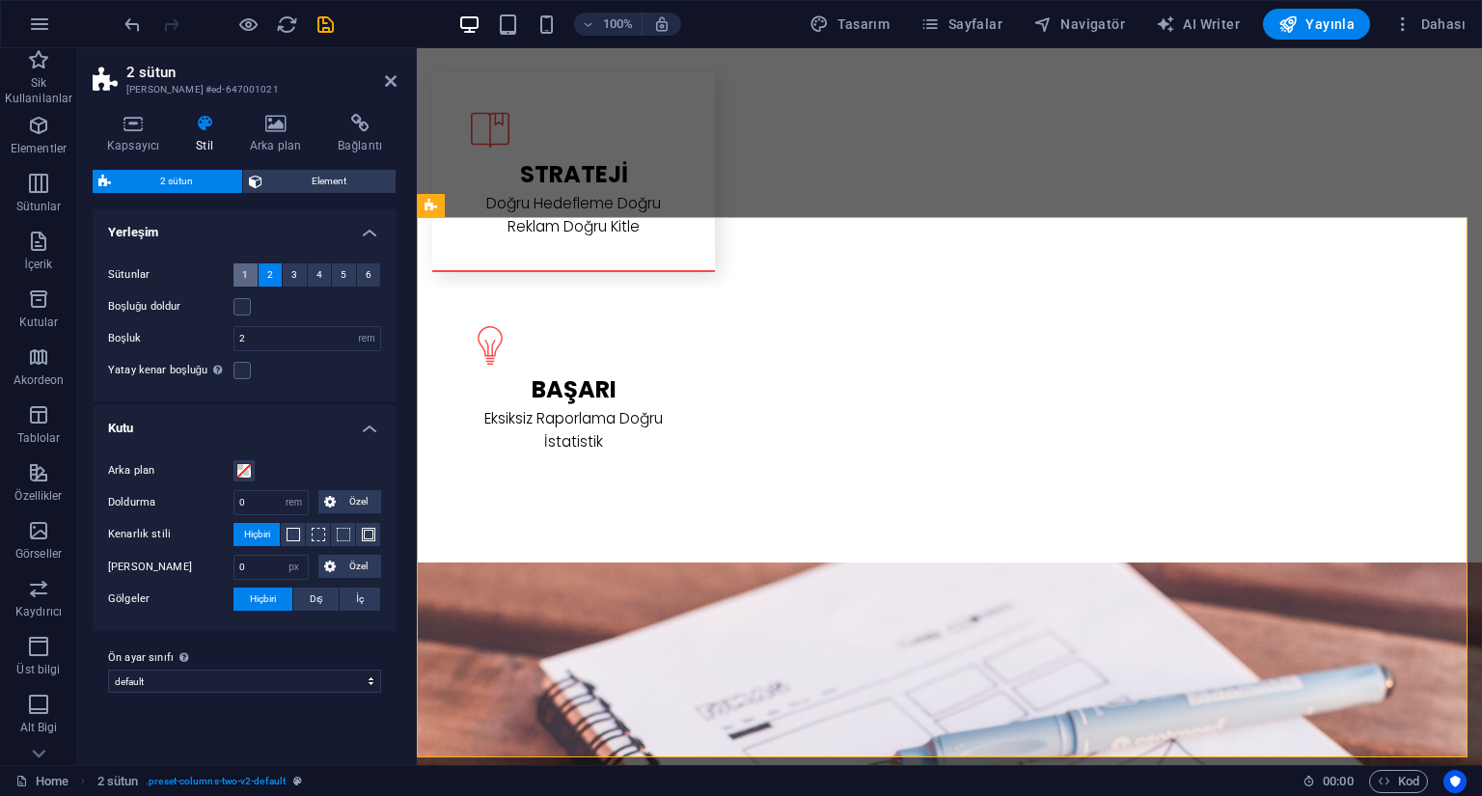
click at [242, 277] on span "1" at bounding box center [245, 274] width 6 height 23
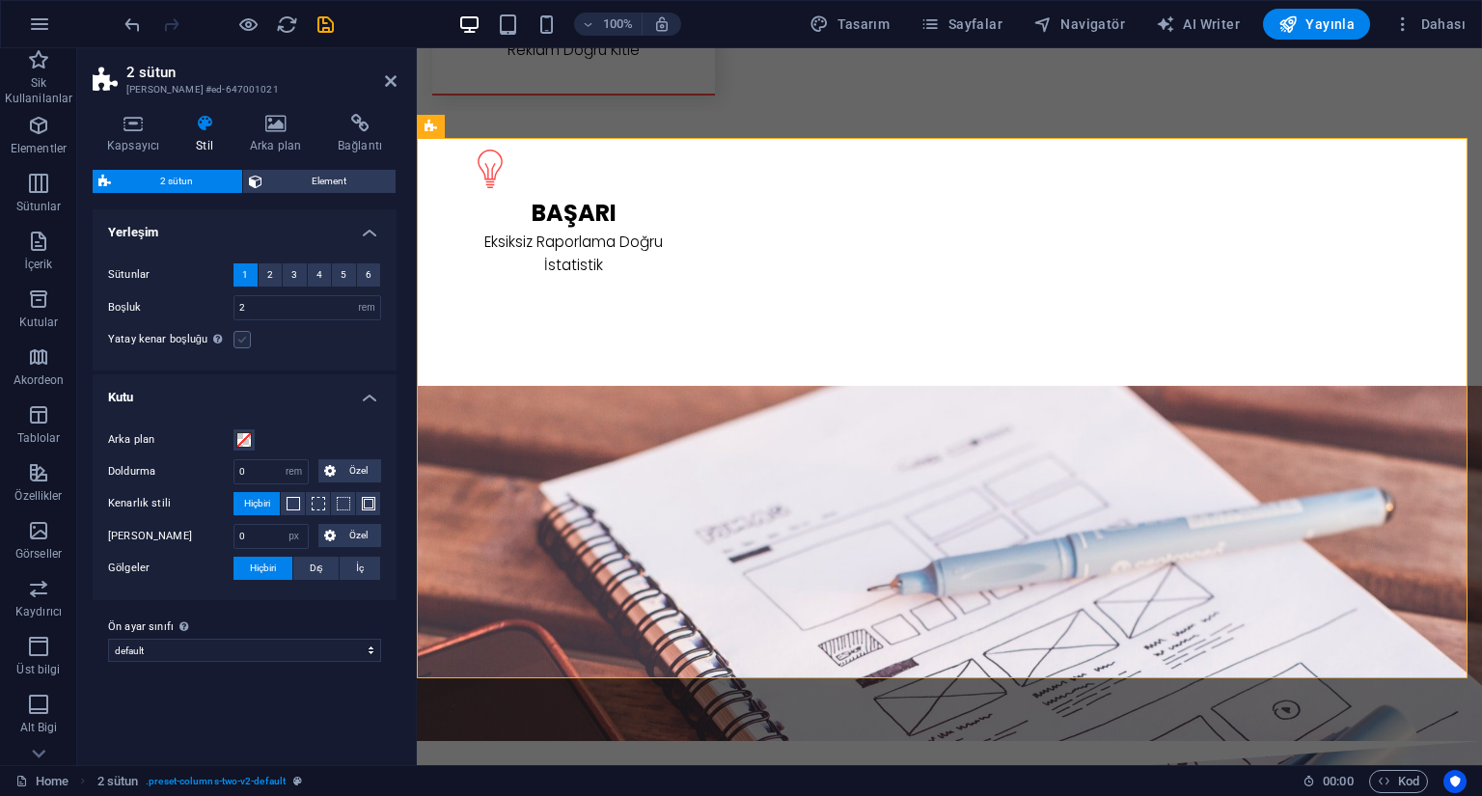
click at [242, 341] on label at bounding box center [242, 339] width 17 height 17
click at [0, 0] on input "Yatay kenar boşluğu Şayet "İçerik genişliği" kapsayıcıları, "Varsayılan" olarak…" at bounding box center [0, 0] width 0 height 0
drag, startPoint x: 236, startPoint y: 311, endPoint x: 330, endPoint y: 312, distance: 93.6
click at [330, 312] on input "2" at bounding box center [308, 307] width 146 height 23
click at [216, 649] on select "default Ön ayar sınıfı ekle" at bounding box center [244, 650] width 273 height 23
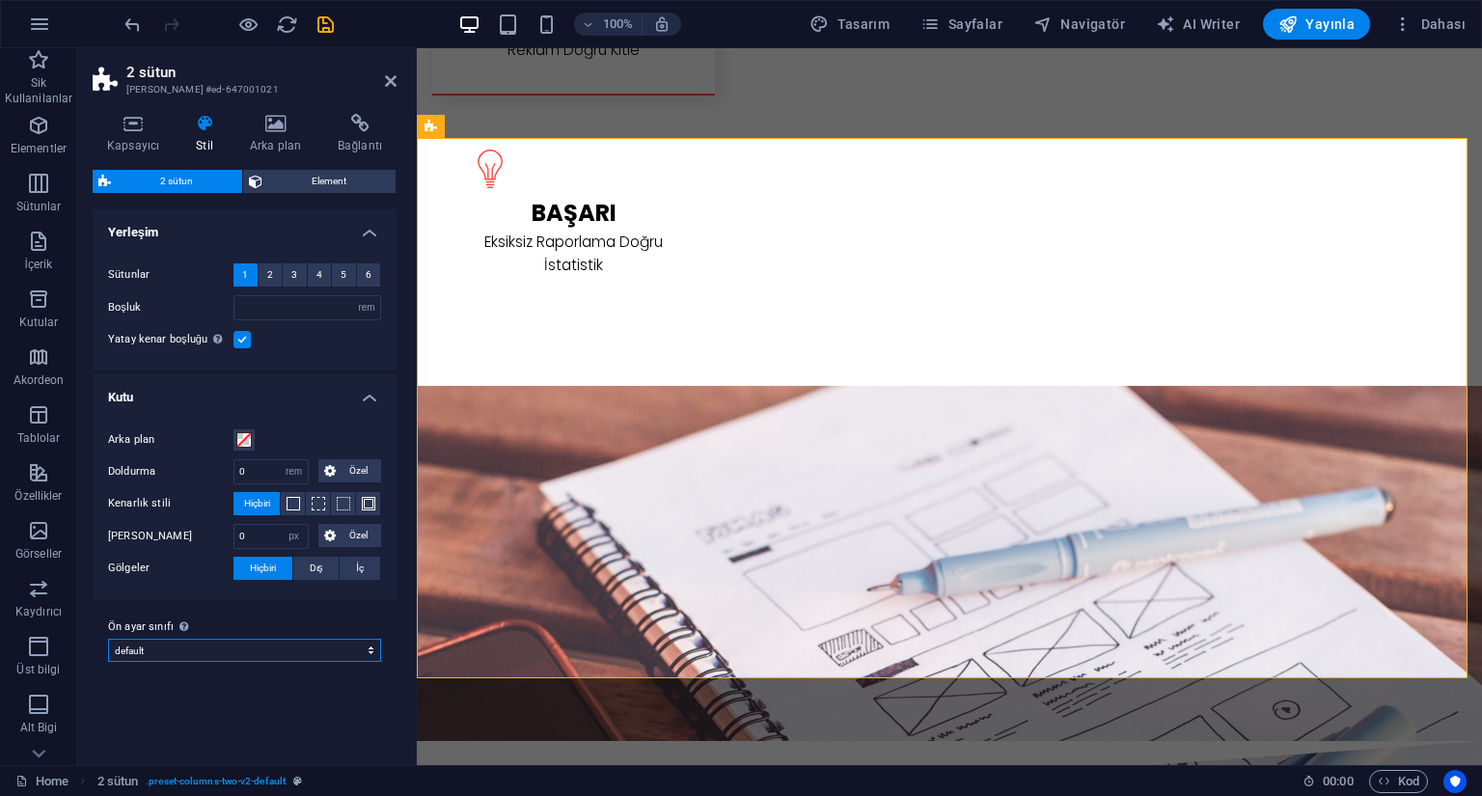
click at [108, 639] on select "default Ön ayar sınıfı ekle" at bounding box center [244, 650] width 273 height 23
click at [143, 138] on h4 "Kapsayıcı" at bounding box center [137, 134] width 89 height 41
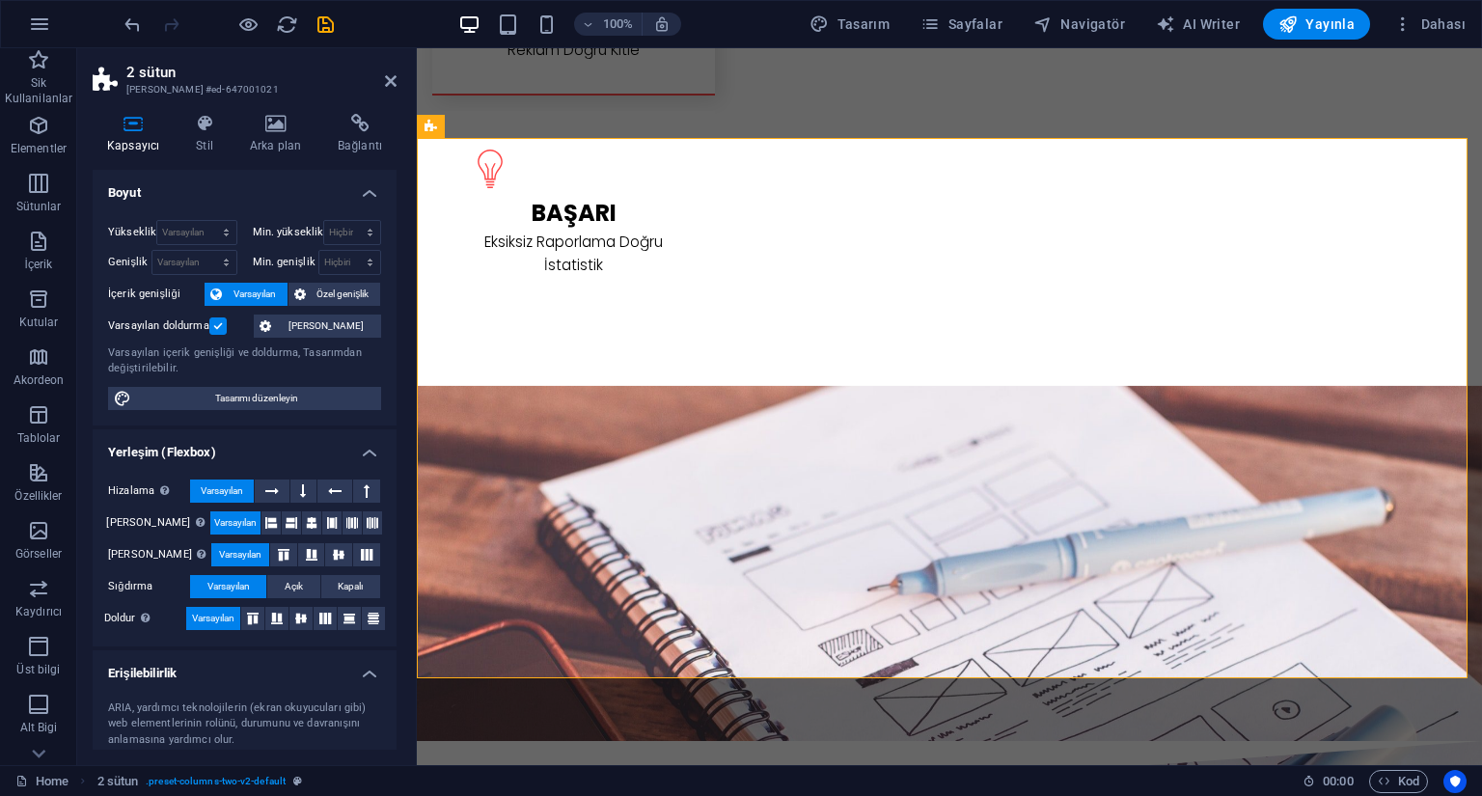
click at [226, 331] on label at bounding box center [217, 326] width 17 height 17
click at [0, 0] on input "Varsayılan doldurma" at bounding box center [0, 0] width 0 height 0
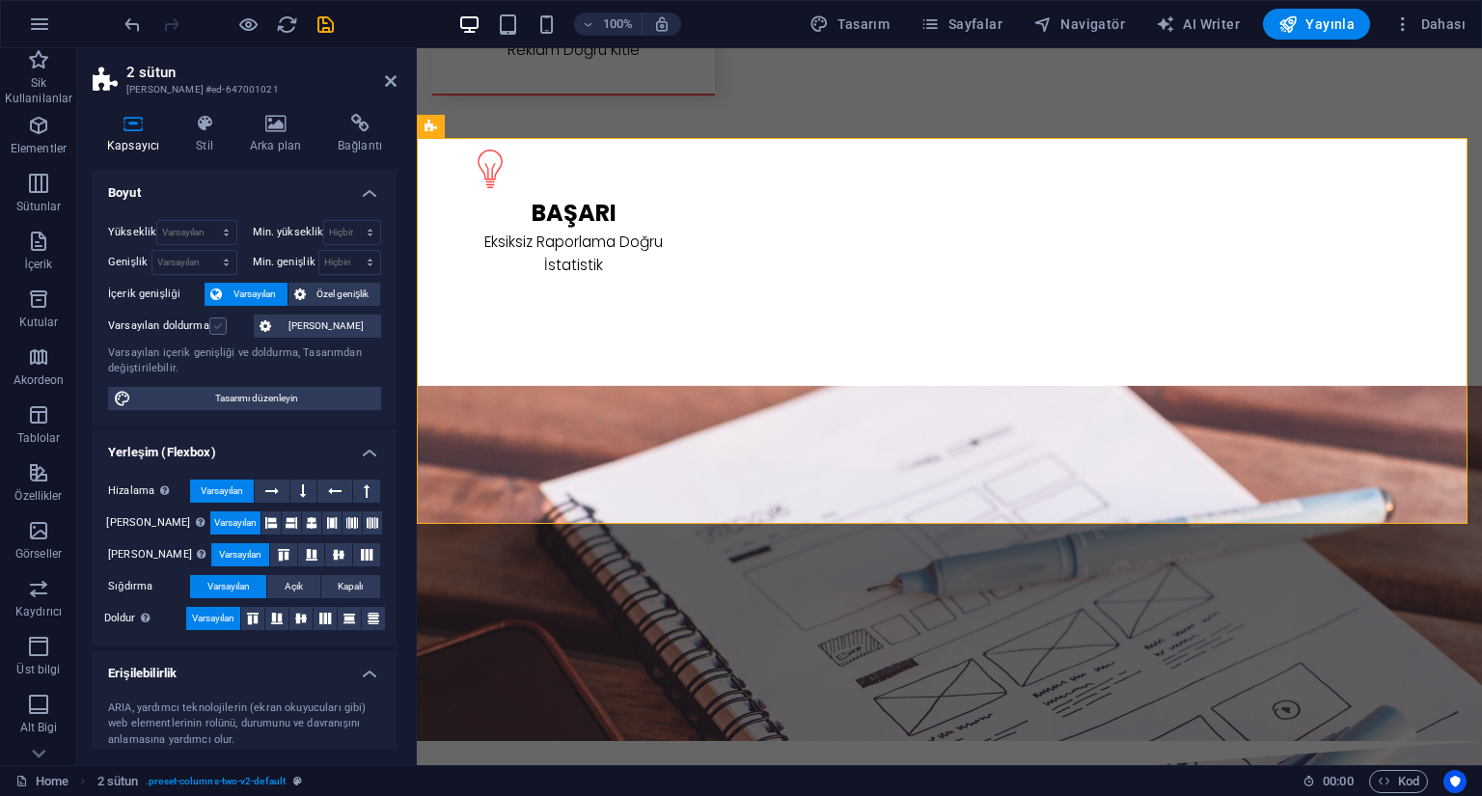
click at [226, 331] on label at bounding box center [217, 326] width 17 height 17
click at [0, 0] on input "Varsayılan doldurma" at bounding box center [0, 0] width 0 height 0
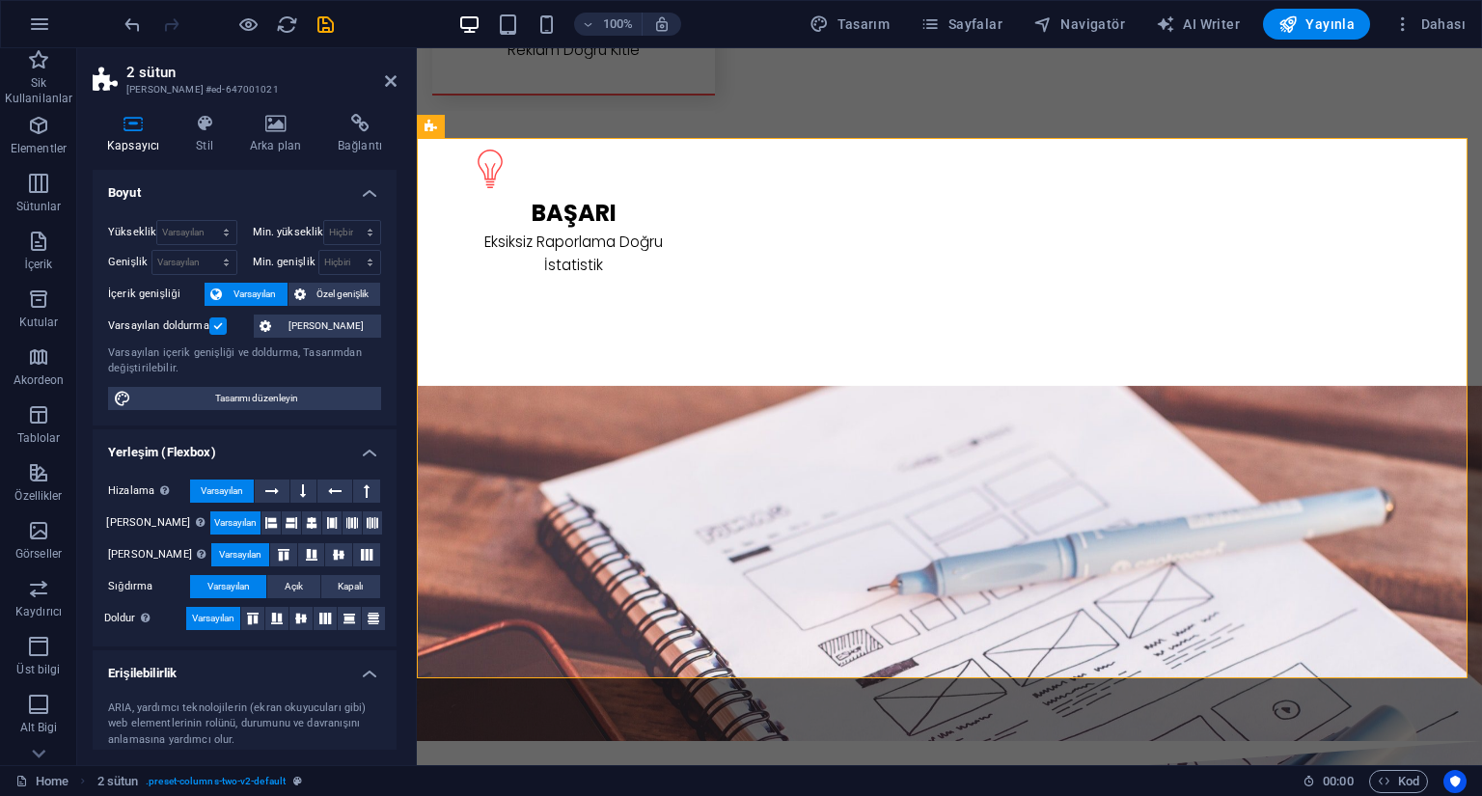
click at [226, 331] on label at bounding box center [217, 326] width 17 height 17
click at [0, 0] on input "Varsayılan doldurma" at bounding box center [0, 0] width 0 height 0
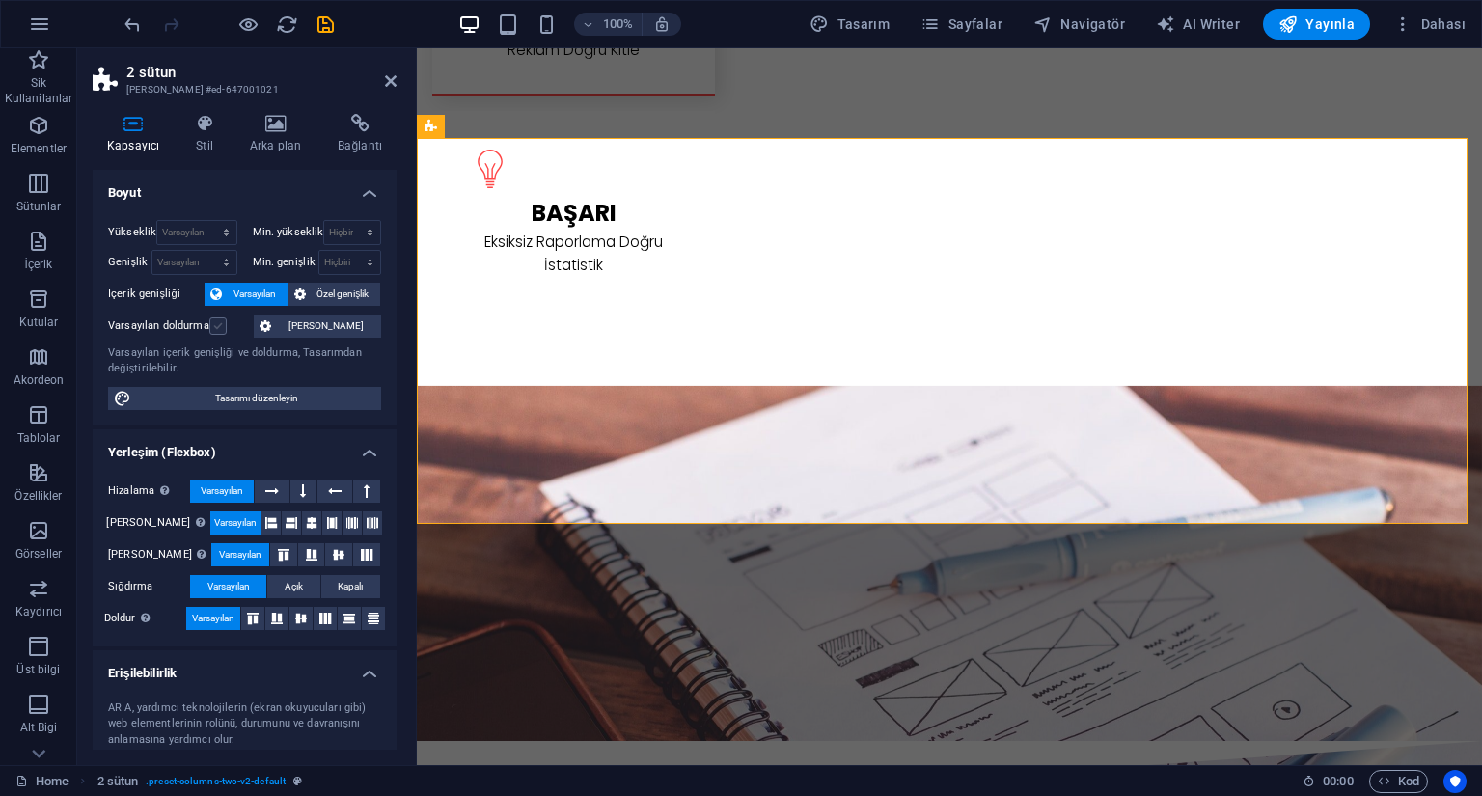
click at [226, 331] on label at bounding box center [217, 326] width 17 height 17
click at [0, 0] on input "Varsayılan doldurma" at bounding box center [0, 0] width 0 height 0
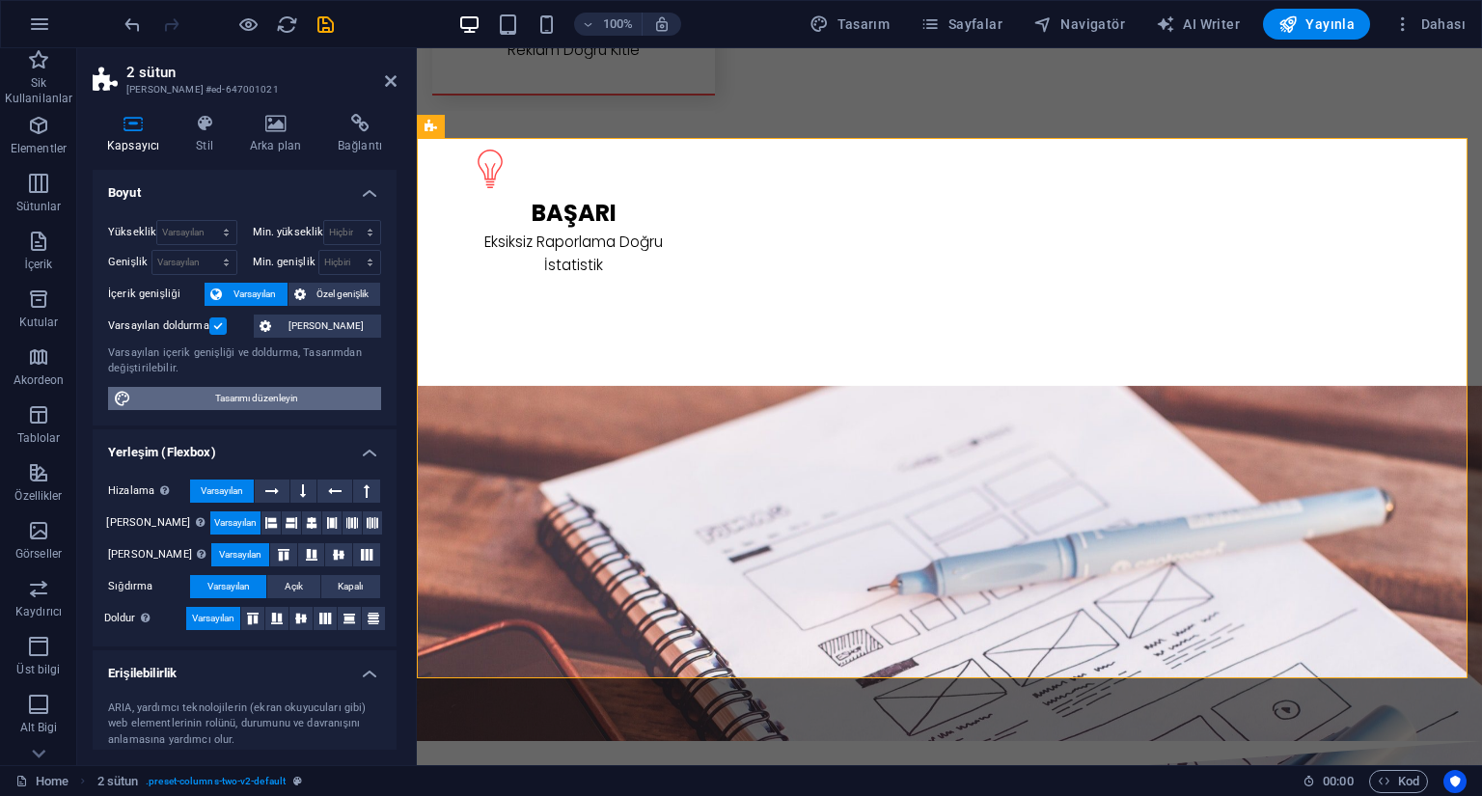
click at [264, 402] on span "Tasarımı düzenleyin" at bounding box center [256, 398] width 238 height 23
select select "rem"
select select "300"
select select "px"
select select "rem"
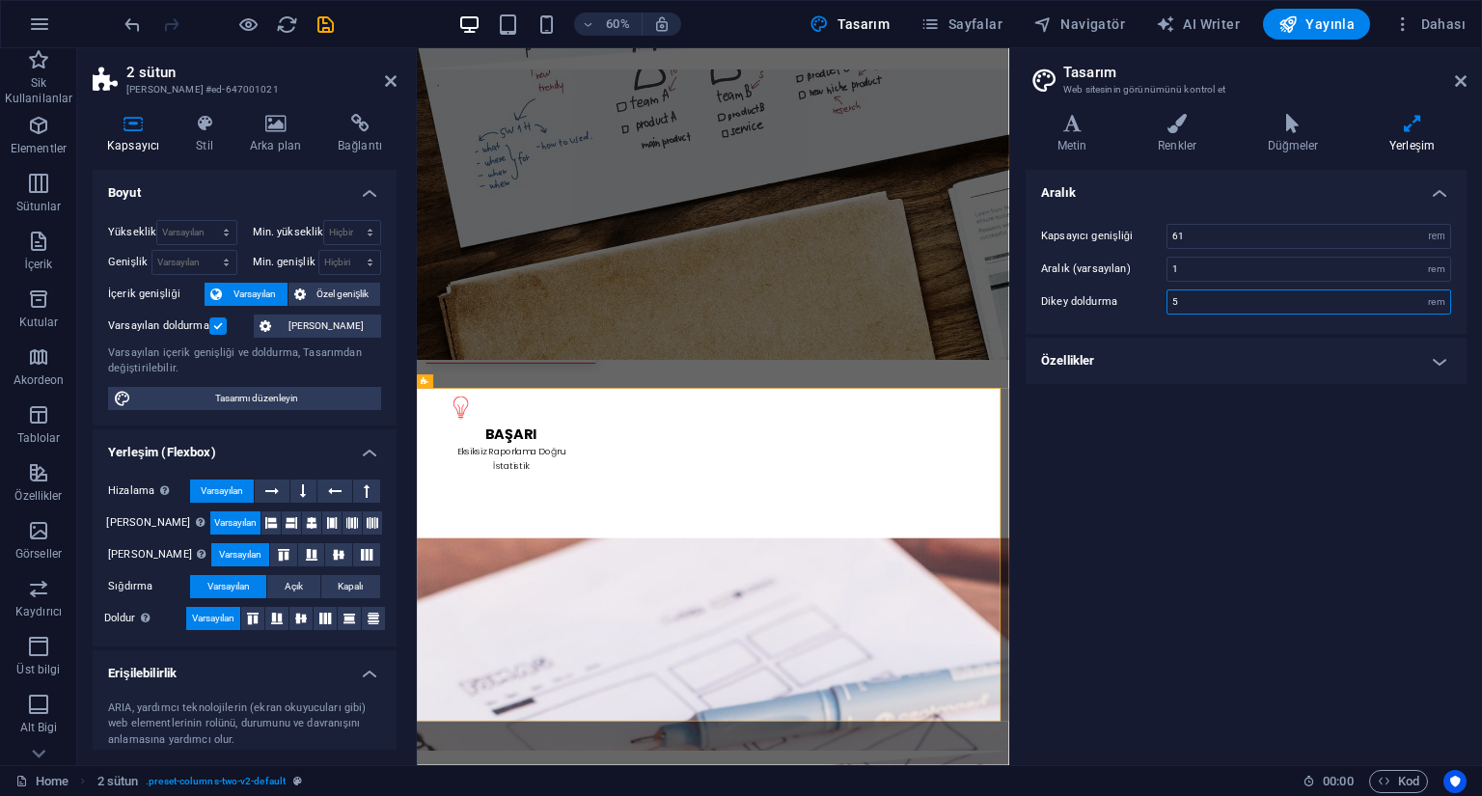
click at [1274, 308] on input "5" at bounding box center [1309, 301] width 283 height 23
drag, startPoint x: 1159, startPoint y: 302, endPoint x: 1137, endPoint y: 302, distance: 22.2
click at [1137, 302] on div "Dikey doldurma 5 rem" at bounding box center [1246, 302] width 410 height 25
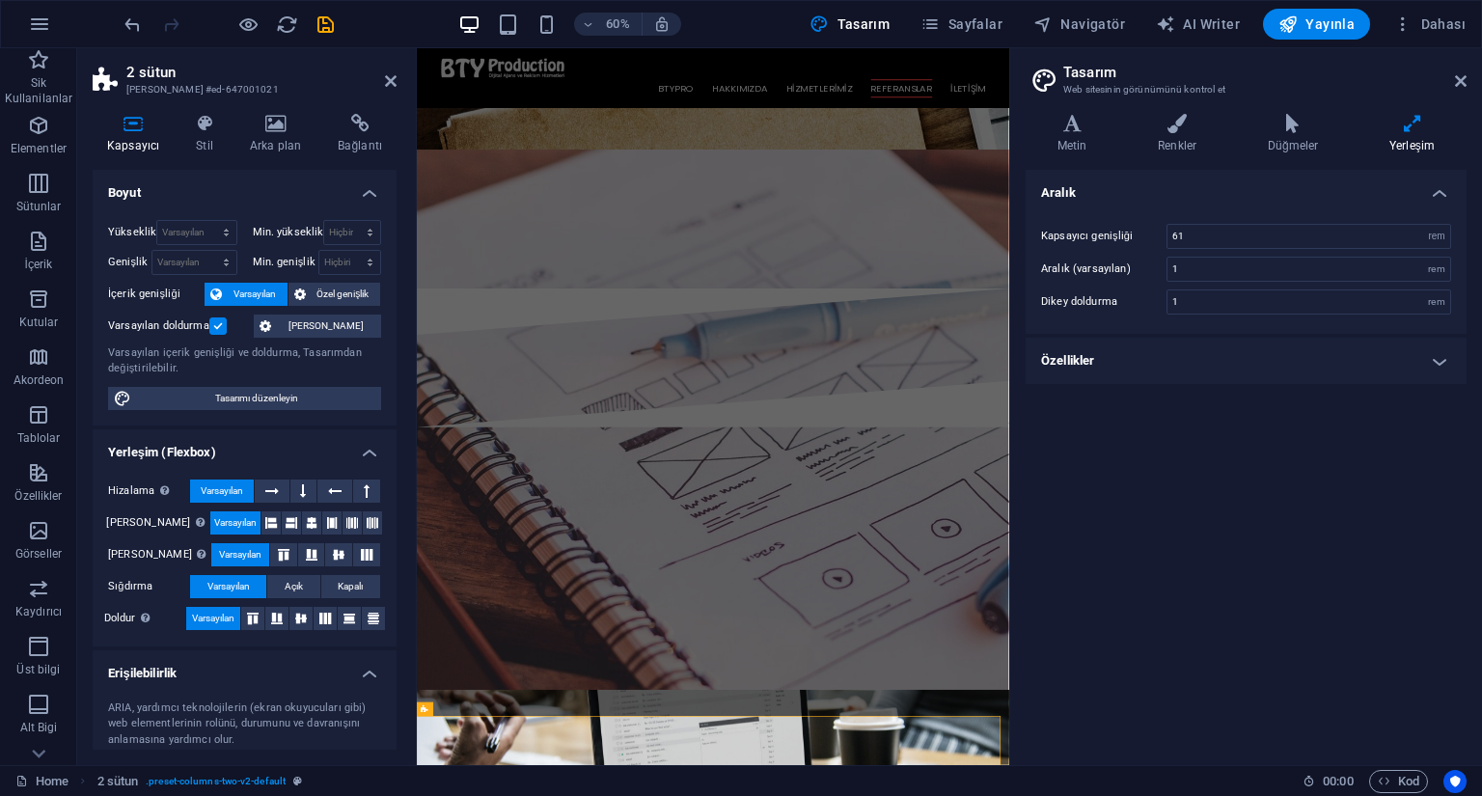
scroll to position [2252, 0]
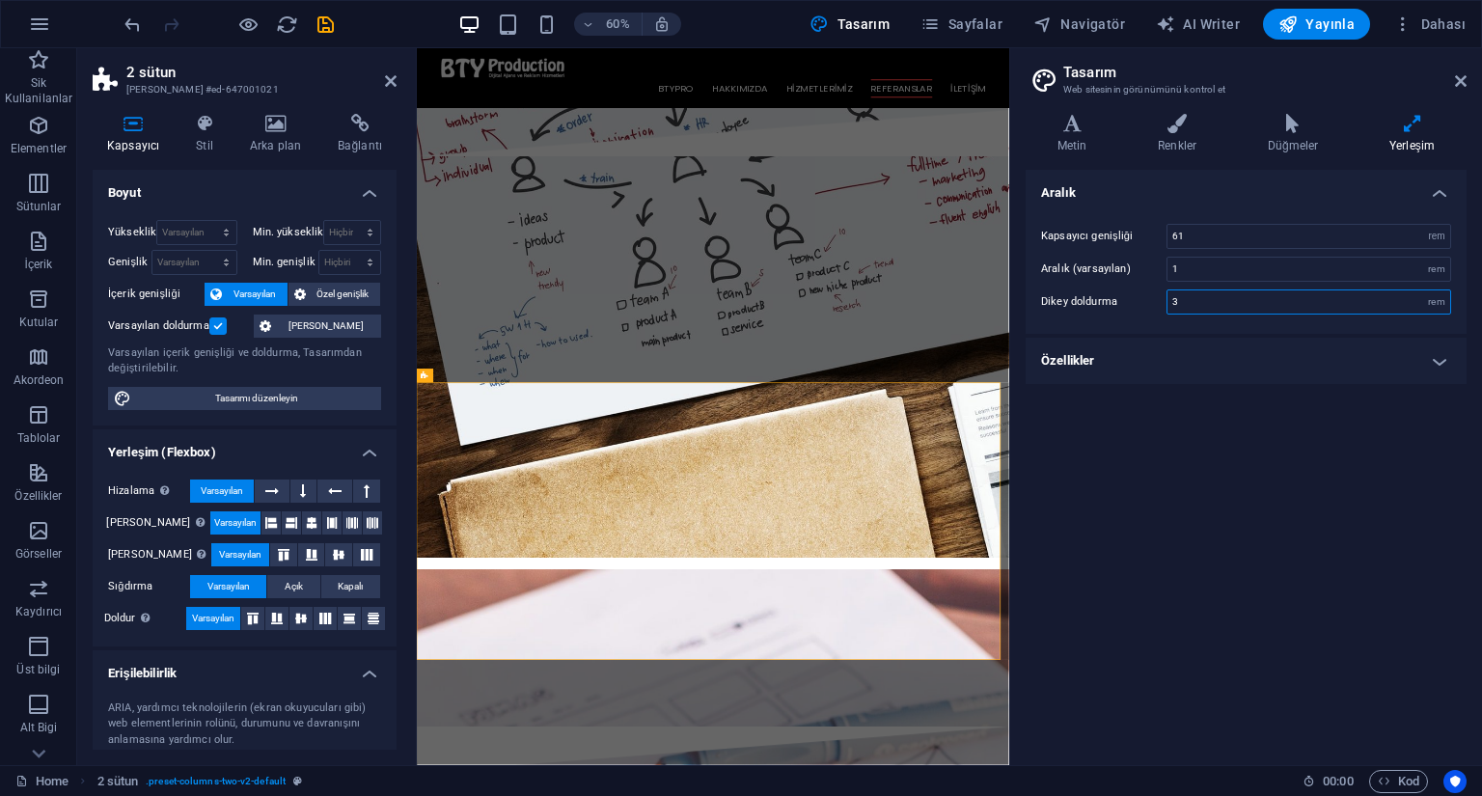
type input "3"
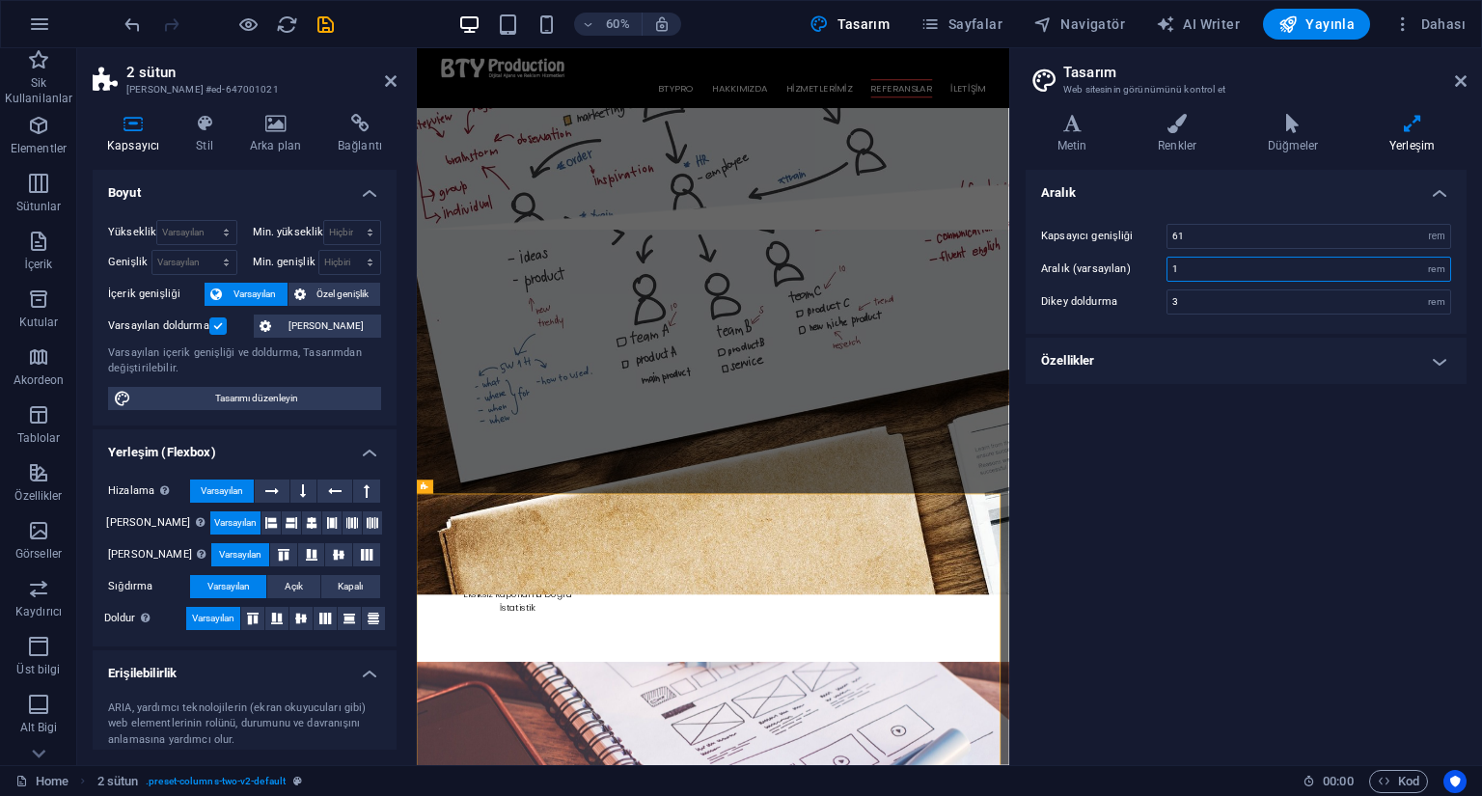
type input "1"
drag, startPoint x: 1204, startPoint y: 236, endPoint x: 1146, endPoint y: 235, distance: 58.9
click at [1147, 236] on div "Kapsayıcı genişliği 61 rem px" at bounding box center [1246, 236] width 410 height 25
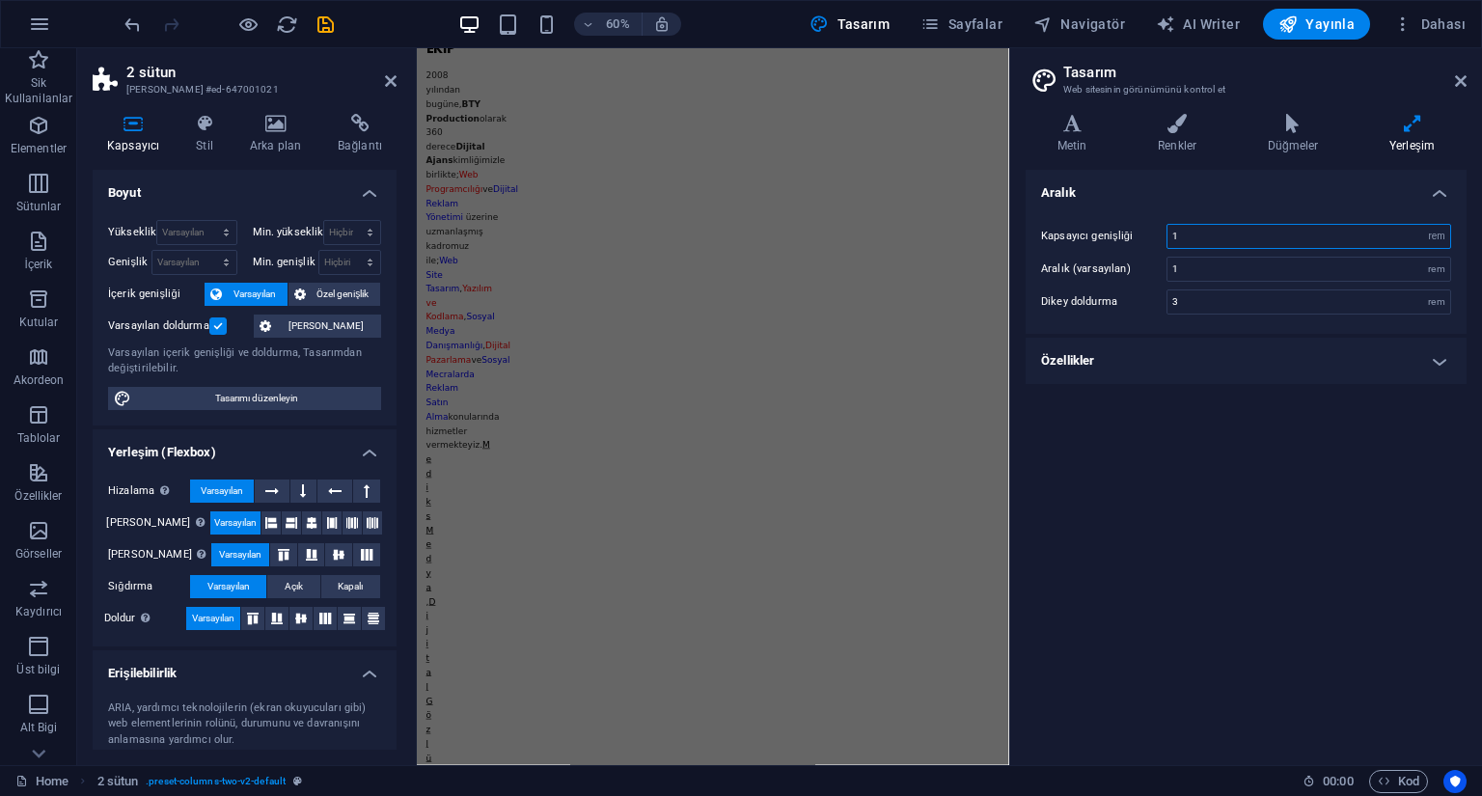
drag, startPoint x: 1112, startPoint y: 237, endPoint x: 1100, endPoint y: 237, distance: 11.6
click at [1100, 237] on div "Kapsayıcı genişliği 1 rem px" at bounding box center [1246, 236] width 410 height 25
type input "61"
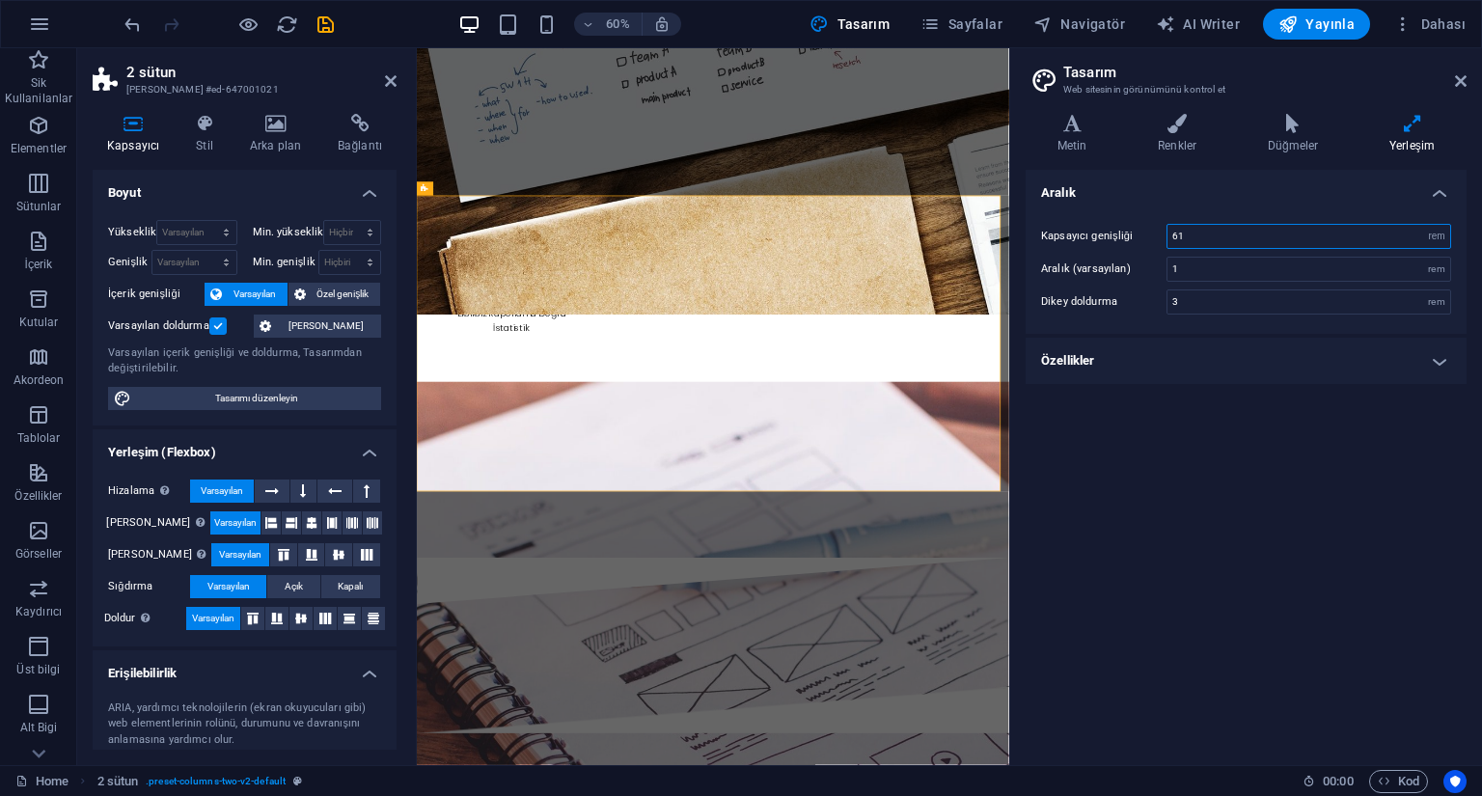
scroll to position [2808, 0]
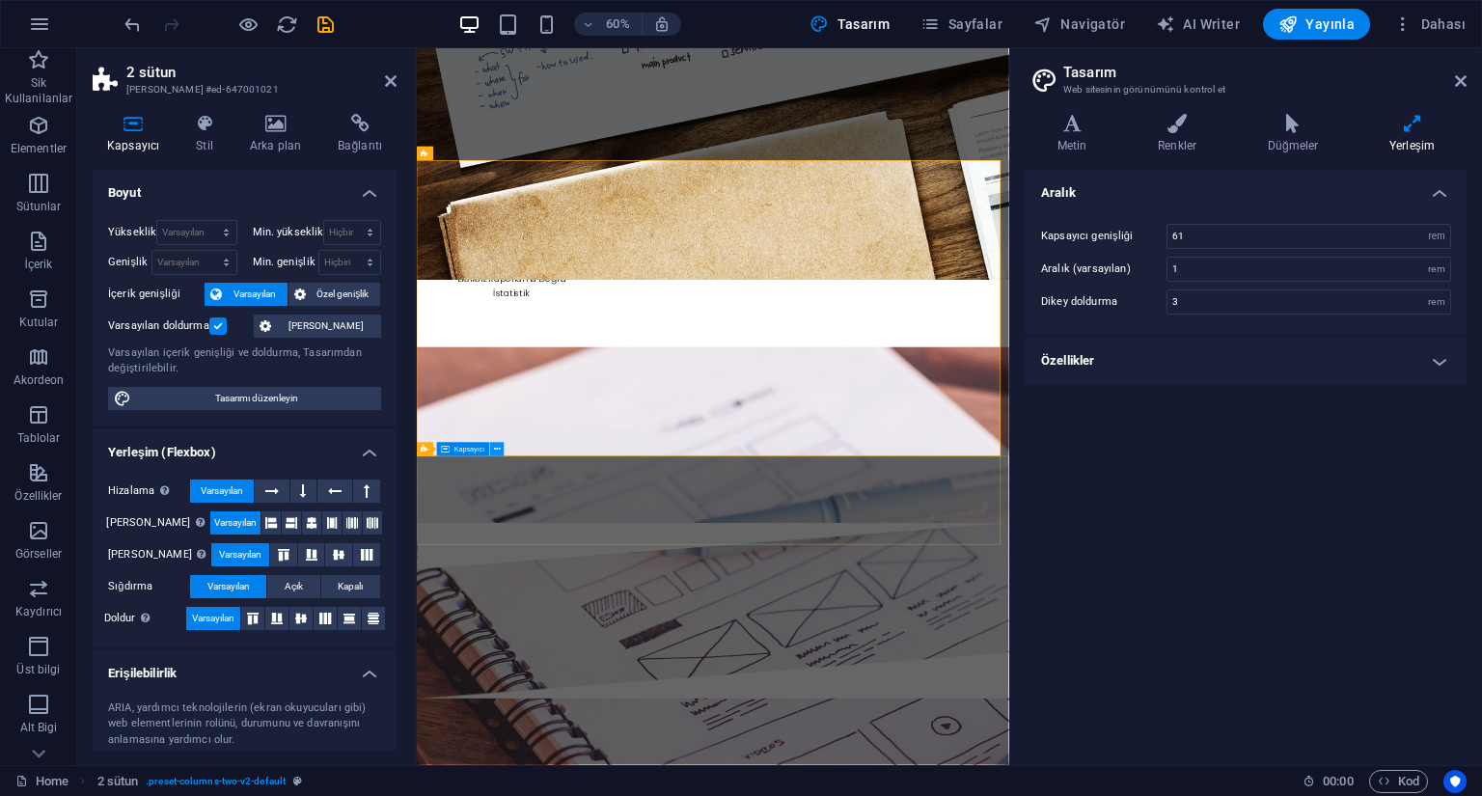
click at [496, 451] on icon at bounding box center [497, 450] width 7 height 13
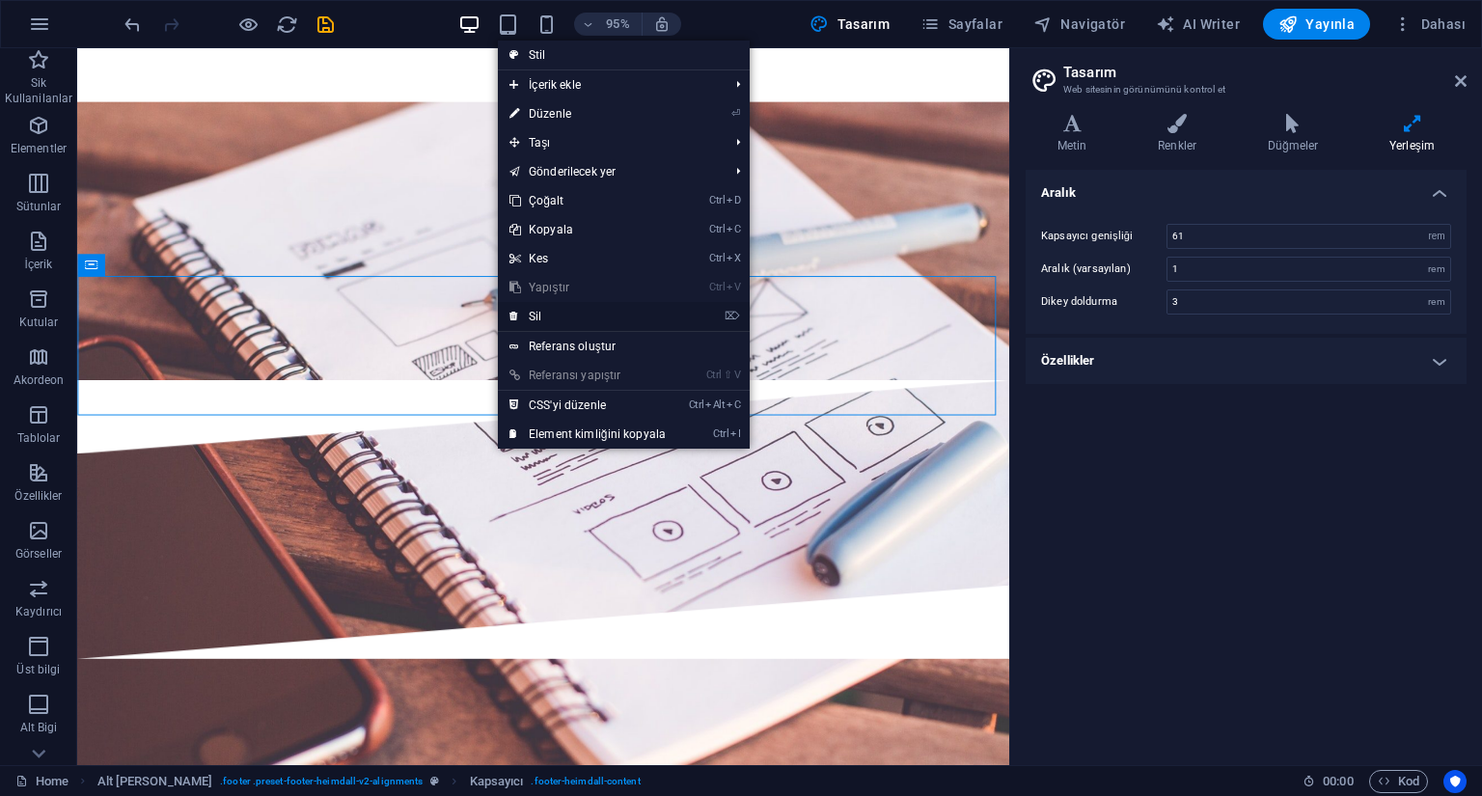
click at [561, 319] on link "⌦ Sil" at bounding box center [588, 316] width 180 height 29
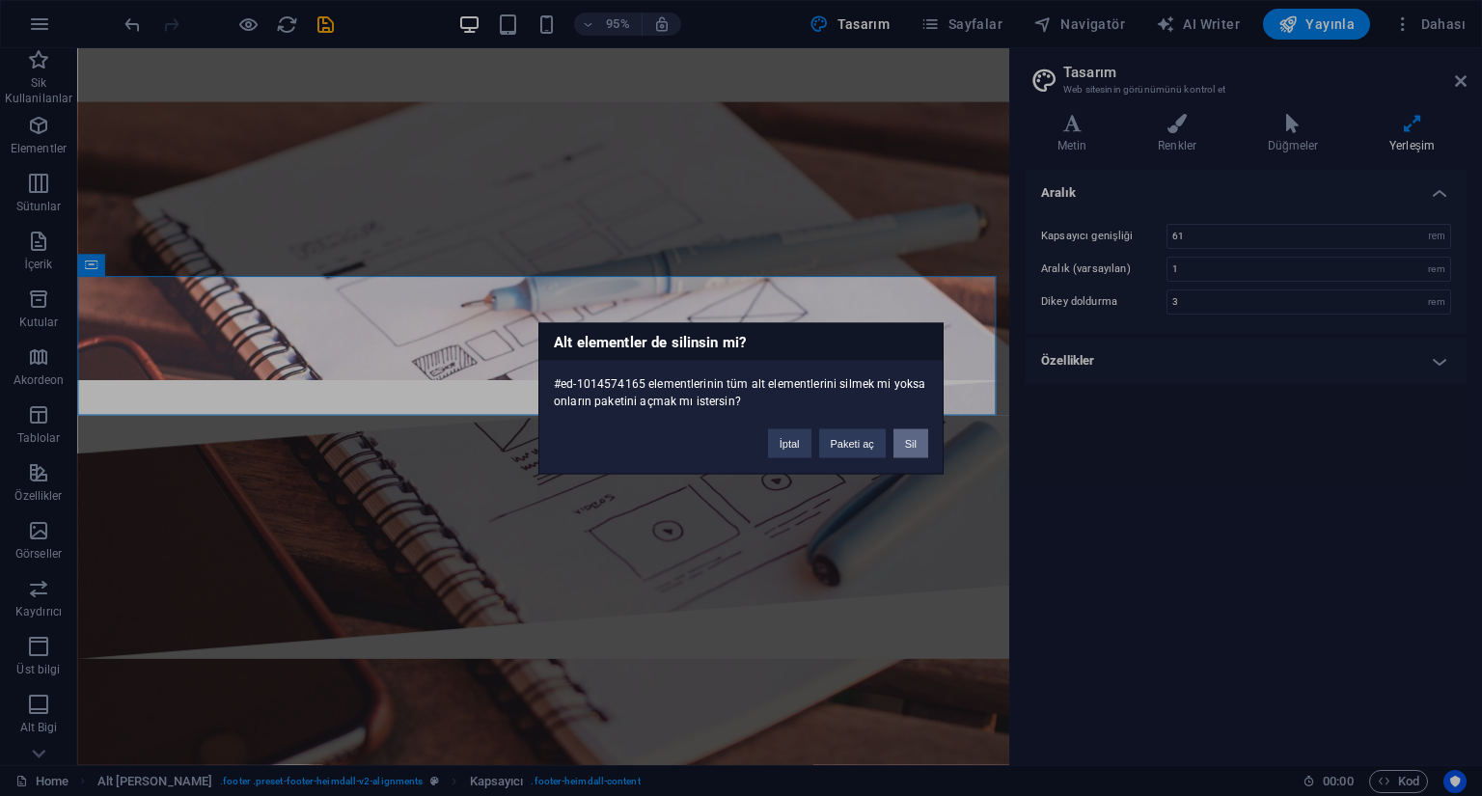
click at [906, 451] on button "Sil" at bounding box center [911, 442] width 35 height 29
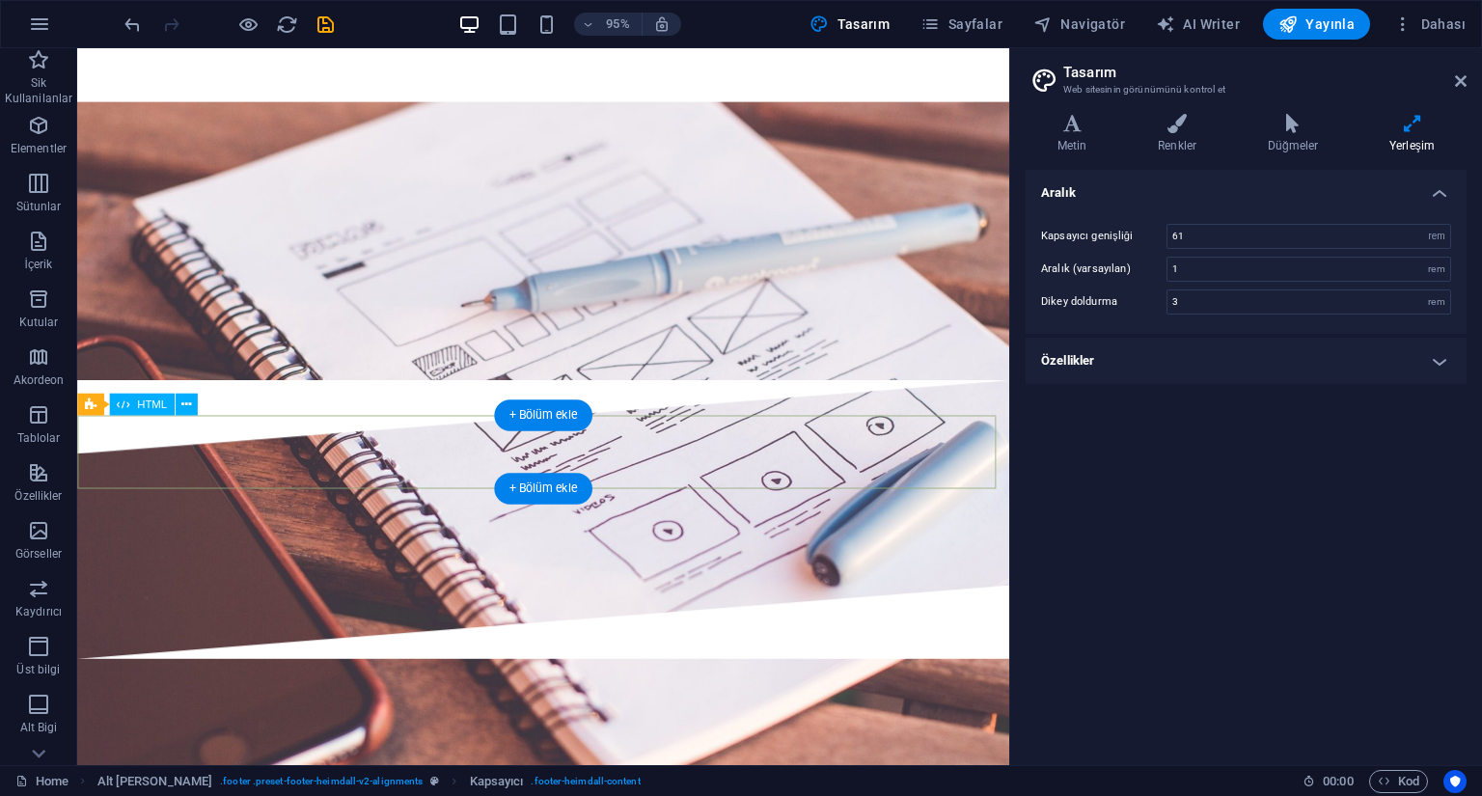
scroll to position [2798, 0]
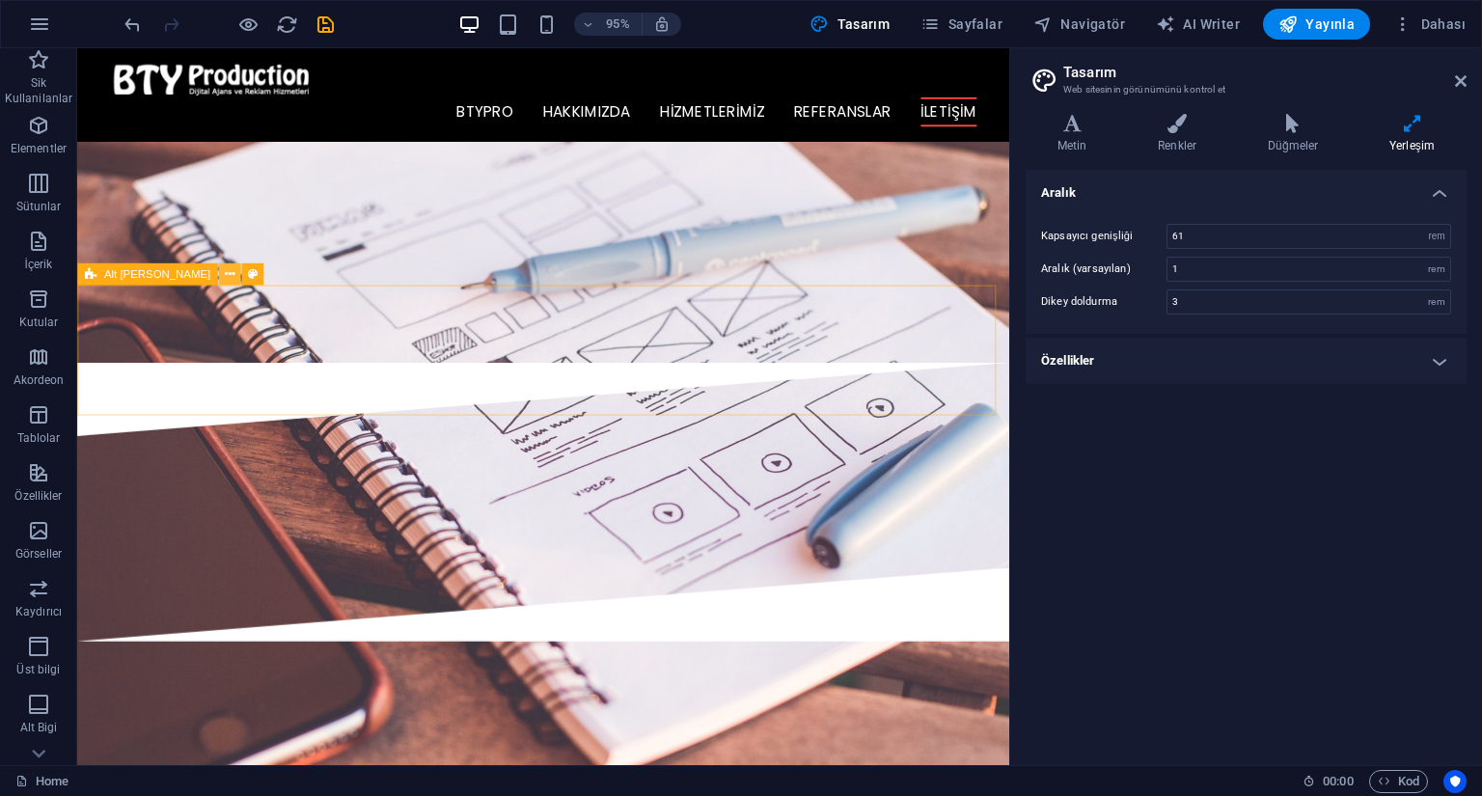
click at [225, 274] on icon at bounding box center [230, 274] width 10 height 19
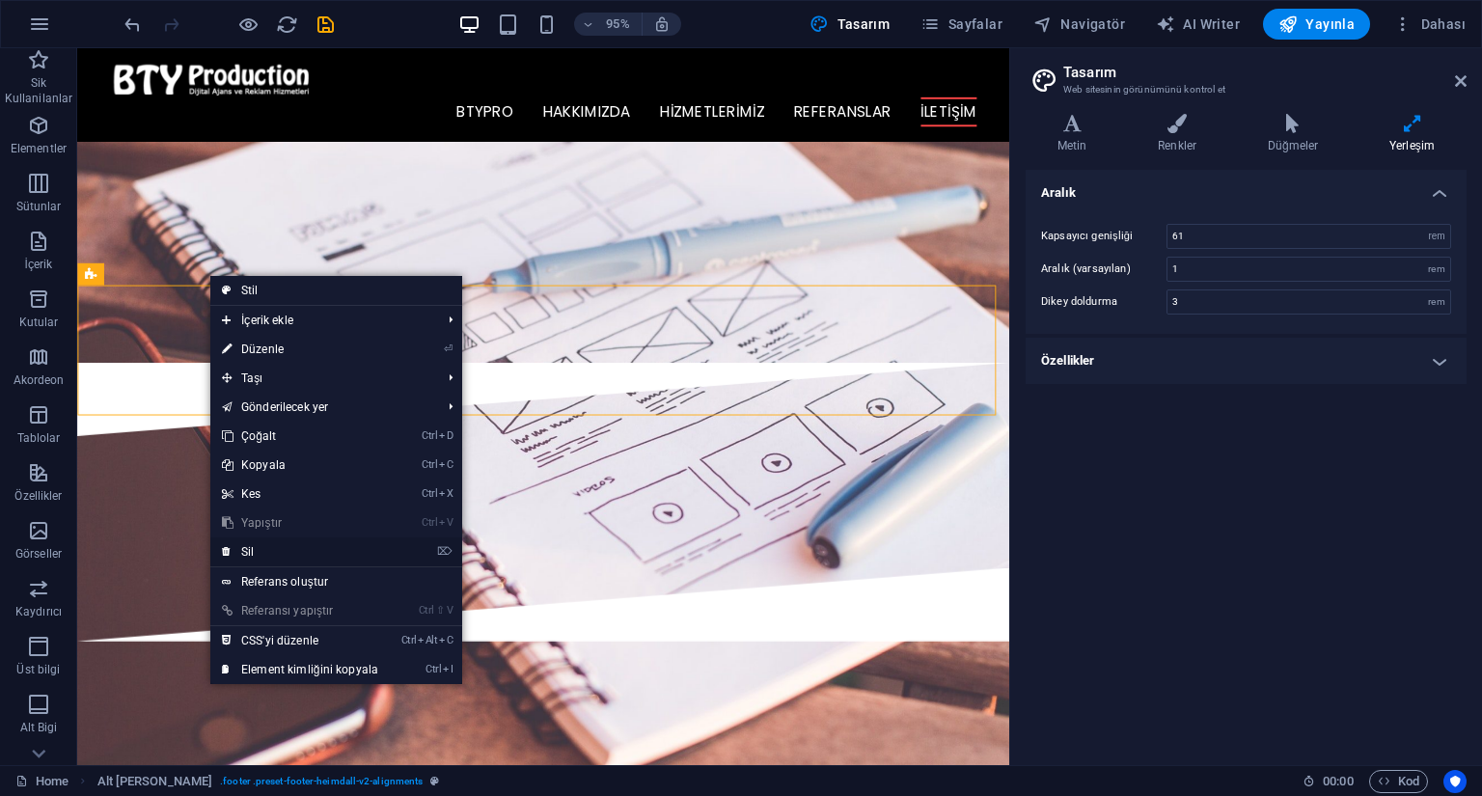
click at [285, 551] on link "⌦ Sil" at bounding box center [300, 552] width 180 height 29
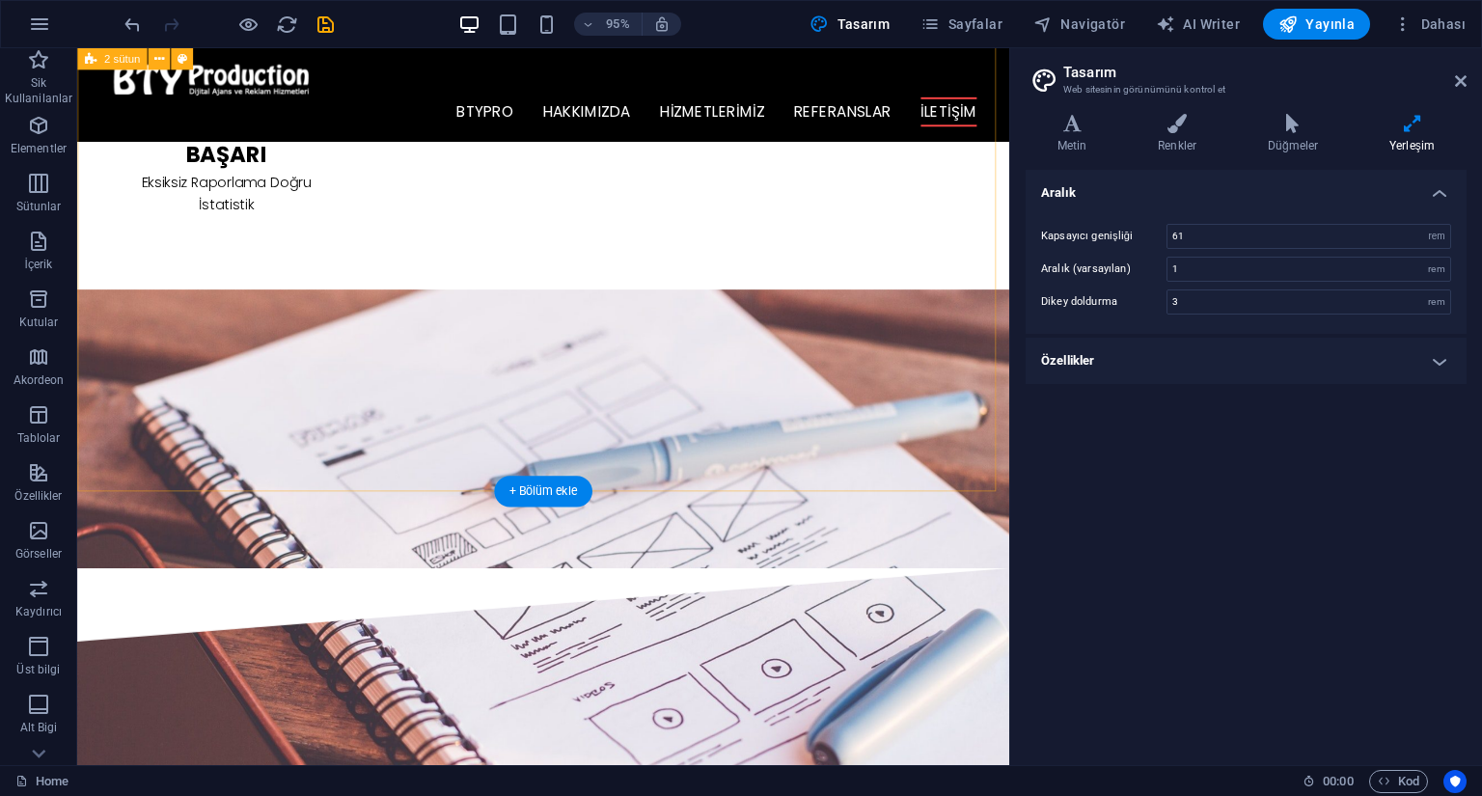
scroll to position [2468, 0]
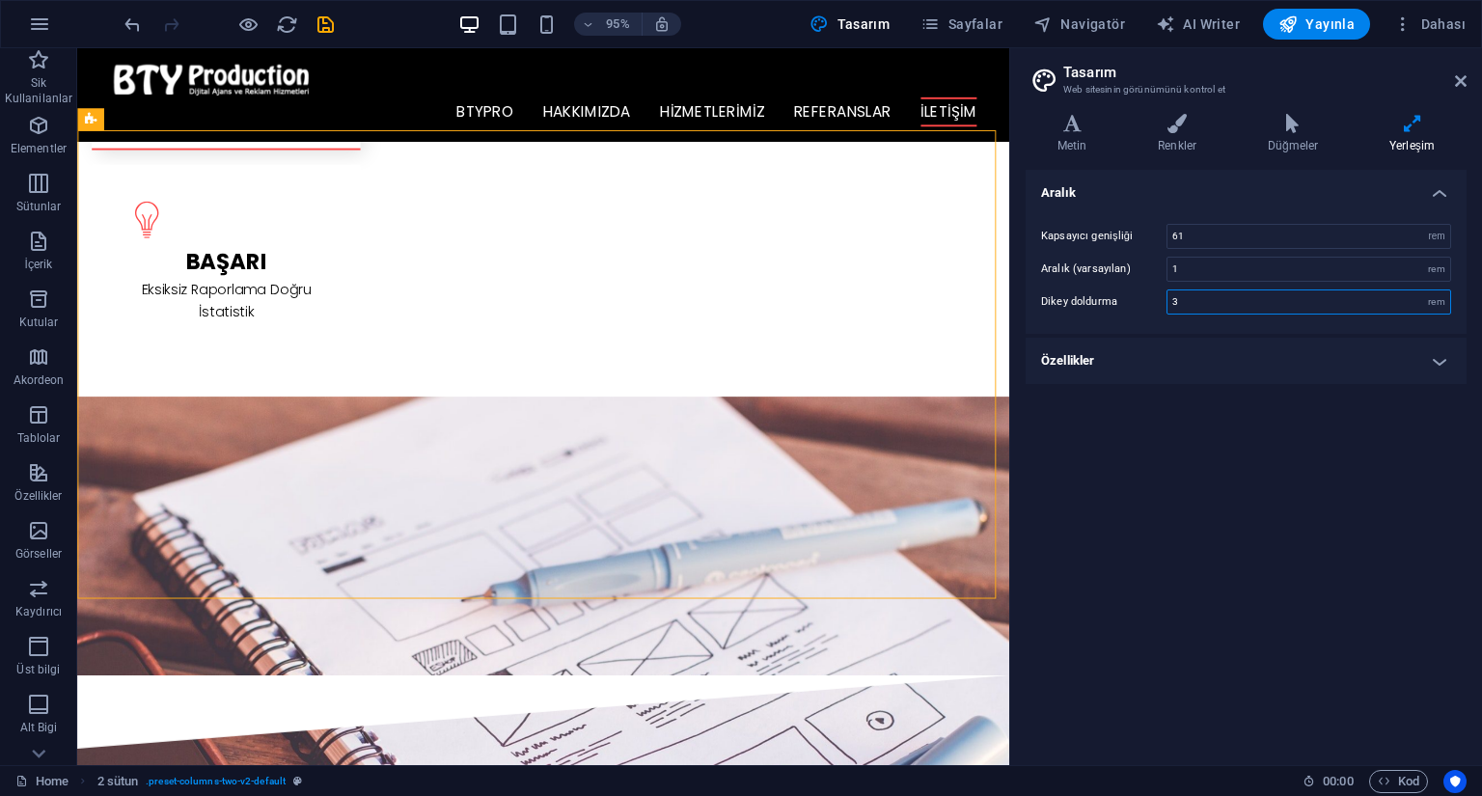
drag, startPoint x: 1202, startPoint y: 295, endPoint x: 1119, endPoint y: 301, distance: 83.2
click at [1119, 301] on div "Dikey doldurma 3 rem" at bounding box center [1246, 302] width 410 height 25
type input "1"
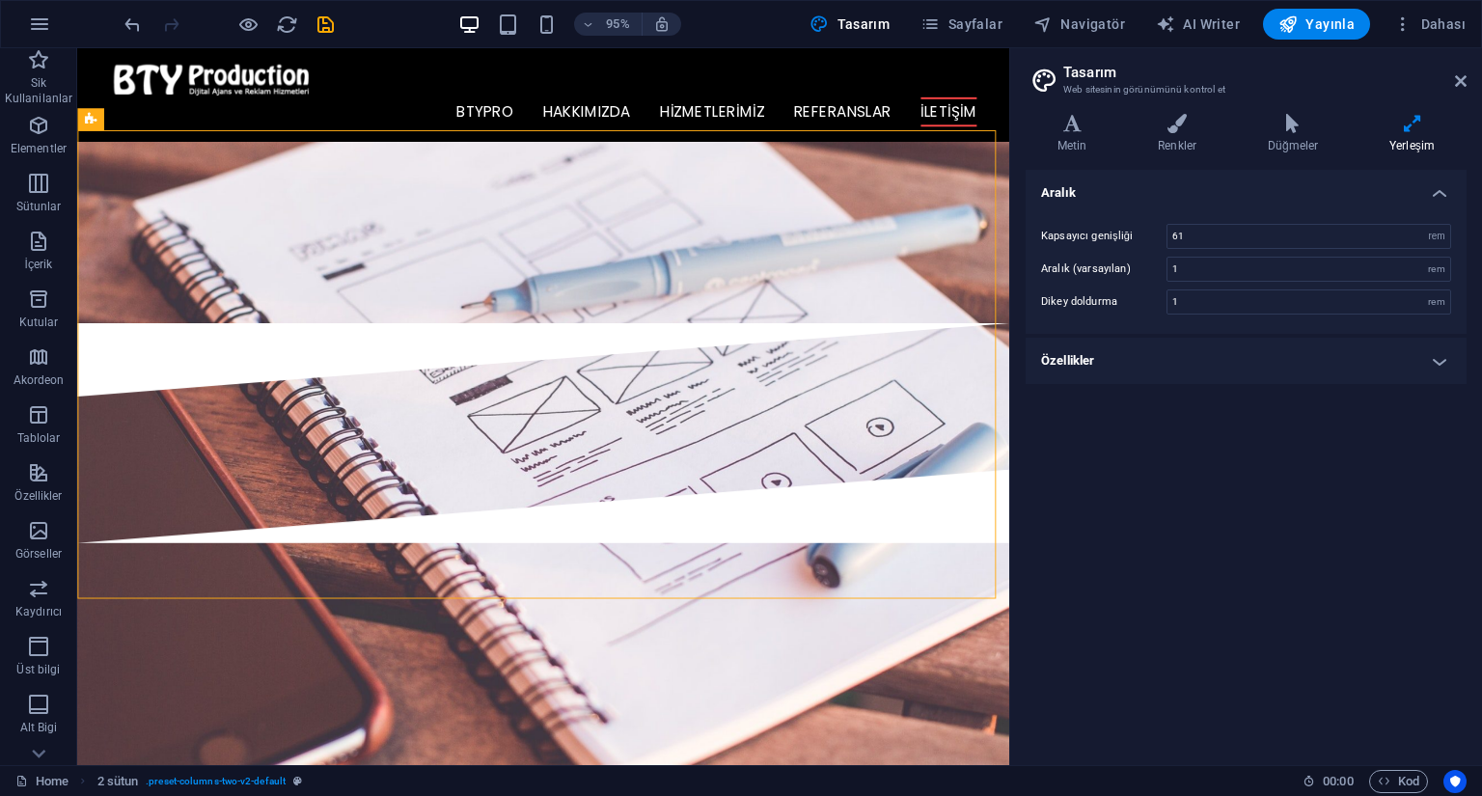
scroll to position [2167, 0]
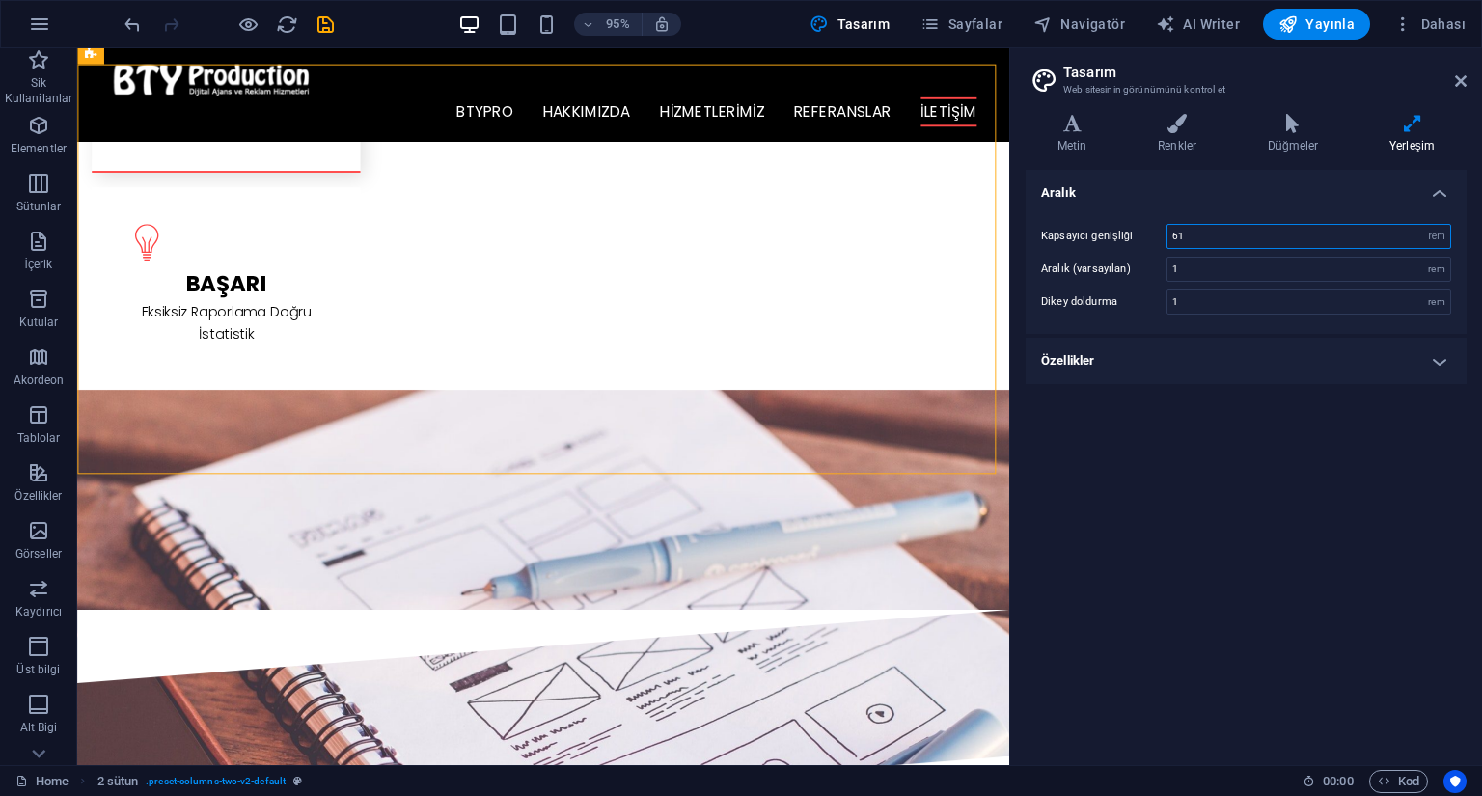
drag, startPoint x: 1192, startPoint y: 237, endPoint x: 1142, endPoint y: 235, distance: 50.2
click at [1142, 235] on div "Kapsayıcı genişliği 61 rem px" at bounding box center [1246, 236] width 410 height 25
type input "62"
drag, startPoint x: 1147, startPoint y: 233, endPoint x: 1131, endPoint y: 233, distance: 15.4
click at [1131, 233] on div "Kapsayıcı genişliği 62 rem px" at bounding box center [1246, 236] width 410 height 25
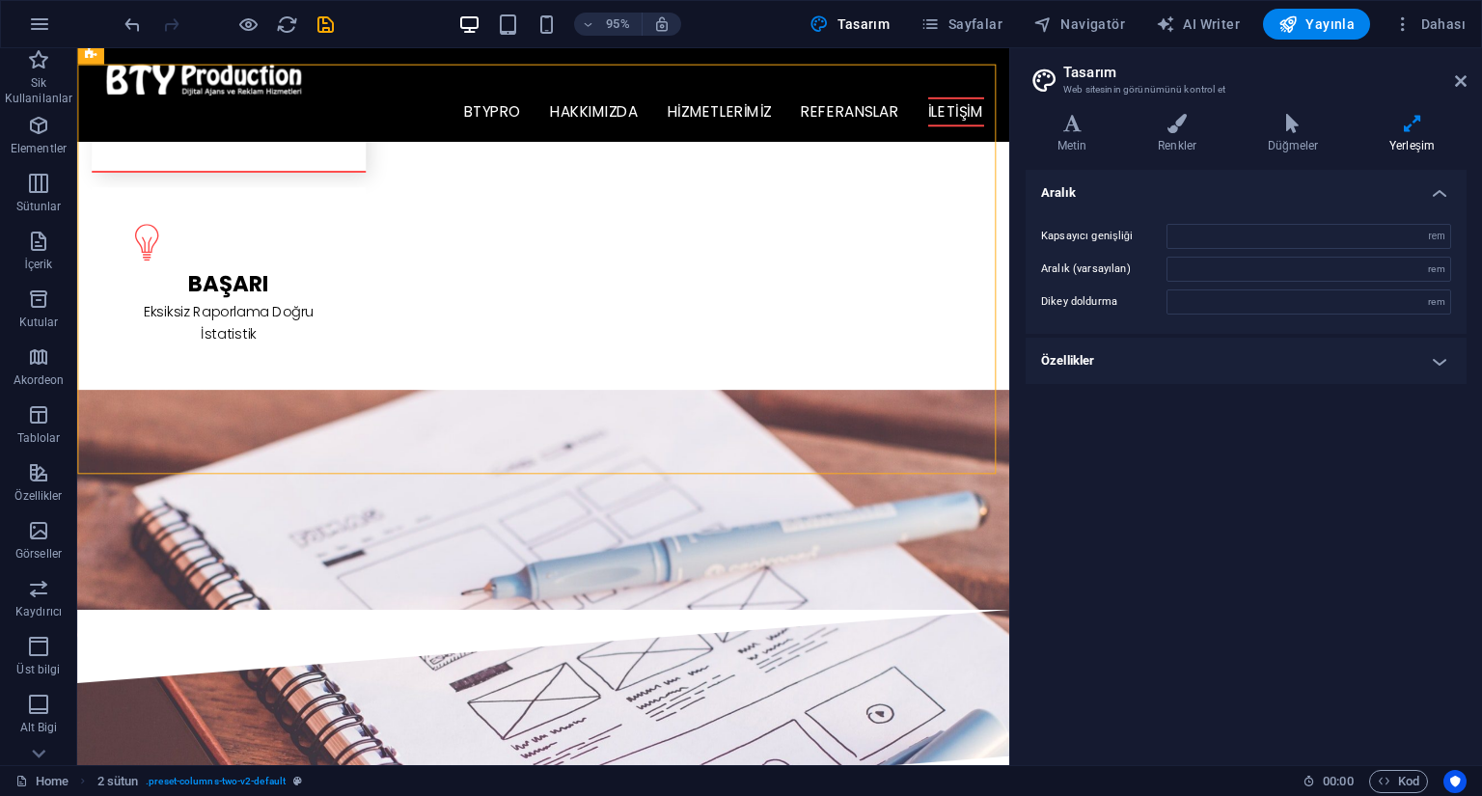
click at [1407, 136] on h4 "Yerleşim" at bounding box center [1412, 134] width 109 height 41
click at [1071, 140] on h4 "Metin" at bounding box center [1076, 134] width 100 height 41
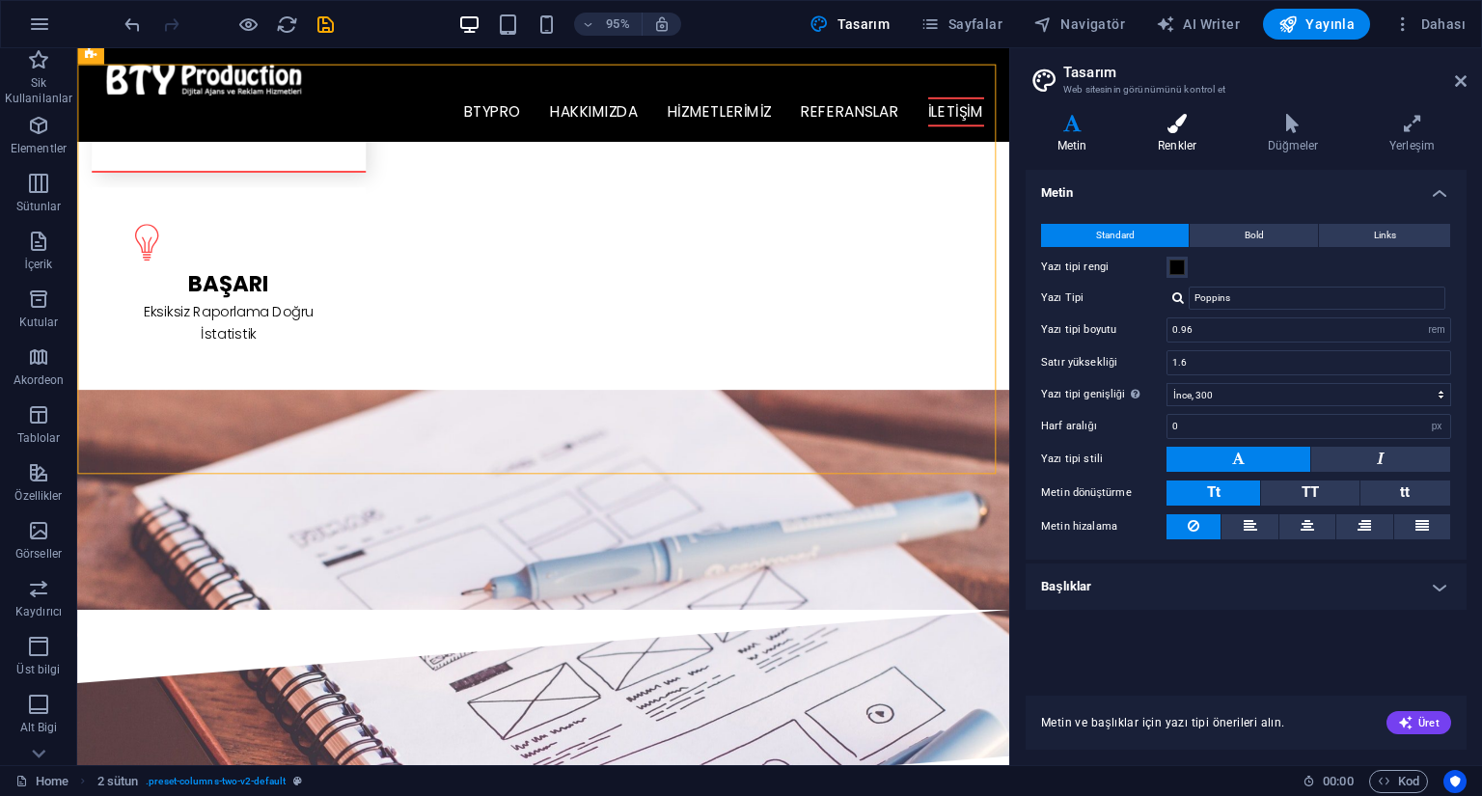
click at [1167, 138] on h4 "Renkler" at bounding box center [1181, 134] width 110 height 41
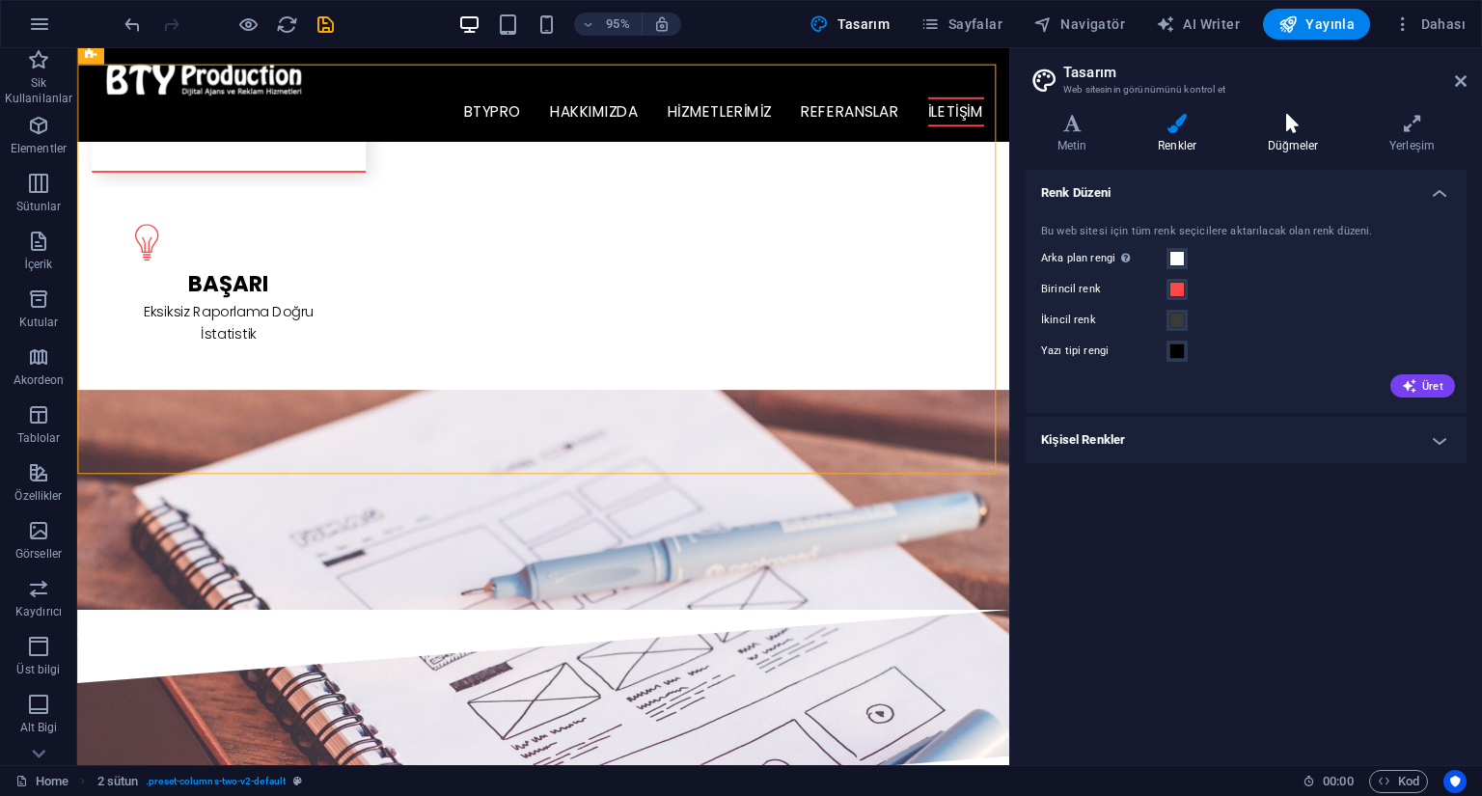
click at [1291, 138] on h4 "Düğmeler" at bounding box center [1297, 134] width 122 height 41
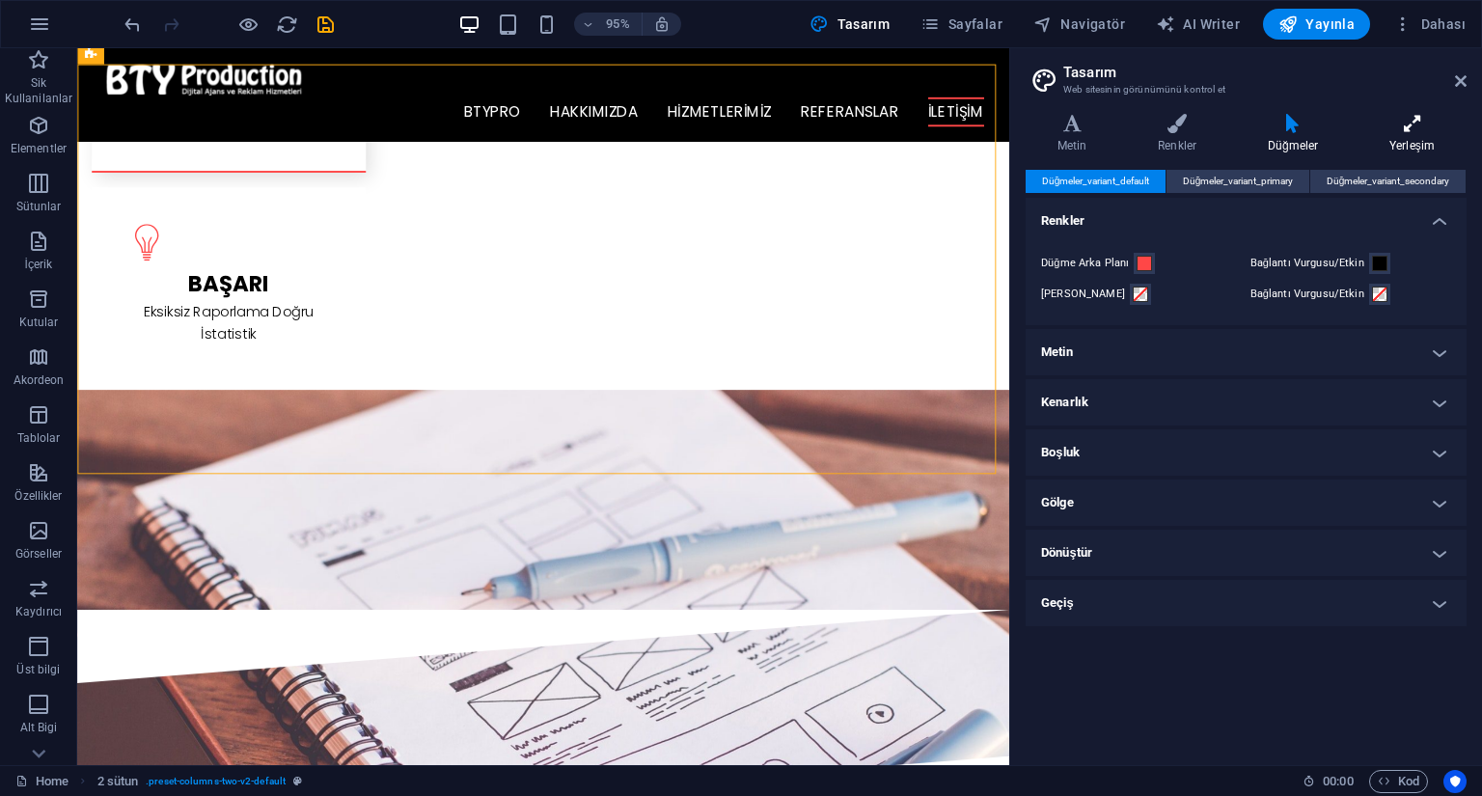
click at [1407, 138] on h4 "Yerleşim" at bounding box center [1412, 134] width 109 height 41
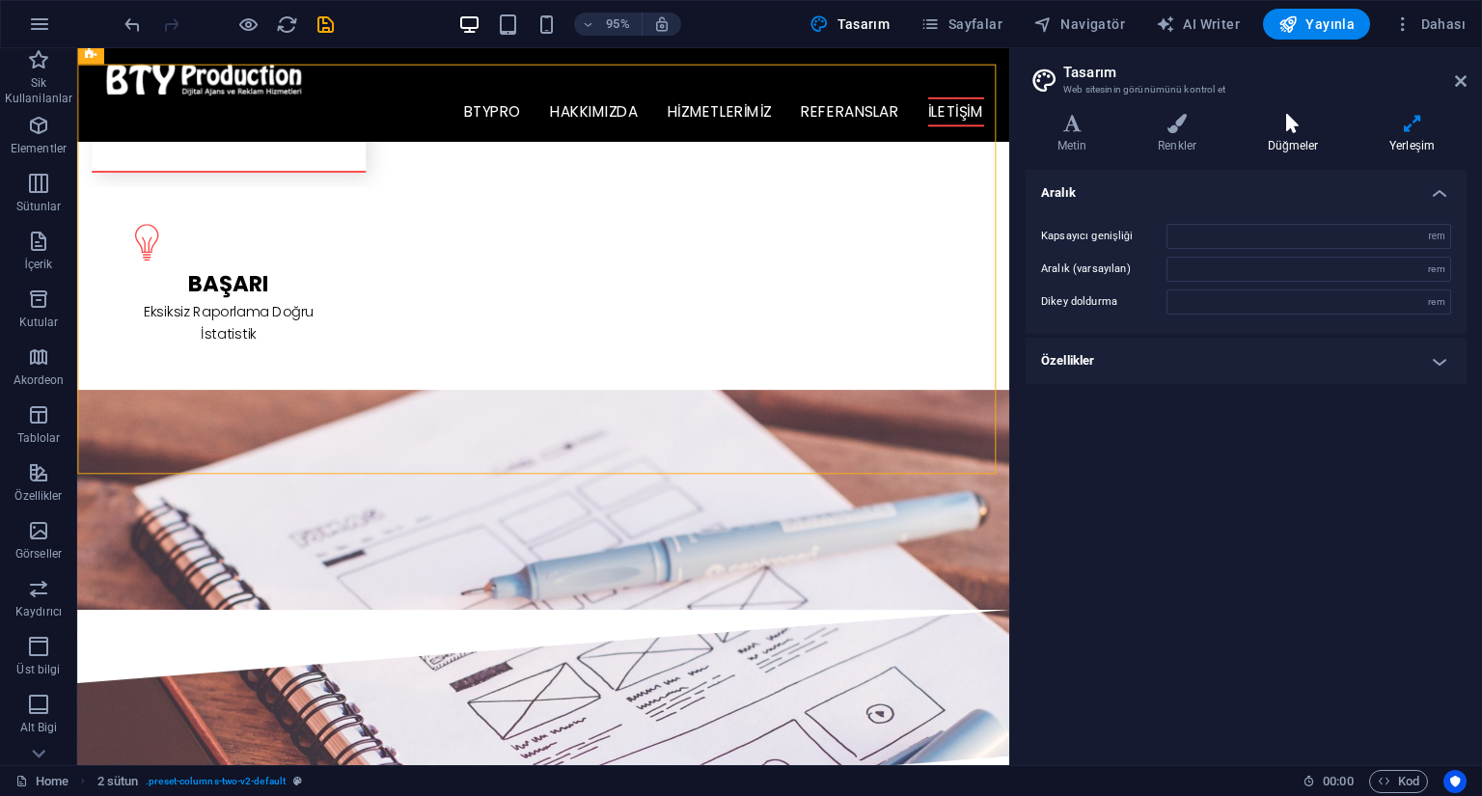
click at [1303, 134] on h4 "Düğmeler" at bounding box center [1297, 134] width 122 height 41
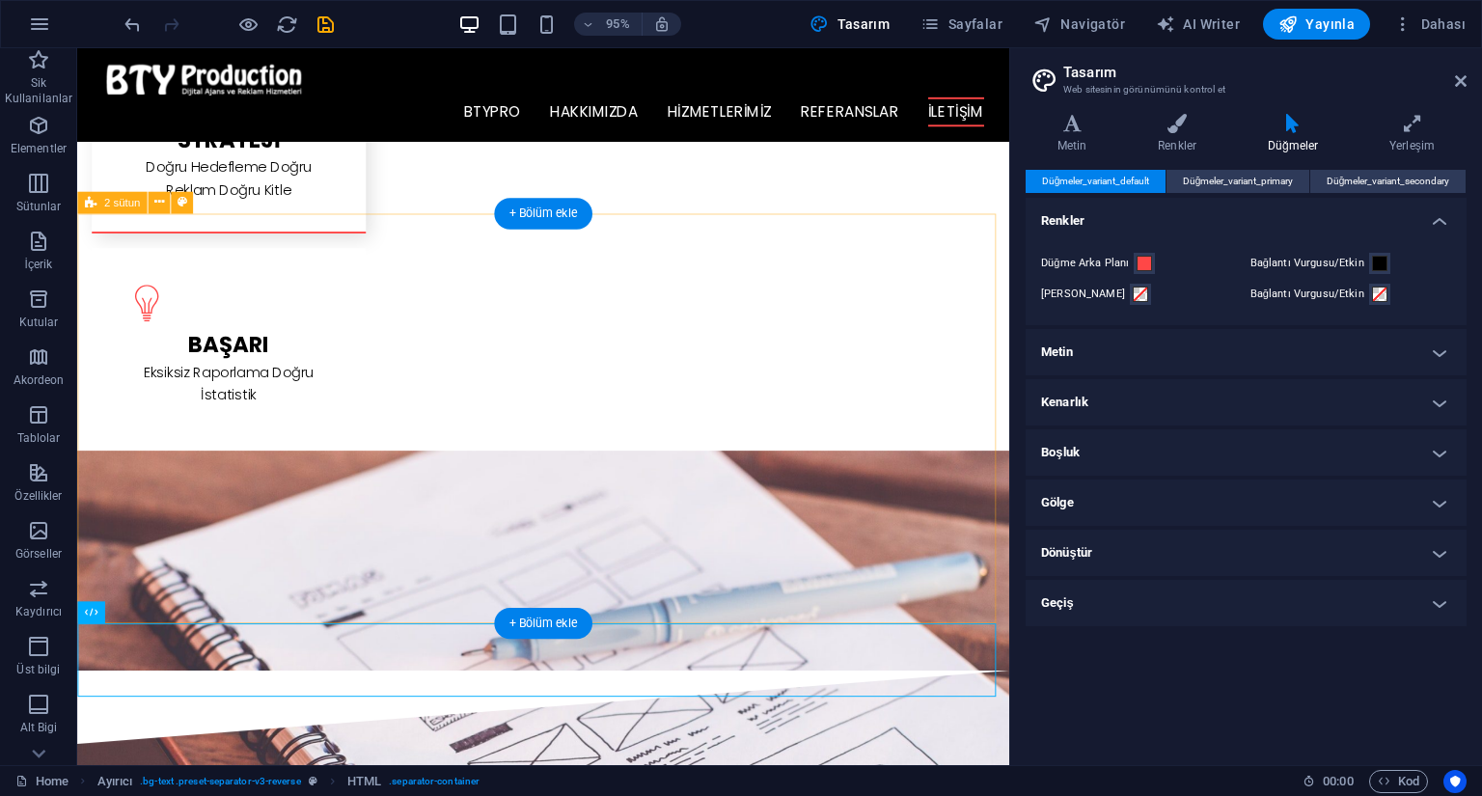
scroll to position [1974, 0]
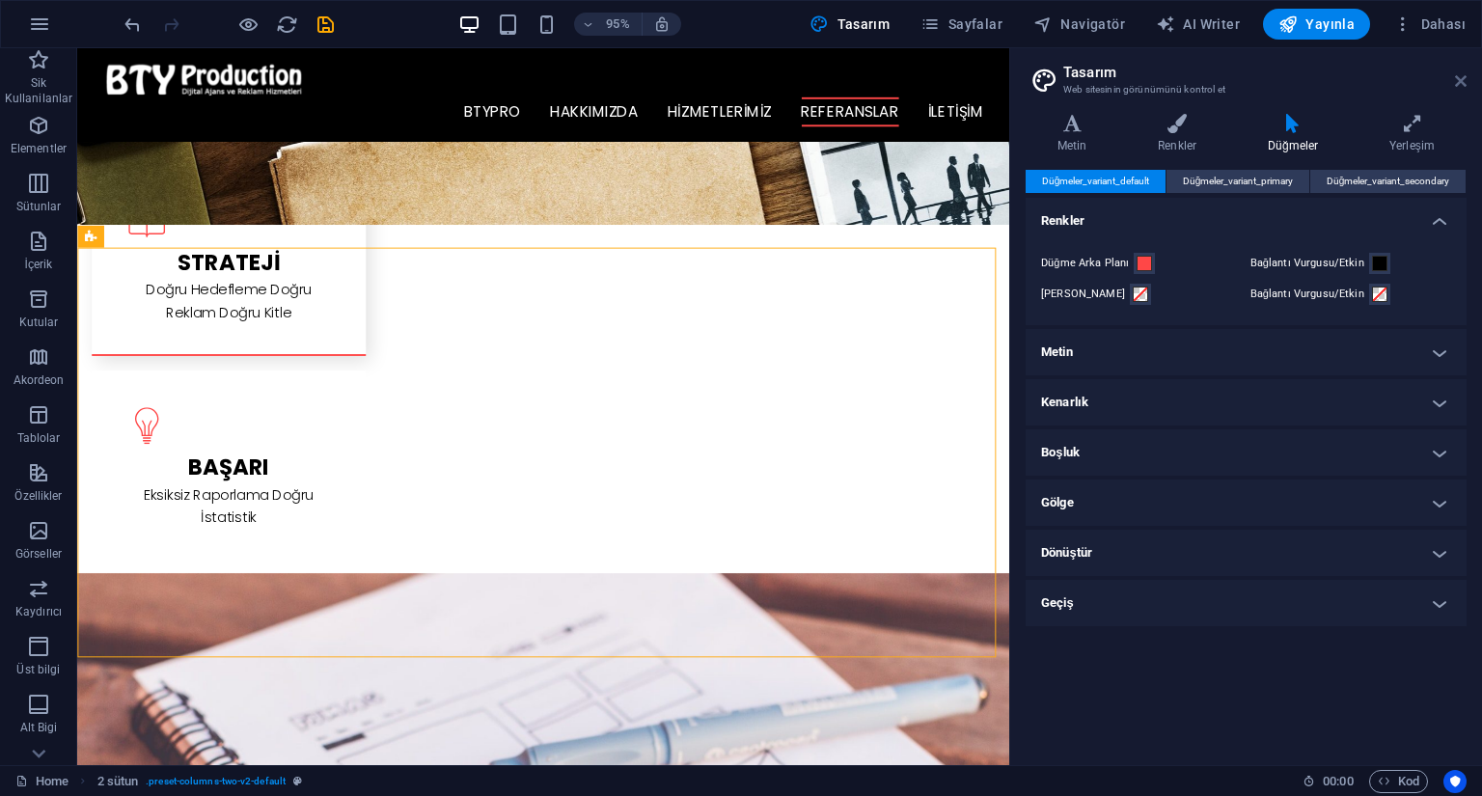
click at [1458, 73] on icon at bounding box center [1461, 80] width 12 height 15
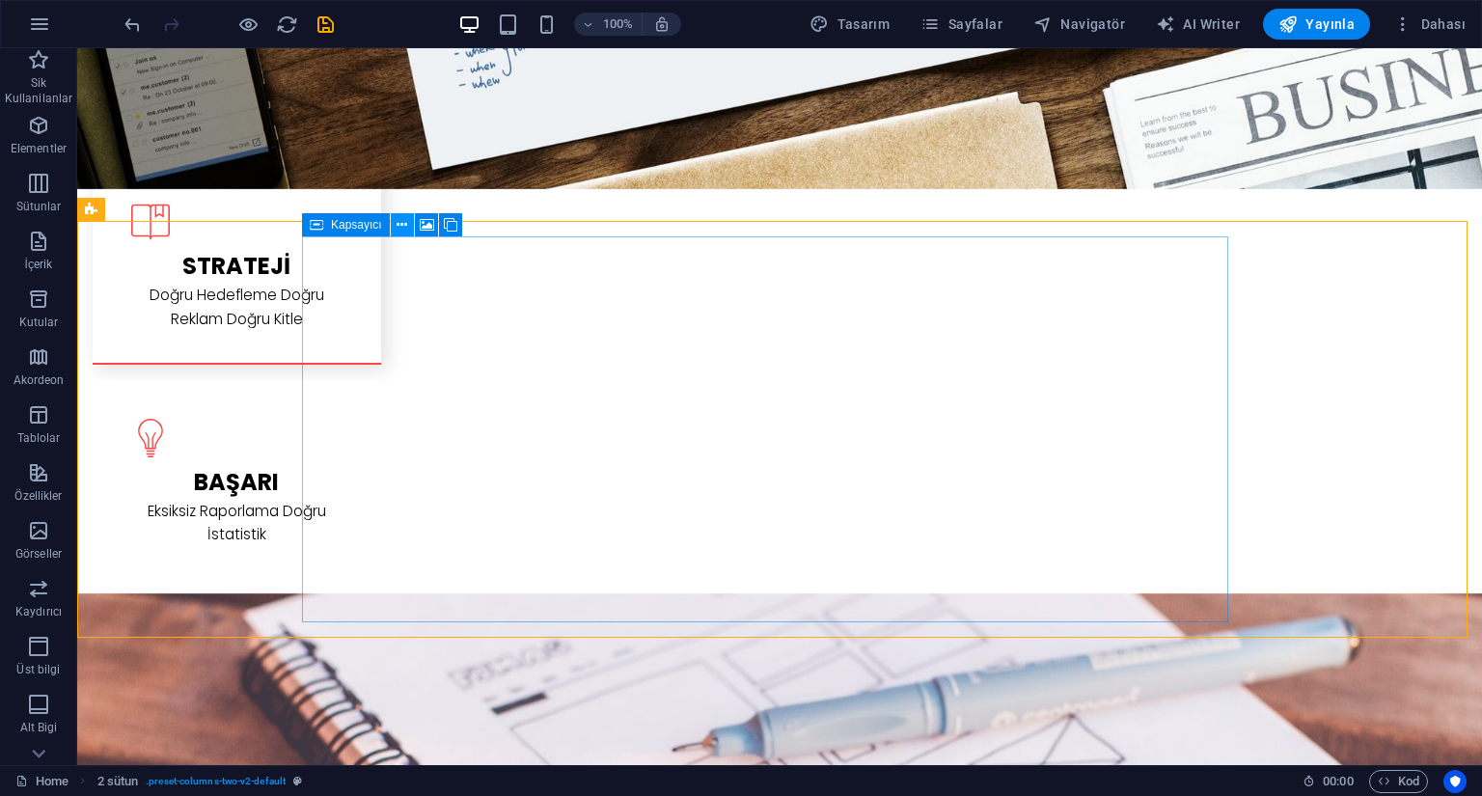
click at [402, 230] on icon at bounding box center [402, 225] width 11 height 20
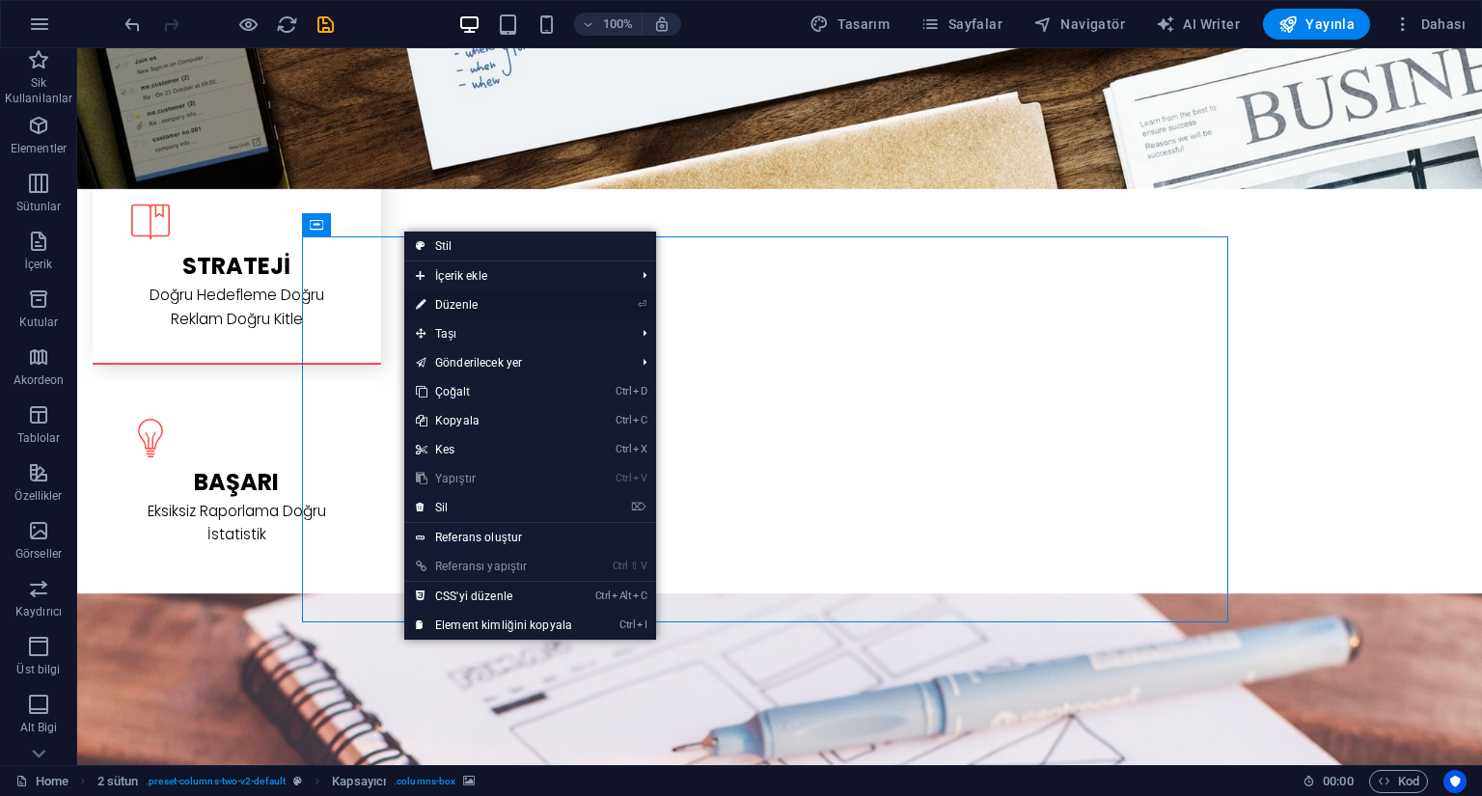
click at [454, 307] on link "⏎ Düzenle" at bounding box center [494, 304] width 180 height 29
select select "px"
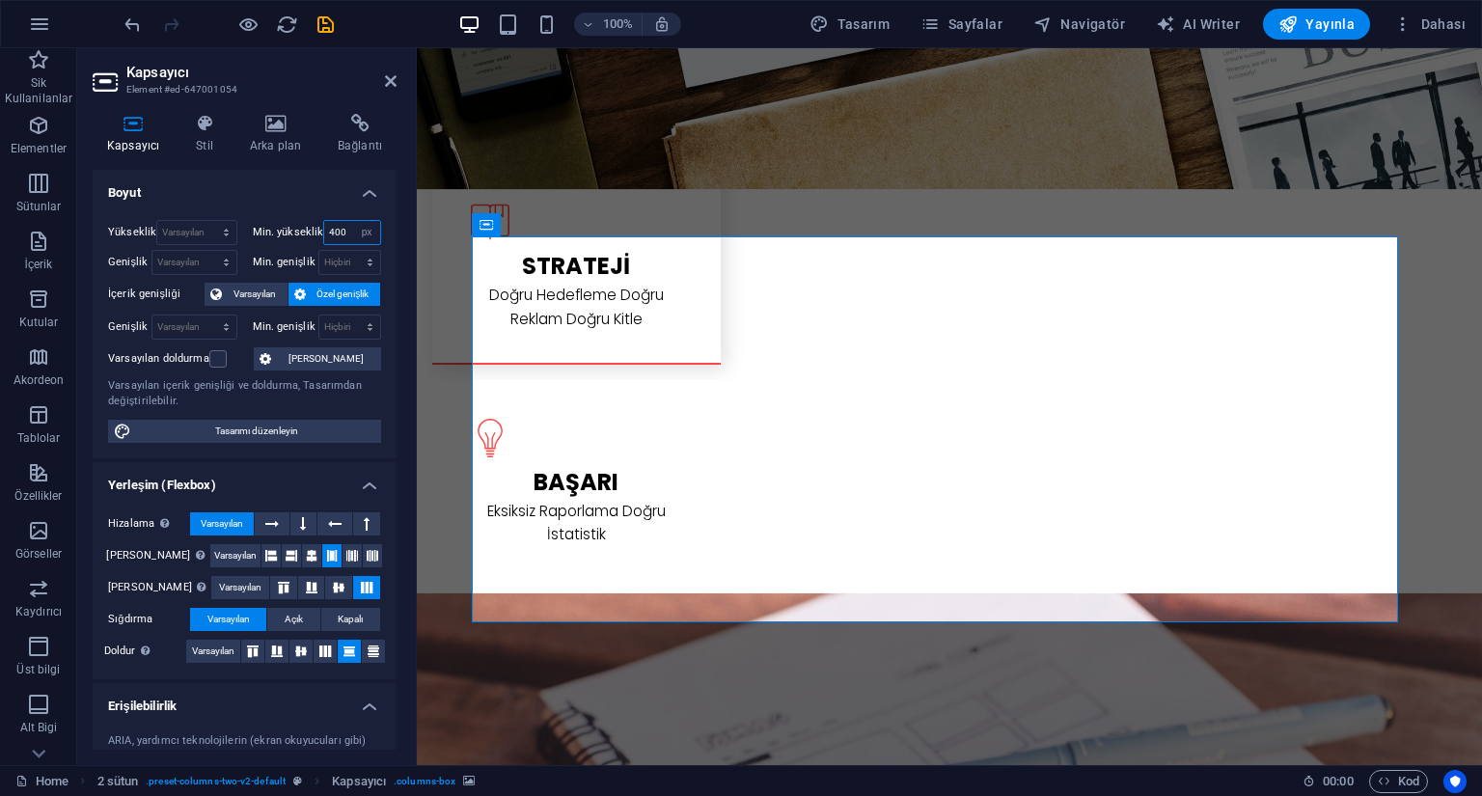
click at [308, 238] on div "Min. yükseklik 400 Hiçbiri px rem % vh vw" at bounding box center [317, 232] width 129 height 25
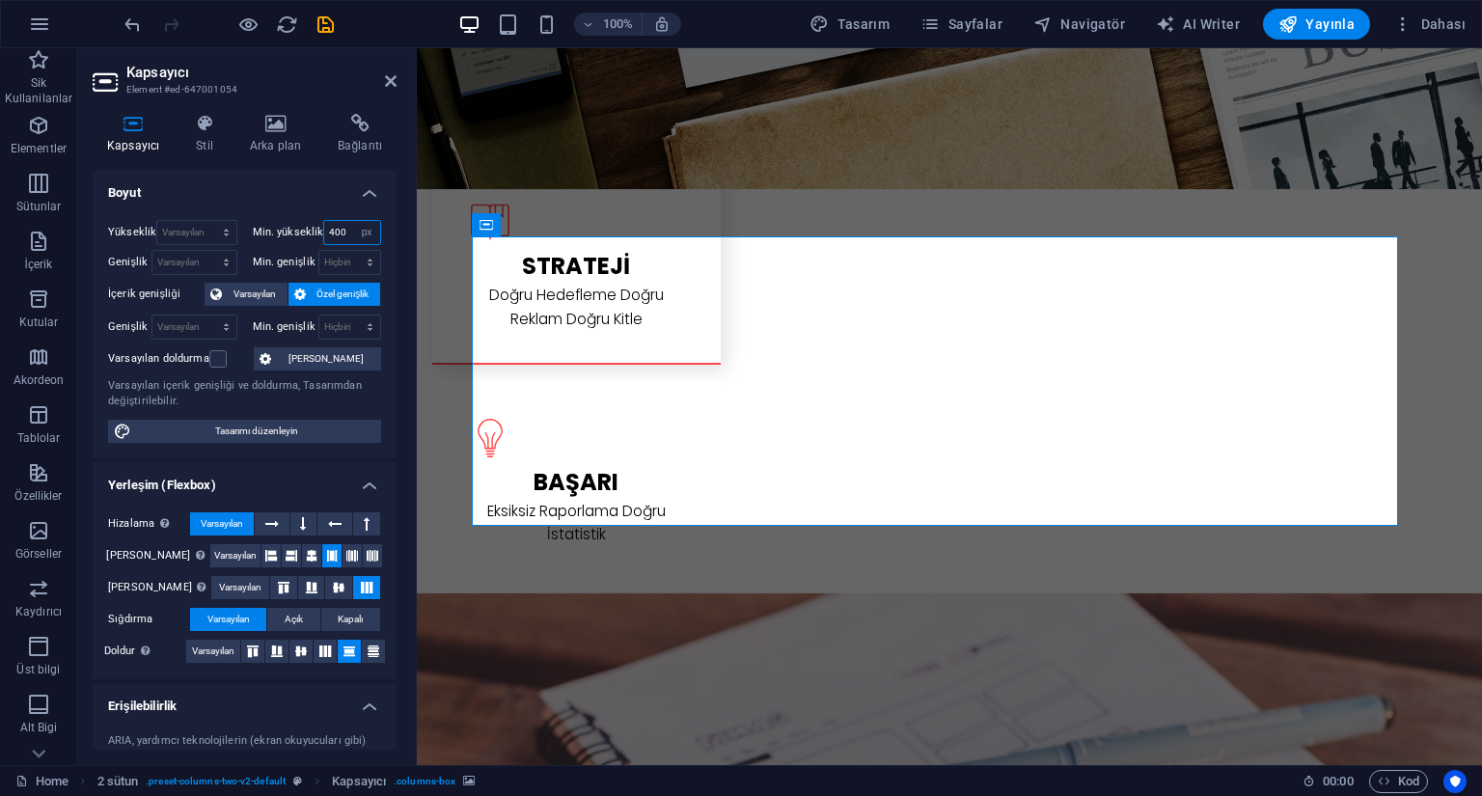
type input "400"
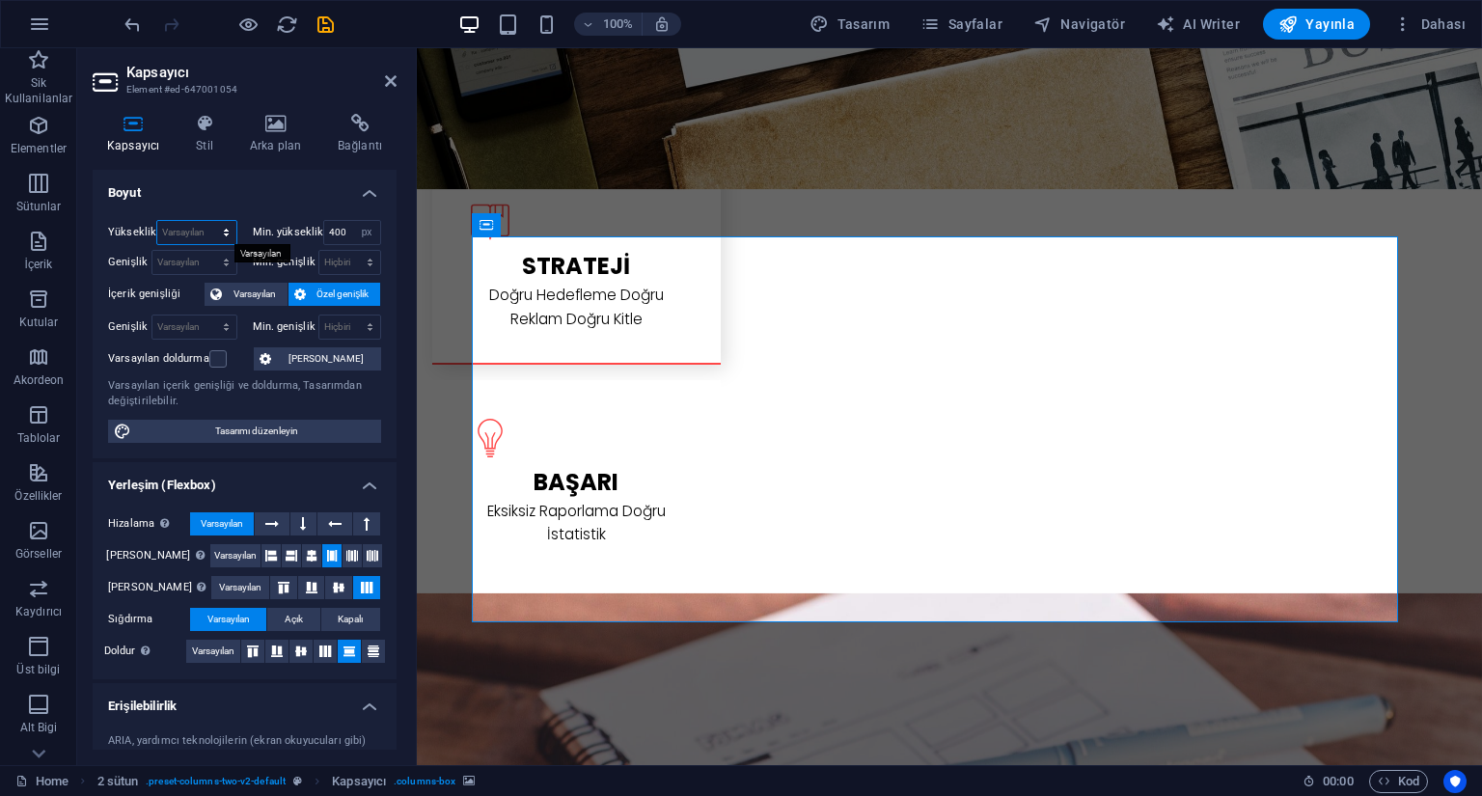
click at [226, 236] on select "Varsayılan px rem % vh vw" at bounding box center [196, 232] width 78 height 23
select select "rem"
click at [207, 221] on select "Varsayılan px rem % vh vw" at bounding box center [196, 232] width 78 height 23
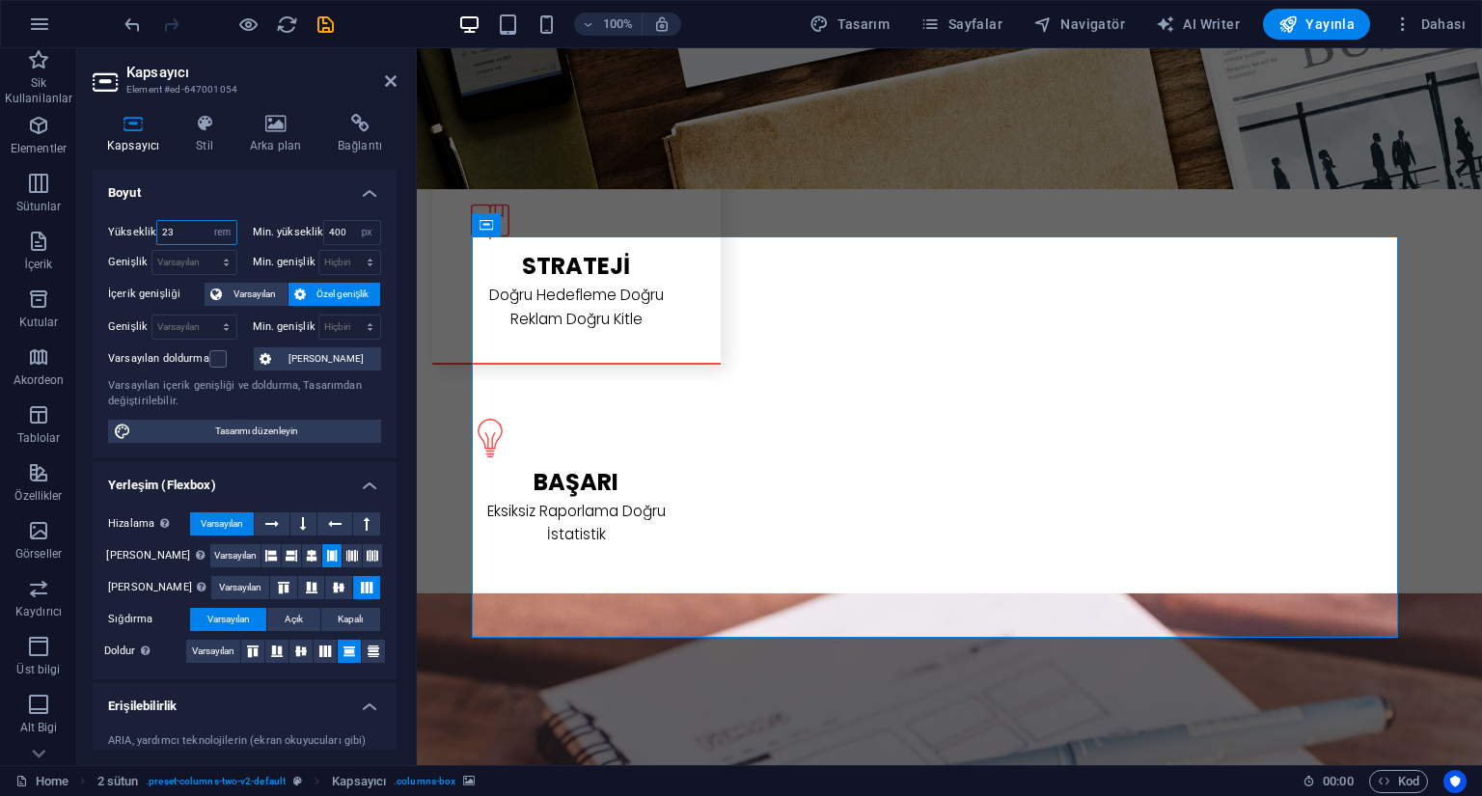
type input "23"
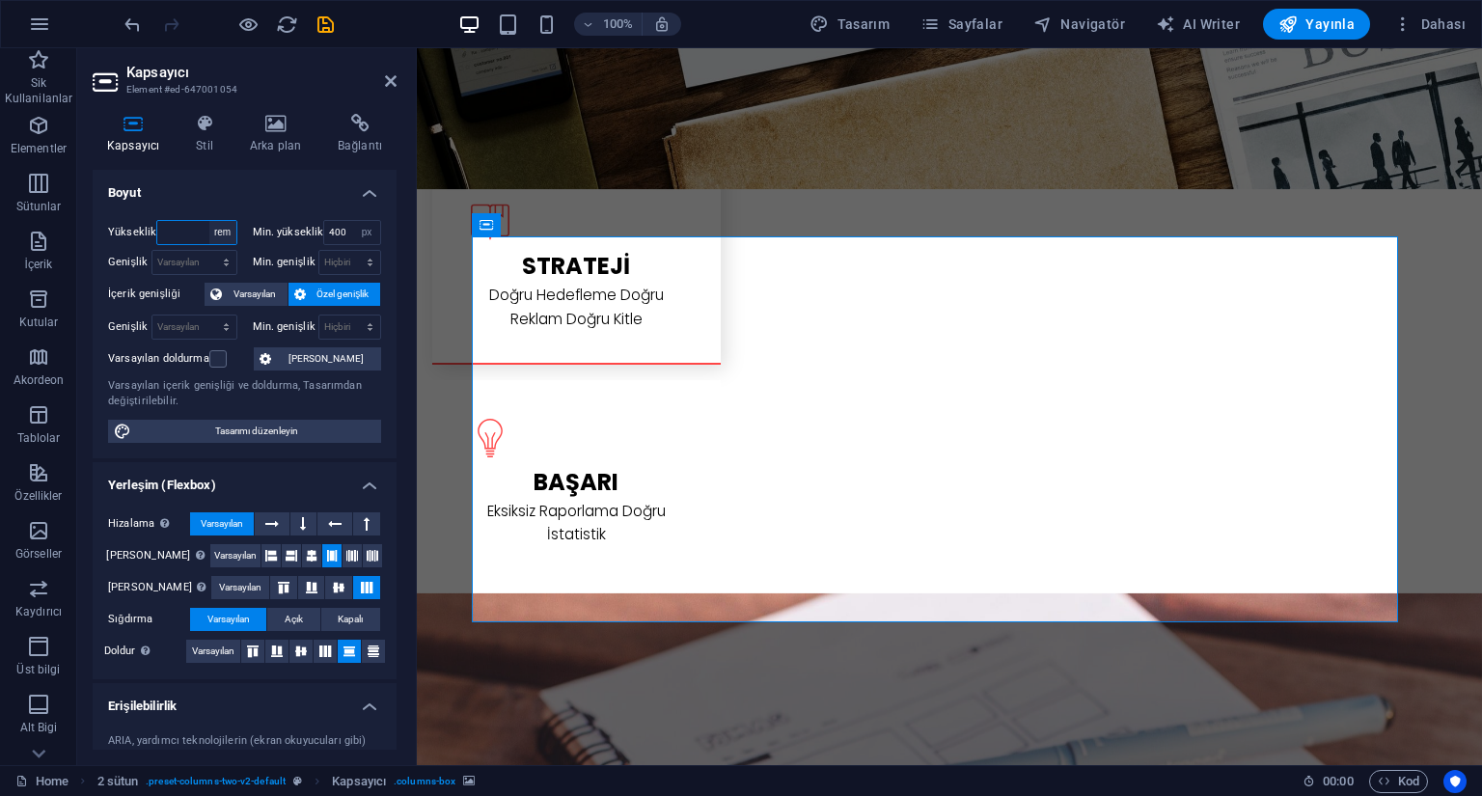
click at [225, 235] on select "Varsayılan px rem % vh vw" at bounding box center [222, 232] width 27 height 23
click at [209, 221] on select "Varsayılan px rem % vh vw" at bounding box center [222, 232] width 27 height 23
select select "DISABLED_OPTION_VALUE"
click at [252, 298] on span "Varsayılan" at bounding box center [255, 294] width 54 height 23
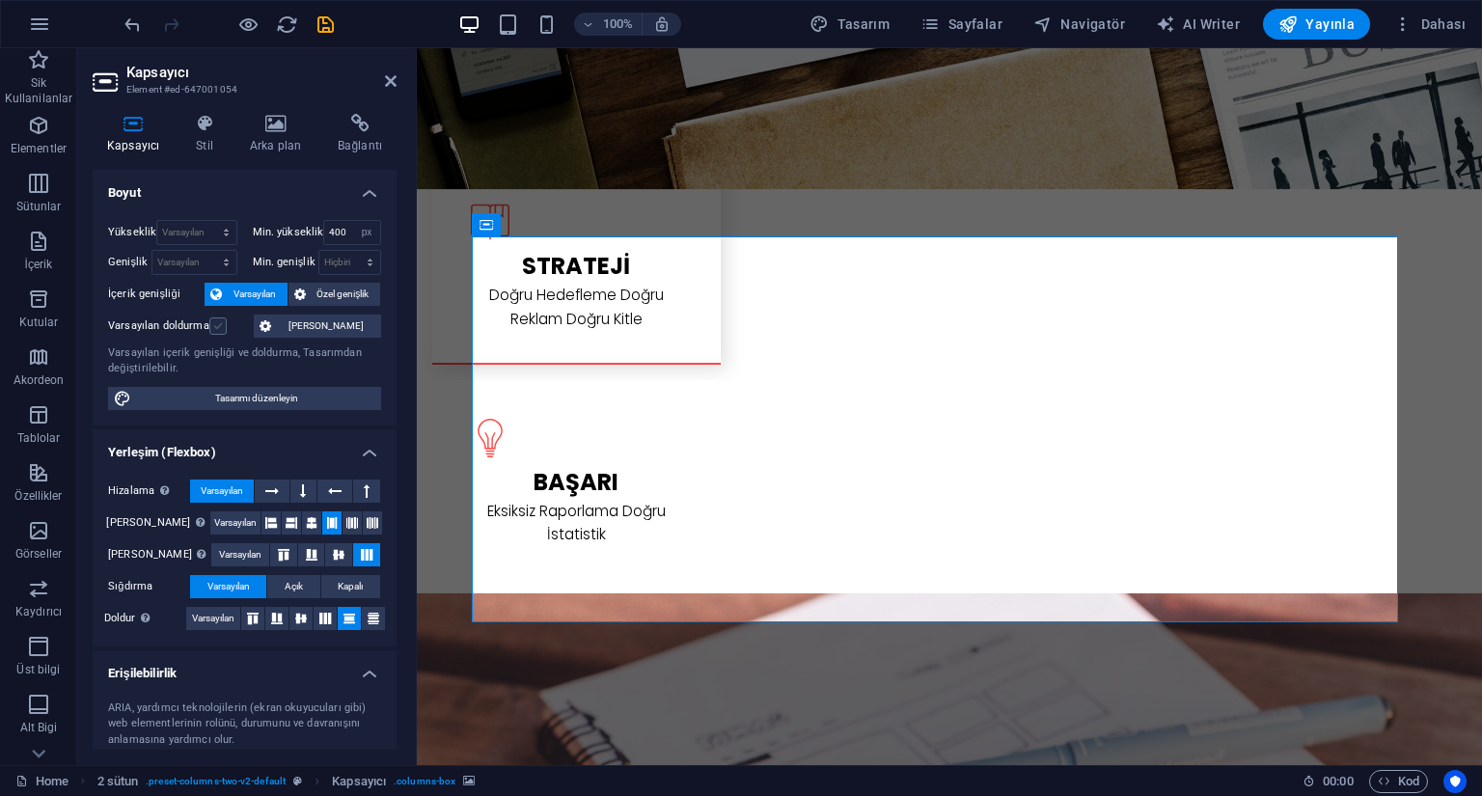
click at [223, 327] on label at bounding box center [217, 326] width 17 height 17
click at [0, 0] on input "Varsayılan doldurma" at bounding box center [0, 0] width 0 height 0
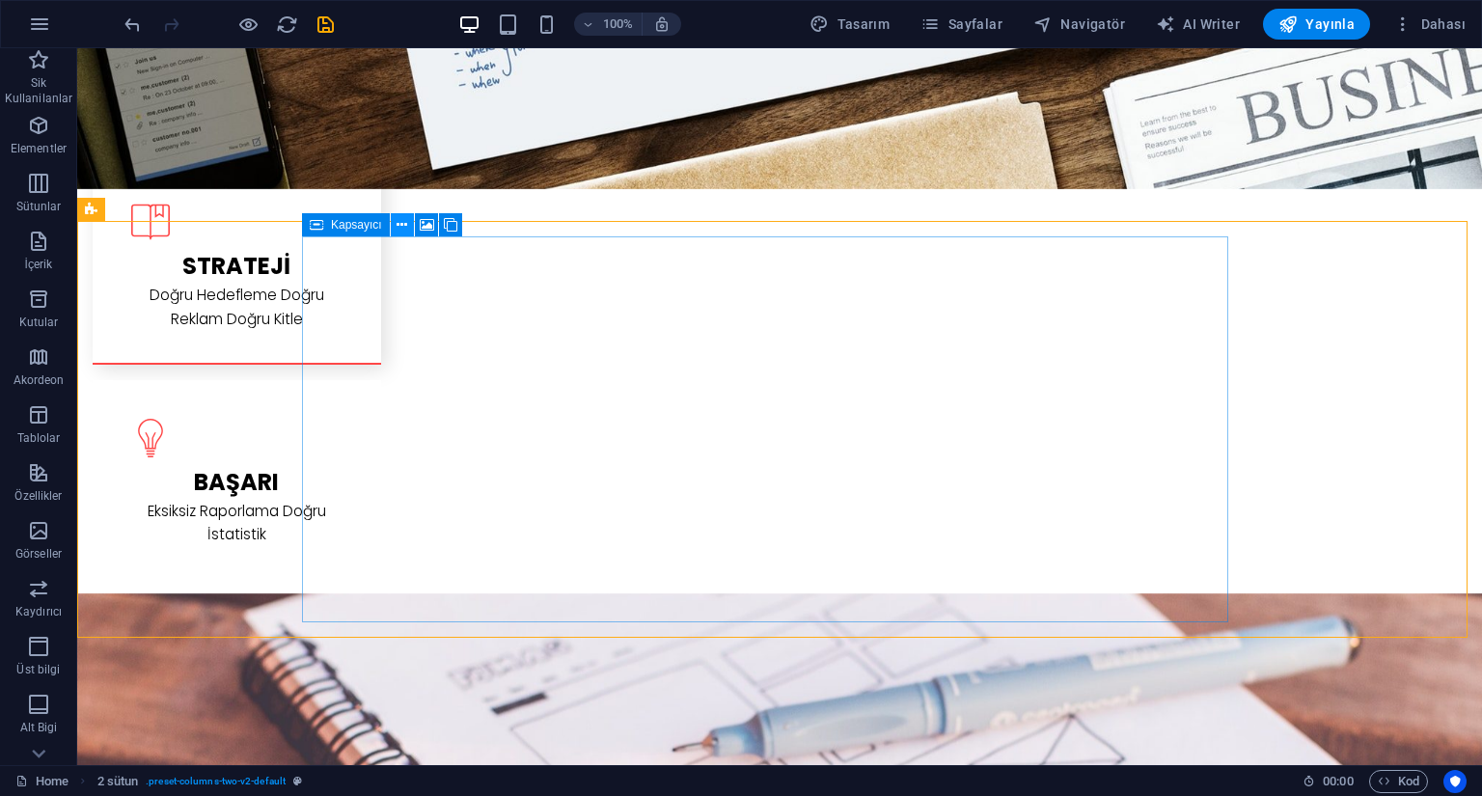
click at [401, 227] on icon at bounding box center [402, 225] width 11 height 20
click at [405, 223] on icon at bounding box center [402, 225] width 11 height 20
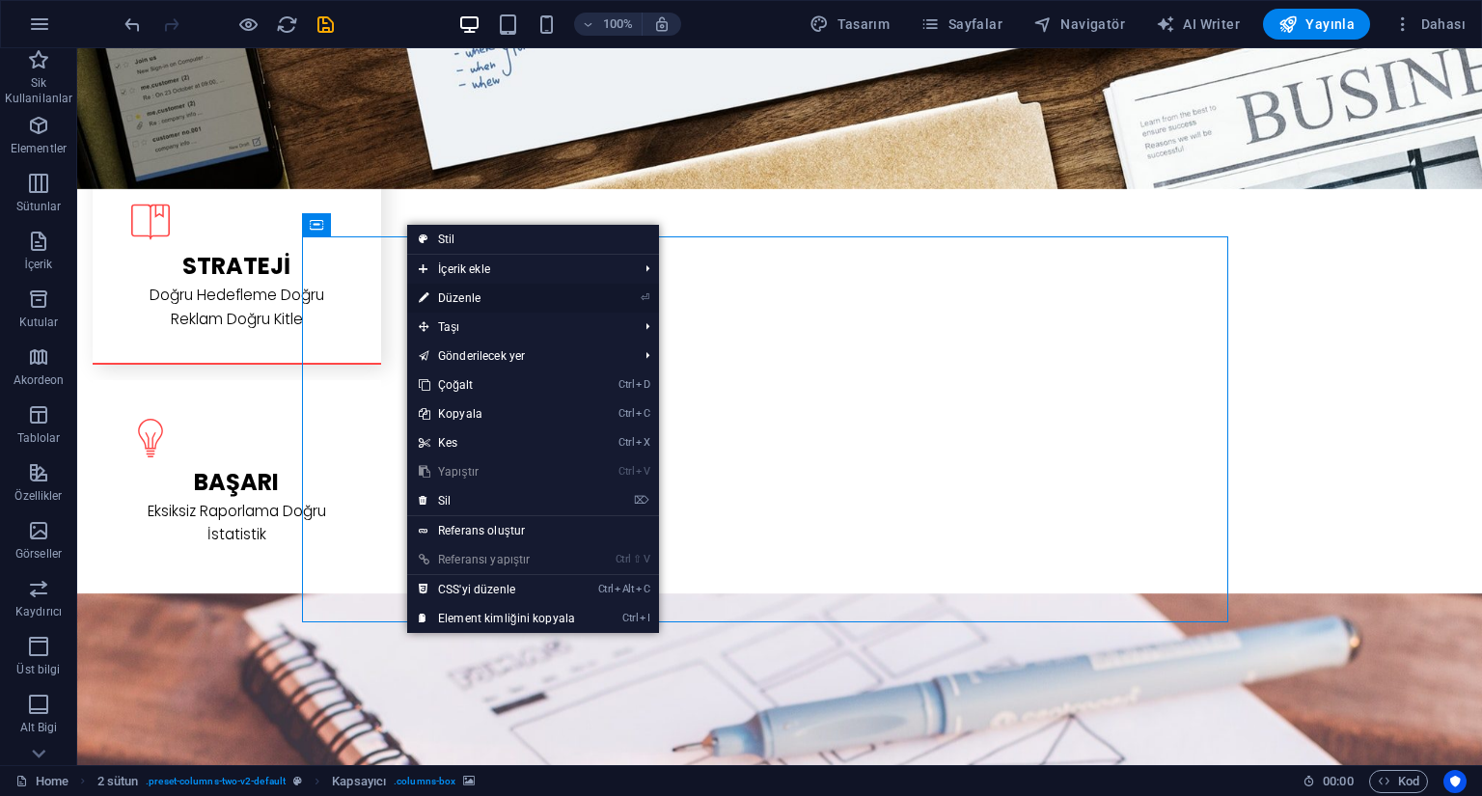
click at [472, 294] on link "⏎ Düzenle" at bounding box center [497, 298] width 180 height 29
select select "px"
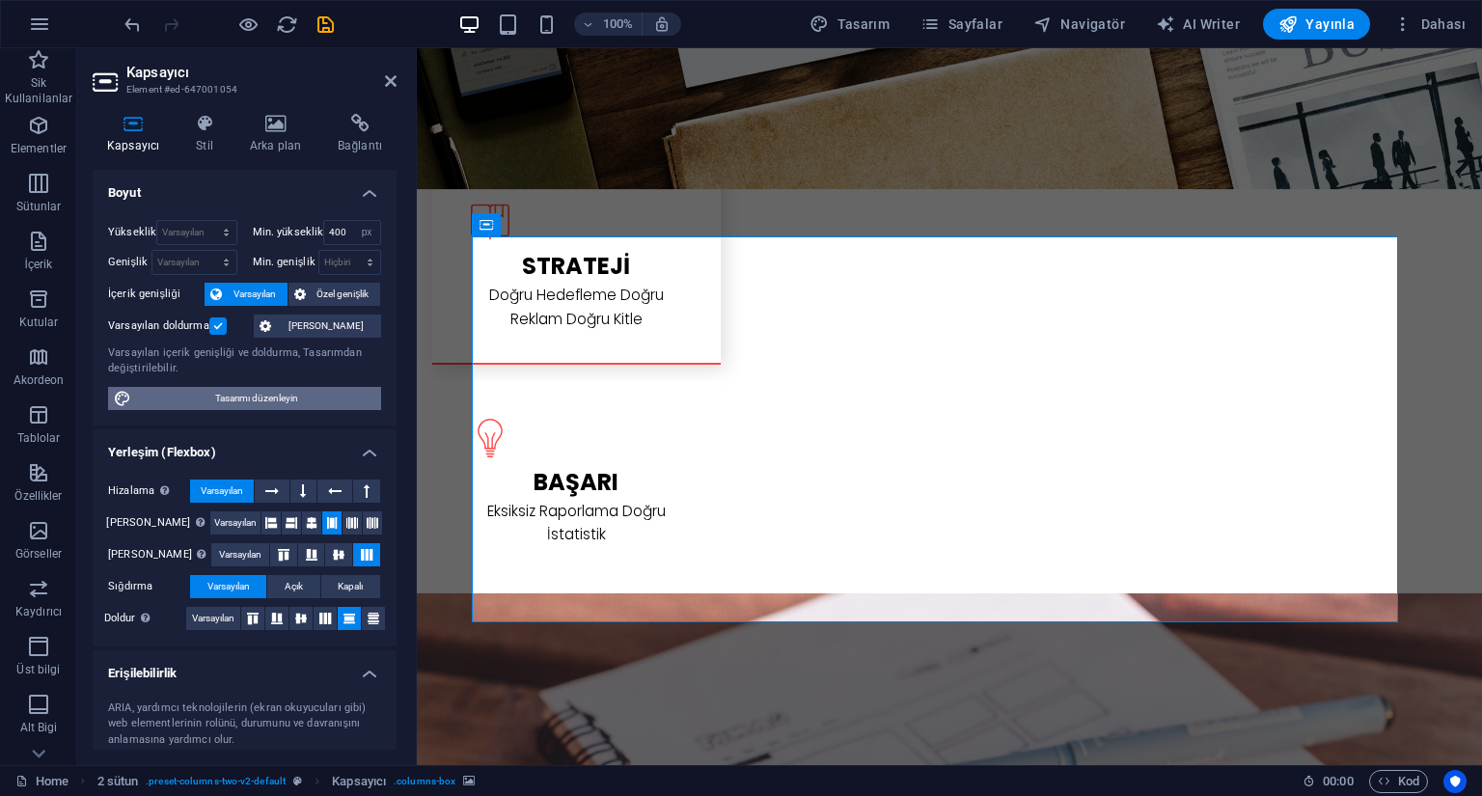
click at [290, 403] on span "Tasarımı düzenleyin" at bounding box center [256, 398] width 238 height 23
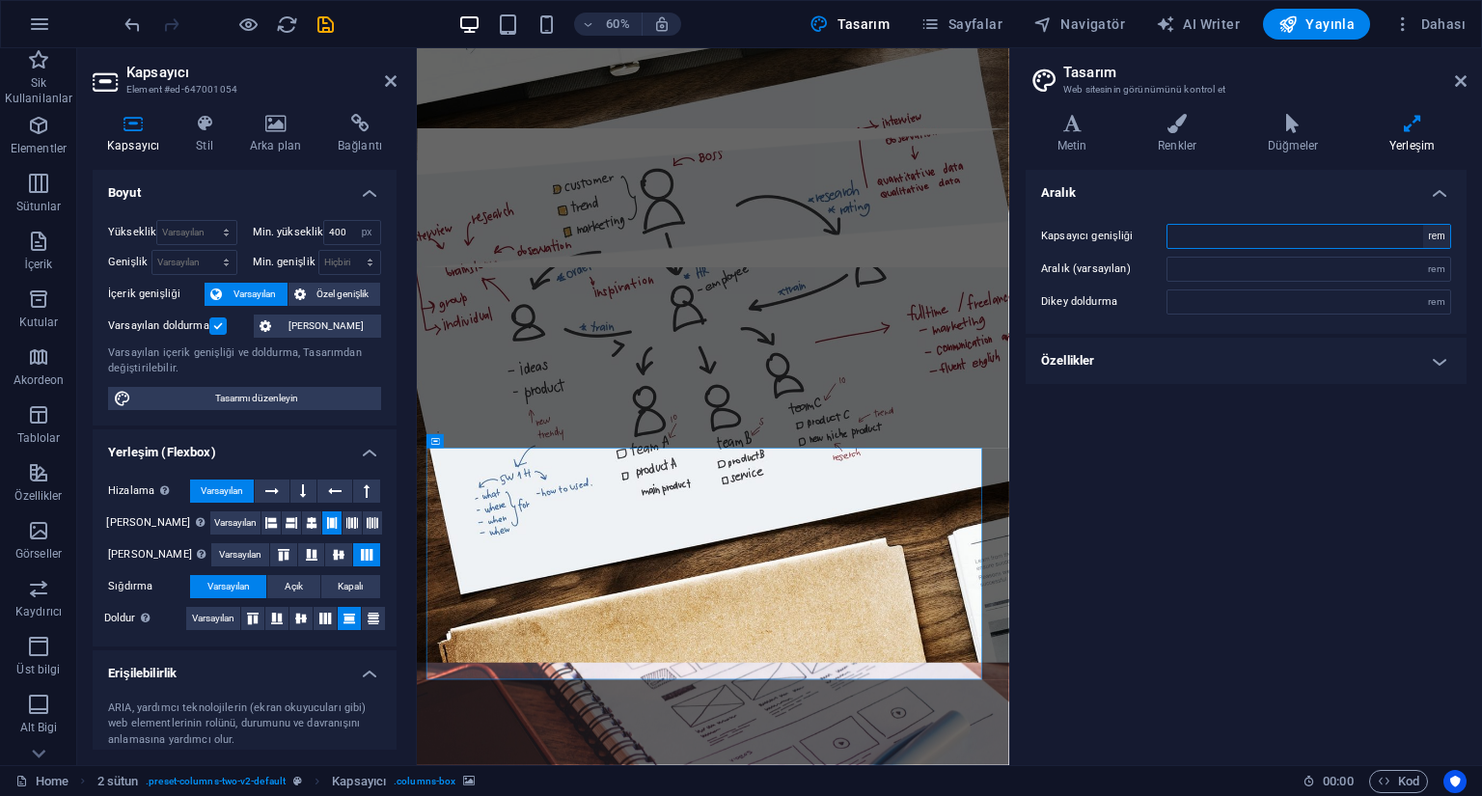
click at [1439, 241] on select "rem px" at bounding box center [1436, 236] width 27 height 23
select select "px"
click at [1423, 225] on select "rem px" at bounding box center [1436, 236] width 27 height 23
type input "0"
type input "1"
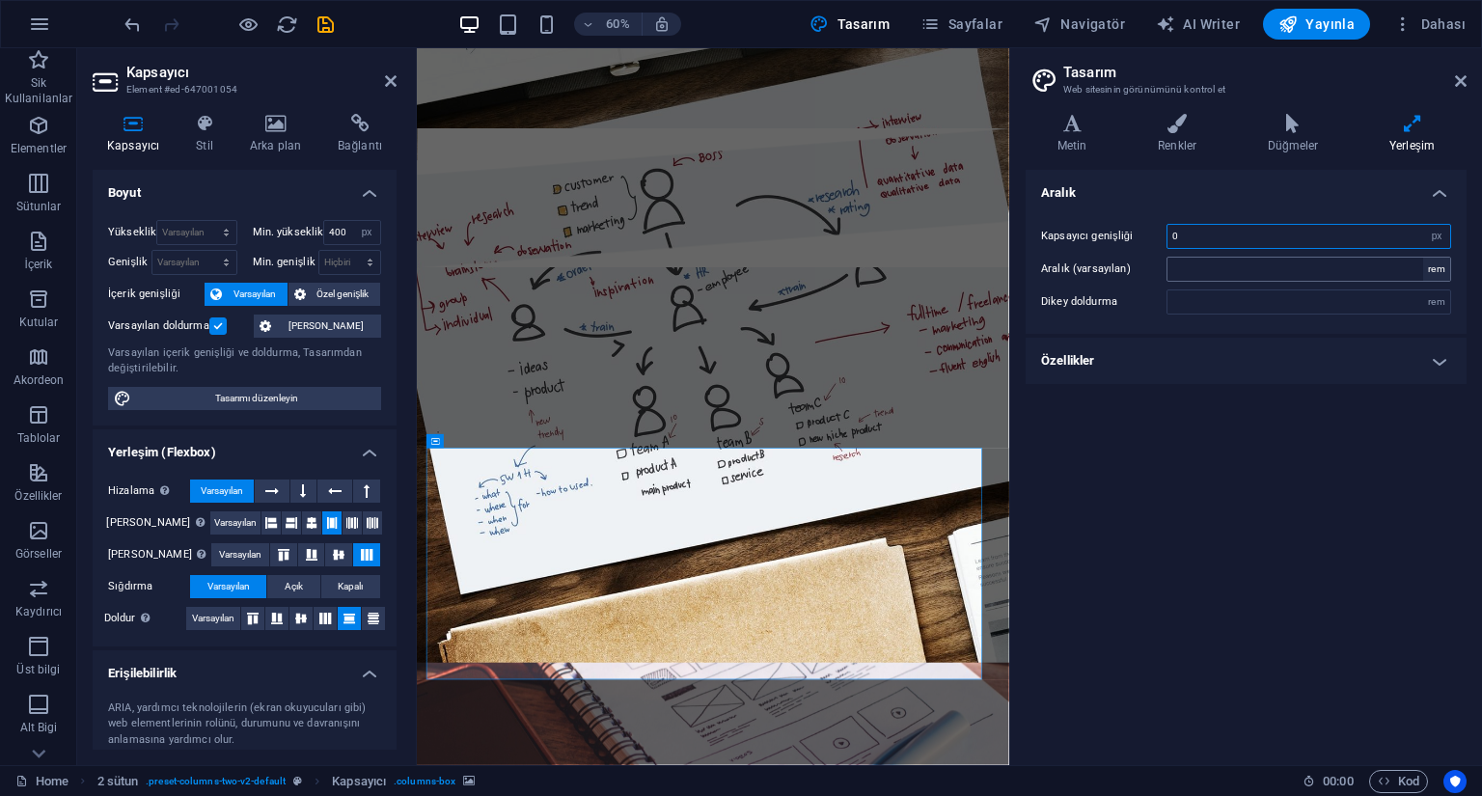
type input "1"
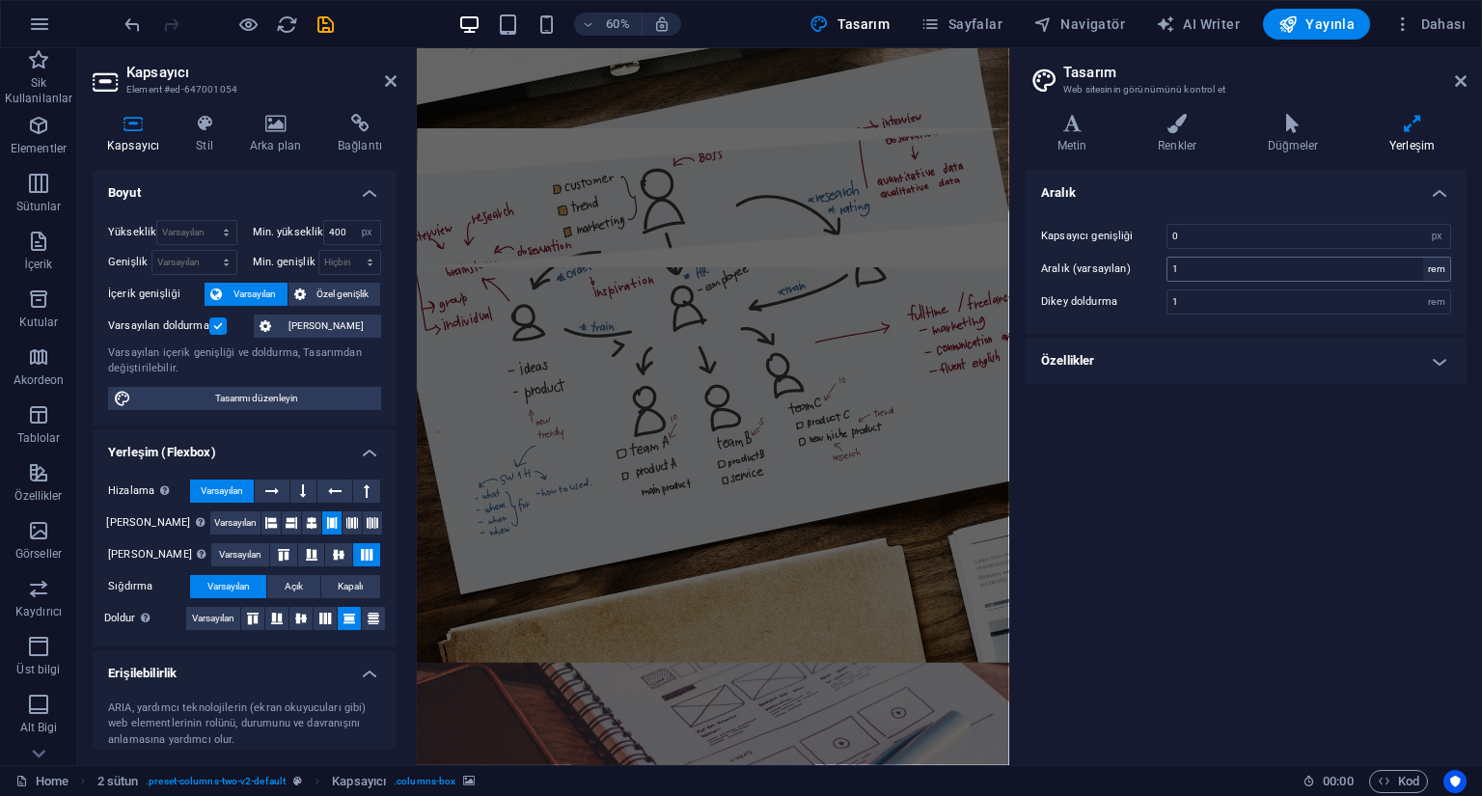
click at [1439, 270] on div "rem" at bounding box center [1436, 269] width 27 height 23
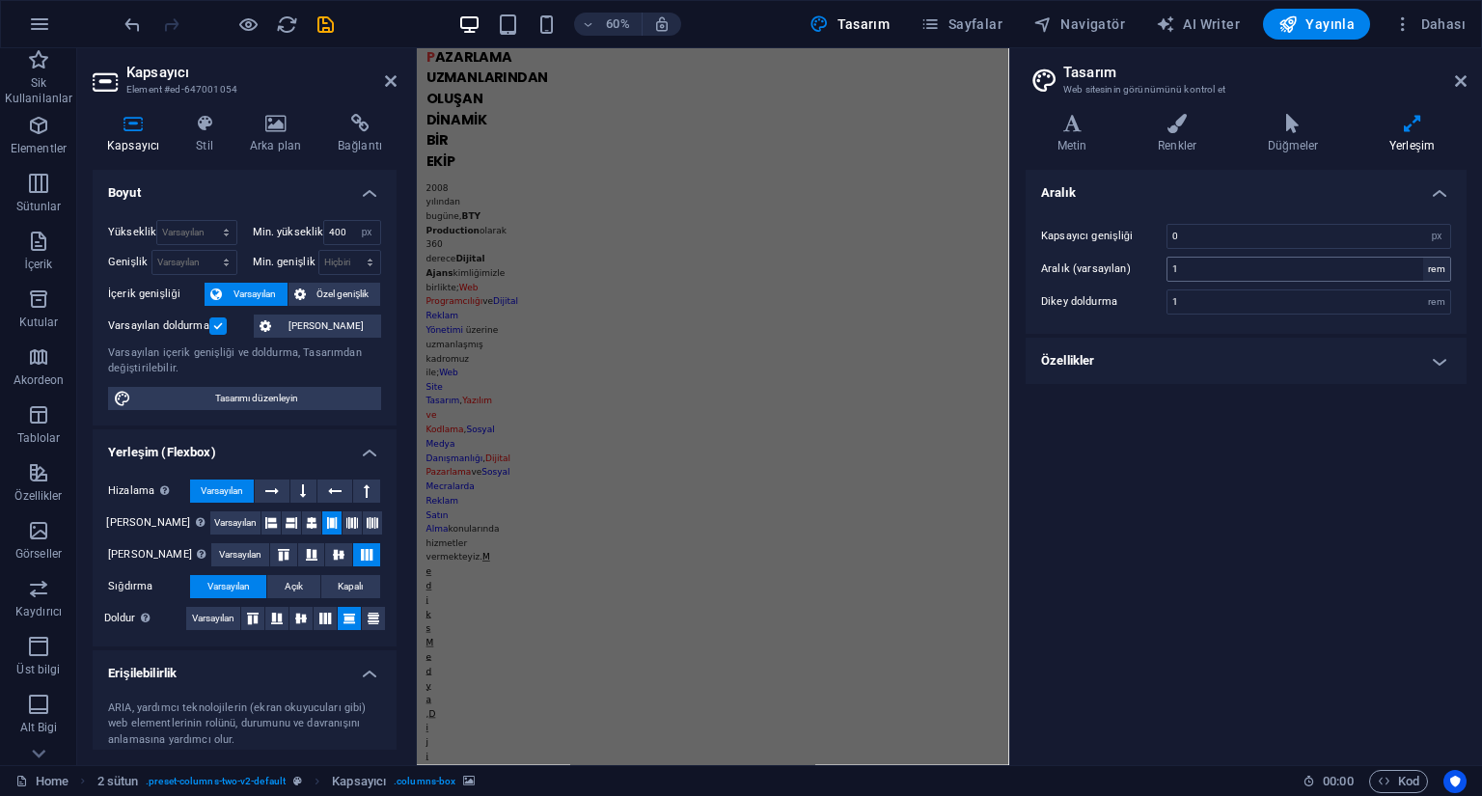
click at [1441, 275] on div "rem" at bounding box center [1436, 269] width 27 height 23
click at [1442, 268] on div "rem" at bounding box center [1436, 269] width 27 height 23
type input "100"
click at [1442, 234] on select "rem px" at bounding box center [1436, 236] width 27 height 23
select select "rem"
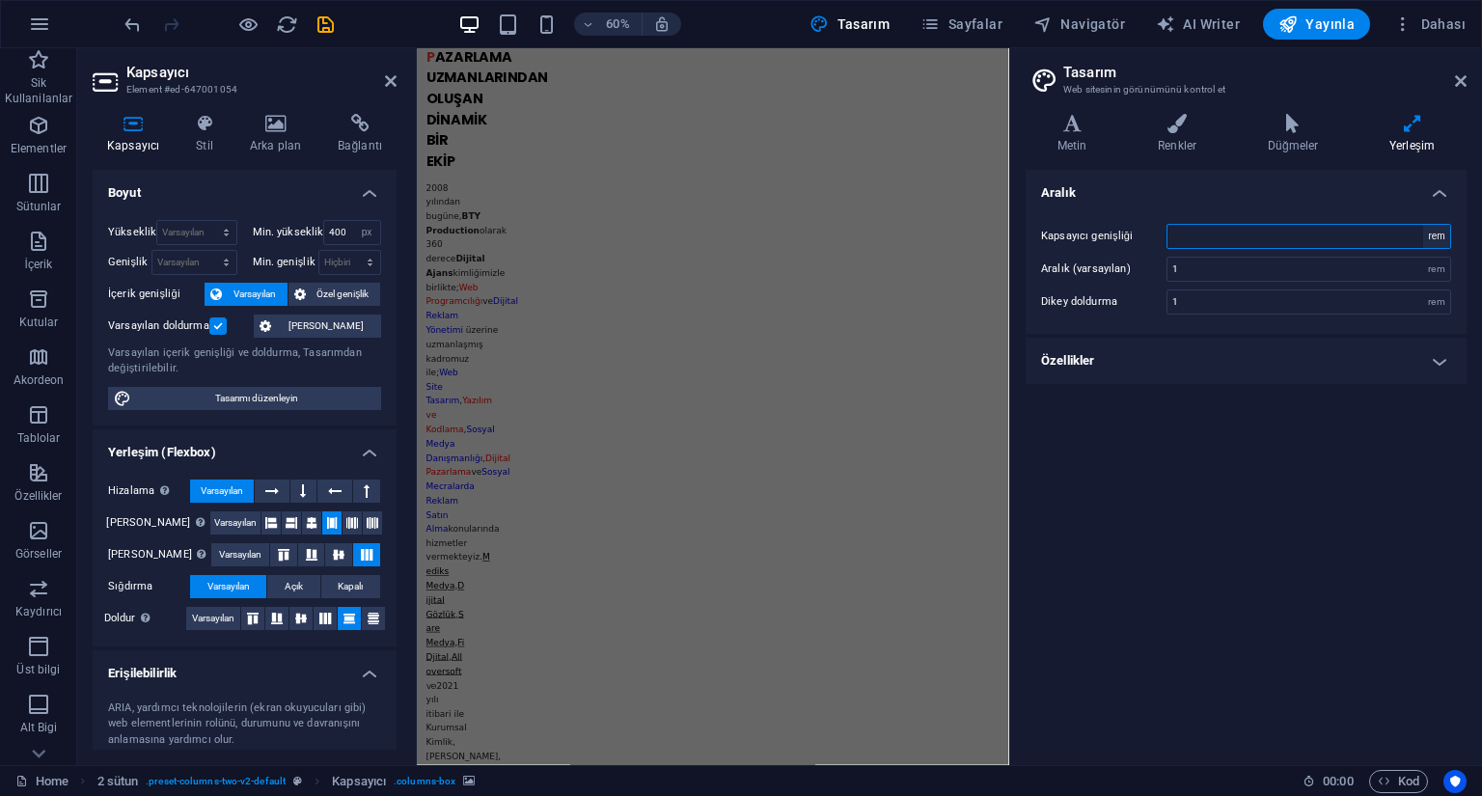
click at [1423, 225] on select "rem px" at bounding box center [1436, 236] width 27 height 23
click at [1210, 234] on input "0" at bounding box center [1309, 236] width 283 height 23
click at [1123, 239] on div "Kapsayıcı genişliği 0 rem px" at bounding box center [1246, 236] width 410 height 25
type input "60"
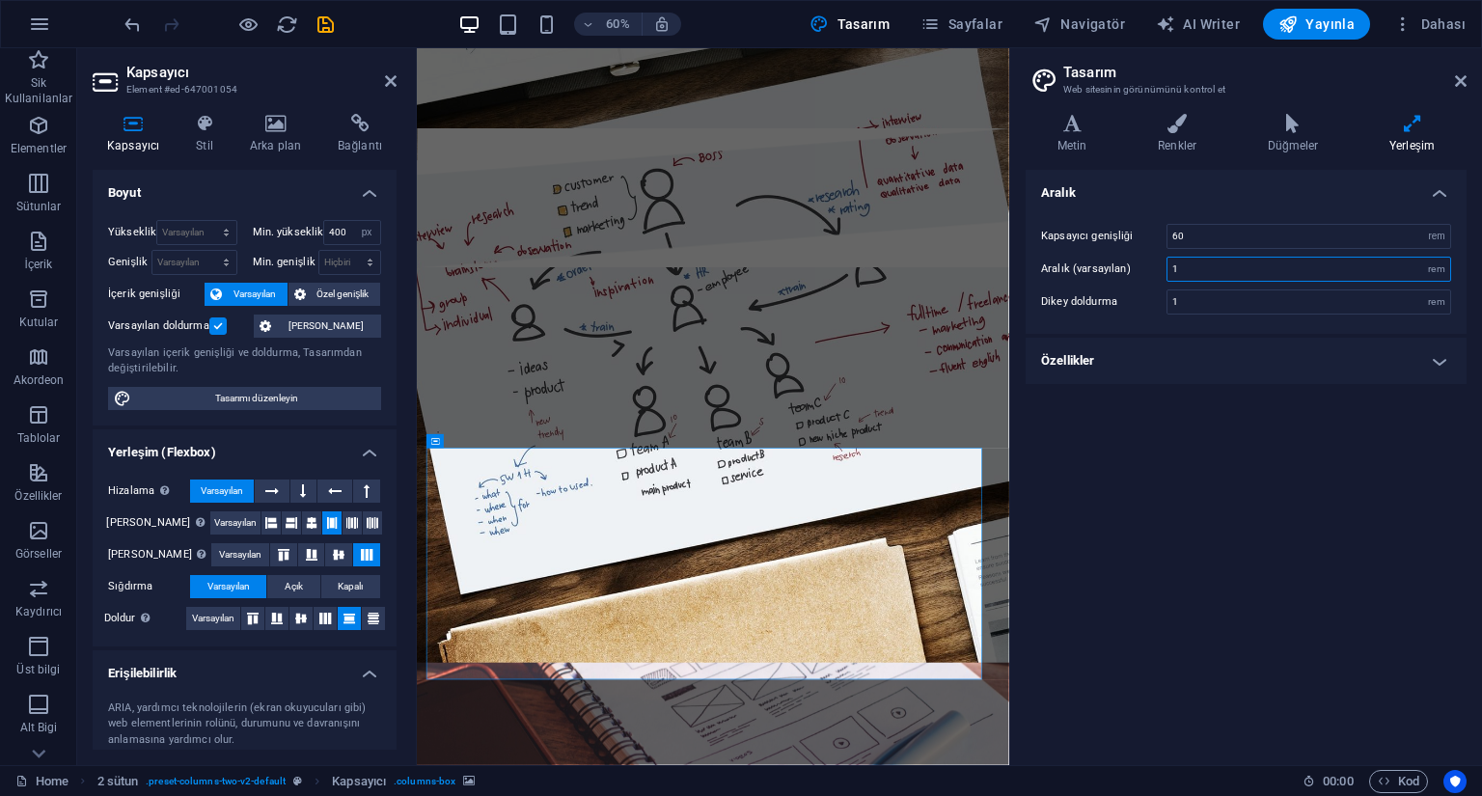
type input "1"
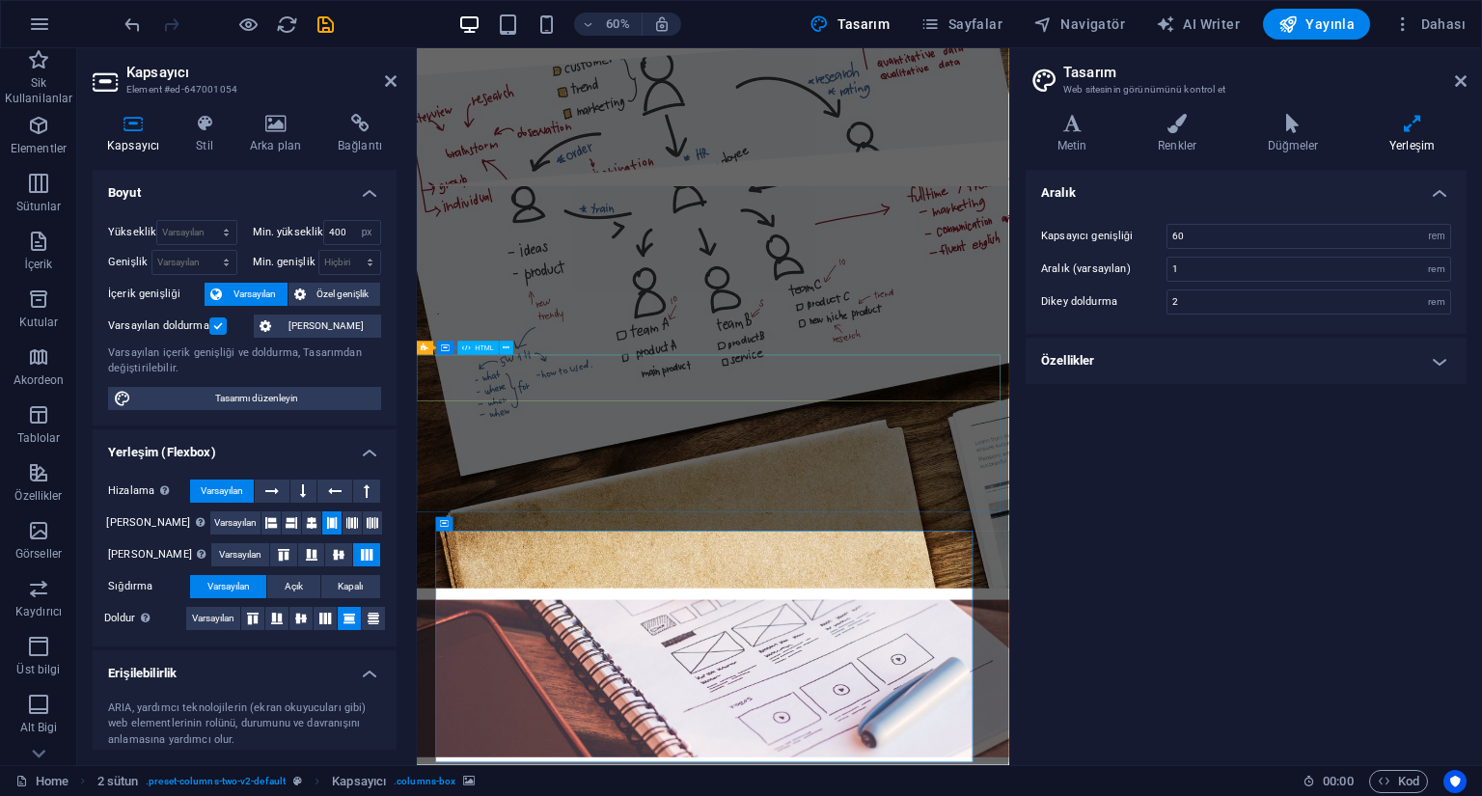
scroll to position [2263, 0]
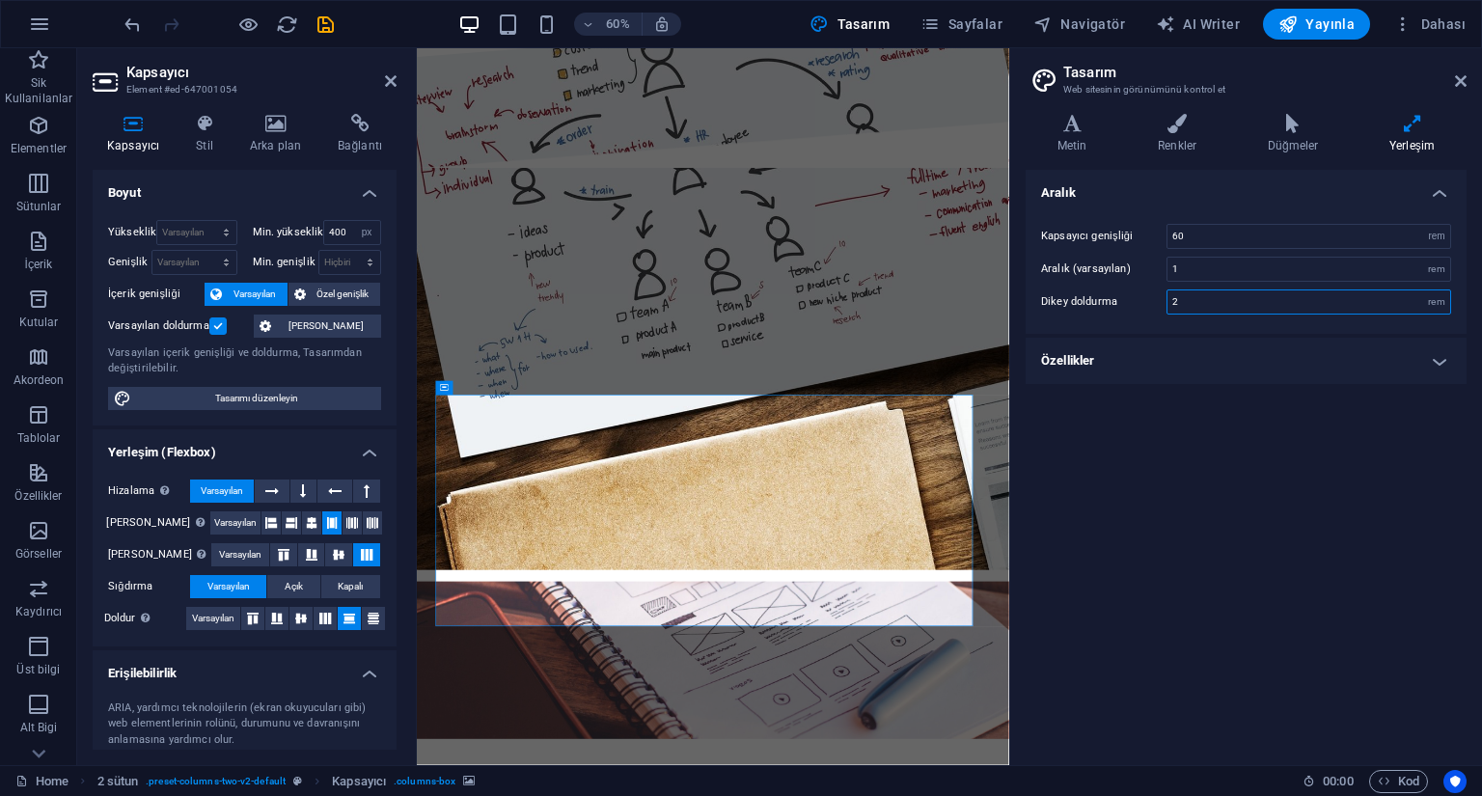
click at [1133, 301] on div "Dikey doldurma 2 rem" at bounding box center [1246, 302] width 410 height 25
type input "3"
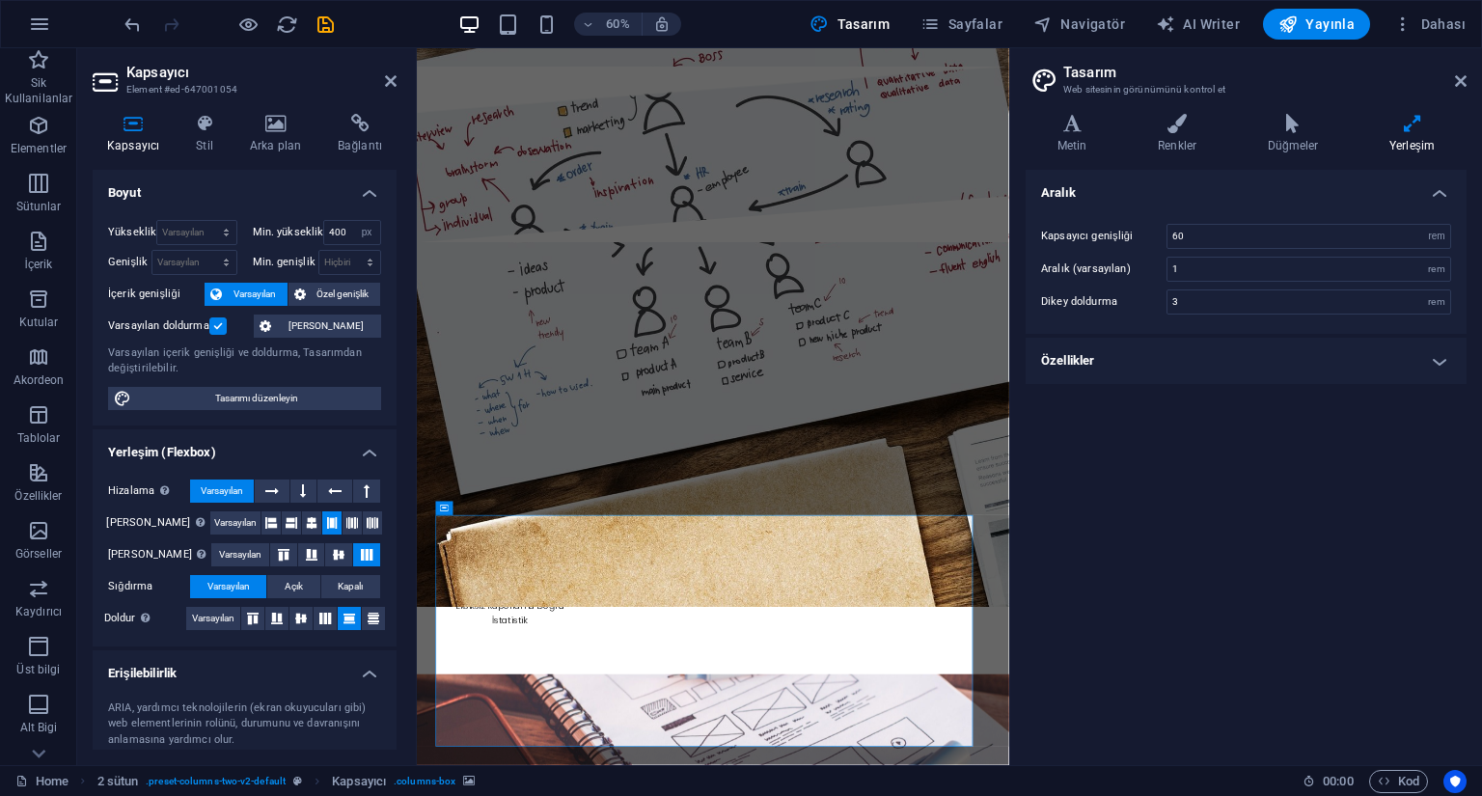
click at [1429, 365] on h4 "Özellikler" at bounding box center [1246, 361] width 441 height 46
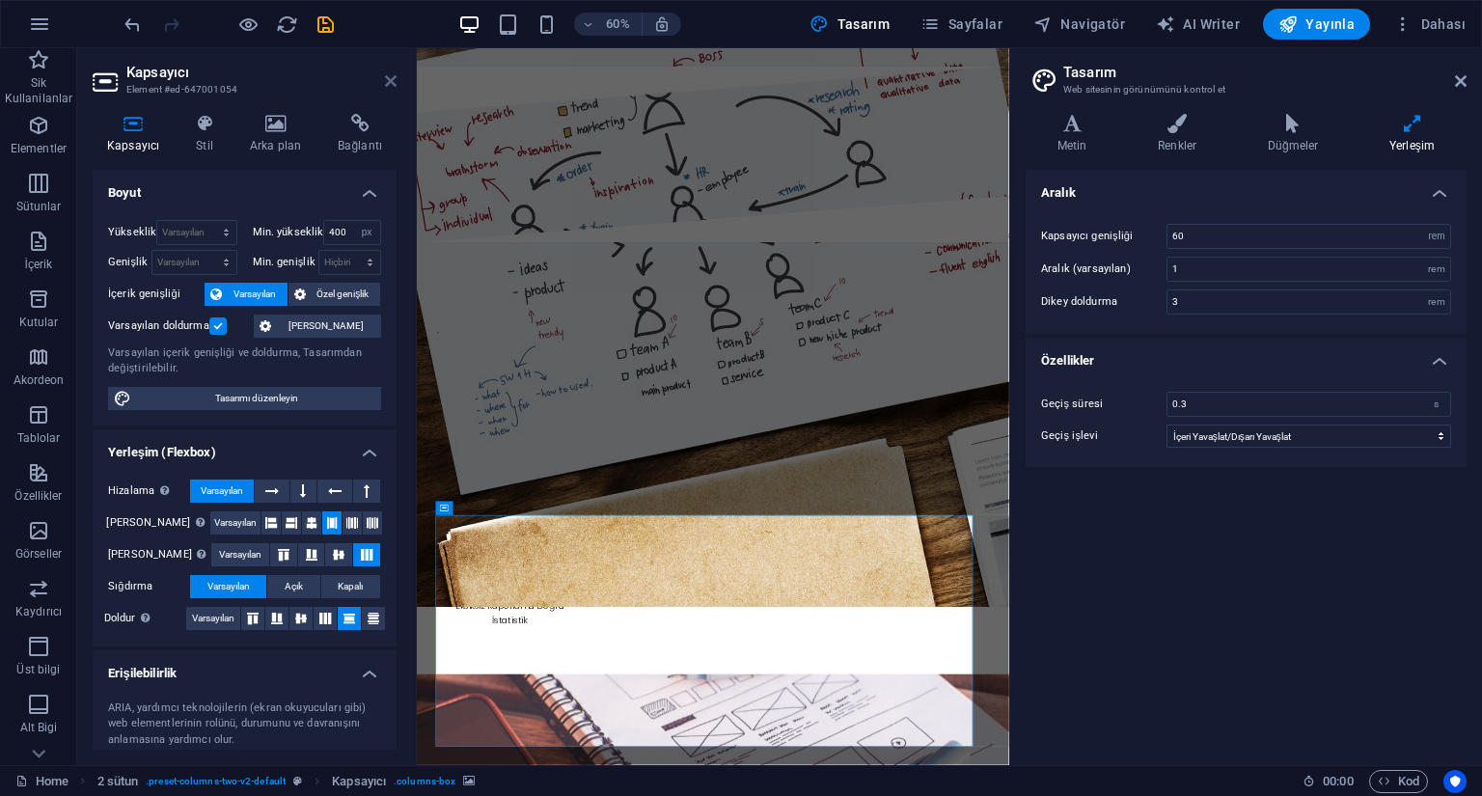
click at [385, 88] on icon at bounding box center [391, 80] width 12 height 15
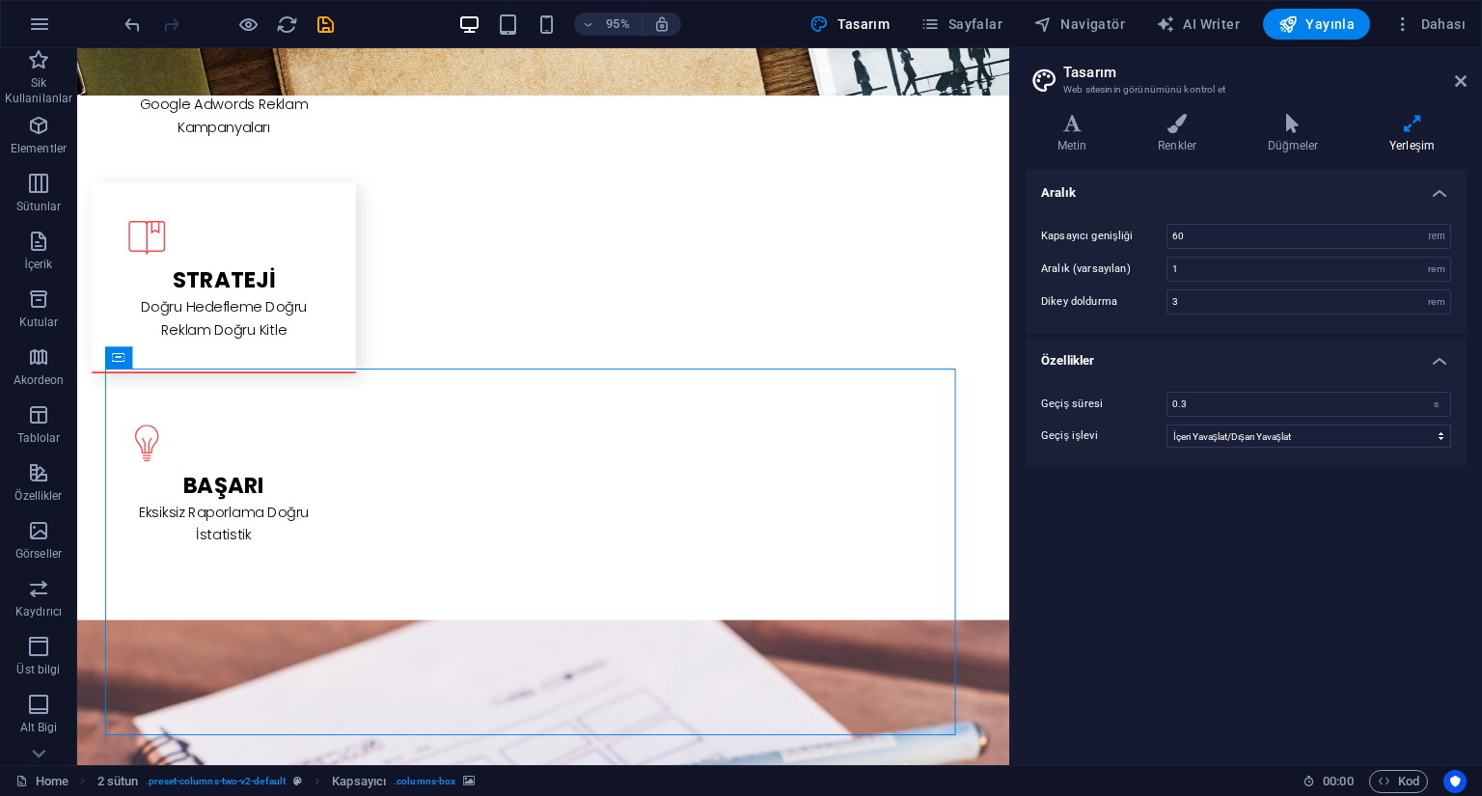
click at [1468, 85] on aside "Tasarım Web sitesinin görünümünü kontrol et Varyantlar Metin Renkler Düğmeler Y…" at bounding box center [1245, 406] width 473 height 717
click at [1455, 87] on icon at bounding box center [1461, 80] width 12 height 15
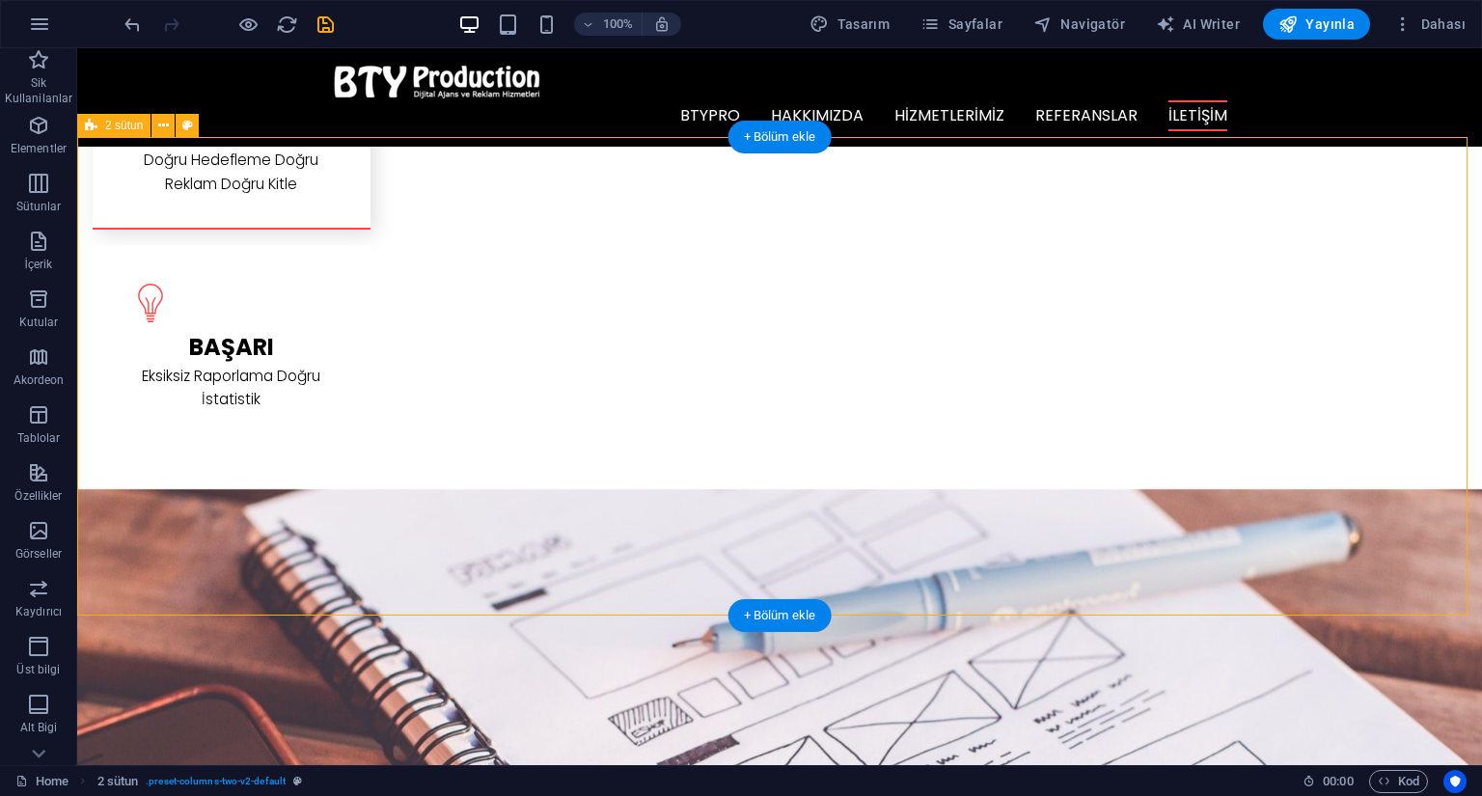
scroll to position [2356, 0]
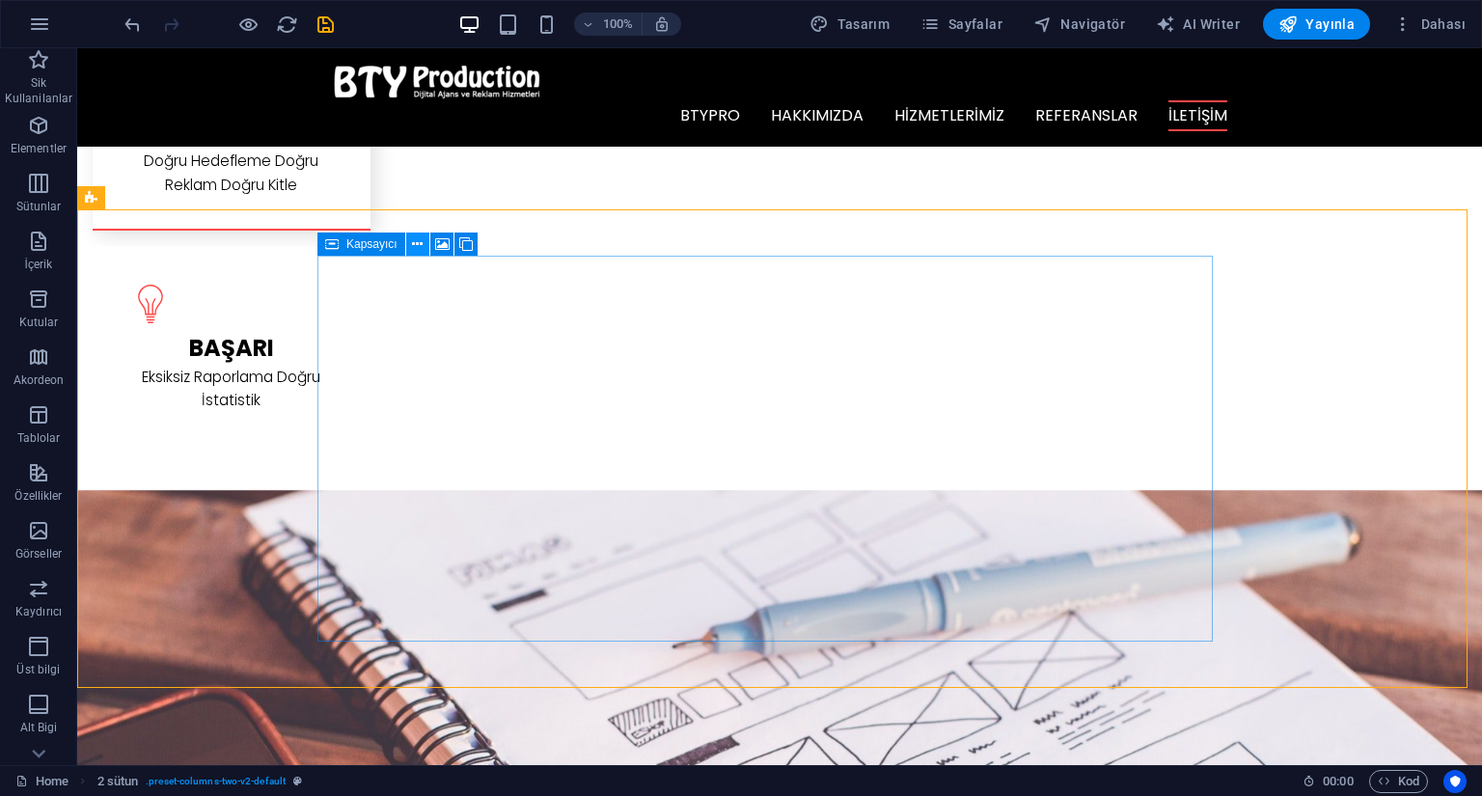
click at [413, 246] on icon at bounding box center [417, 245] width 11 height 20
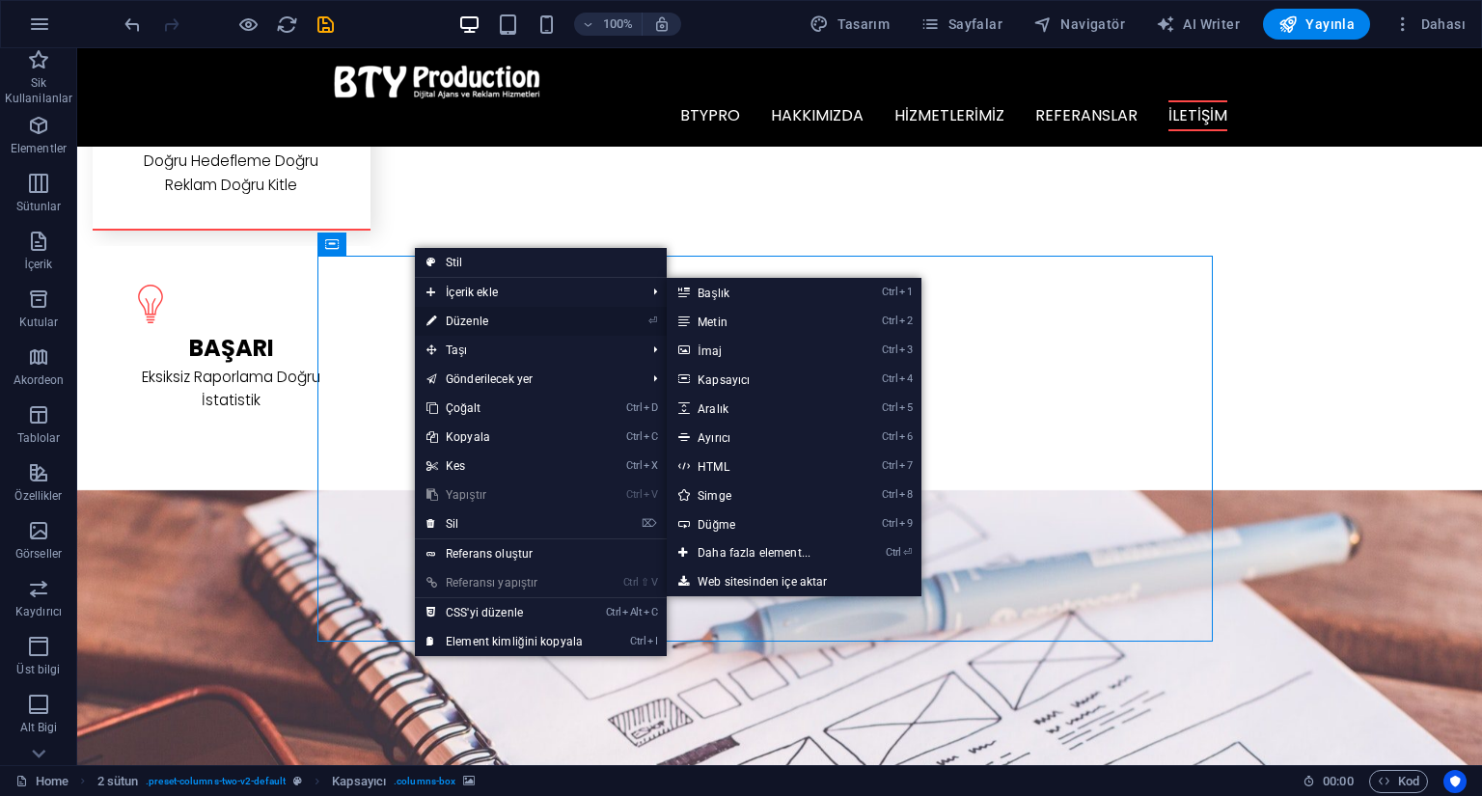
click at [471, 318] on link "⏎ Düzenle" at bounding box center [505, 321] width 180 height 29
select select "px"
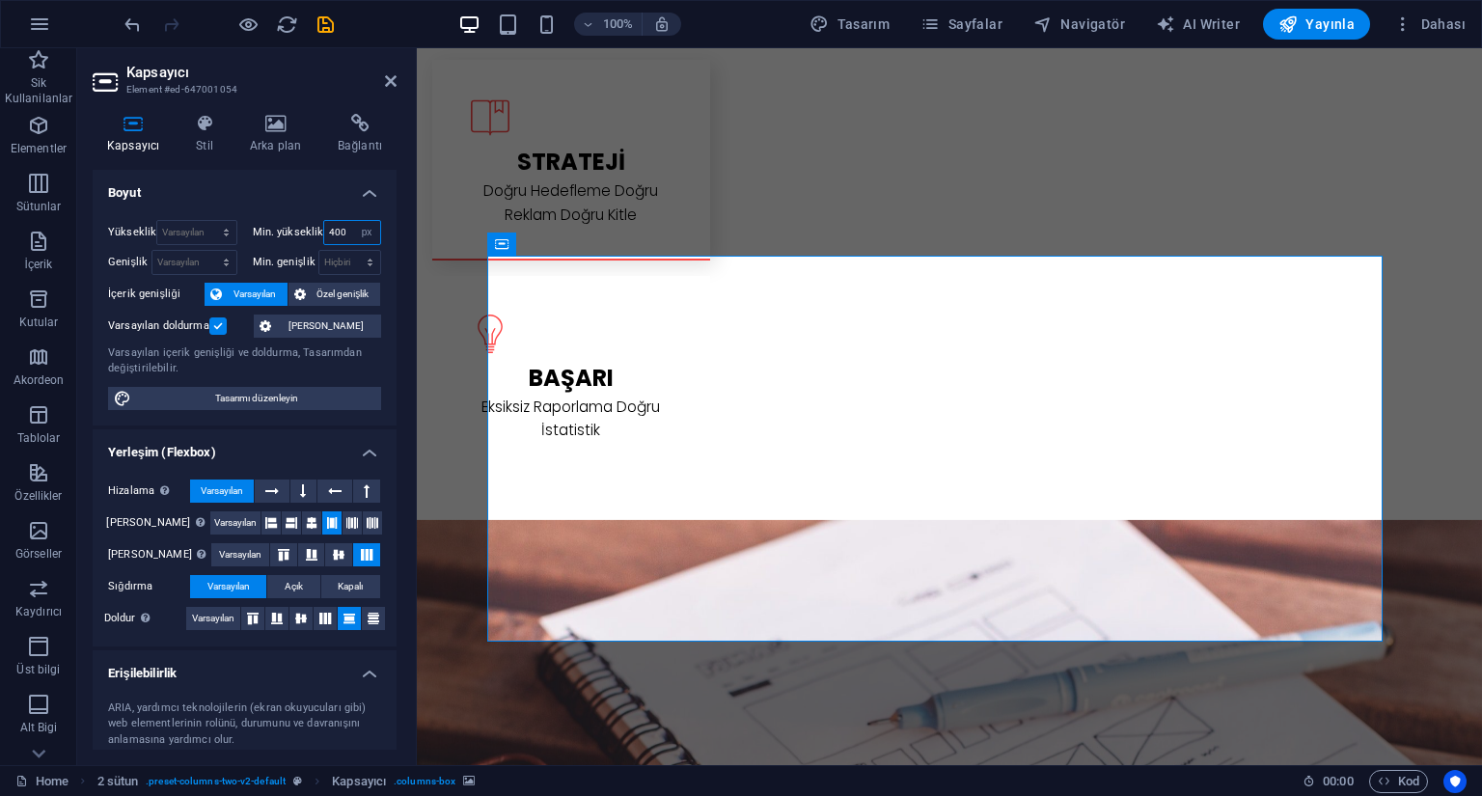
click at [334, 235] on input "400" at bounding box center [352, 232] width 56 height 23
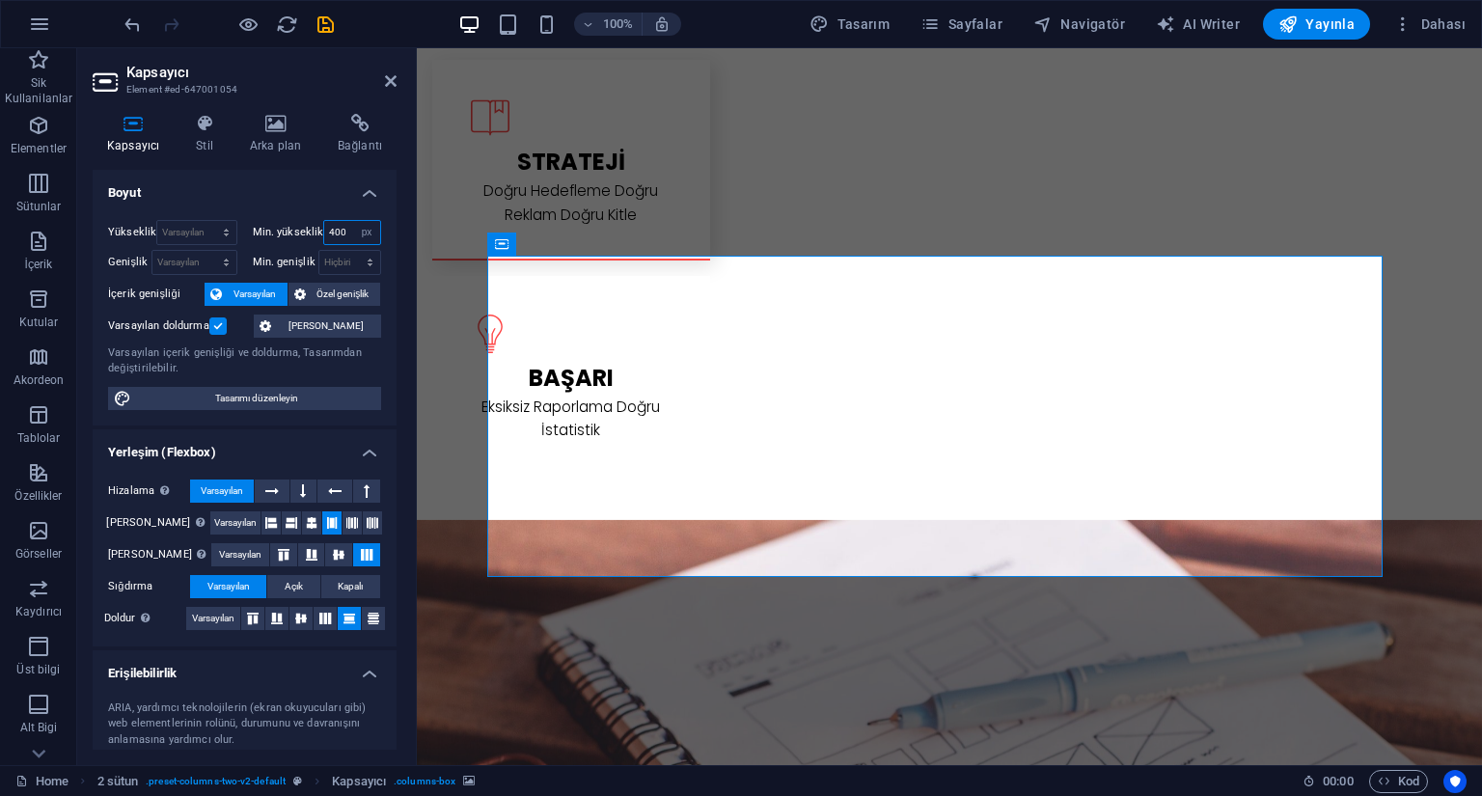
type input "400"
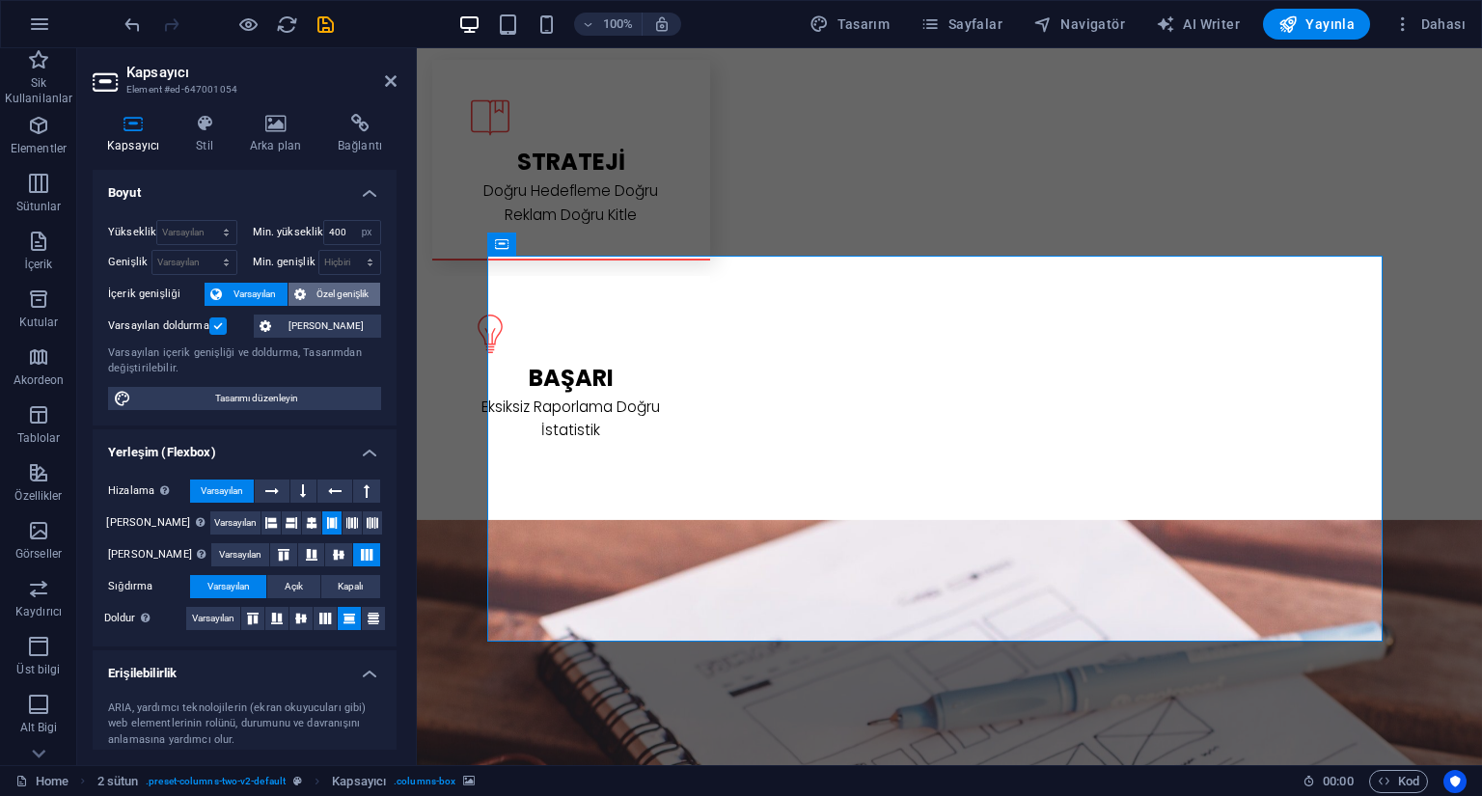
click at [344, 295] on span "Özel genişlik" at bounding box center [344, 294] width 64 height 23
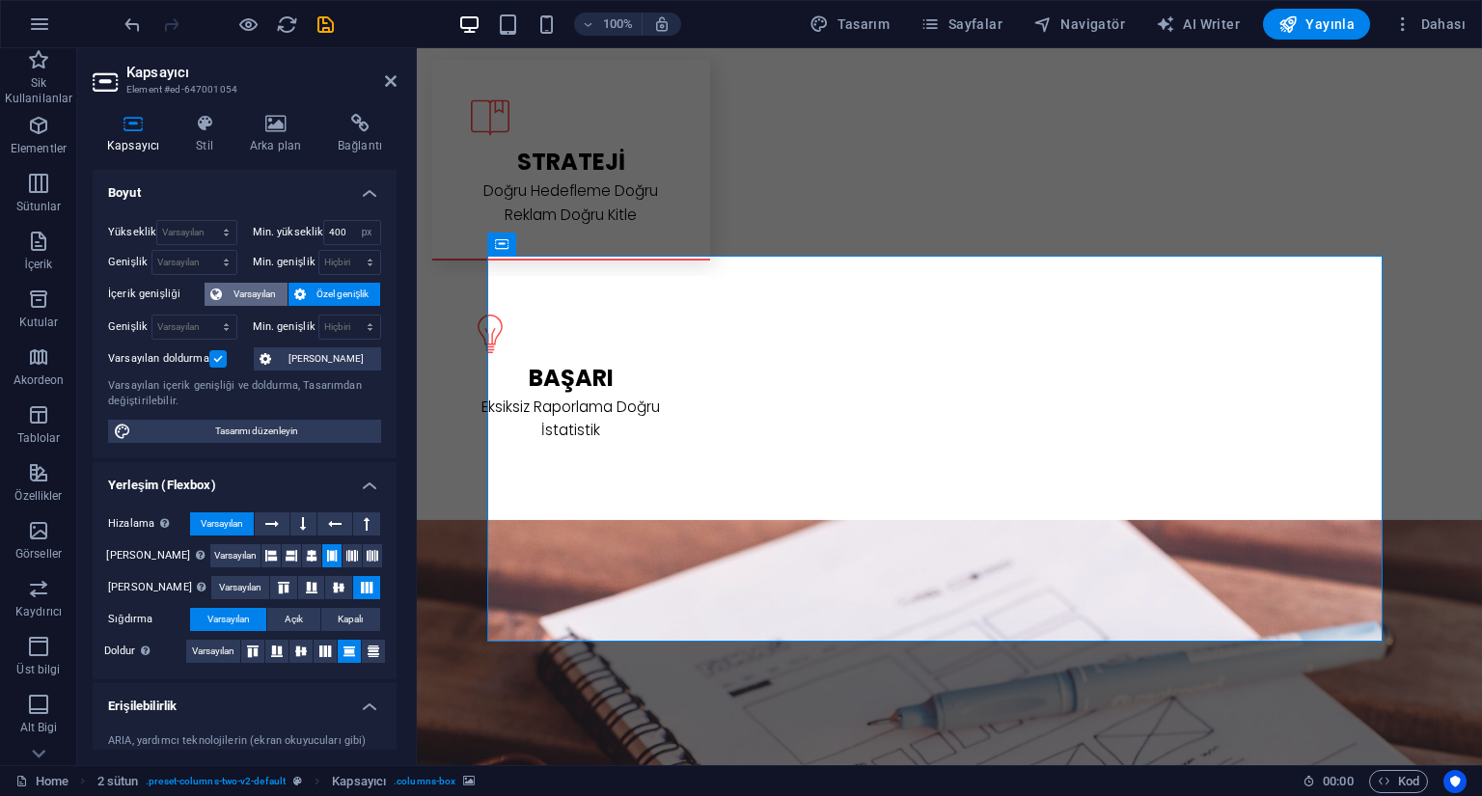
click at [268, 290] on span "Varsayılan" at bounding box center [255, 294] width 54 height 23
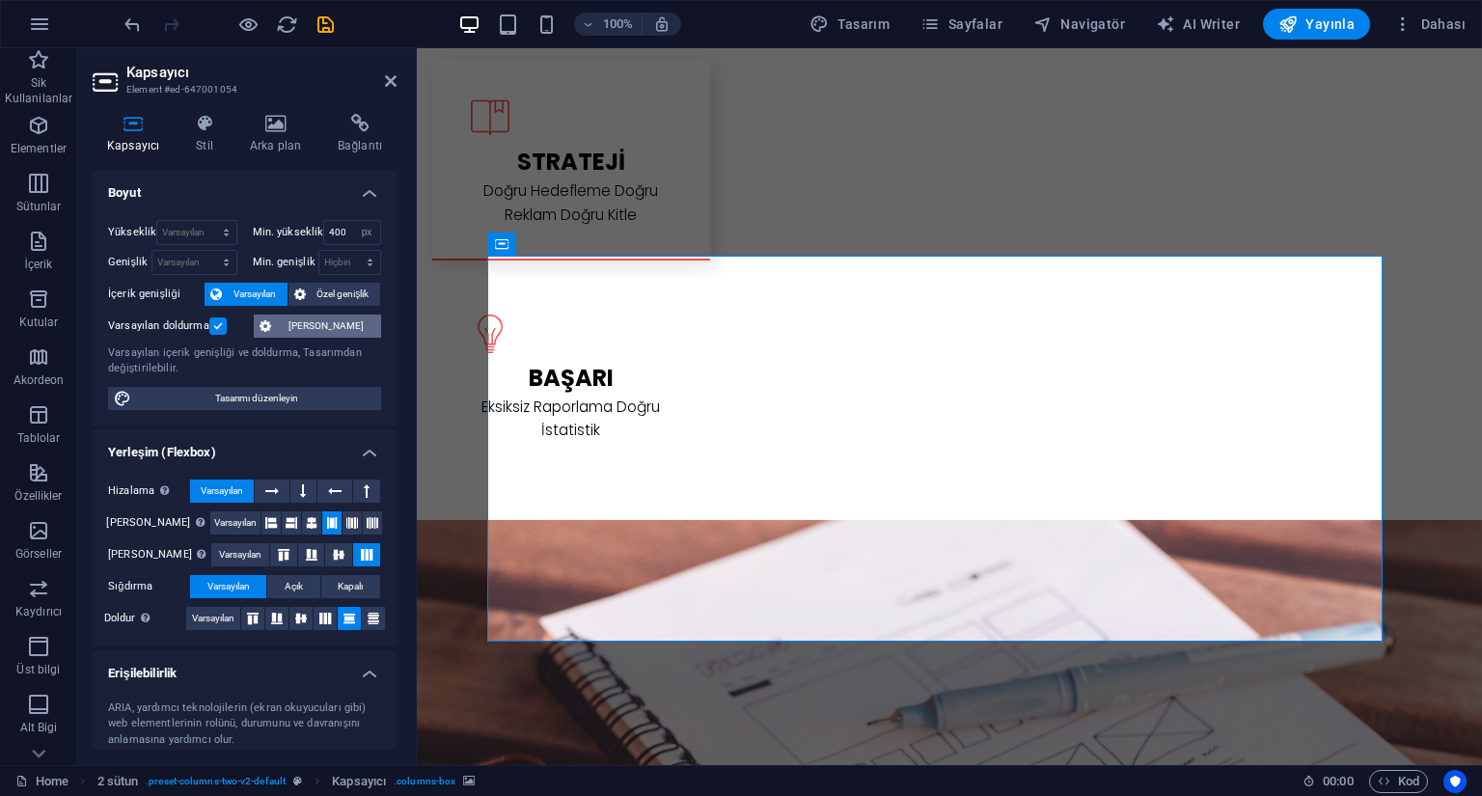
click at [303, 331] on span "[PERSON_NAME]" at bounding box center [326, 326] width 98 height 23
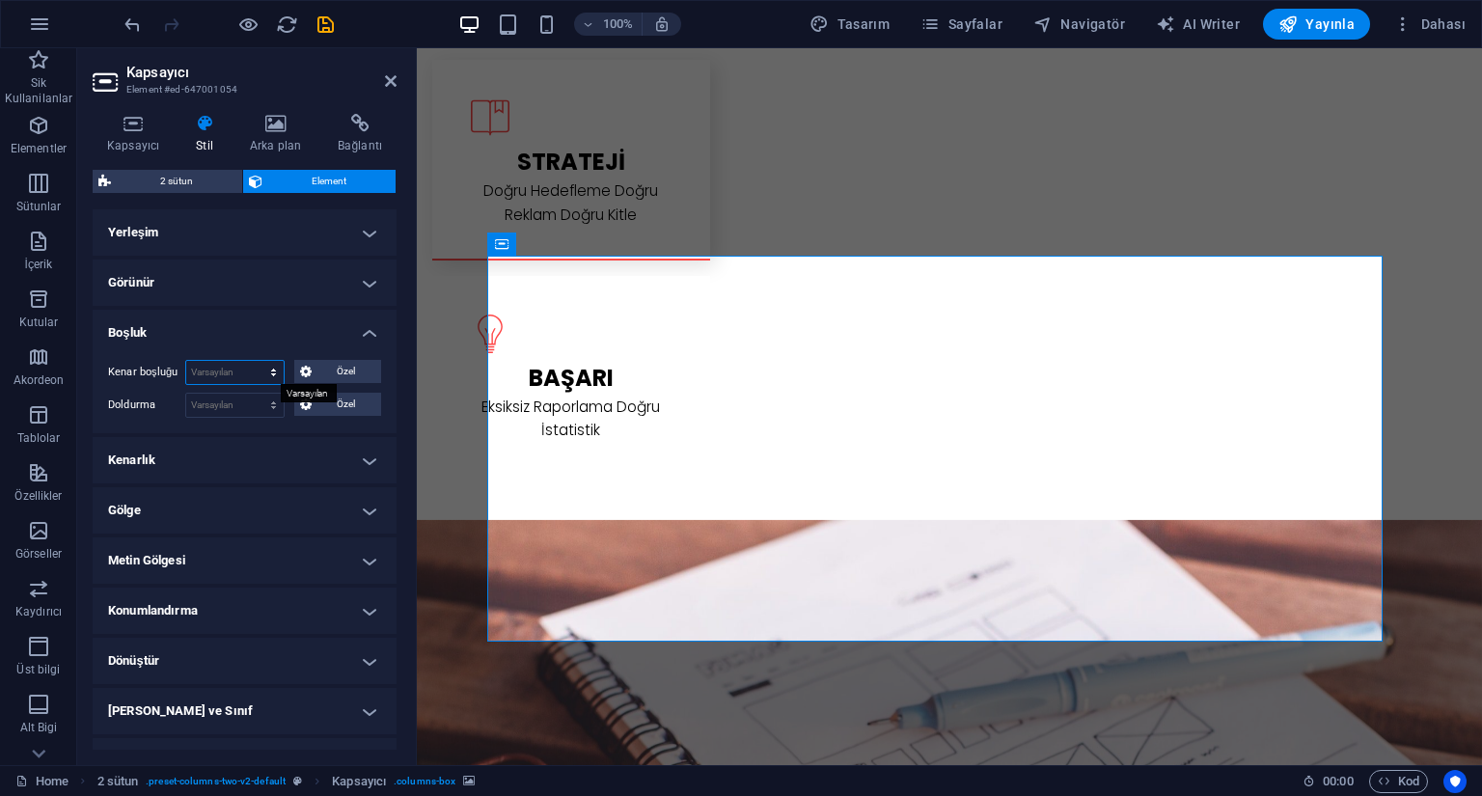
click at [269, 377] on select "Varsayılan otomatik px % rem vw vh Özel" at bounding box center [234, 372] width 97 height 23
click at [186, 361] on select "Varsayılan otomatik px % rem vw vh Özel" at bounding box center [234, 372] width 97 height 23
select select "DISABLED_OPTION_VALUE"
click at [268, 406] on select "Varsayılan px rem % vh vw Özel" at bounding box center [234, 405] width 97 height 23
click at [186, 394] on select "Varsayılan px rem % vh vw Özel" at bounding box center [234, 405] width 97 height 23
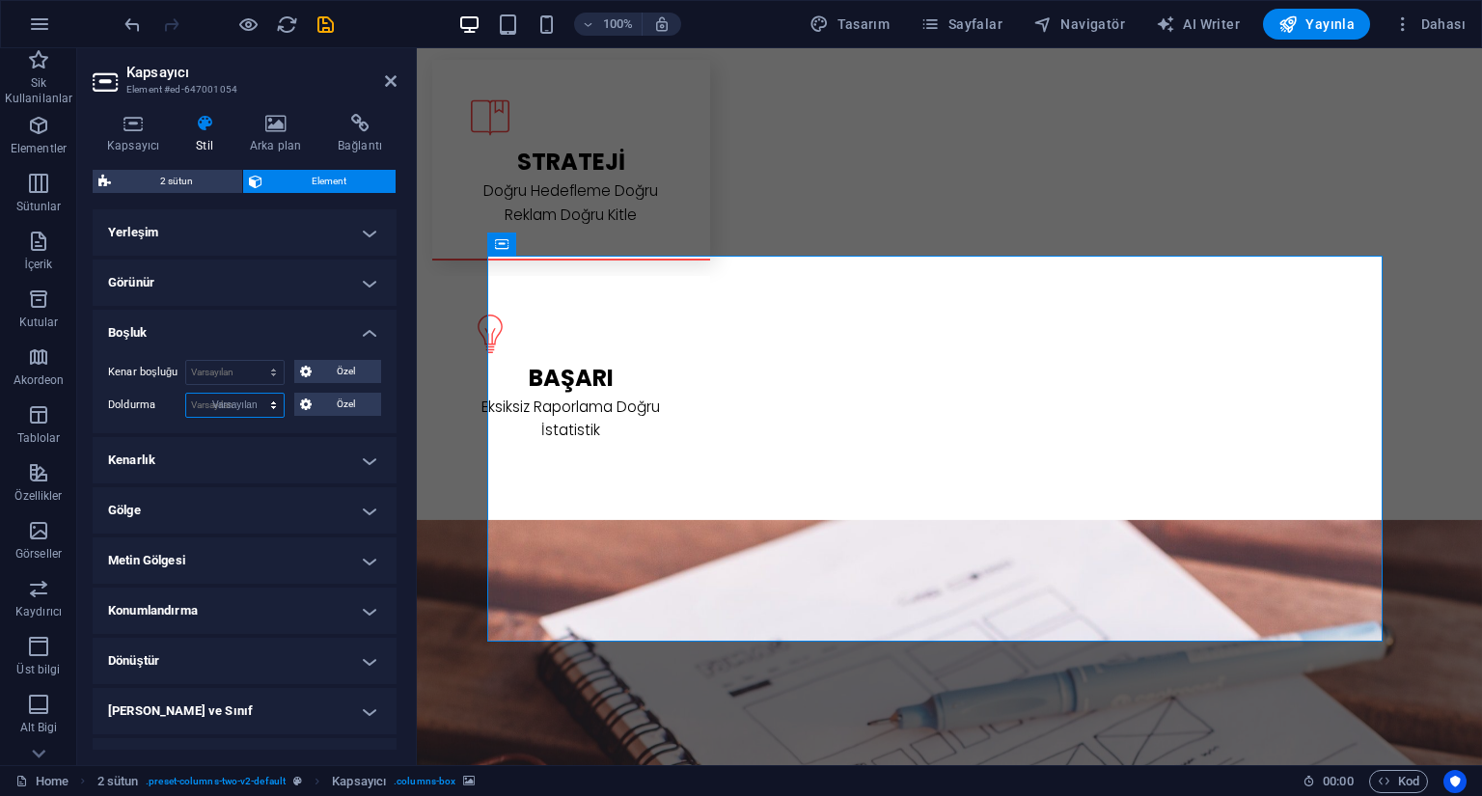
select select "DISABLED_OPTION_VALUE"
click at [296, 461] on h4 "Kenarlık" at bounding box center [245, 460] width 304 height 46
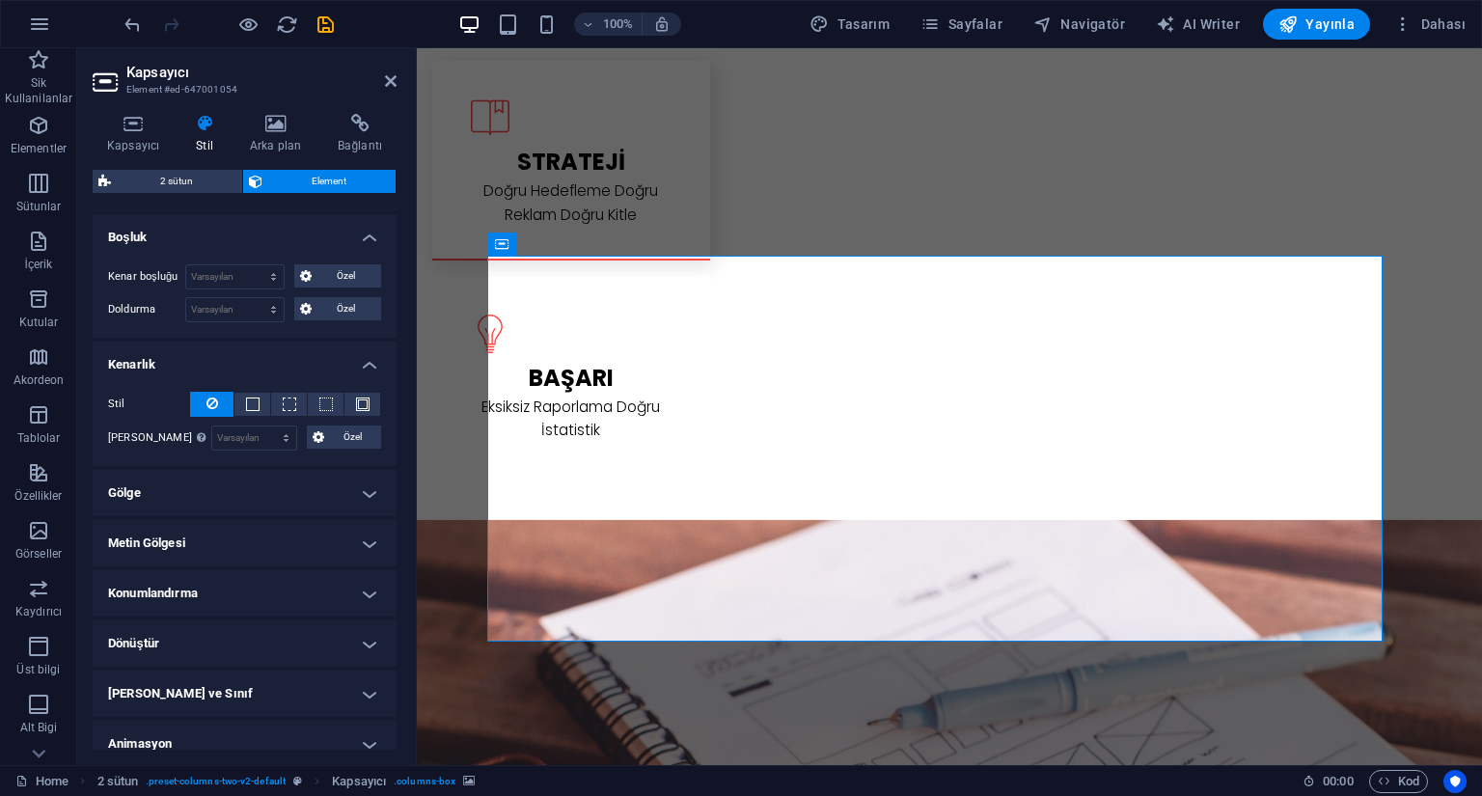
scroll to position [97, 0]
click at [300, 498] on h4 "Gölge" at bounding box center [245, 492] width 304 height 46
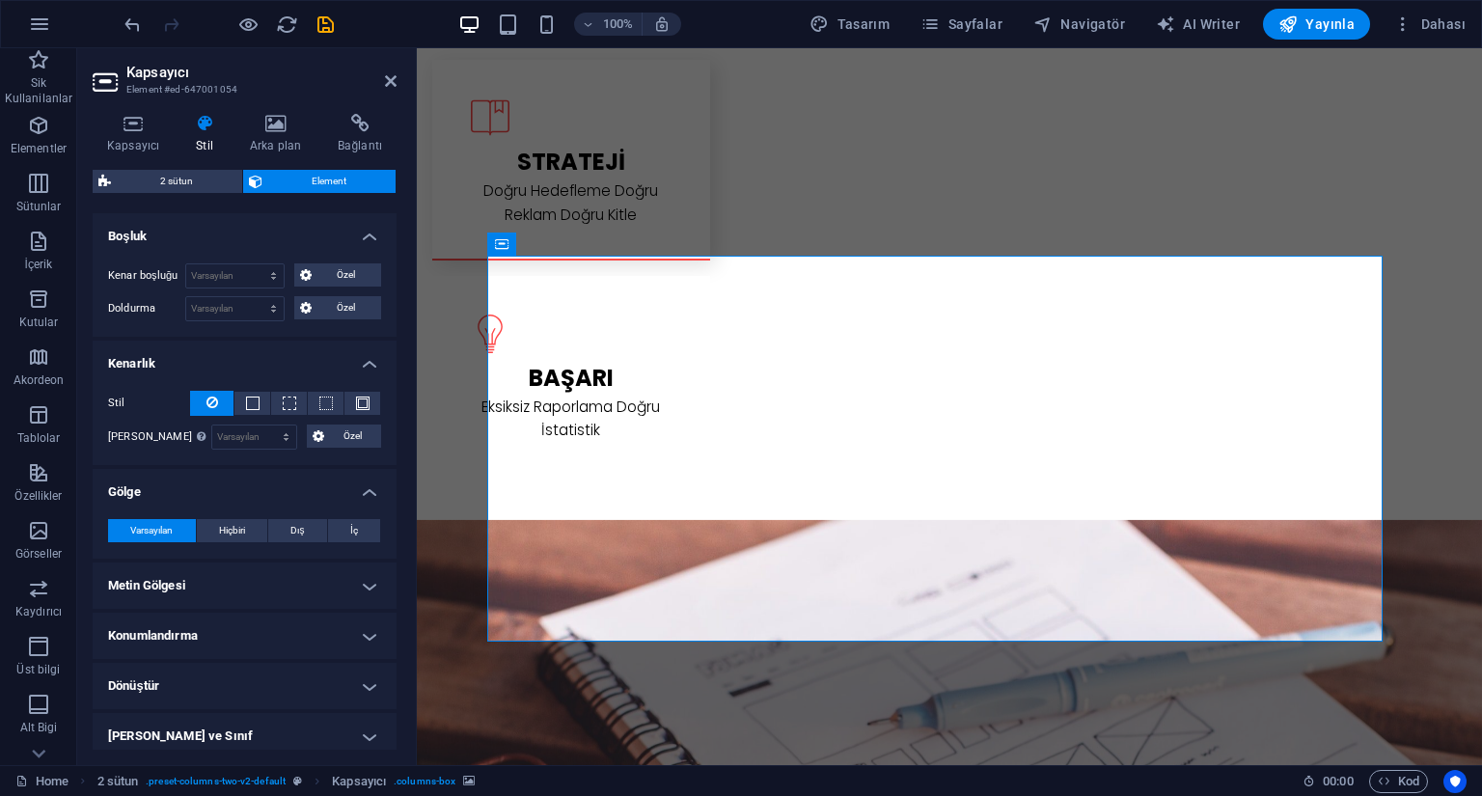
click at [290, 589] on h4 "Metin Gölgesi" at bounding box center [245, 586] width 304 height 46
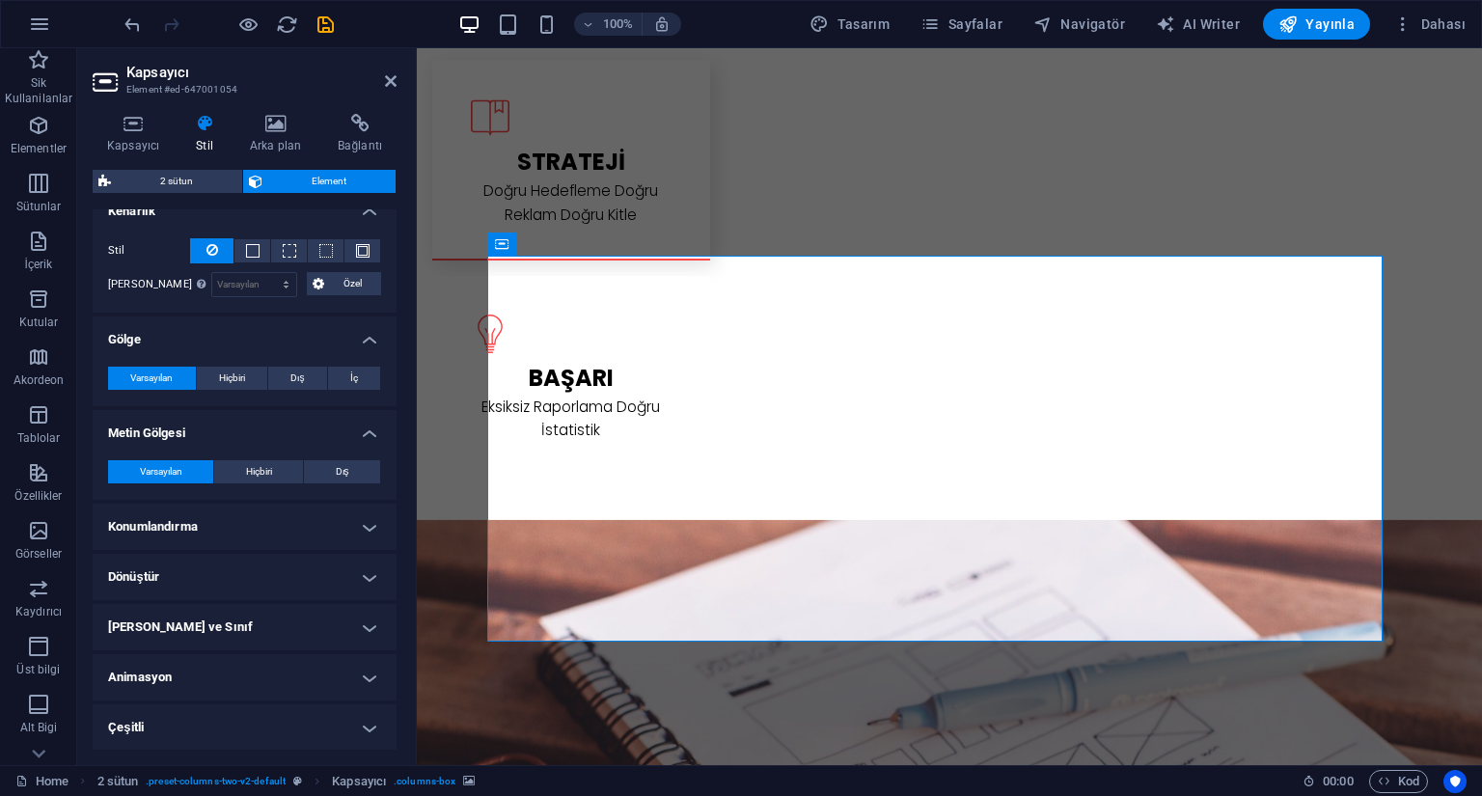
click at [292, 534] on h4 "Konumlandırma" at bounding box center [245, 527] width 304 height 46
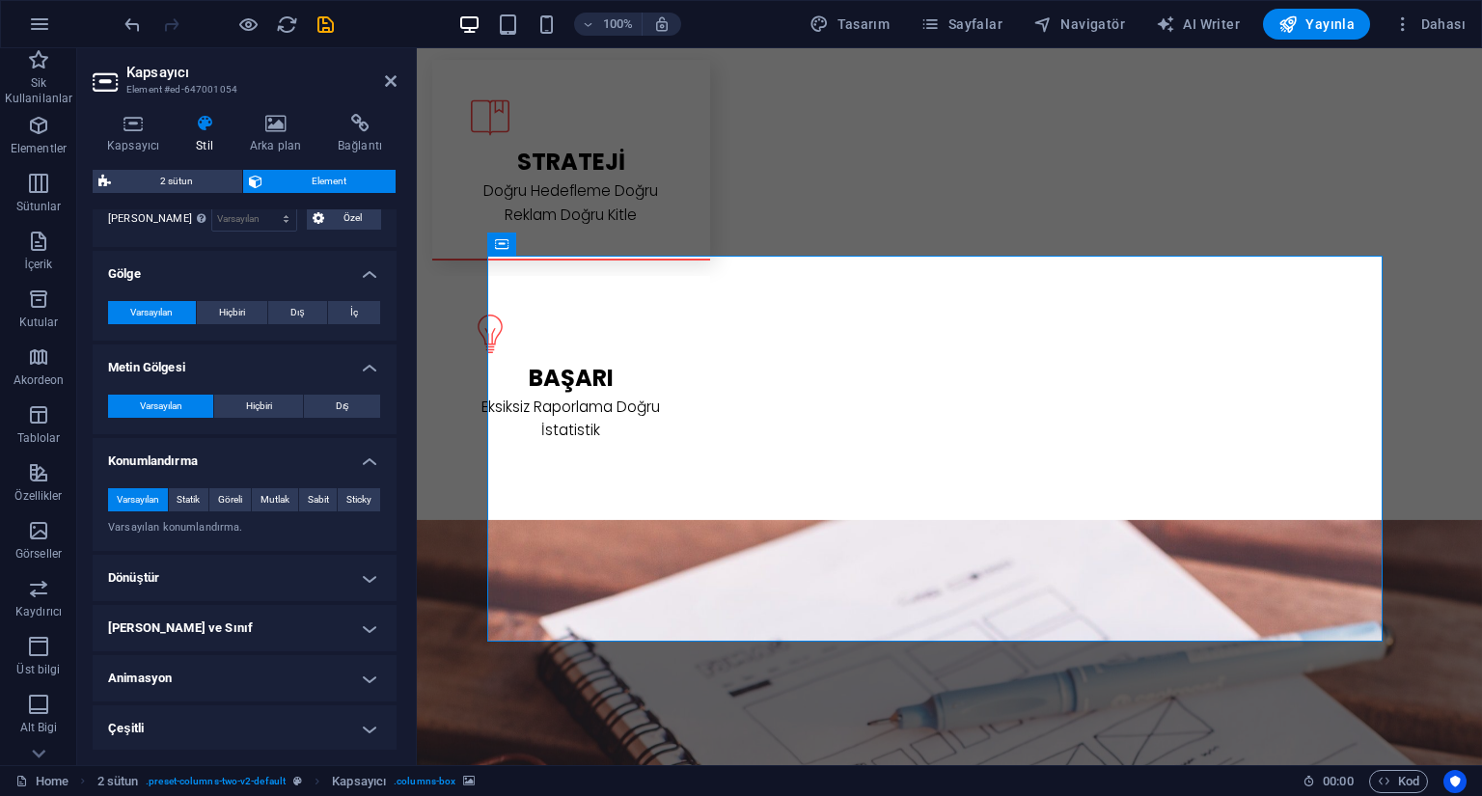
scroll to position [316, 0]
click at [277, 576] on h4 "Dönüştür" at bounding box center [245, 577] width 304 height 46
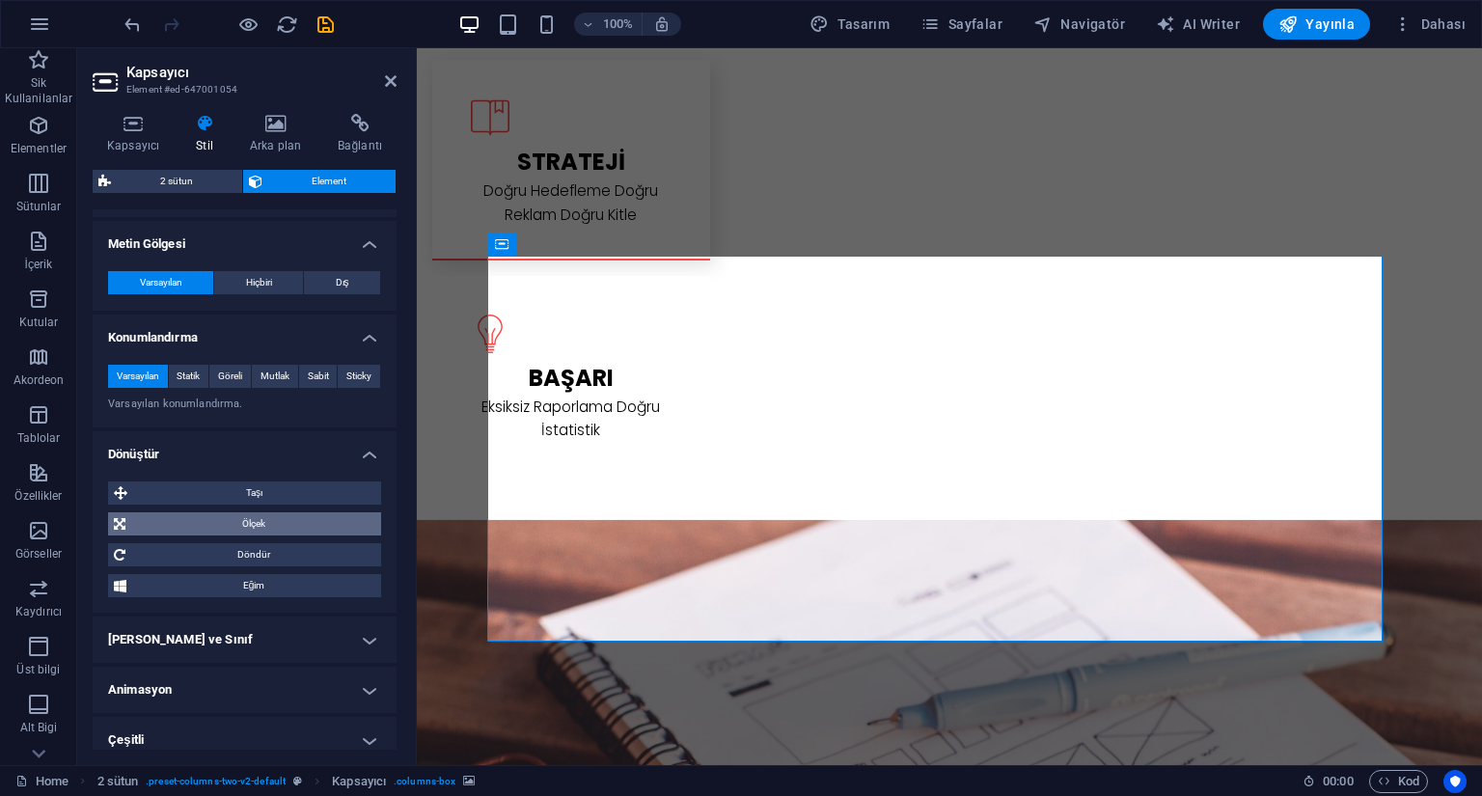
scroll to position [451, 0]
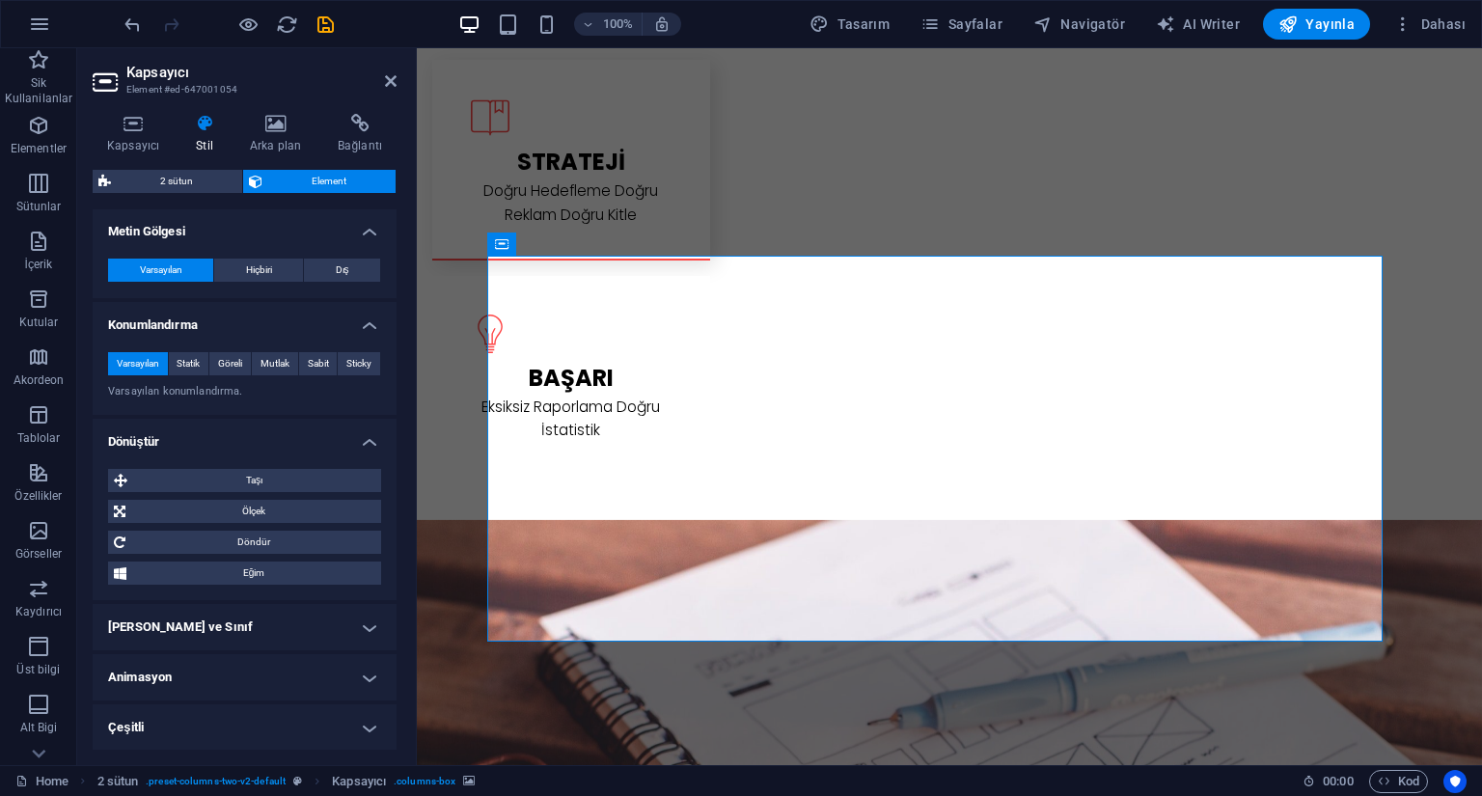
click at [247, 633] on h4 "[PERSON_NAME] ve Sınıf" at bounding box center [245, 627] width 304 height 46
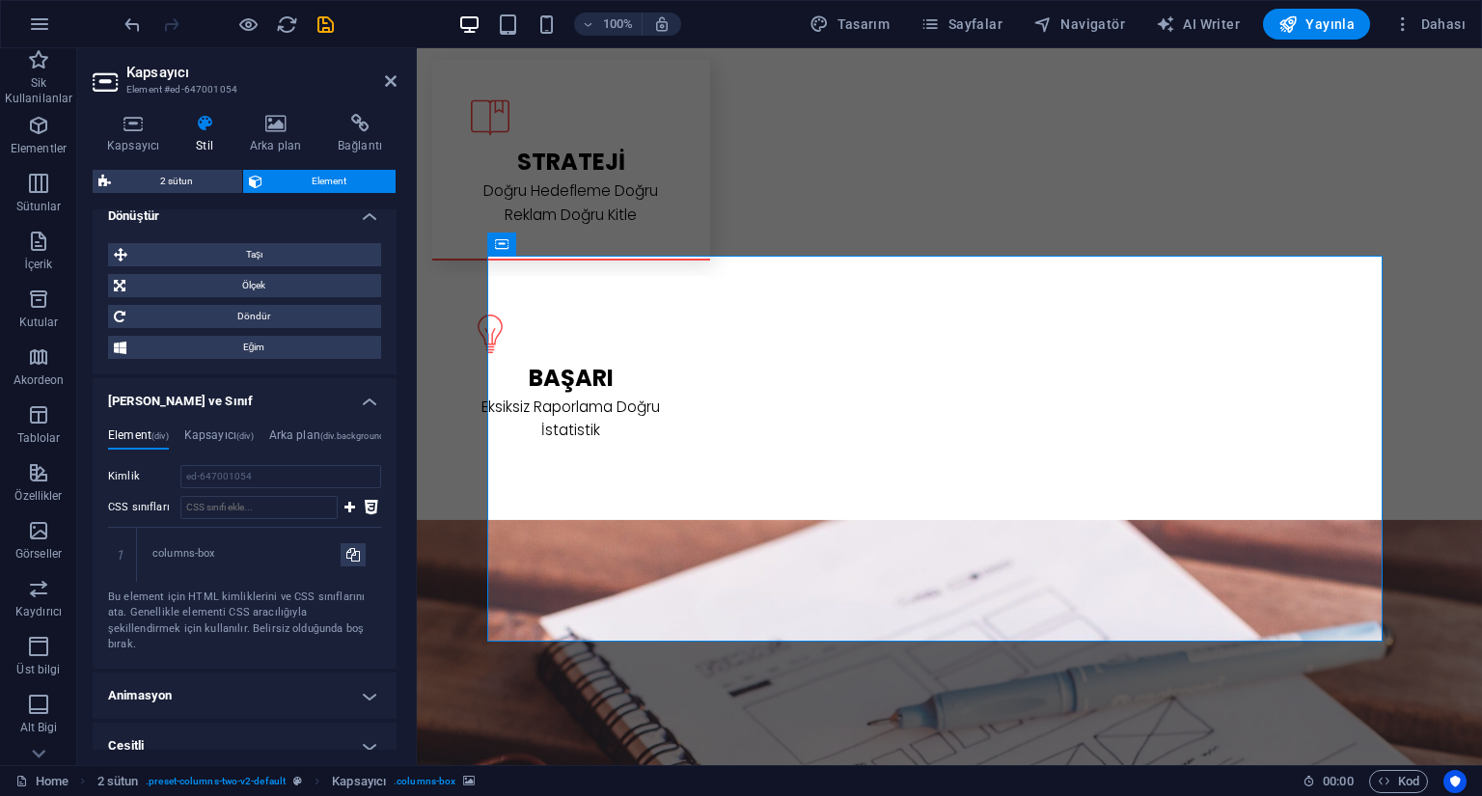
scroll to position [678, 0]
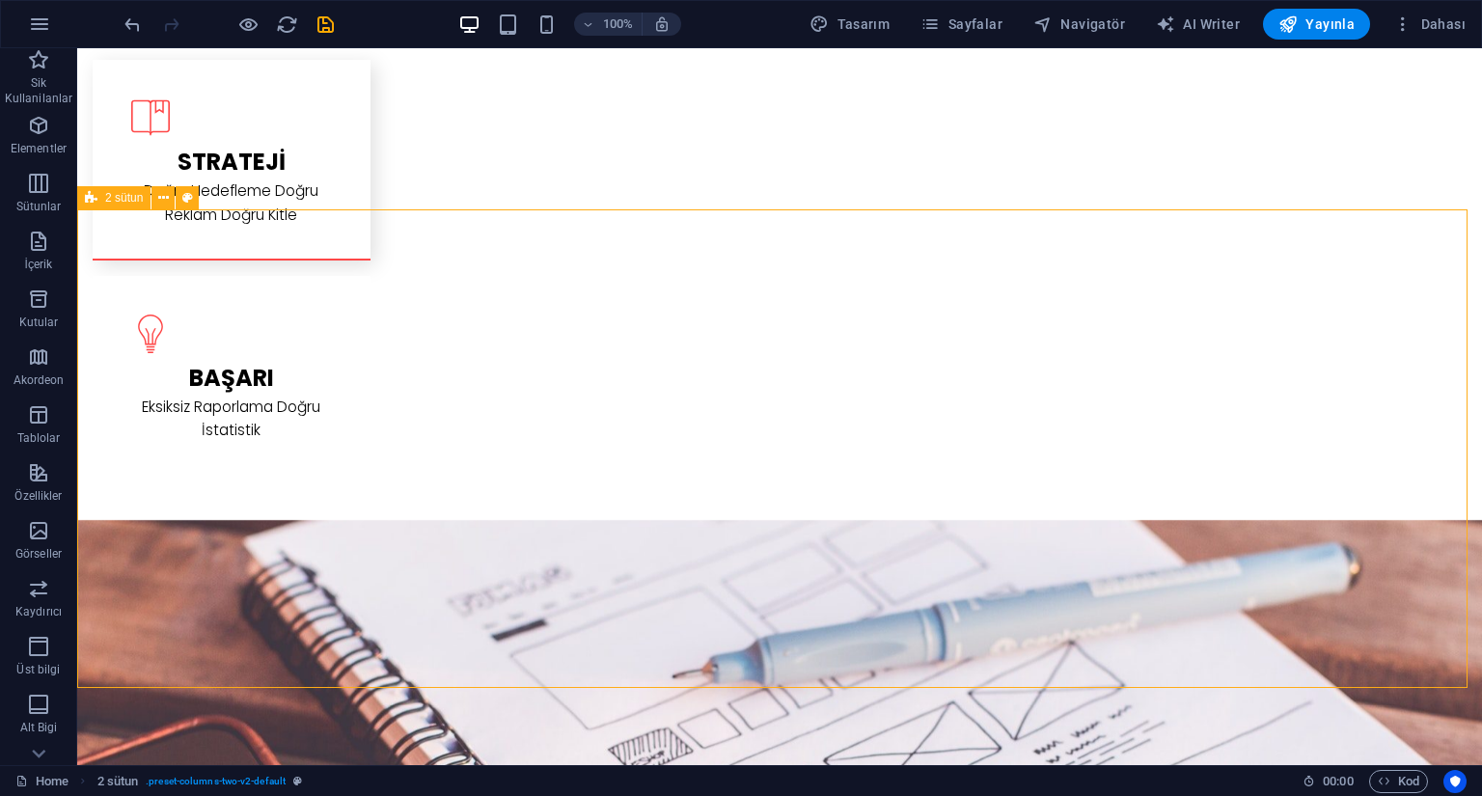
click at [161, 200] on icon at bounding box center [163, 198] width 11 height 20
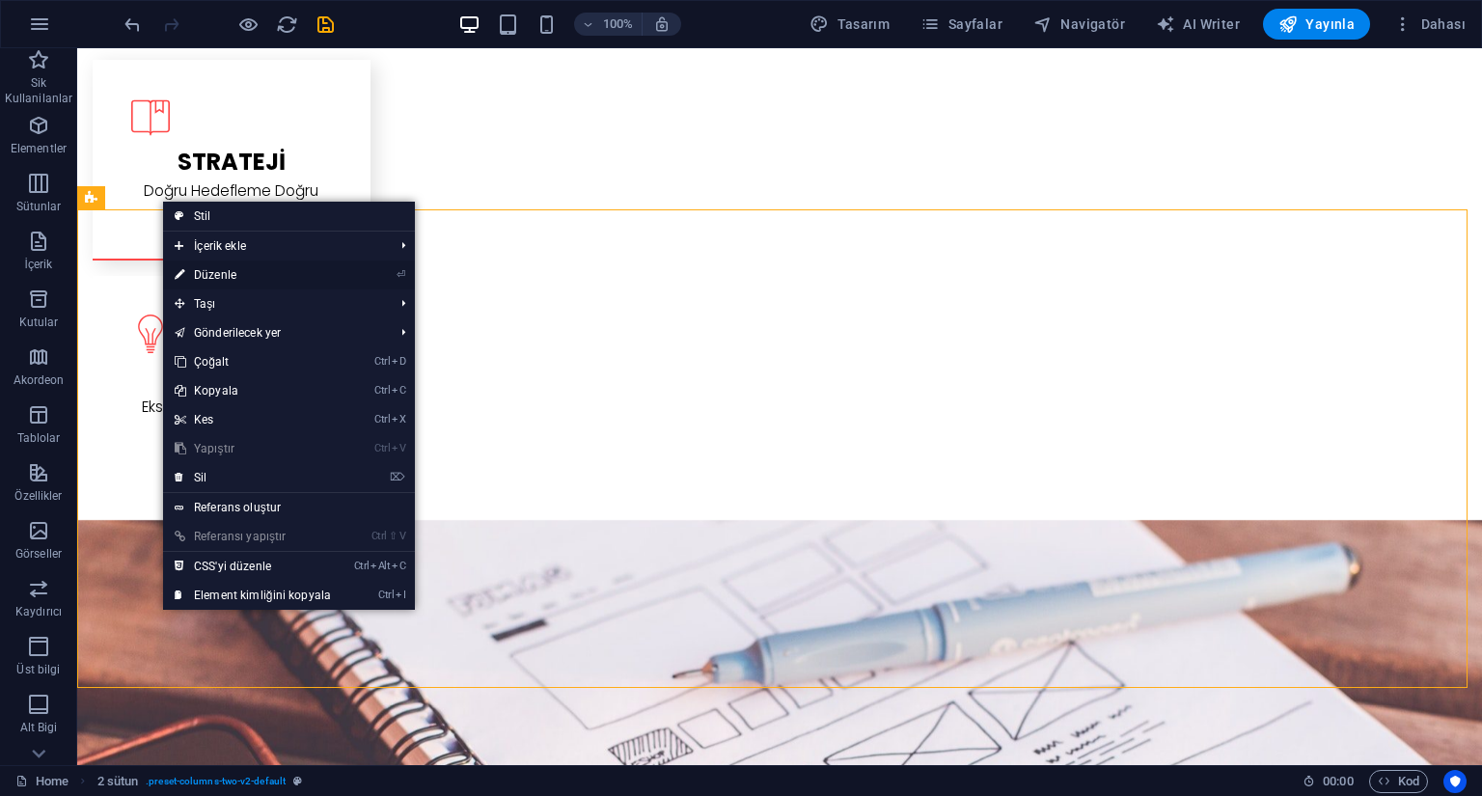
click at [243, 272] on link "⏎ Düzenle" at bounding box center [253, 275] width 180 height 29
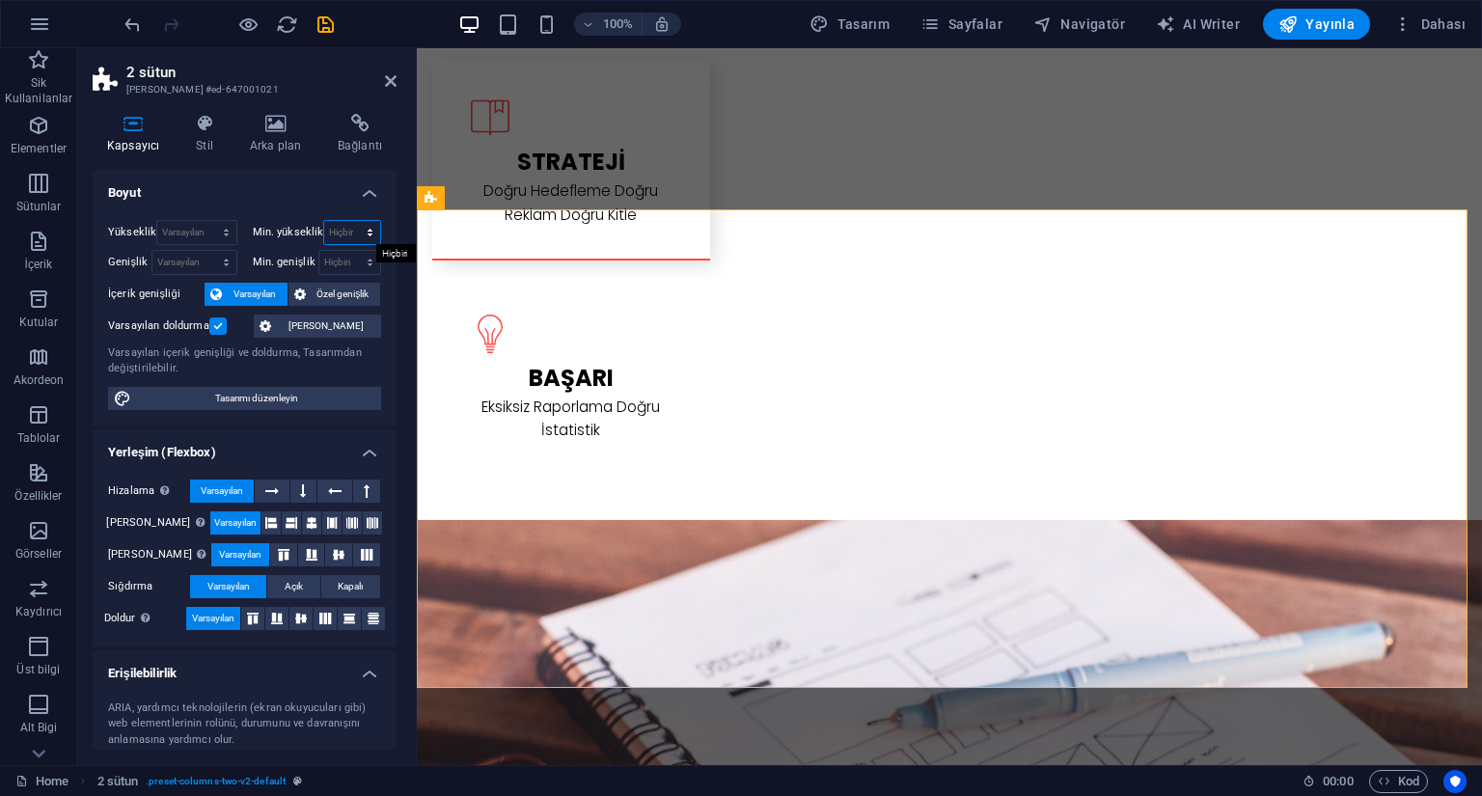
click at [344, 233] on select "Hiçbiri px rem % vh vw" at bounding box center [352, 232] width 56 height 23
select select "px"
click at [349, 221] on select "Hiçbiri px rem % vh vw" at bounding box center [352, 232] width 56 height 23
type input "450"
click at [366, 235] on select "Hiçbiri px rem % vh vw" at bounding box center [366, 232] width 27 height 23
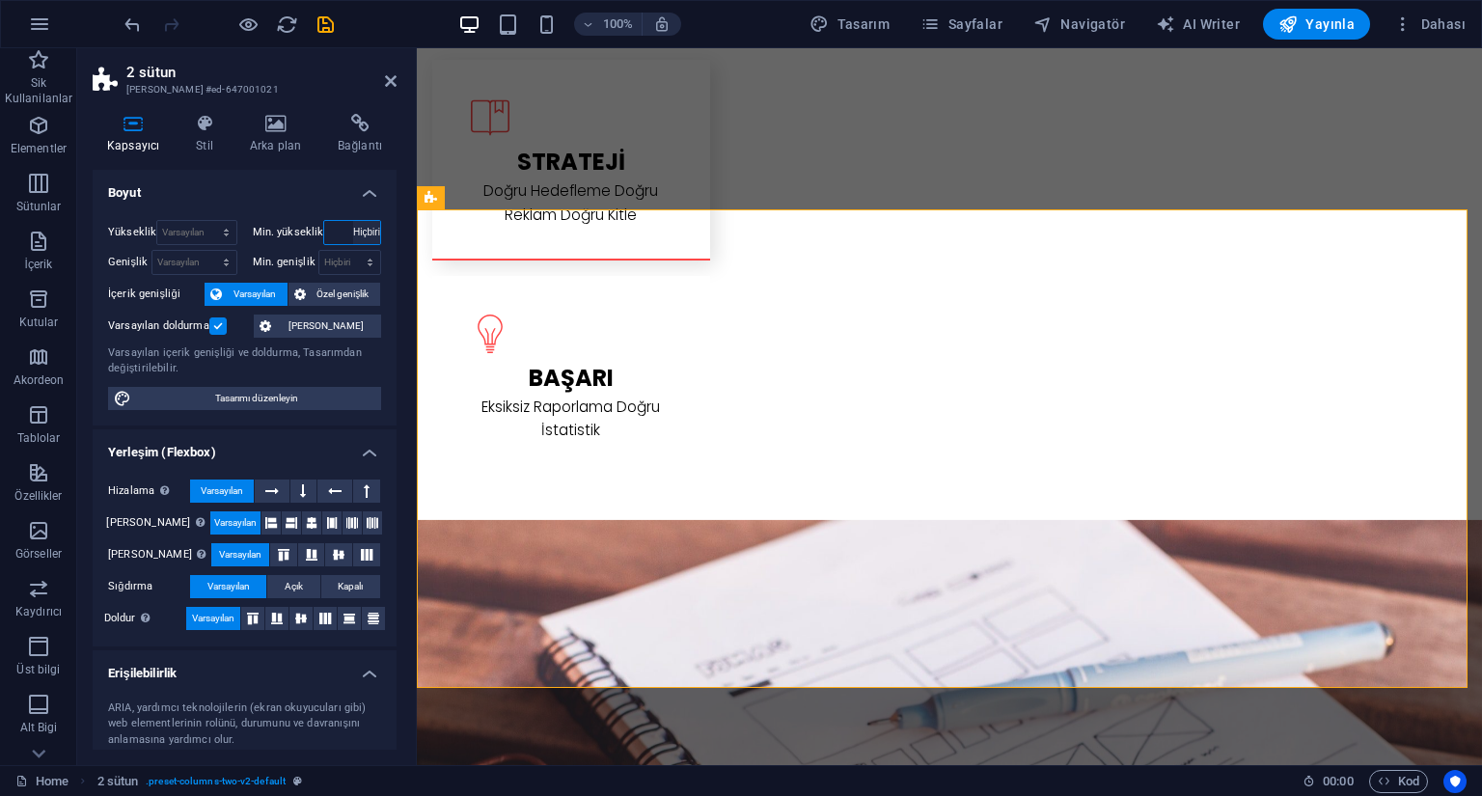
click at [353, 221] on select "Hiçbiri px rem % vh vw" at bounding box center [366, 232] width 27 height 23
select select "DISABLED_OPTION_VALUE"
click at [197, 240] on select "Varsayılan px rem % vh vw" at bounding box center [196, 232] width 78 height 23
select select "px"
click at [207, 221] on select "Varsayılan px rem % vh vw" at bounding box center [196, 232] width 78 height 23
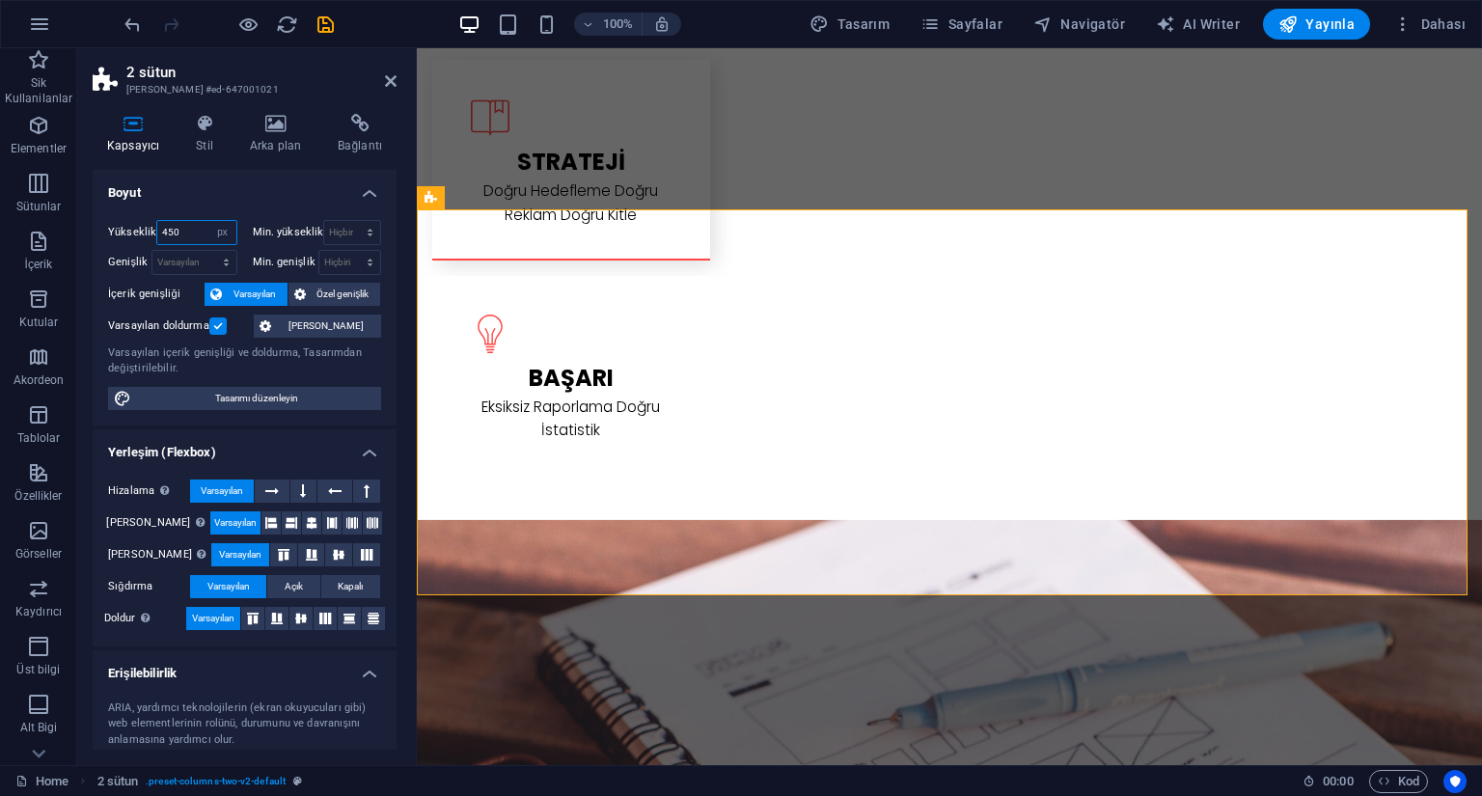
type input "450"
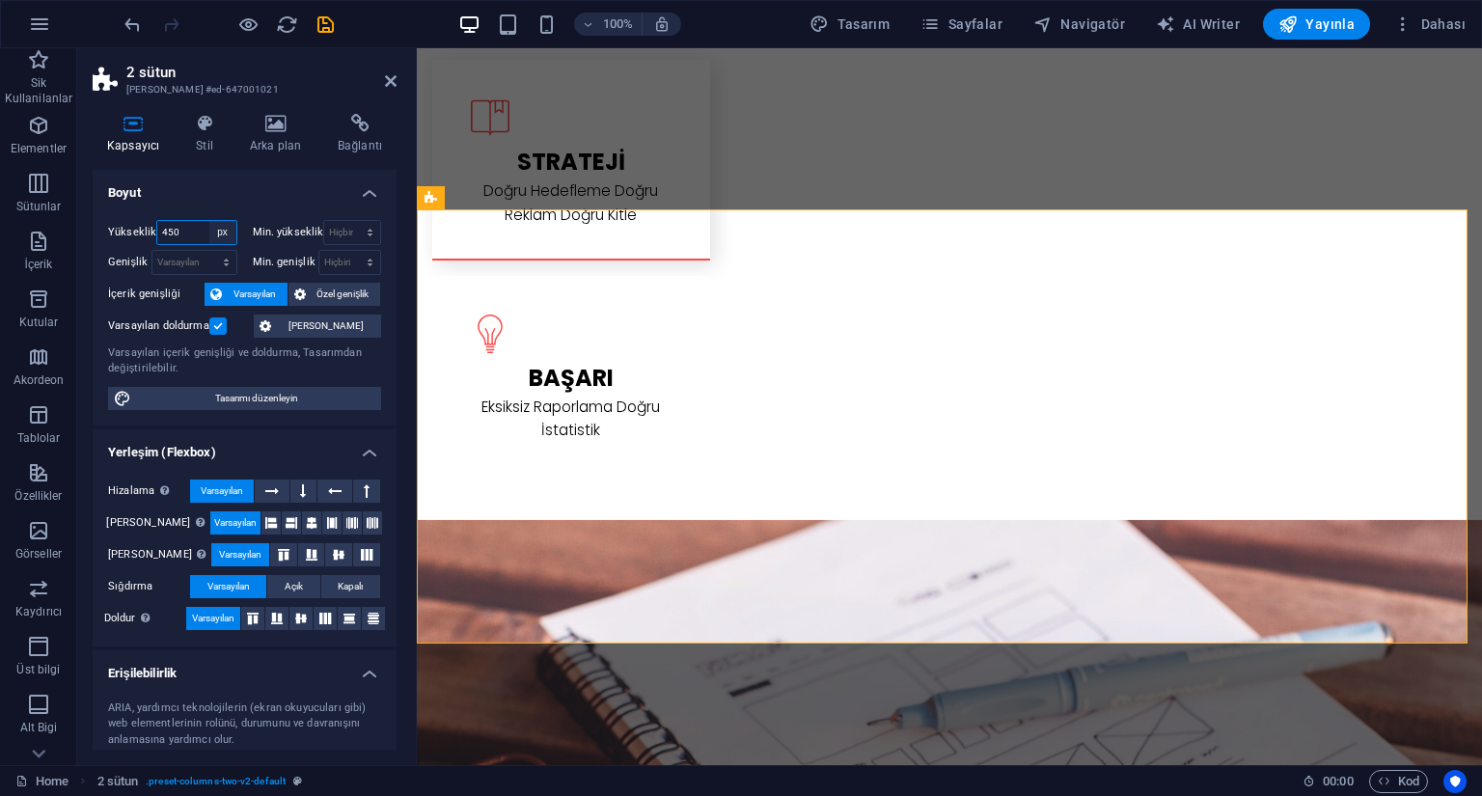
click at [221, 234] on select "Varsayılan px rem % vh vw" at bounding box center [222, 232] width 27 height 23
select select "default"
click at [209, 221] on select "Varsayılan px rem % vh vw" at bounding box center [222, 232] width 27 height 23
select select "DISABLED_OPTION_VALUE"
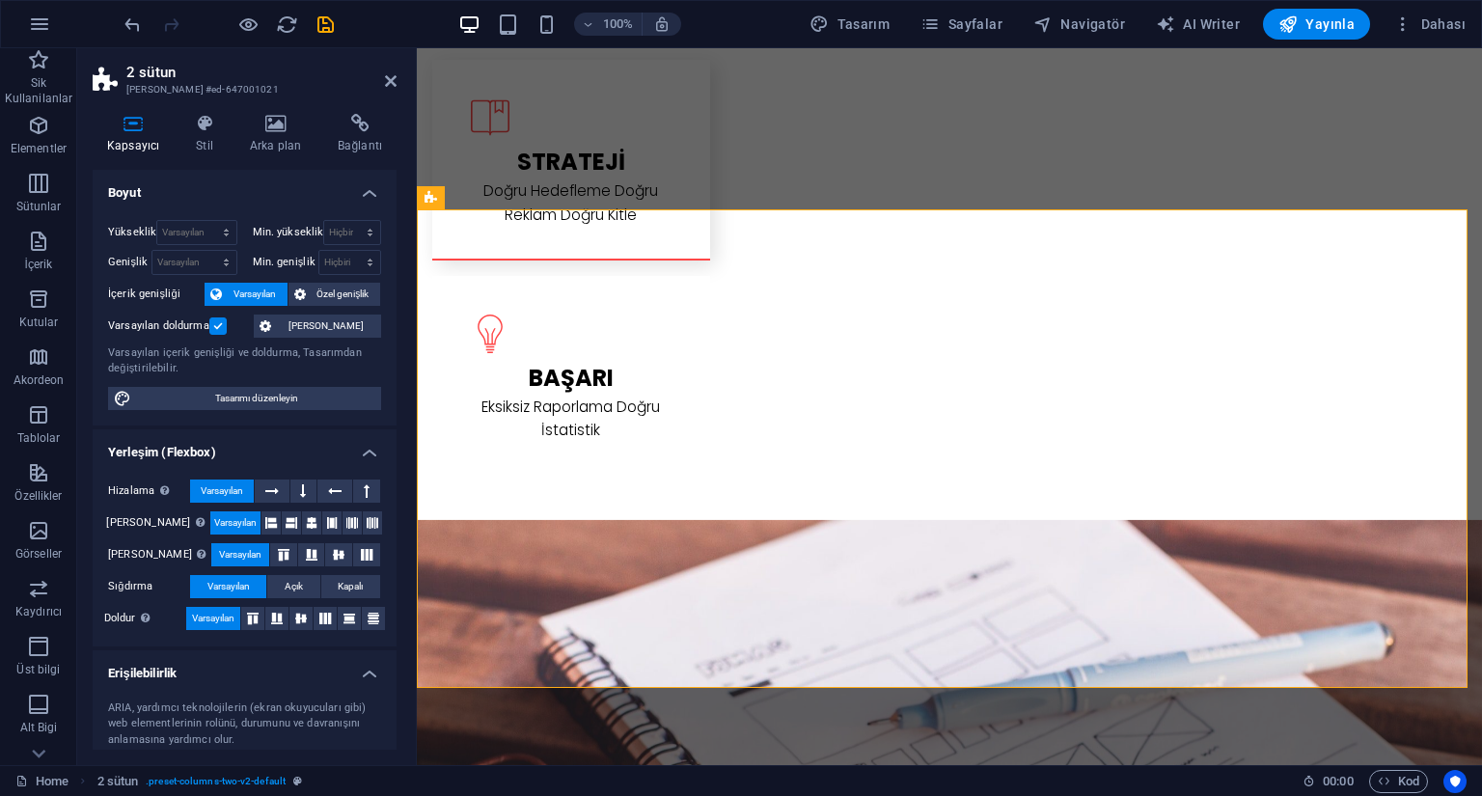
click at [219, 326] on label at bounding box center [217, 326] width 17 height 17
click at [0, 0] on input "Varsayılan doldurma" at bounding box center [0, 0] width 0 height 0
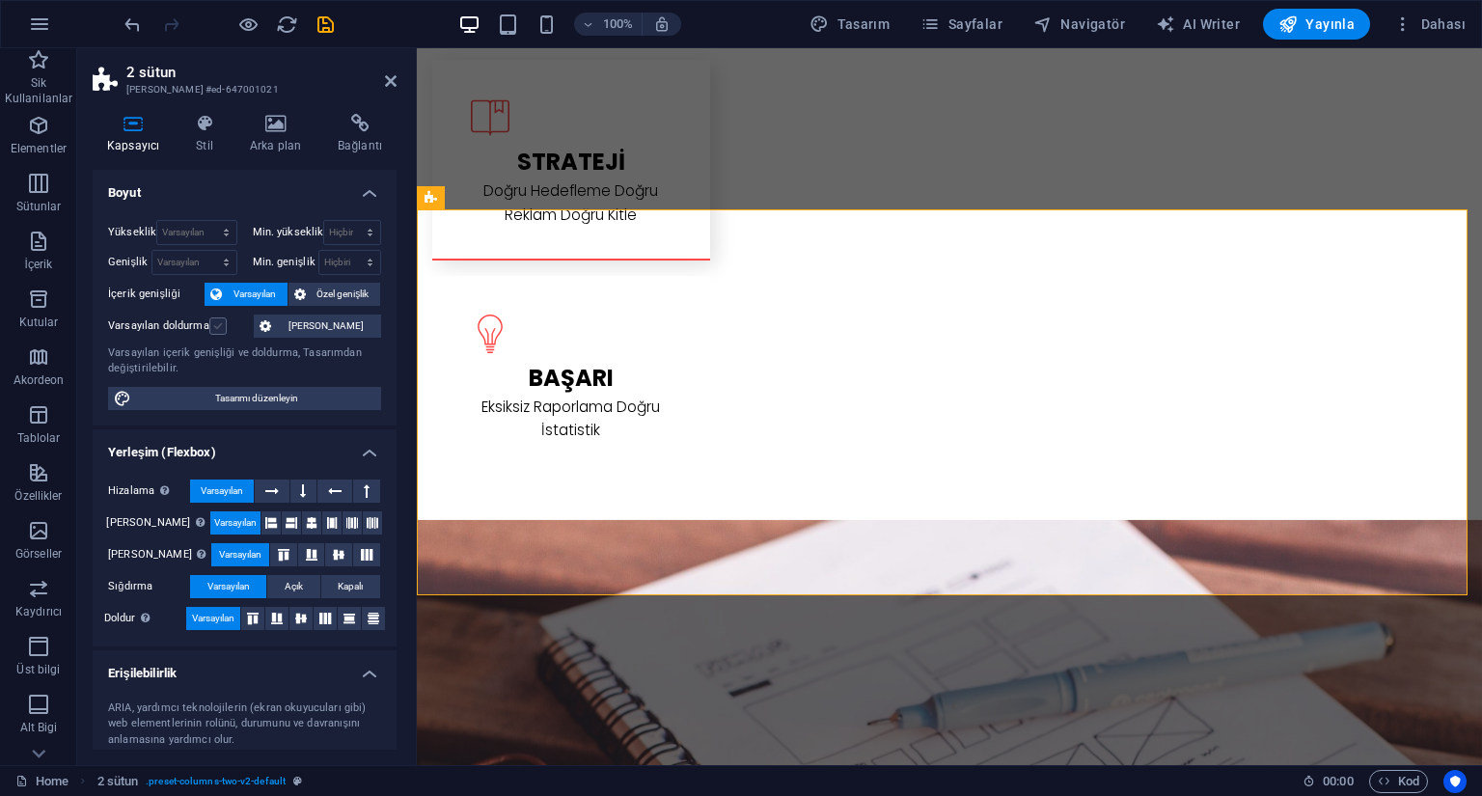
click at [219, 327] on label at bounding box center [217, 326] width 17 height 17
click at [0, 0] on input "Varsayılan doldurma" at bounding box center [0, 0] width 0 height 0
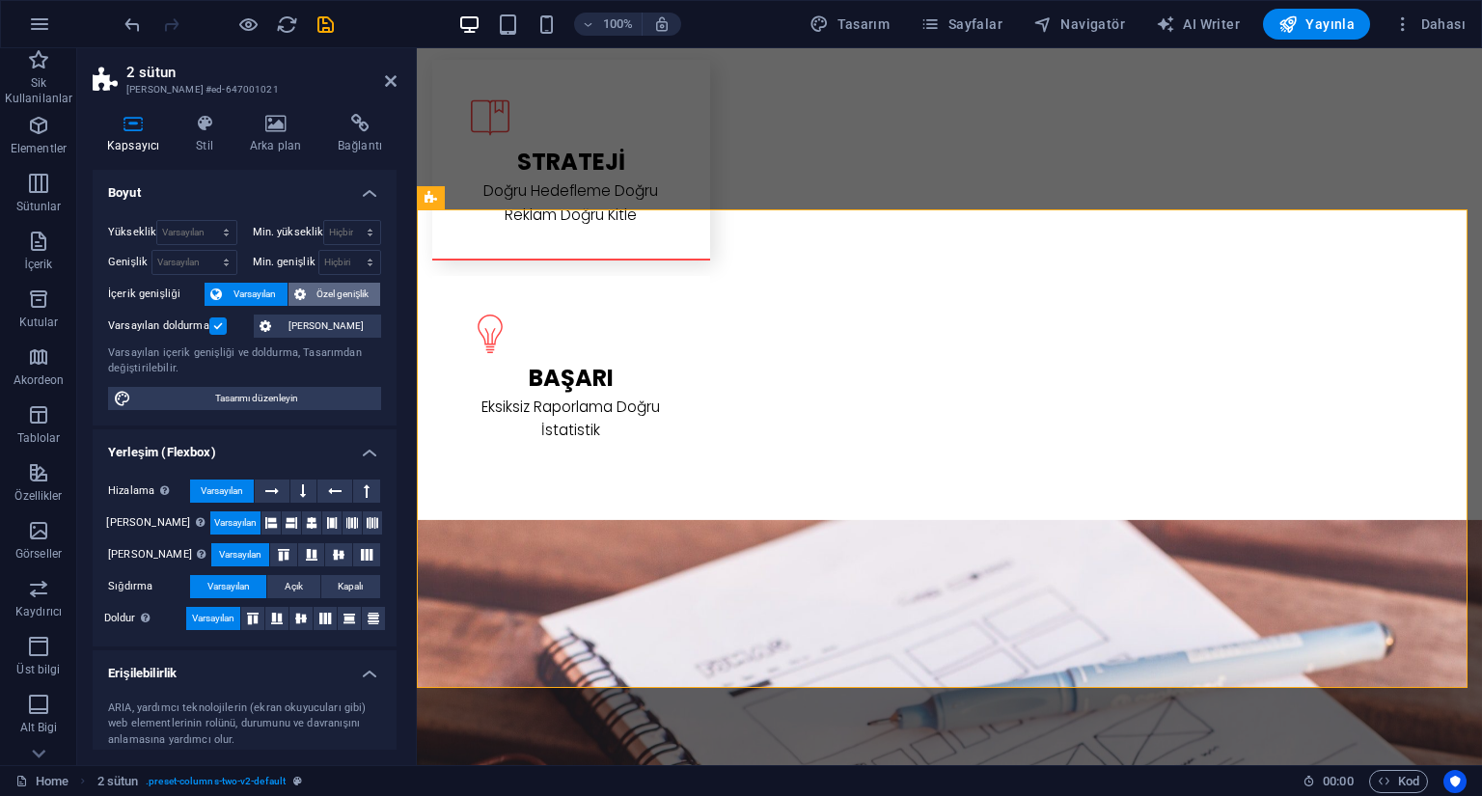
click at [330, 293] on span "Özel genişlik" at bounding box center [344, 294] width 64 height 23
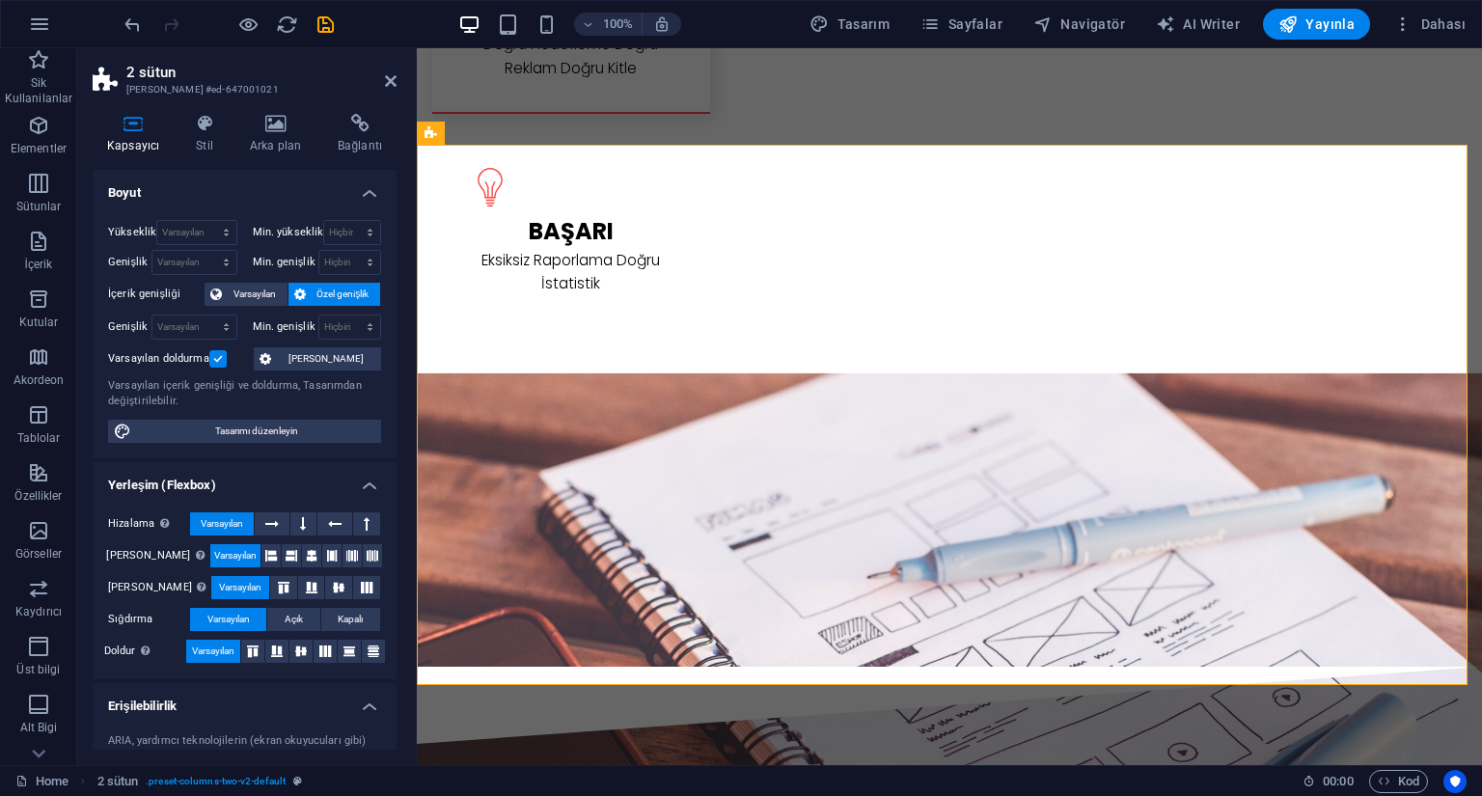
scroll to position [2549, 0]
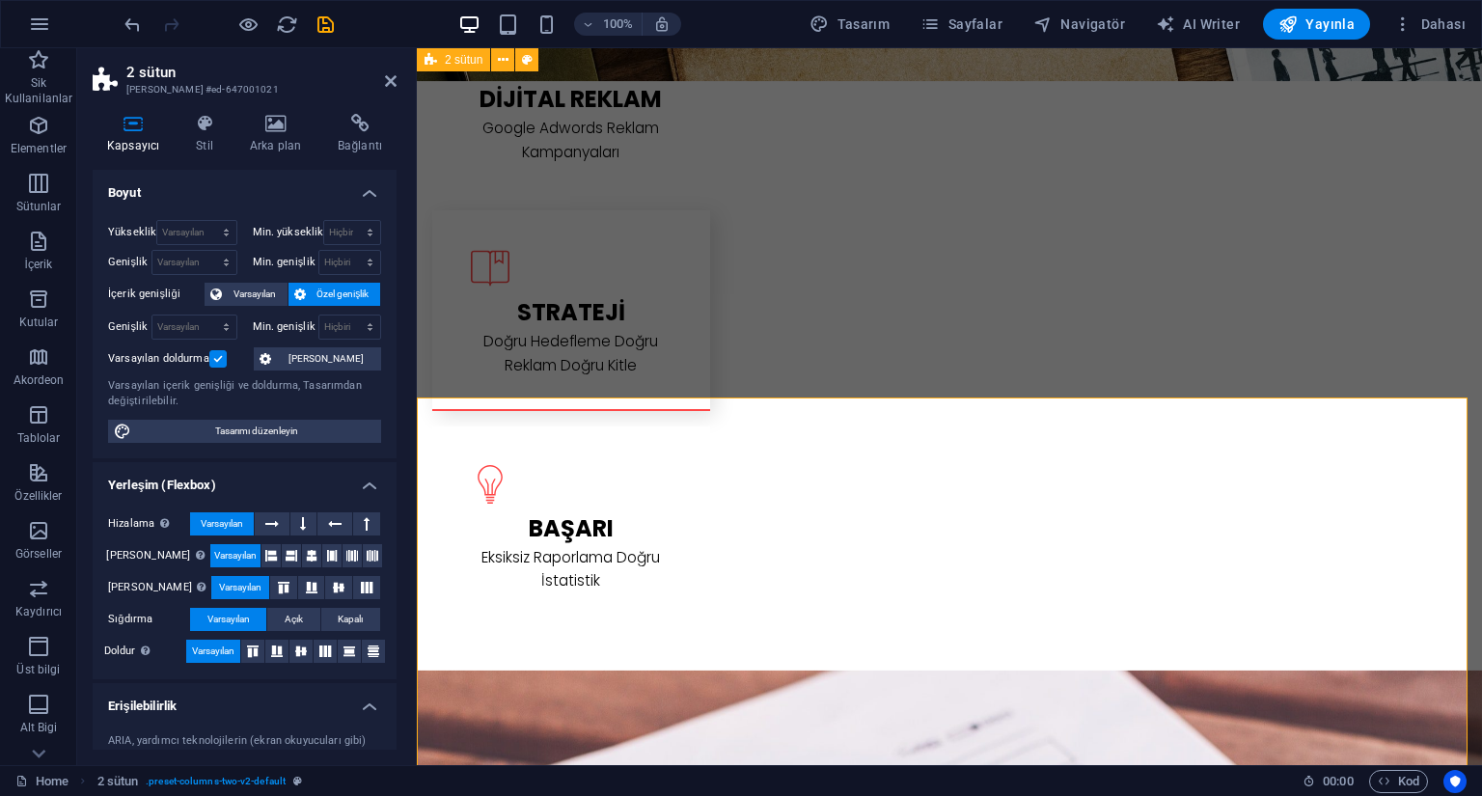
scroll to position [2259, 0]
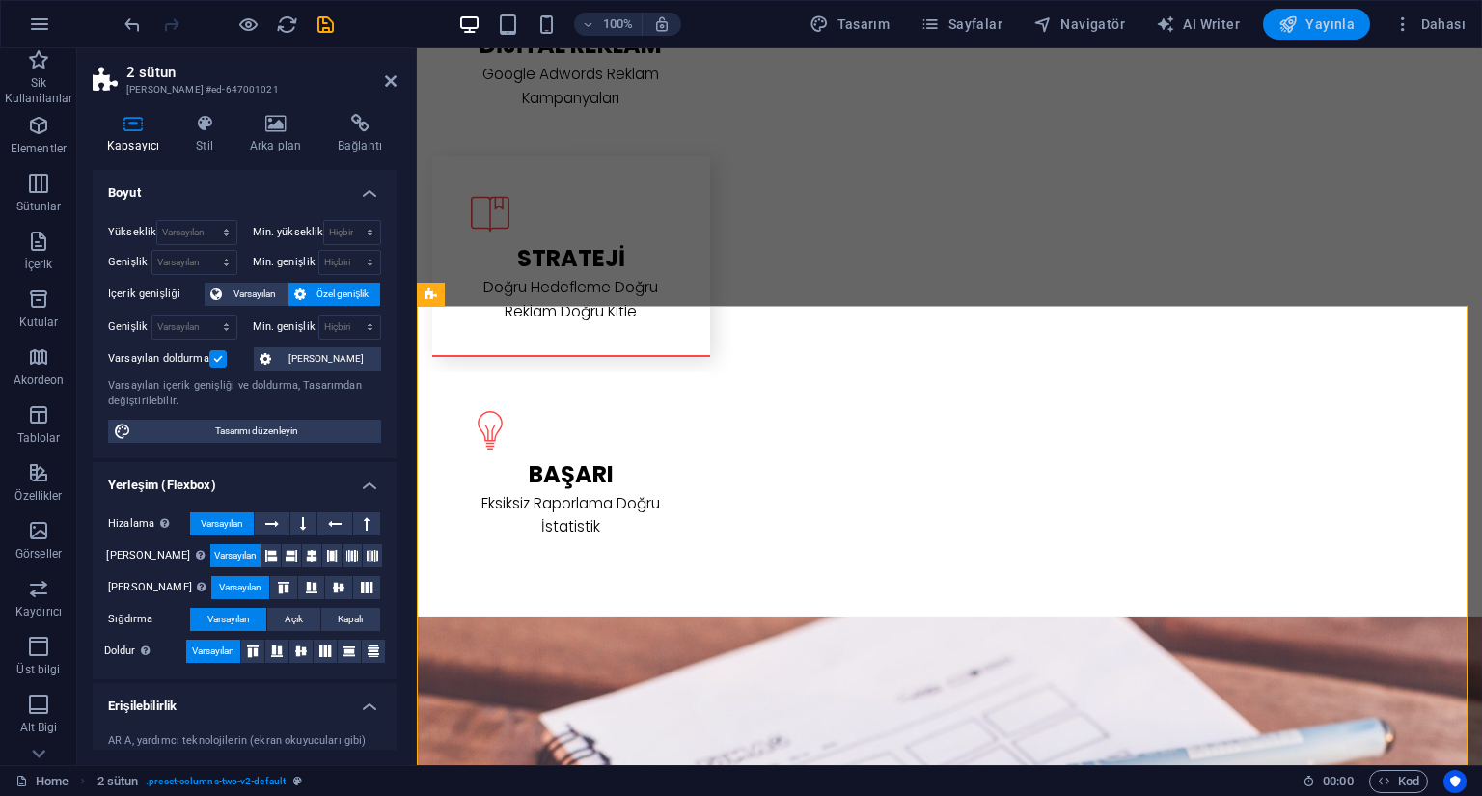
click at [1321, 19] on span "Yayınla" at bounding box center [1317, 23] width 76 height 19
